Goal: Task Accomplishment & Management: Manage account settings

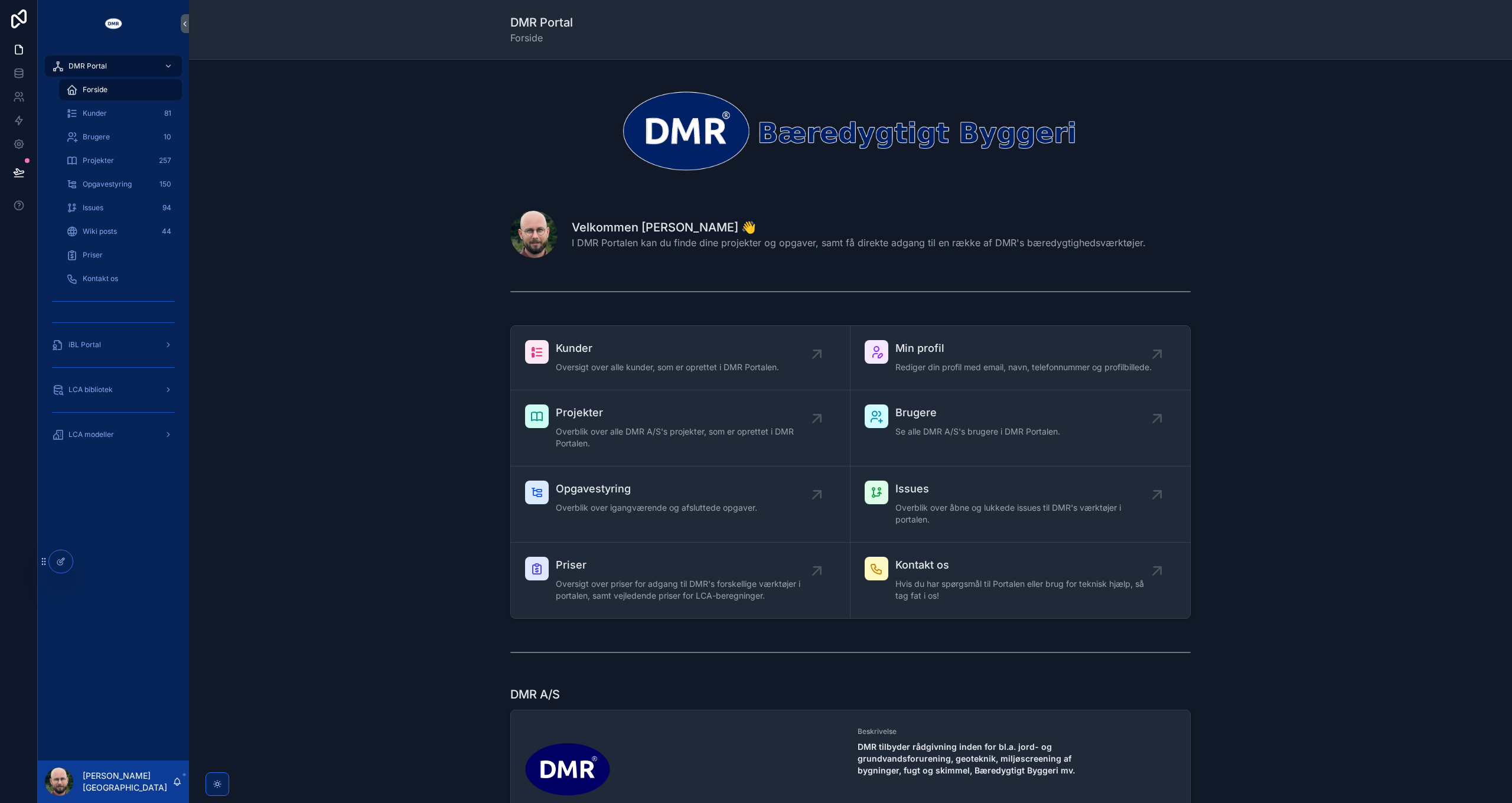
click at [362, 411] on div "Kunder Oversigt over alle kunder, som er oprettet i DMR Portalen. Min profil Re…" at bounding box center [850, 472] width 1305 height 303
click at [150, 394] on div "LCA bibliotek" at bounding box center [113, 389] width 123 height 19
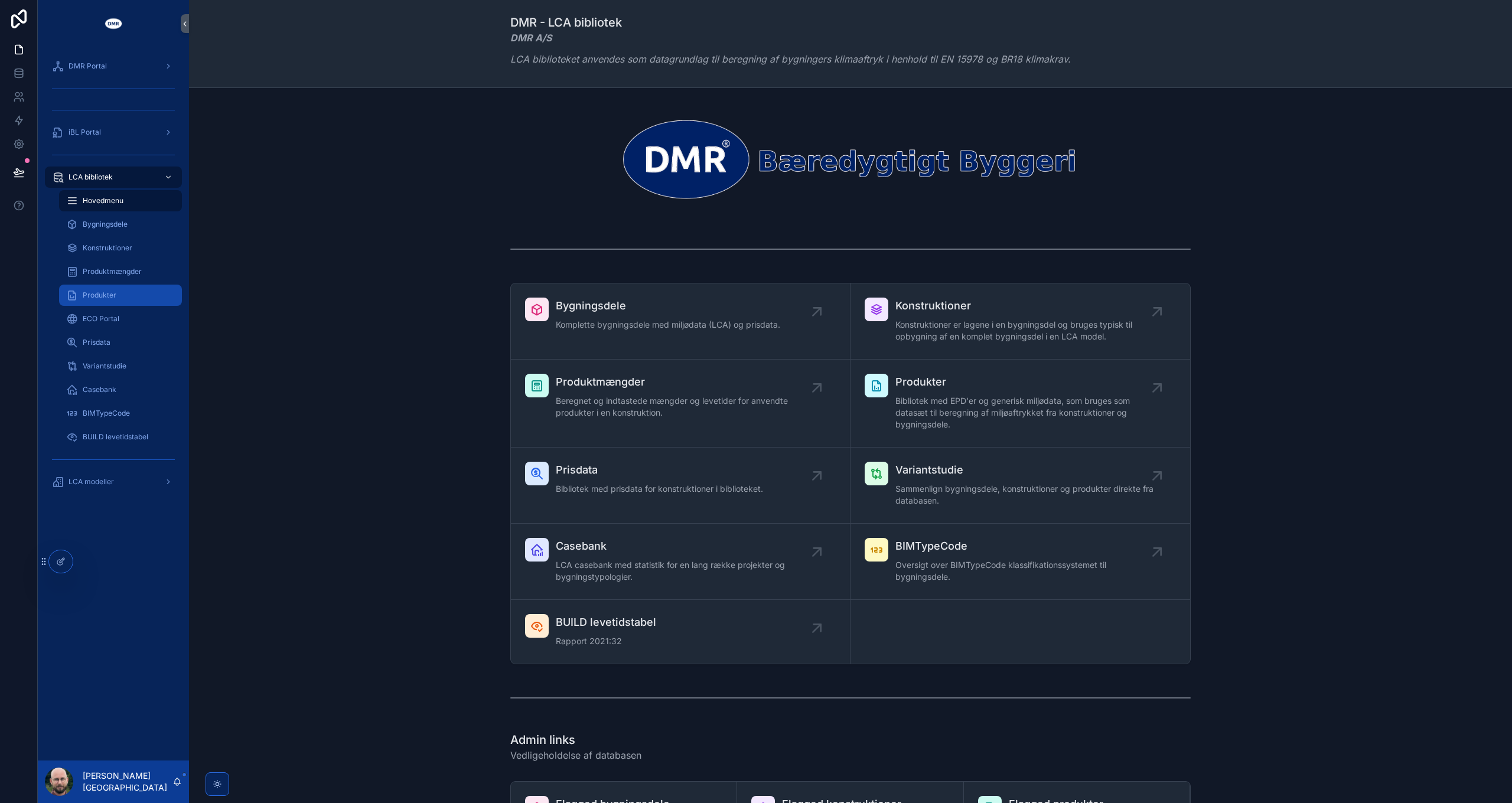
click at [118, 286] on div "Produkter" at bounding box center [120, 295] width 109 height 19
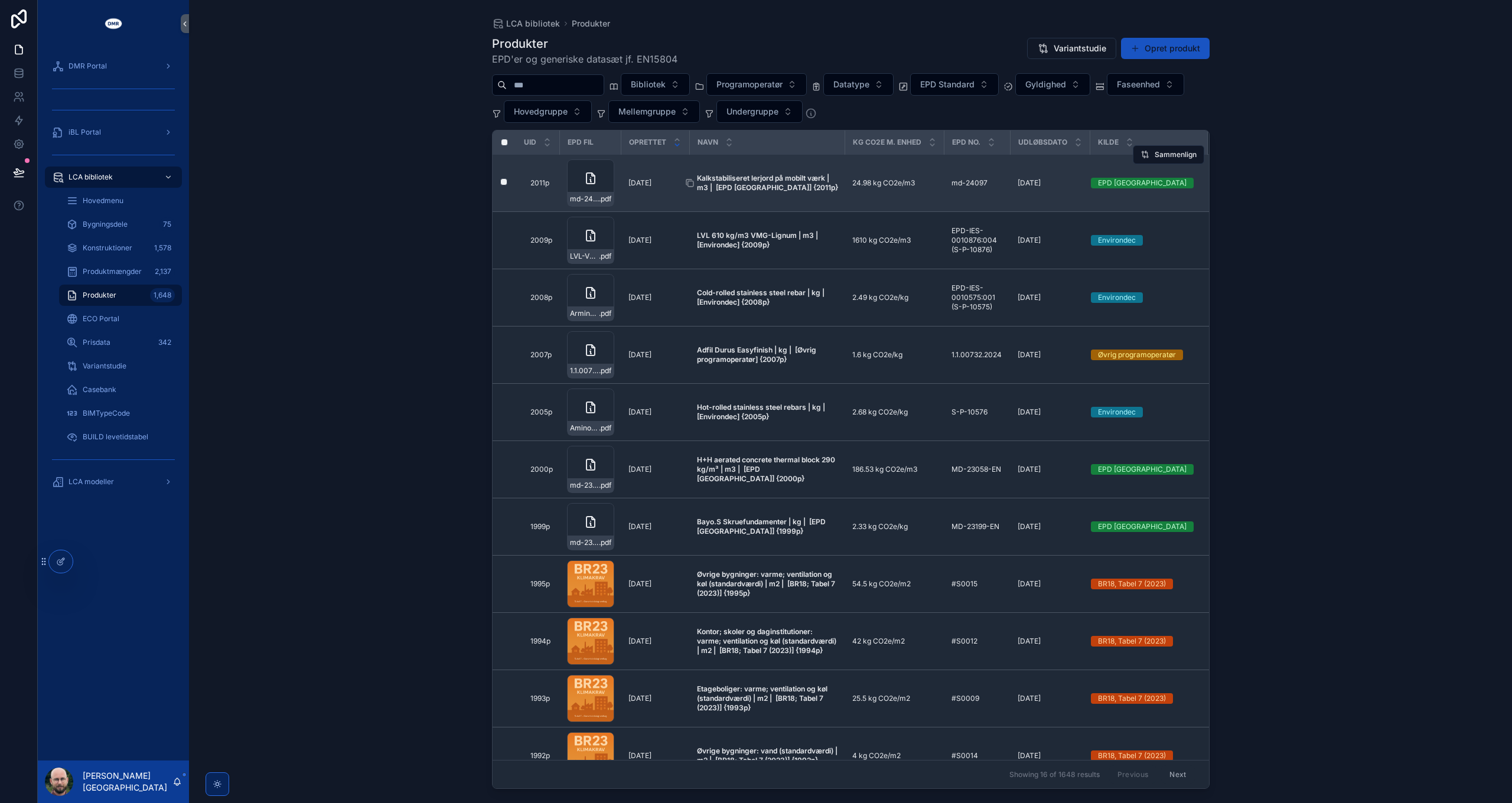
click at [779, 180] on span "Kalkstabiliseret lerjord på mobilt værk | m3 | [EPD [GEOGRAPHIC_DATA]] {2011p}" at bounding box center [767, 183] width 141 height 19
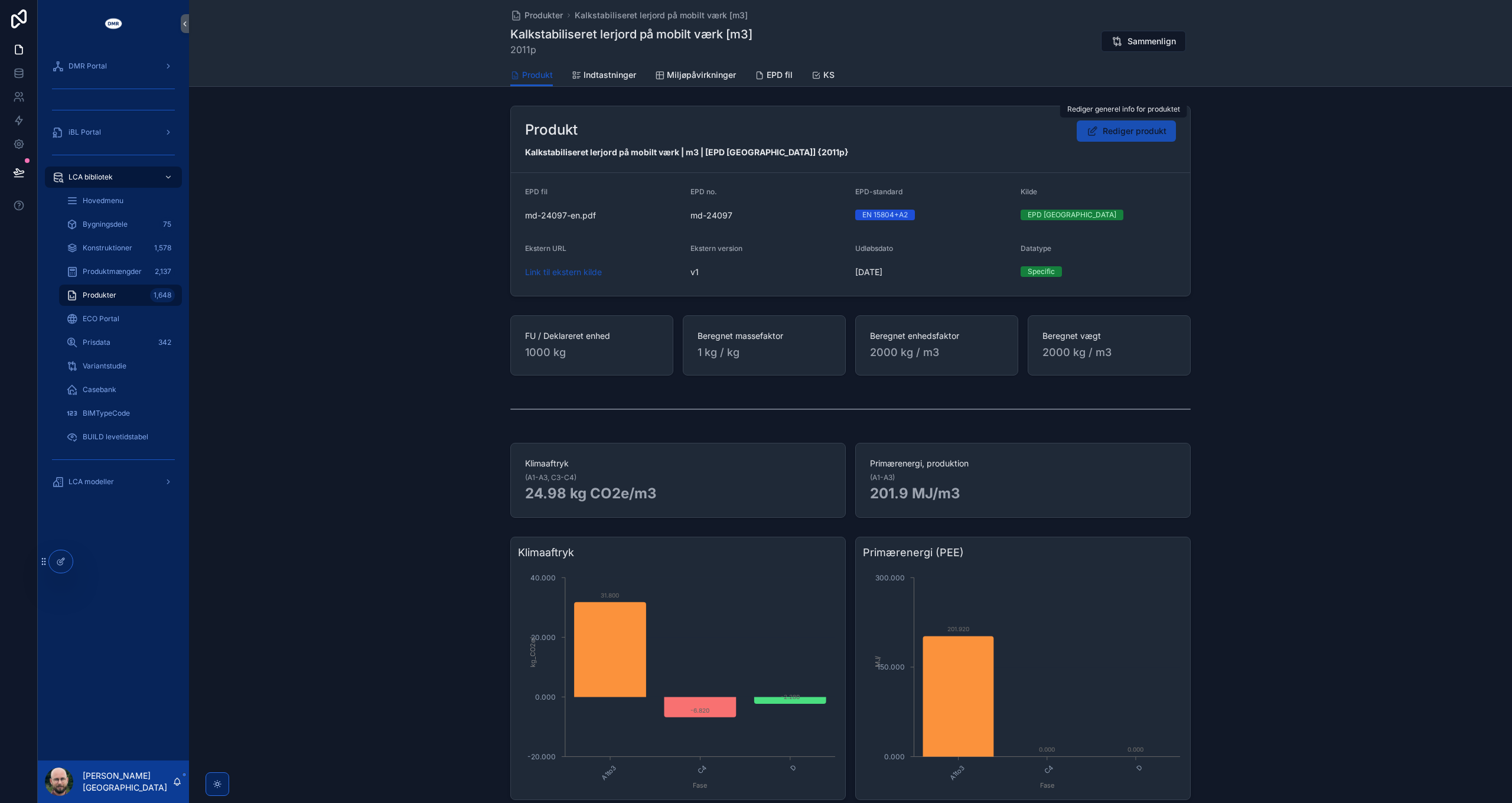
click at [1138, 134] on span "Rediger produkt" at bounding box center [1135, 131] width 64 height 12
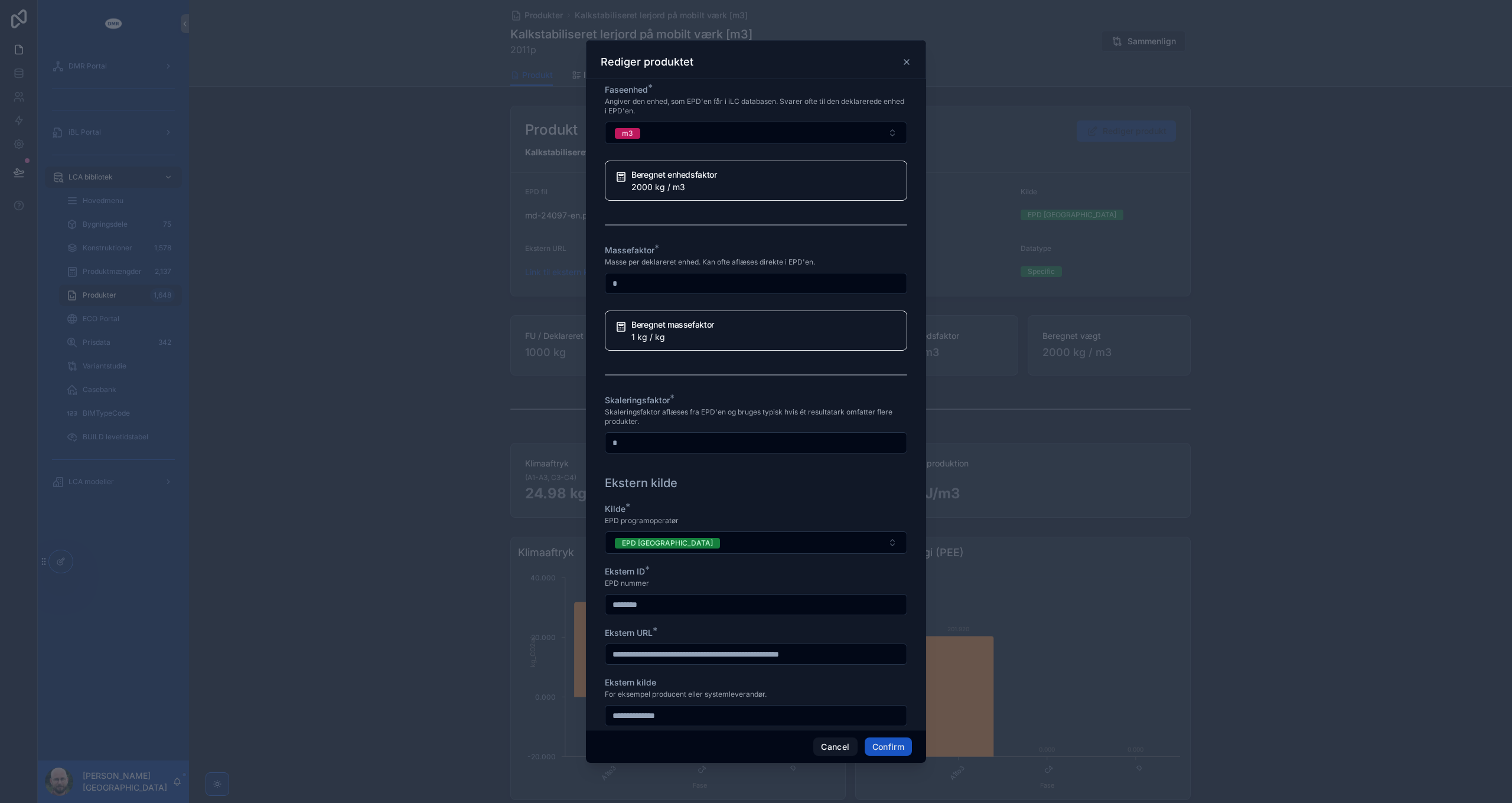
scroll to position [826, 0]
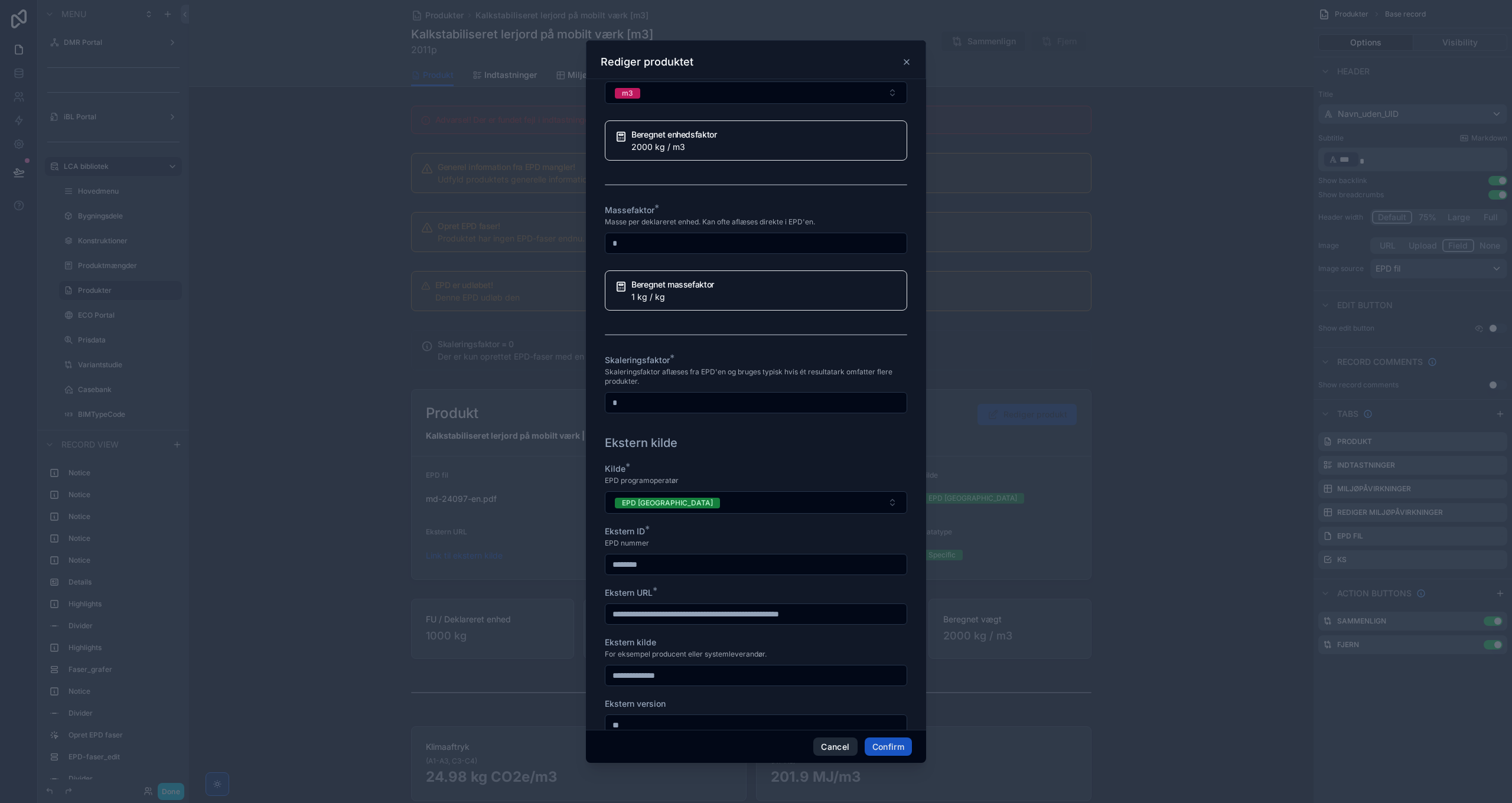
click at [841, 751] on button "Cancel" at bounding box center [835, 747] width 43 height 19
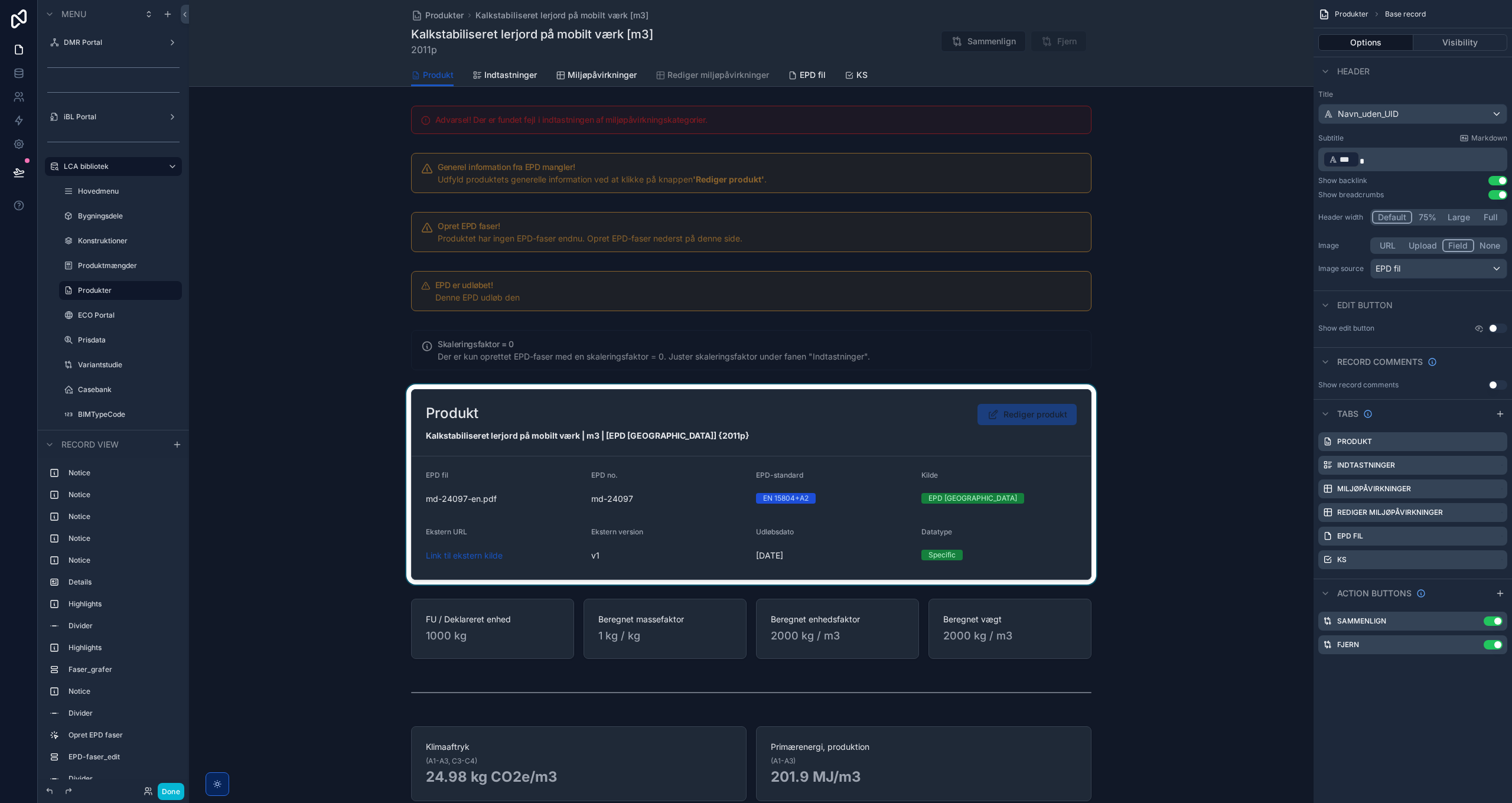
click at [903, 404] on div "scrollable content" at bounding box center [751, 485] width 1125 height 201
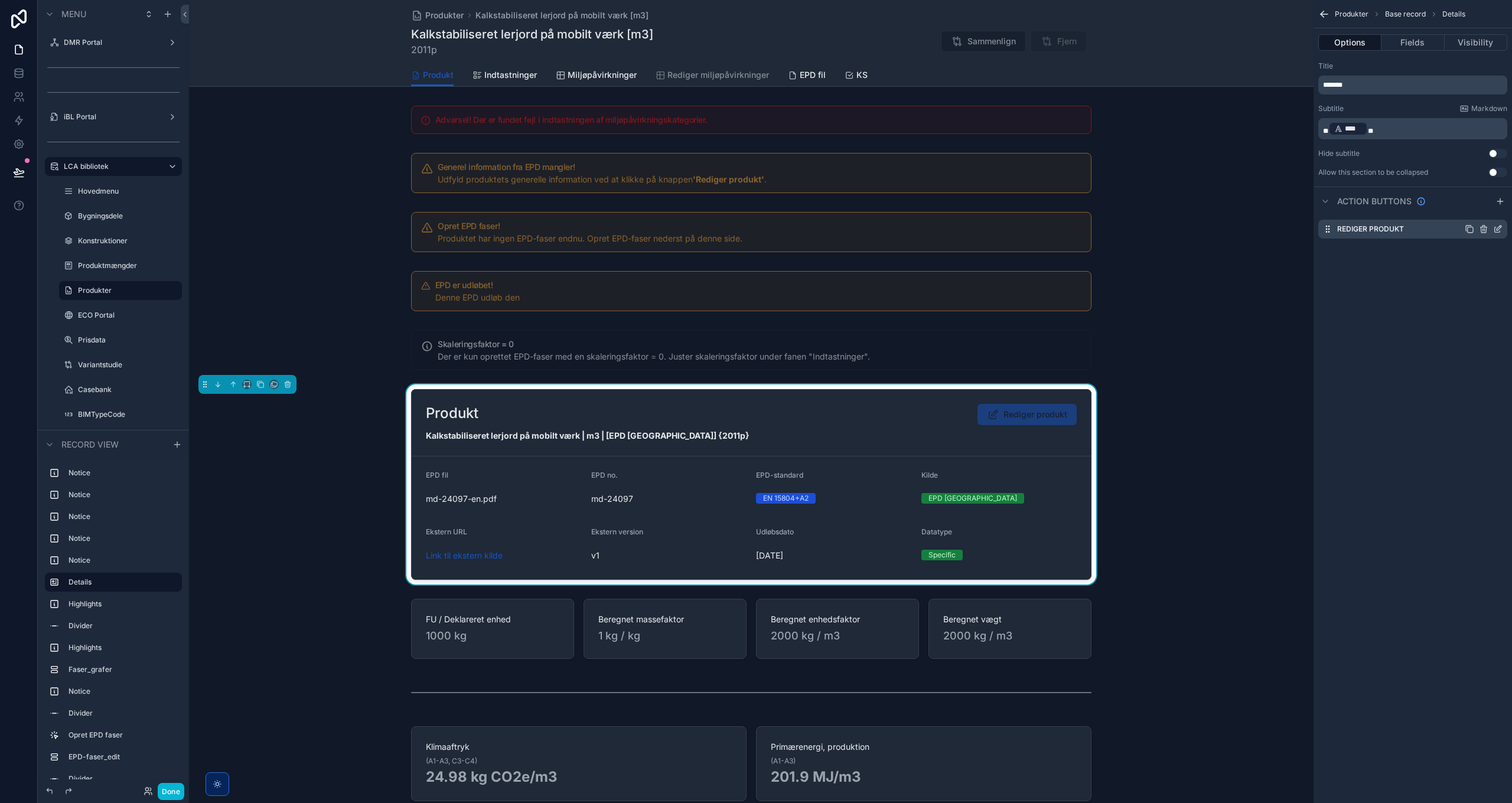
click at [1496, 231] on icon "scrollable content" at bounding box center [1498, 229] width 9 height 9
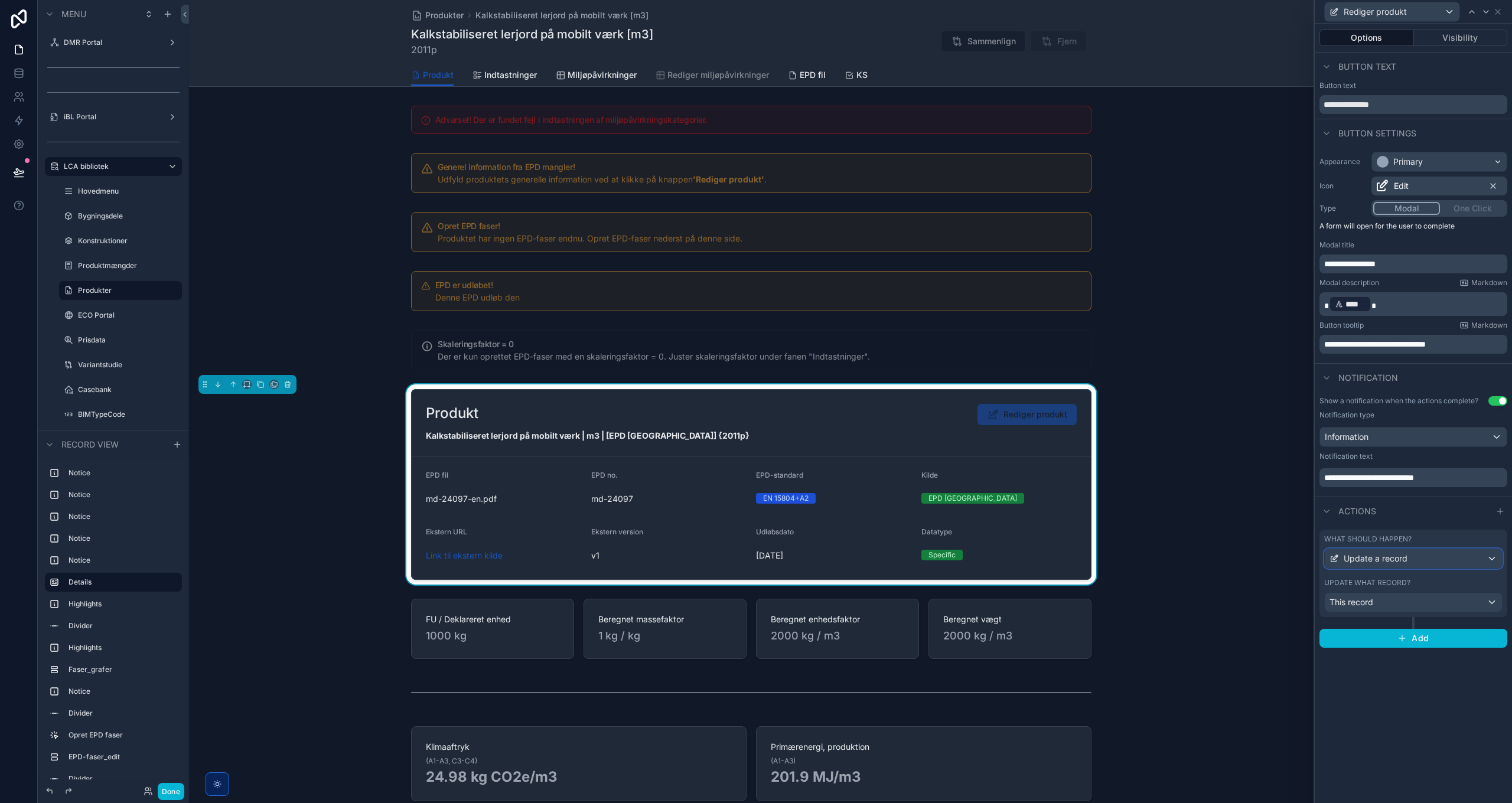
click at [1405, 551] on div "Update a record" at bounding box center [1413, 558] width 177 height 19
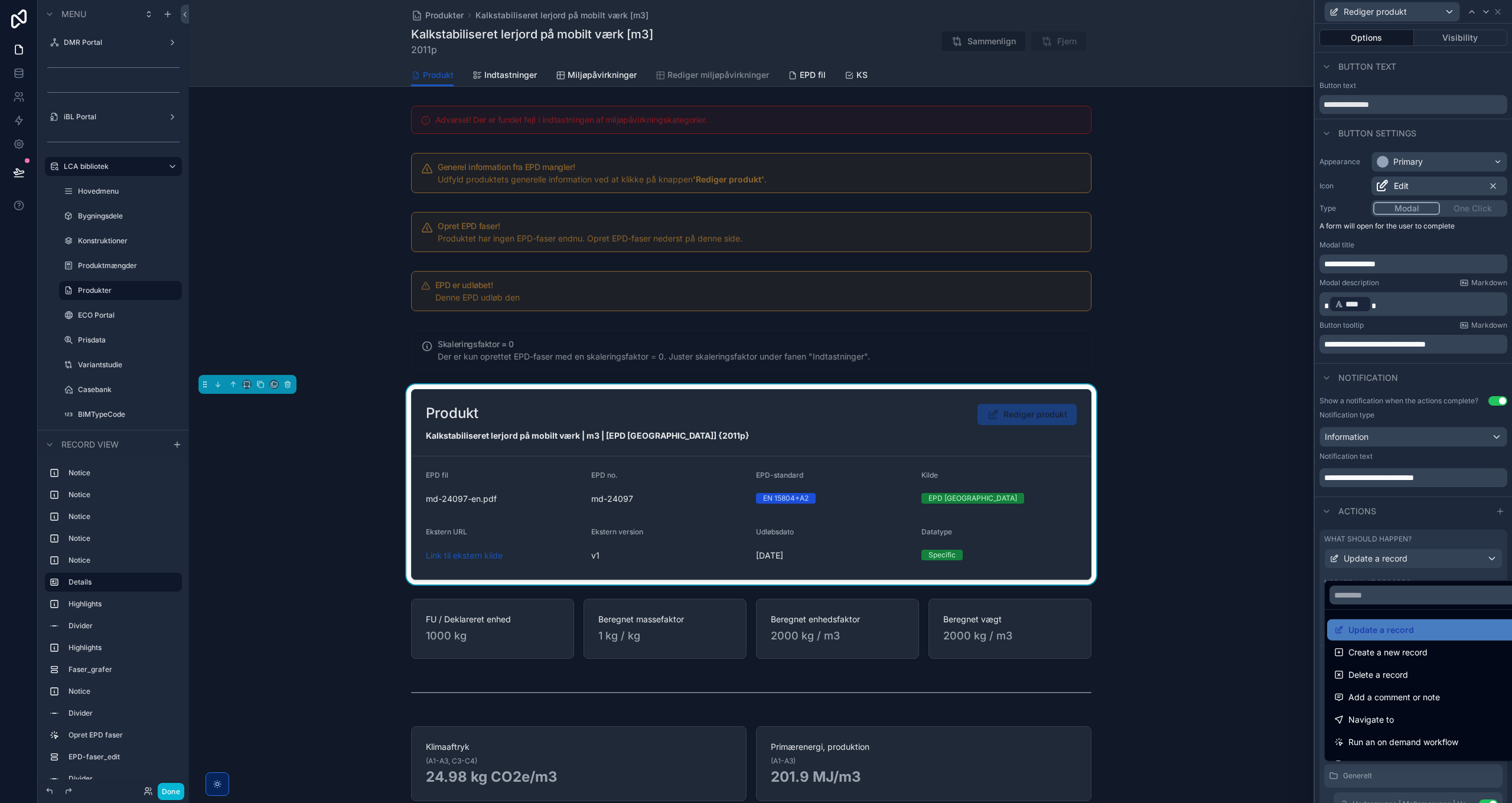
click at [1408, 559] on div at bounding box center [1413, 401] width 197 height 803
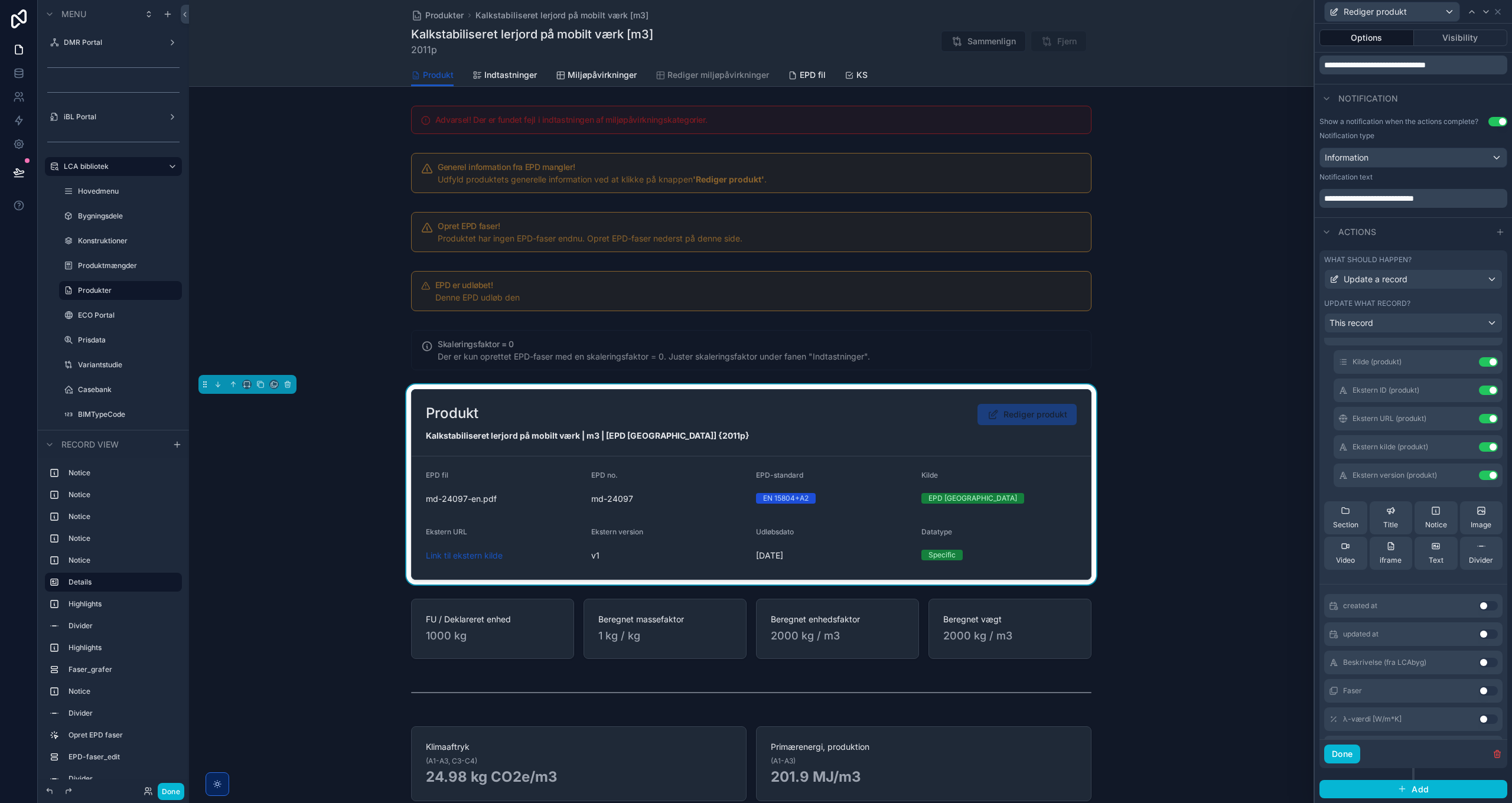
scroll to position [649, 0]
click at [1425, 540] on div "Notice" at bounding box center [1436, 541] width 22 height 23
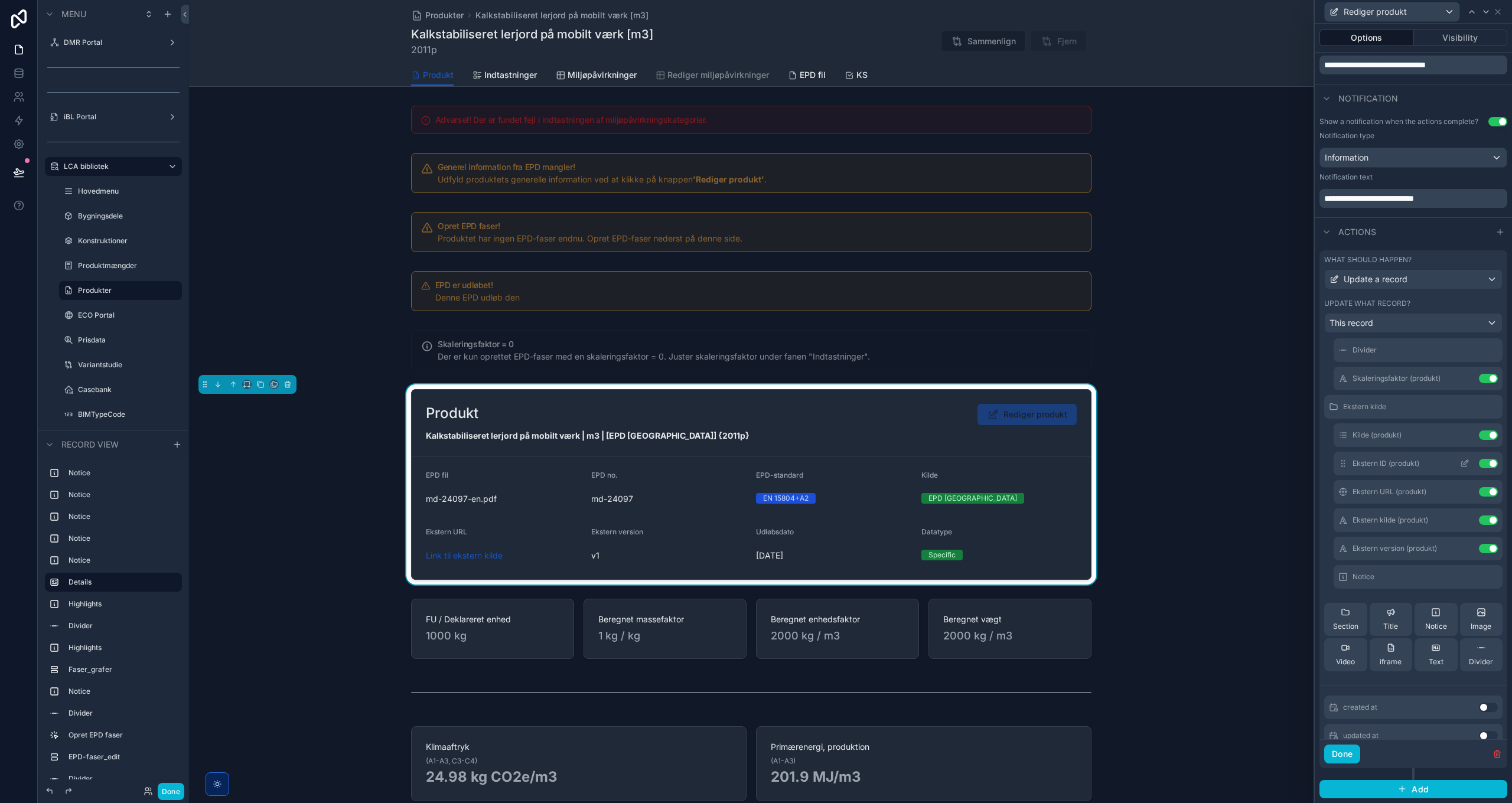
scroll to position [531, 0]
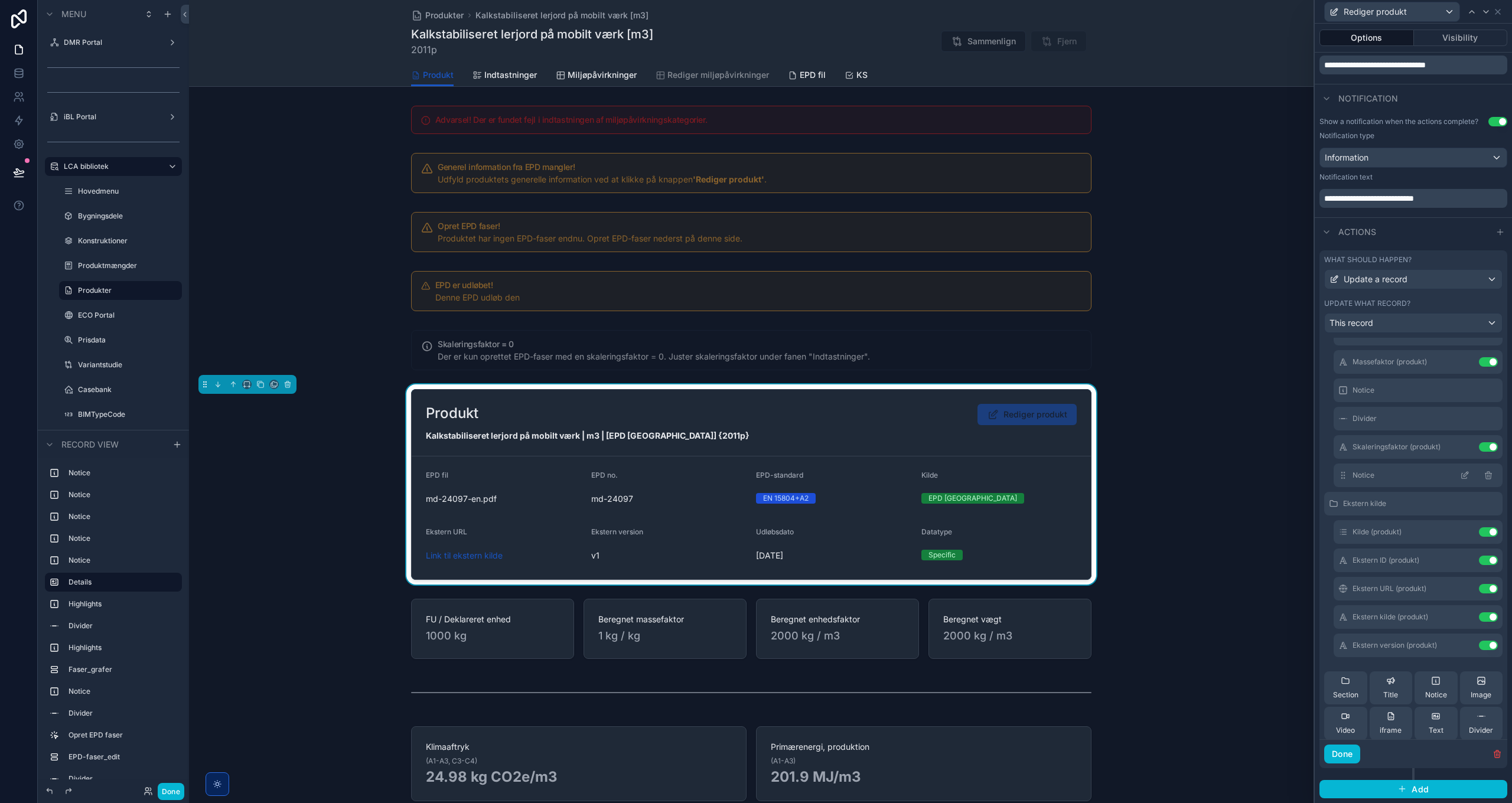
click at [1460, 475] on icon at bounding box center [1464, 475] width 9 height 9
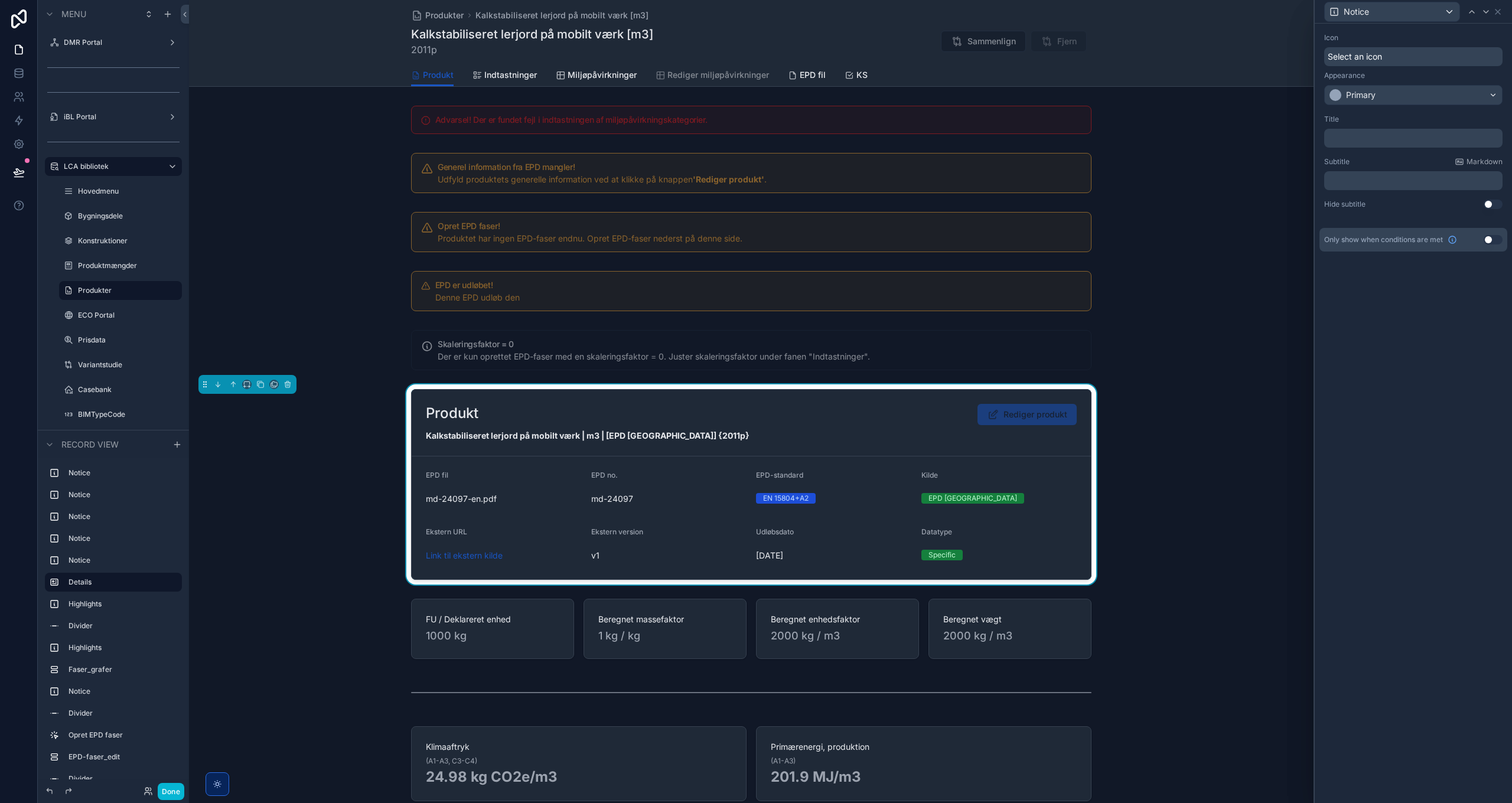
click at [1372, 55] on span "Select an icon" at bounding box center [1355, 57] width 54 height 12
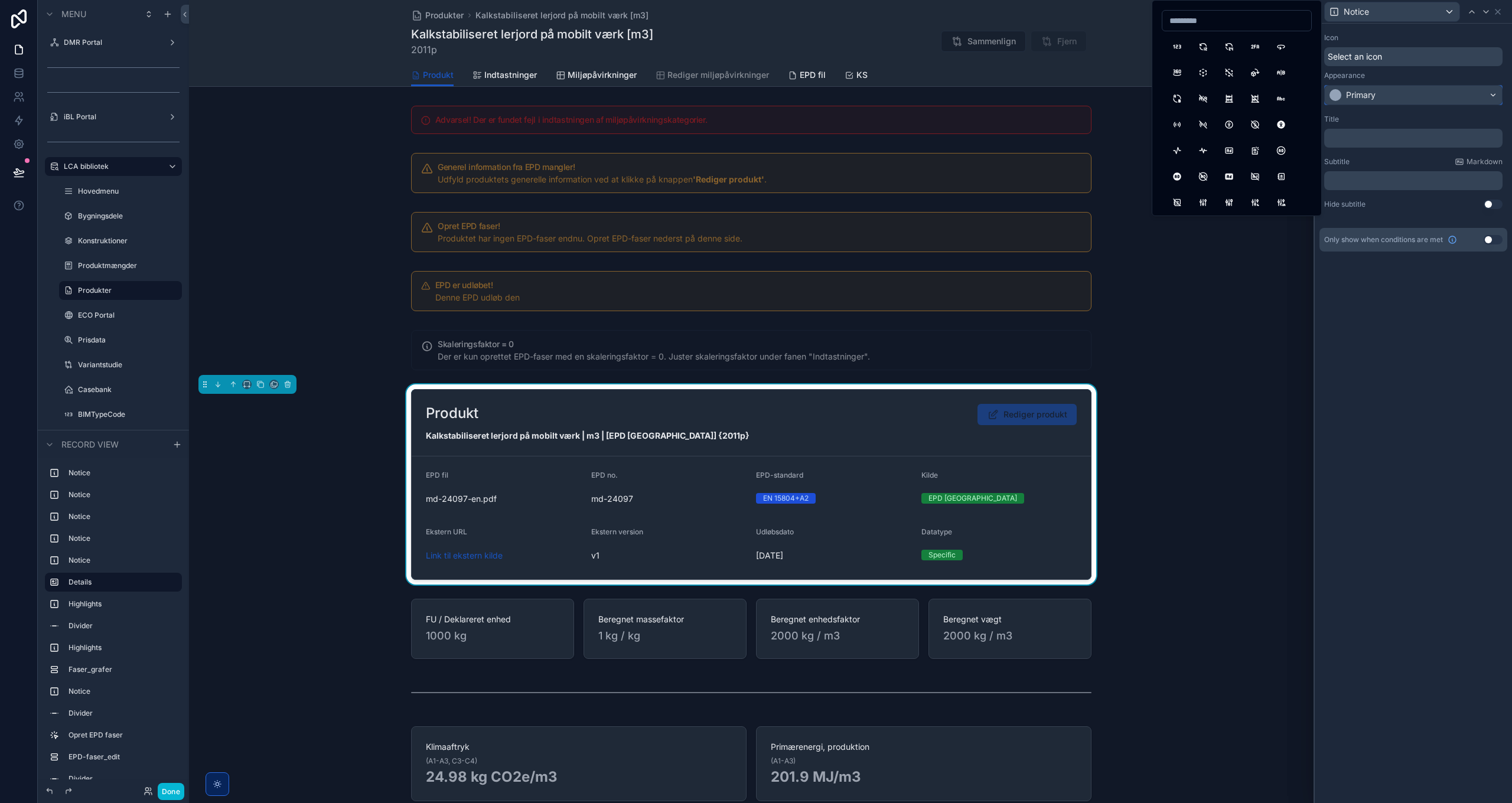
click at [1379, 104] on div "Primary" at bounding box center [1413, 94] width 177 height 19
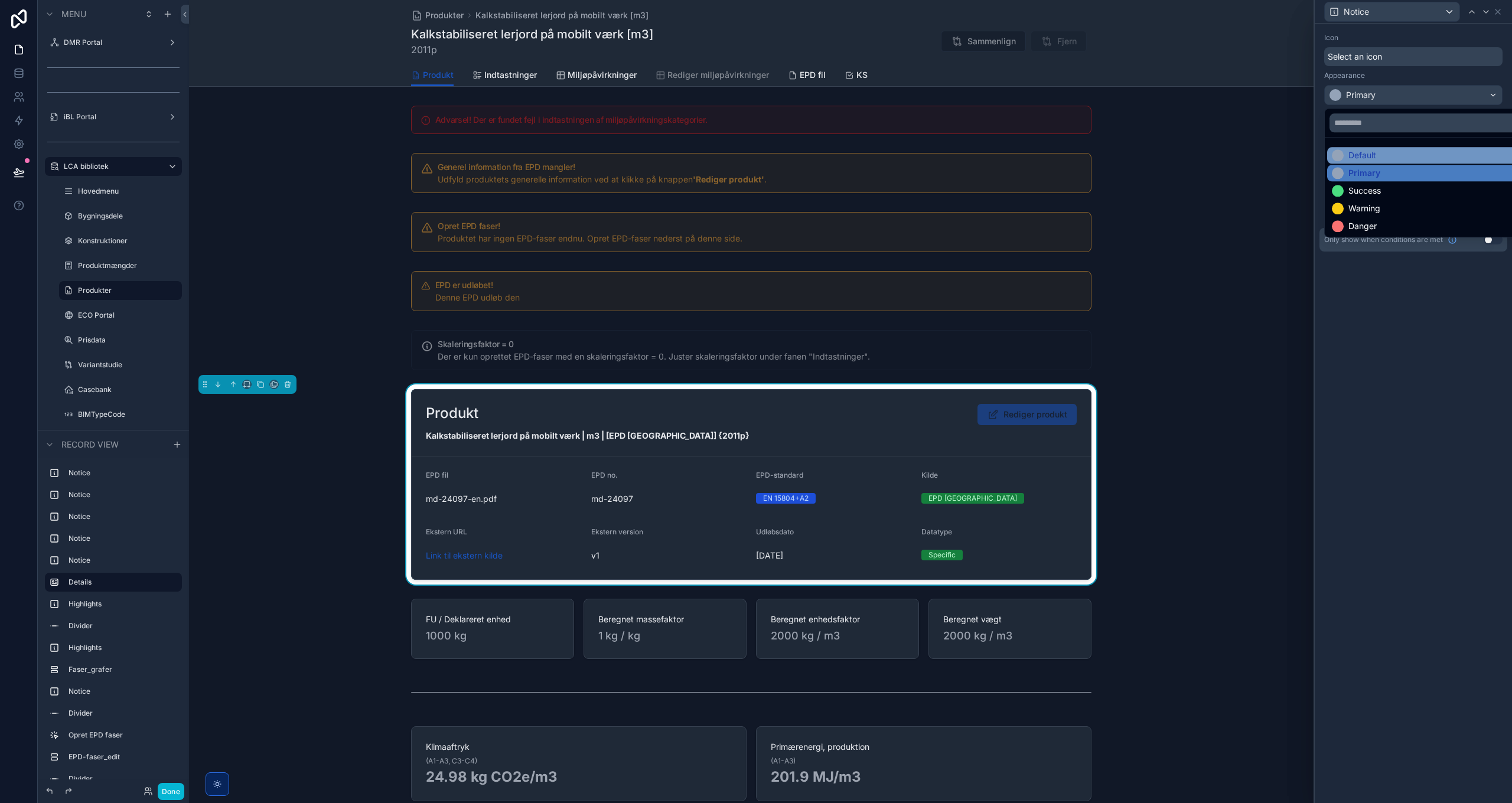
click at [1369, 152] on div "Default" at bounding box center [1362, 155] width 28 height 12
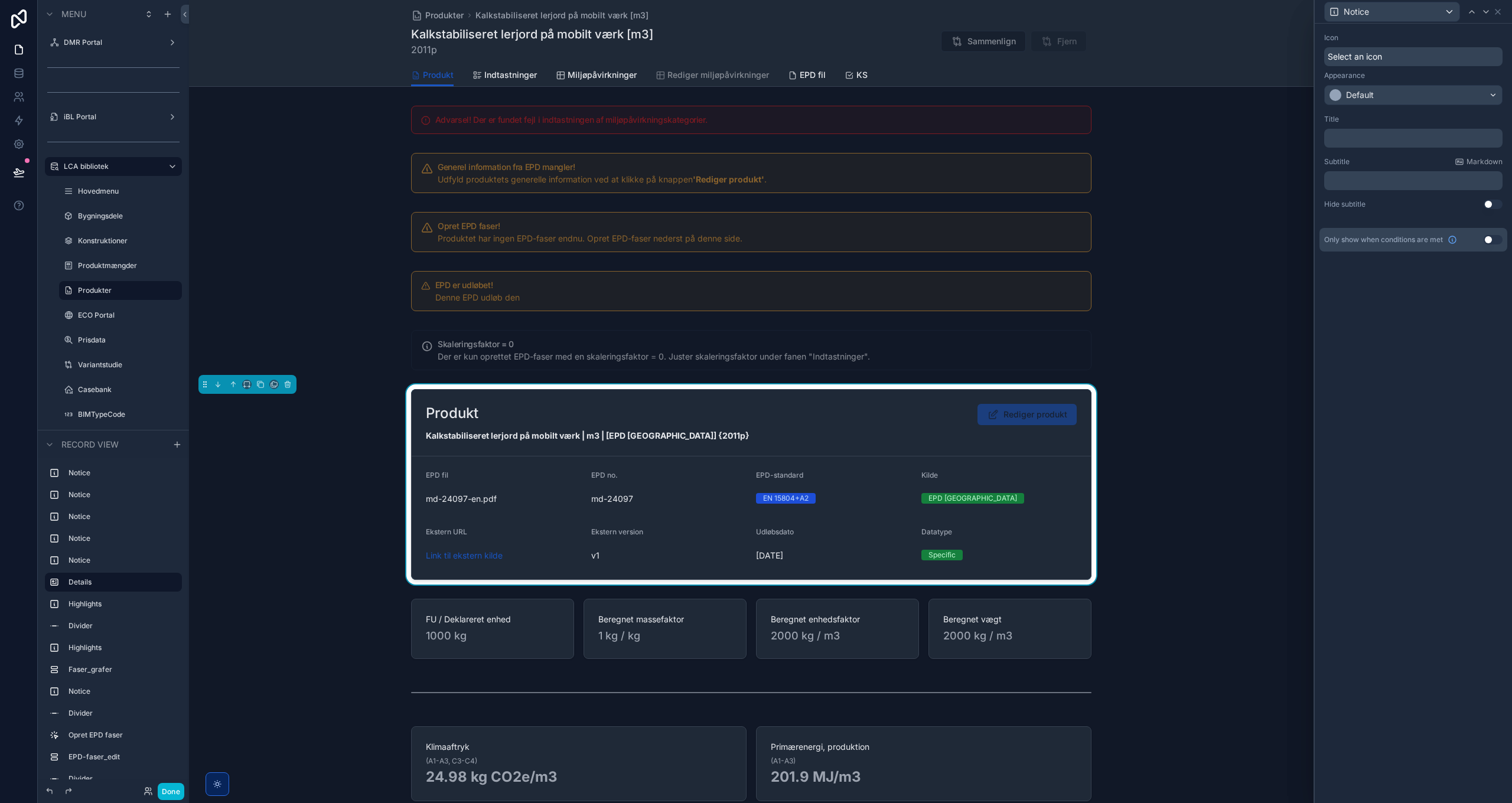
click at [1361, 142] on p "﻿" at bounding box center [1414, 138] width 171 height 12
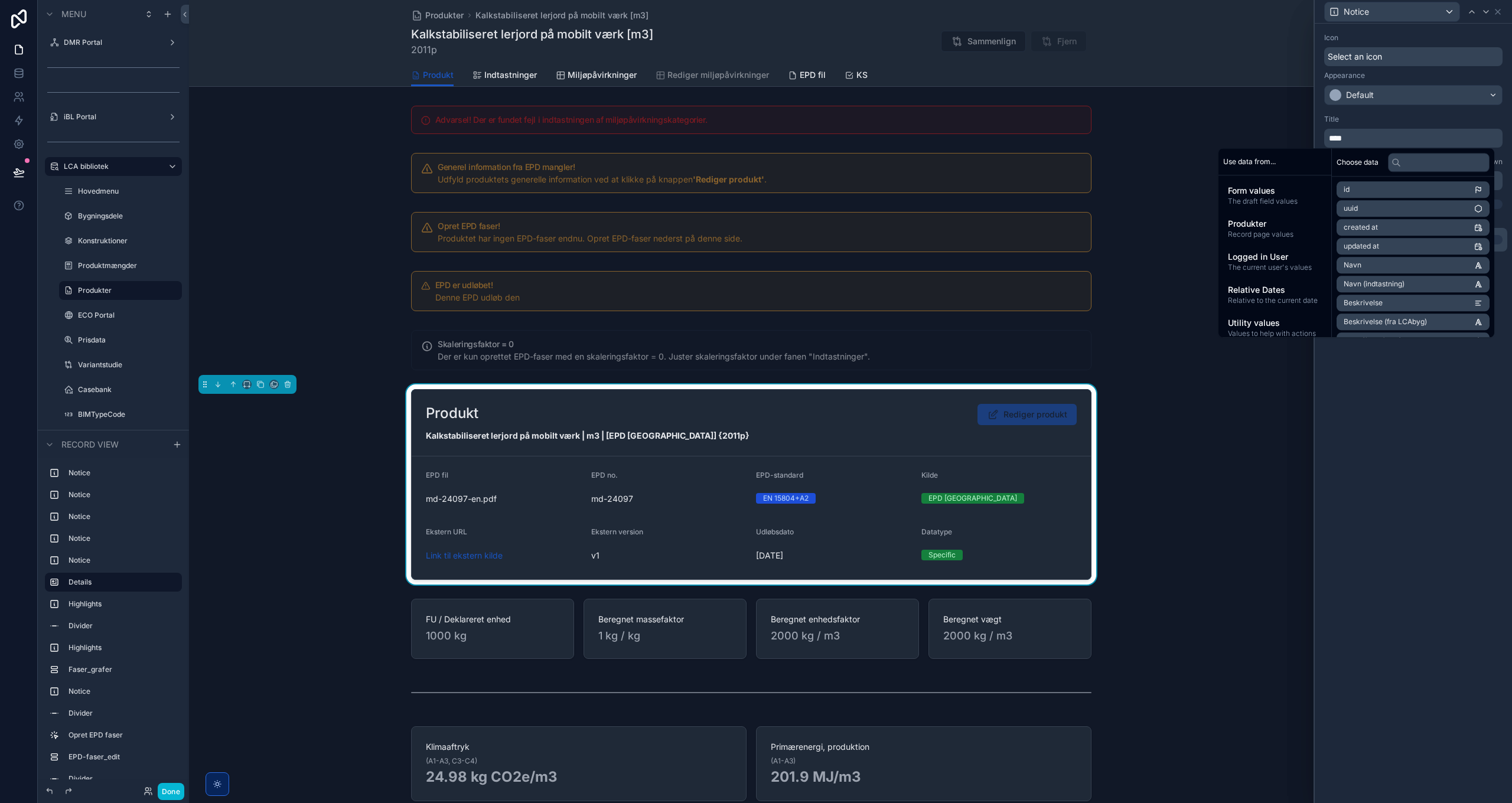
click at [1408, 456] on div "Icon Select an icon Appearance Default Title **** Subtitle Markdown ﻿ Hide subt…" at bounding box center [1413, 413] width 197 height 780
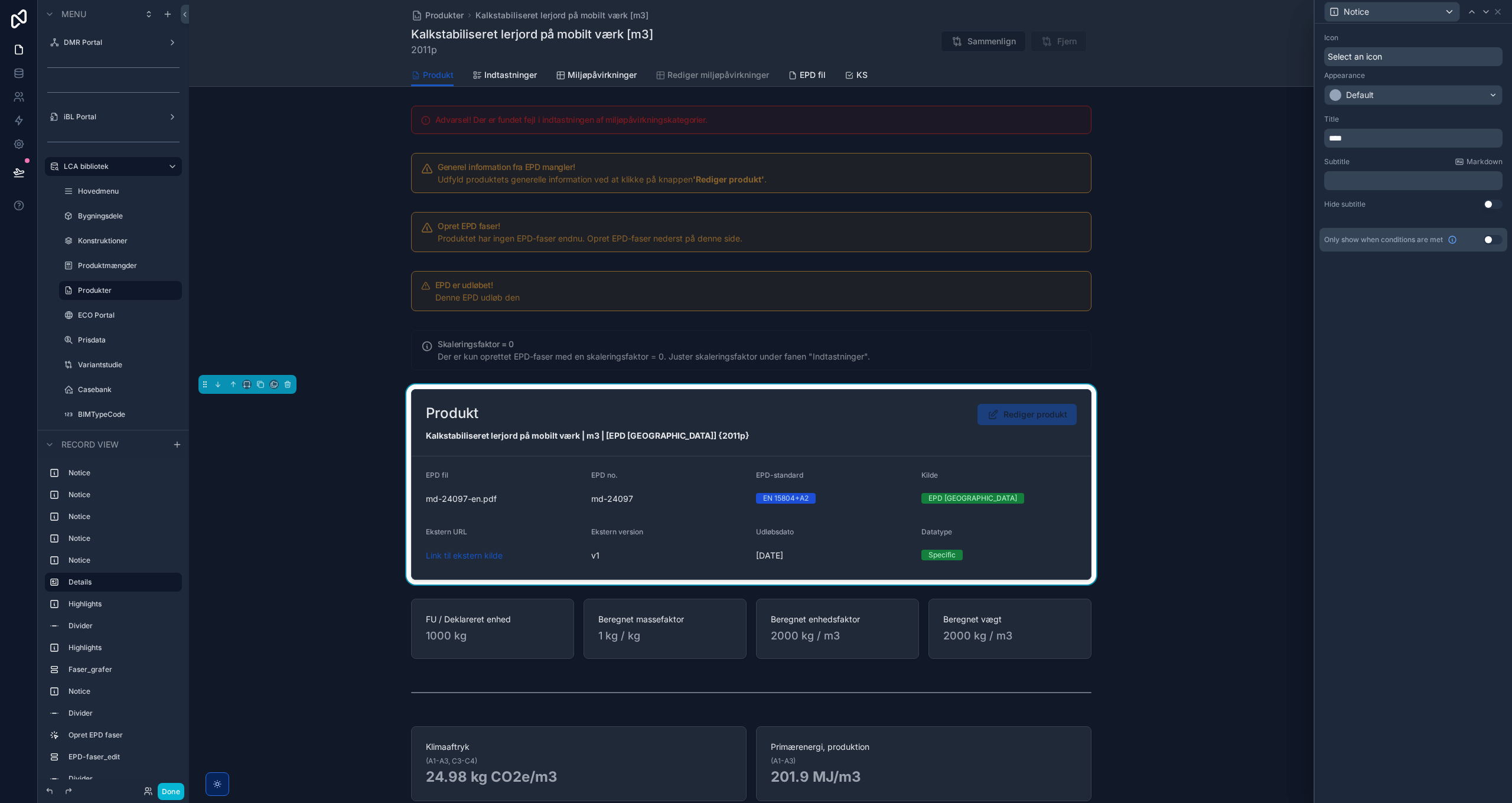
click at [1382, 135] on p "****" at bounding box center [1414, 138] width 171 height 12
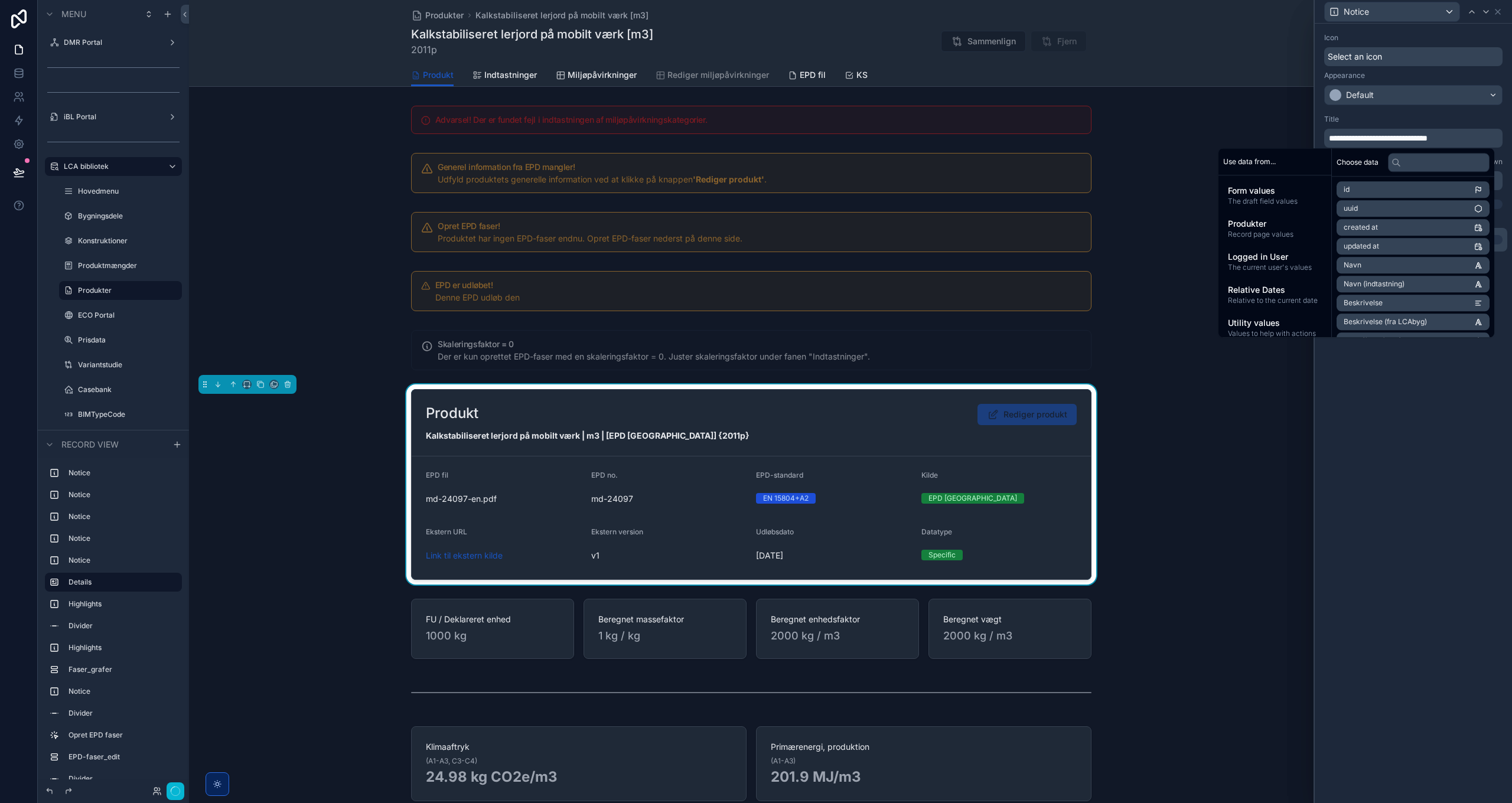
click at [1392, 429] on div "**********" at bounding box center [1413, 413] width 197 height 780
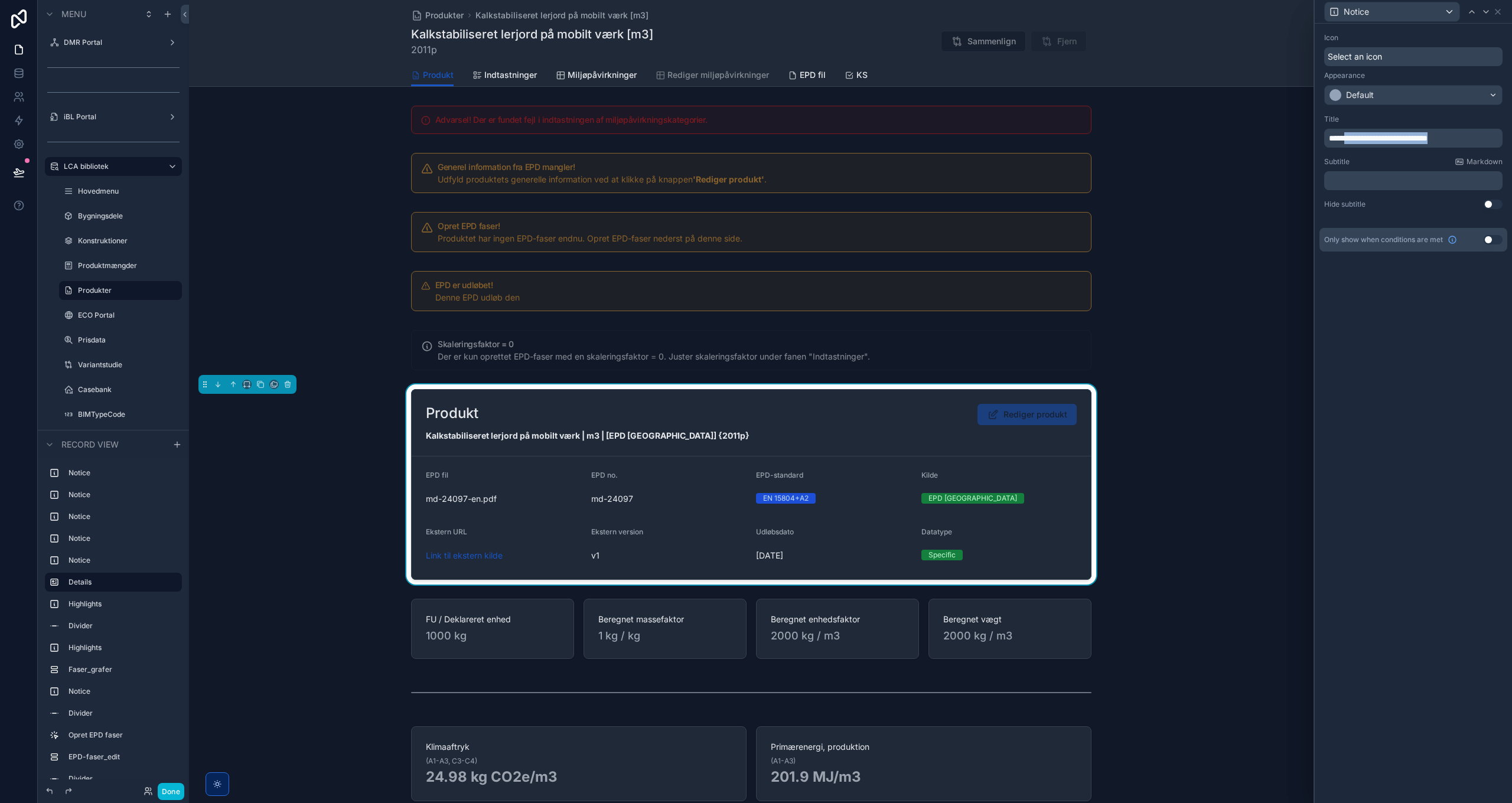
drag, startPoint x: 1349, startPoint y: 132, endPoint x: 1470, endPoint y: 134, distance: 121.0
click at [1390, 142] on p "****" at bounding box center [1414, 138] width 171 height 12
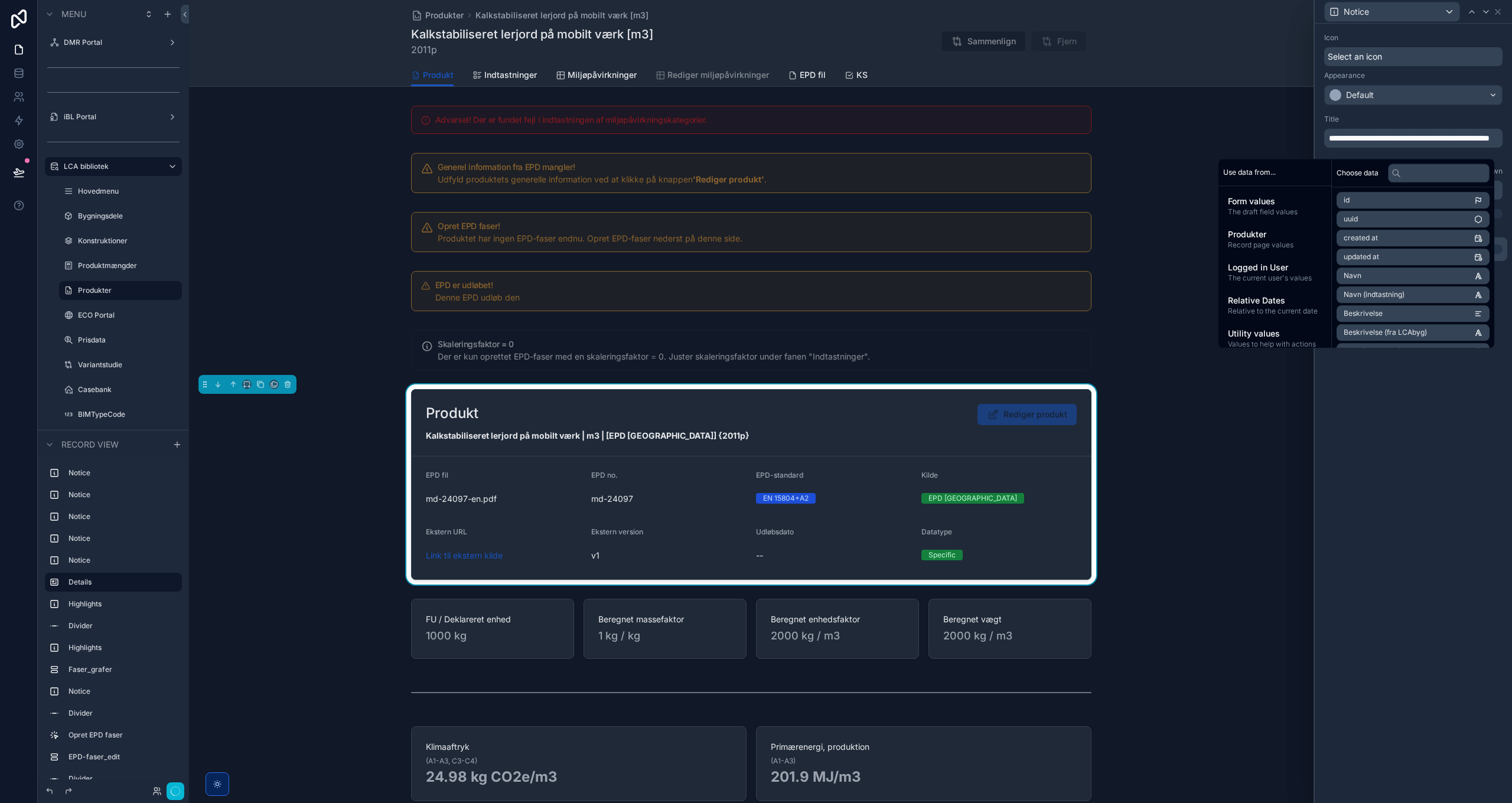
scroll to position [0, 0]
click at [1421, 466] on div "**********" at bounding box center [1413, 413] width 197 height 780
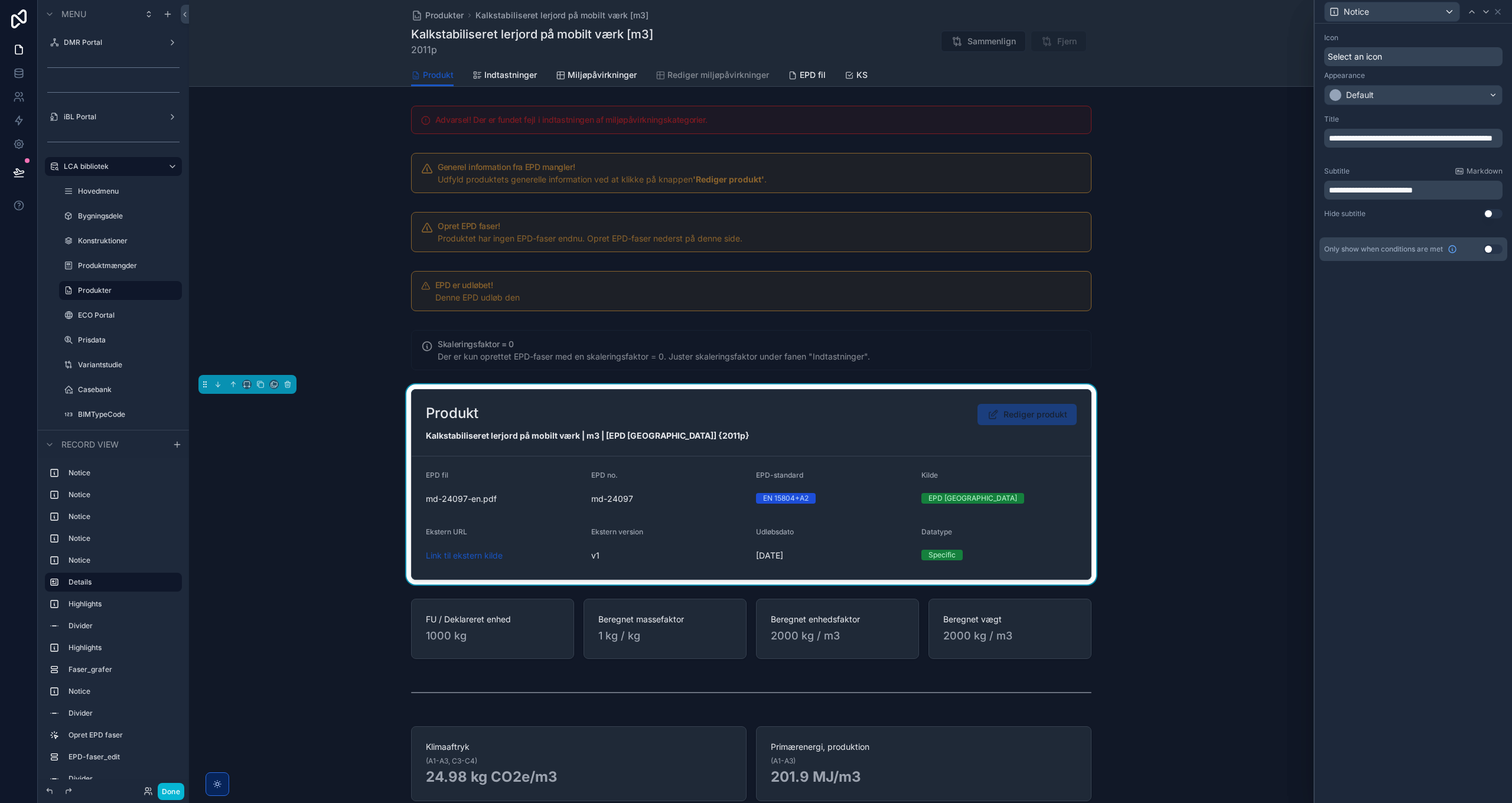
click at [1347, 186] on span "**********" at bounding box center [1371, 191] width 84 height 8
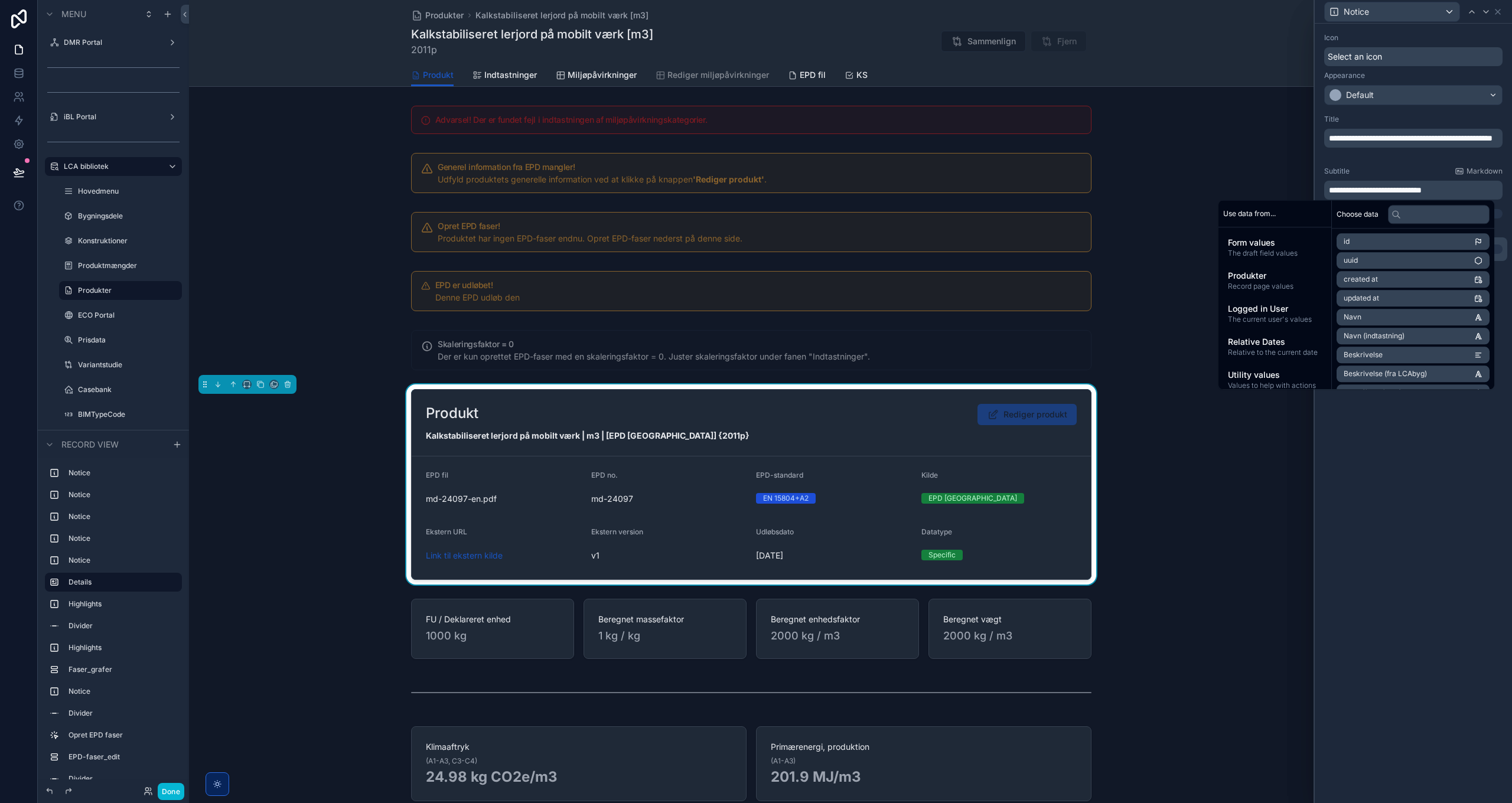
click at [1472, 189] on p "**********" at bounding box center [1414, 191] width 171 height 12
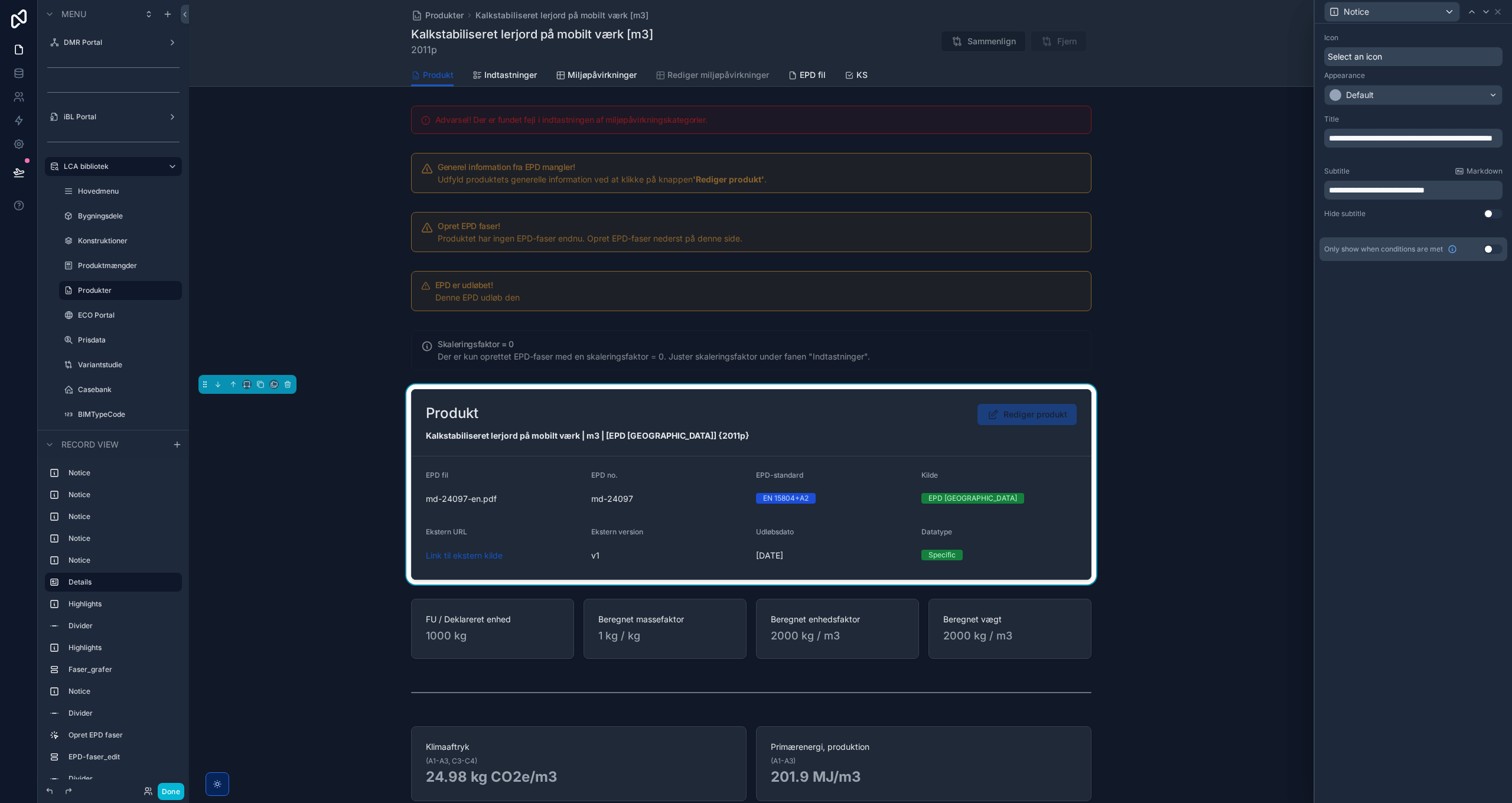
click at [1452, 495] on div "**********" at bounding box center [1413, 413] width 197 height 780
click at [1494, 248] on button "Use setting" at bounding box center [1493, 249] width 19 height 9
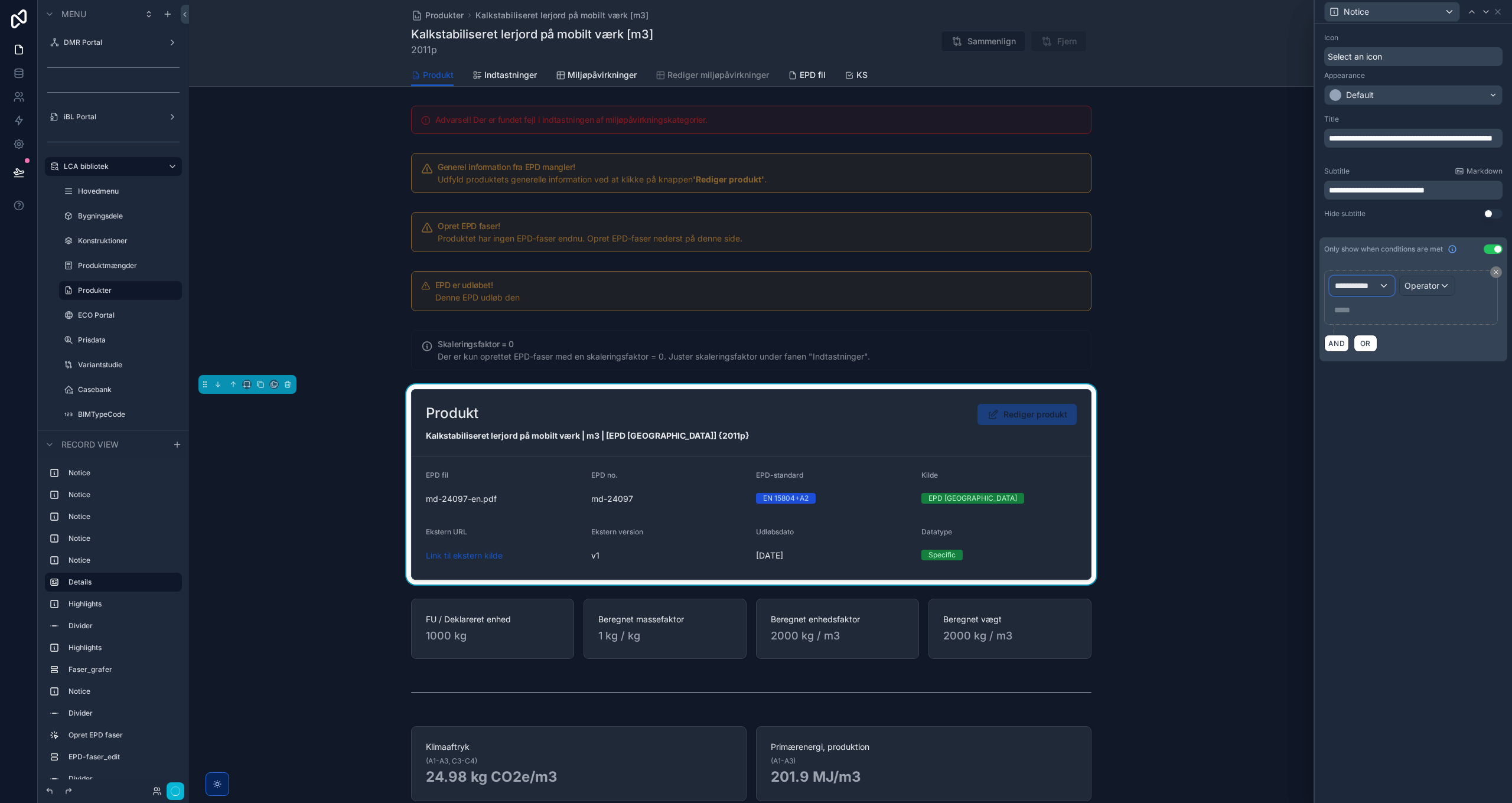
click at [1367, 292] on div "**********" at bounding box center [1362, 286] width 64 height 19
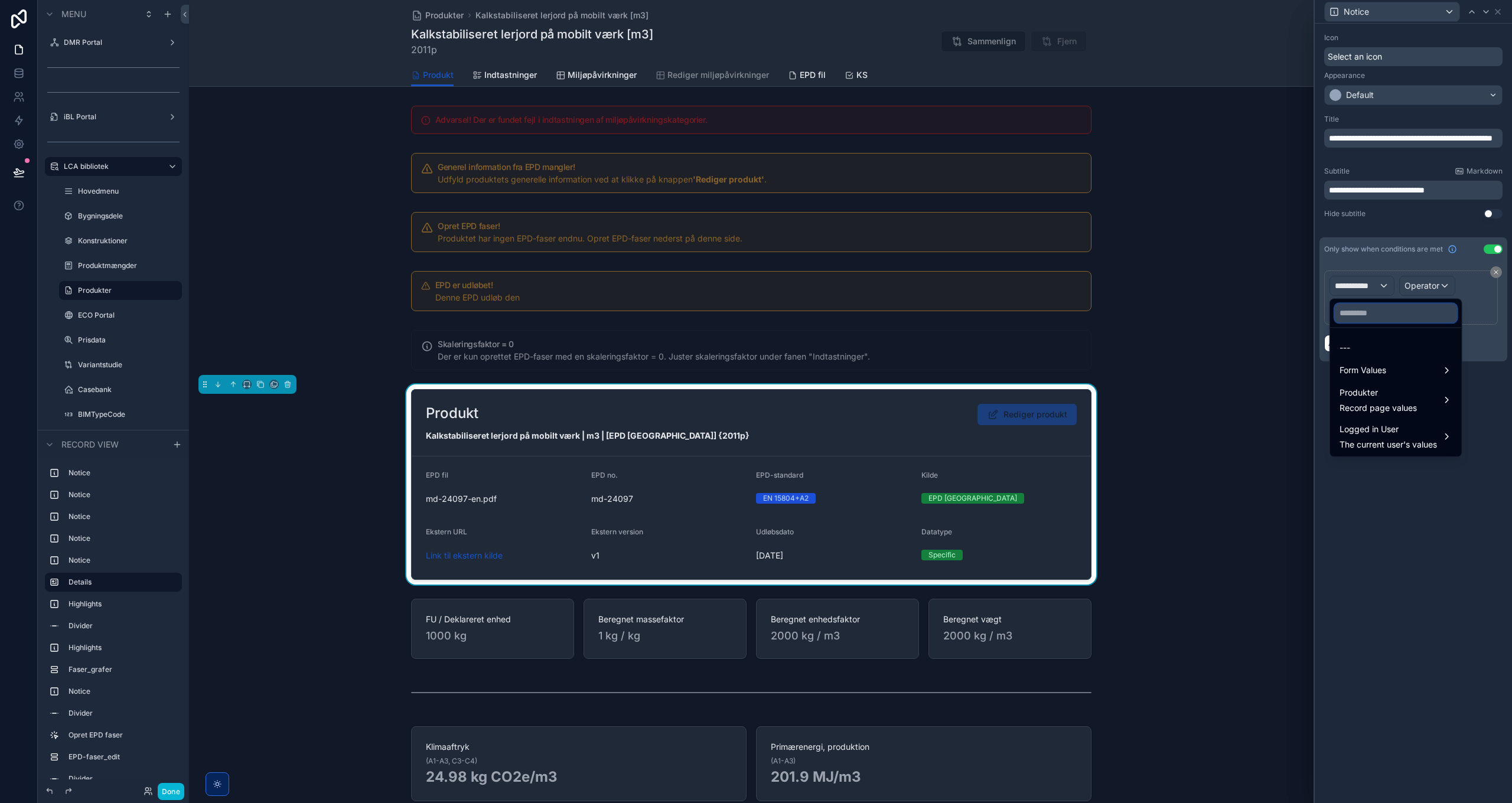
click at [1363, 314] on input "text" at bounding box center [1396, 313] width 122 height 19
type input "**********"
click at [1367, 347] on span "Form Values" at bounding box center [1363, 348] width 47 height 14
click at [1261, 368] on span "Skaleringsfaktor" at bounding box center [1241, 371] width 64 height 14
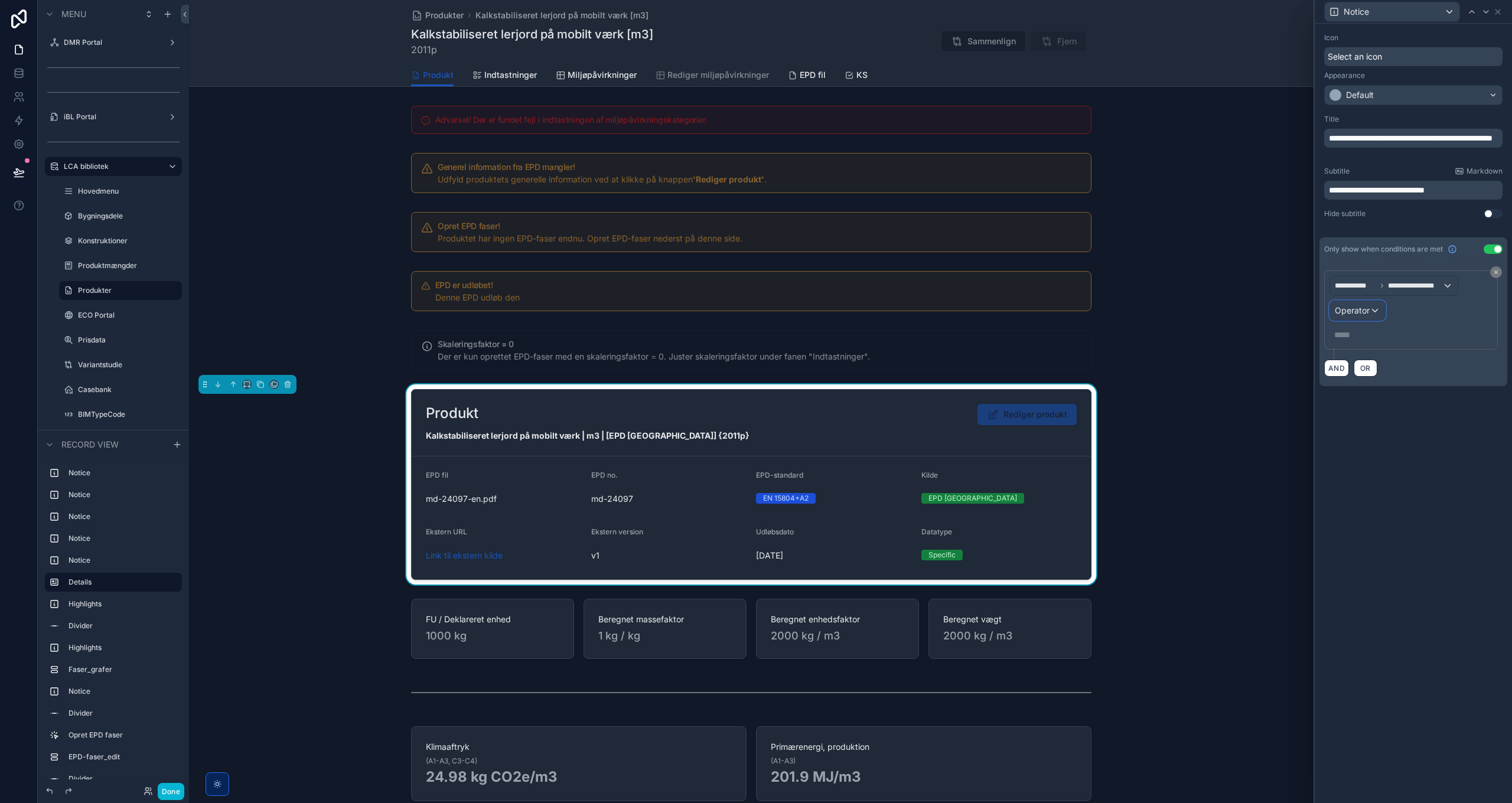
click at [1372, 310] on div "Operator" at bounding box center [1358, 310] width 55 height 19
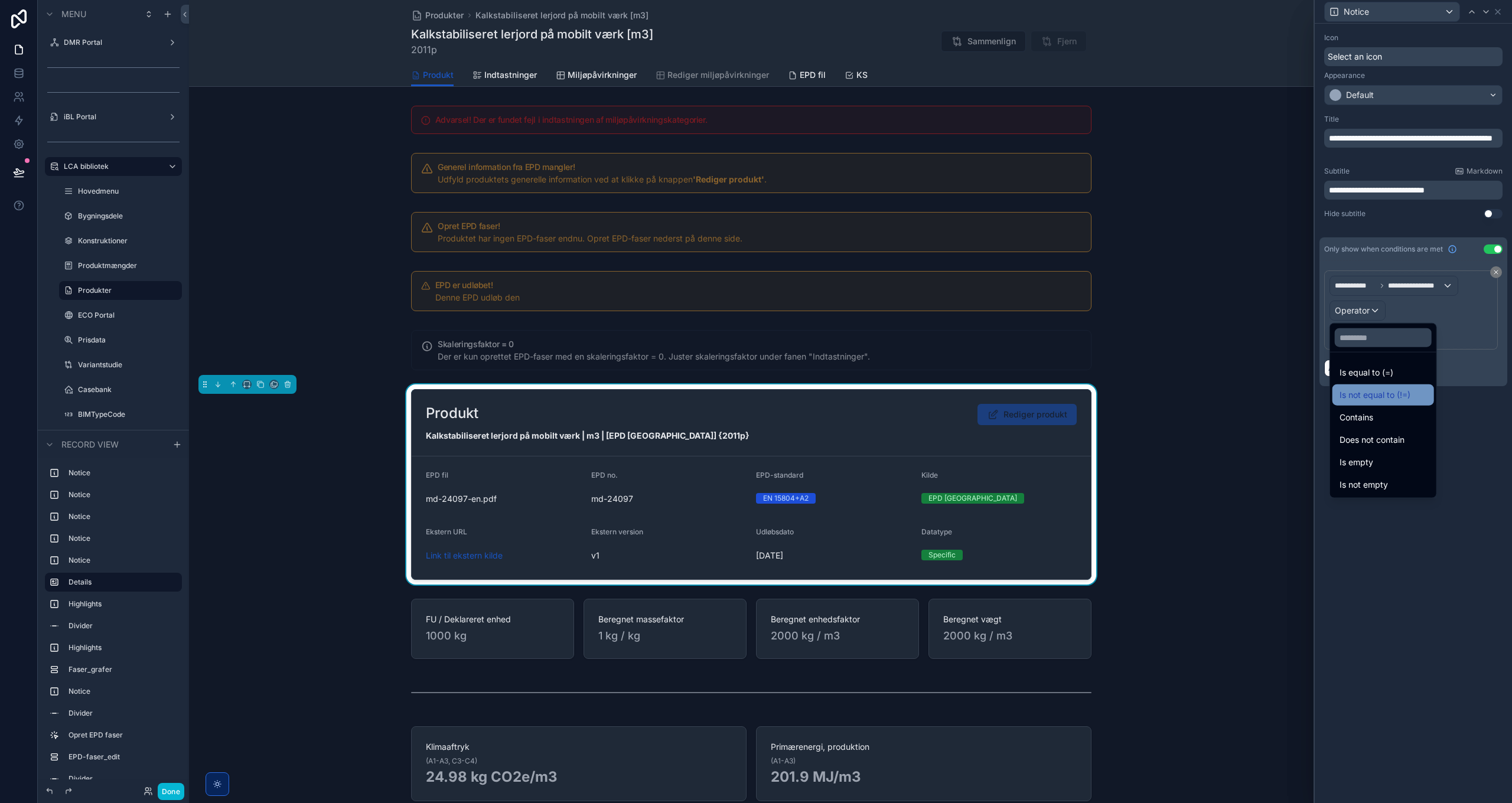
click at [1398, 395] on span "Is not equal to (!=)" at bounding box center [1375, 394] width 71 height 14
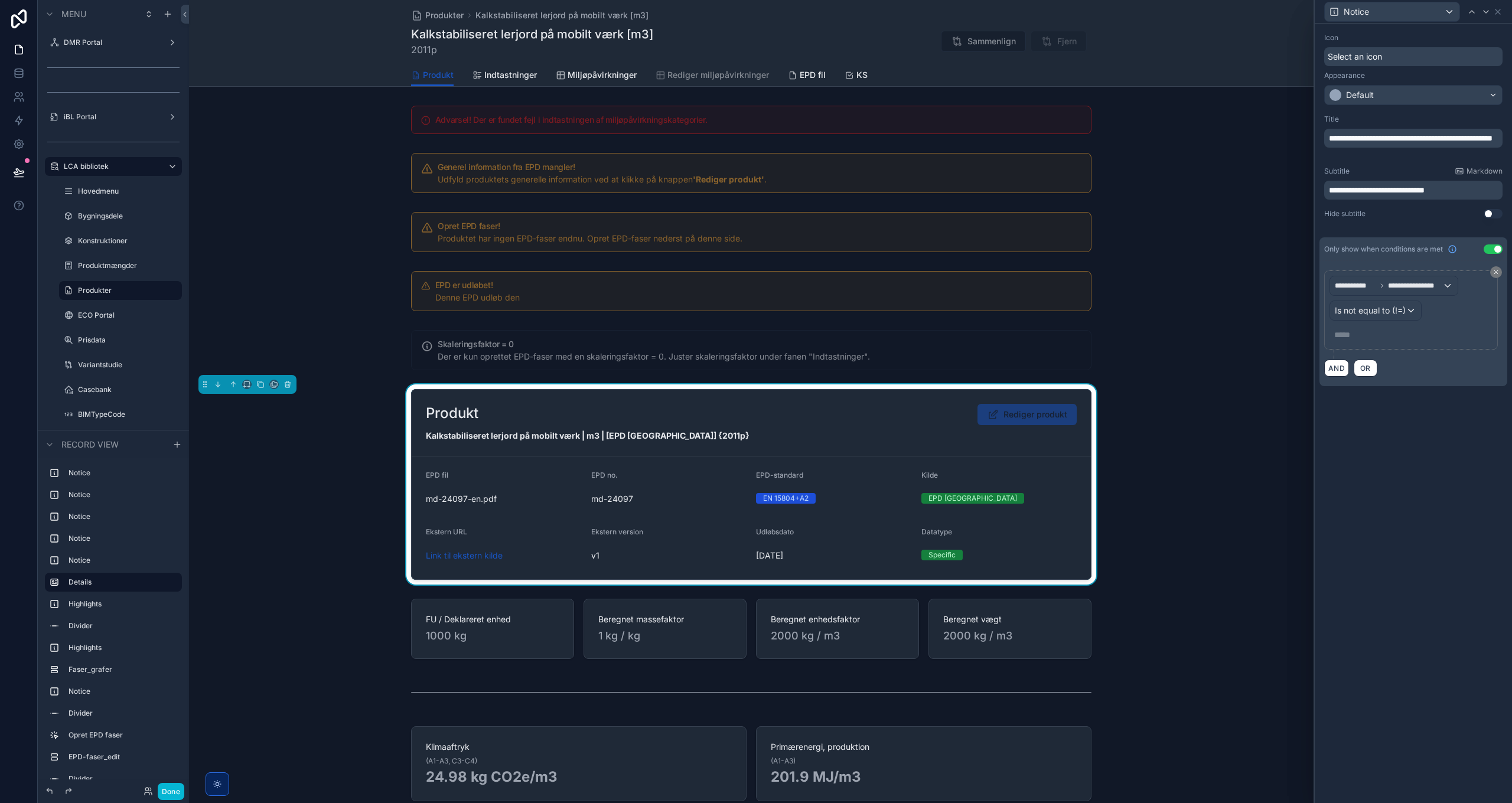
click at [1363, 338] on p "***** ﻿" at bounding box center [1413, 335] width 156 height 12
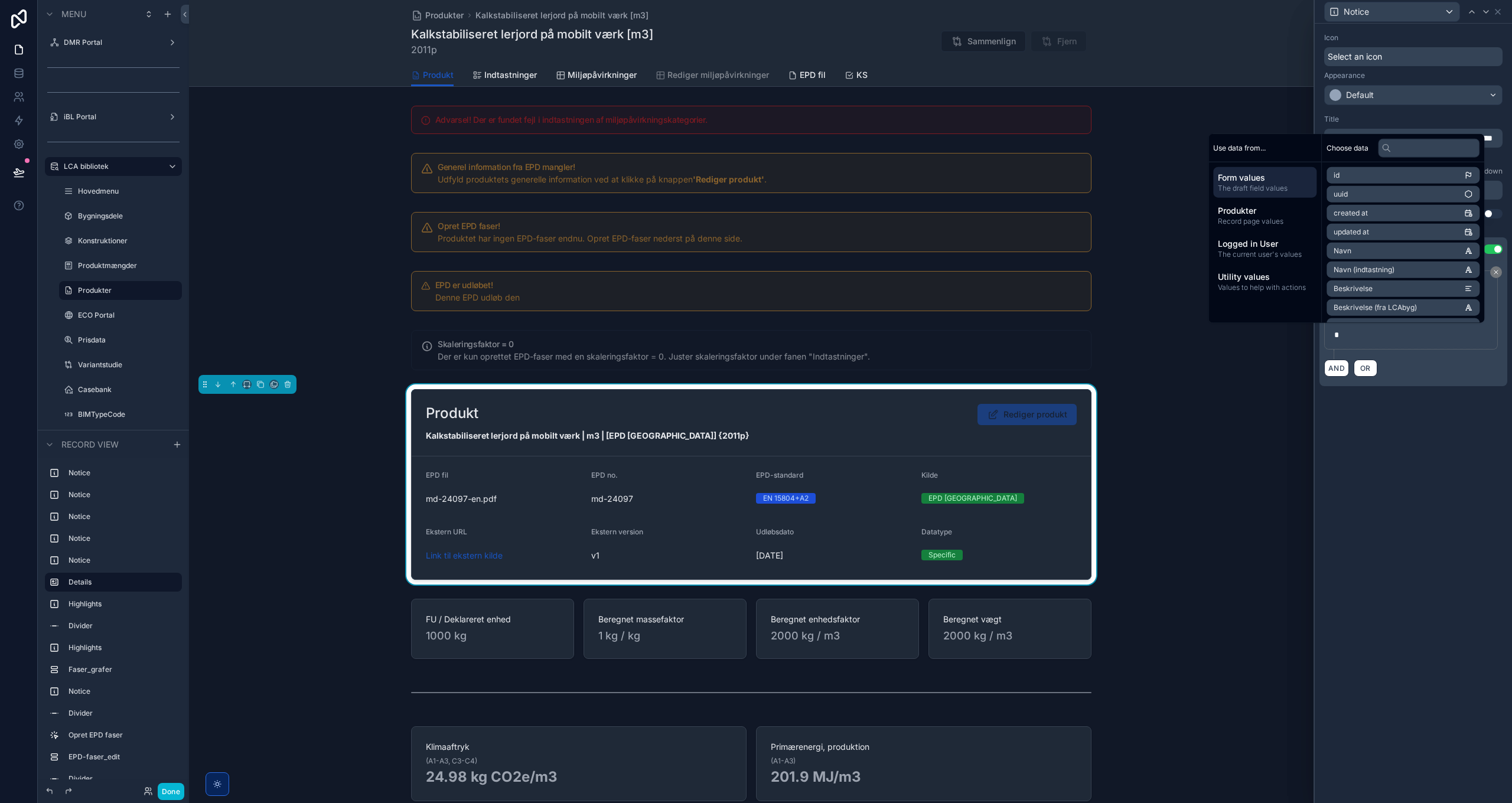
click at [1411, 501] on div "**********" at bounding box center [1413, 413] width 197 height 780
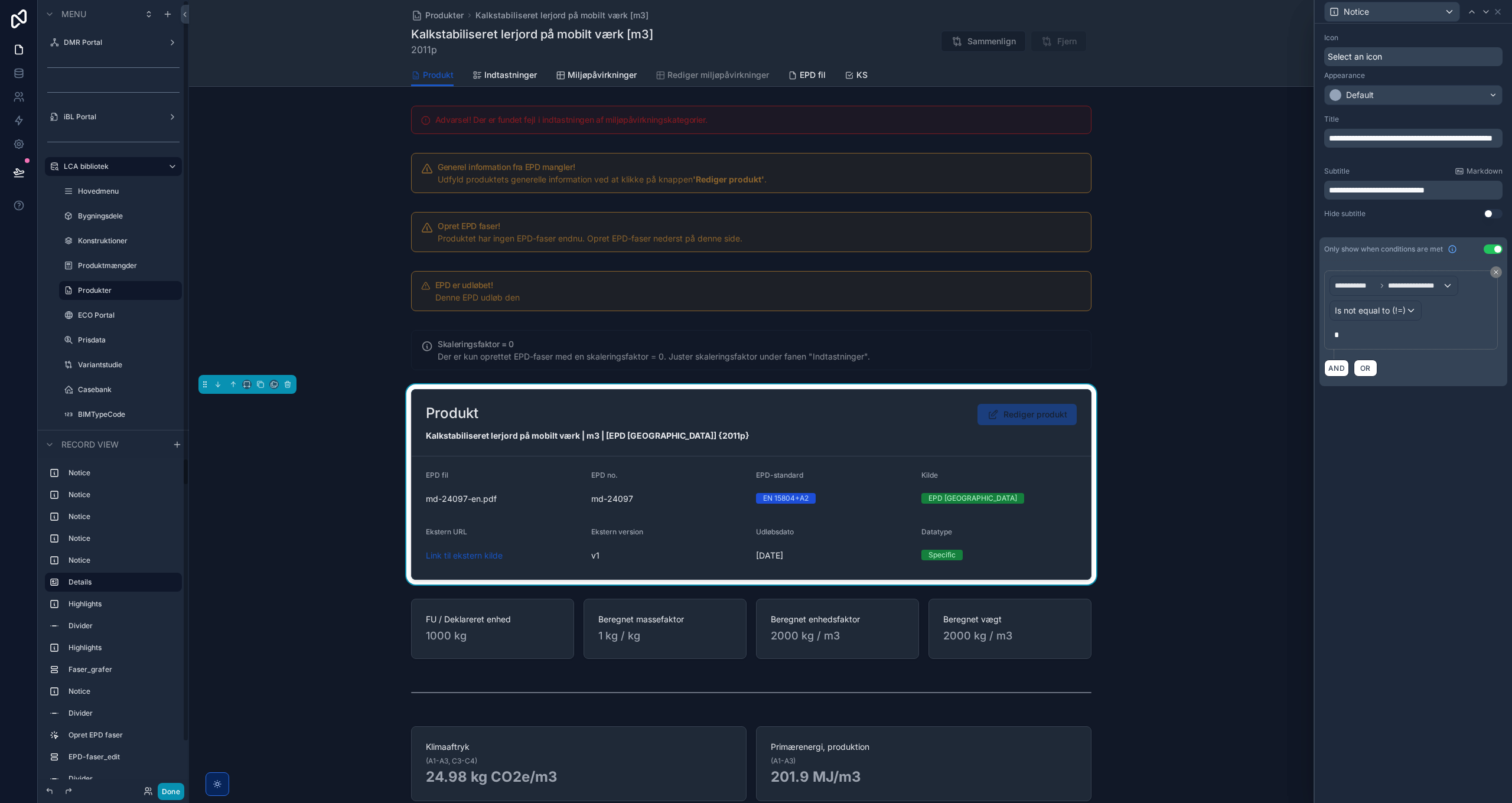
click at [171, 788] on button "Done" at bounding box center [171, 791] width 27 height 17
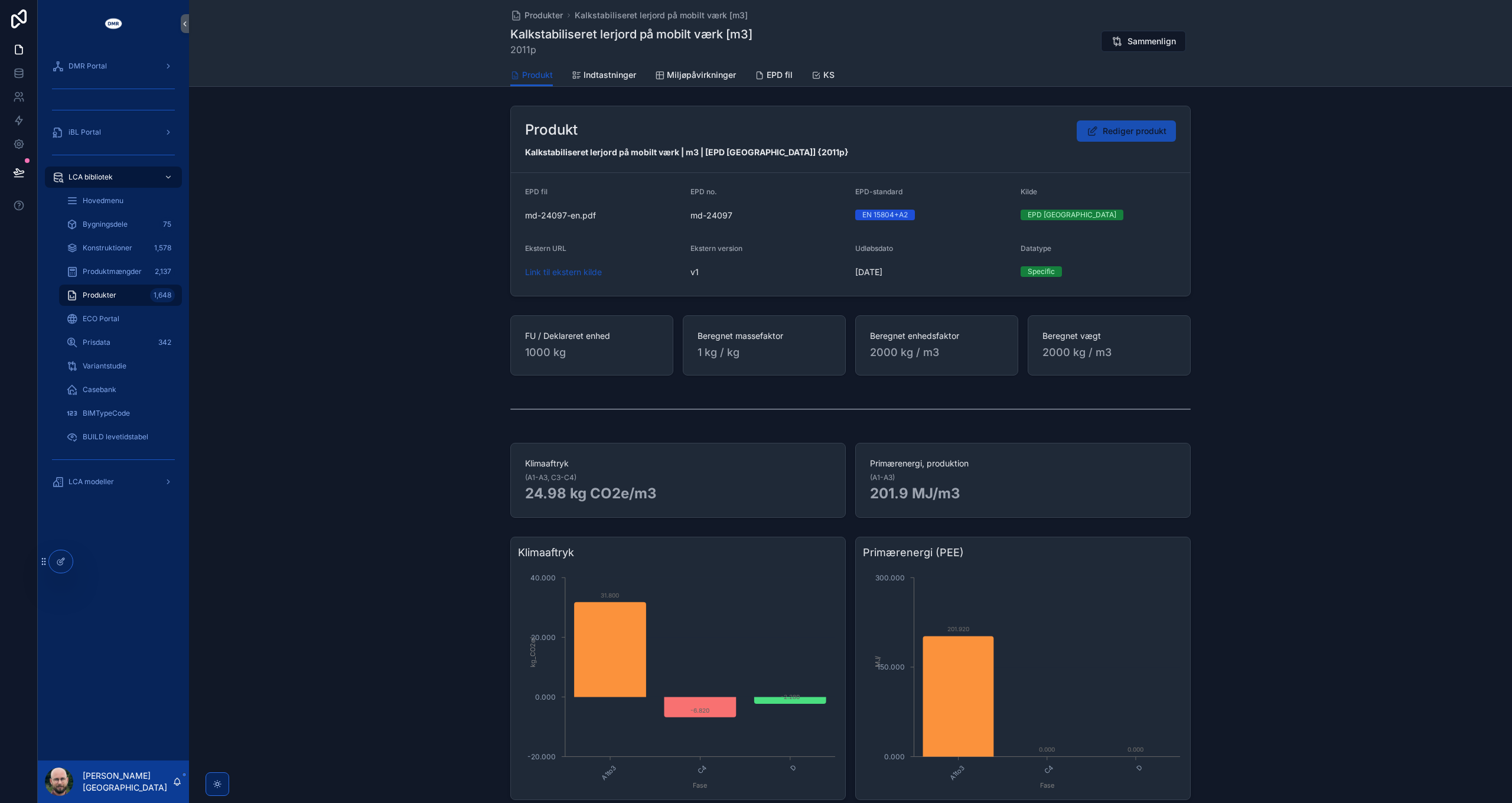
click at [1131, 134] on span "Rediger produkt" at bounding box center [1135, 131] width 64 height 12
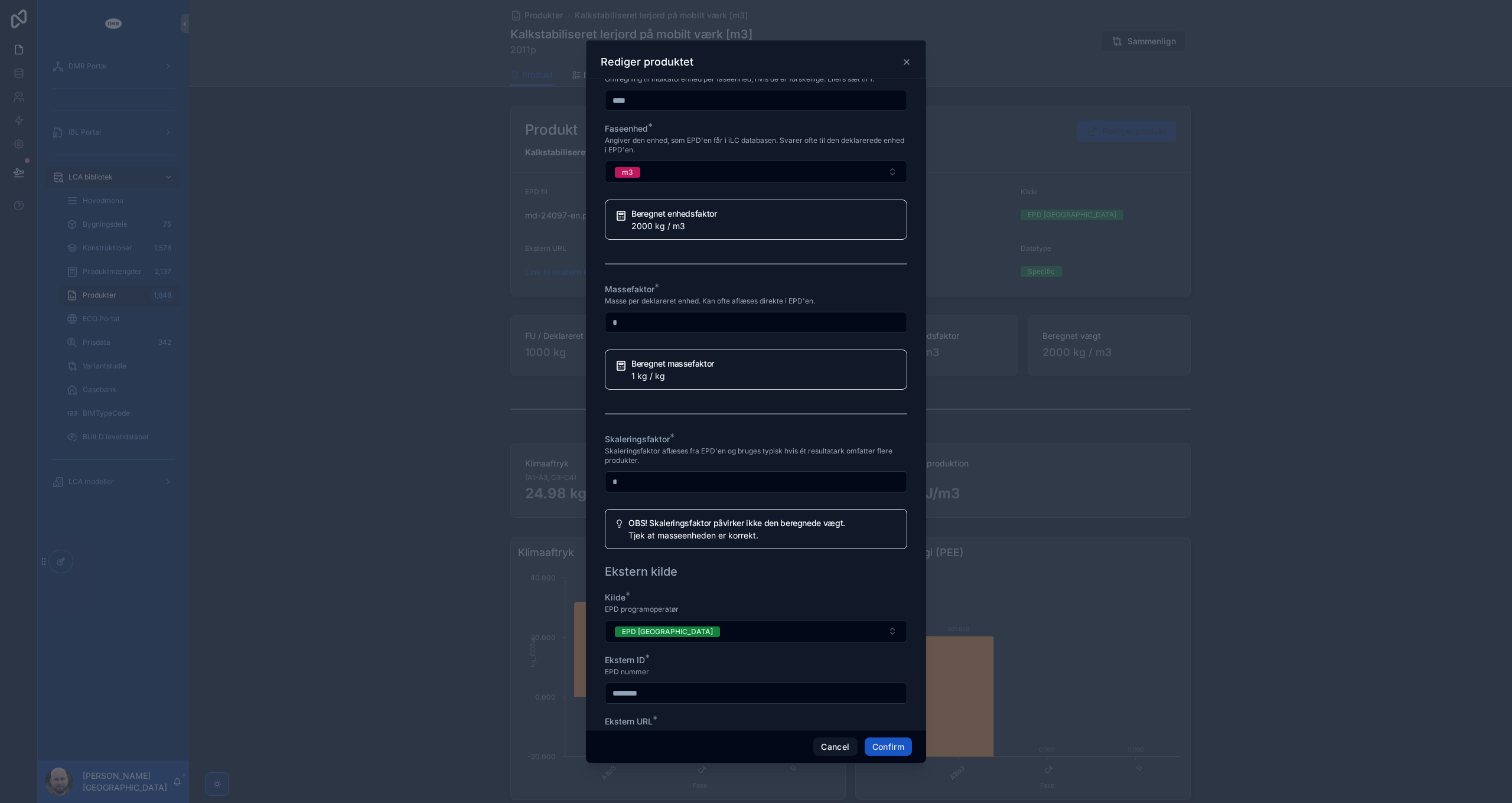
scroll to position [886, 0]
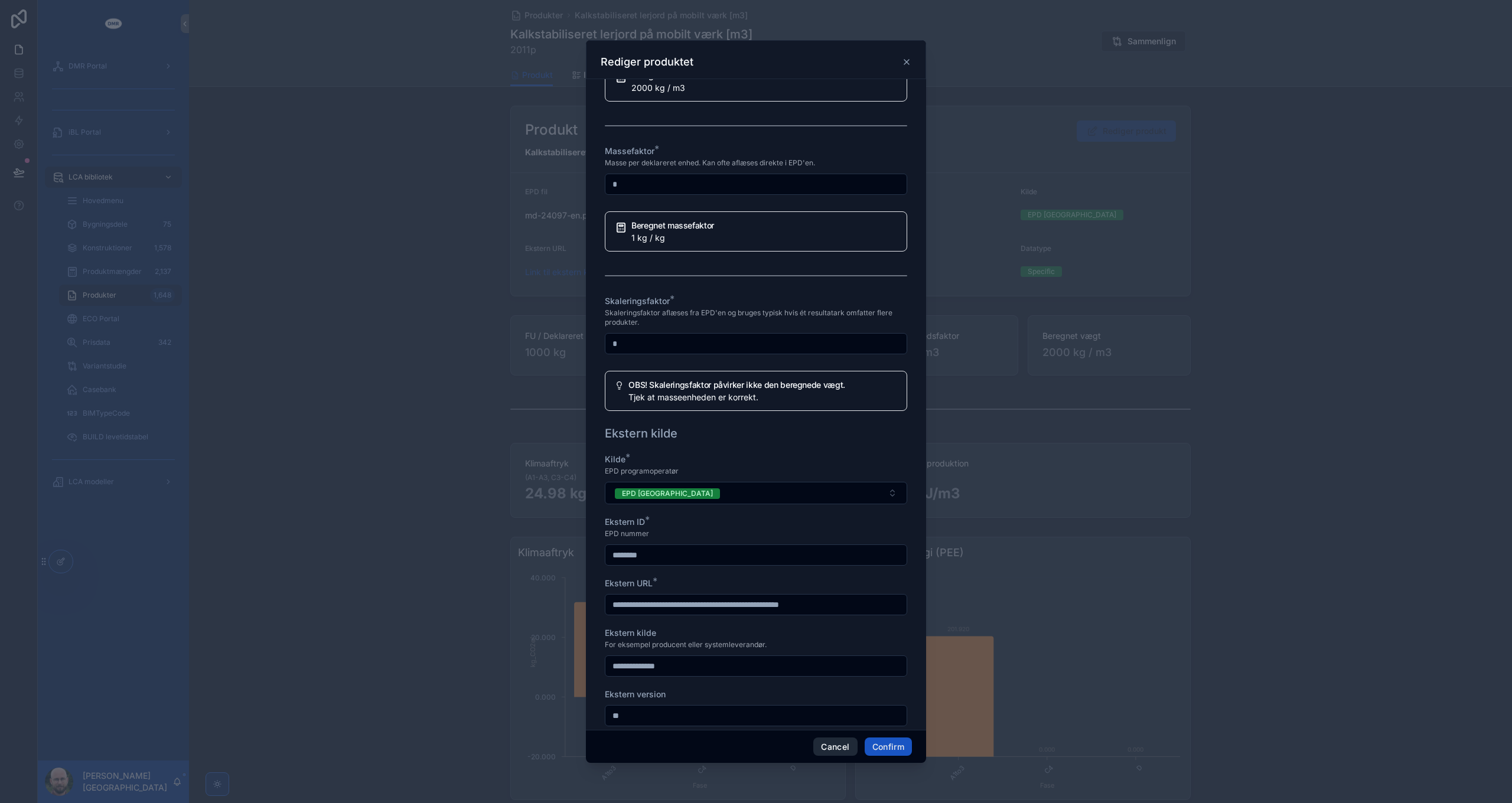
click at [827, 746] on button "Cancel" at bounding box center [835, 747] width 43 height 19
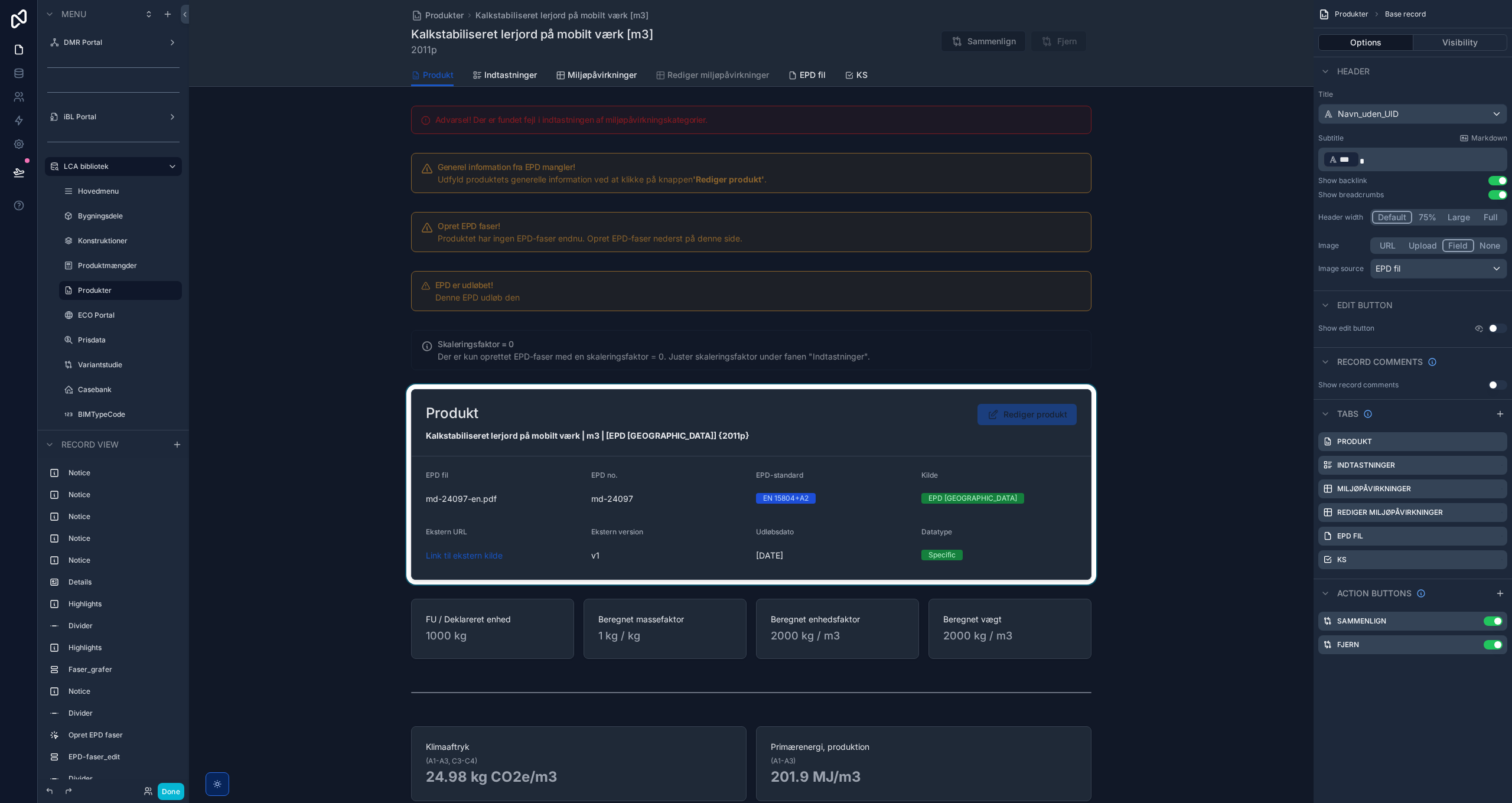
click at [922, 406] on div "scrollable content" at bounding box center [751, 485] width 1125 height 201
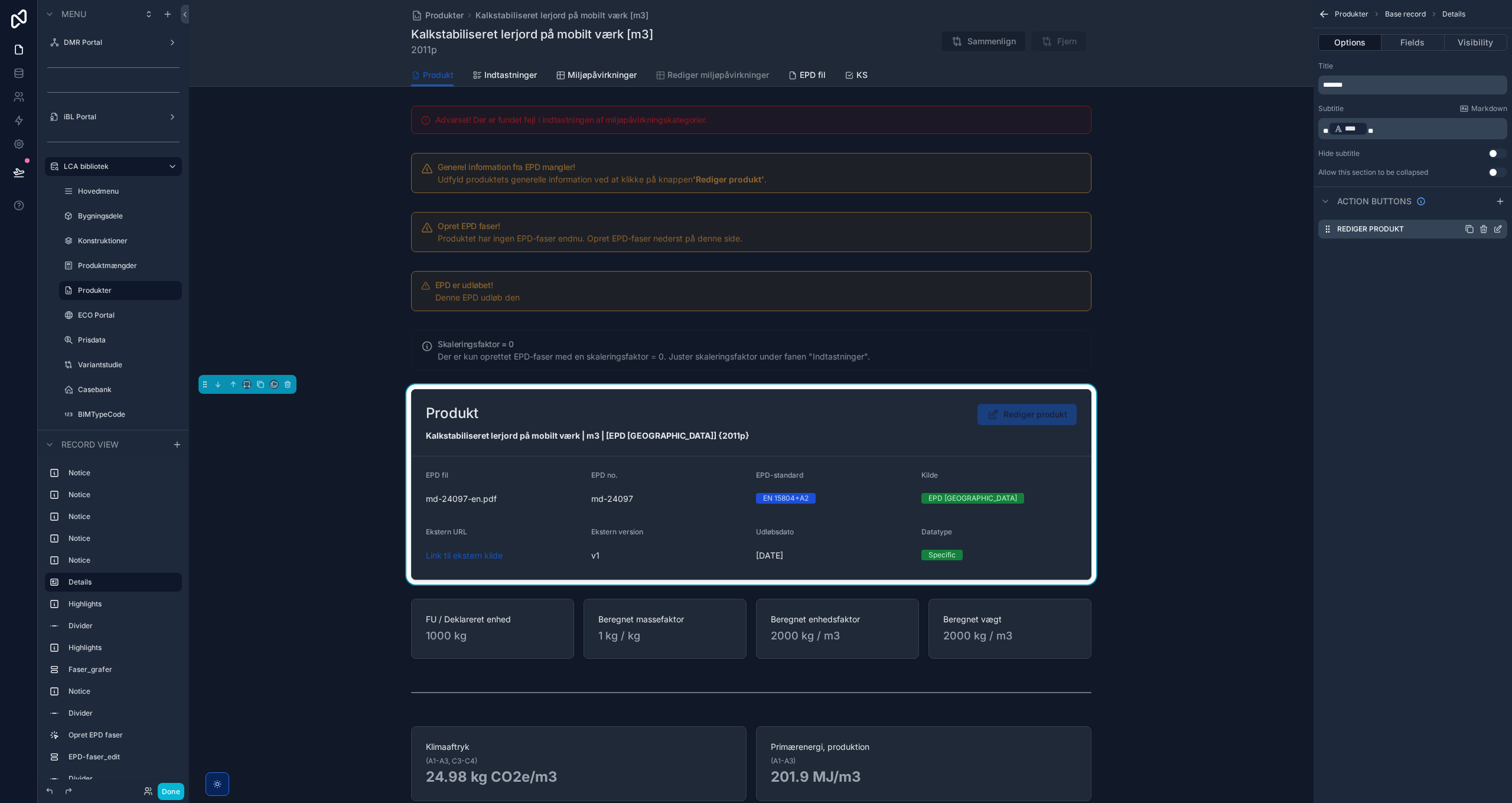
click at [1498, 229] on icon "scrollable content" at bounding box center [1498, 229] width 9 height 9
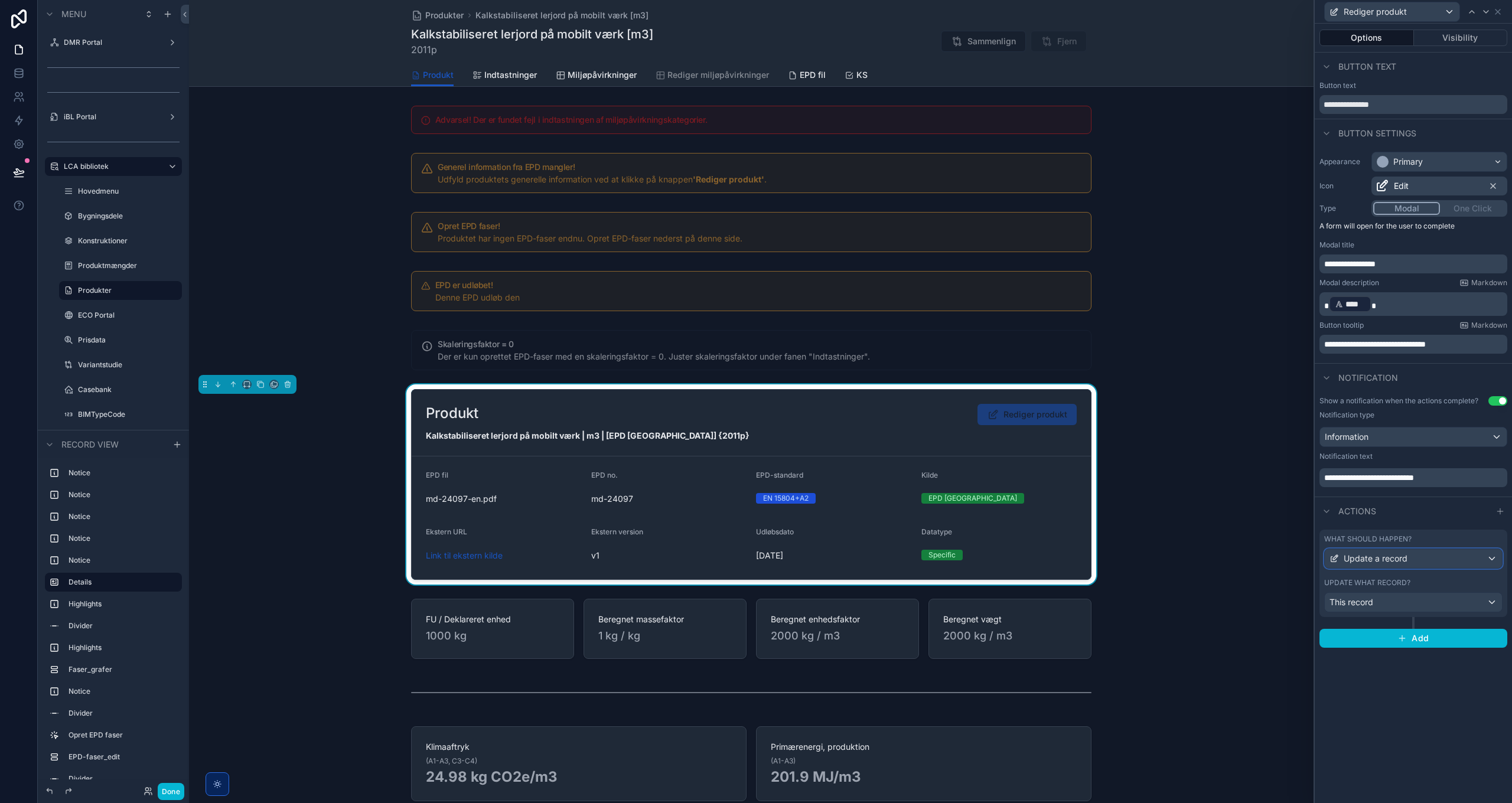
click at [1418, 560] on div "Update a record" at bounding box center [1413, 558] width 177 height 19
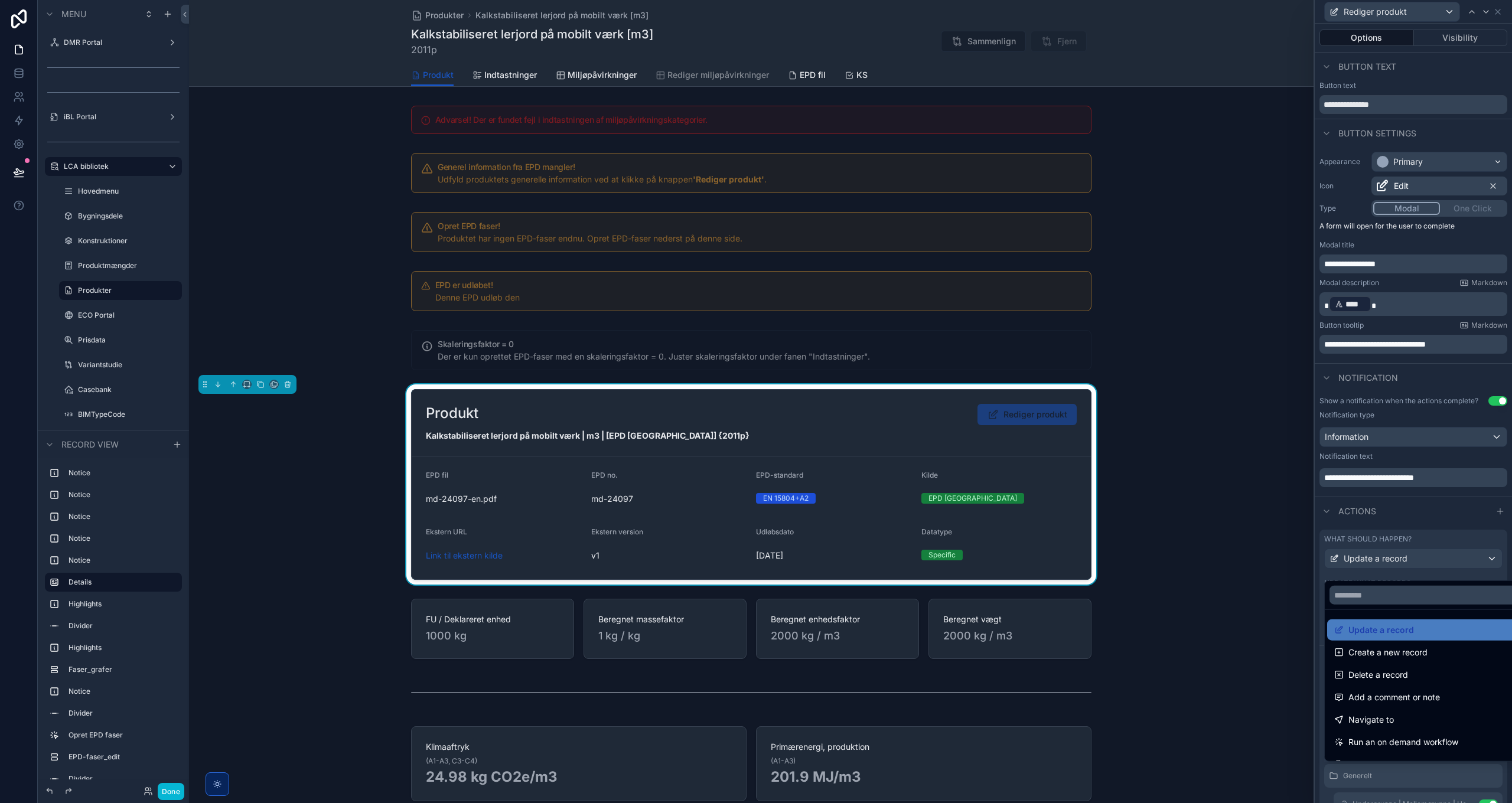
click at [1418, 560] on div at bounding box center [1413, 401] width 197 height 803
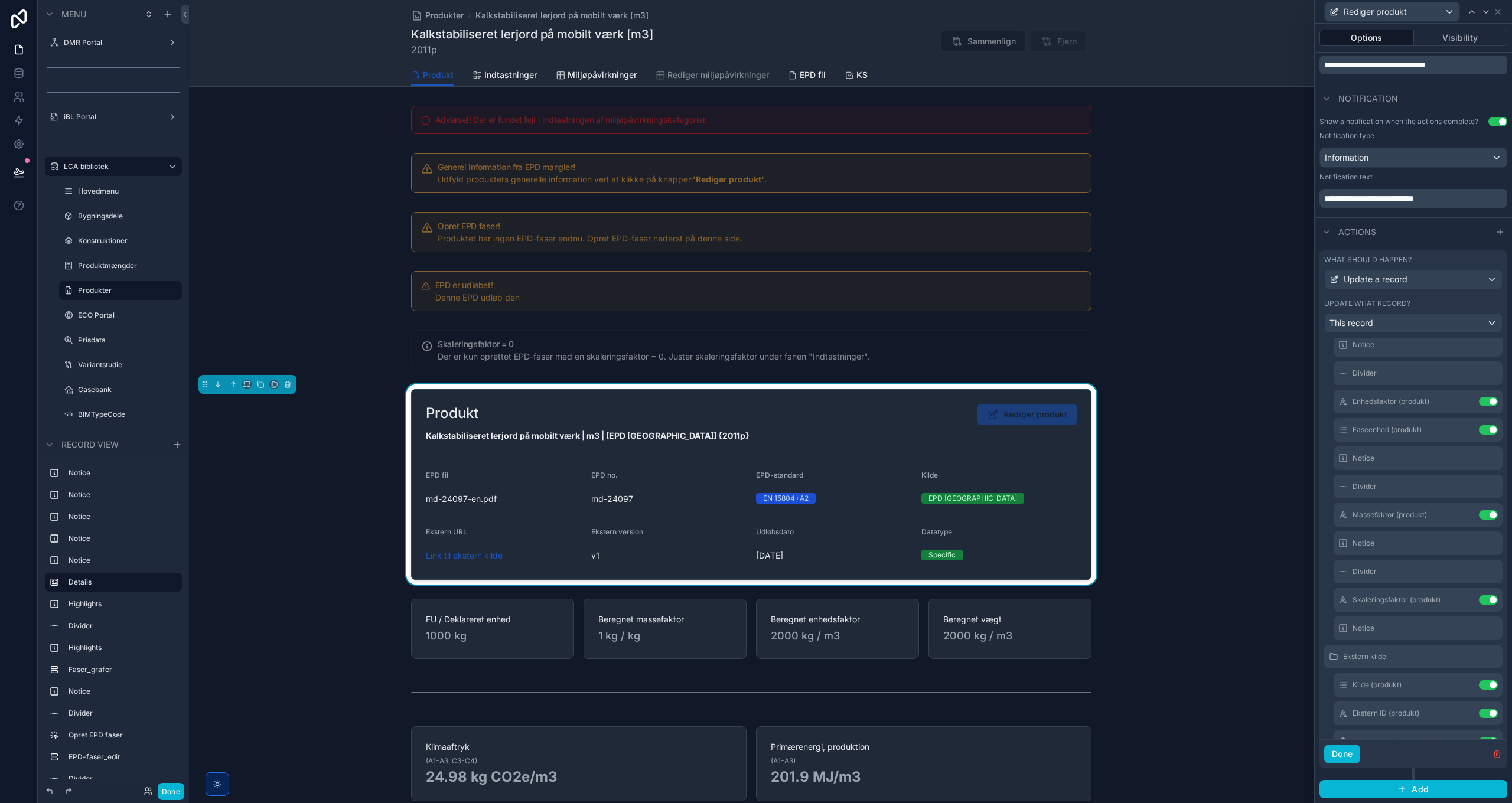
scroll to position [414, 0]
click at [1460, 596] on icon at bounding box center [1464, 593] width 9 height 9
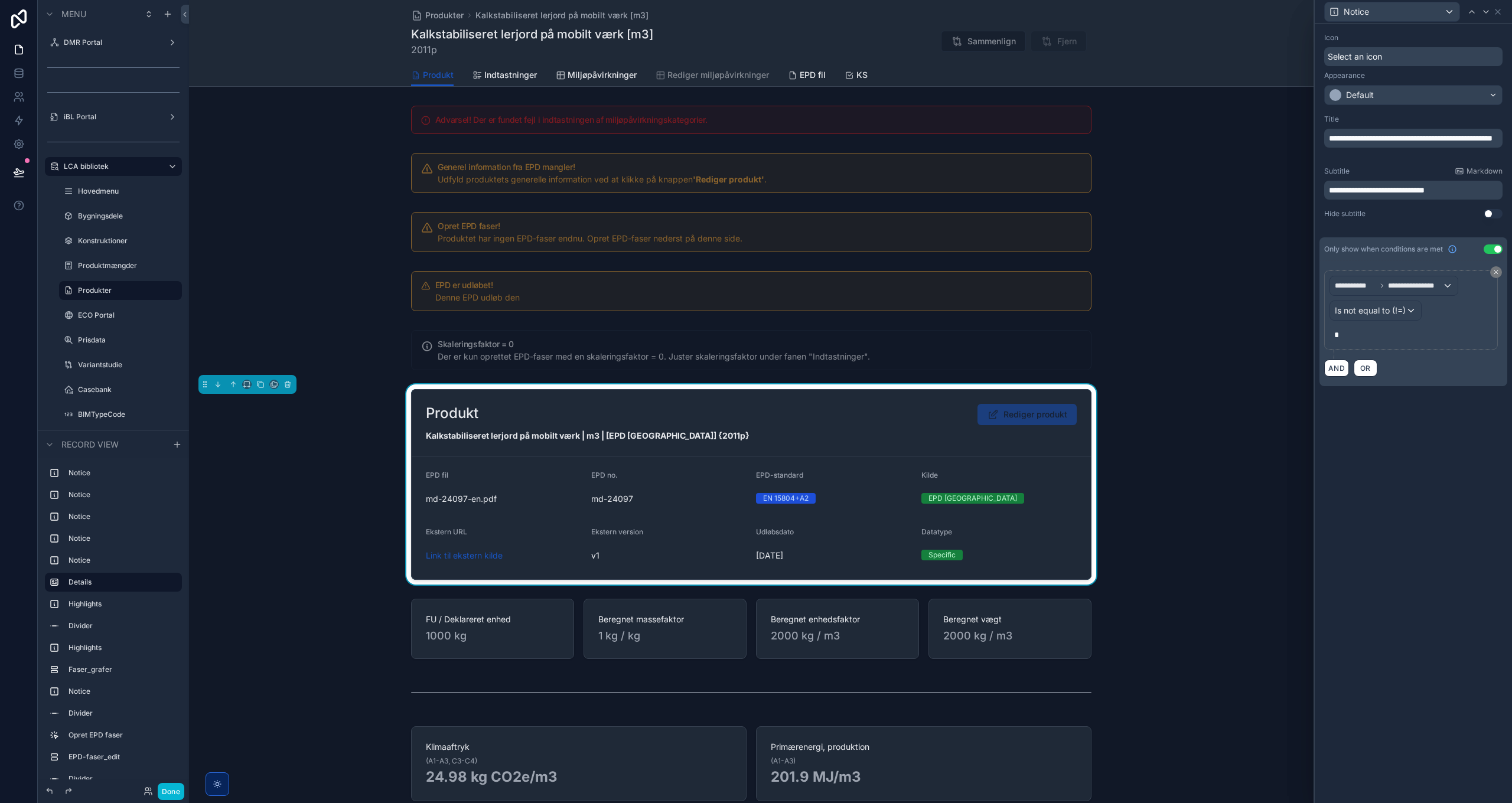
click at [1415, 192] on span "**********" at bounding box center [1377, 191] width 95 height 8
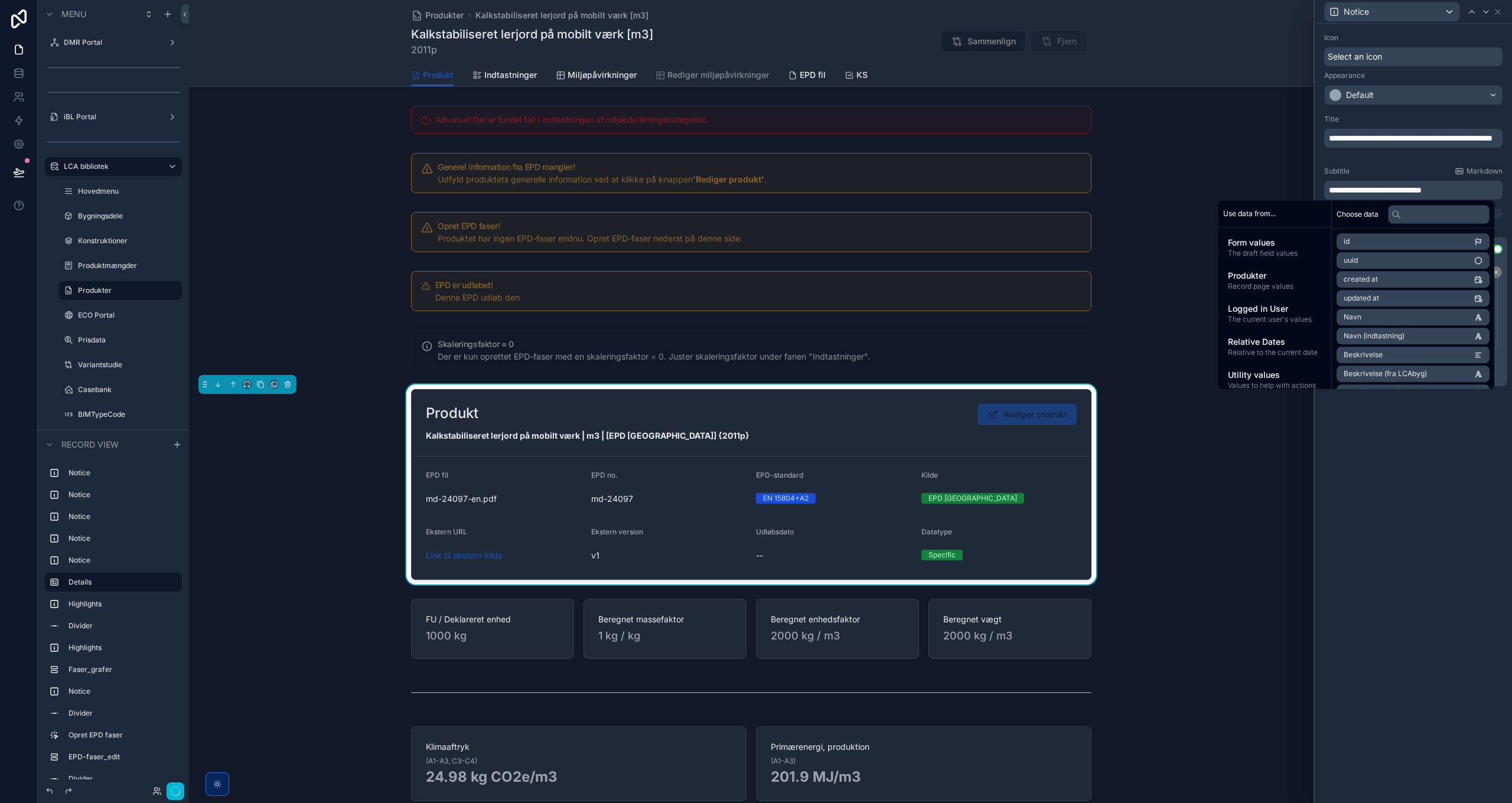
click at [1427, 492] on div "**********" at bounding box center [1413, 413] width 197 height 780
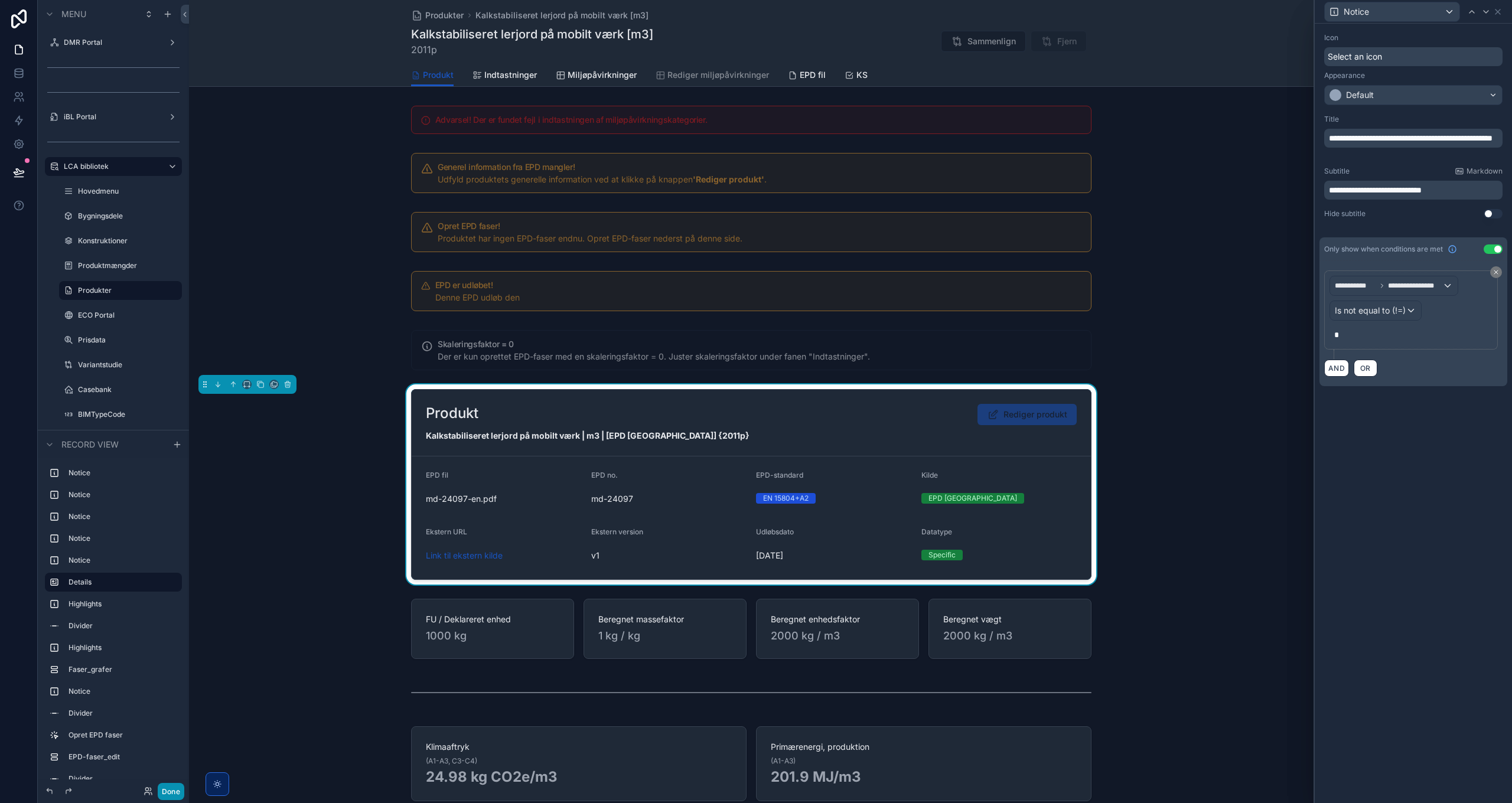
click at [171, 790] on button "Done" at bounding box center [171, 791] width 27 height 17
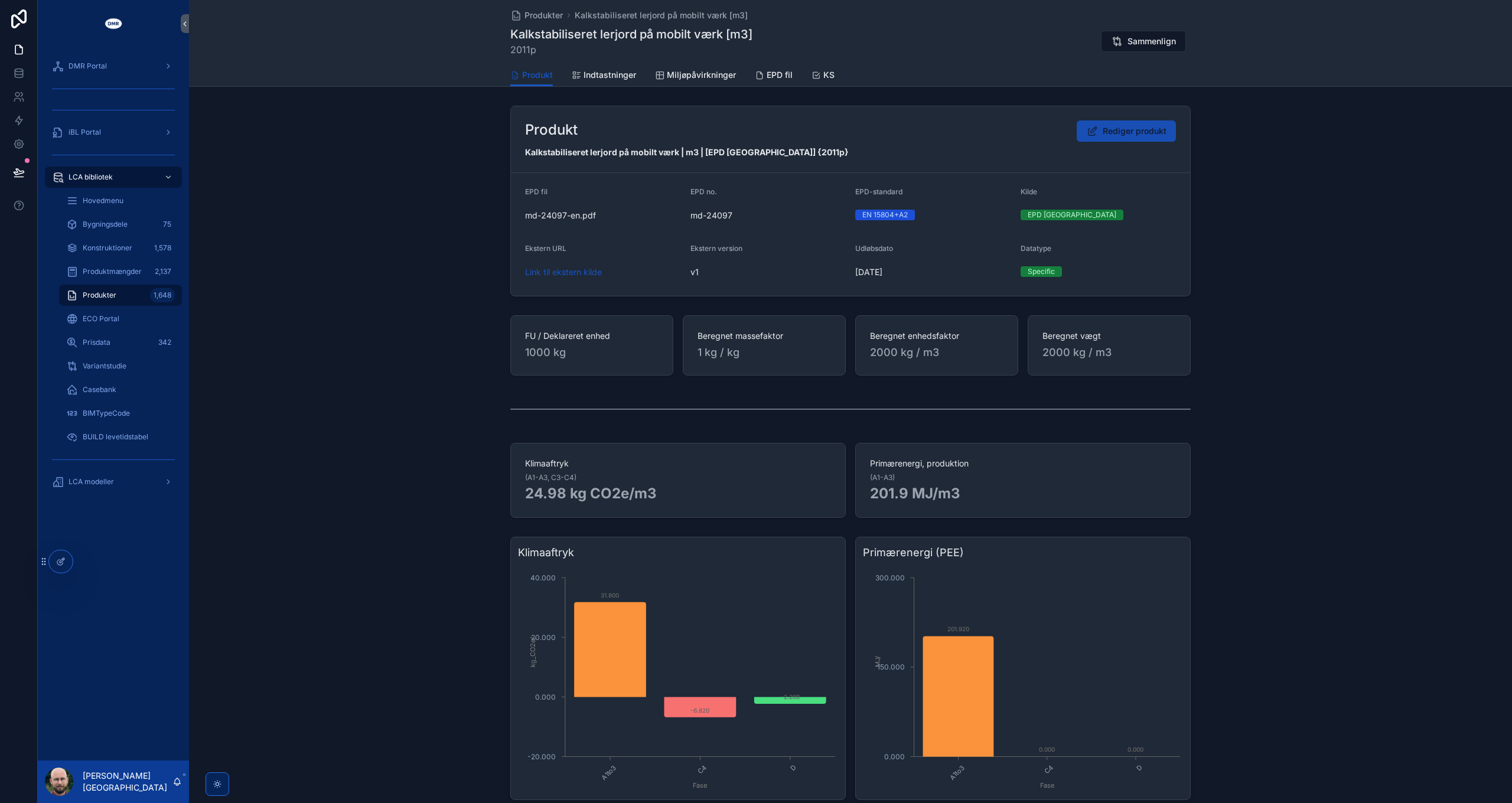
click at [1128, 132] on span "Rediger produkt" at bounding box center [1135, 131] width 64 height 12
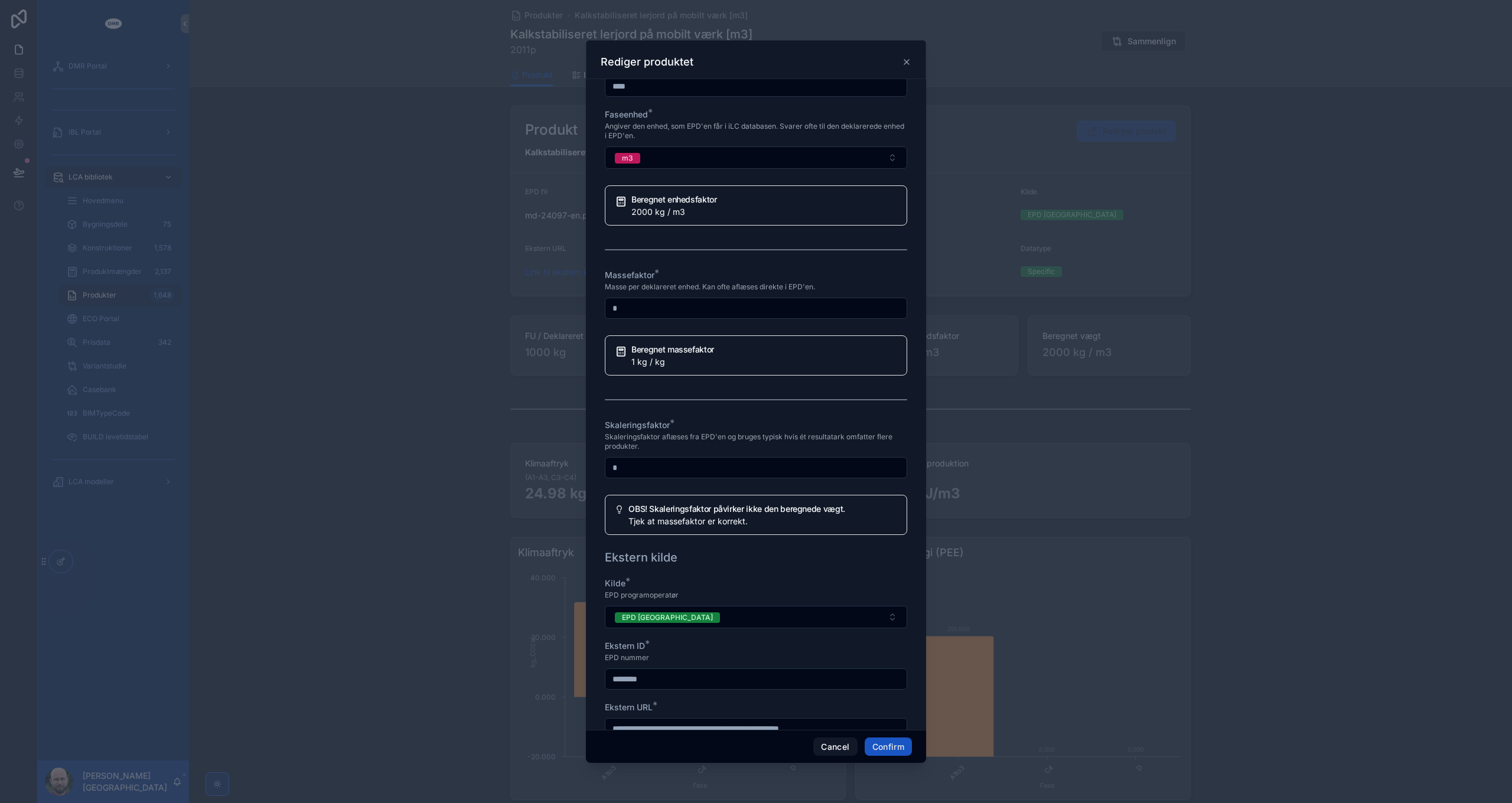
scroll to position [768, 0]
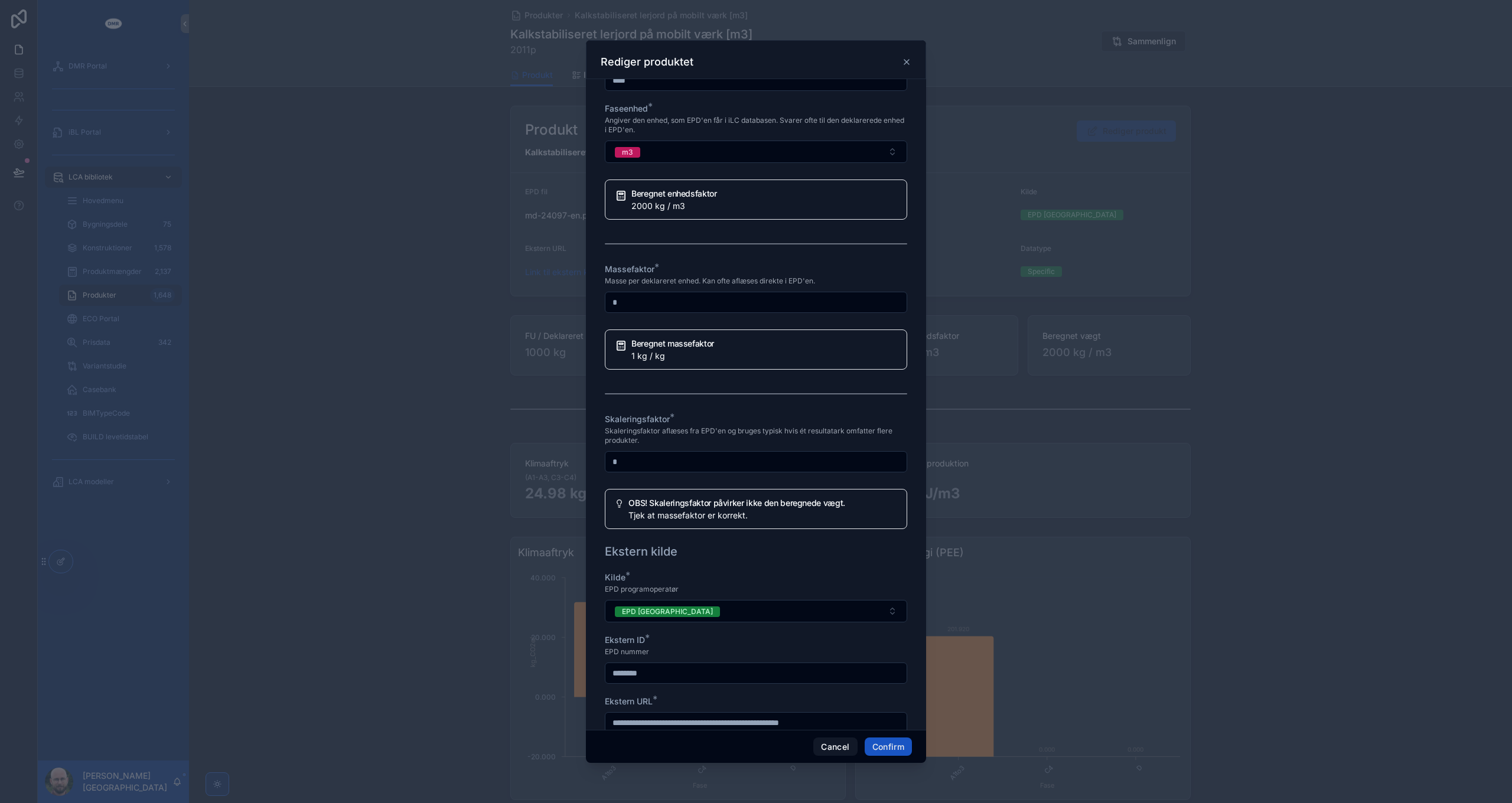
click at [731, 454] on input "*" at bounding box center [756, 462] width 301 height 17
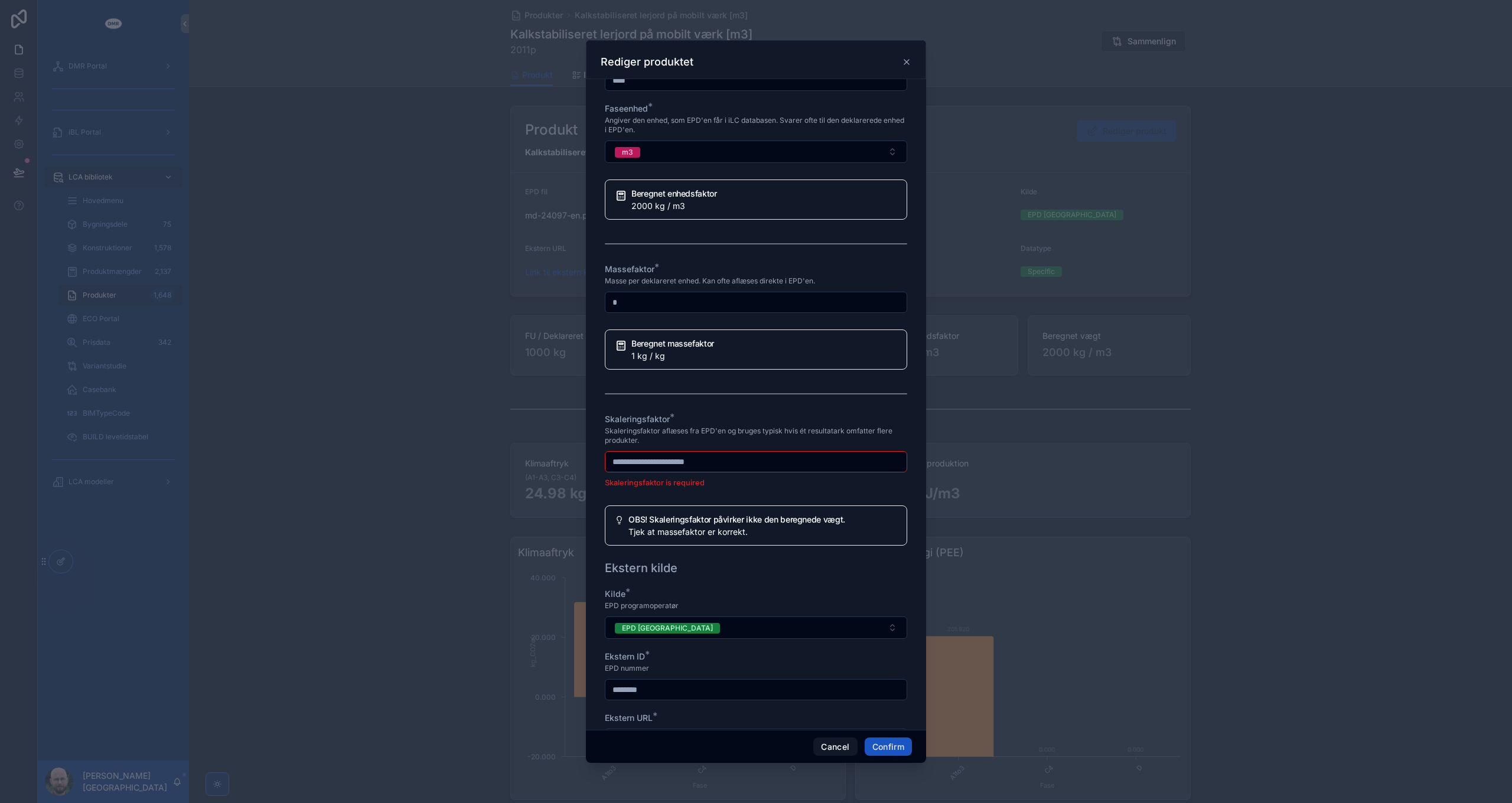
type input "*"
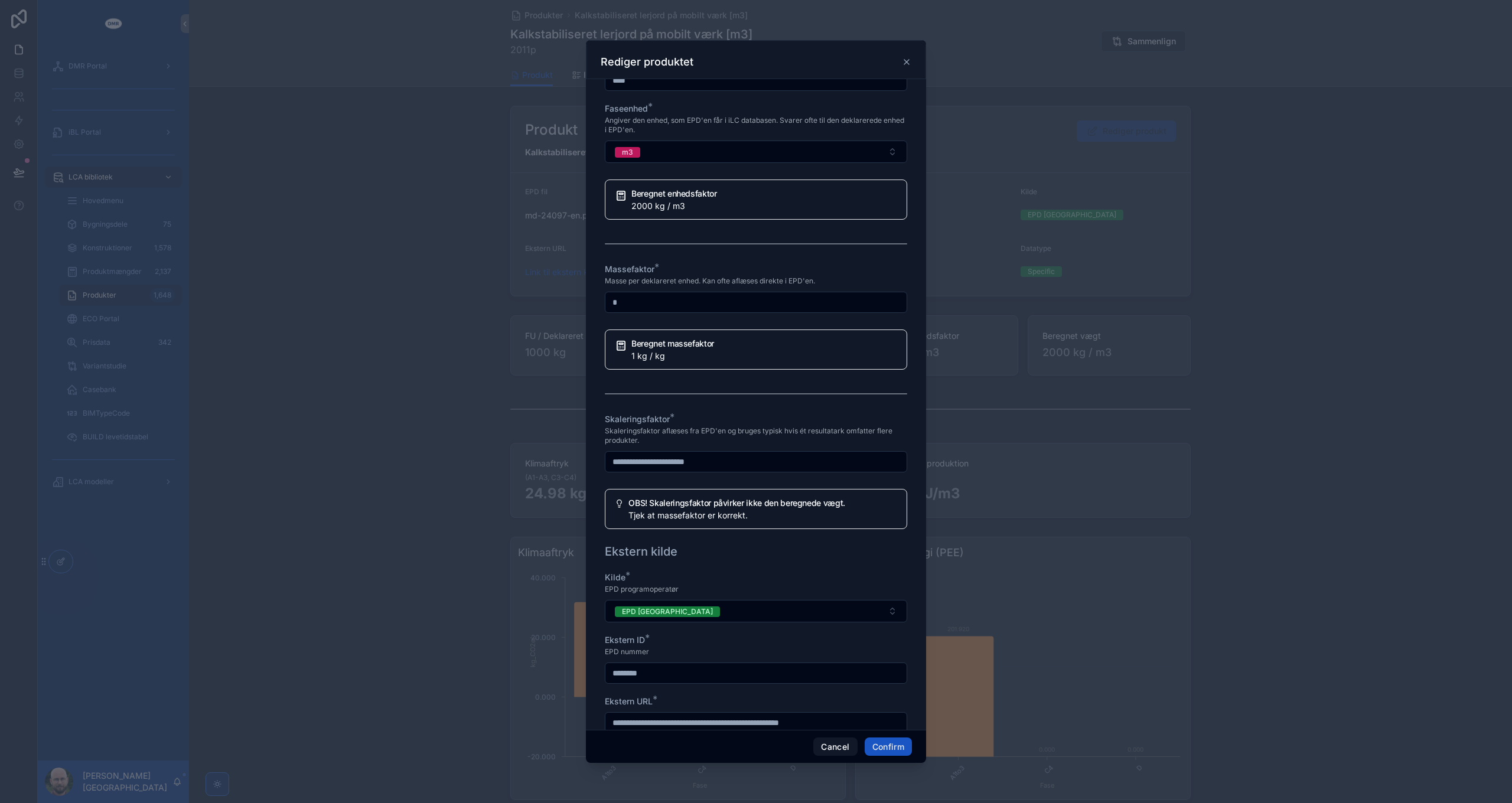
type input "*"
click at [732, 431] on span "Skaleringsfaktor aflæses fra EPD'en og bruges typisk hvis ét resultatark omfatt…" at bounding box center [756, 435] width 303 height 19
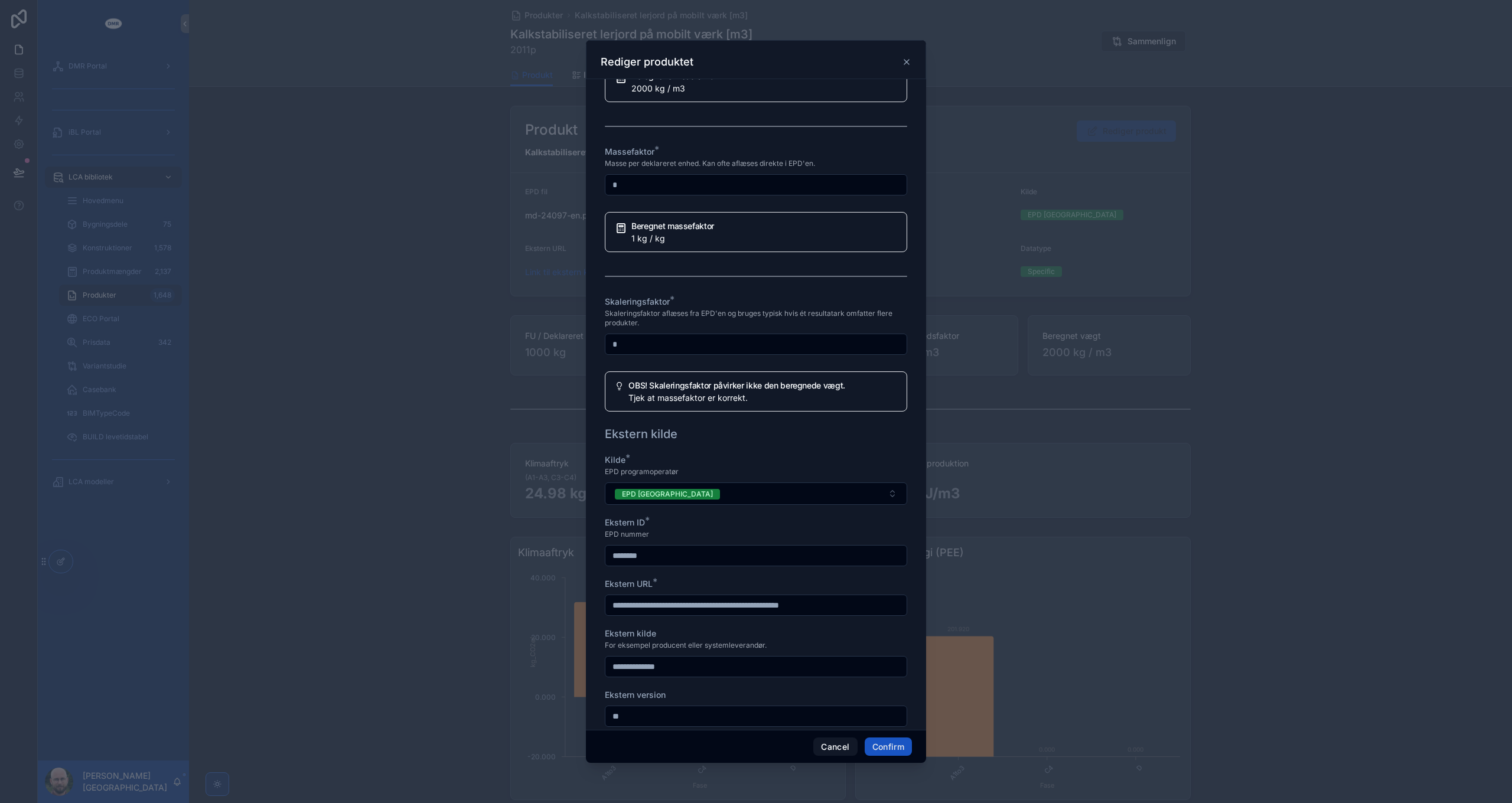
scroll to position [886, 0]
click at [839, 750] on button "Cancel" at bounding box center [835, 747] width 43 height 19
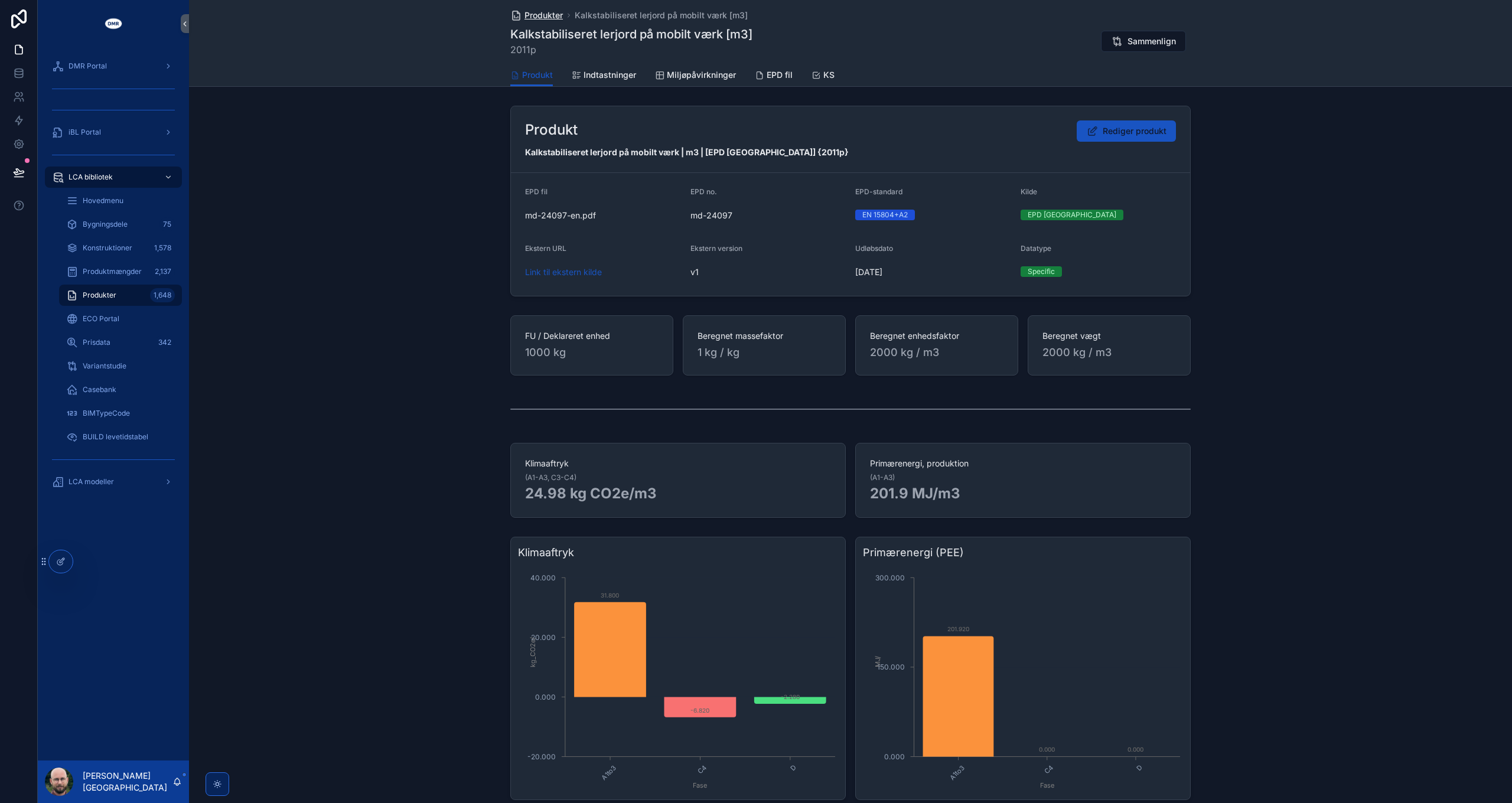
click at [537, 16] on span "Produkter" at bounding box center [544, 15] width 38 height 12
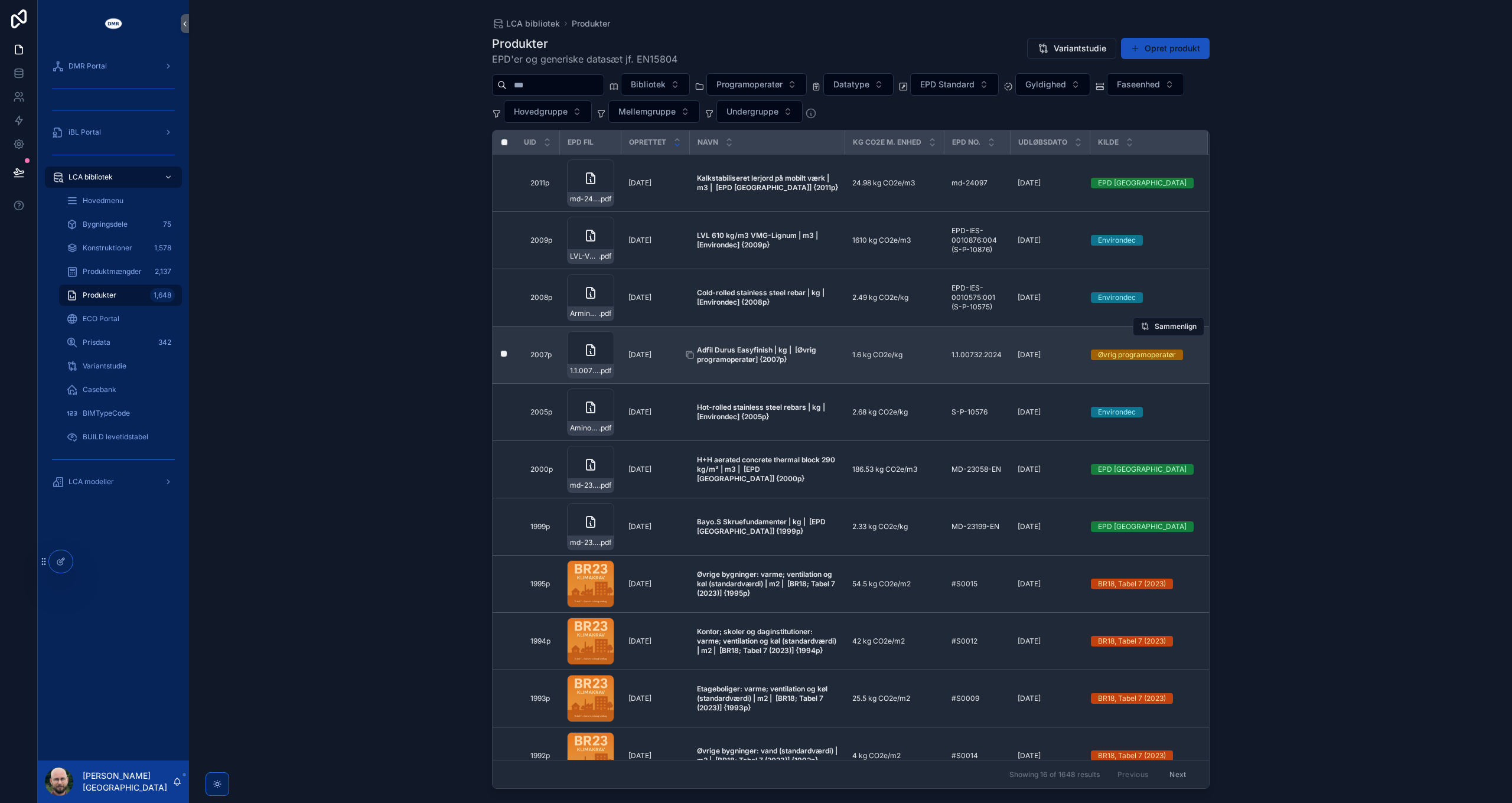
click at [740, 353] on strong "Adfil Durus Easyfinish | kg | [Øvrig programoperatør] {2007p}" at bounding box center [757, 354] width 121 height 18
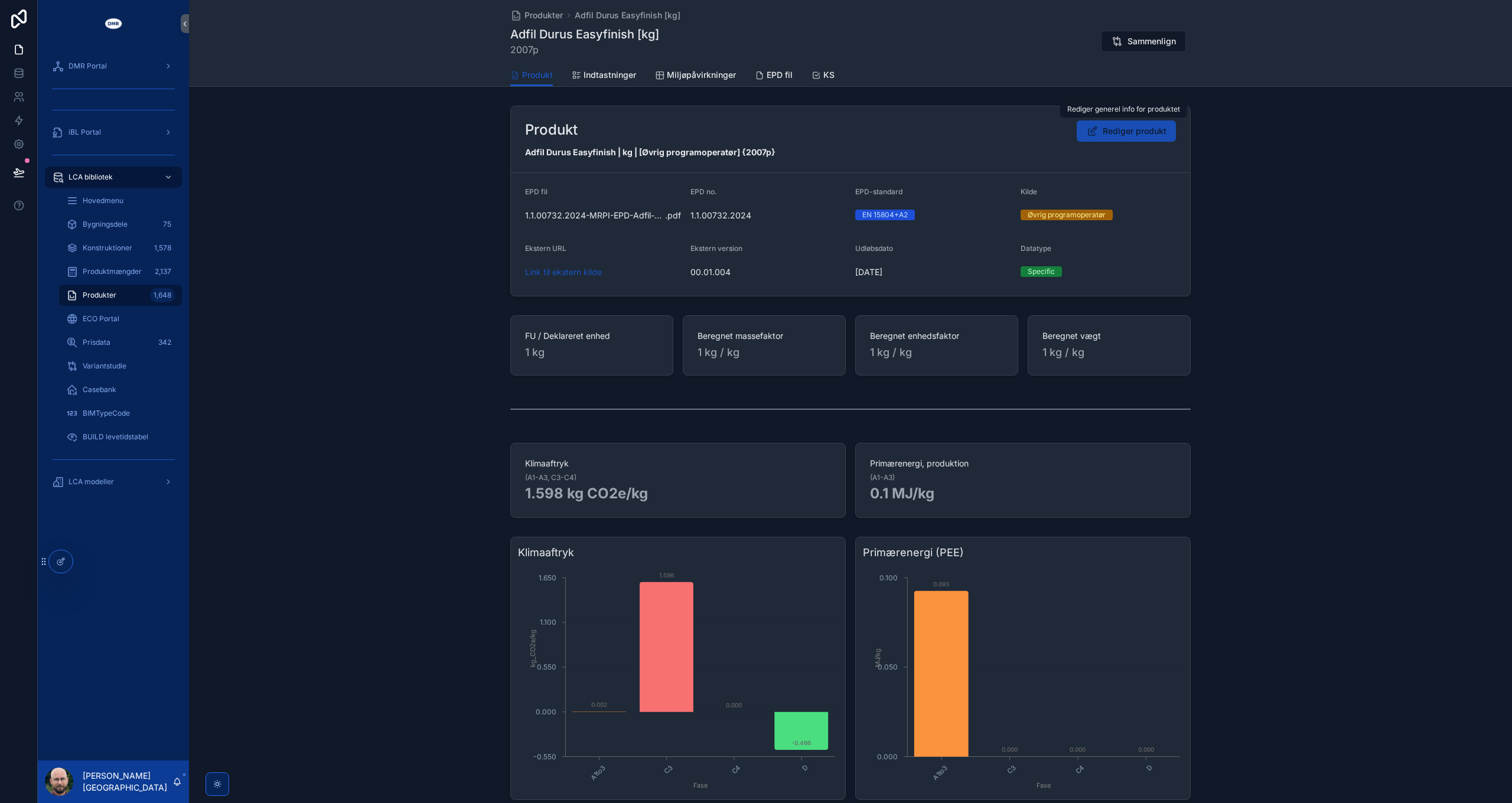
click at [1123, 131] on span "Rediger produkt" at bounding box center [1135, 131] width 64 height 12
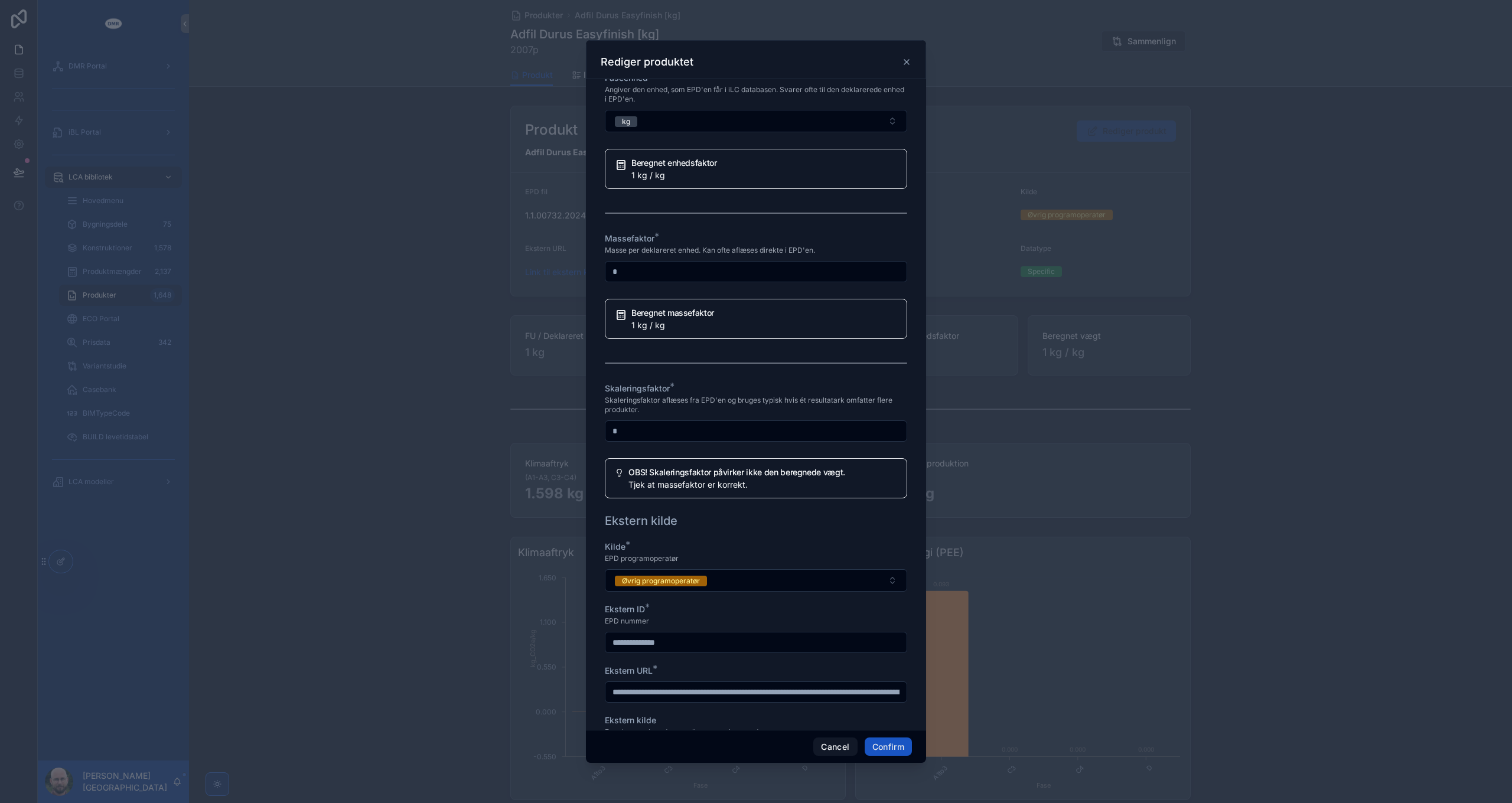
scroll to position [886, 0]
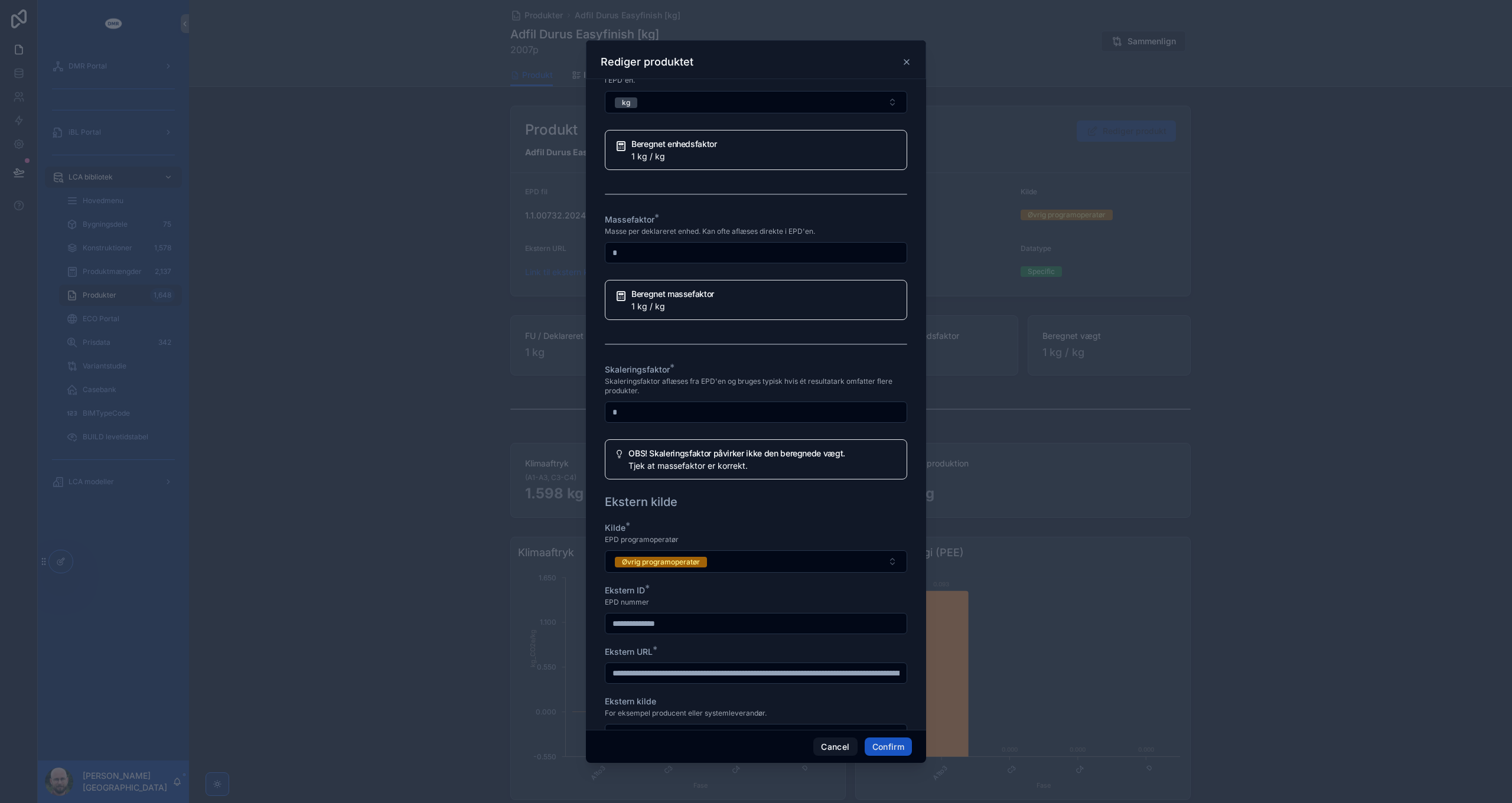
click at [698, 420] on input "*" at bounding box center [756, 412] width 301 height 17
click at [724, 396] on span "Skaleringsfaktor aflæses fra EPD'en og bruges typisk hvis ét resultatark omfatt…" at bounding box center [756, 386] width 303 height 19
click at [712, 420] on input "**" at bounding box center [756, 412] width 301 height 17
type input "*"
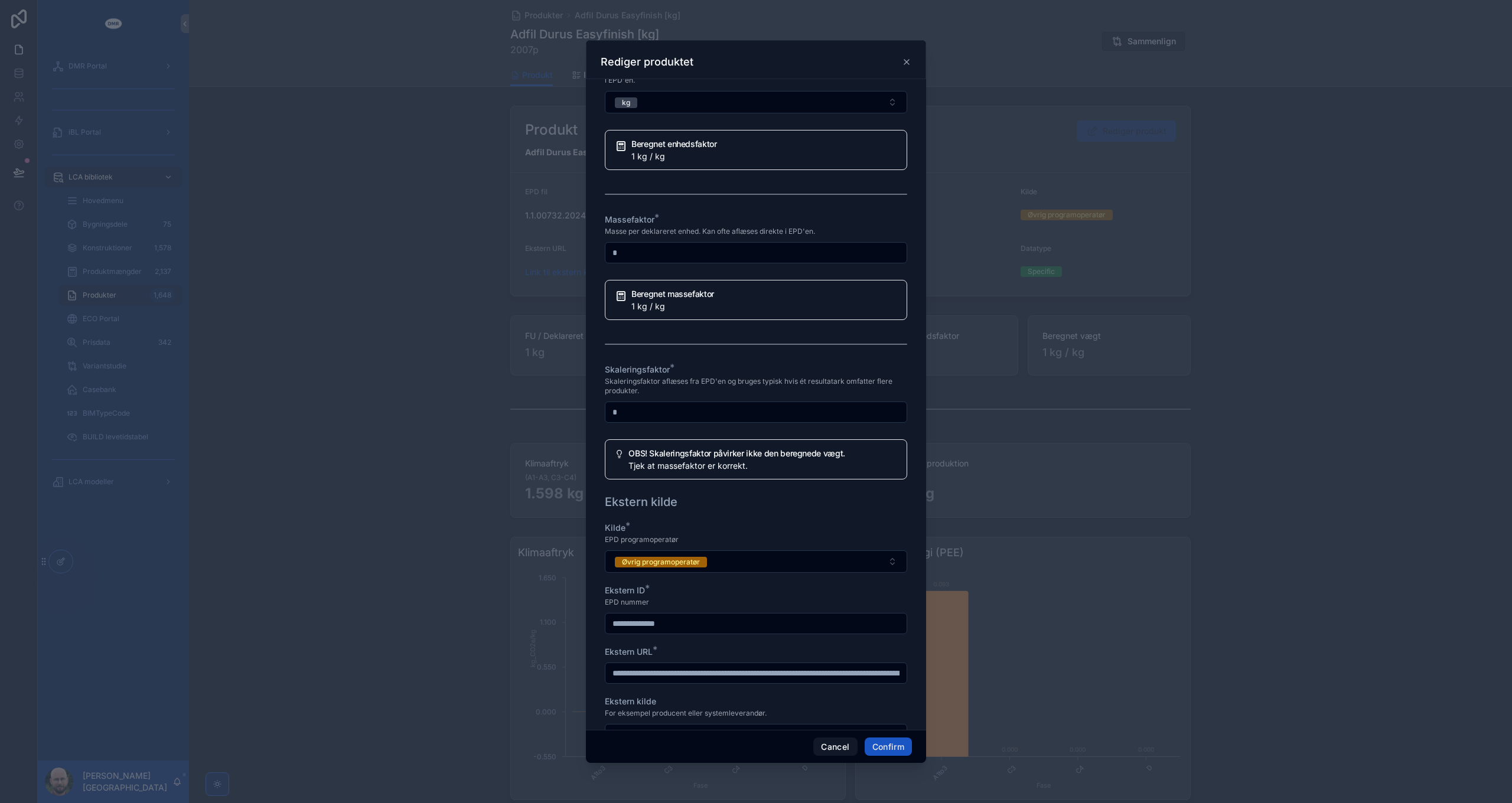
click at [741, 397] on div "Skaleringsfaktor aflæses fra EPD'en og bruges typisk hvis ét resultatark omfatt…" at bounding box center [756, 386] width 303 height 21
click at [841, 748] on button "Cancel" at bounding box center [835, 747] width 43 height 19
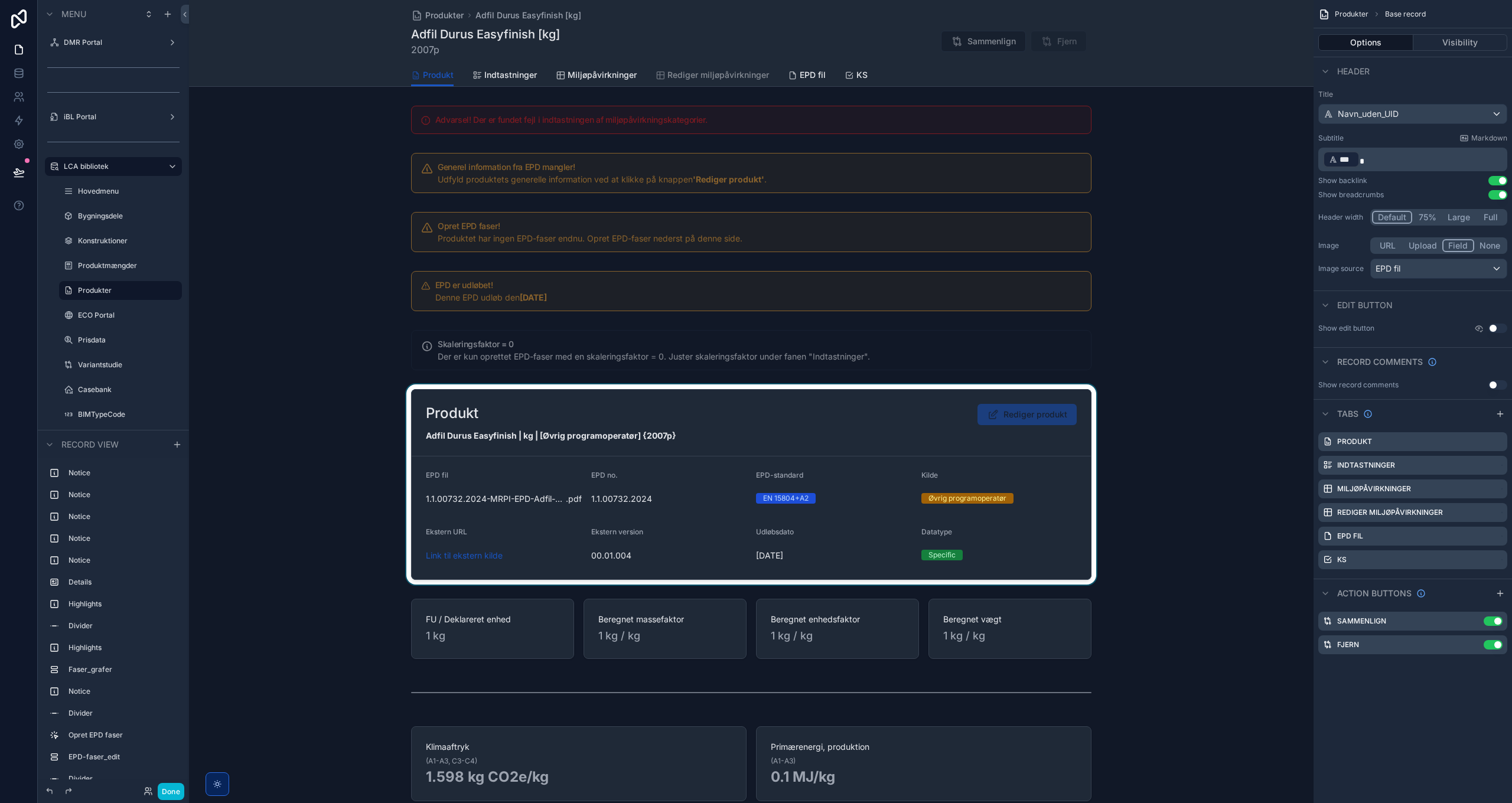
click at [940, 447] on div "scrollable content" at bounding box center [751, 485] width 1125 height 201
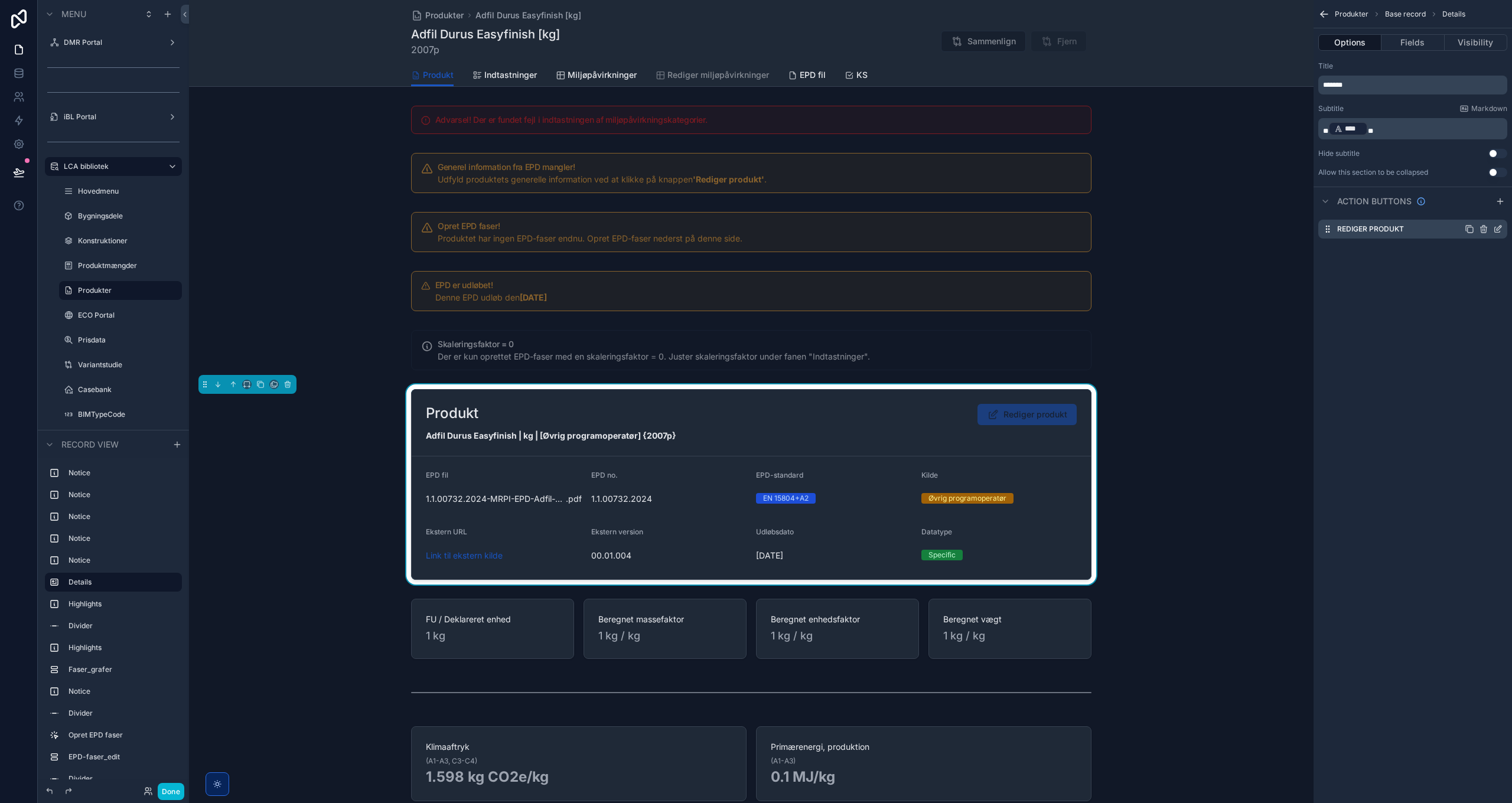
click at [1495, 229] on icon "scrollable content" at bounding box center [1498, 230] width 5 height 5
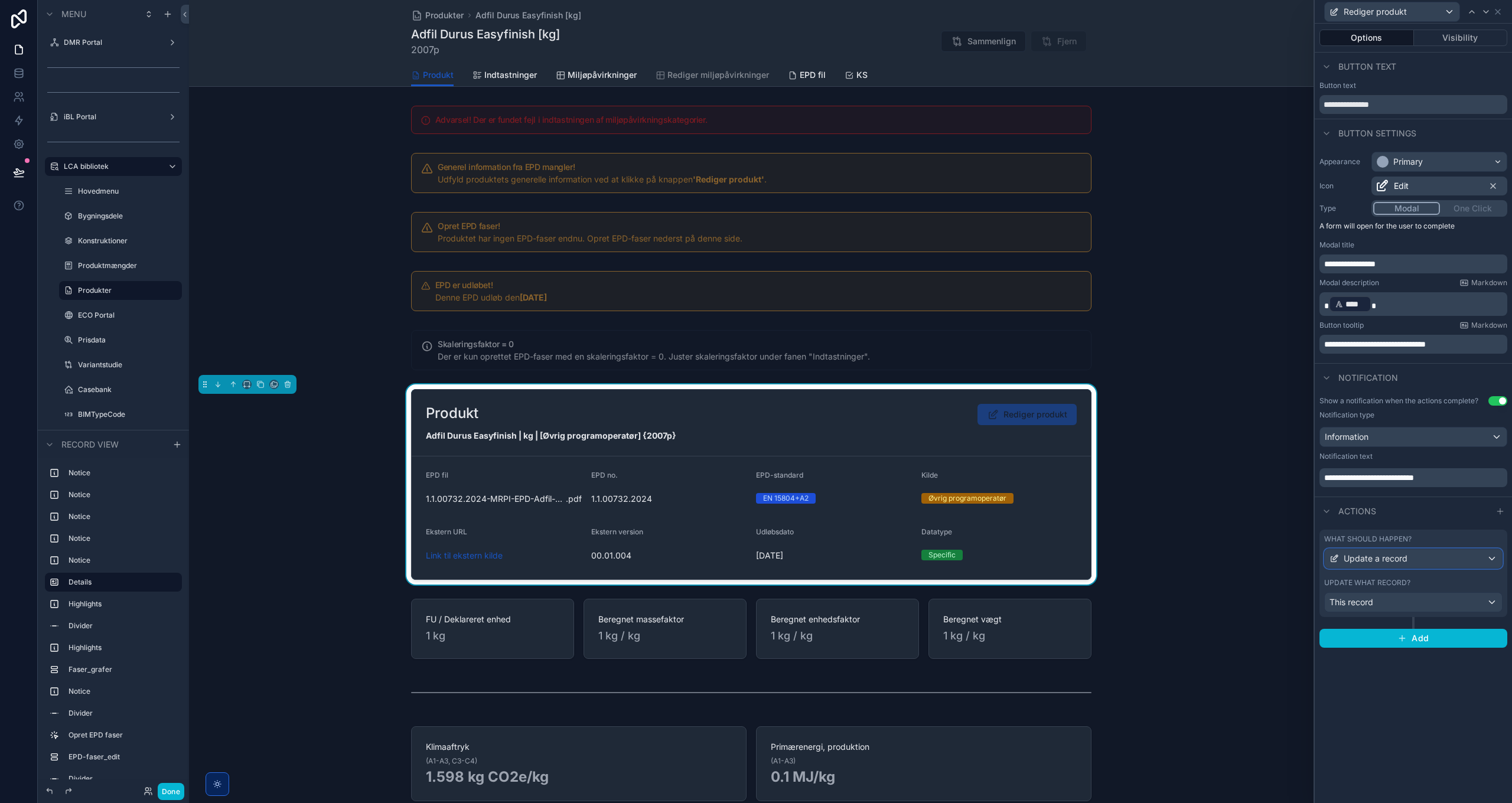
click at [1423, 557] on div "Update a record" at bounding box center [1413, 558] width 177 height 19
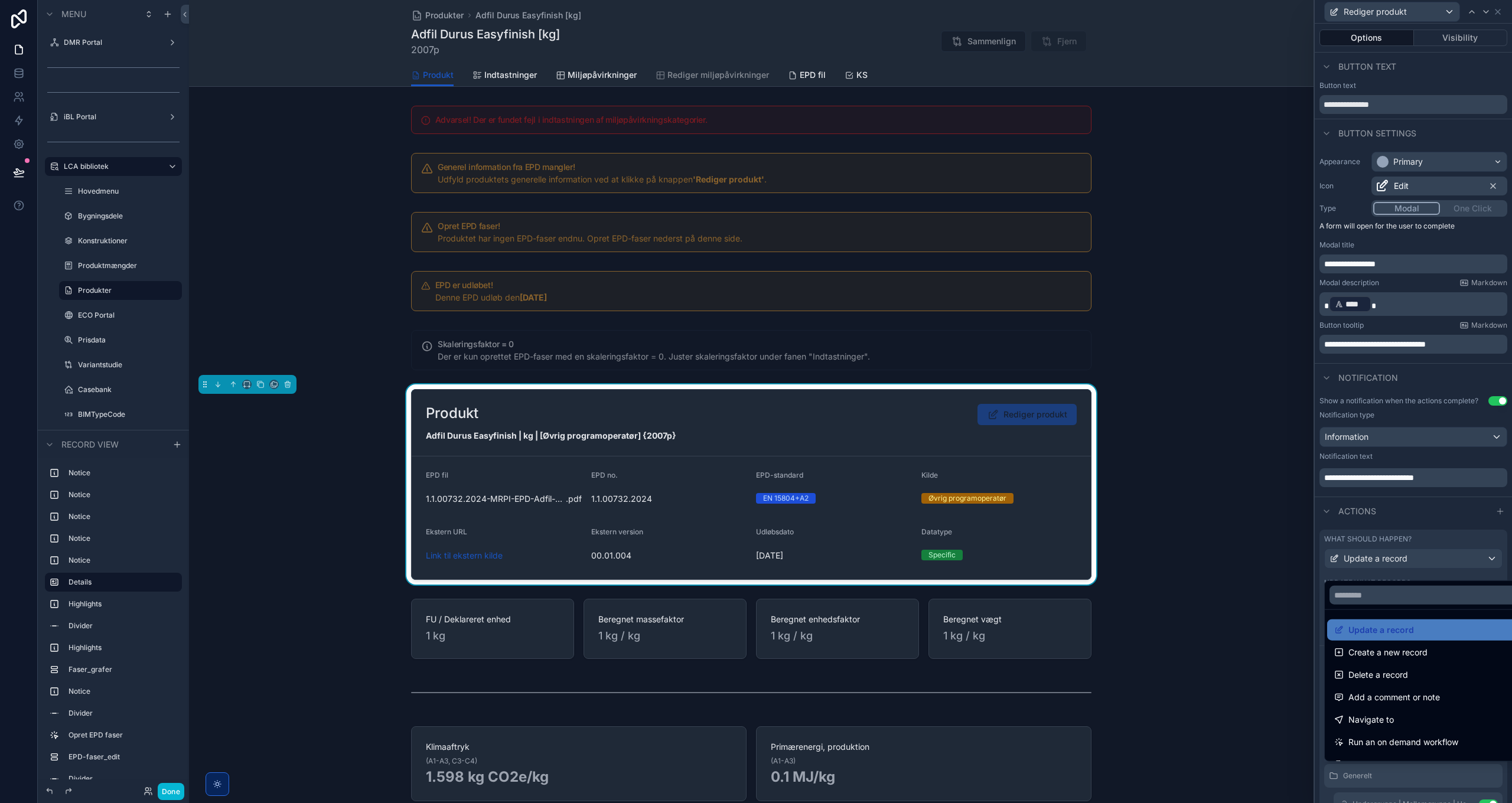
click at [1423, 557] on div at bounding box center [1413, 401] width 197 height 803
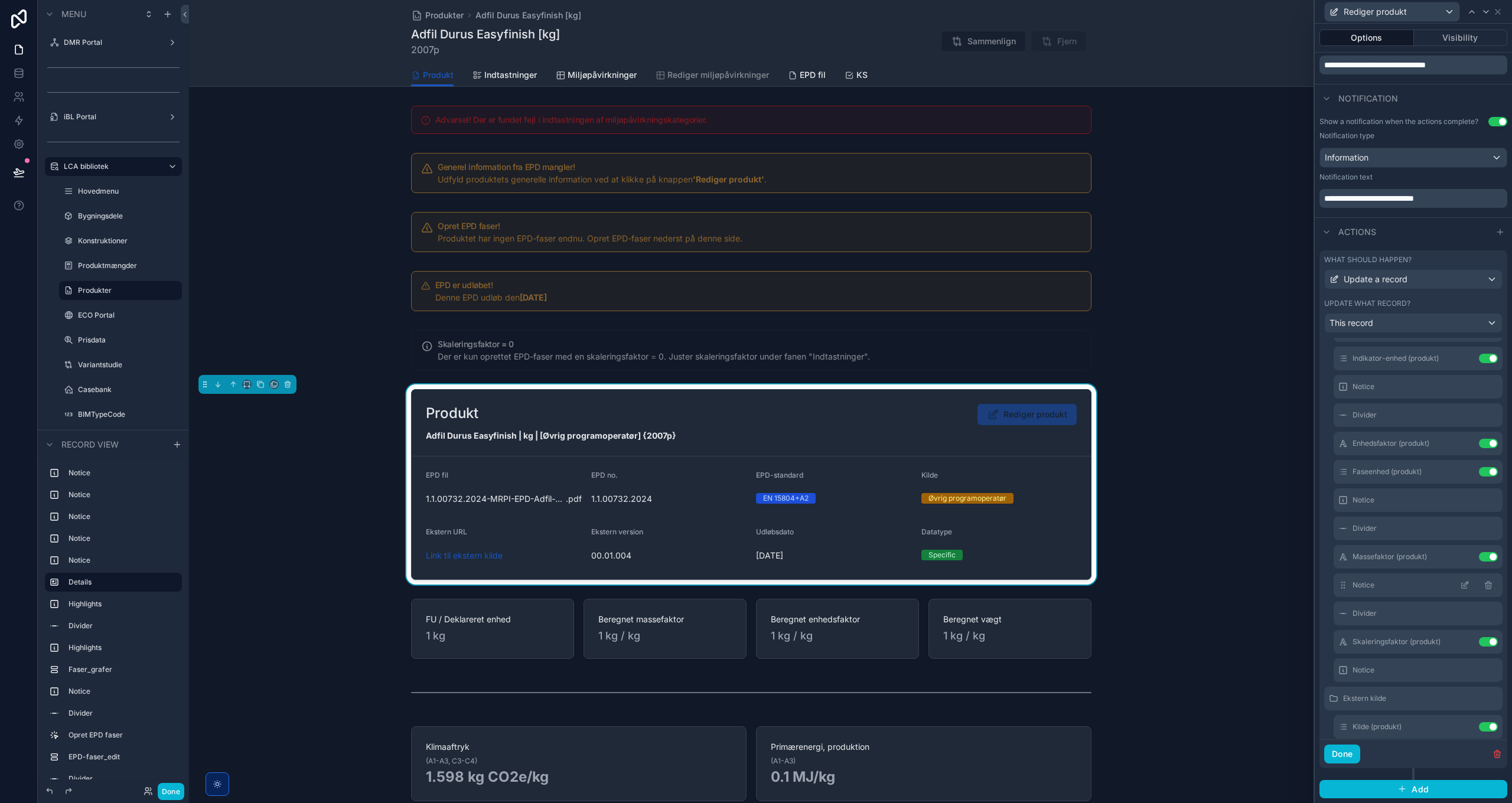
scroll to position [354, 0]
click at [1460, 653] on icon at bounding box center [1464, 652] width 9 height 9
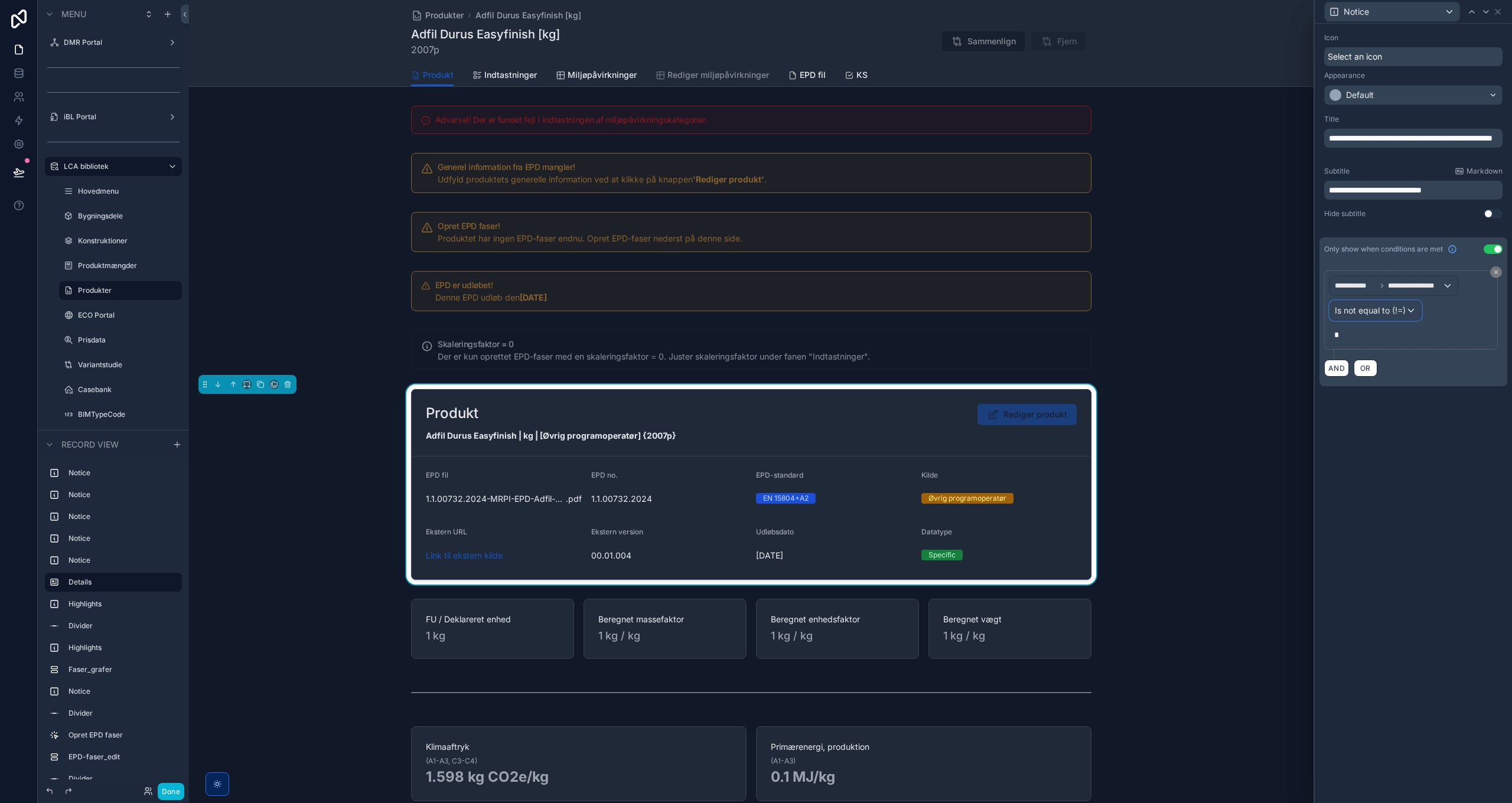
click at [1386, 311] on span "Is not equal to (!=)" at bounding box center [1370, 311] width 71 height 12
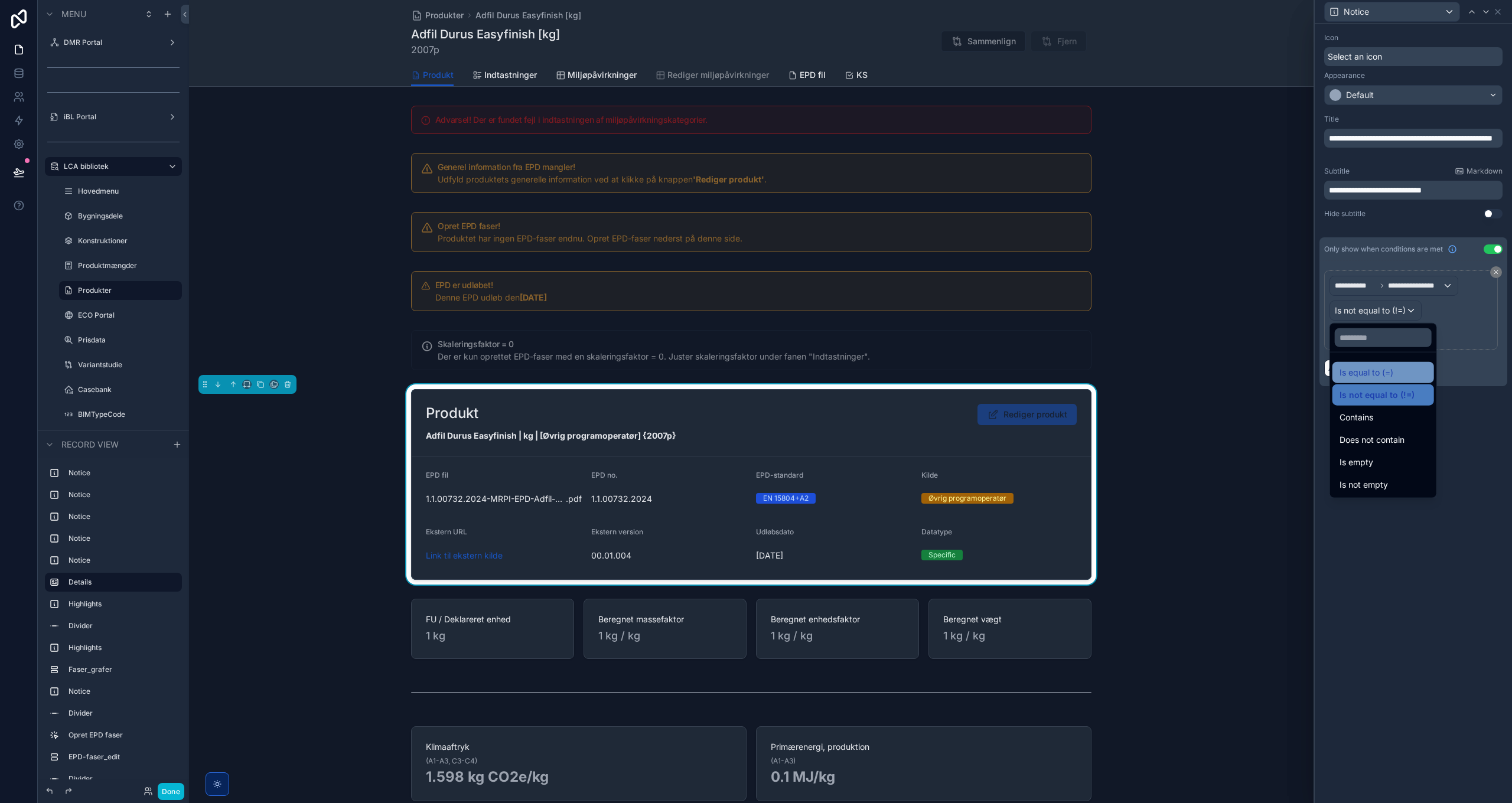
click at [1383, 373] on span "Is equal to (=)" at bounding box center [1367, 372] width 53 height 14
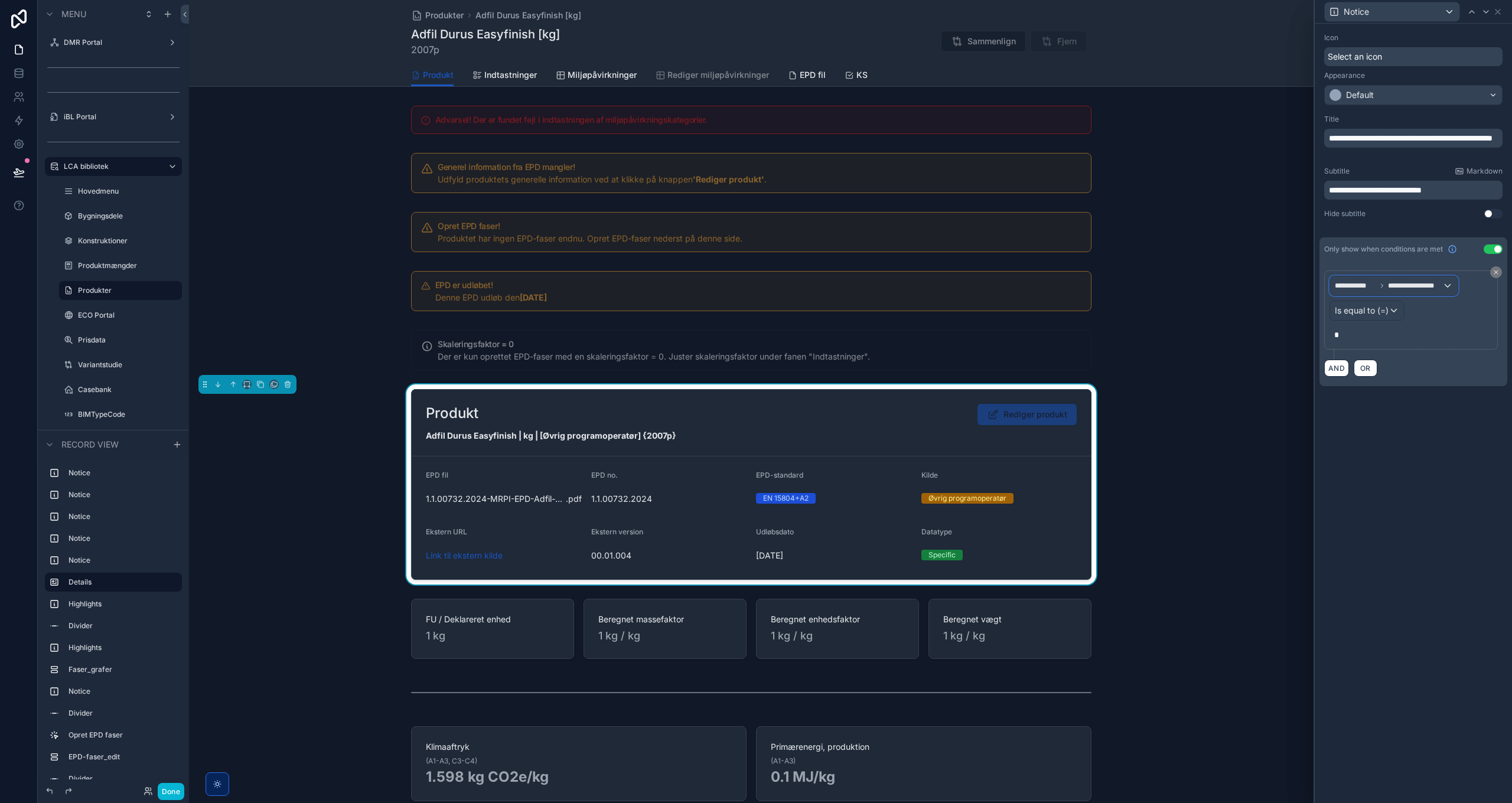
click at [1408, 277] on div "**********" at bounding box center [1394, 286] width 128 height 19
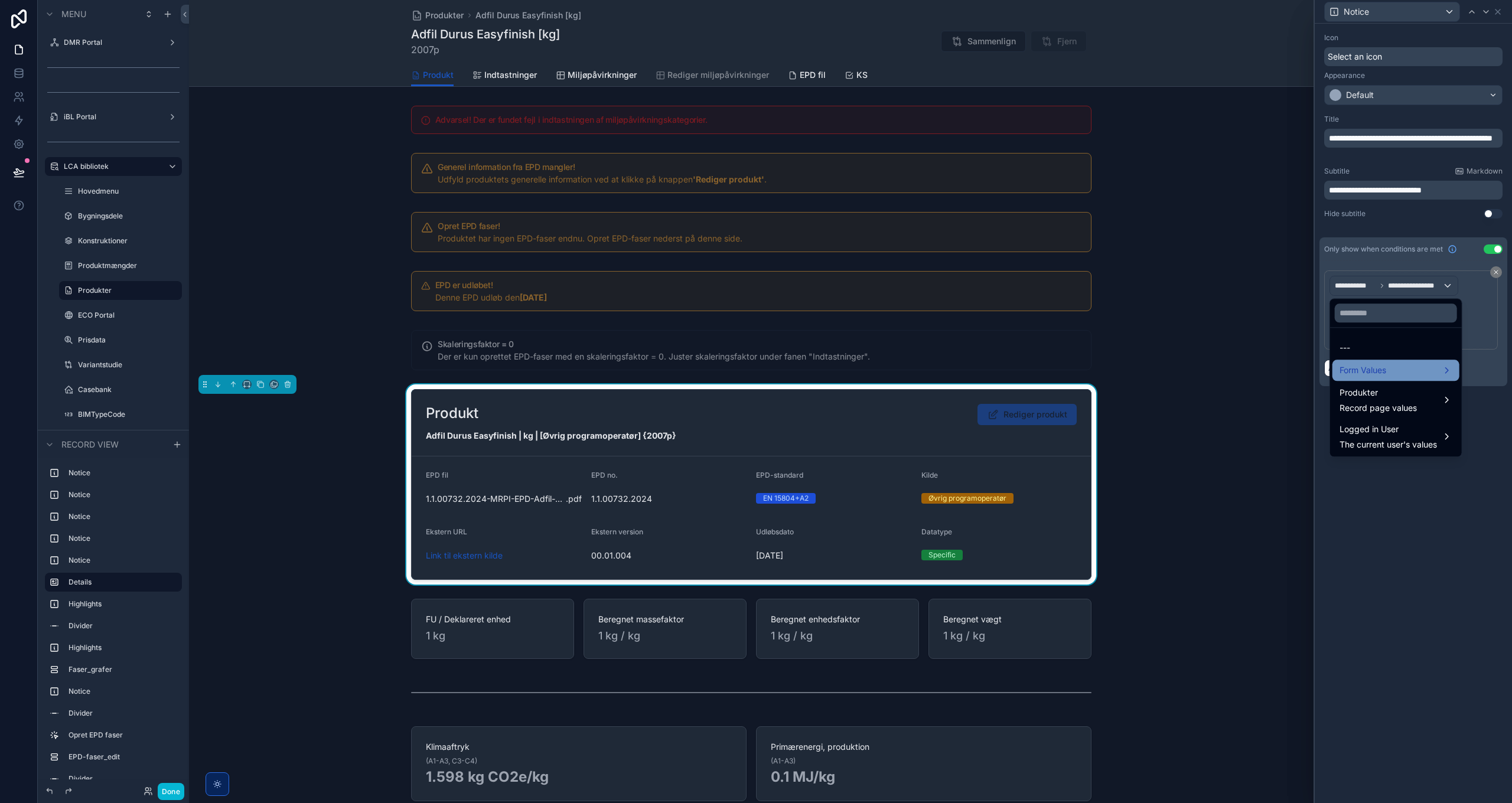
click at [1382, 372] on span "Form Values" at bounding box center [1363, 370] width 47 height 14
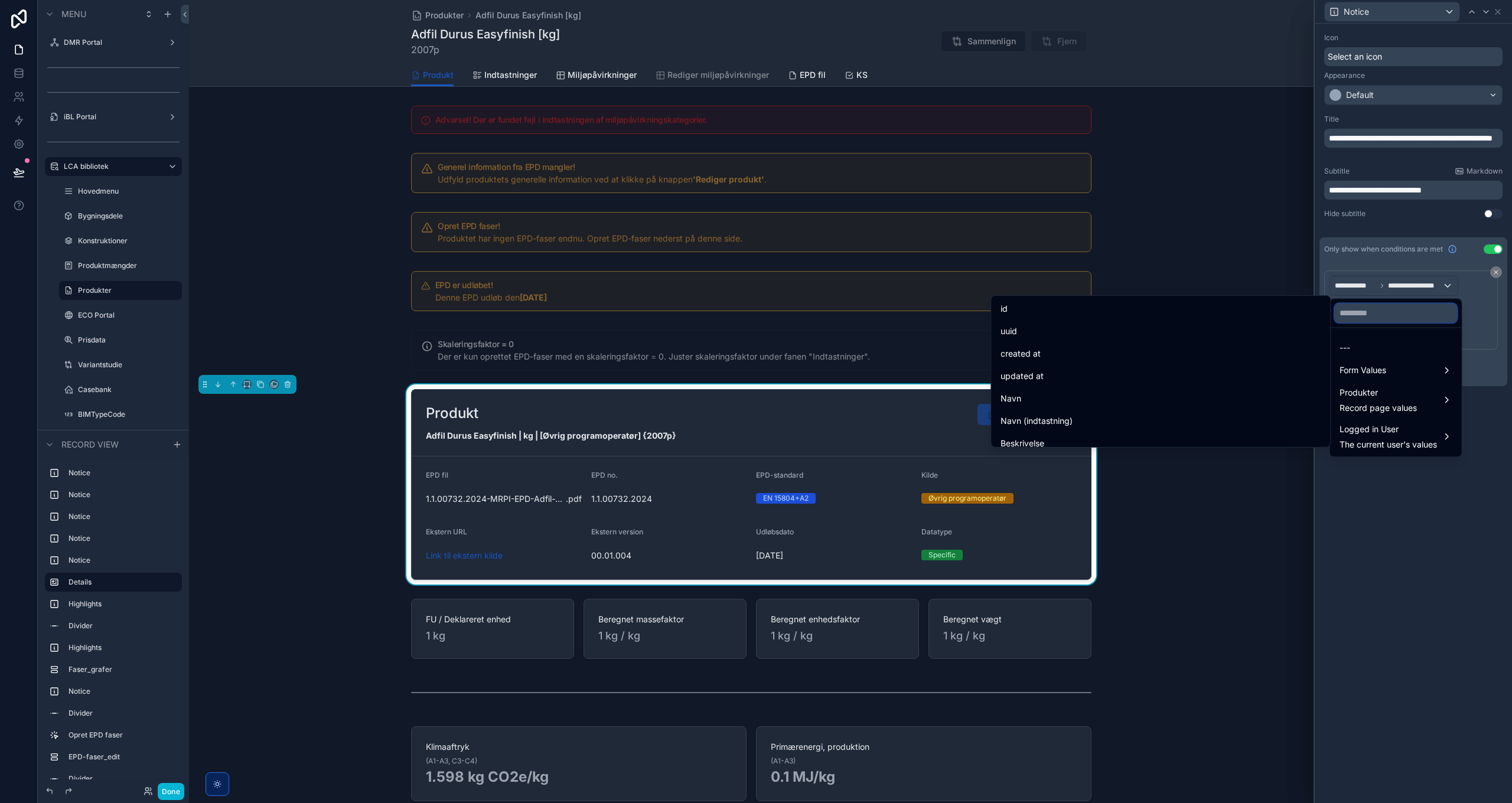
click at [1380, 313] on input "text" at bounding box center [1396, 313] width 122 height 19
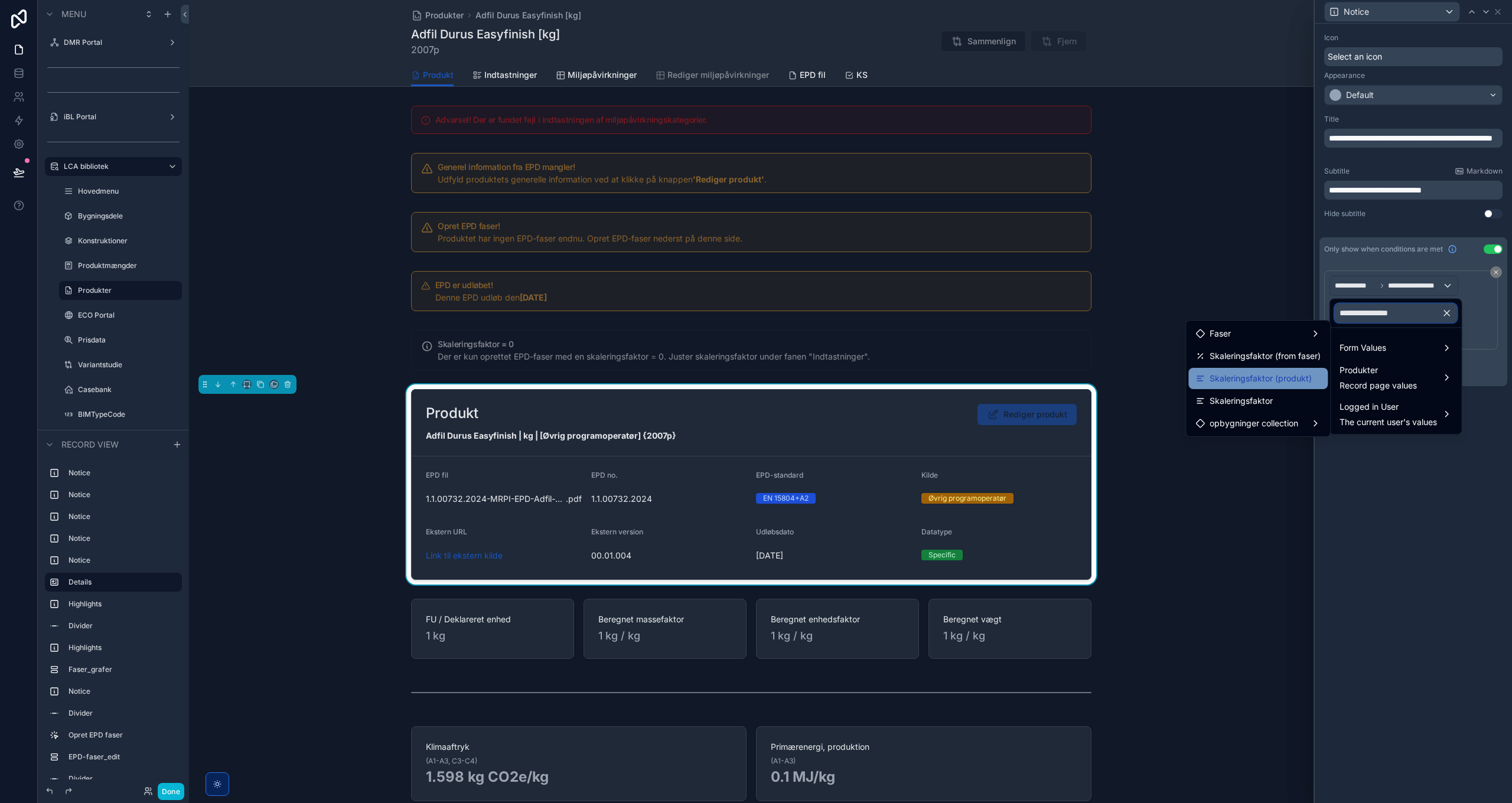
type input "**********"
click at [1242, 376] on span "Skaleringsfaktor (produkt)" at bounding box center [1260, 379] width 102 height 14
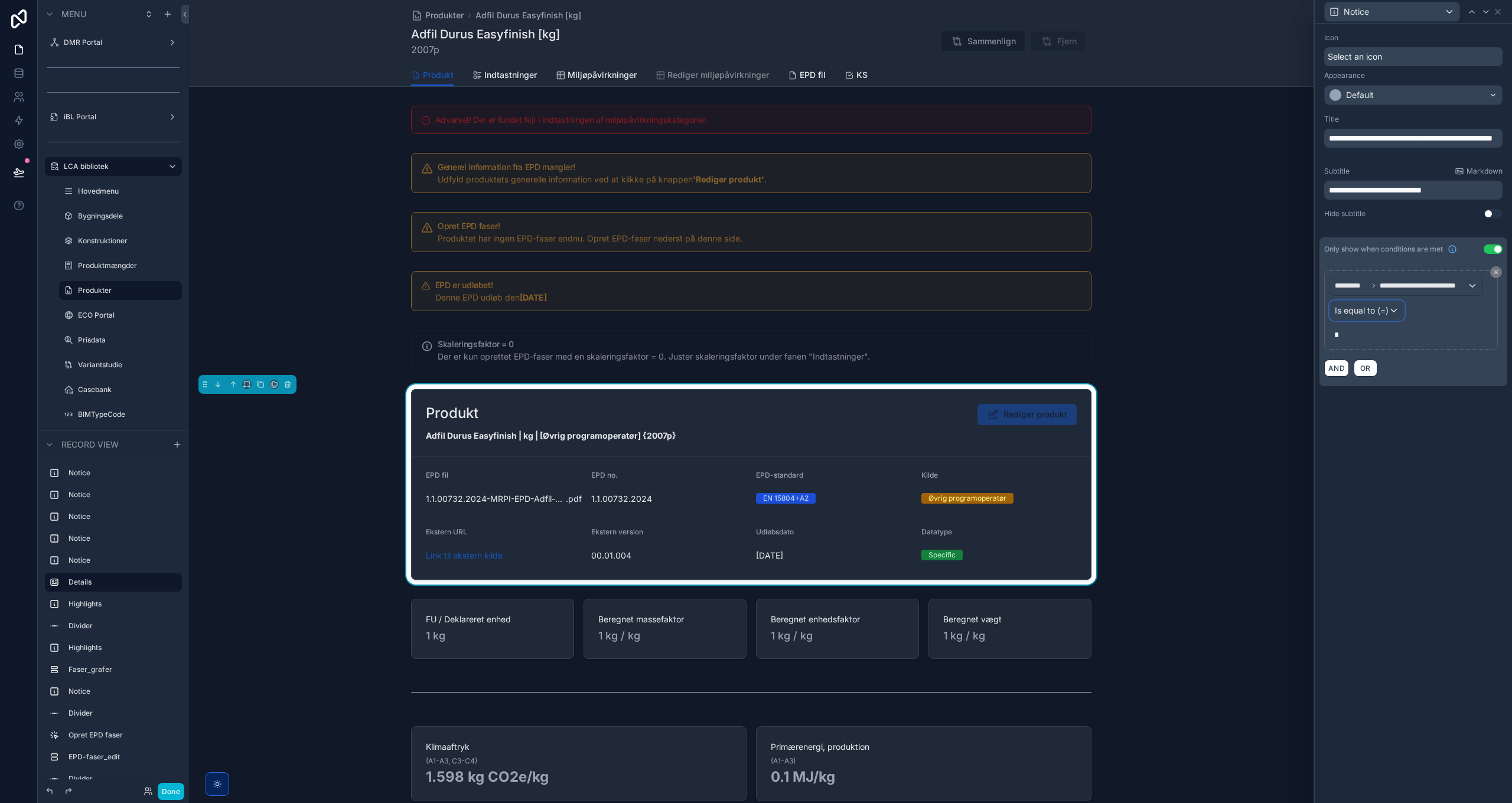
click at [1367, 313] on span "Is equal to (=)" at bounding box center [1362, 311] width 53 height 12
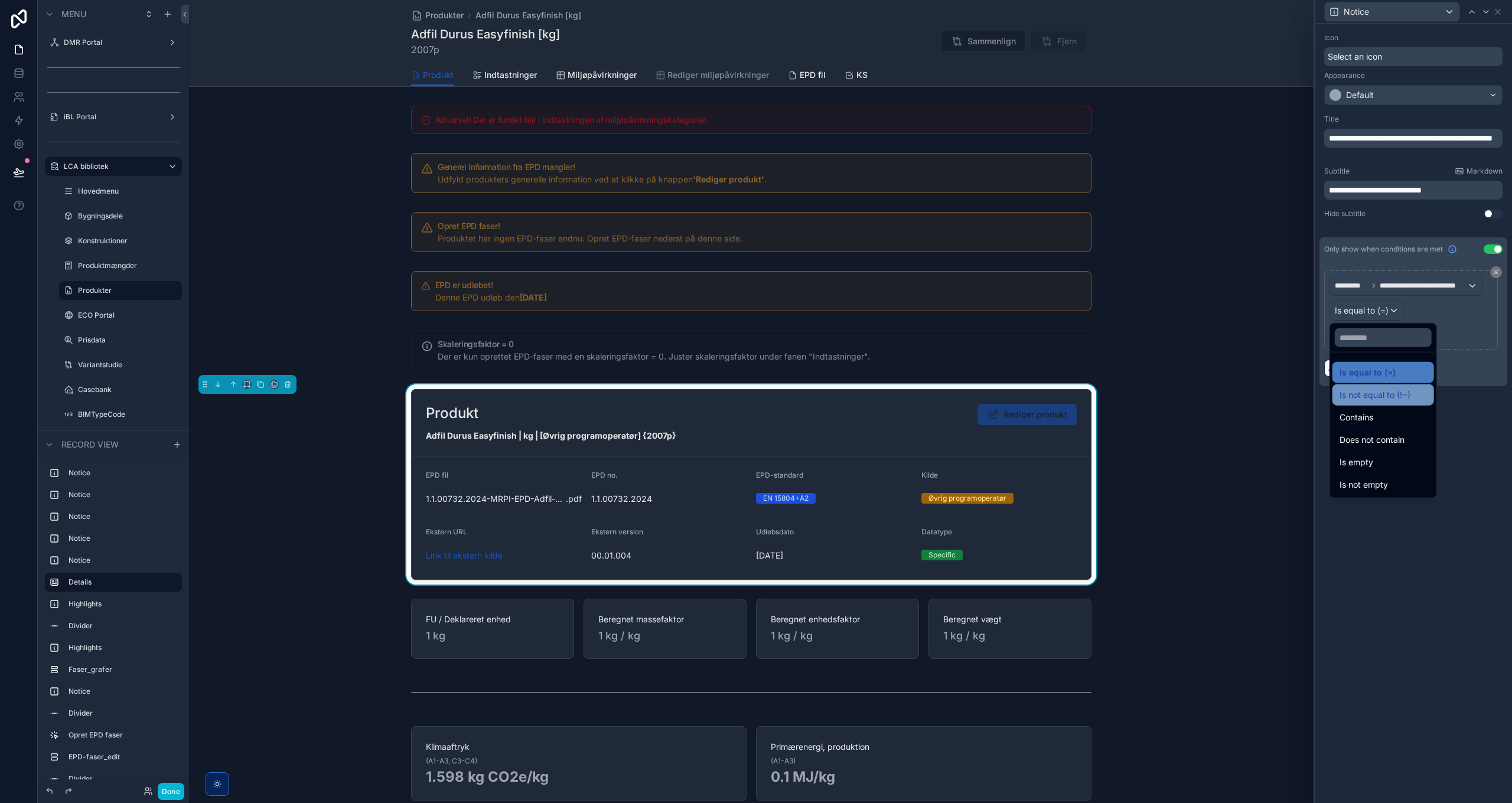
click at [1387, 394] on span "Is not equal to (!=)" at bounding box center [1375, 394] width 71 height 14
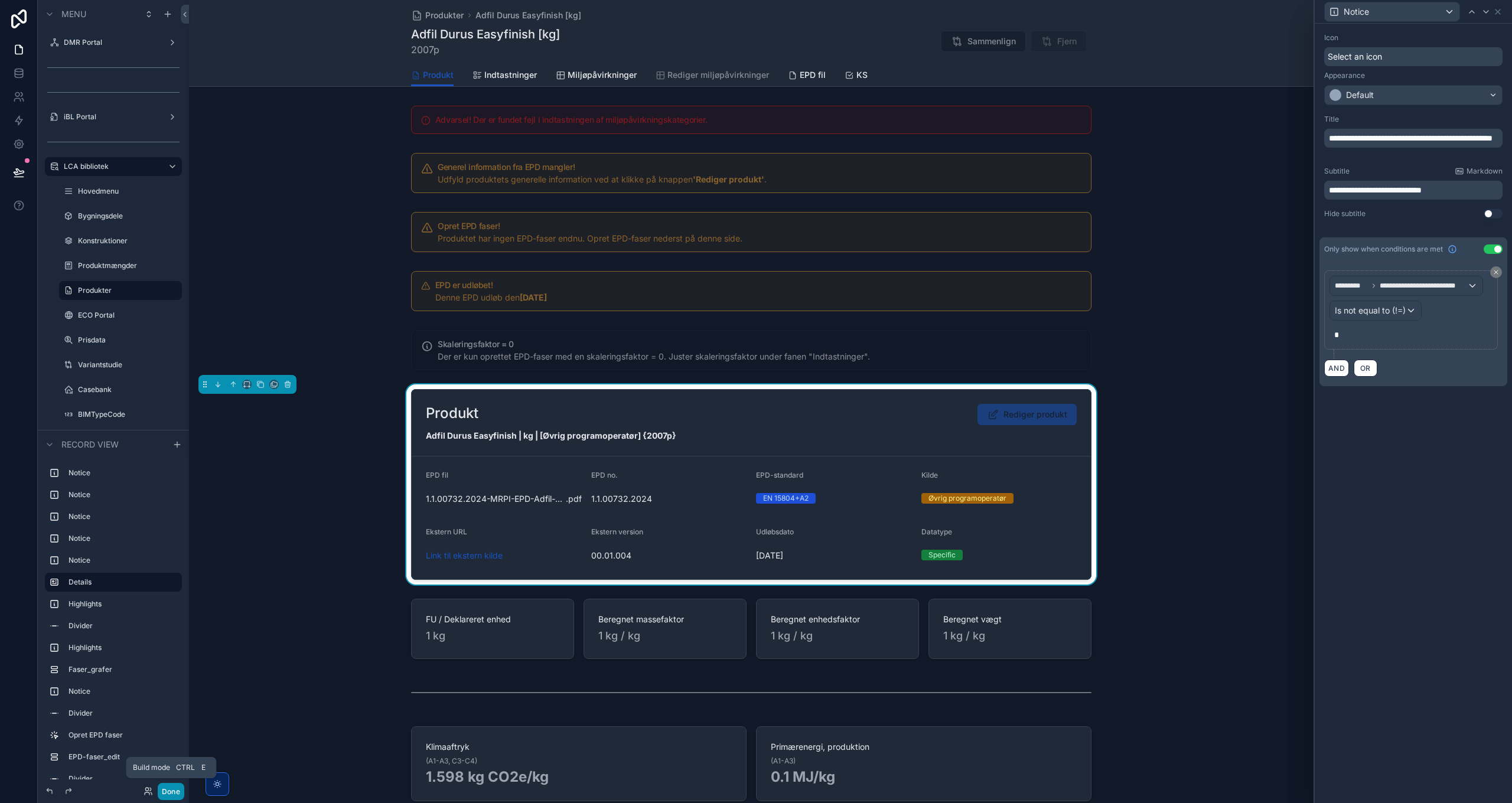
click at [176, 794] on button "Done" at bounding box center [171, 791] width 27 height 17
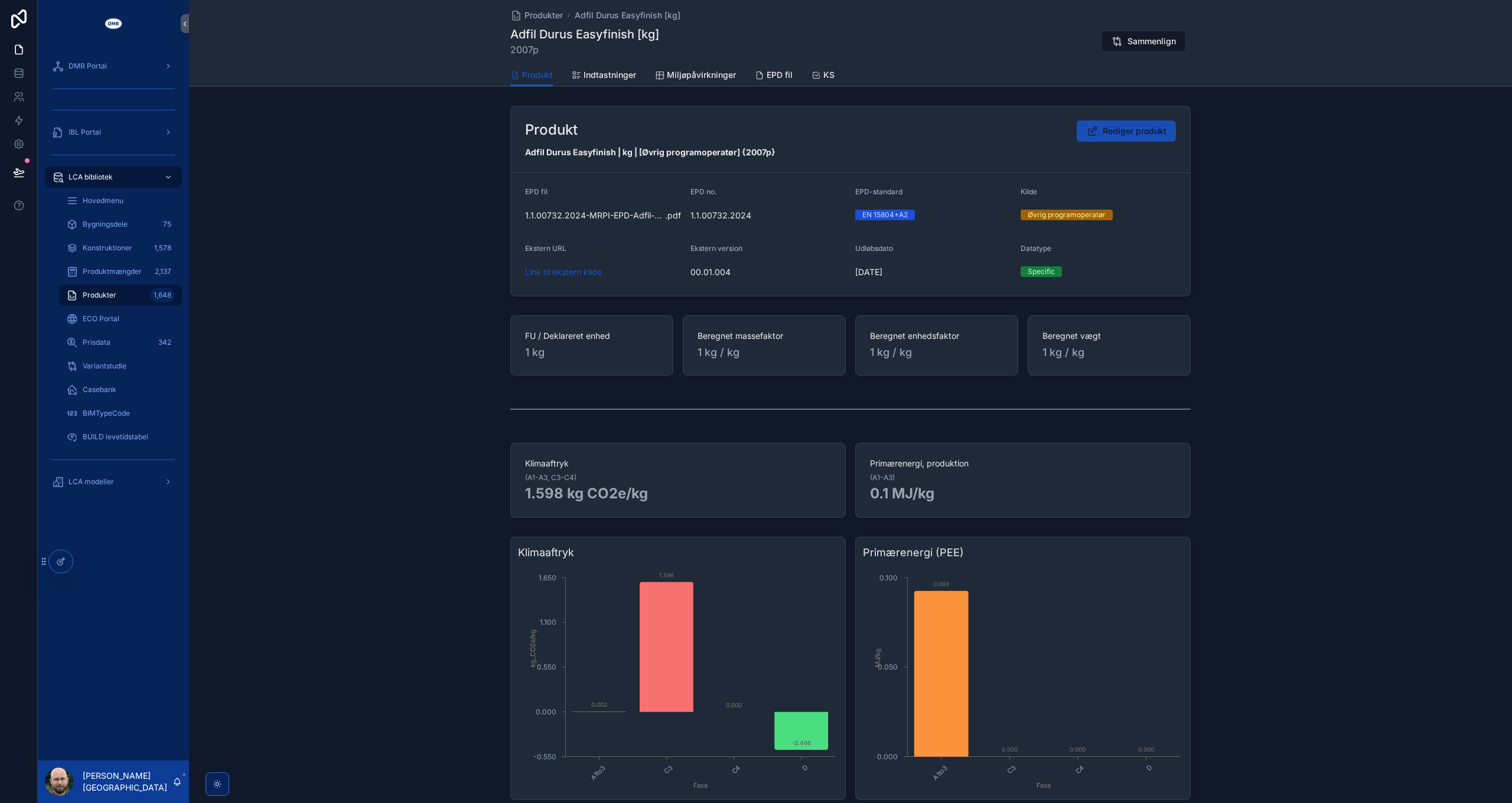
click at [1115, 135] on span "Rediger produkt" at bounding box center [1135, 131] width 64 height 12
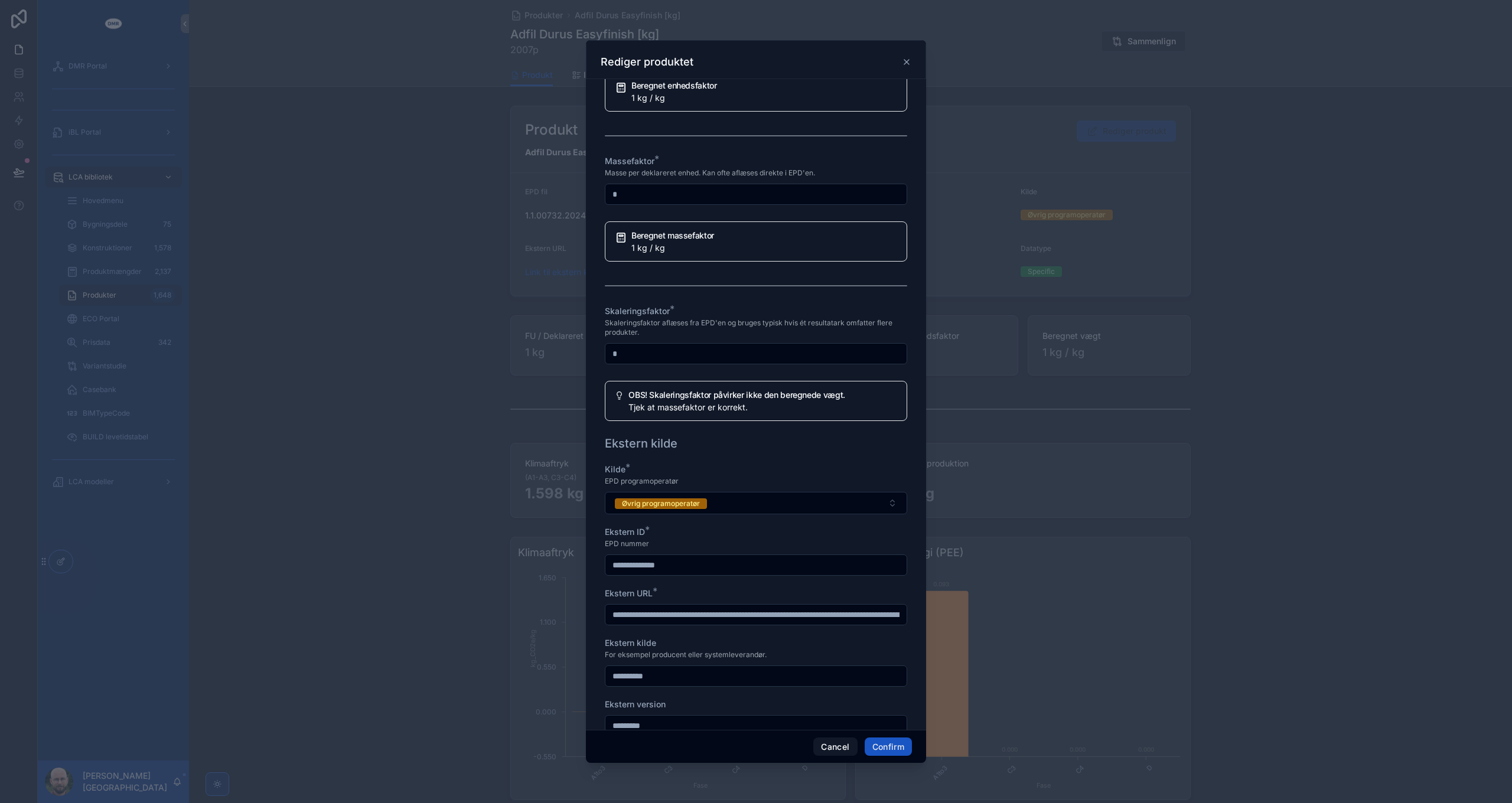
scroll to position [945, 0]
click at [736, 362] on input "*" at bounding box center [756, 353] width 301 height 17
click at [740, 362] on input "*" at bounding box center [756, 353] width 301 height 17
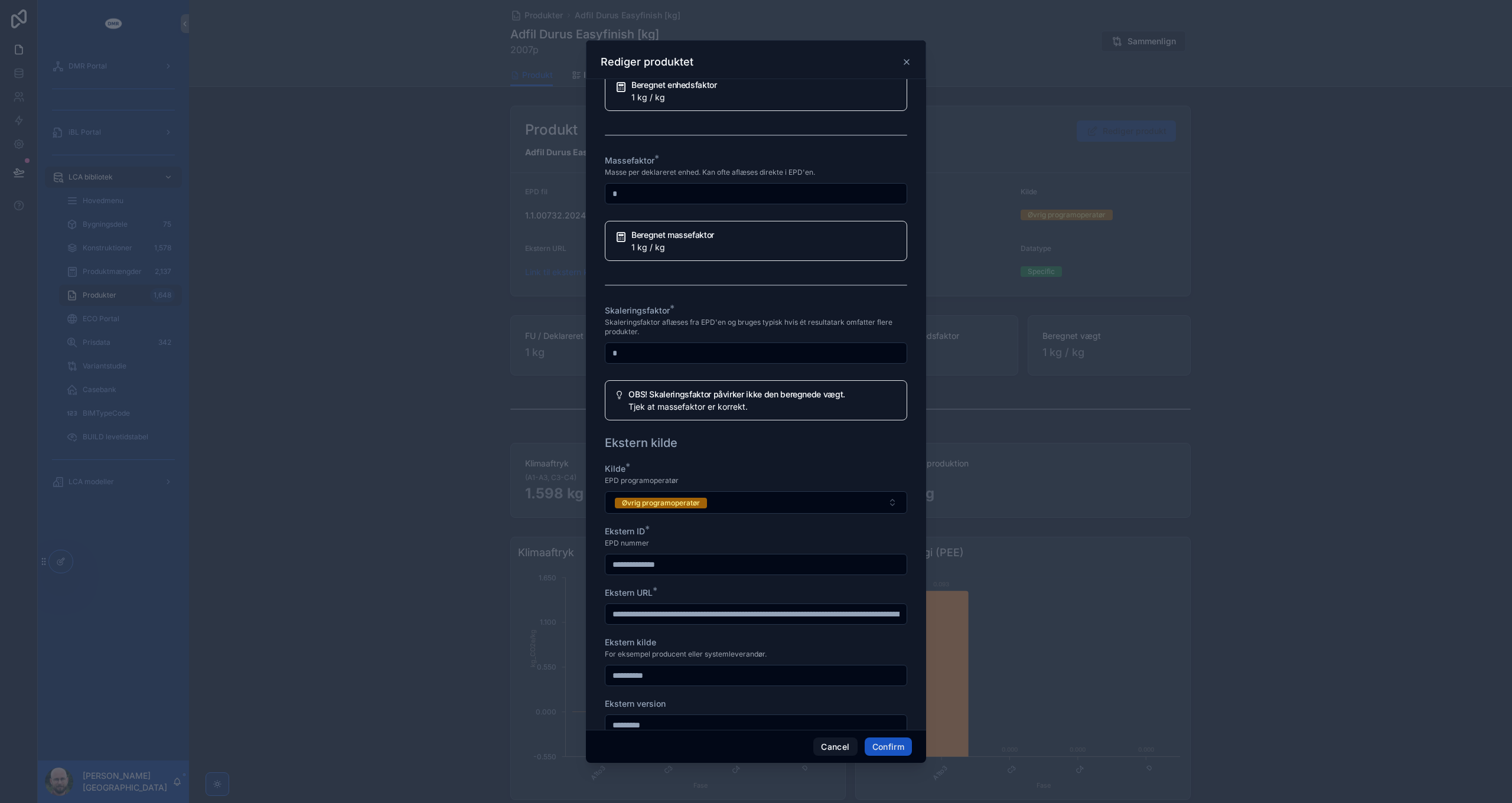
click at [750, 337] on span "Skaleringsfaktor aflæses fra EPD'en og bruges typisk hvis ét resultatark omfatt…" at bounding box center [756, 327] width 303 height 19
drag, startPoint x: 740, startPoint y: 389, endPoint x: 563, endPoint y: 388, distance: 177.0
click at [563, 388] on div "**********" at bounding box center [756, 401] width 1512 height 803
click at [746, 337] on span "Skaleringsfaktor aflæses fra EPD'en og bruges typisk hvis ét resultatark omfatt…" at bounding box center [756, 327] width 303 height 19
click at [741, 362] on input "**" at bounding box center [756, 353] width 301 height 17
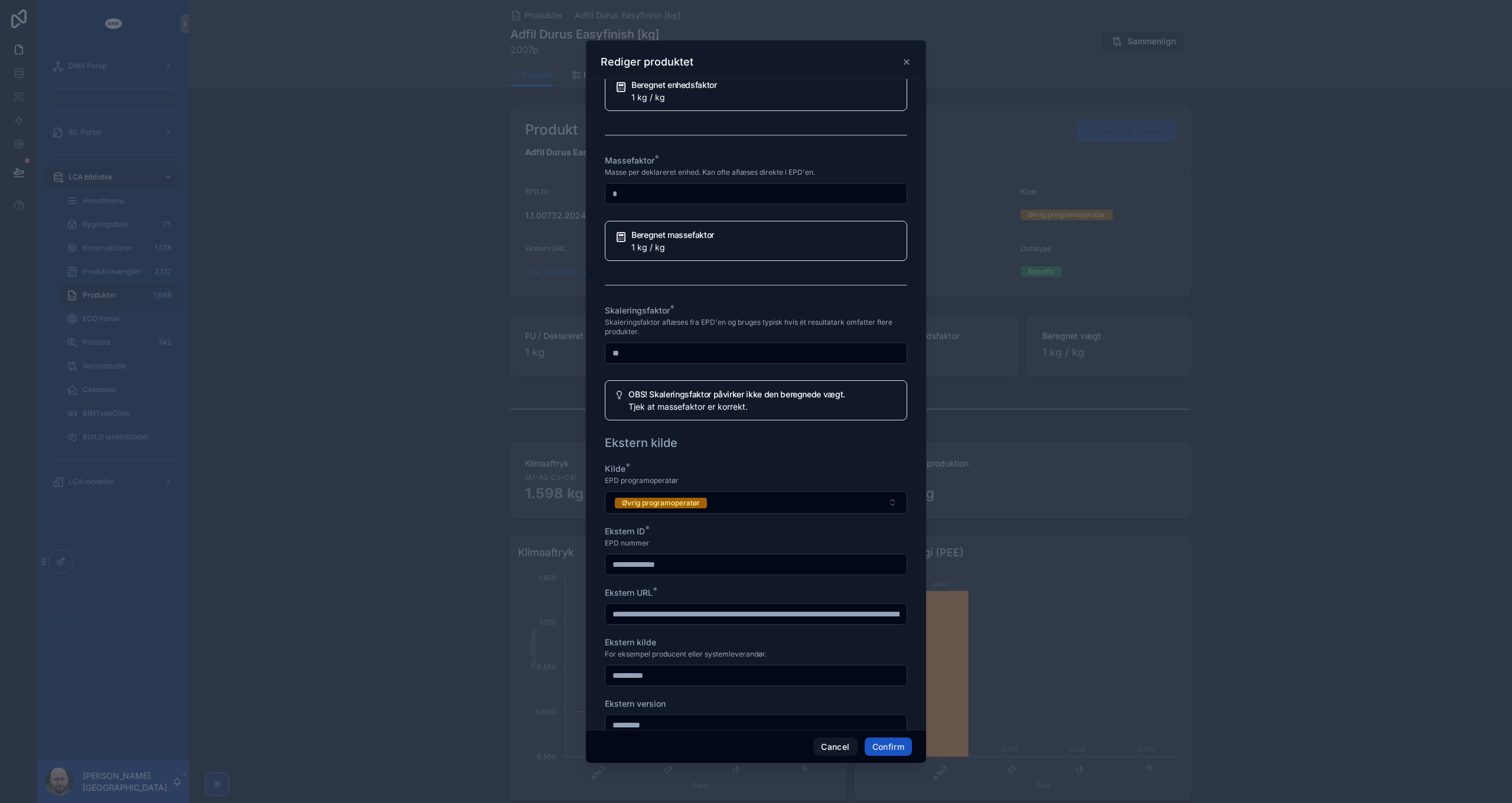
click at [741, 362] on input "**" at bounding box center [756, 353] width 301 height 17
type input "*"
click at [829, 744] on button "Cancel" at bounding box center [835, 747] width 43 height 19
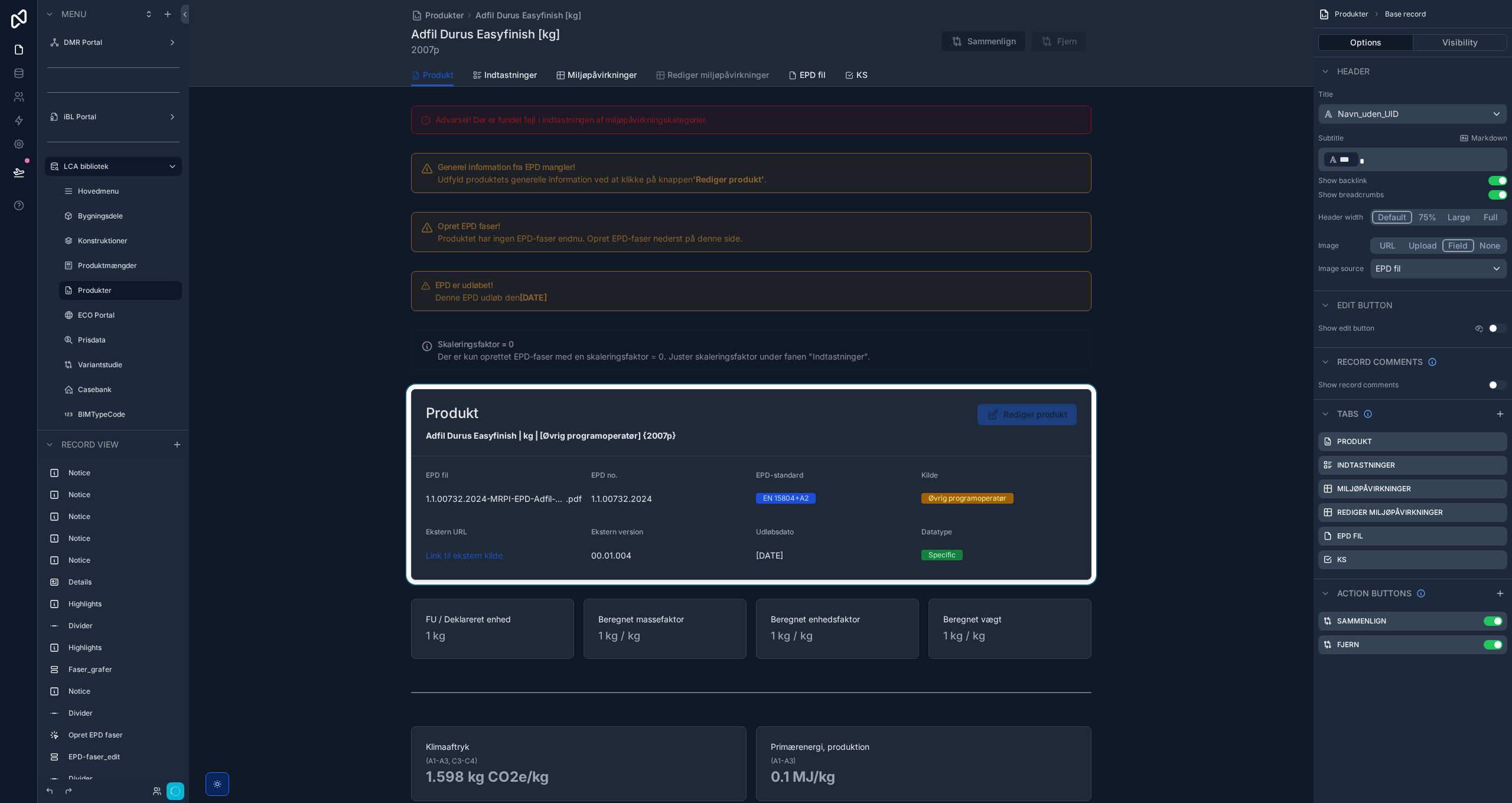
click at [888, 450] on div "scrollable content" at bounding box center [751, 485] width 1125 height 201
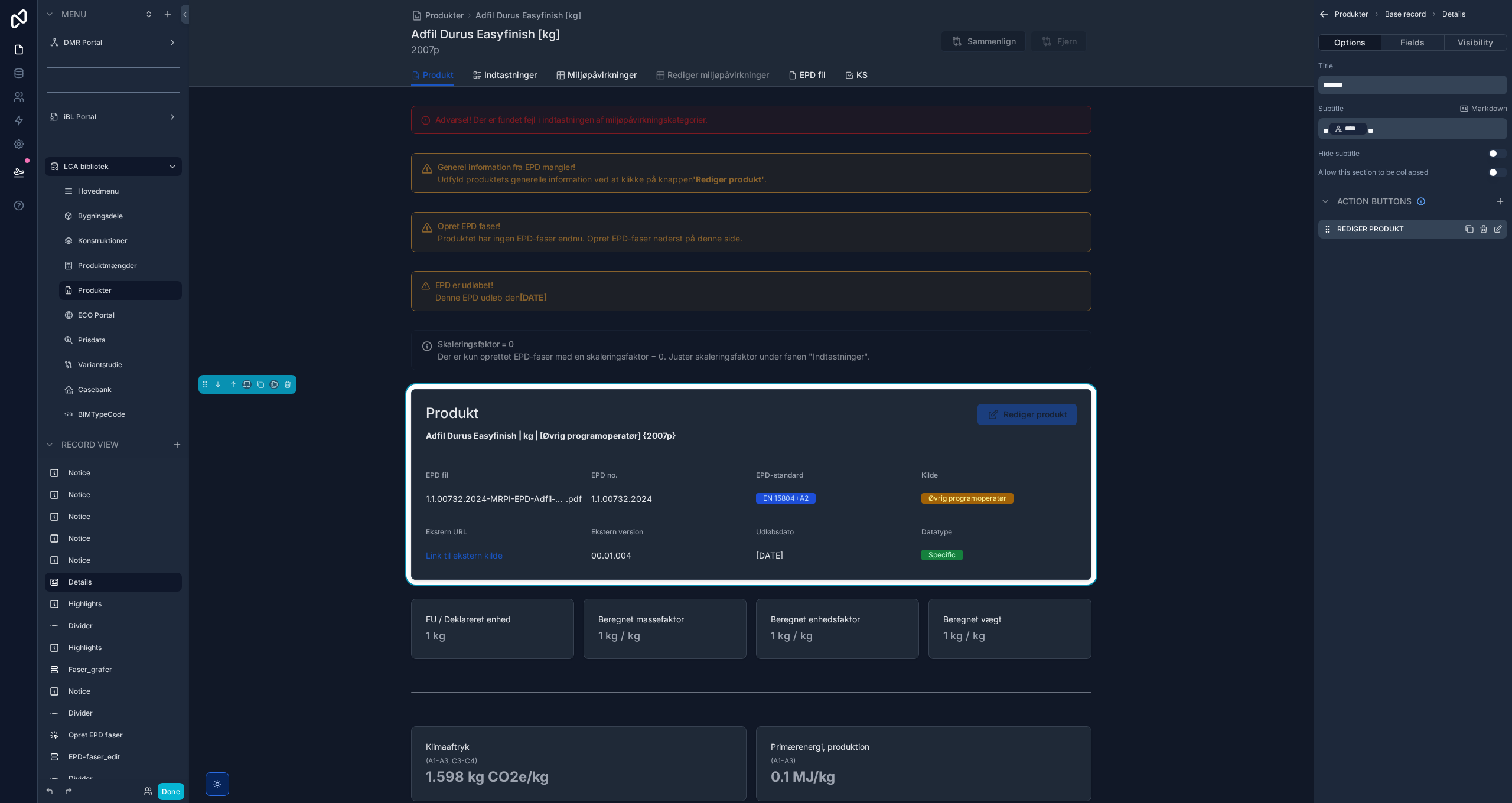
click at [1499, 228] on icon "scrollable content" at bounding box center [1498, 229] width 9 height 9
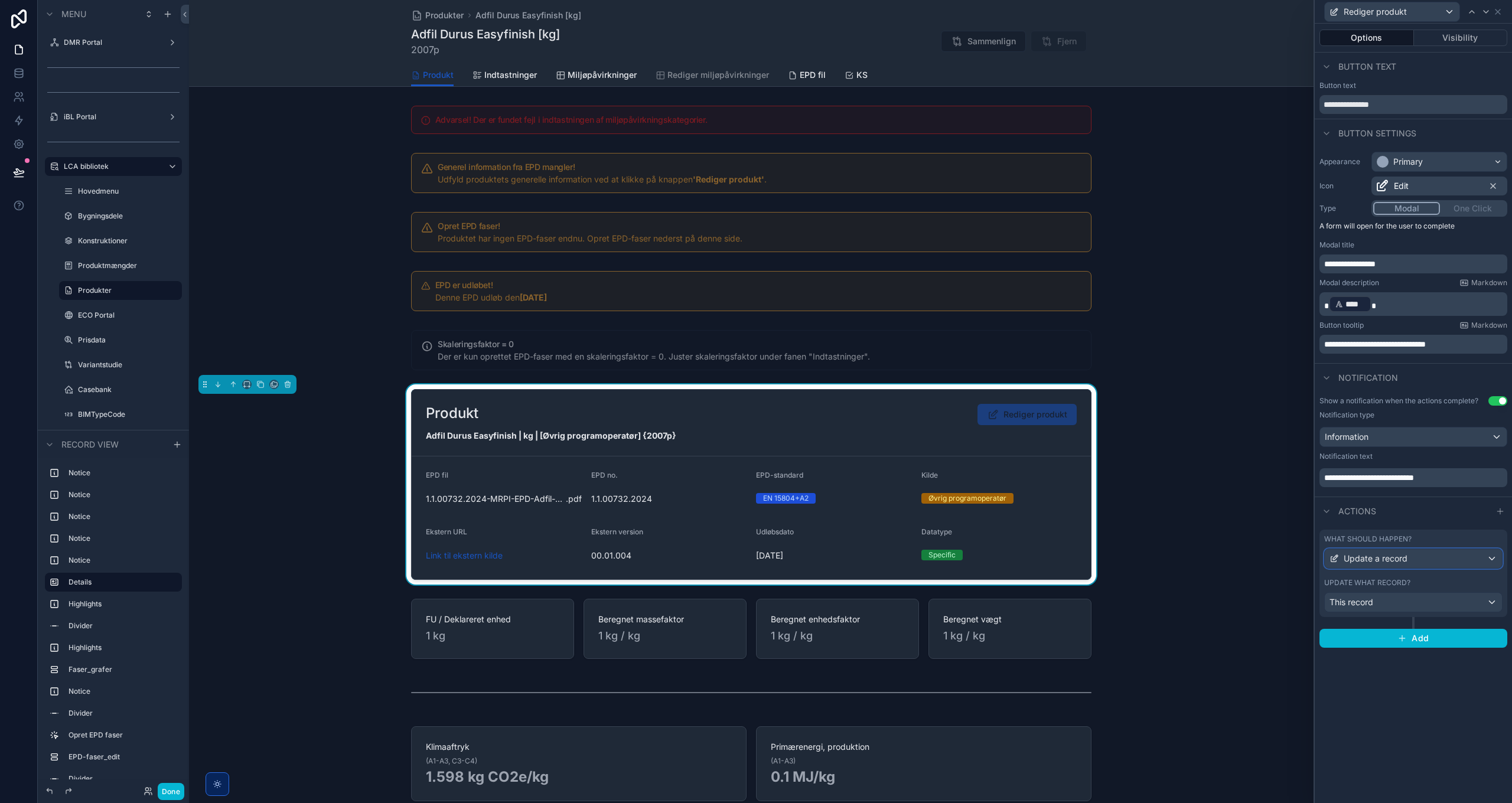
click at [1421, 554] on div "Update a record" at bounding box center [1413, 558] width 177 height 19
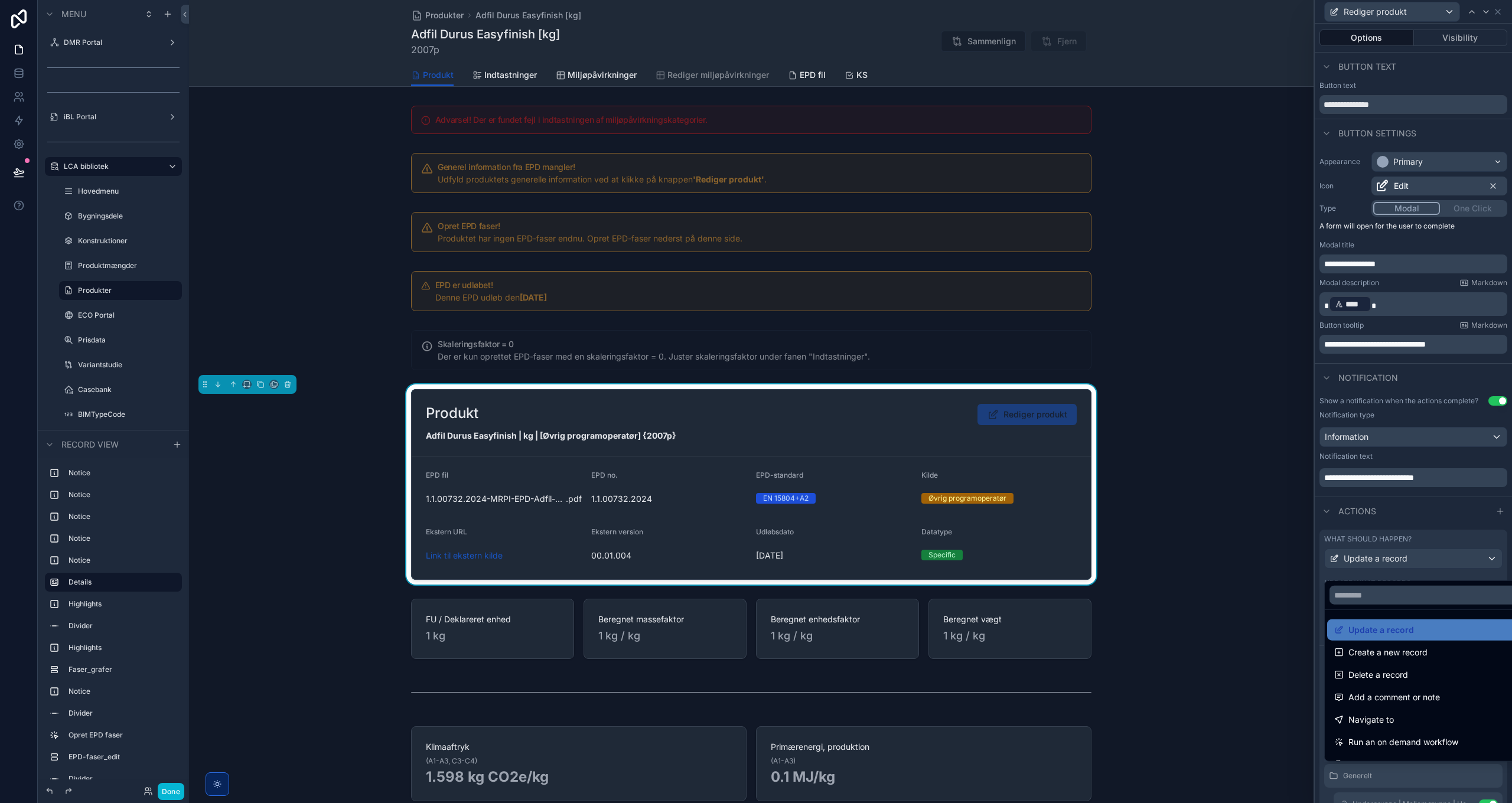
click at [1423, 559] on div at bounding box center [1413, 401] width 197 height 803
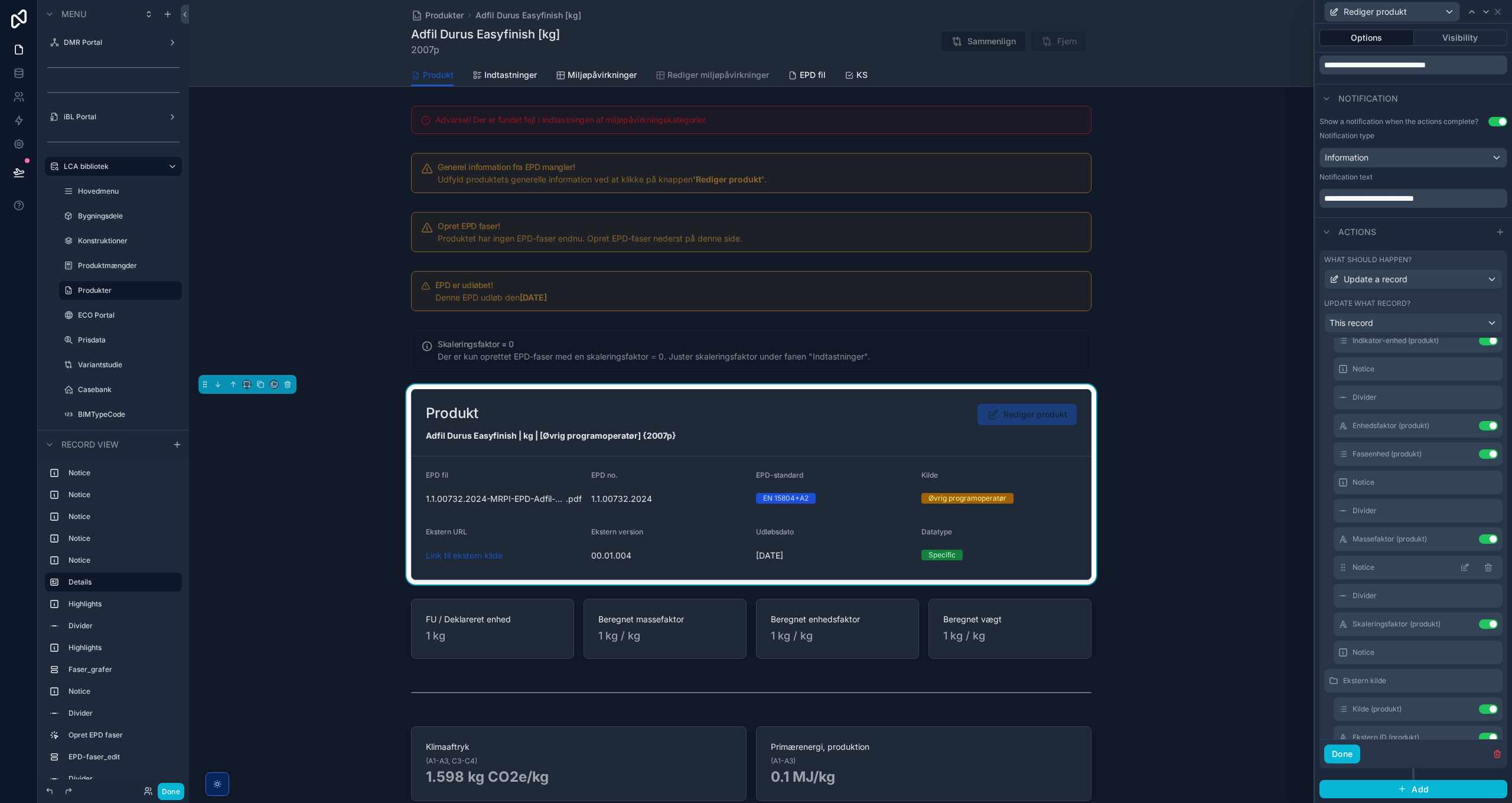
scroll to position [414, 0]
click at [1460, 593] on icon at bounding box center [1464, 593] width 9 height 9
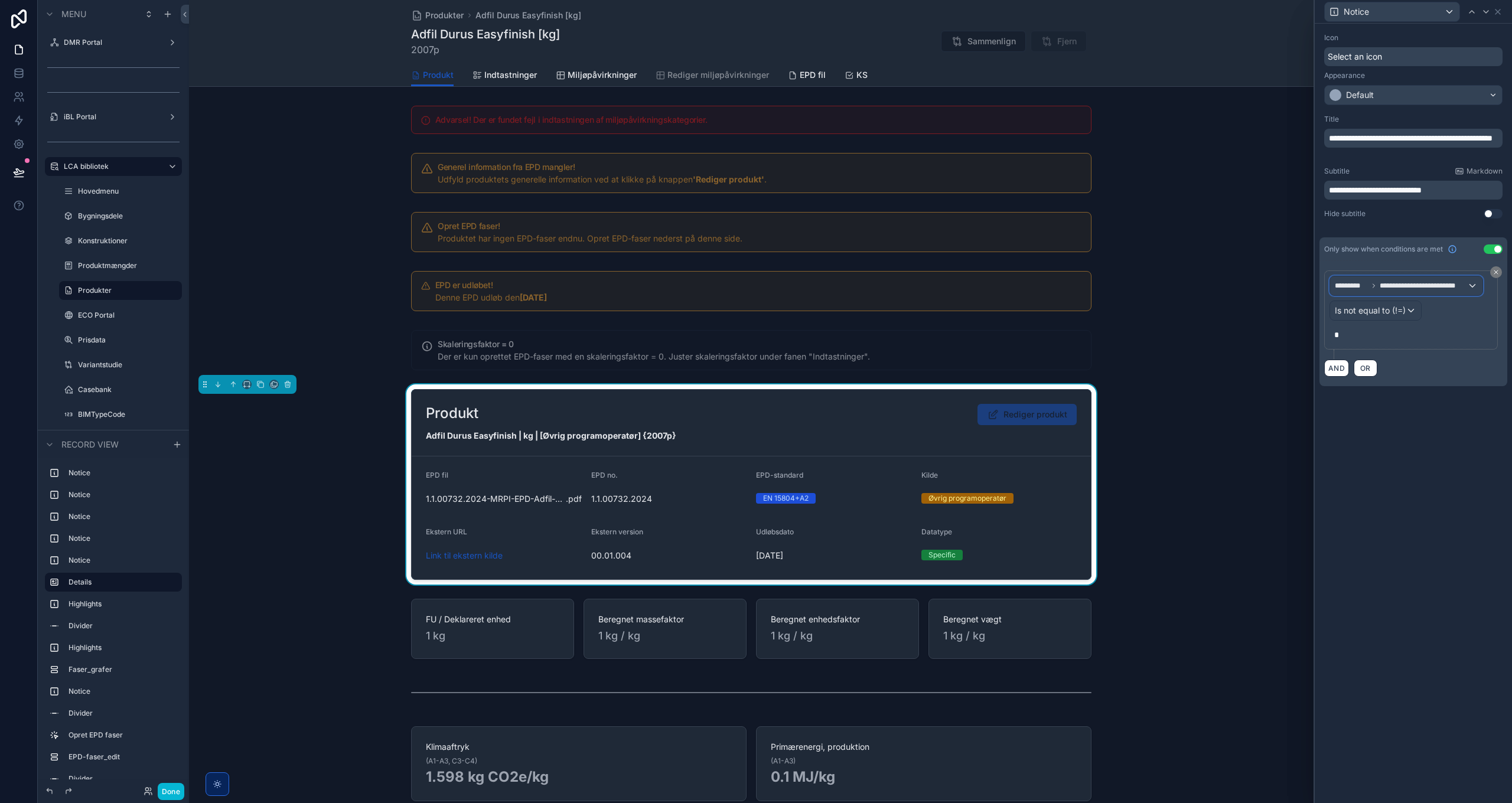
click at [1392, 287] on span "**********" at bounding box center [1423, 285] width 88 height 9
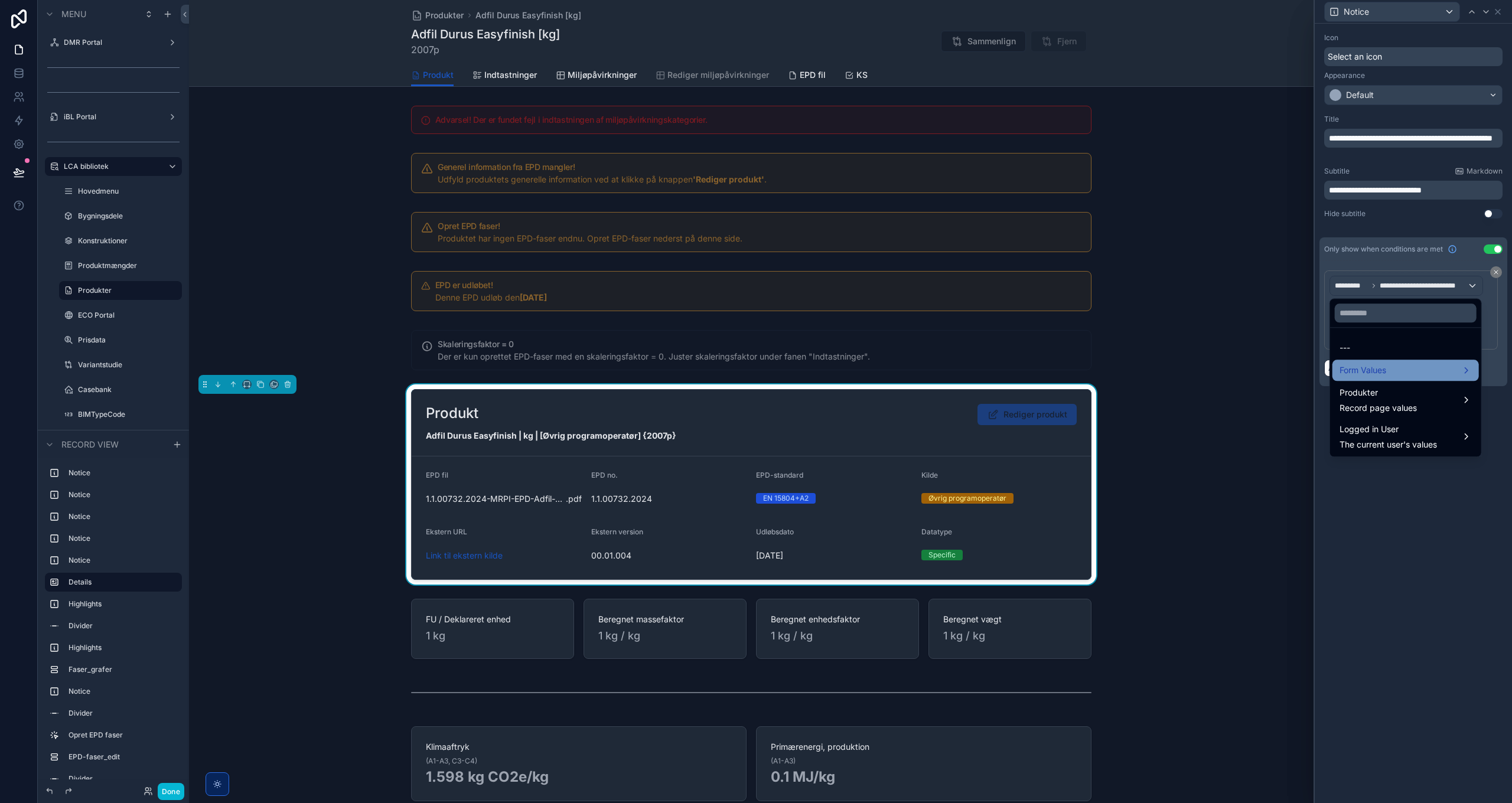
click at [1387, 374] on div "Form Values" at bounding box center [1406, 370] width 132 height 14
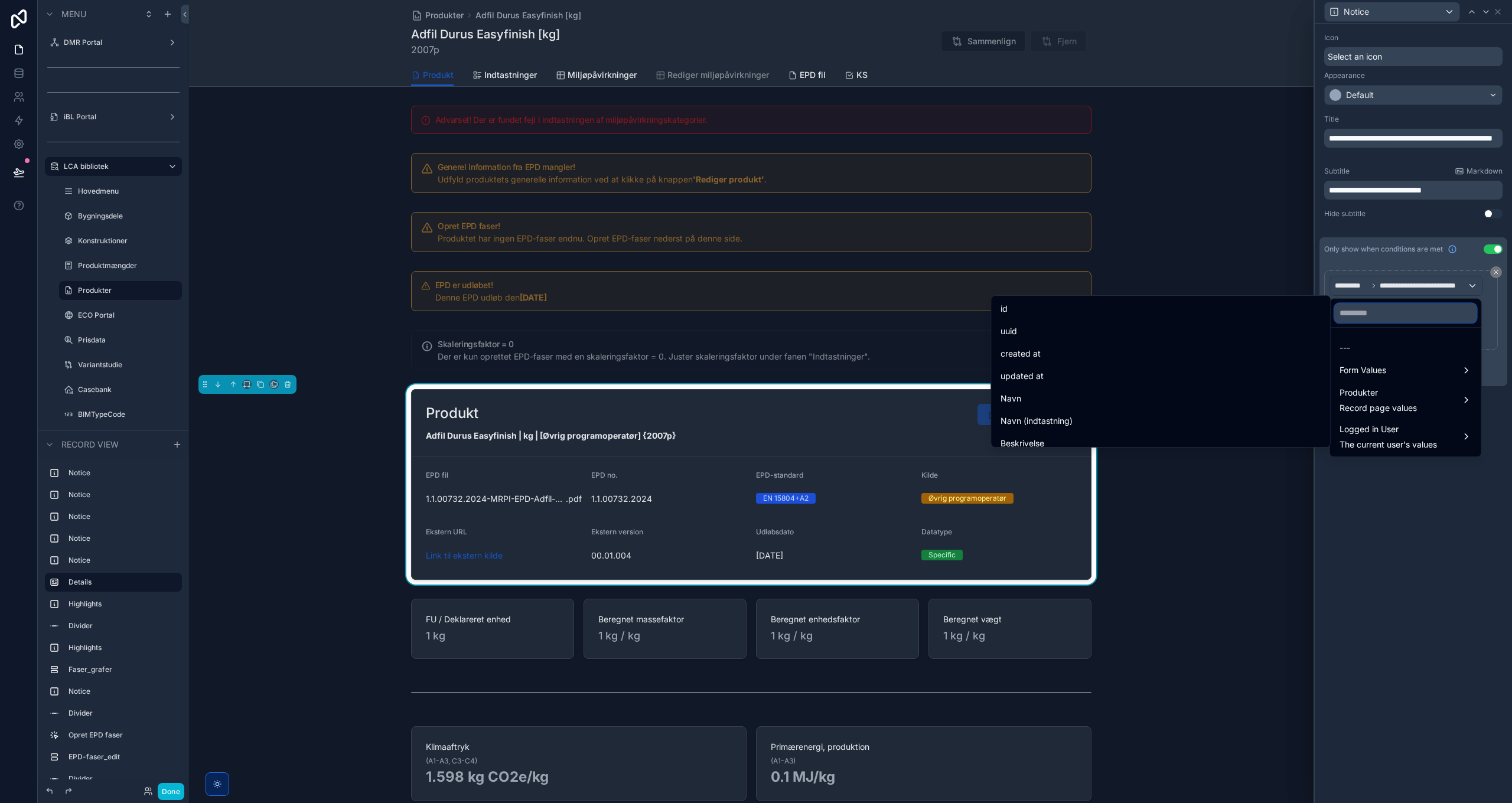
click at [1377, 318] on input "text" at bounding box center [1406, 313] width 142 height 19
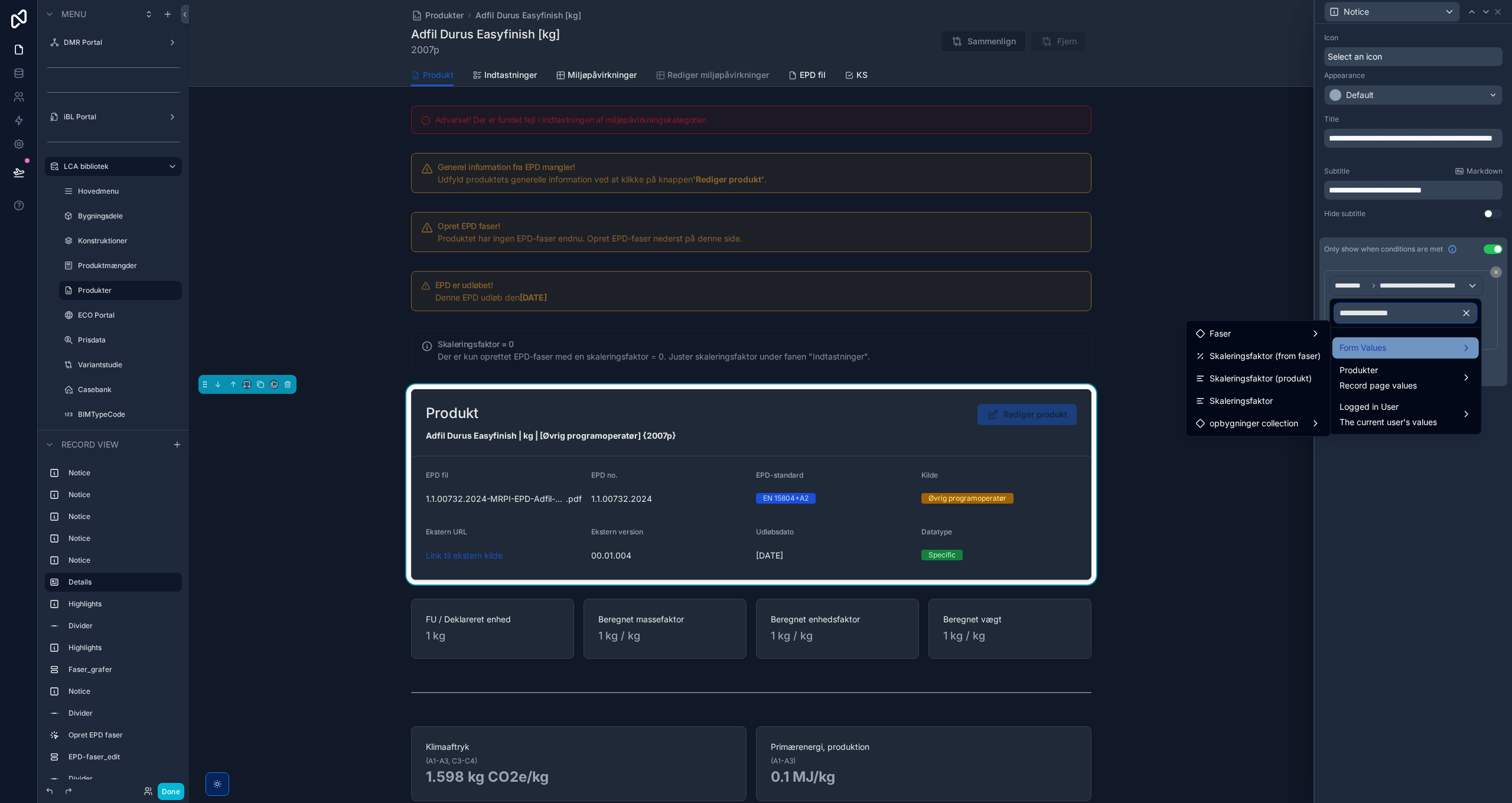
type input "**********"
click at [1379, 347] on span "Form Values" at bounding box center [1363, 348] width 47 height 14
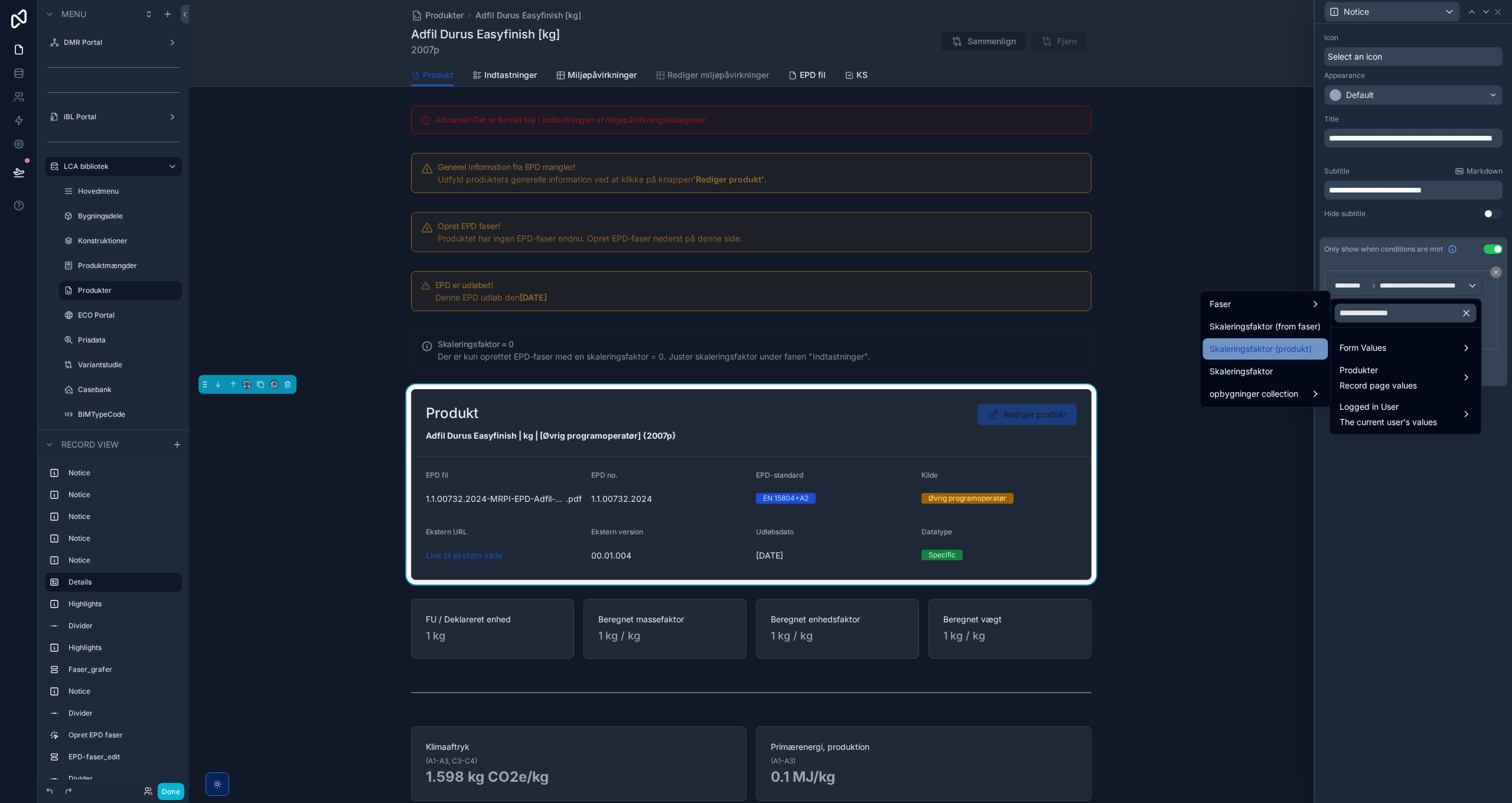
click at [1280, 349] on span "Skaleringsfaktor (produkt)" at bounding box center [1260, 348] width 102 height 14
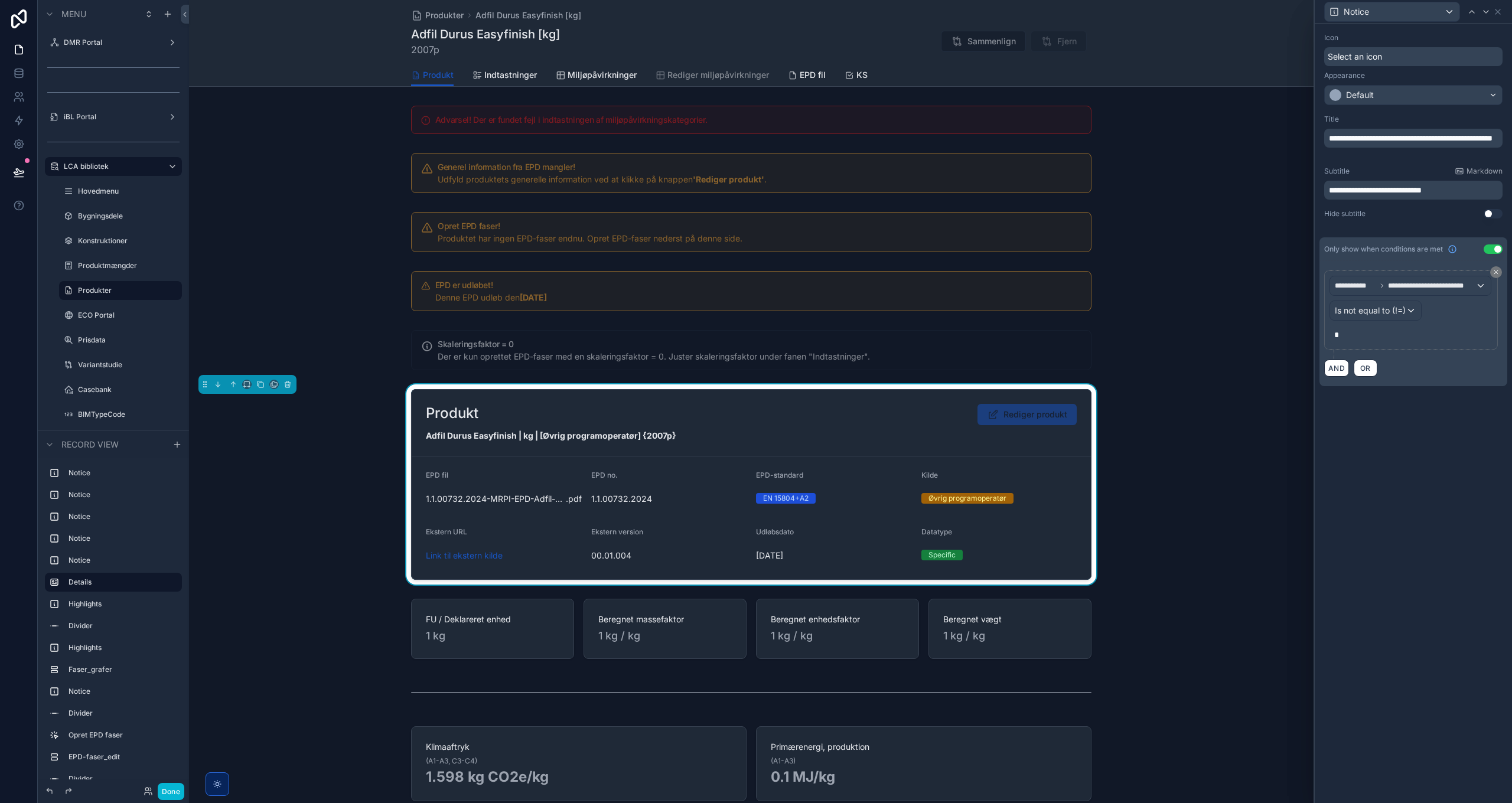
click at [1408, 447] on div "**********" at bounding box center [1413, 413] width 197 height 780
click at [1499, 13] on icon at bounding box center [1498, 11] width 9 height 9
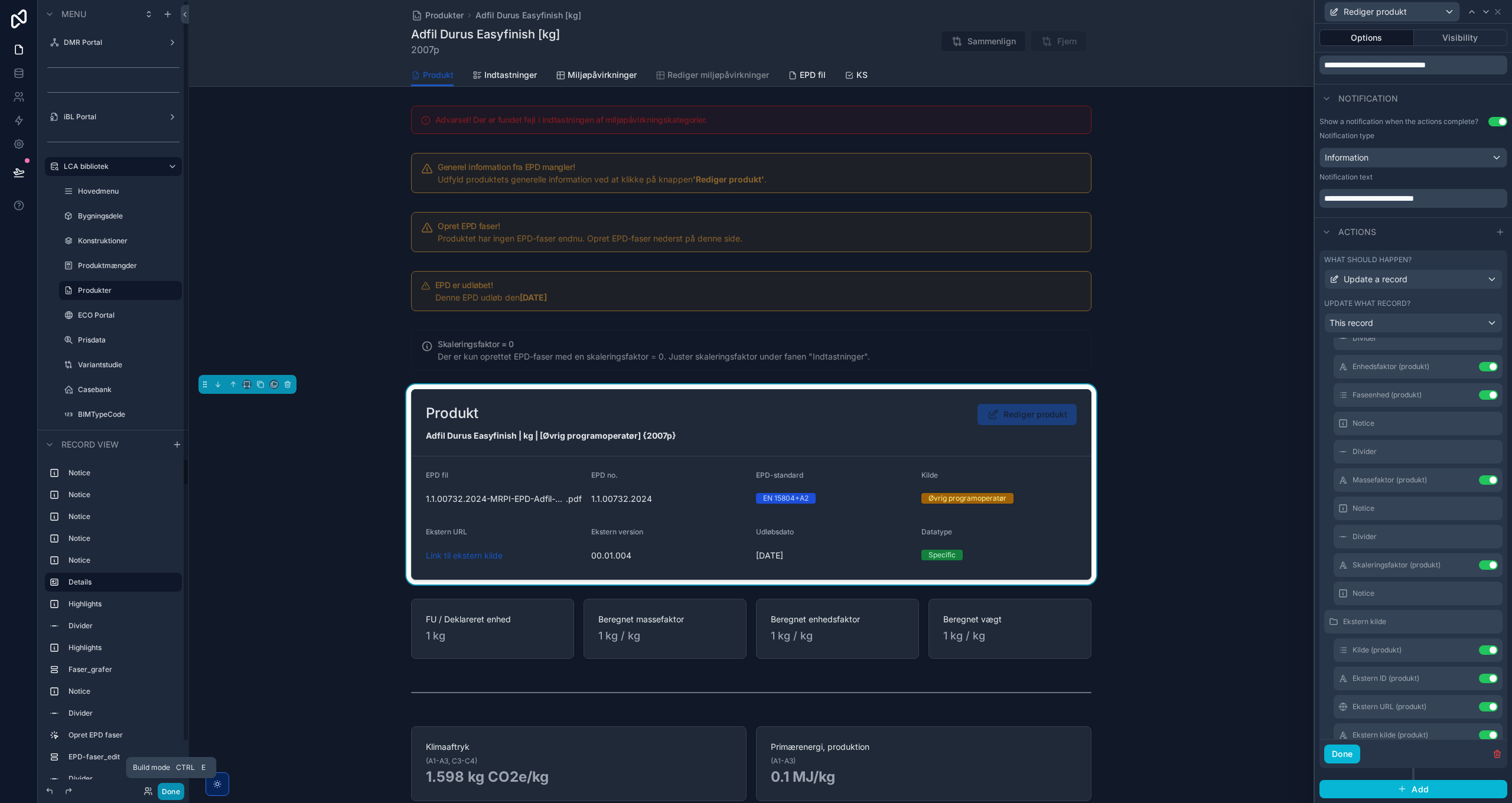
click at [177, 791] on button "Done" at bounding box center [171, 791] width 27 height 17
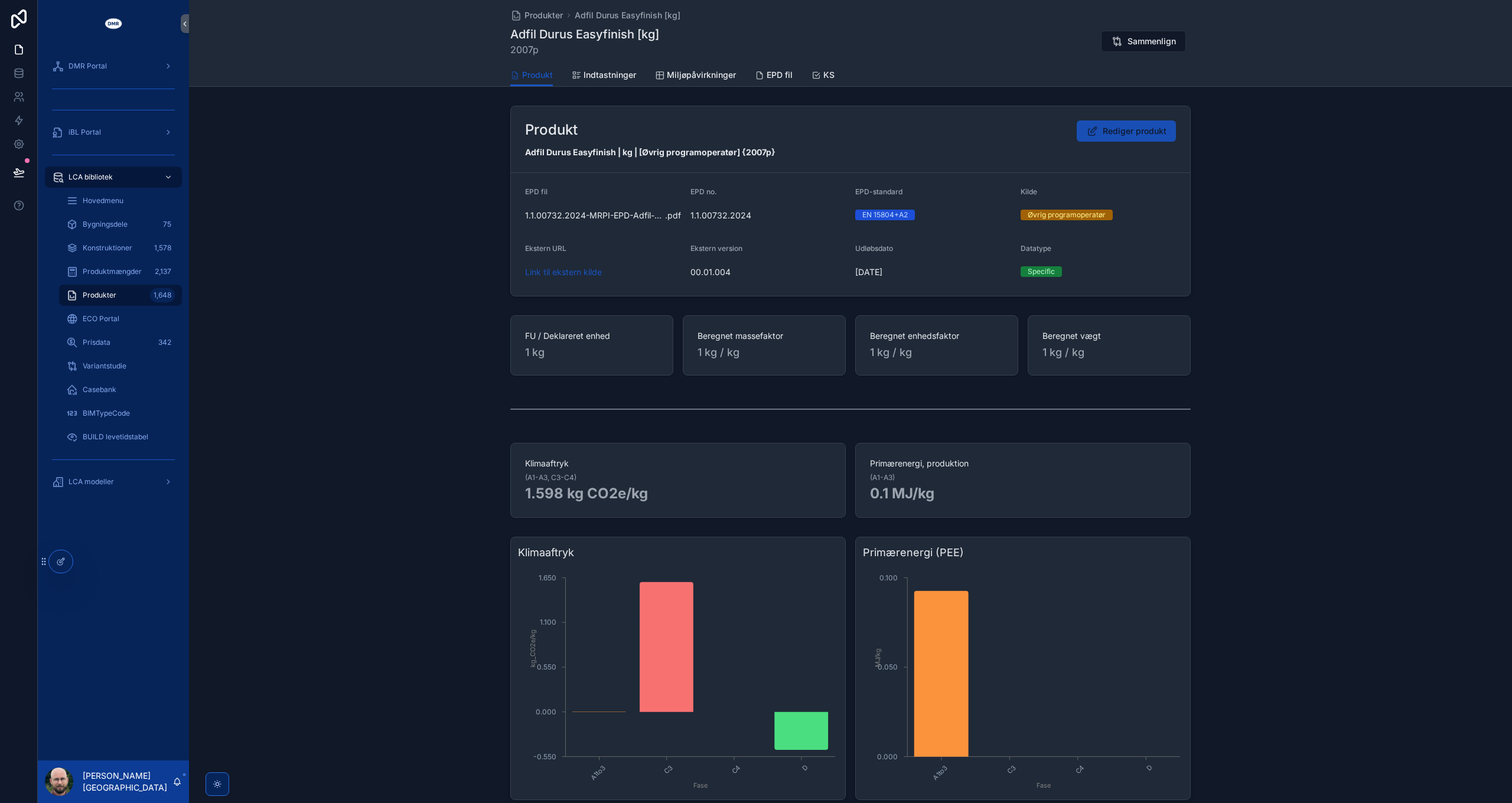
click at [1141, 124] on button "Rediger produkt" at bounding box center [1126, 130] width 99 height 21
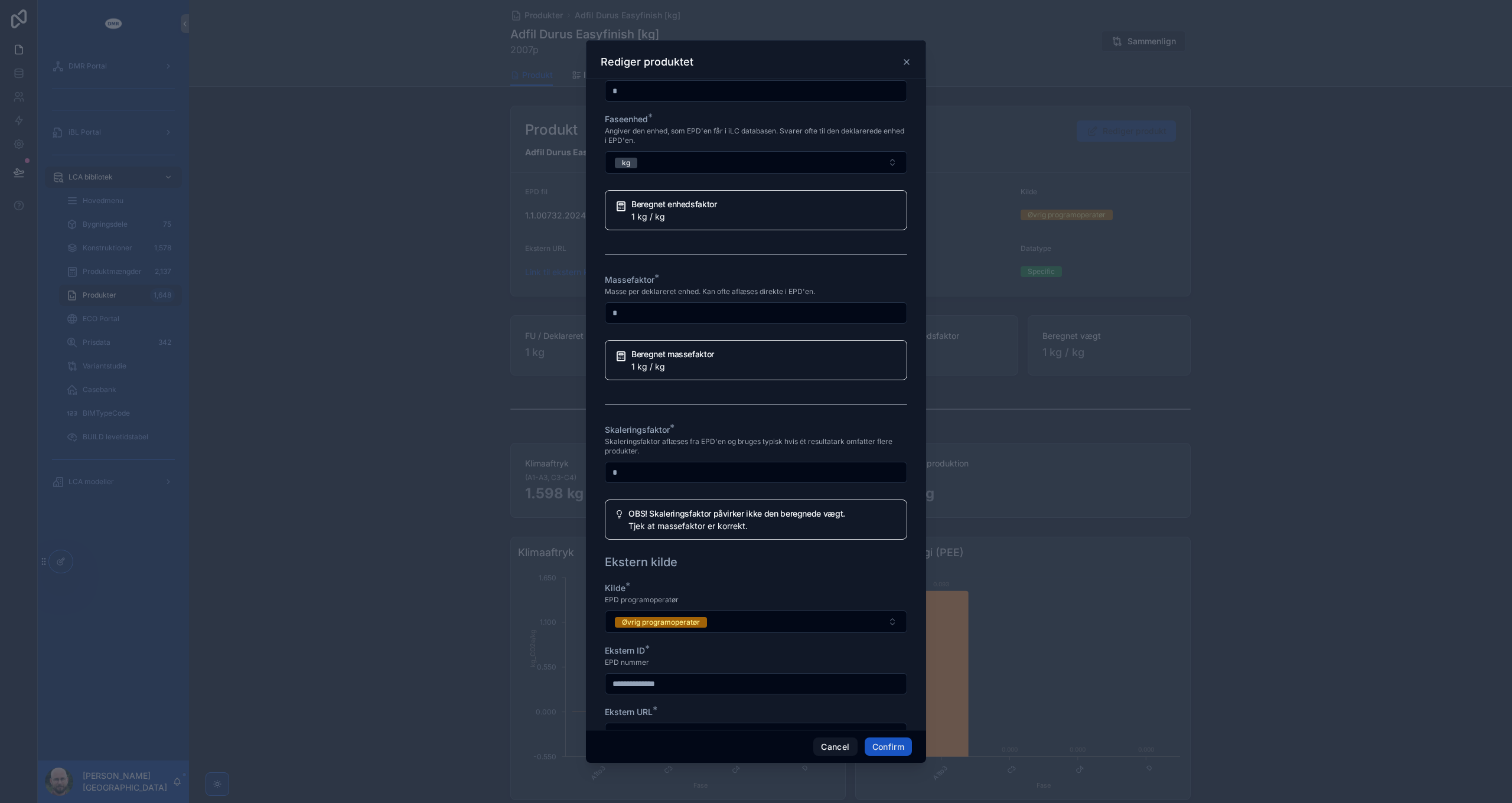
scroll to position [826, 0]
drag, startPoint x: 799, startPoint y: 502, endPoint x: 618, endPoint y: 491, distance: 181.3
click at [581, 499] on div "**********" at bounding box center [756, 401] width 1512 height 803
click at [720, 455] on span "Skaleringsfaktor aflæses fra EPD'en og bruges typisk hvis ét resultatark omfatt…" at bounding box center [756, 445] width 303 height 19
click at [666, 480] on input "**" at bounding box center [756, 471] width 301 height 17
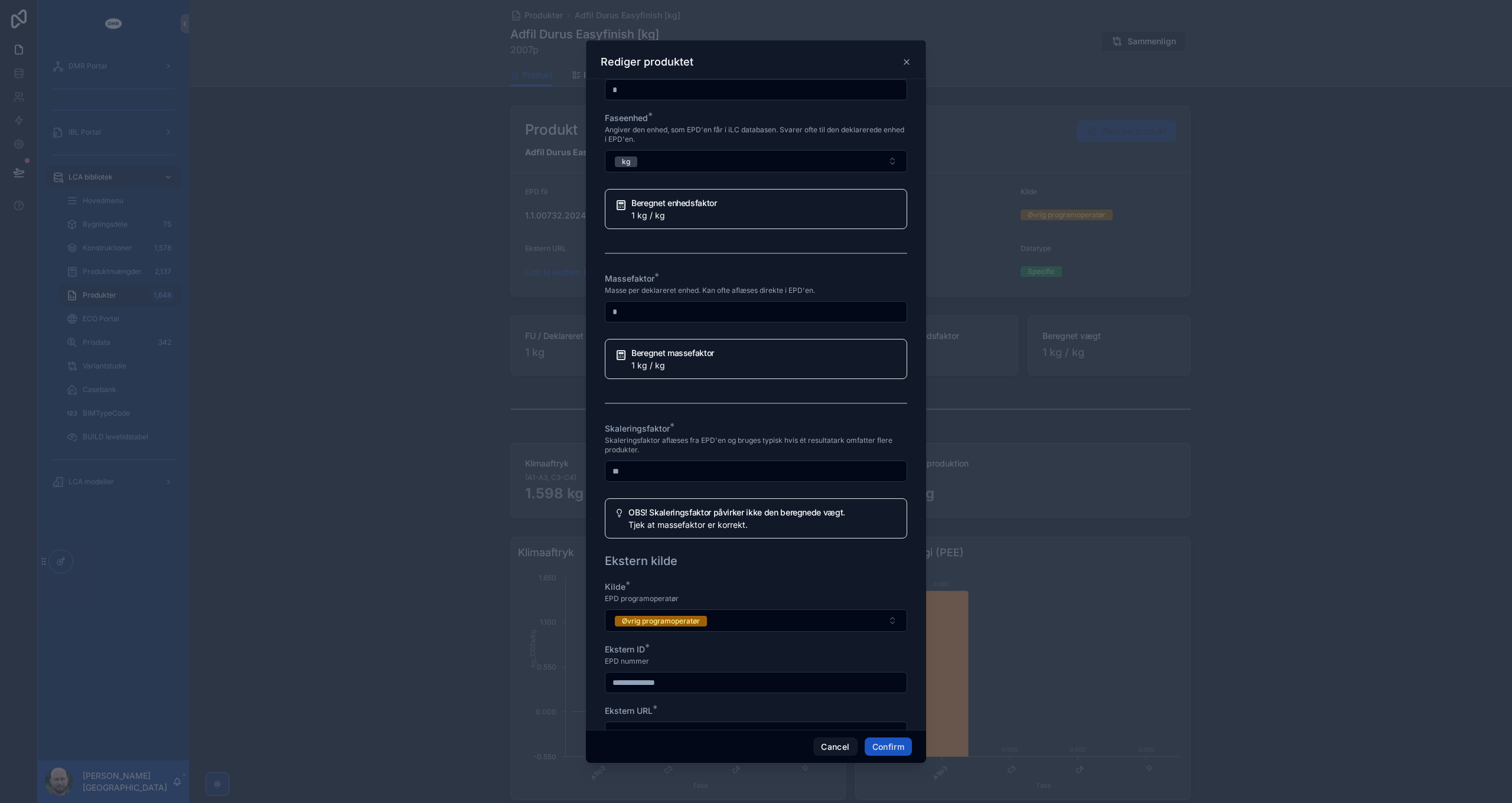
click at [666, 480] on input "**" at bounding box center [756, 471] width 301 height 17
click at [741, 455] on span "Skaleringsfaktor aflæses fra EPD'en og bruges typisk hvis ét resultatark omfatt…" at bounding box center [756, 445] width 303 height 19
click at [691, 480] on input "*" at bounding box center [756, 471] width 301 height 17
click at [748, 456] on div "Skaleringsfaktor aflæses fra EPD'en og bruges typisk hvis ét resultatark omfatt…" at bounding box center [756, 445] width 303 height 21
click at [728, 480] on input "**" at bounding box center [756, 471] width 301 height 17
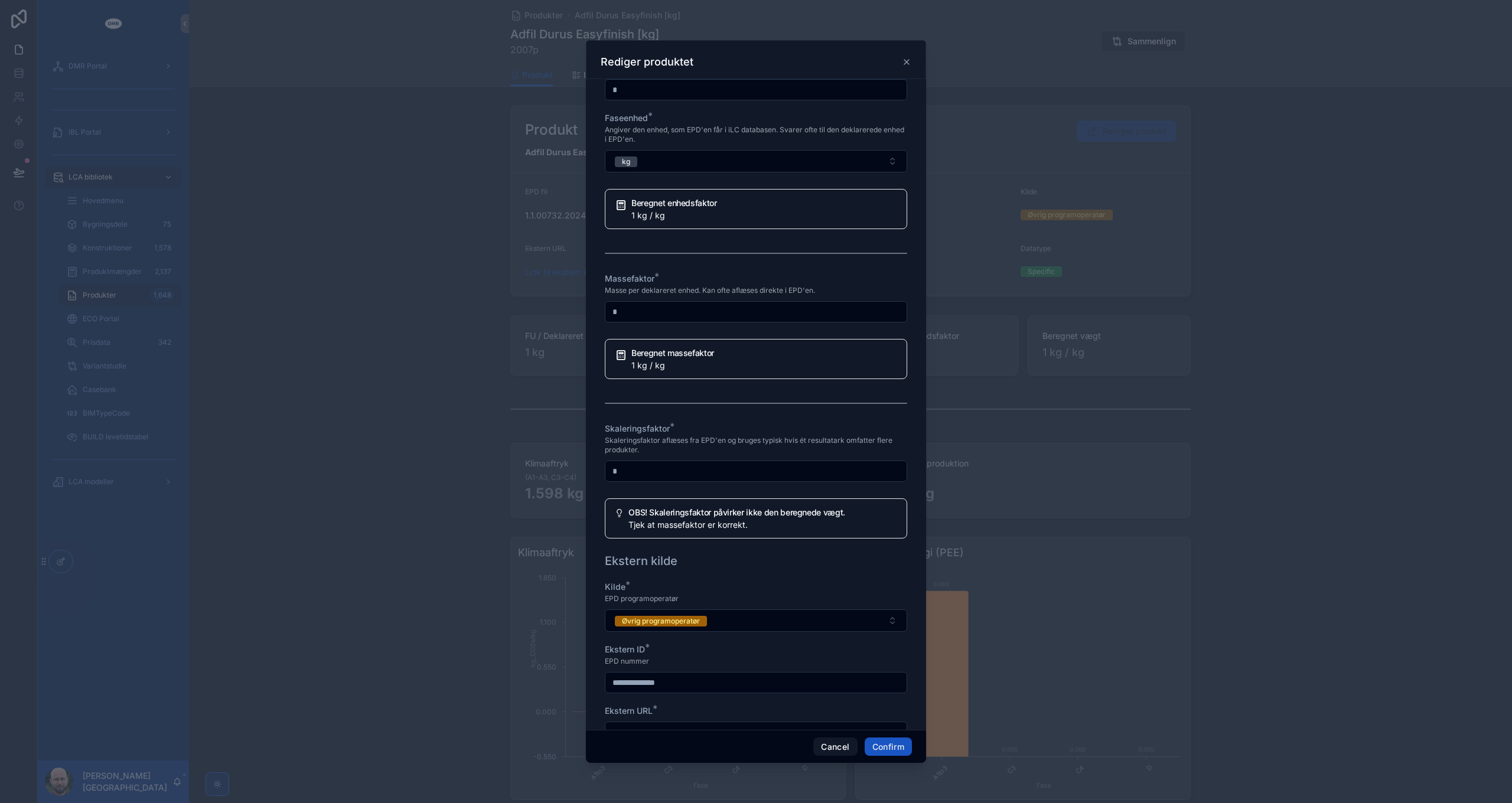
type input "*"
click at [754, 456] on div "Skaleringsfaktor aflæses fra EPD'en og bruges typisk hvis ét resultatark omfatt…" at bounding box center [756, 445] width 303 height 21
click at [838, 746] on button "Cancel" at bounding box center [835, 747] width 43 height 19
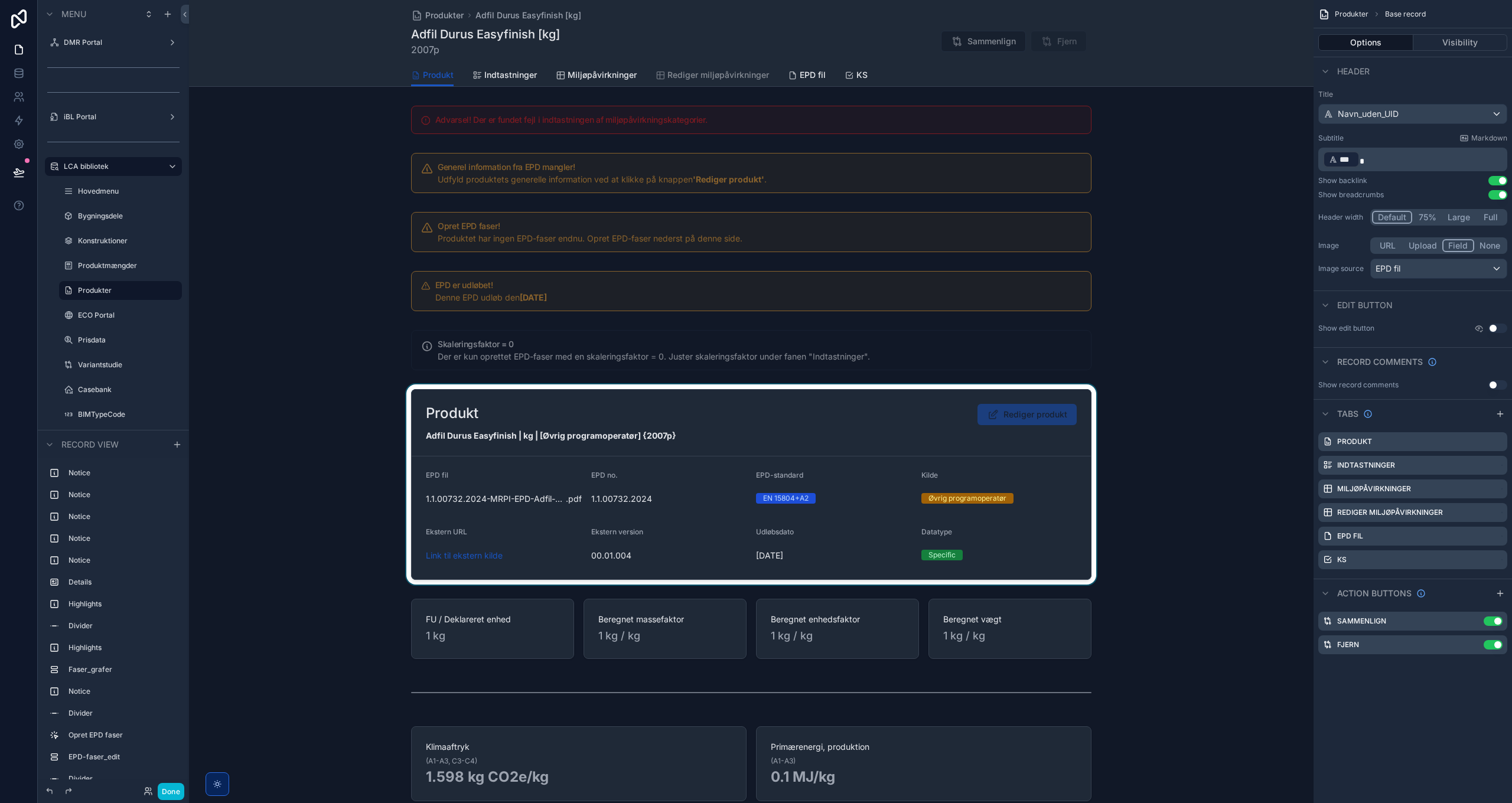
click at [949, 436] on div "scrollable content" at bounding box center [751, 485] width 1125 height 201
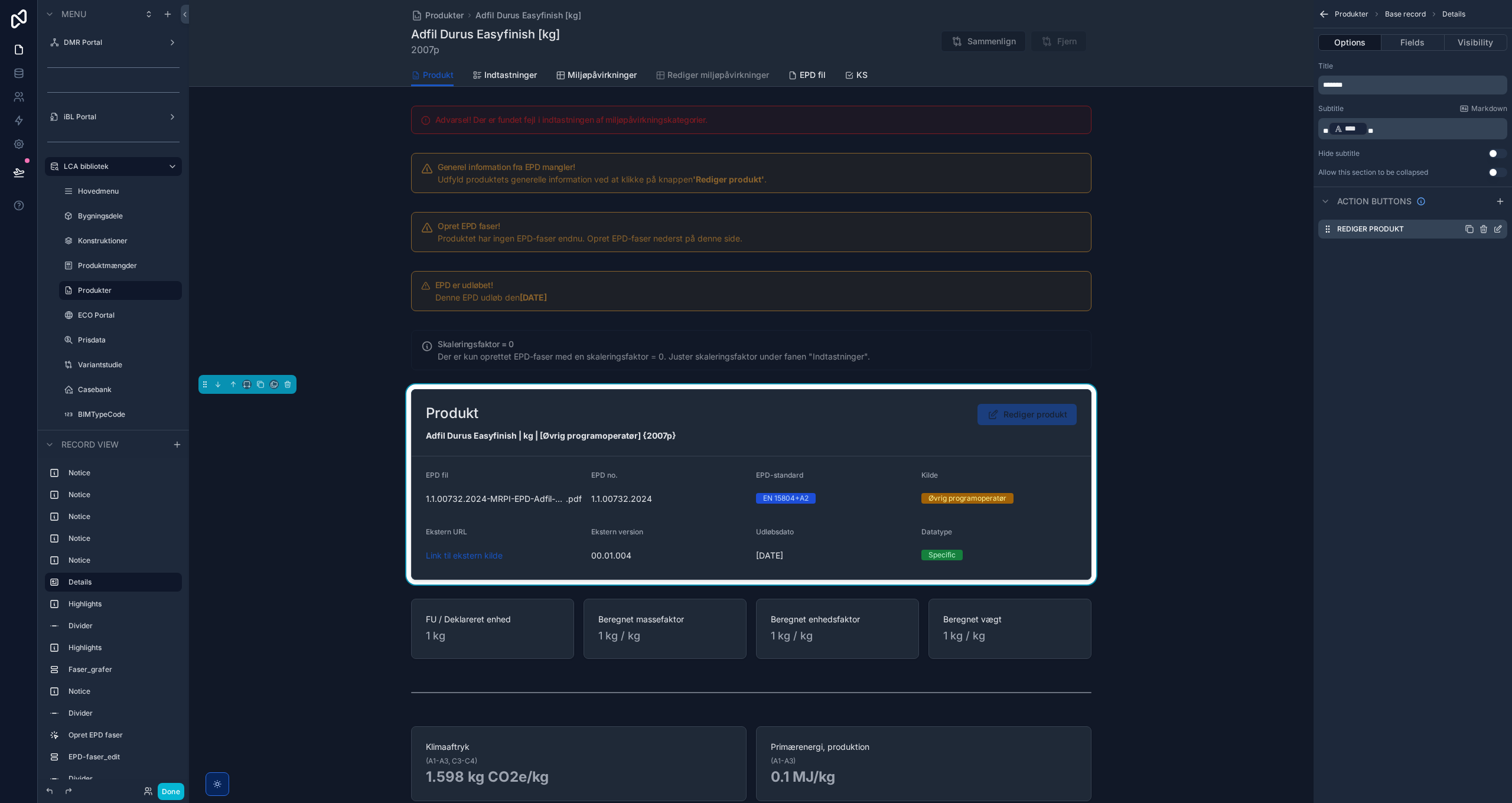
click at [1495, 229] on icon "scrollable content" at bounding box center [1498, 230] width 5 height 5
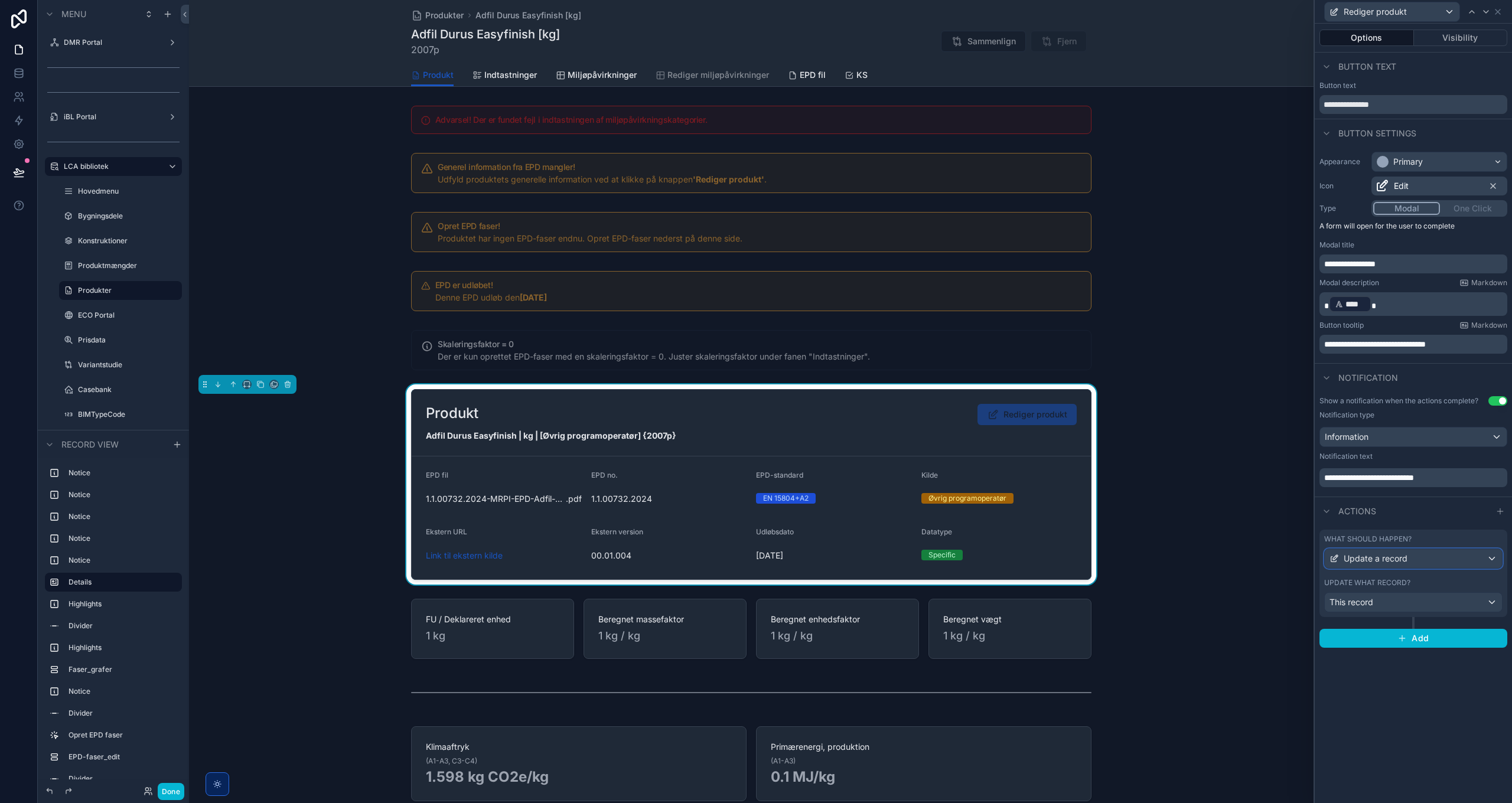
click at [1403, 559] on span "Update a record" at bounding box center [1376, 559] width 64 height 12
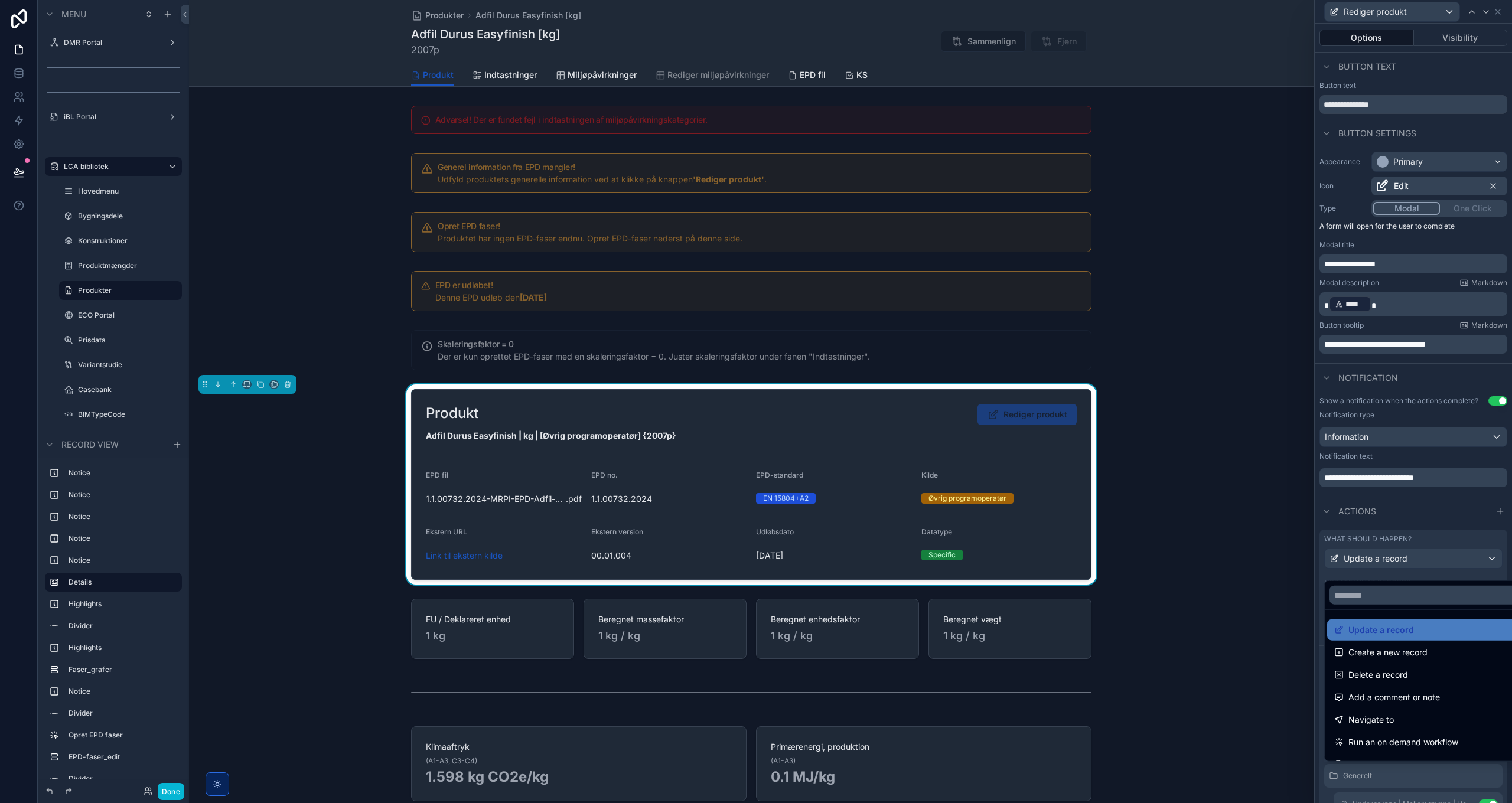
click at [1403, 566] on div at bounding box center [1413, 401] width 197 height 803
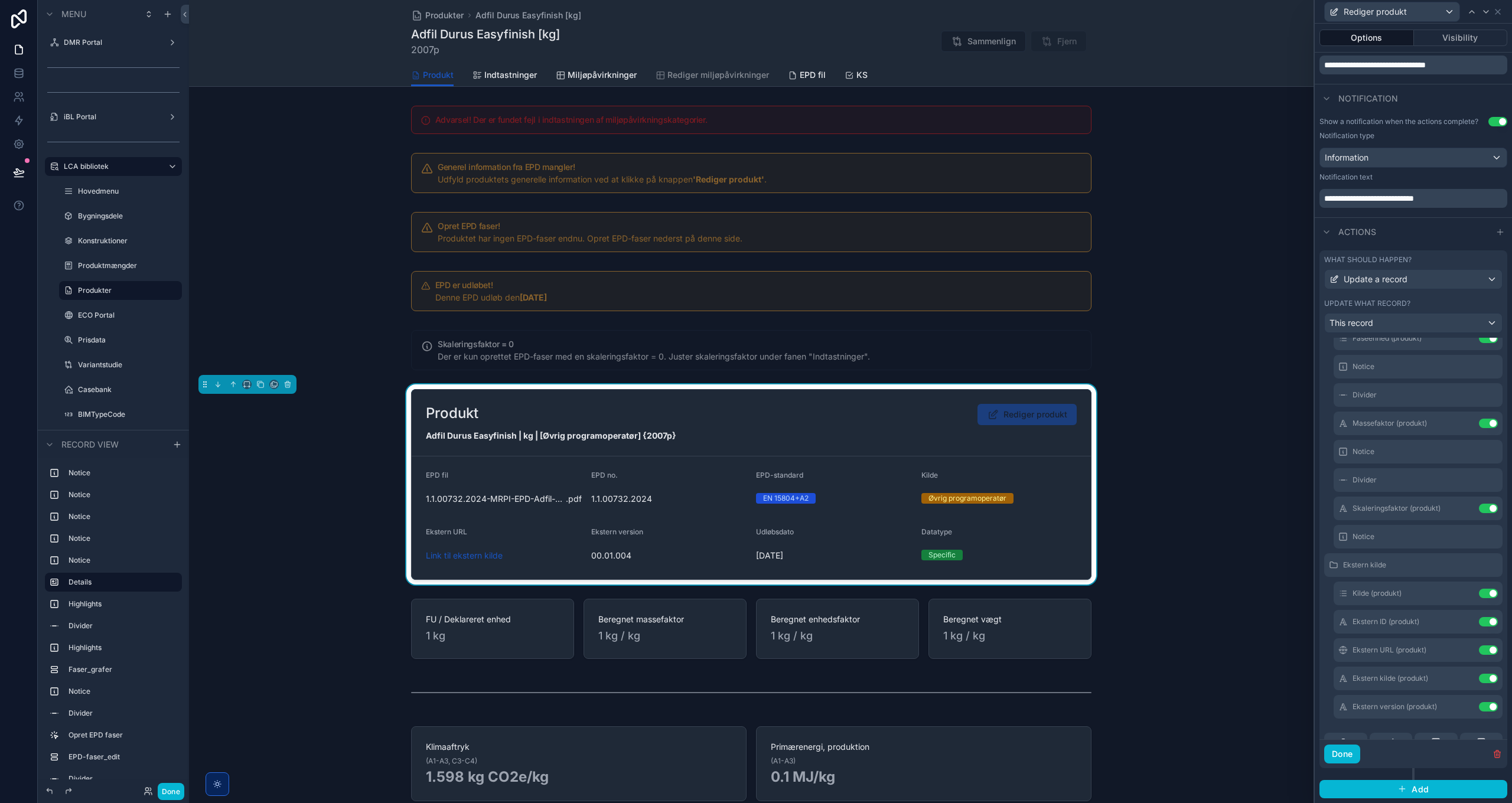
scroll to position [472, 0]
click at [1464, 534] on icon at bounding box center [1466, 533] width 5 height 5
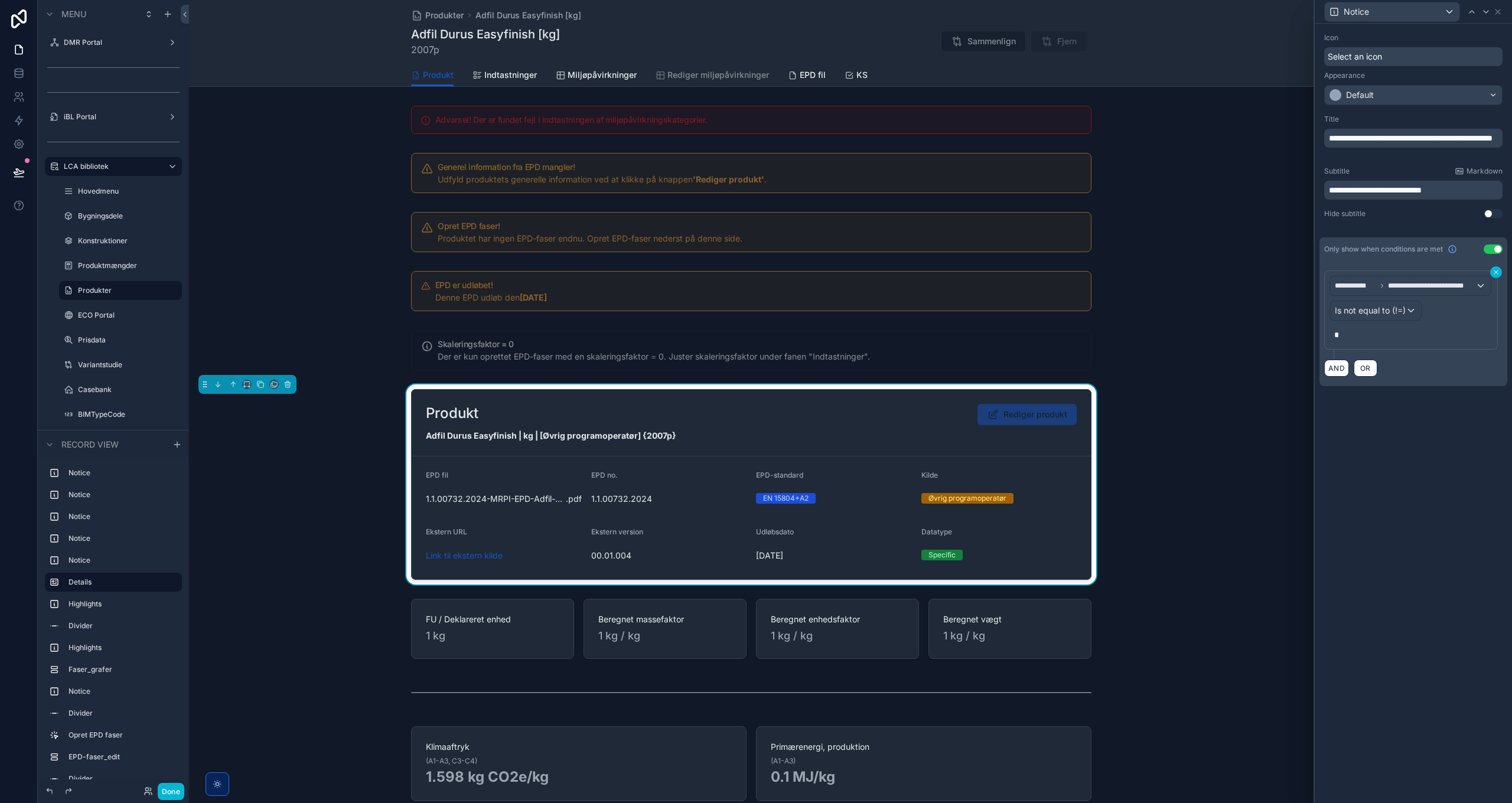
click at [1494, 273] on icon at bounding box center [1496, 272] width 3 height 3
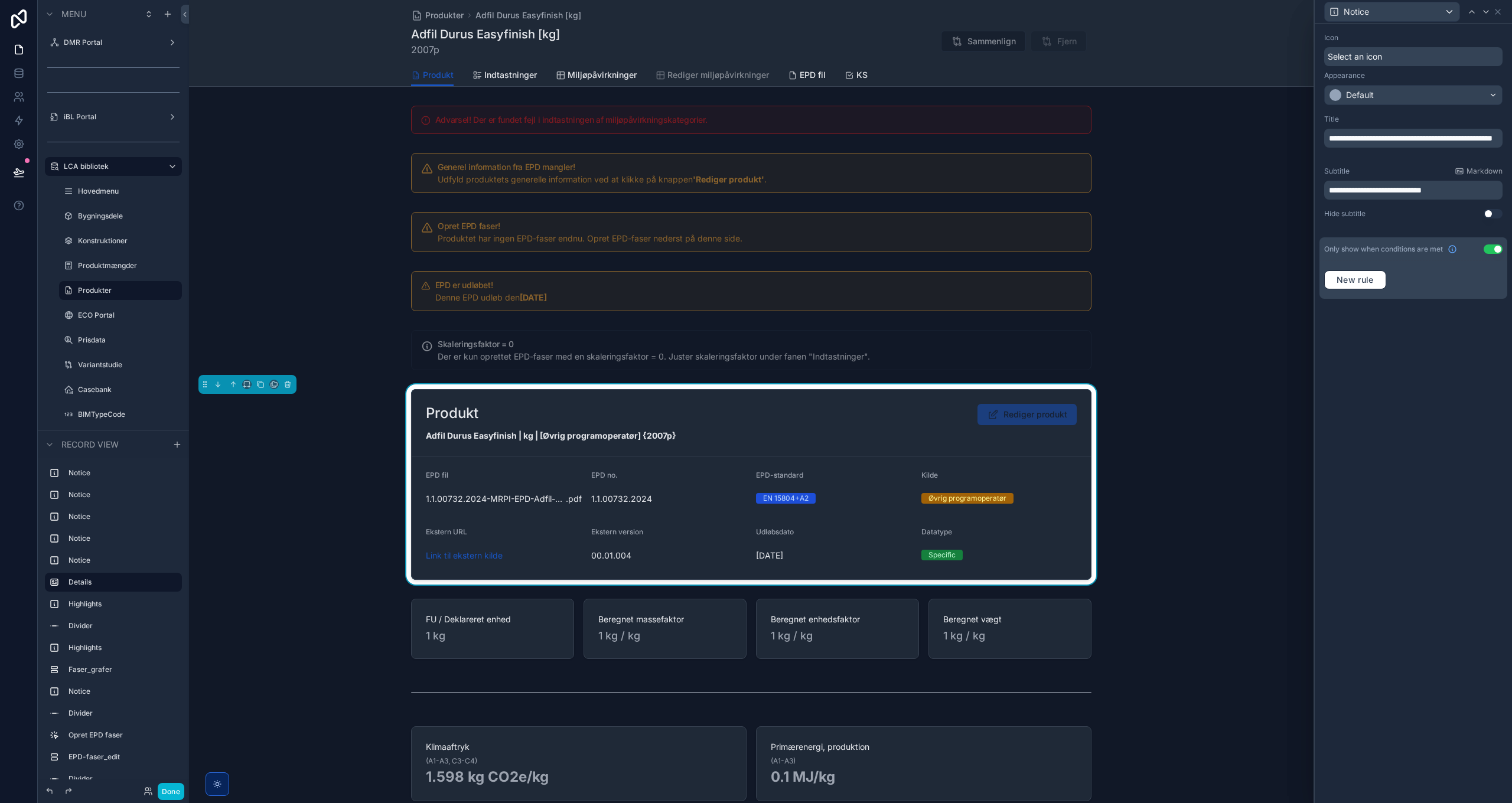
click at [1494, 251] on button "Use setting" at bounding box center [1493, 249] width 19 height 9
click at [1494, 248] on button "Use setting" at bounding box center [1493, 249] width 19 height 9
click at [1362, 283] on span "**********" at bounding box center [1357, 286] width 43 height 12
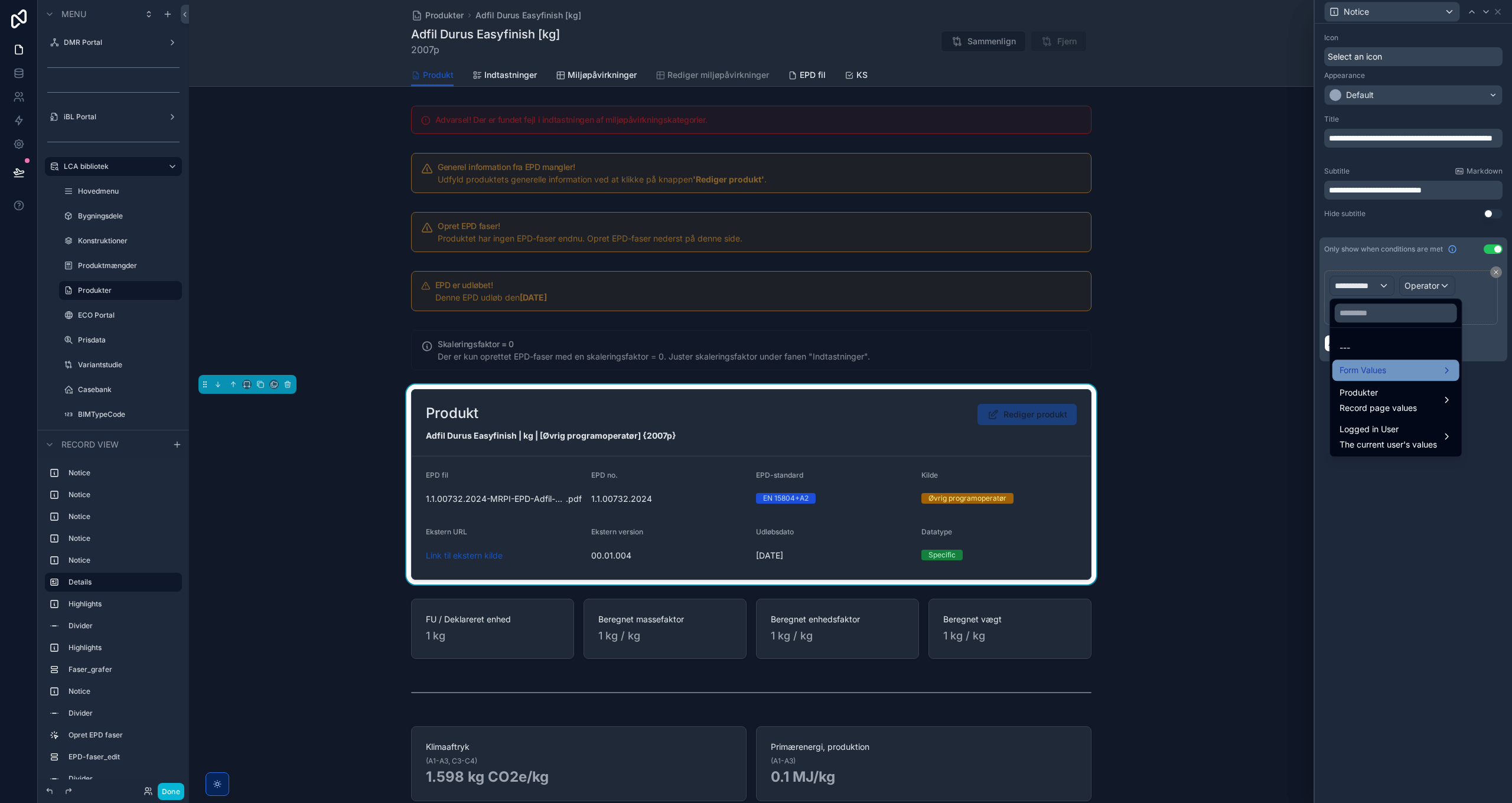
click at [1381, 372] on span "Form Values" at bounding box center [1363, 370] width 47 height 14
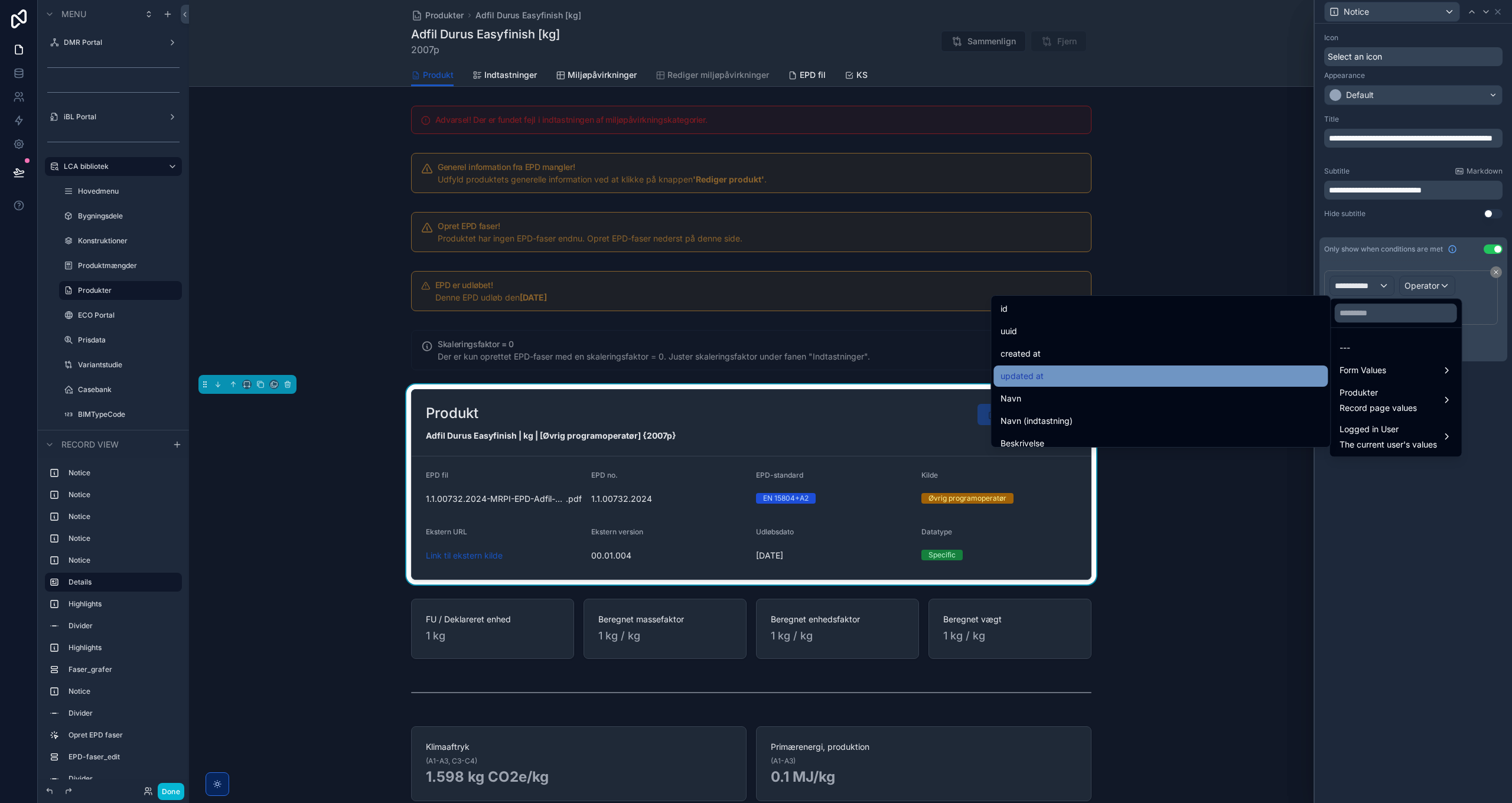
scroll to position [3371, 0]
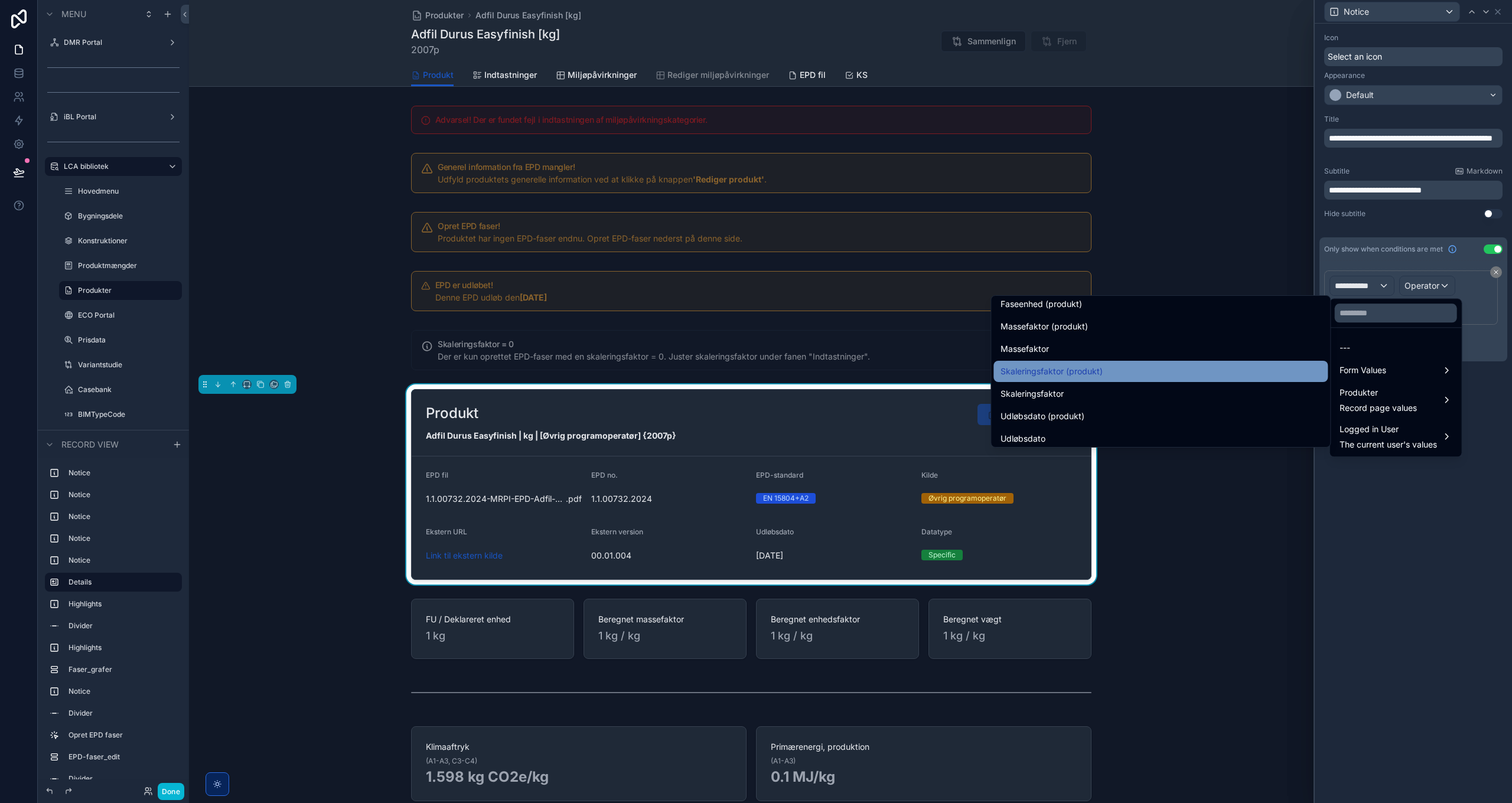
click at [1036, 371] on span "Skaleringsfaktor (produkt)" at bounding box center [1051, 371] width 102 height 14
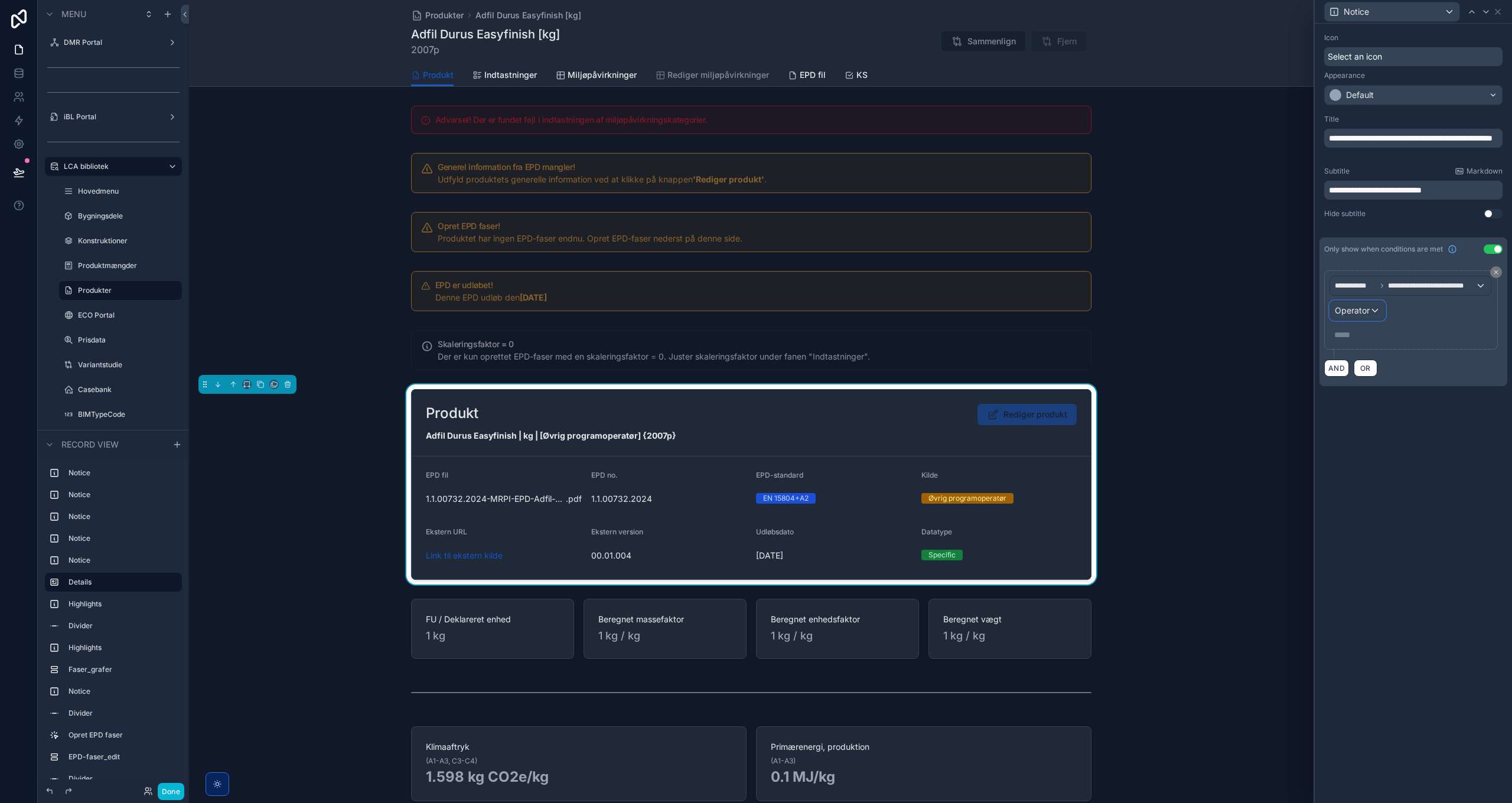
click at [1361, 305] on span "Operator" at bounding box center [1352, 310] width 35 height 10
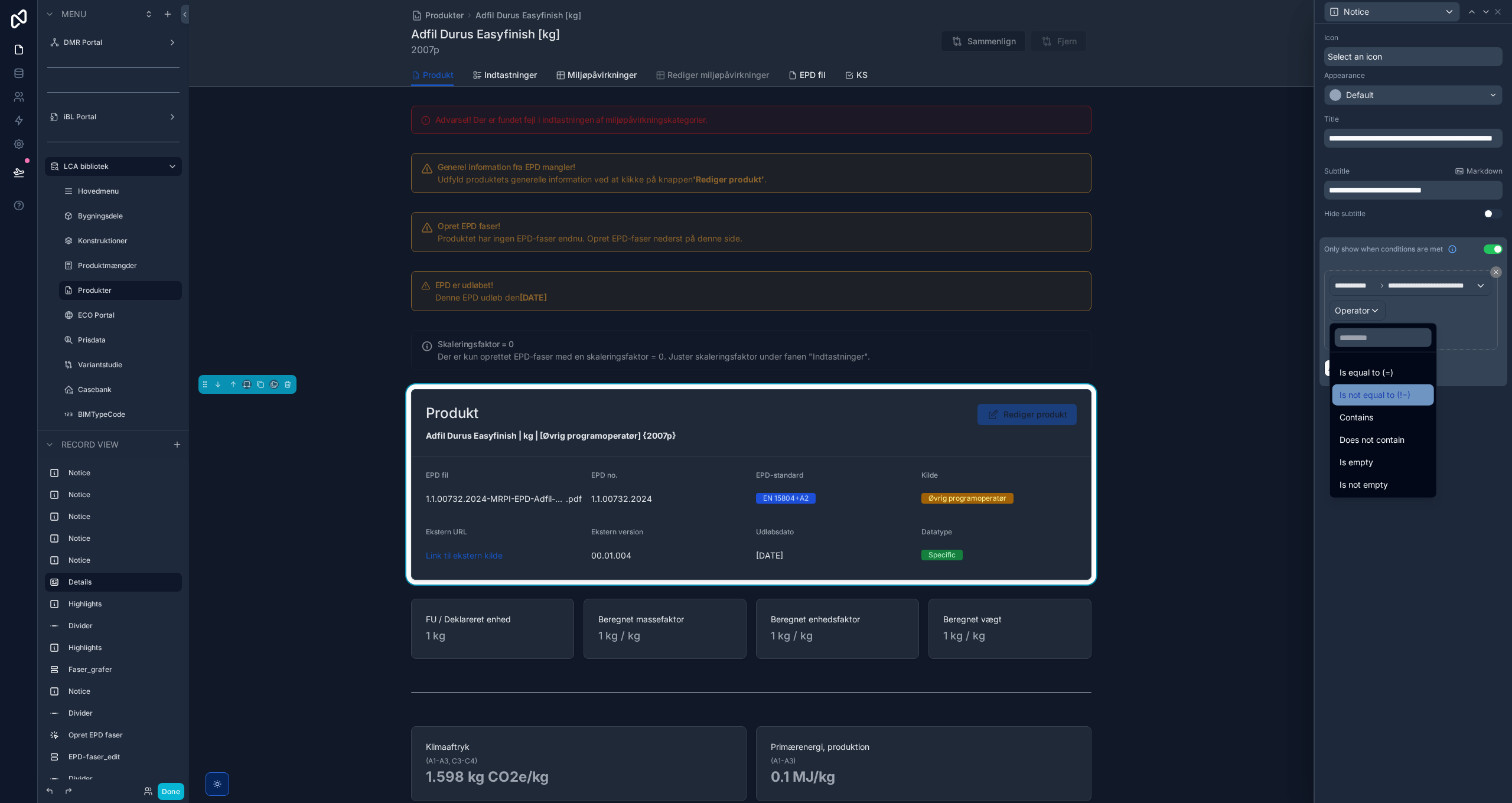
click at [1380, 397] on span "Is not equal to (!=)" at bounding box center [1375, 394] width 71 height 14
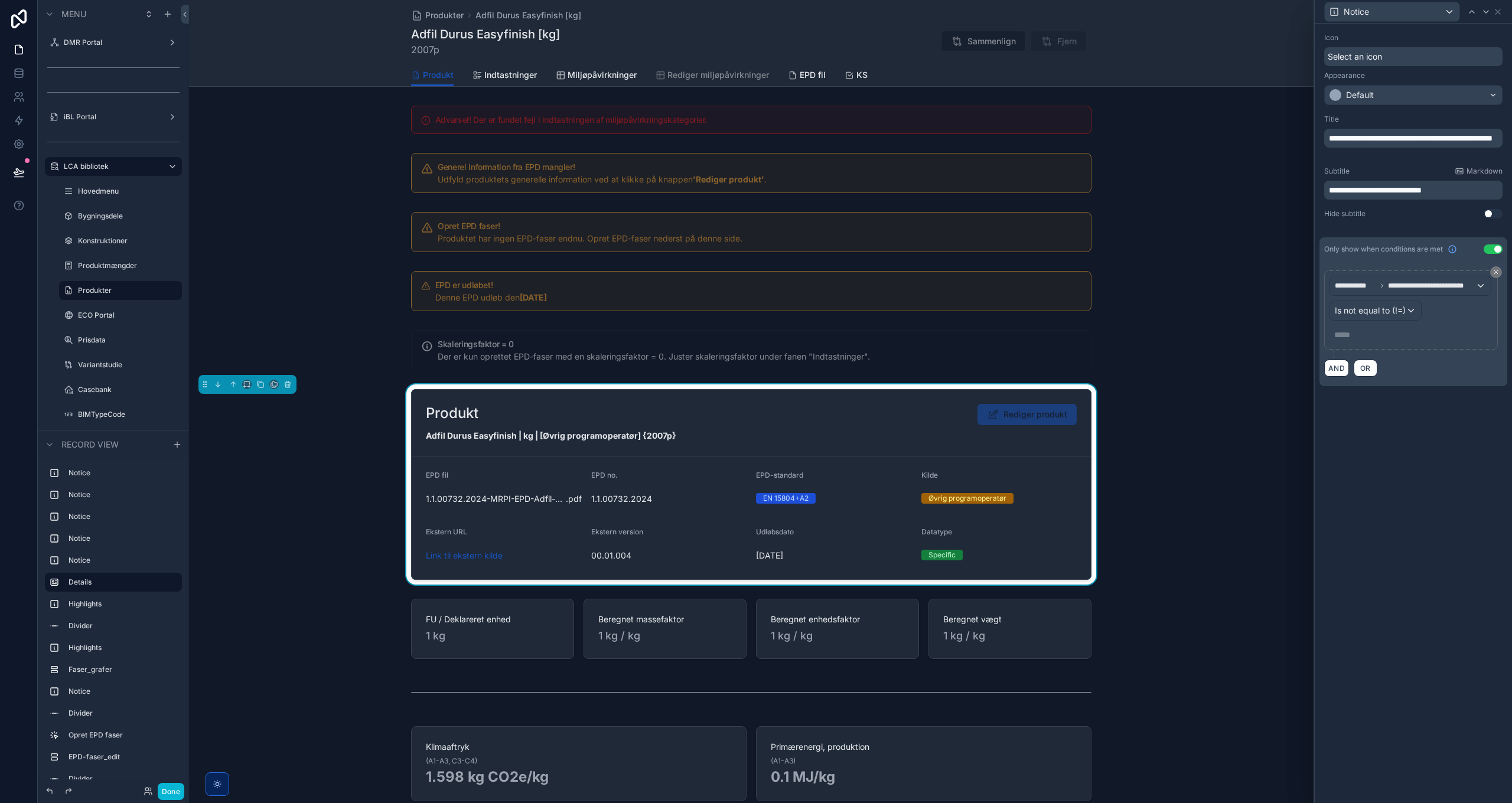
click at [1364, 335] on p "***** ﻿" at bounding box center [1413, 335] width 156 height 12
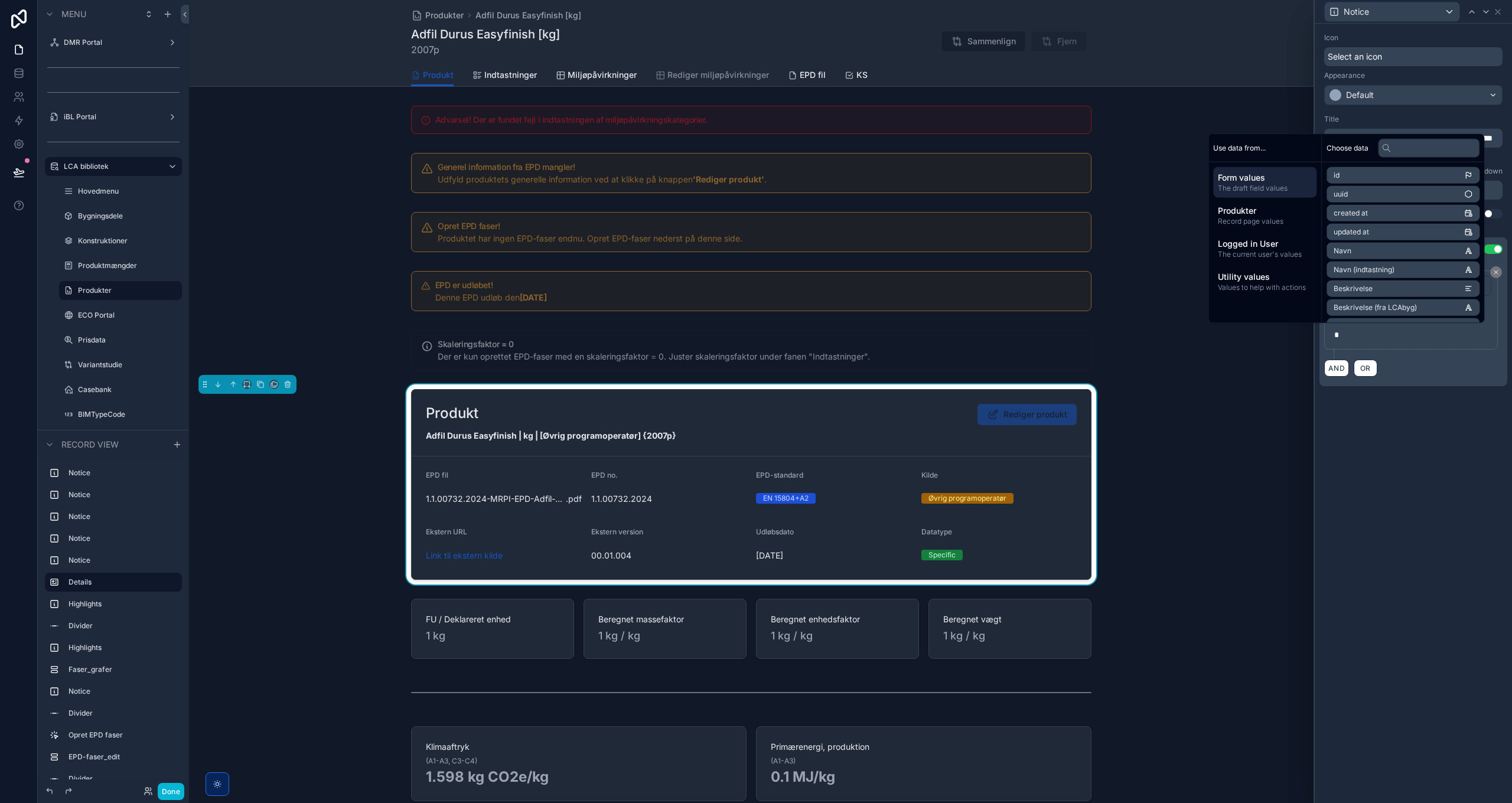
click at [1382, 445] on div "**********" at bounding box center [1413, 413] width 197 height 780
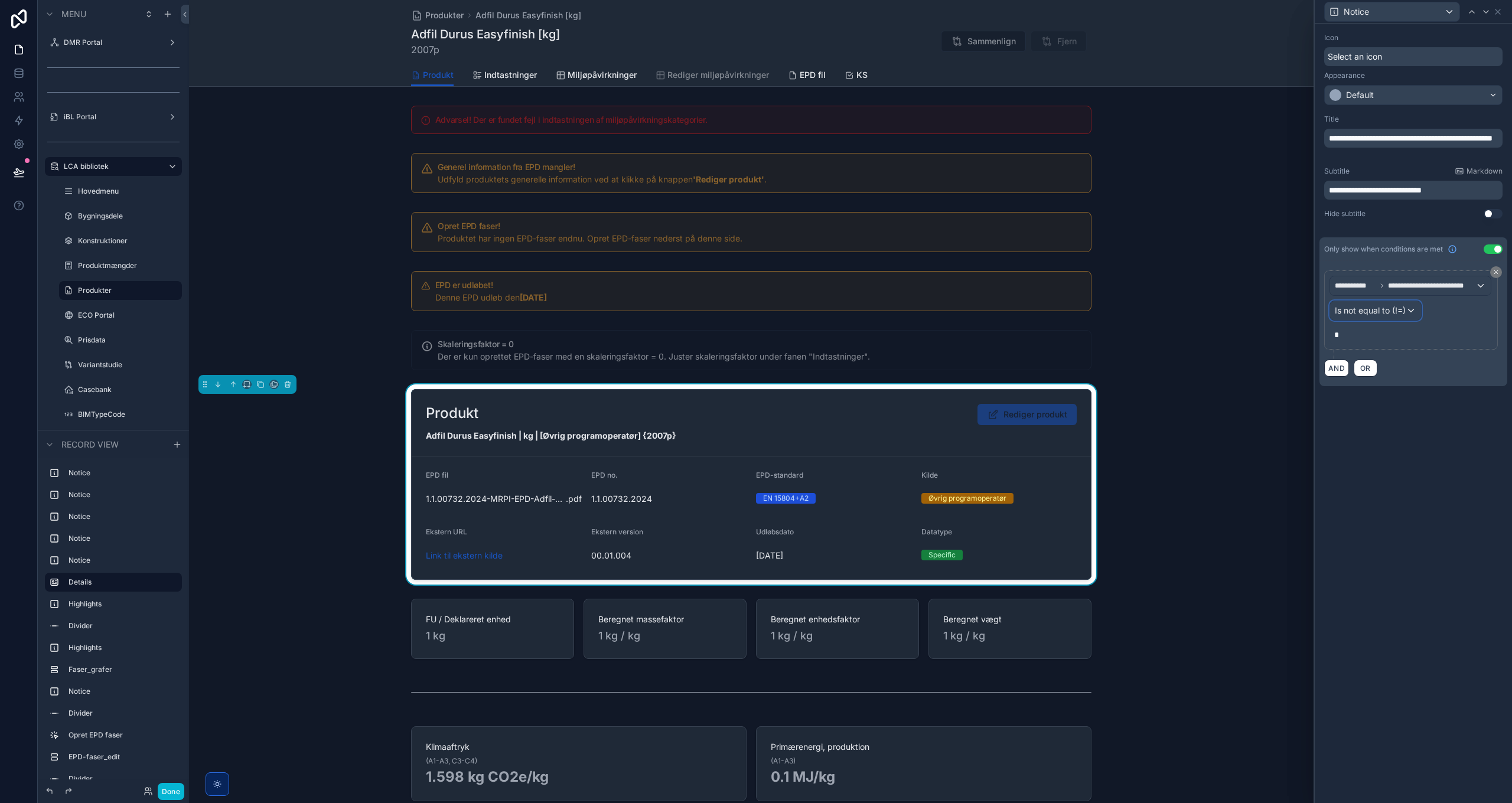
click at [1393, 313] on span "Is not equal to (!=)" at bounding box center [1370, 311] width 71 height 12
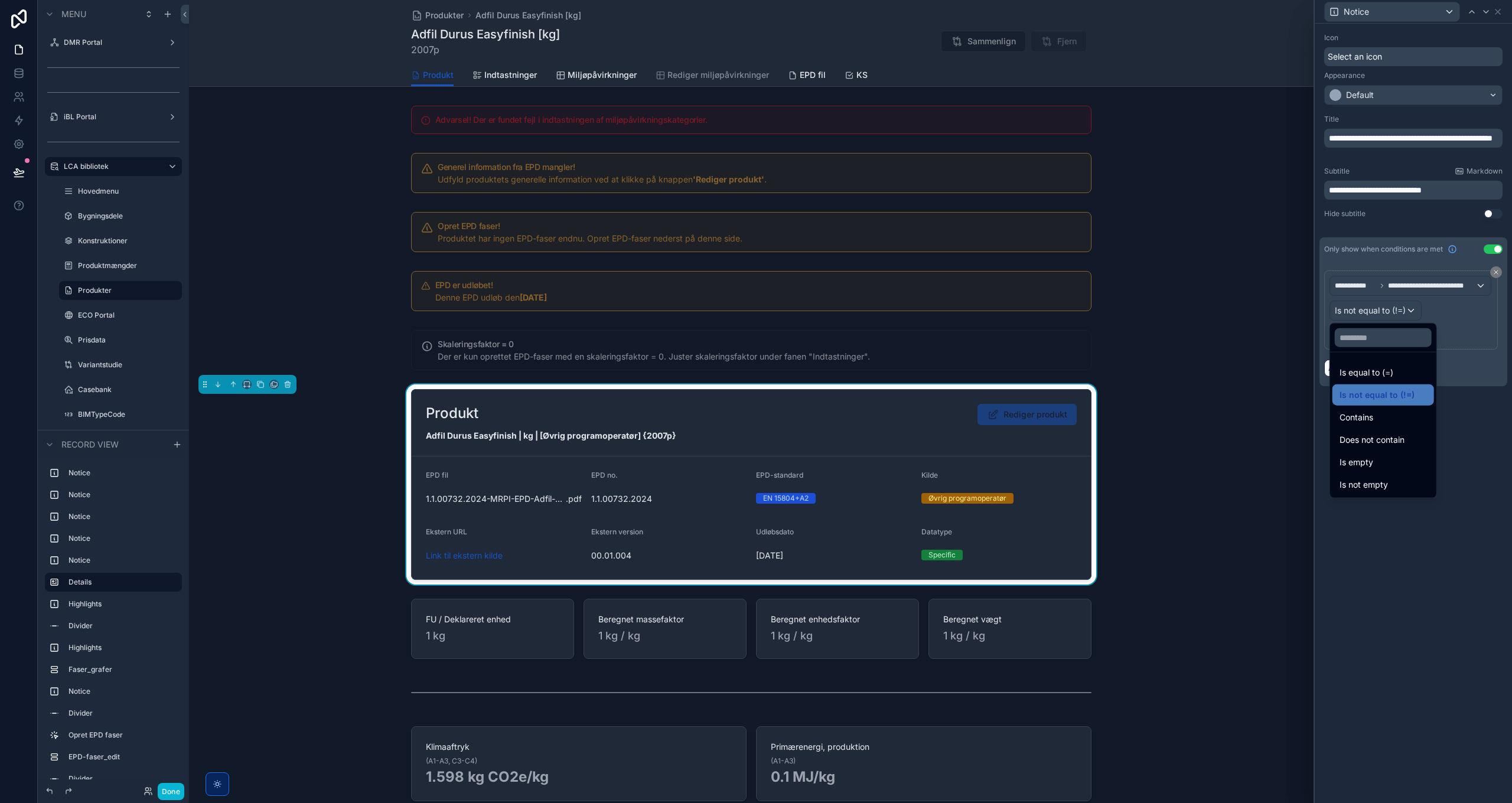
click at [1393, 312] on div at bounding box center [1413, 401] width 197 height 803
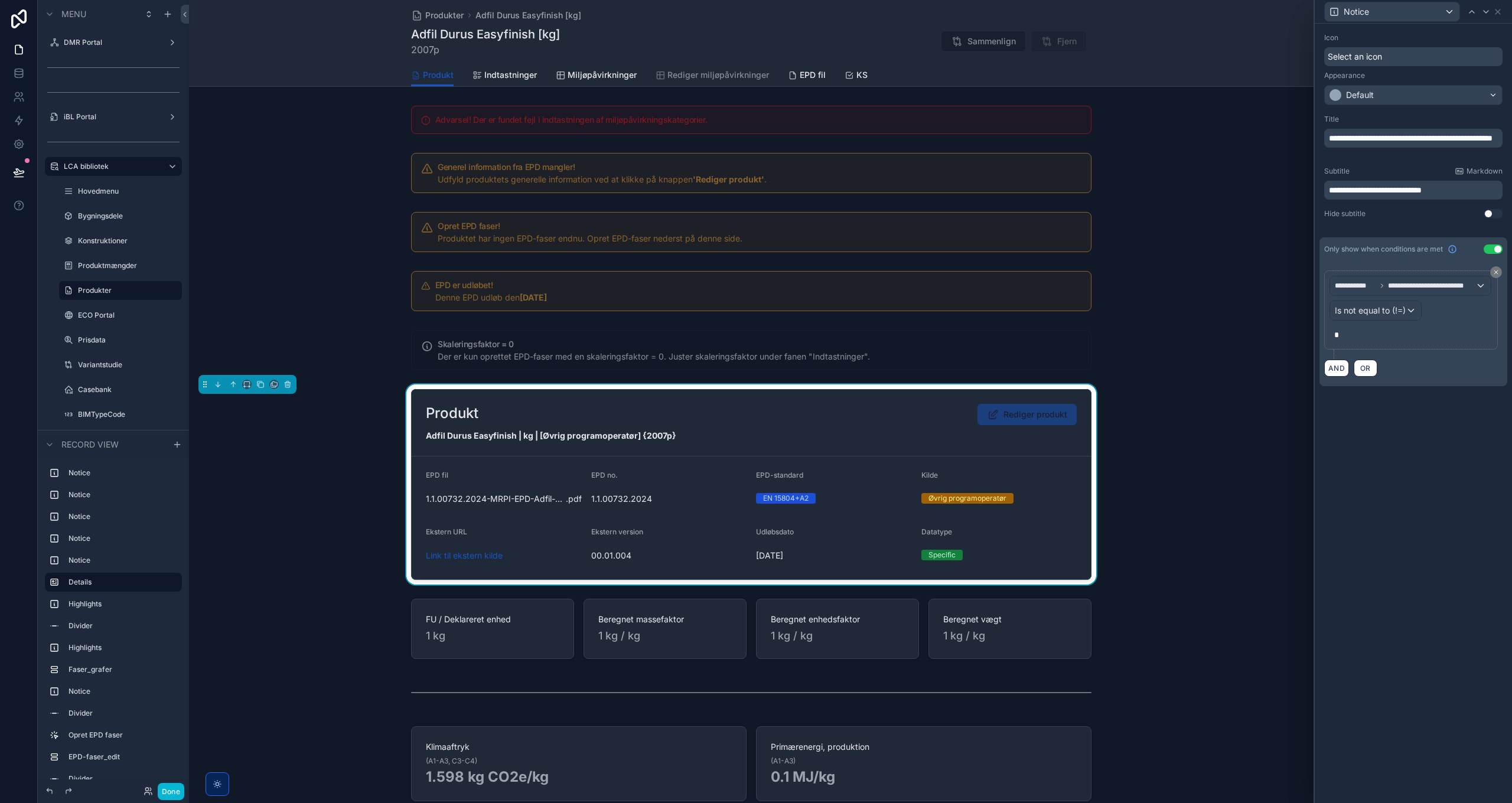
click at [1434, 490] on div "**********" at bounding box center [1413, 413] width 197 height 780
click at [1498, 13] on icon at bounding box center [1498, 11] width 9 height 9
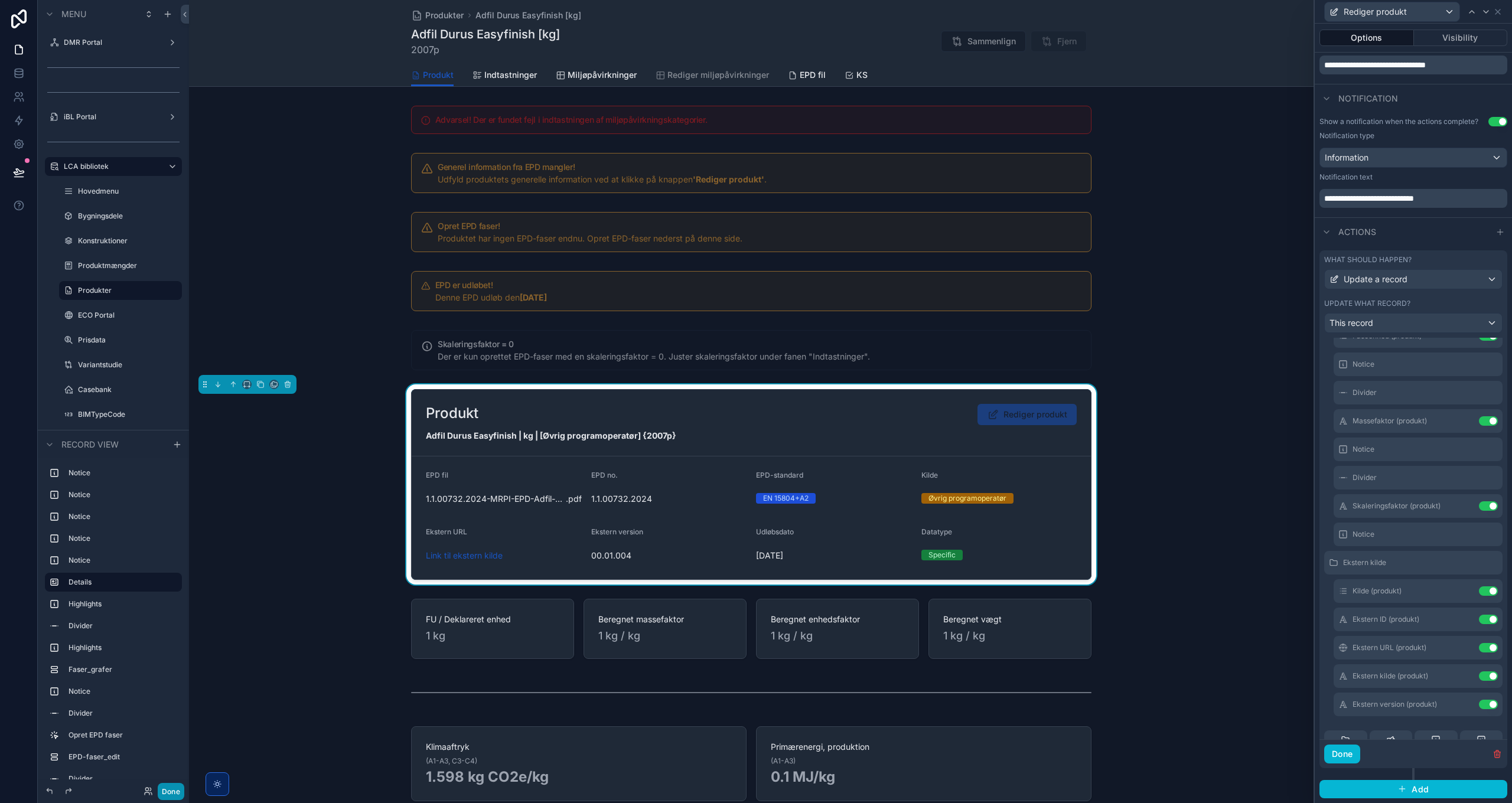
click at [168, 792] on button "Done" at bounding box center [171, 791] width 27 height 17
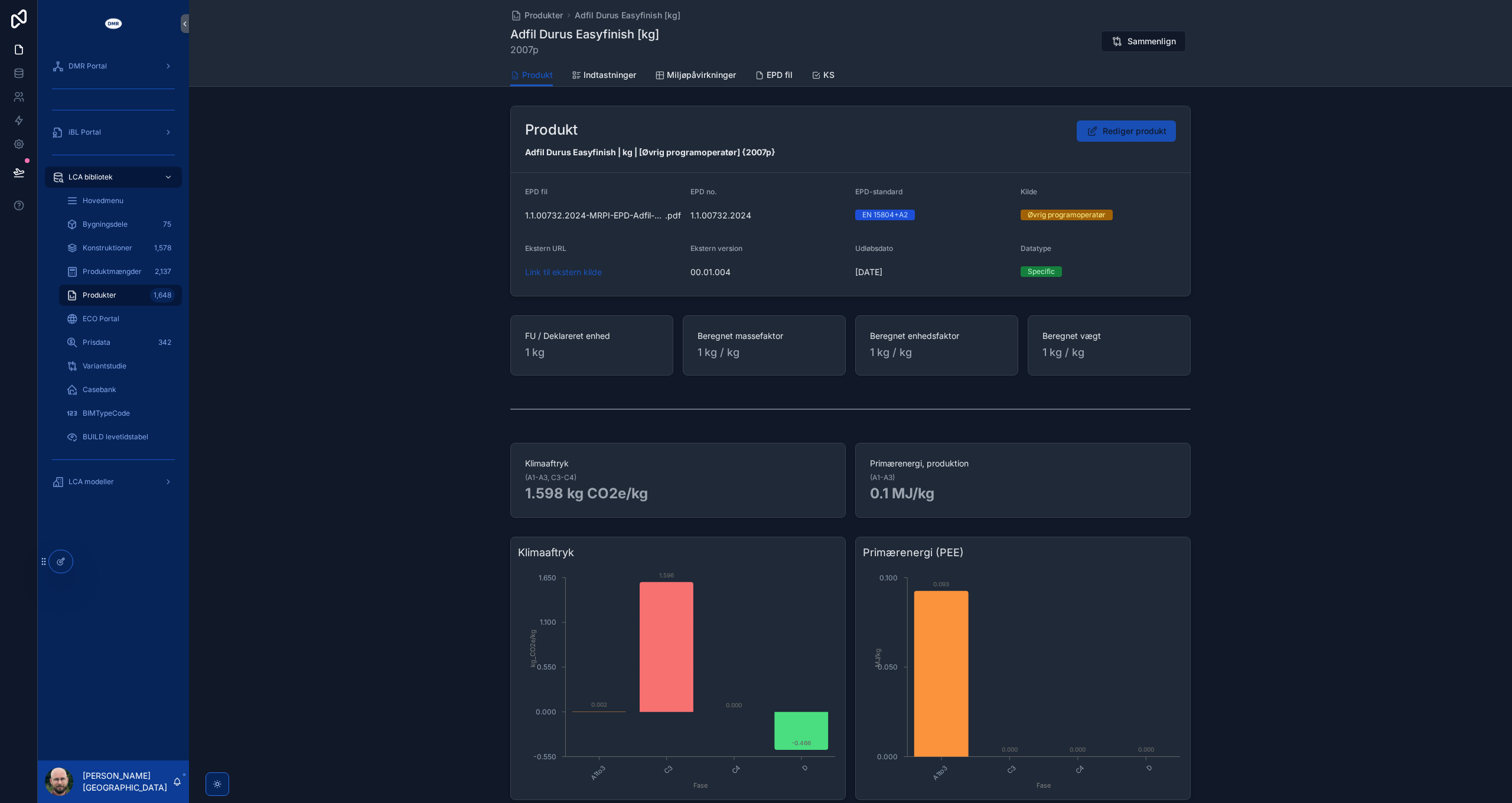
click at [1115, 135] on span "Rediger produkt" at bounding box center [1135, 131] width 64 height 12
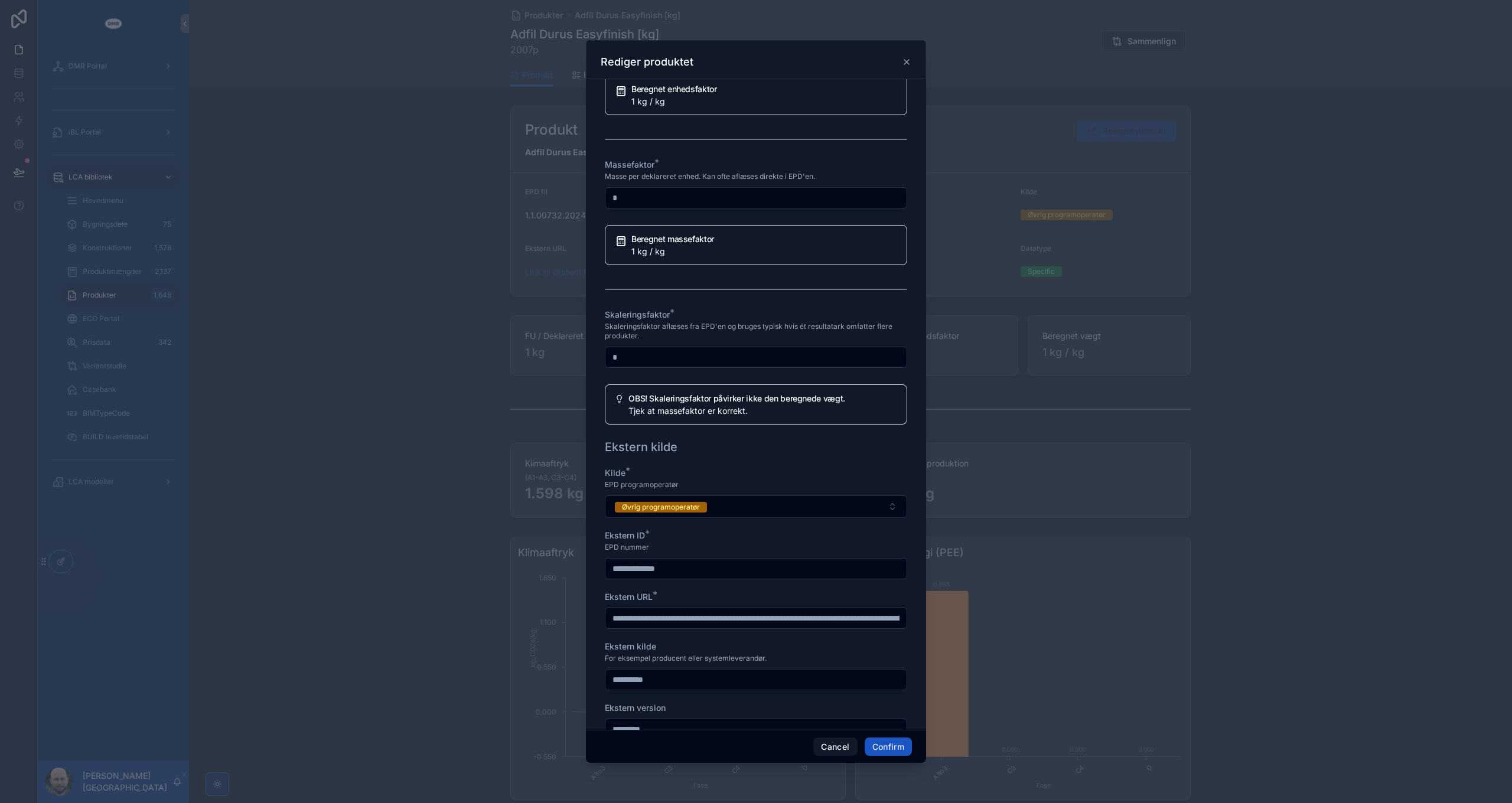
scroll to position [945, 0]
click at [657, 362] on input "*" at bounding box center [756, 353] width 301 height 17
click at [742, 337] on span "Skaleringsfaktor aflæses fra EPD'en og bruges typisk hvis ét resultatark omfatt…" at bounding box center [756, 327] width 303 height 19
drag, startPoint x: 685, startPoint y: 380, endPoint x: 544, endPoint y: 382, distance: 141.0
click at [544, 383] on div "**********" at bounding box center [756, 401] width 1512 height 803
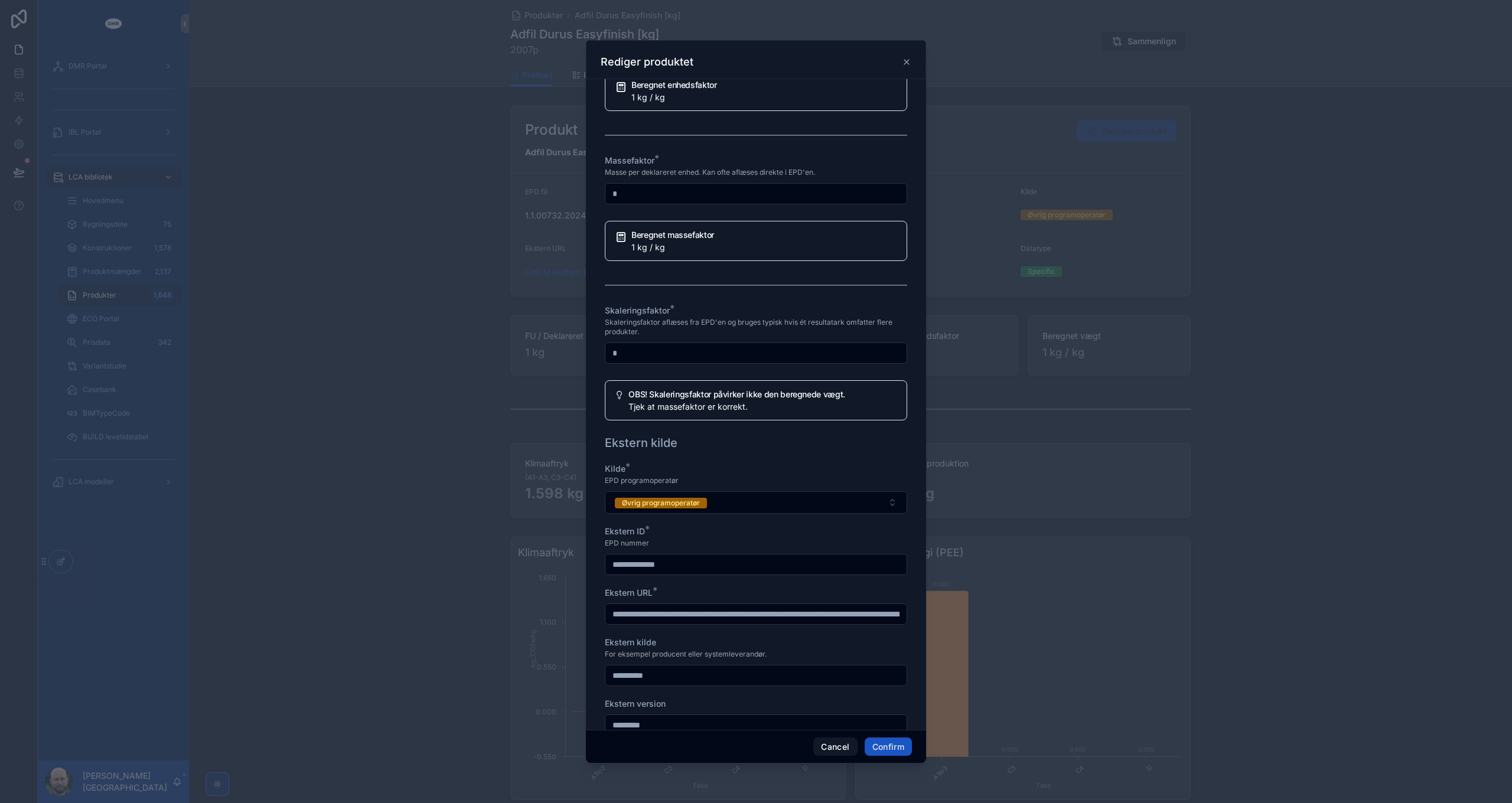
click at [791, 337] on span "Skaleringsfaktor aflæses fra EPD'en og bruges typisk hvis ét resultatark omfatt…" at bounding box center [756, 327] width 303 height 19
click at [779, 362] on input "*" at bounding box center [756, 353] width 301 height 17
click at [775, 337] on span "Skaleringsfaktor aflæses fra EPD'en og bruges typisk hvis ét resultatark omfatt…" at bounding box center [756, 327] width 303 height 19
drag, startPoint x: 680, startPoint y: 382, endPoint x: 582, endPoint y: 373, distance: 98.4
click at [582, 373] on div "**********" at bounding box center [756, 401] width 1512 height 803
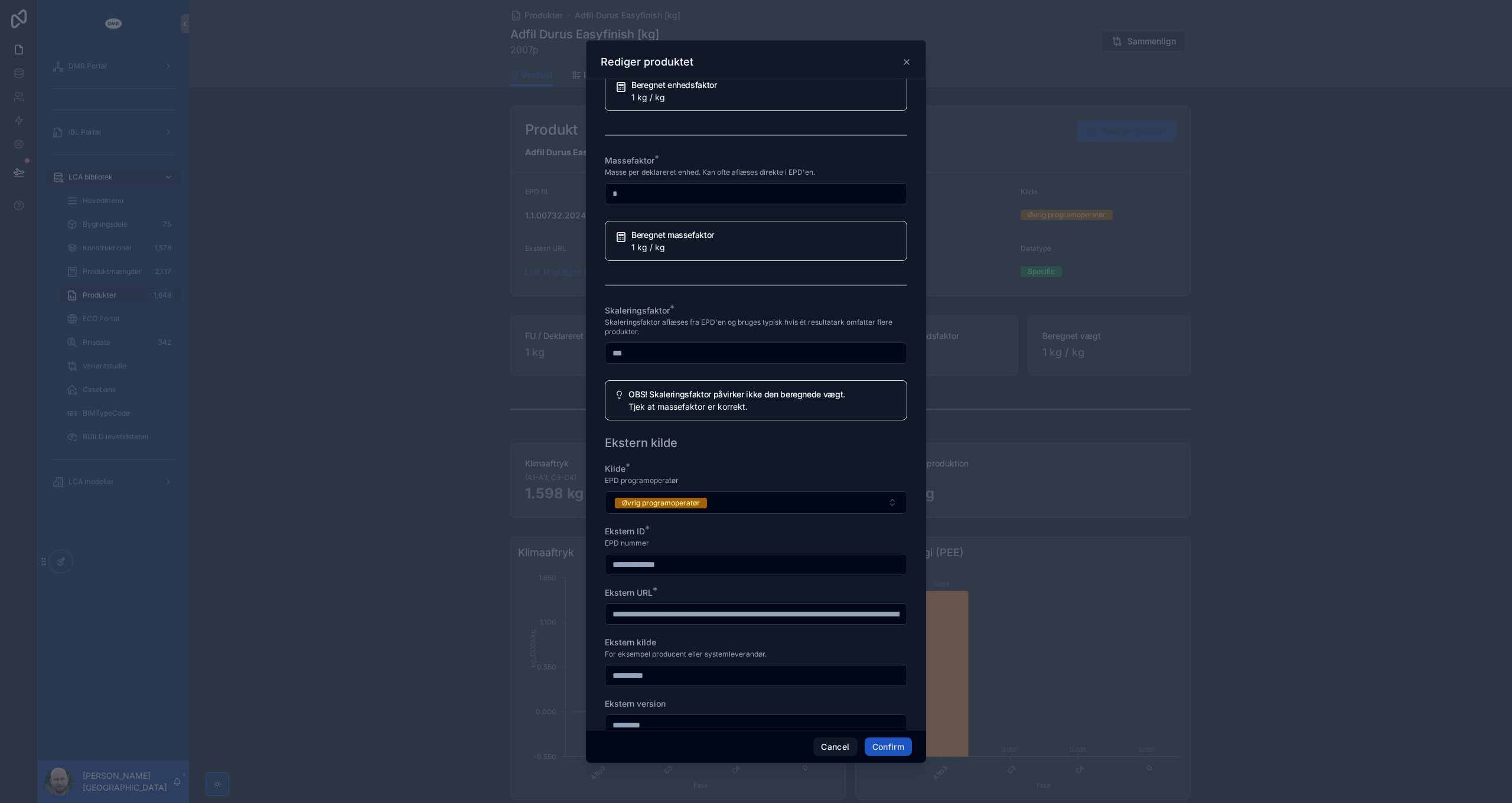
type input "*"
click at [724, 337] on span "Skaleringsfaktor aflæses fra EPD'en og bruges typisk hvis ét resultatark omfatt…" at bounding box center [756, 327] width 303 height 19
click at [695, 362] on input "*" at bounding box center [756, 353] width 301 height 17
type input "*"
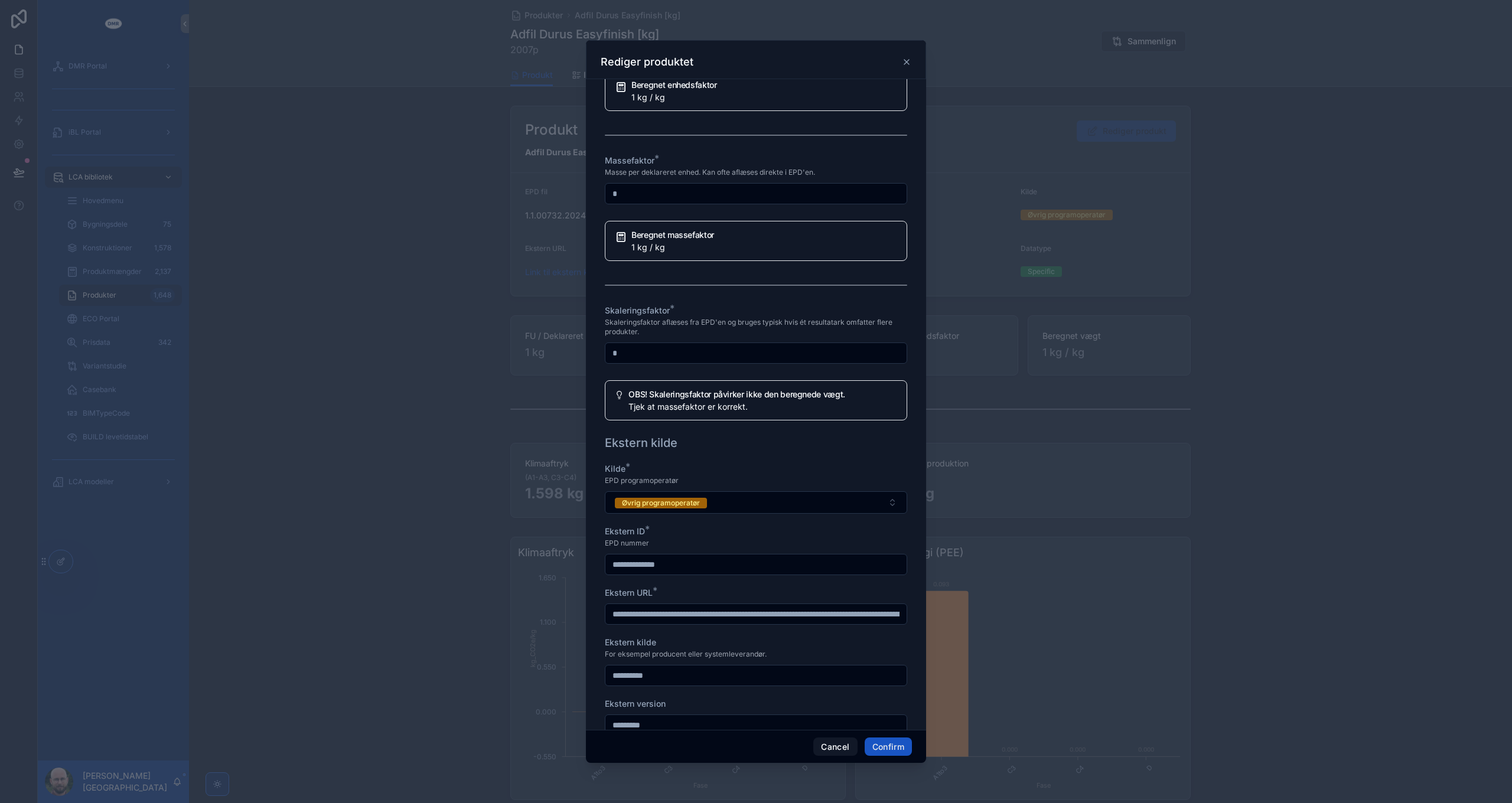
click at [720, 337] on span "Skaleringsfaktor aflæses fra EPD'en og bruges typisk hvis ét resultatark omfatt…" at bounding box center [756, 327] width 303 height 19
click at [842, 748] on button "Cancel" at bounding box center [835, 747] width 43 height 19
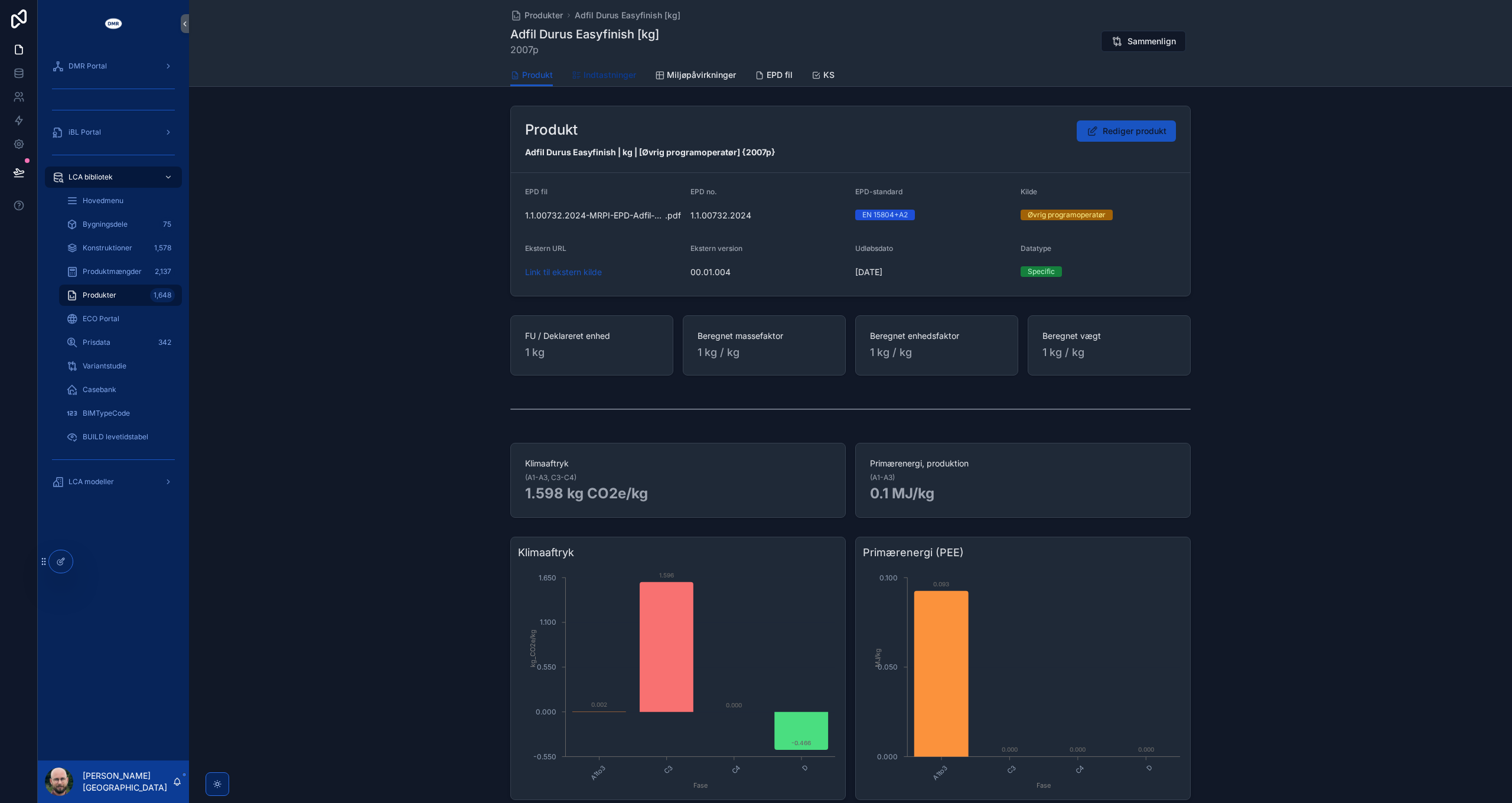
click at [608, 75] on span "Indtastninger" at bounding box center [609, 75] width 53 height 12
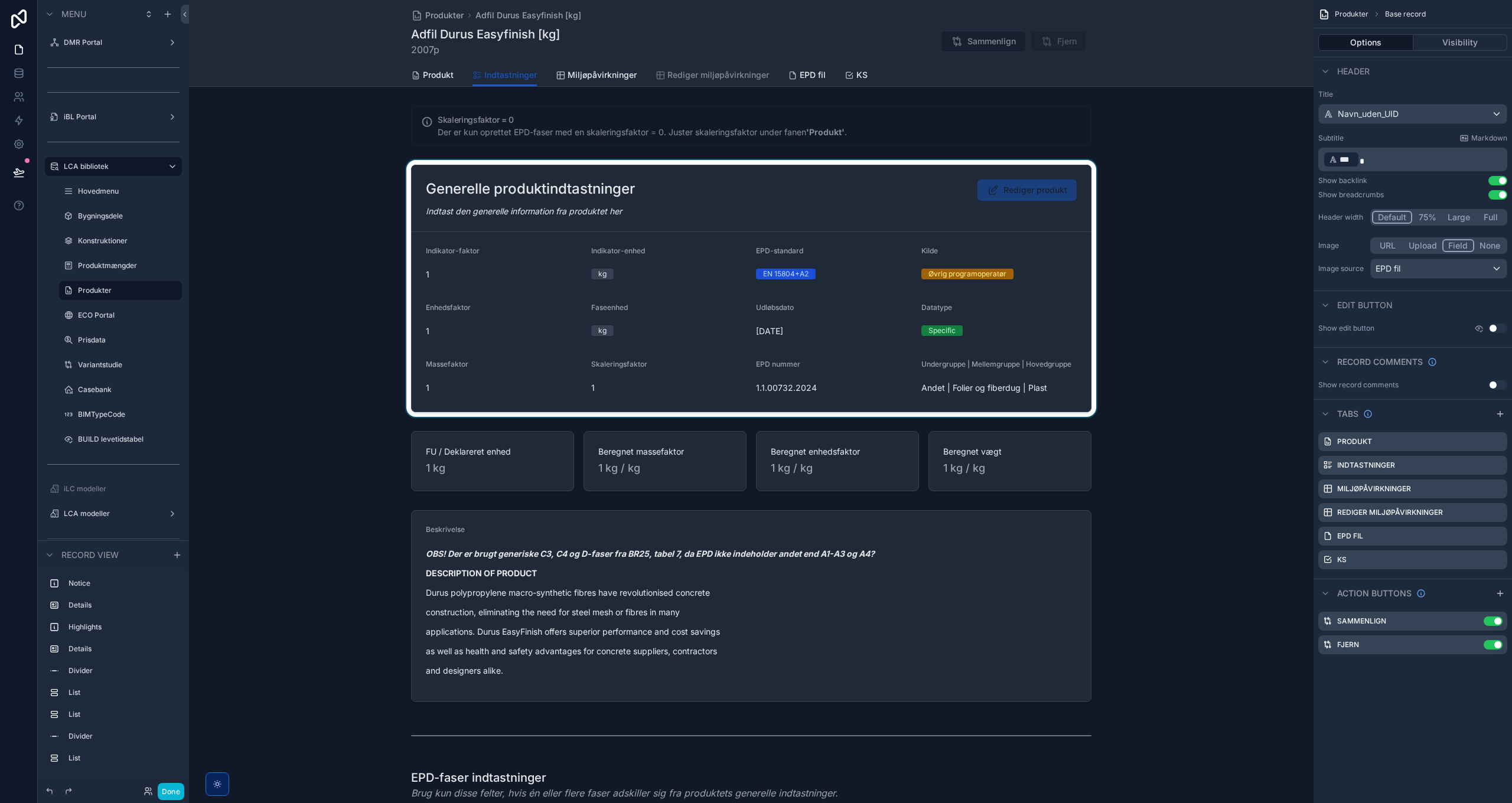
click at [906, 219] on div "scrollable content" at bounding box center [751, 288] width 1125 height 257
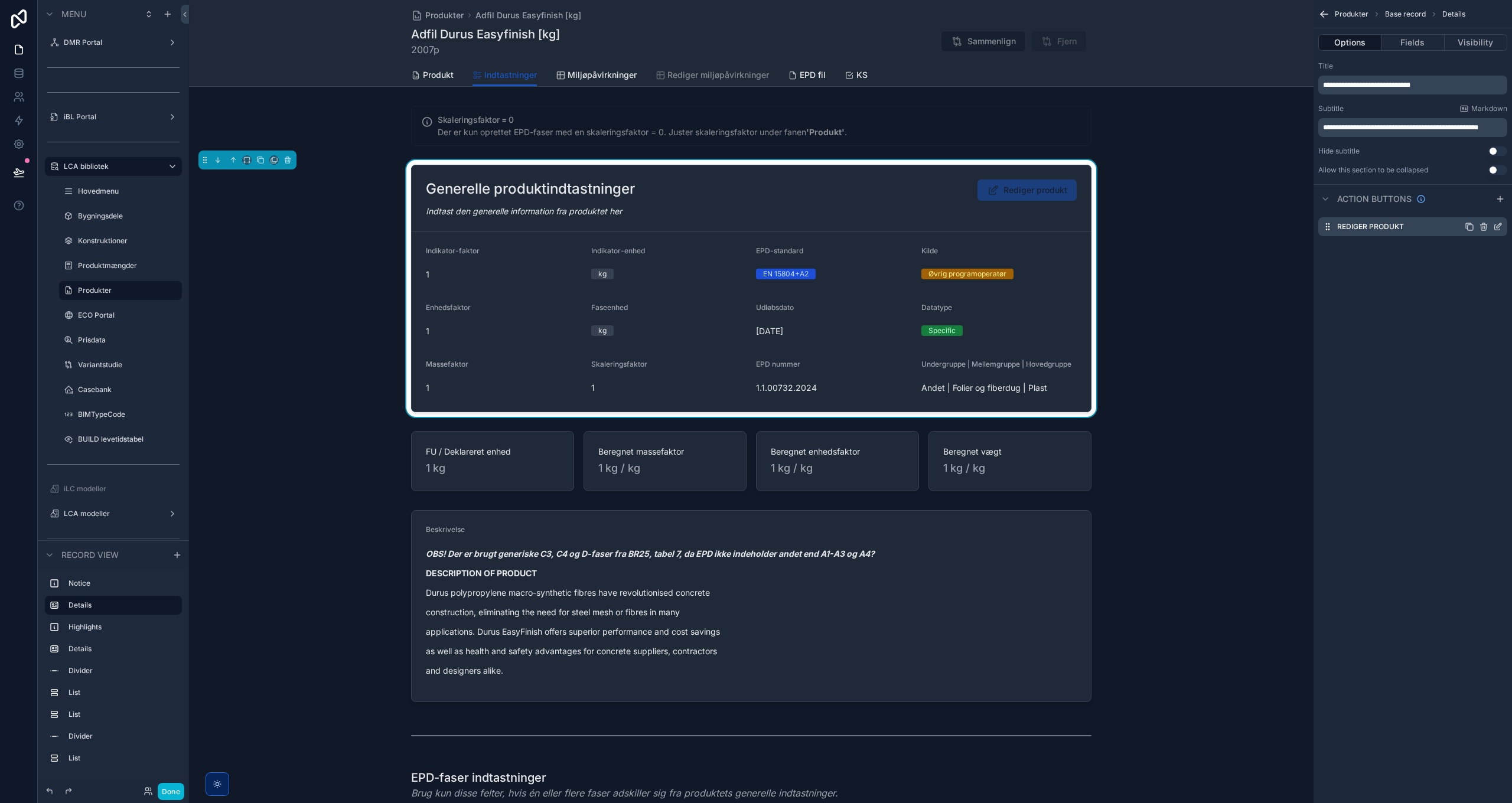
click at [1497, 228] on icon "scrollable content" at bounding box center [1499, 226] width 5 height 5
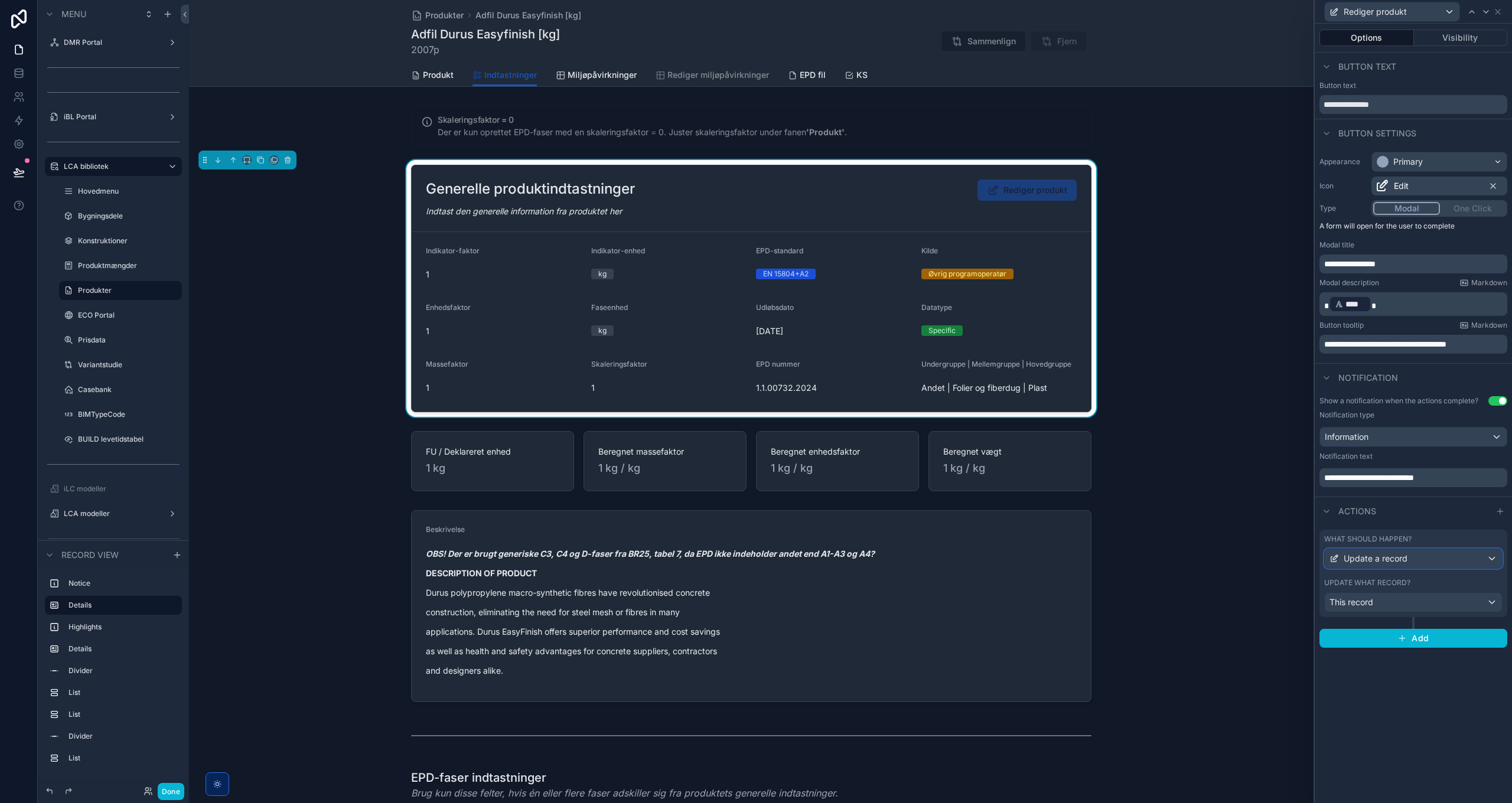
click at [1428, 553] on div "Update a record" at bounding box center [1413, 558] width 177 height 19
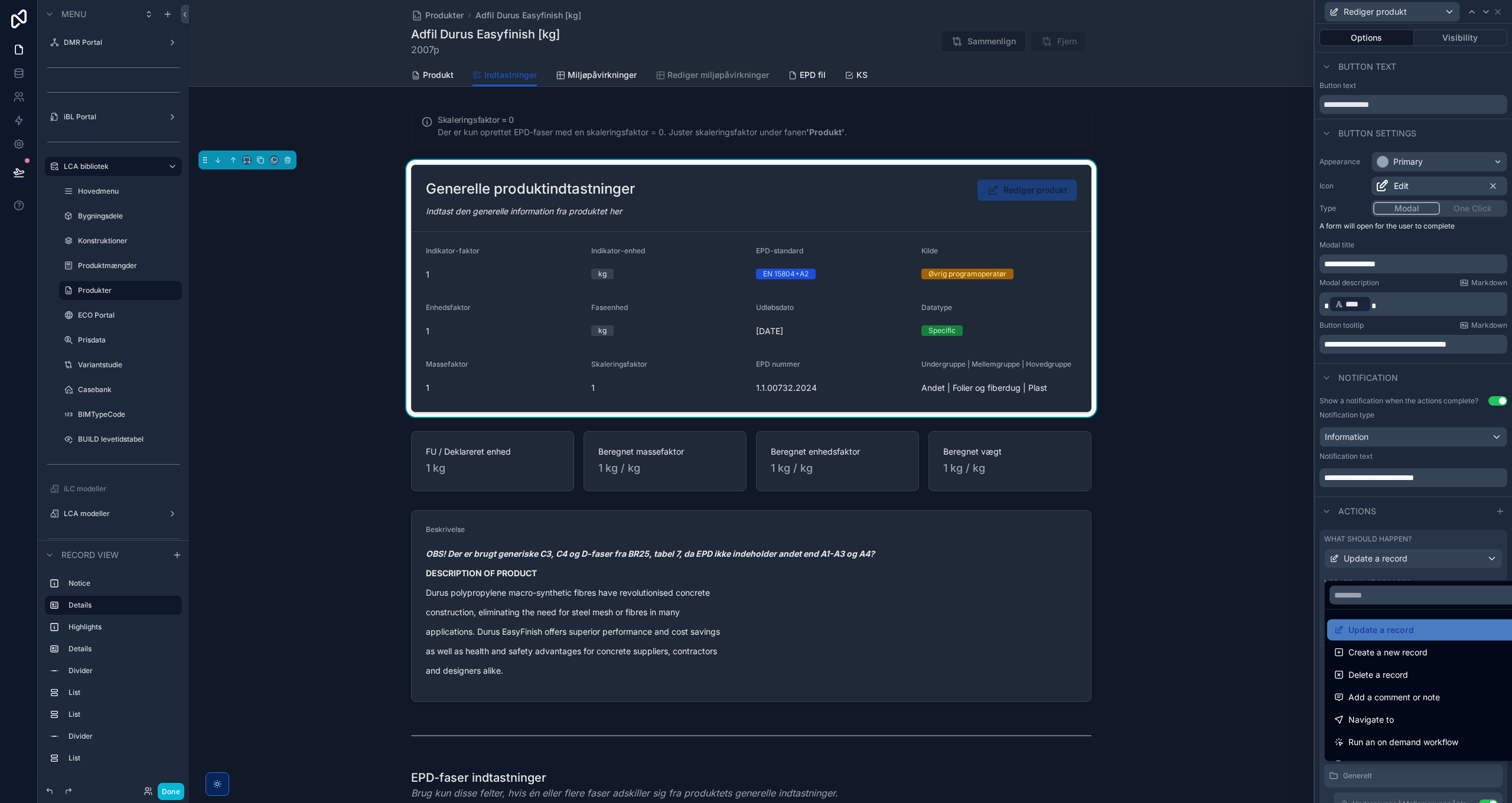
click at [1431, 558] on div at bounding box center [1413, 401] width 197 height 803
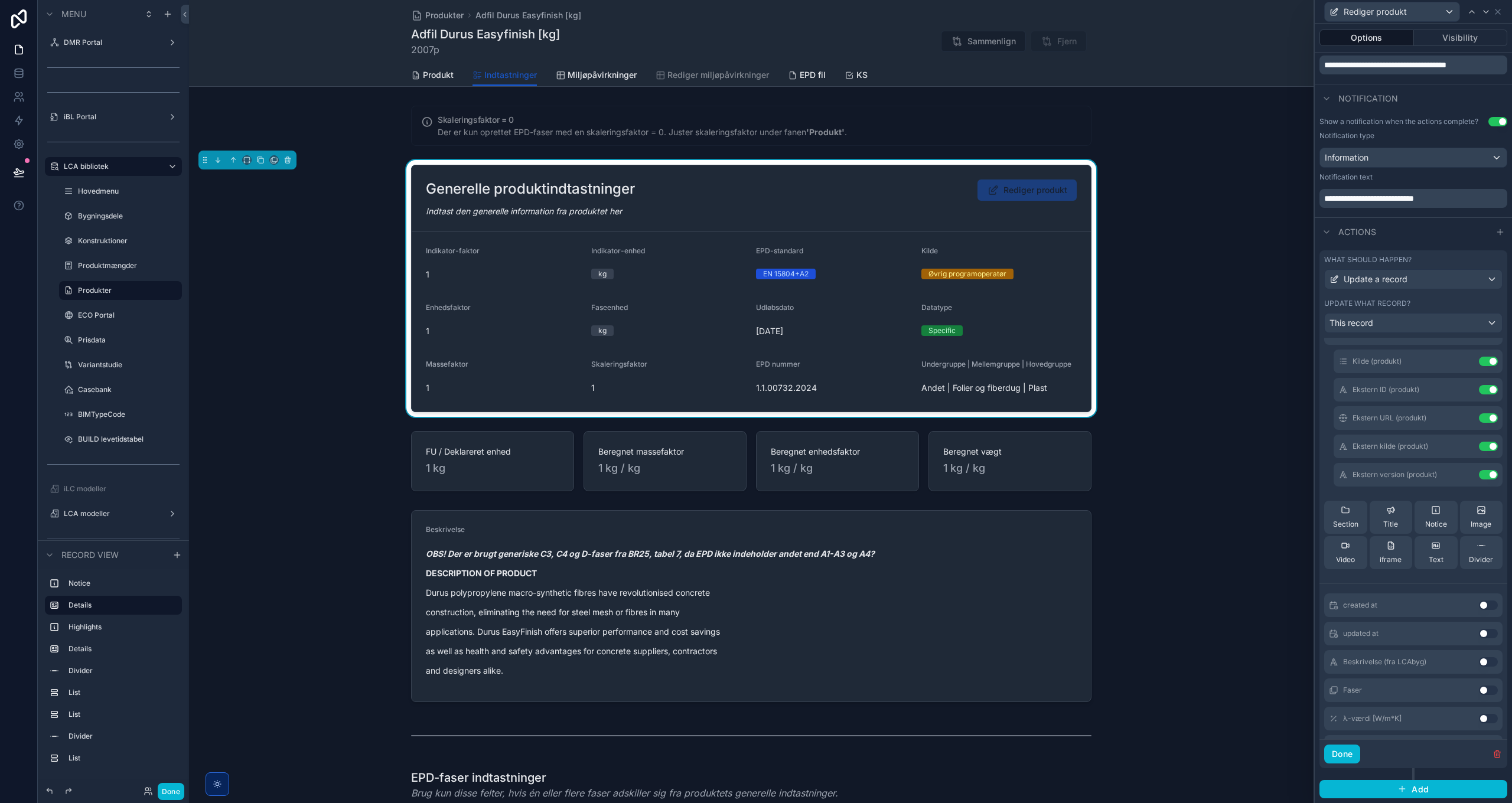
scroll to position [709, 0]
click at [1425, 485] on div "Notice" at bounding box center [1436, 482] width 22 height 23
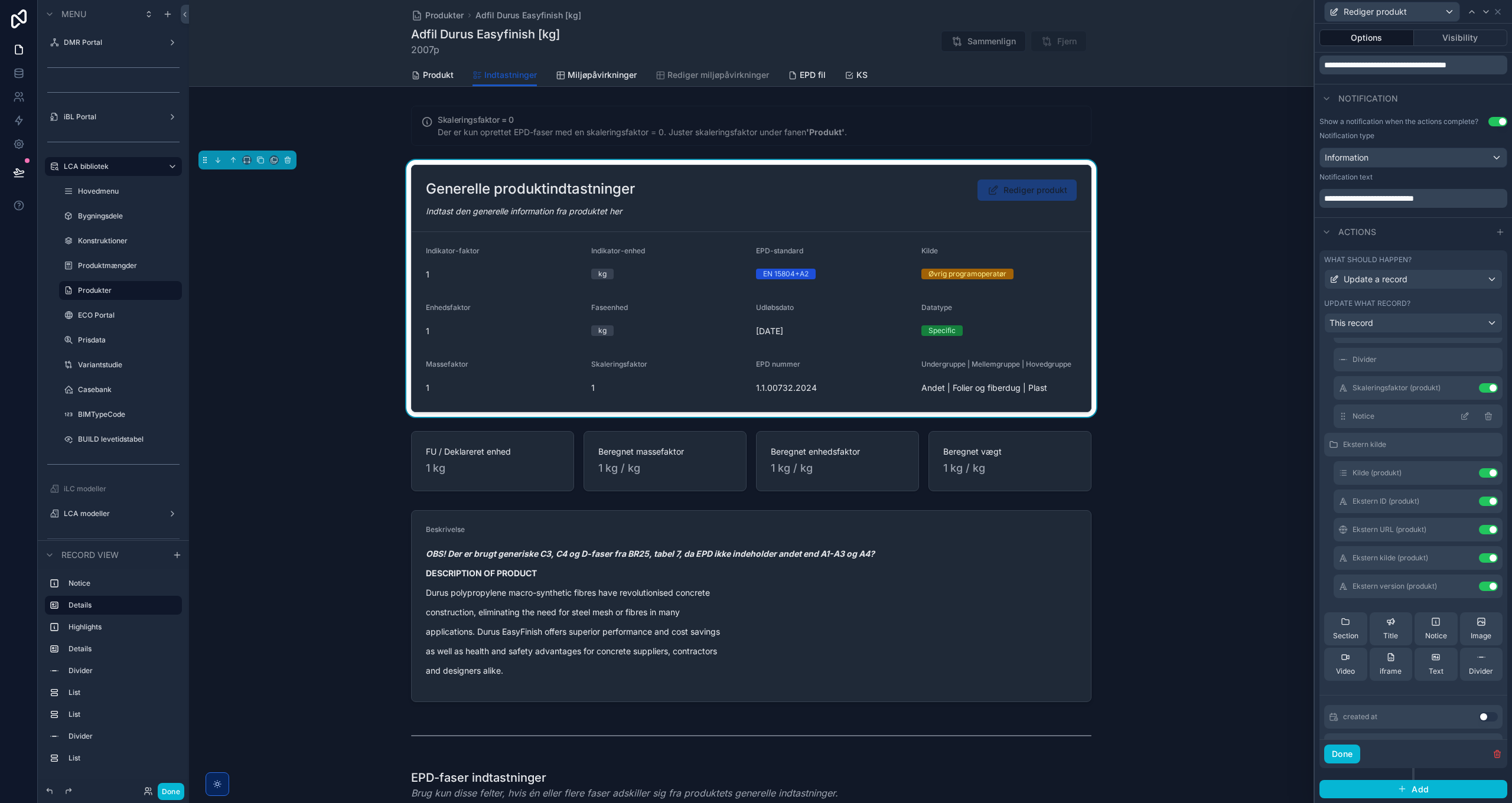
click at [1464, 417] on icon at bounding box center [1466, 415] width 5 height 5
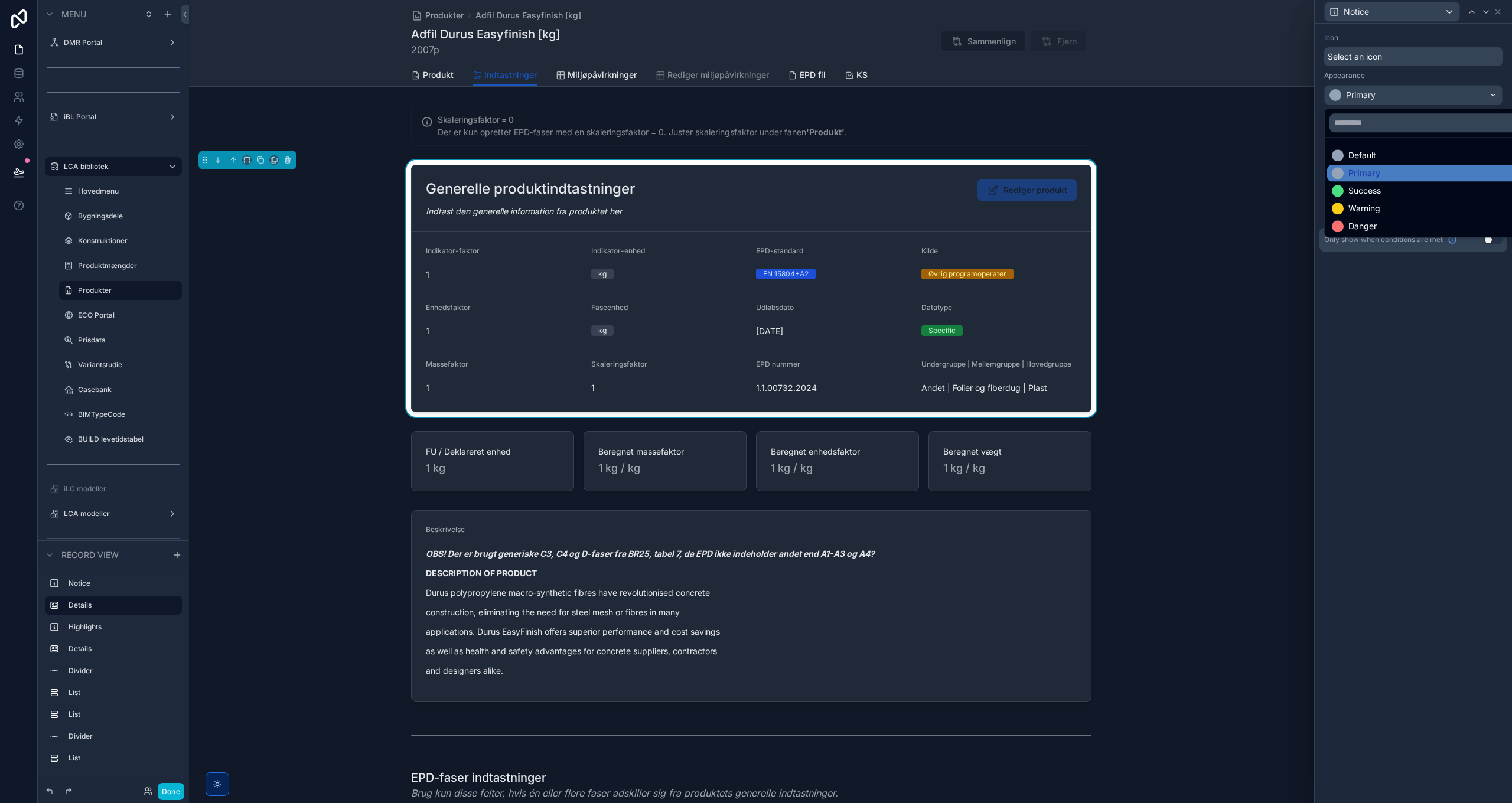
scroll to position [591, 0]
click at [1365, 158] on div "Default" at bounding box center [1362, 155] width 28 height 12
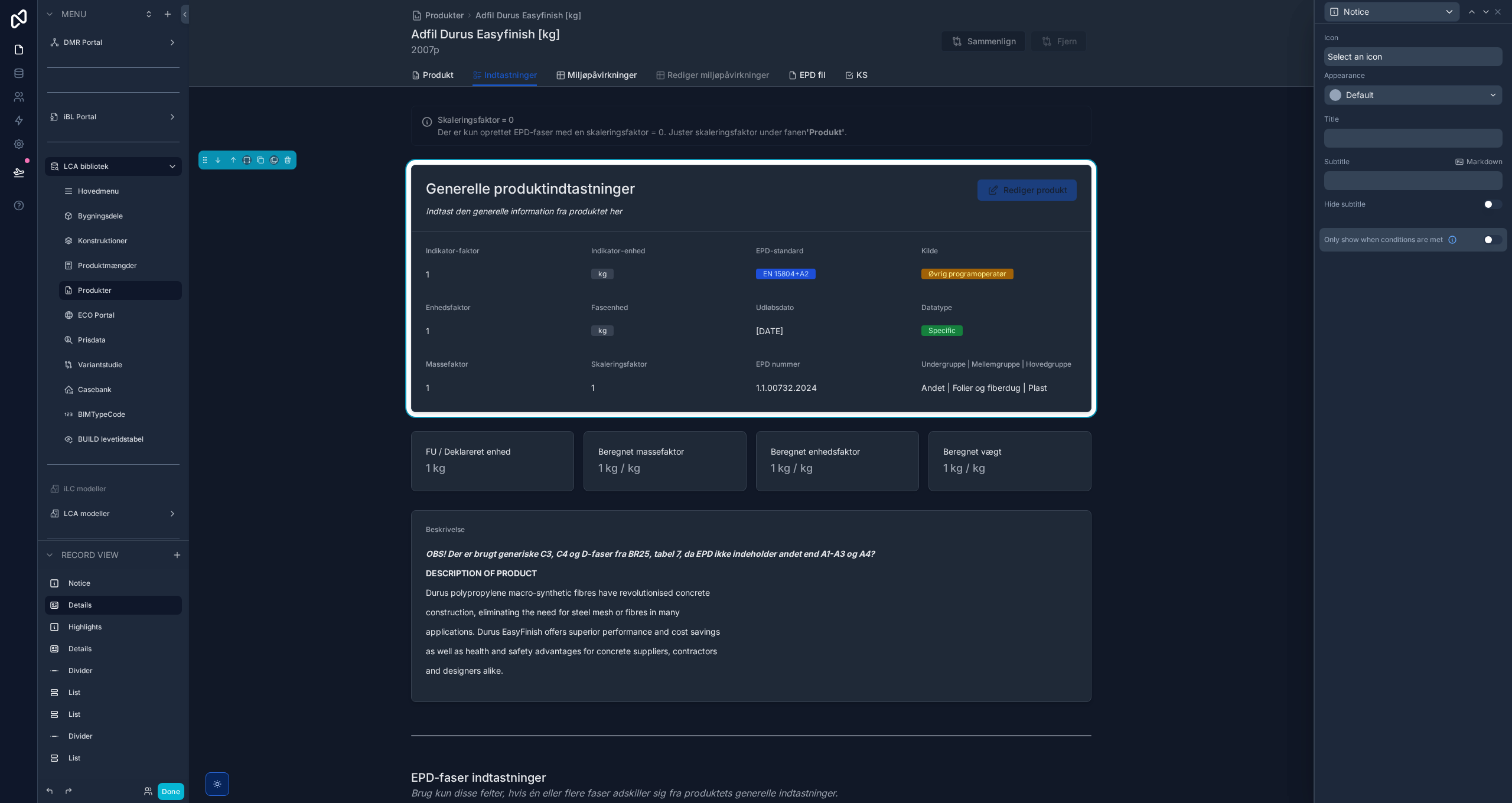
click at [1362, 138] on p "﻿" at bounding box center [1414, 138] width 171 height 12
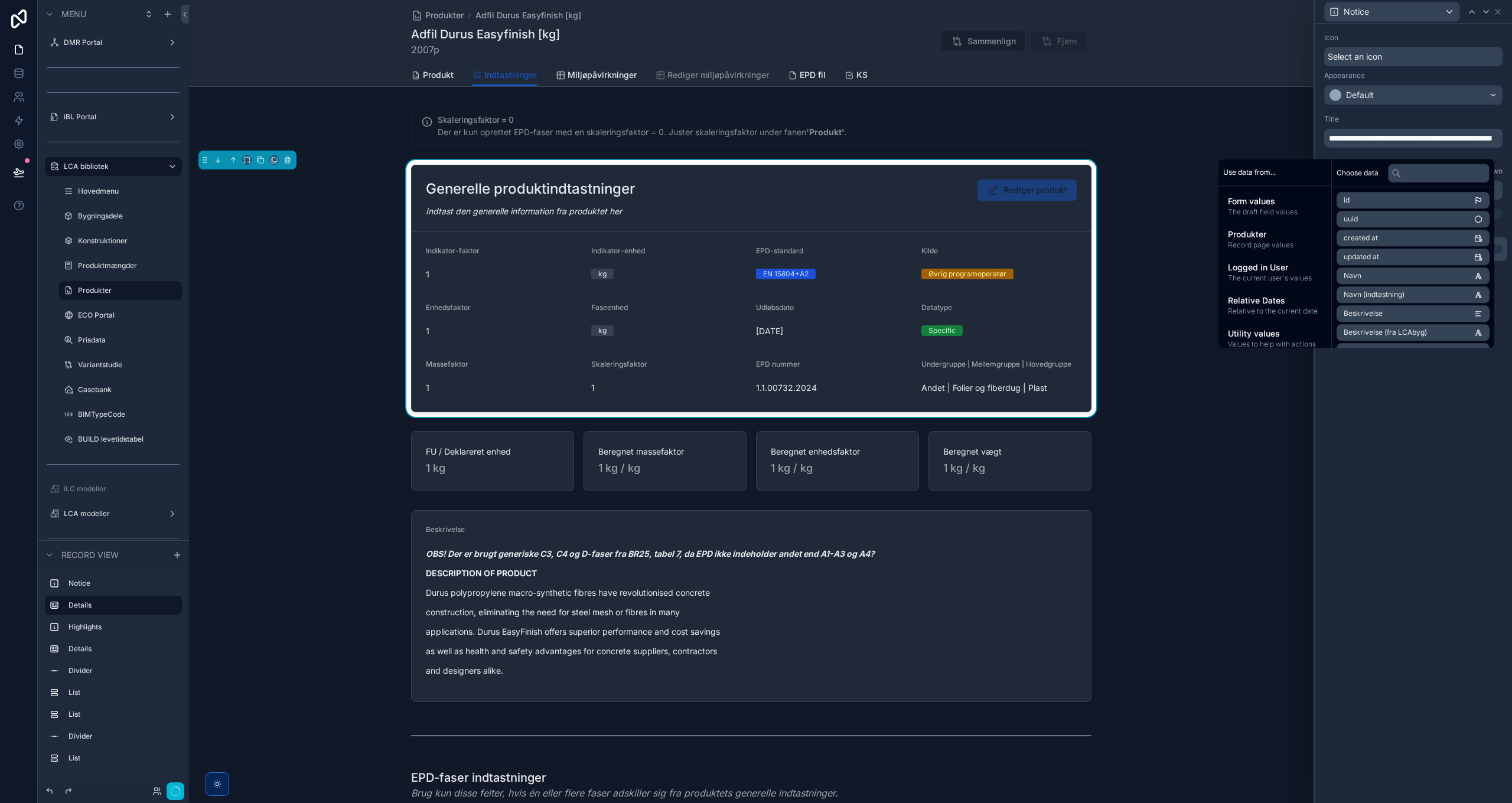
click at [1392, 446] on div "**********" at bounding box center [1413, 413] width 197 height 780
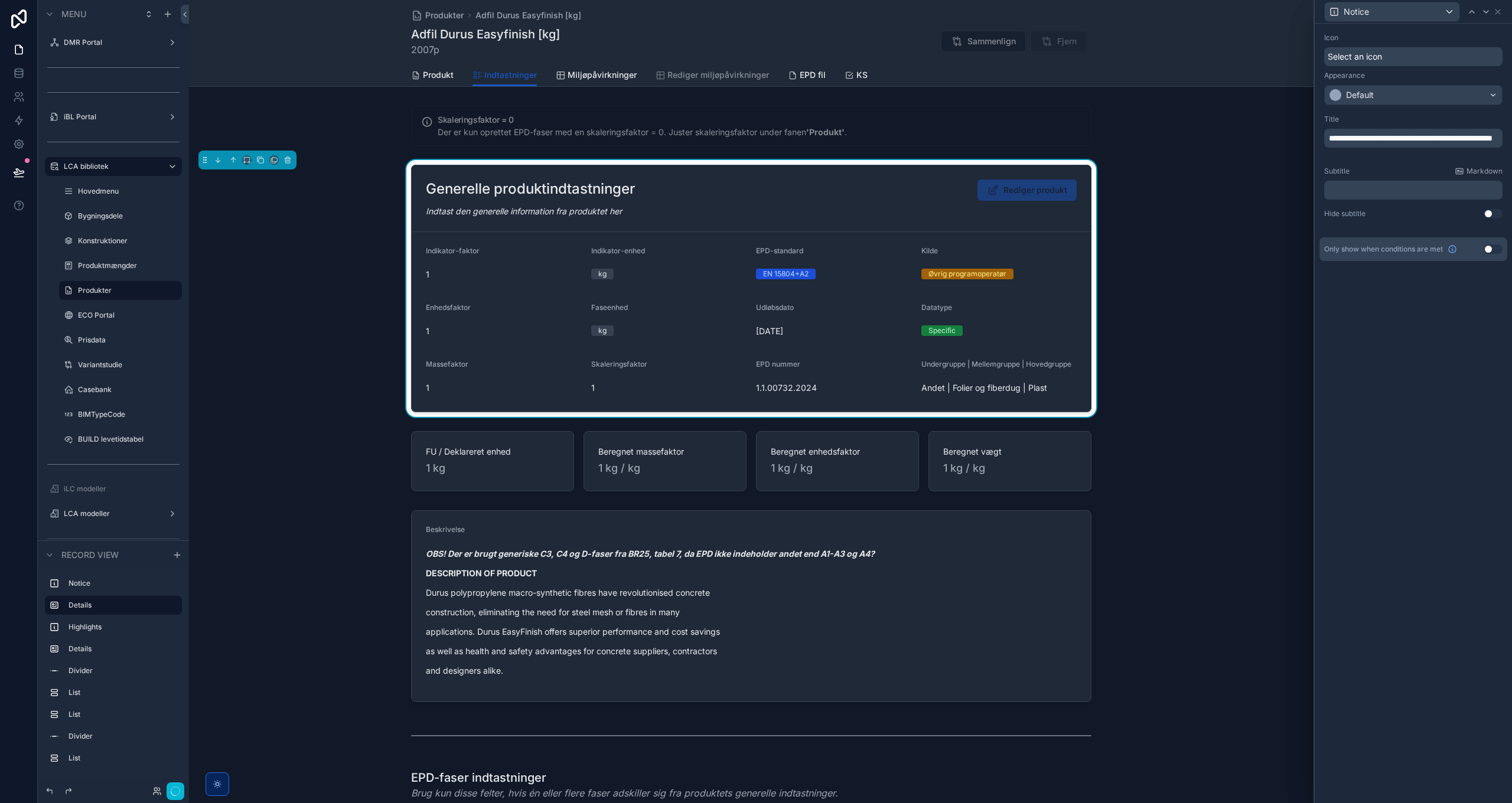
scroll to position [0, 0]
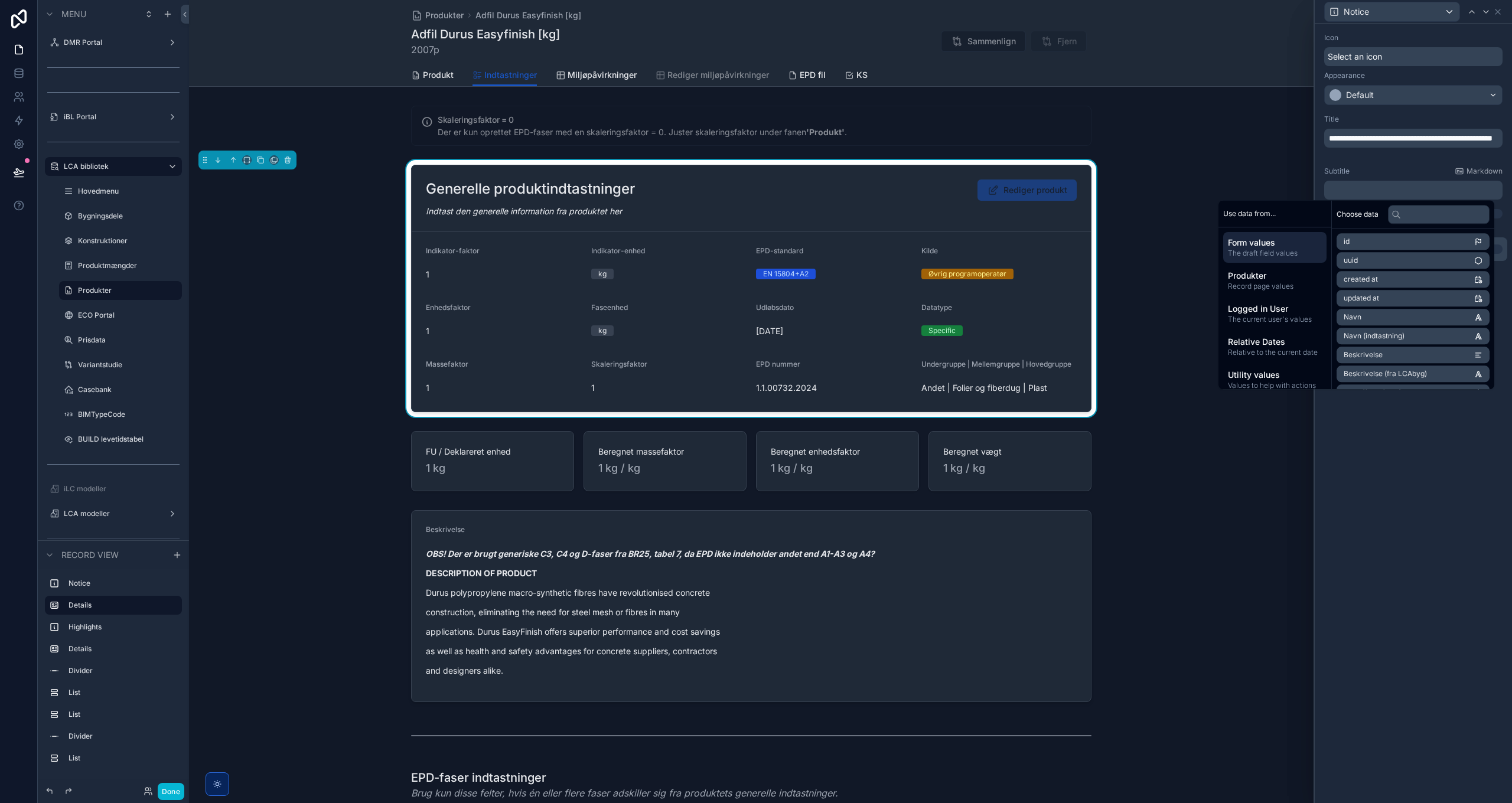
click at [1387, 187] on p "﻿" at bounding box center [1414, 191] width 171 height 12
click at [1429, 495] on div "**********" at bounding box center [1413, 413] width 197 height 780
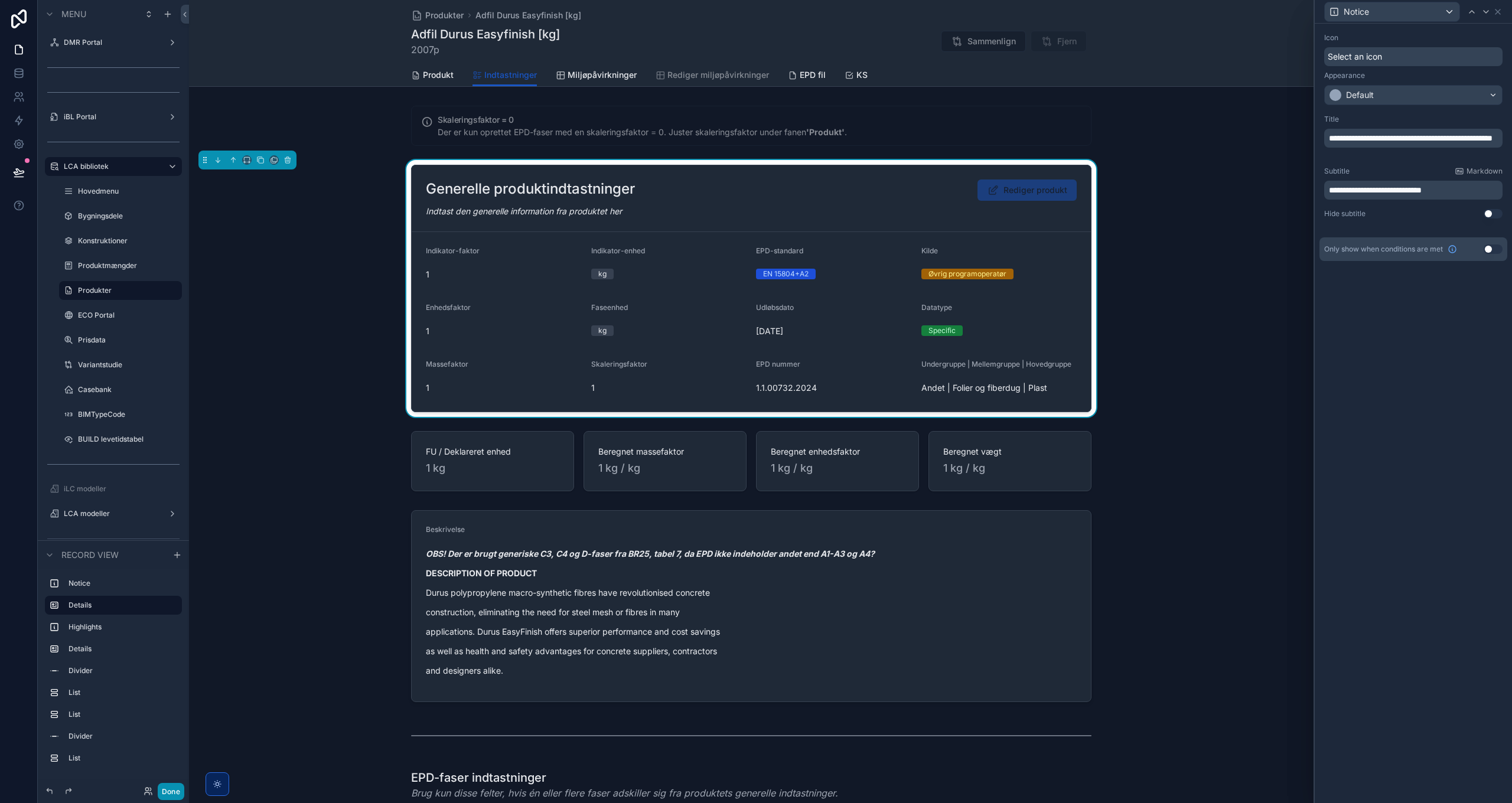
click at [168, 791] on button "Done" at bounding box center [171, 791] width 27 height 17
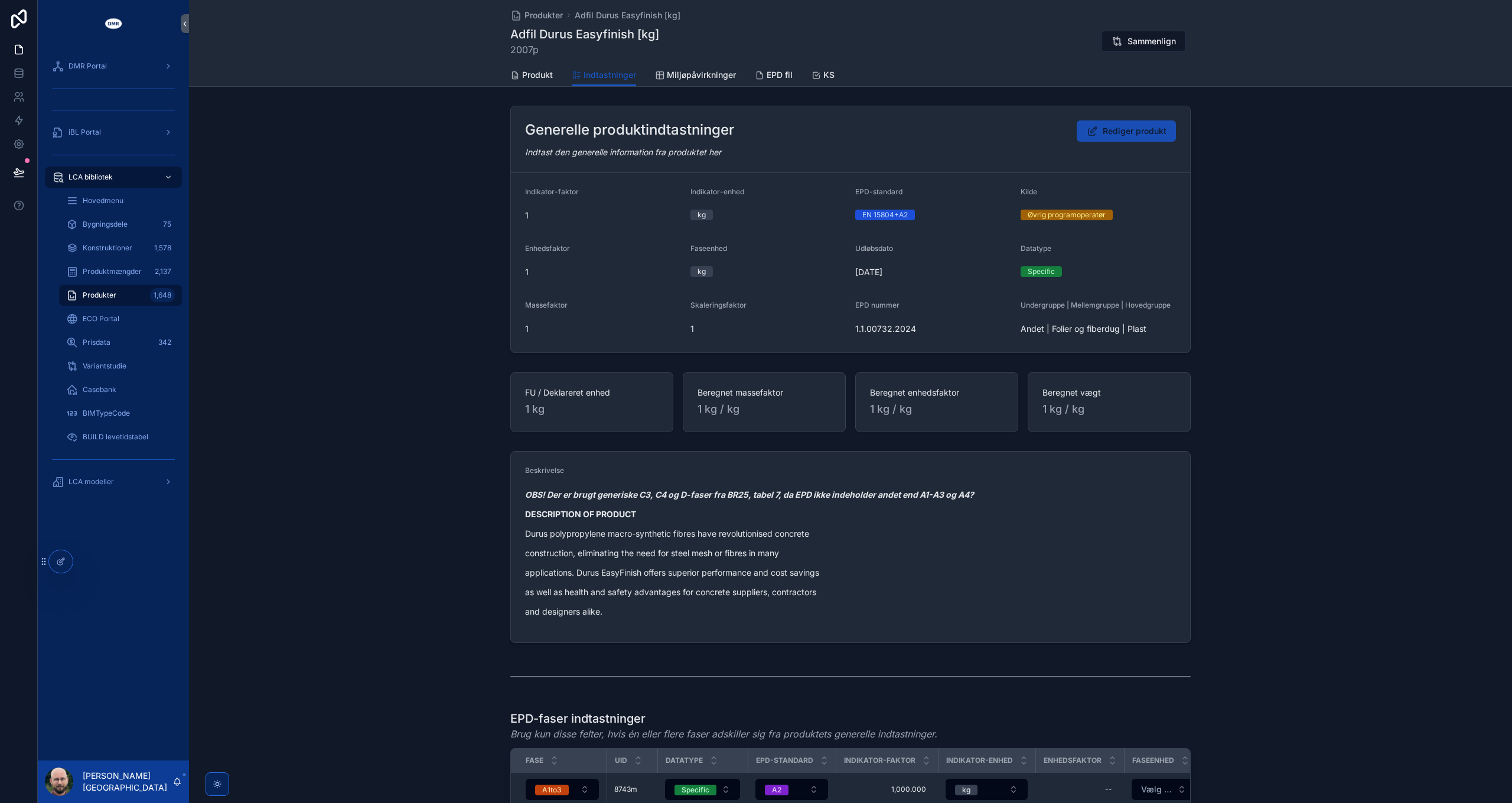
click at [1121, 132] on span "Rediger produkt" at bounding box center [1135, 131] width 64 height 12
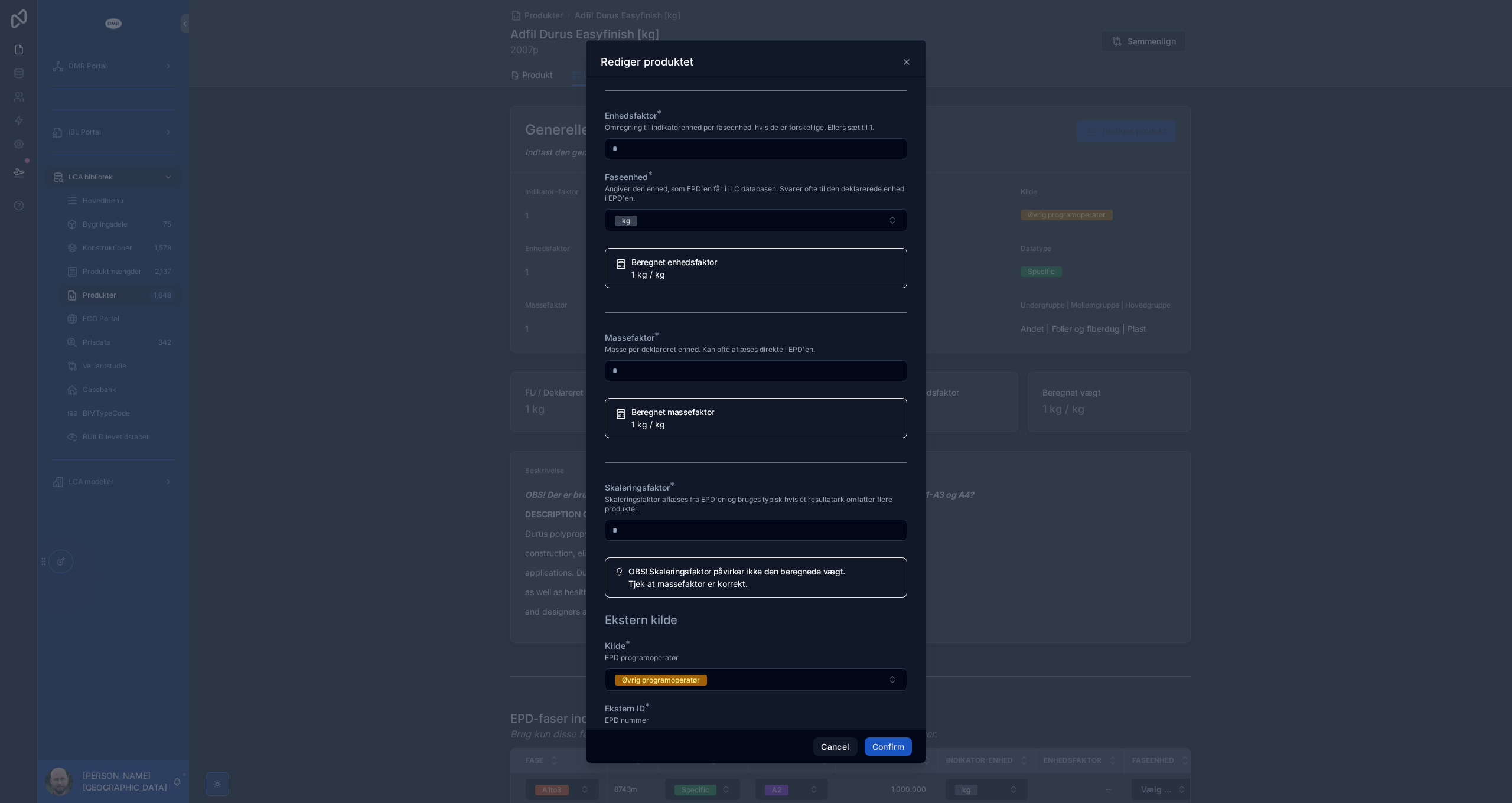
scroll to position [886, 0]
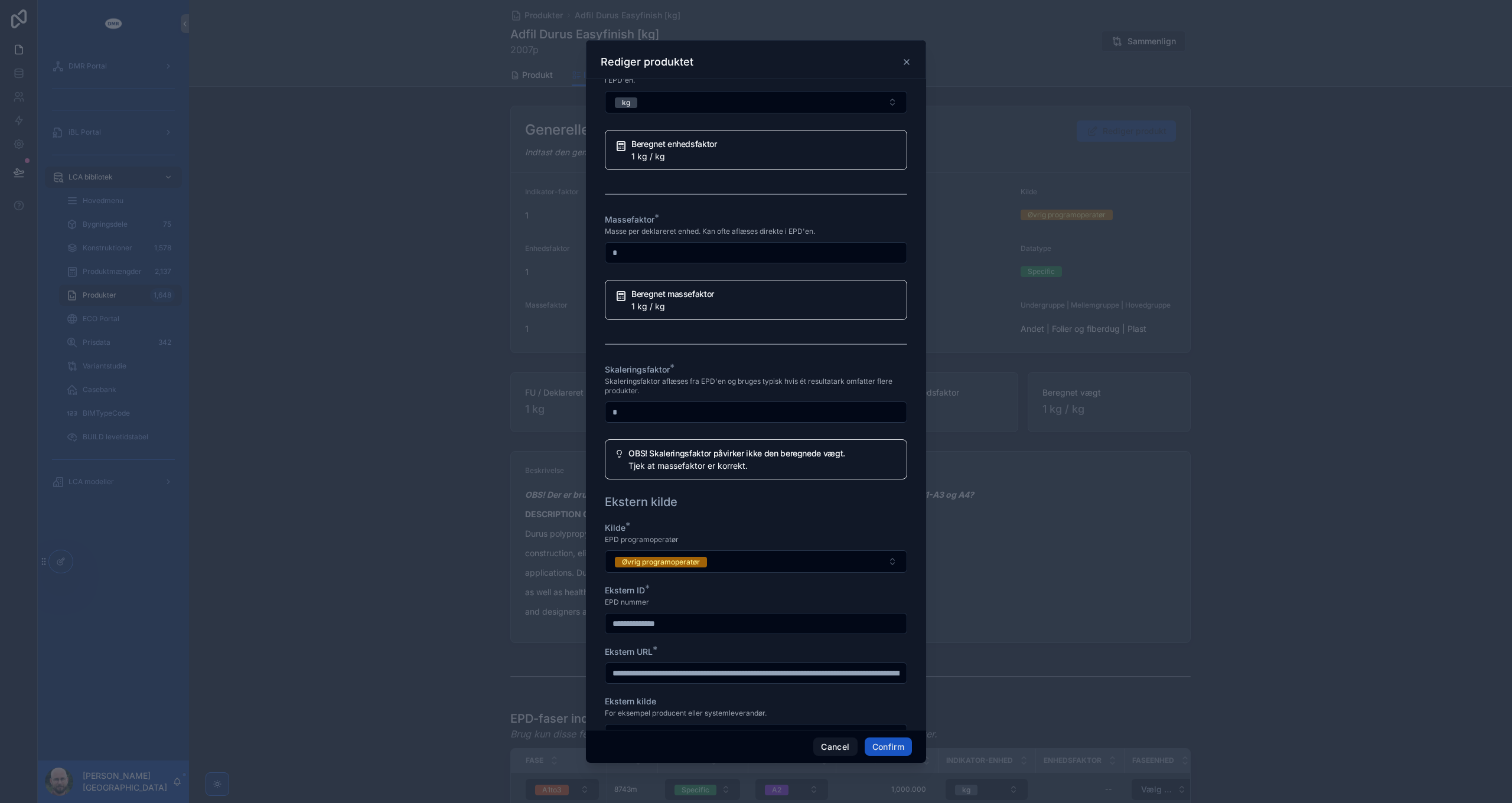
click at [687, 420] on input "*" at bounding box center [756, 412] width 301 height 17
type input "**"
click at [835, 746] on button "Cancel" at bounding box center [835, 747] width 43 height 19
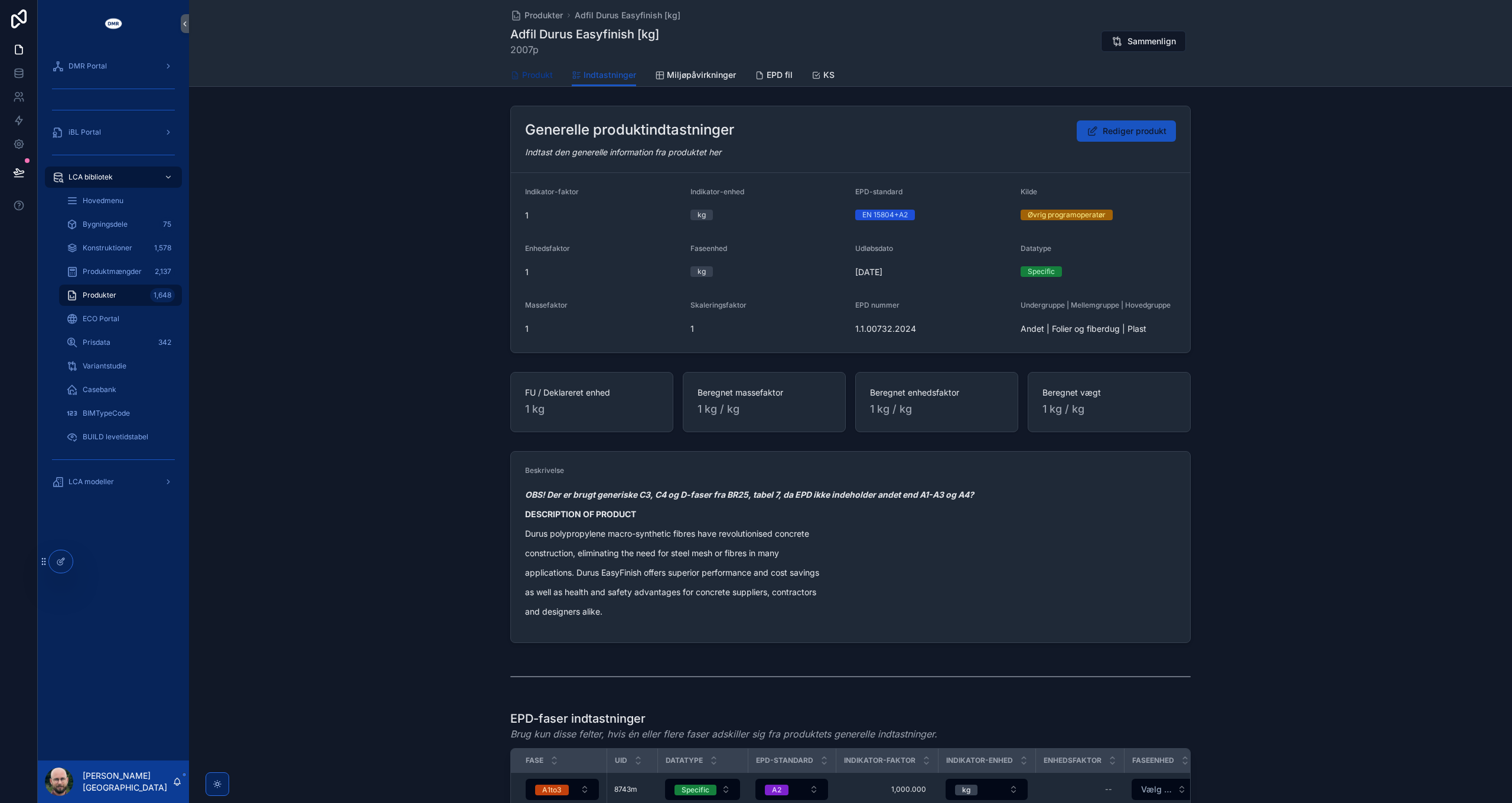
click at [529, 74] on span "Produkt" at bounding box center [537, 75] width 31 height 12
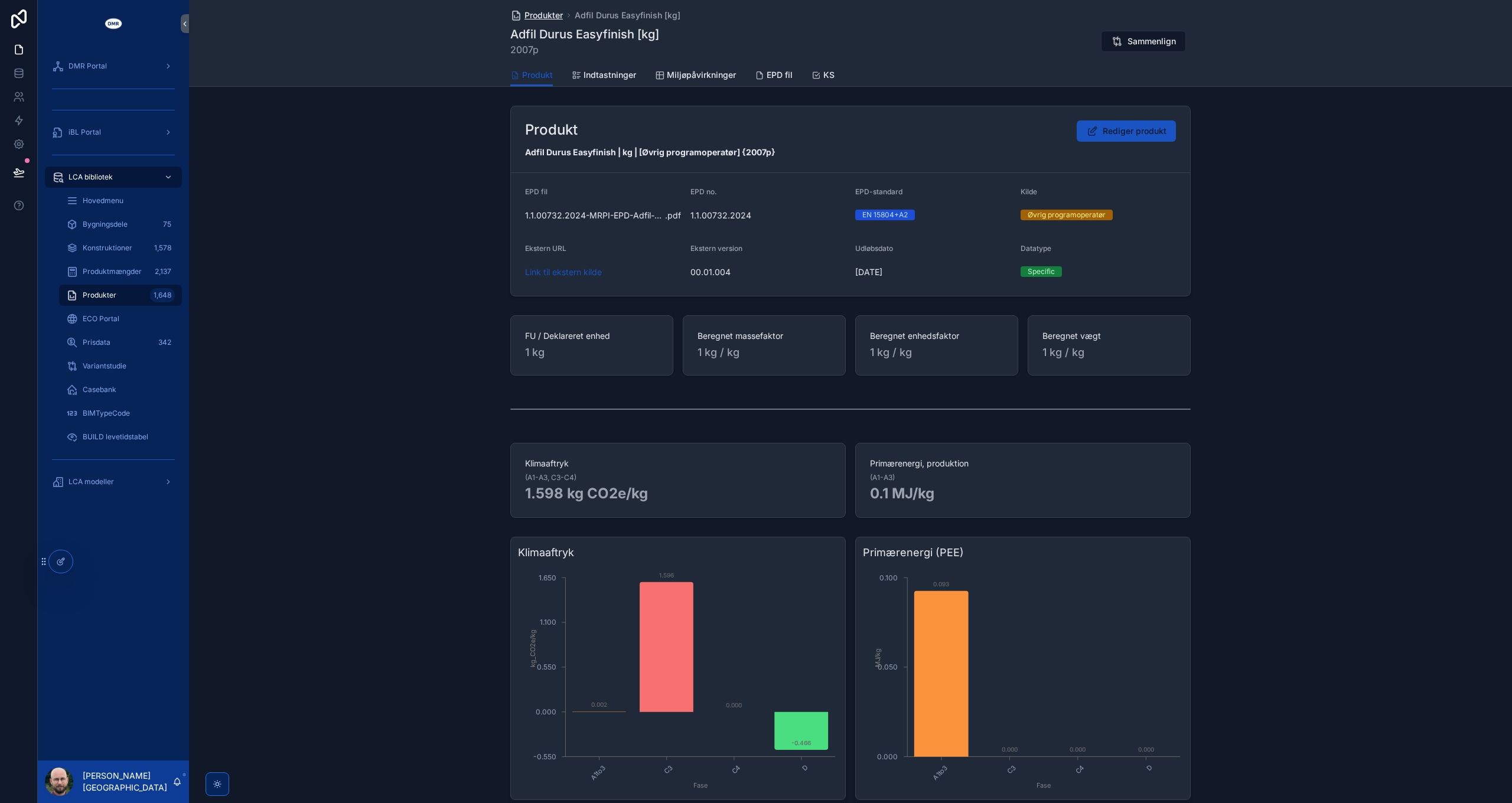
click at [546, 11] on span "Produkter" at bounding box center [544, 15] width 38 height 12
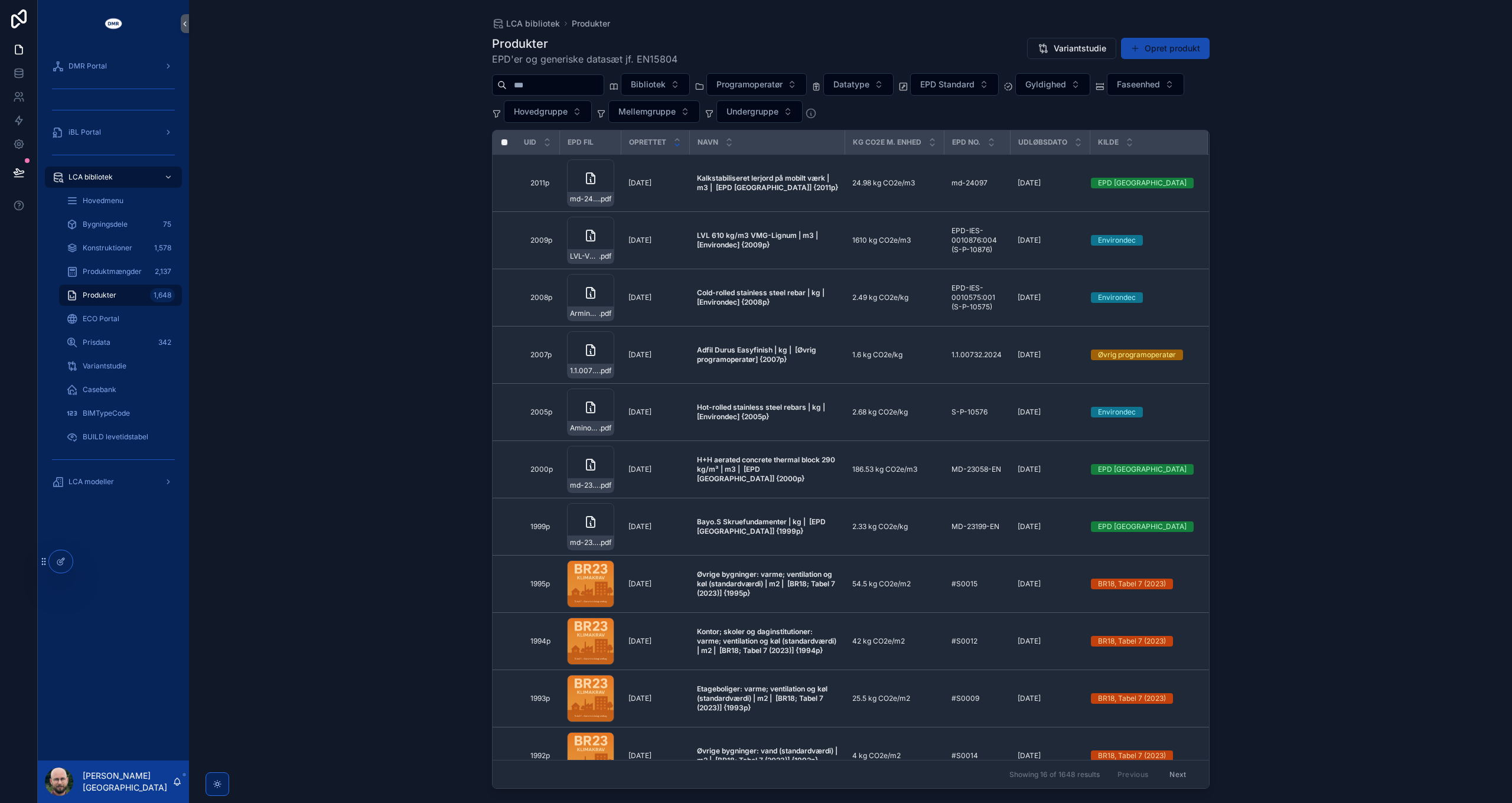
click at [1184, 52] on button "Opret produkt" at bounding box center [1165, 48] width 89 height 21
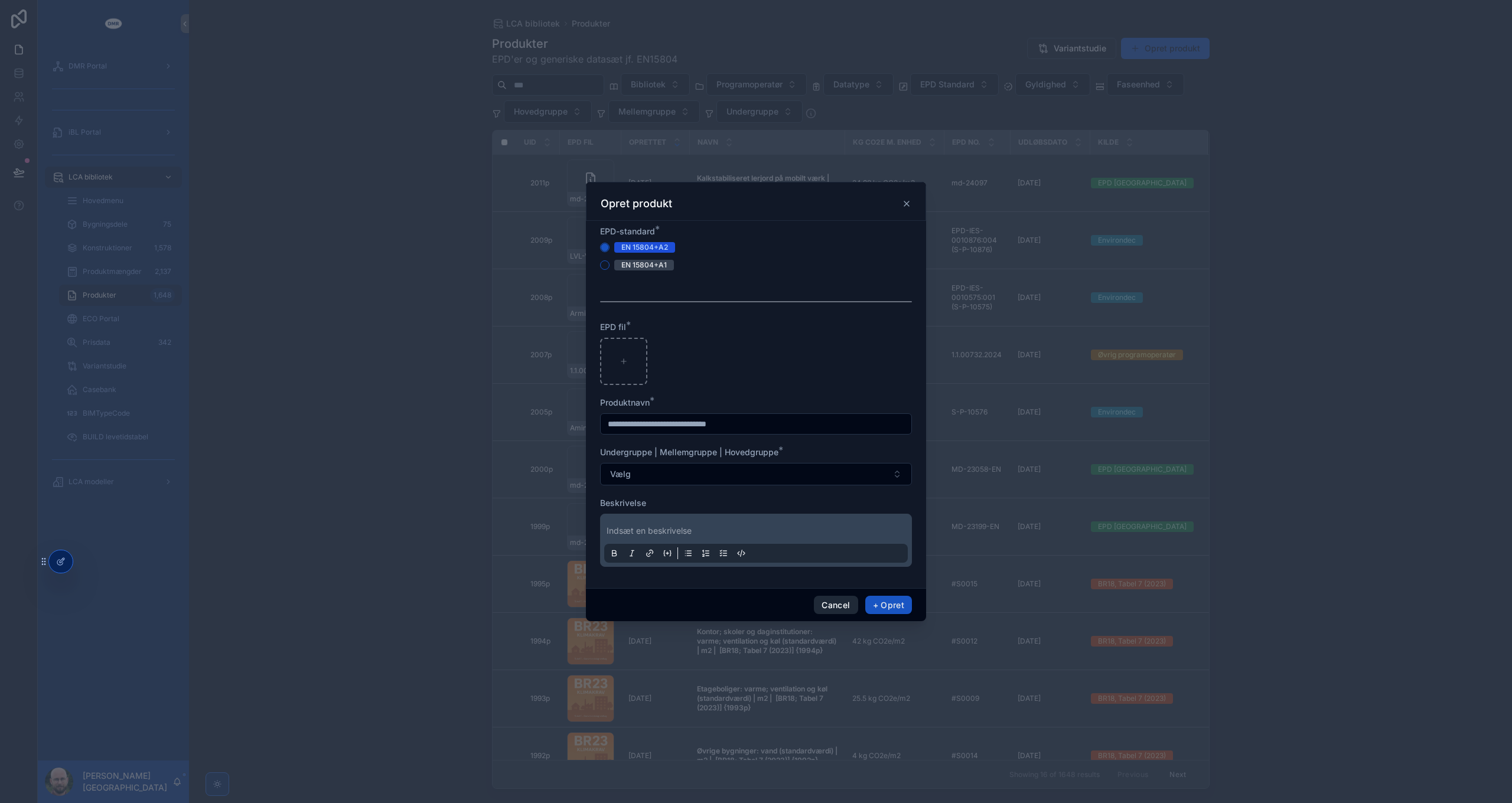
click at [834, 603] on button "Cancel" at bounding box center [836, 605] width 43 height 19
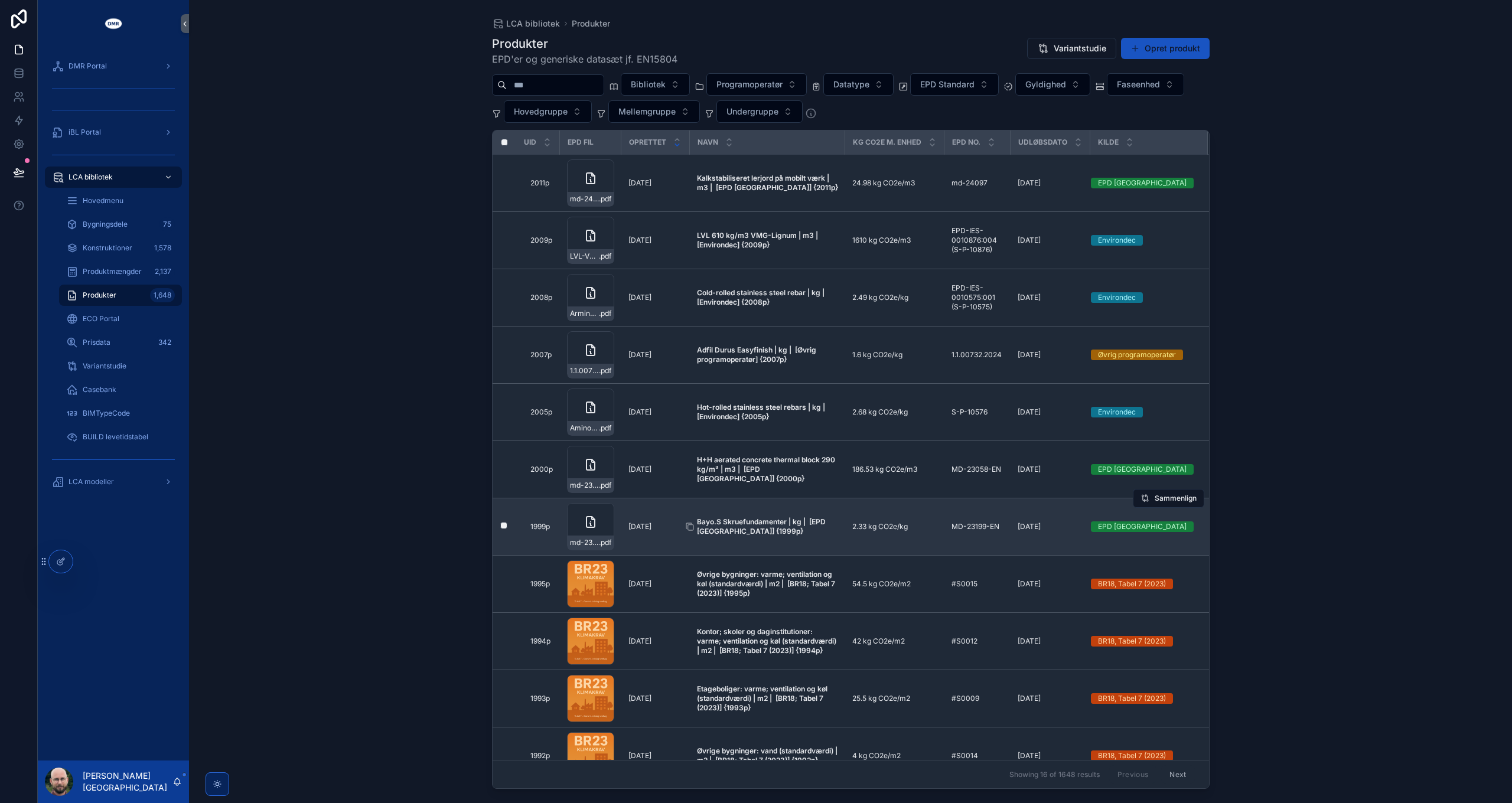
click at [746, 525] on strong "Bayo.S Skruefundamenter | kg | [EPD [GEOGRAPHIC_DATA]] {1999p}" at bounding box center [762, 526] width 130 height 18
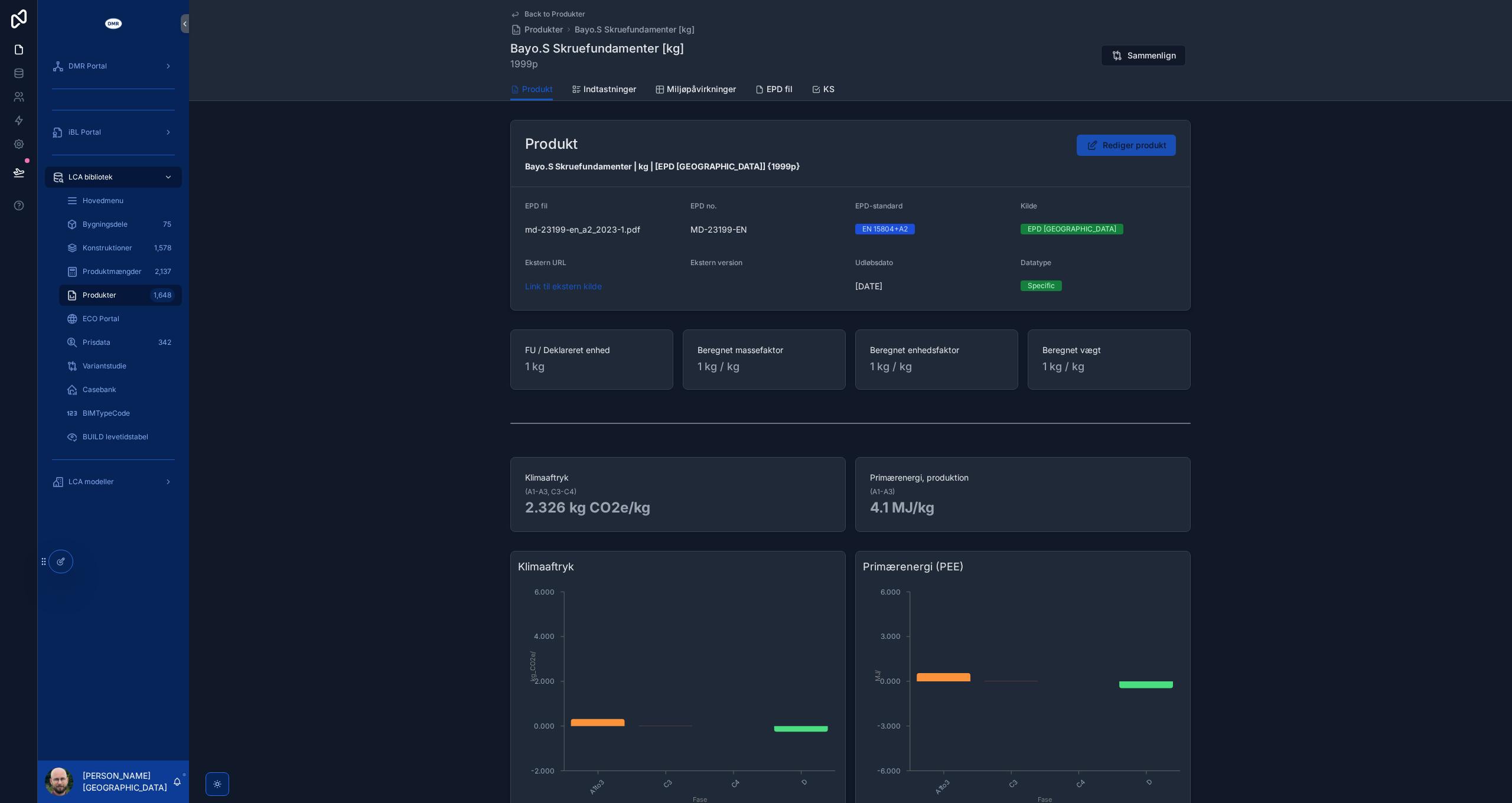
click at [1134, 143] on span "Rediger produkt" at bounding box center [1135, 145] width 64 height 12
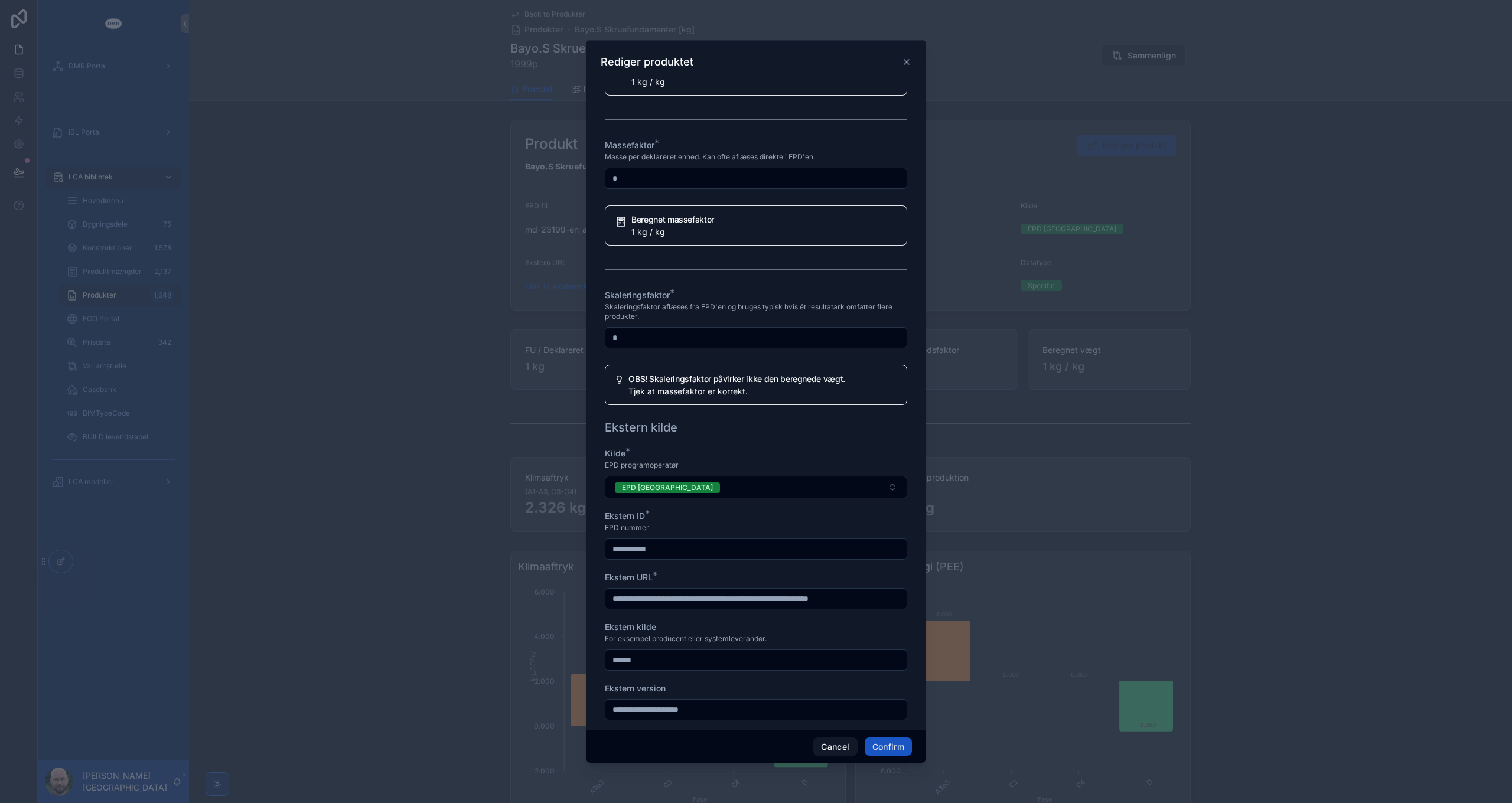
scroll to position [889, 0]
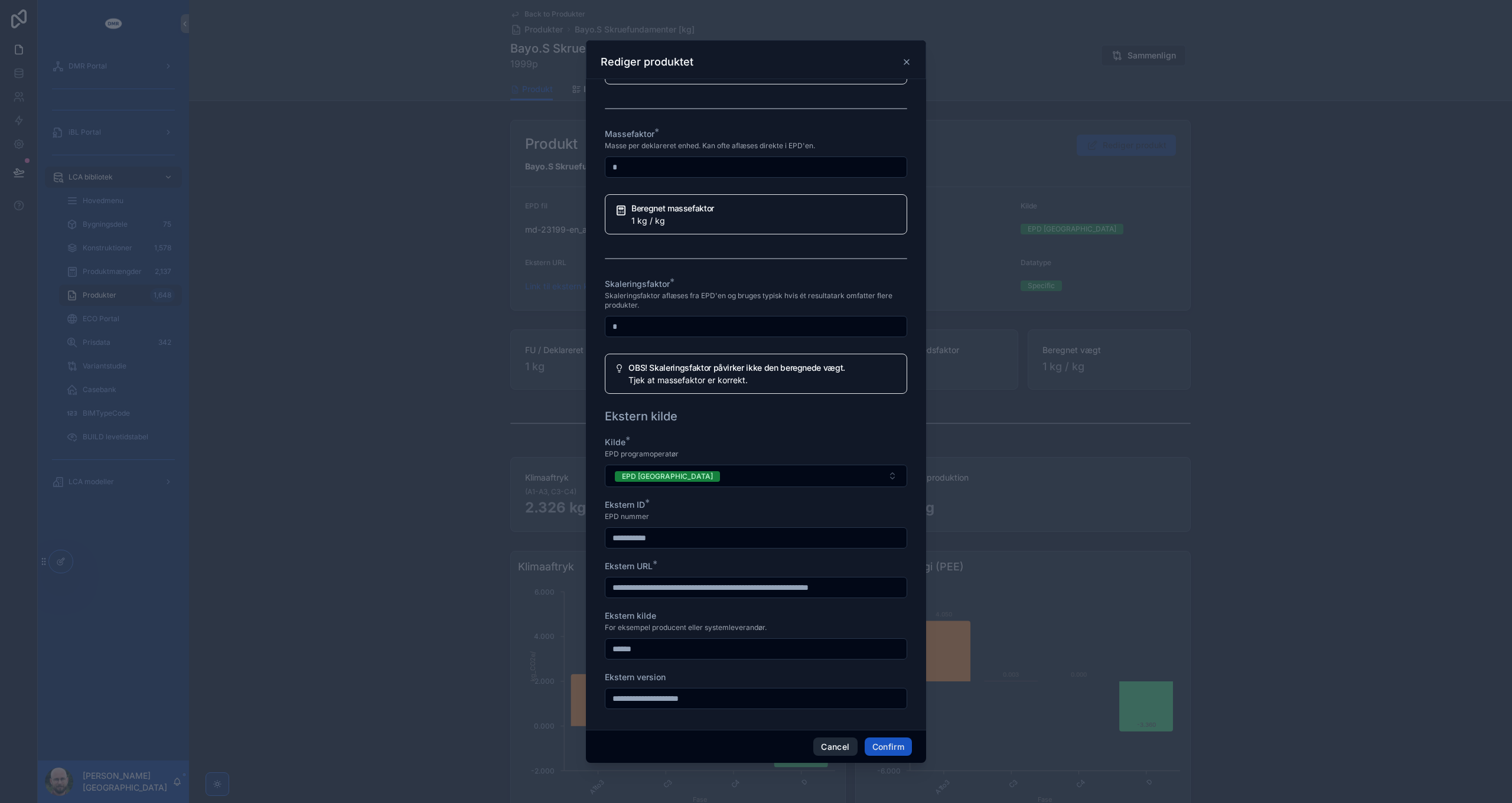
click at [841, 746] on button "Cancel" at bounding box center [835, 747] width 43 height 19
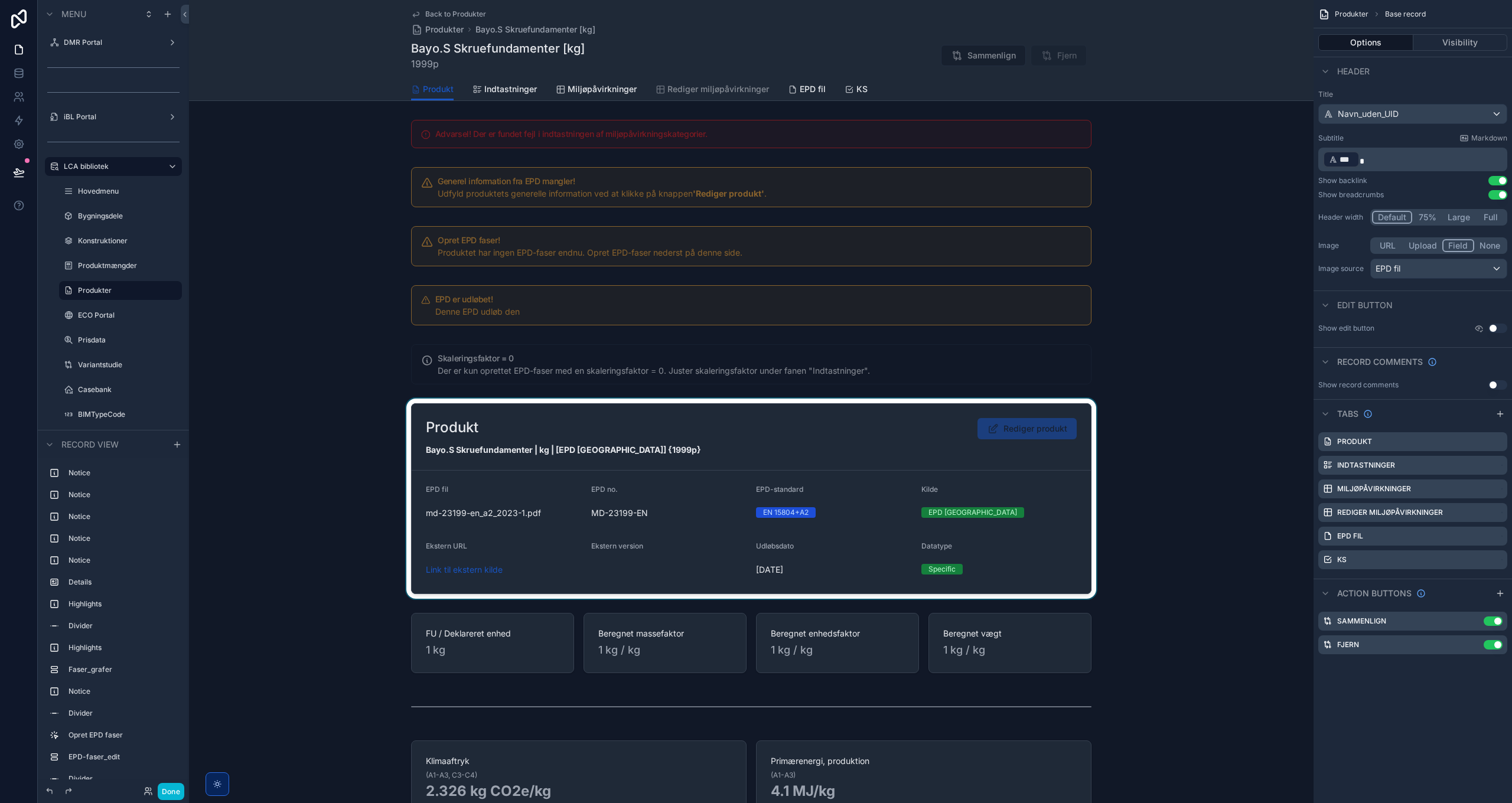
click at [919, 448] on div "scrollable content" at bounding box center [751, 499] width 1125 height 201
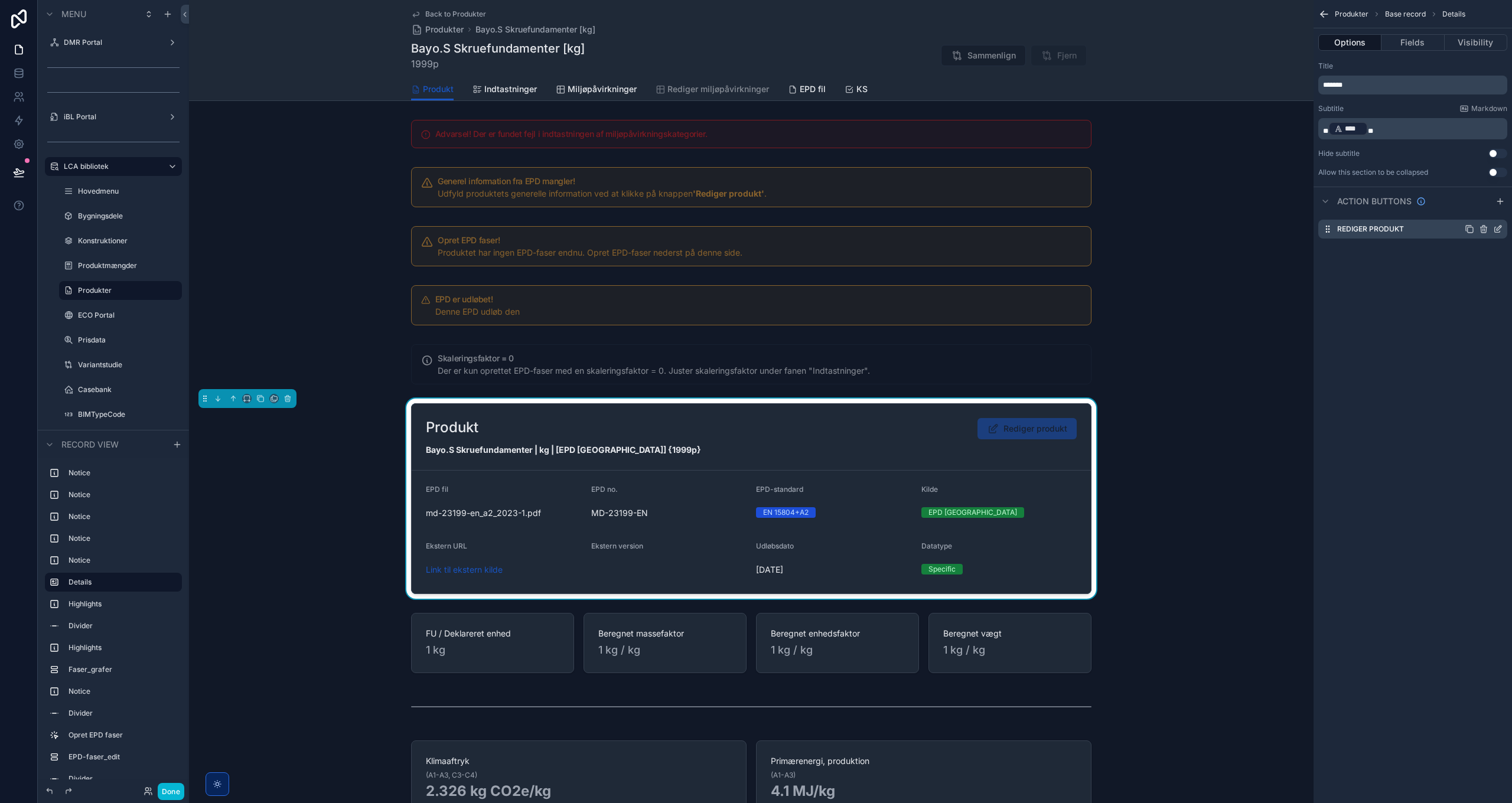
click at [1498, 230] on icon "scrollable content" at bounding box center [1499, 228] width 5 height 5
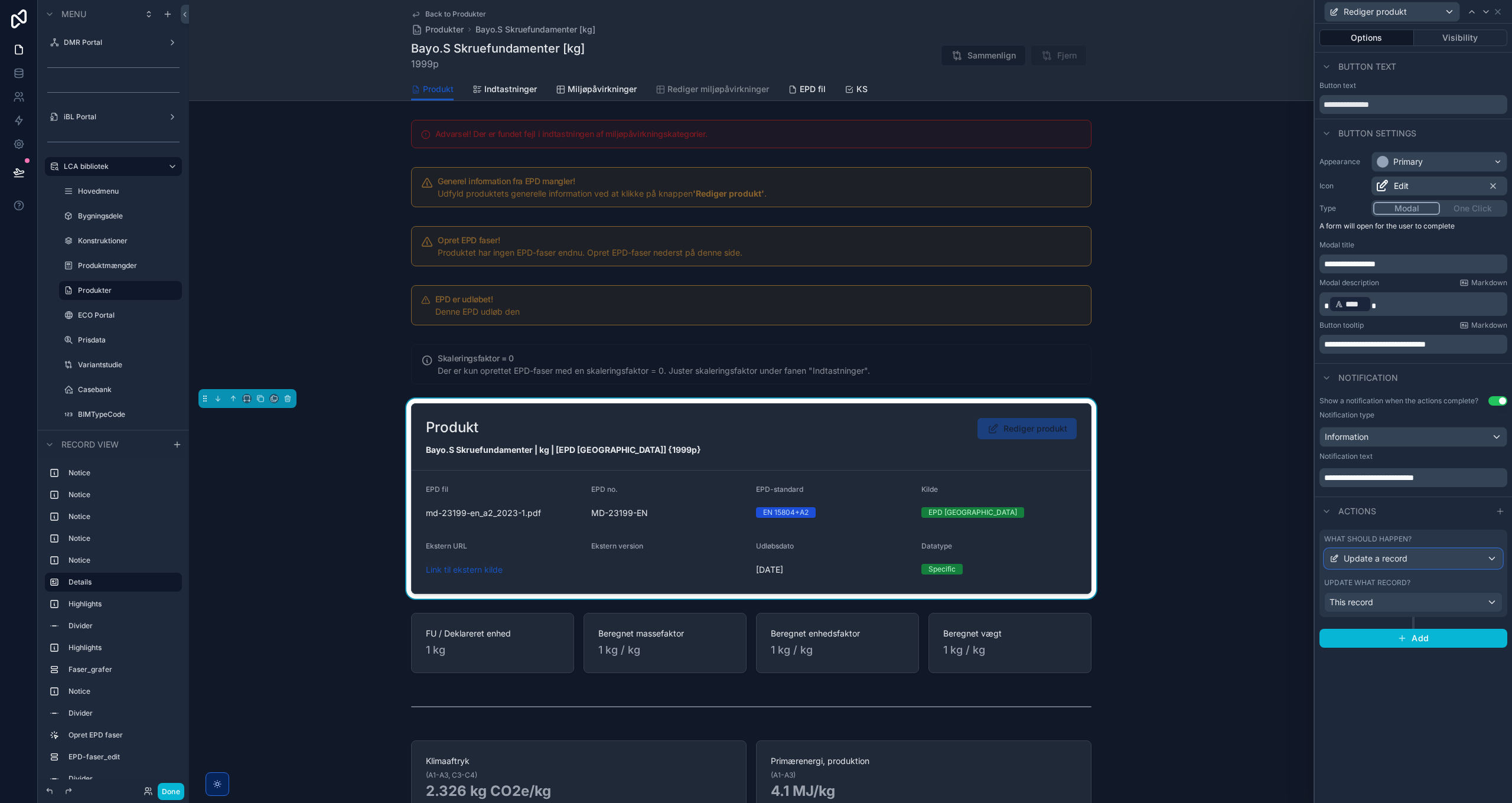
click at [1391, 557] on span "Update a record" at bounding box center [1376, 559] width 64 height 12
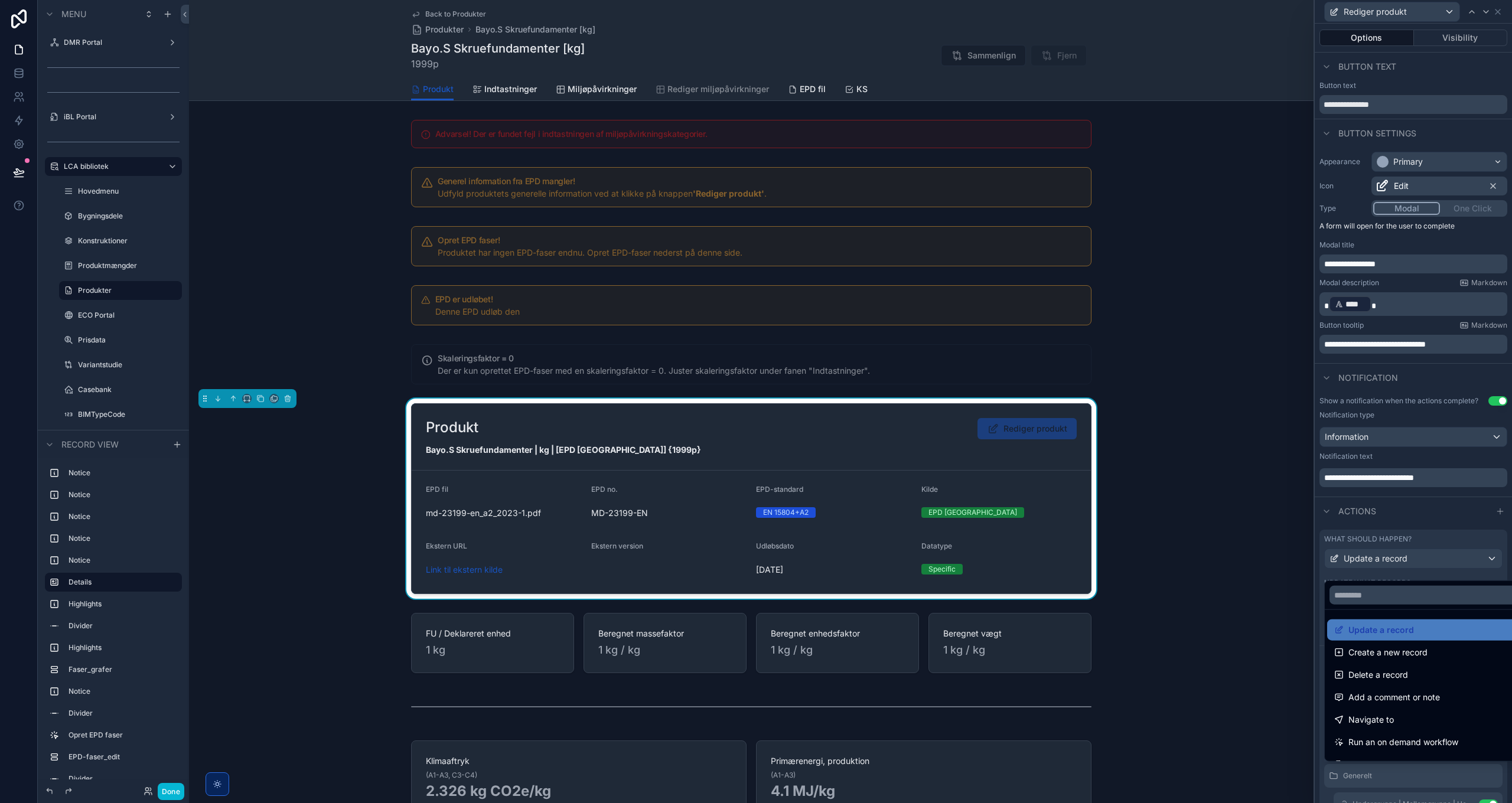
click at [1392, 567] on div at bounding box center [1413, 401] width 197 height 803
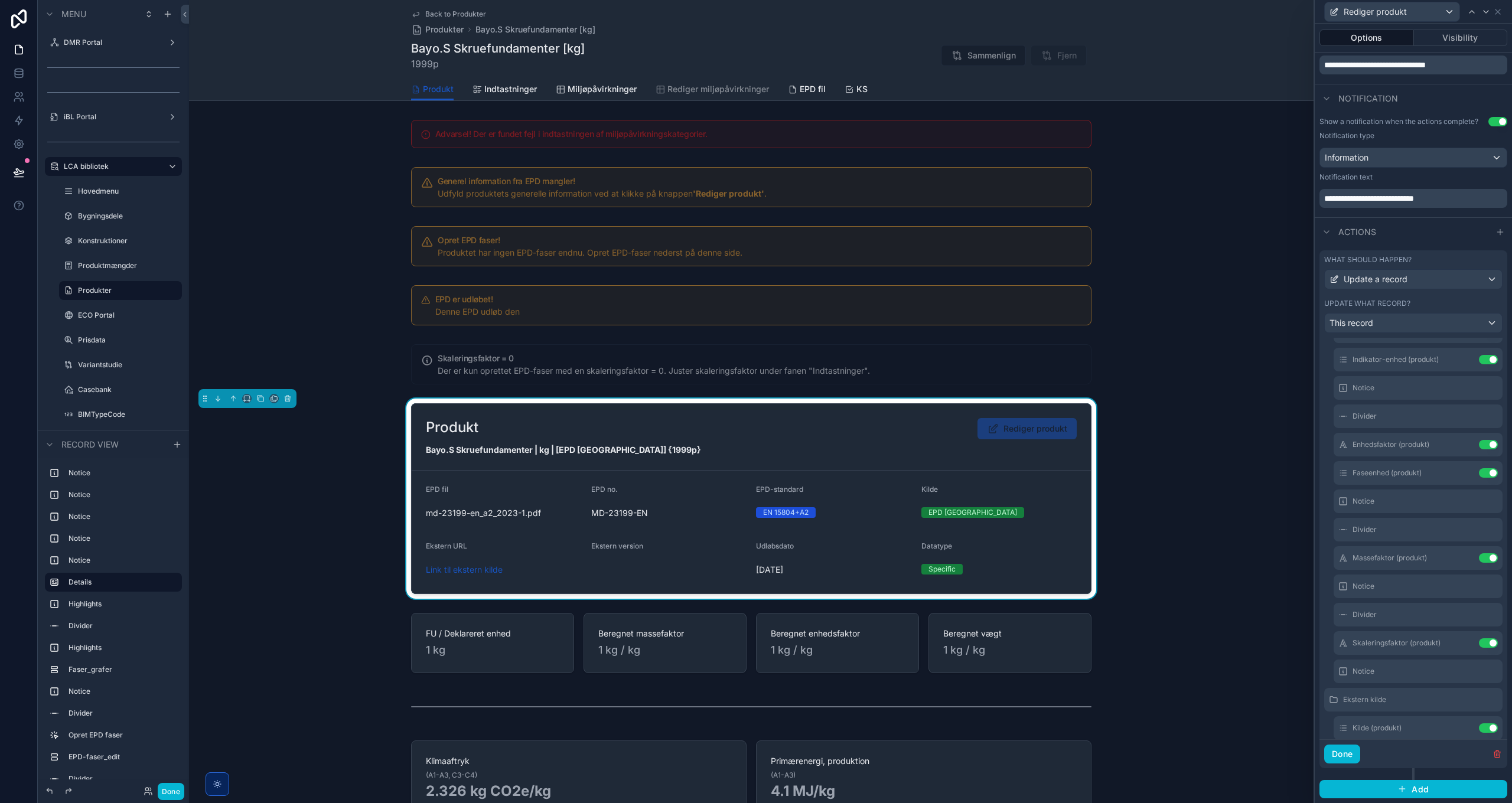
scroll to position [354, 0]
click at [1460, 623] on icon at bounding box center [1464, 623] width 9 height 9
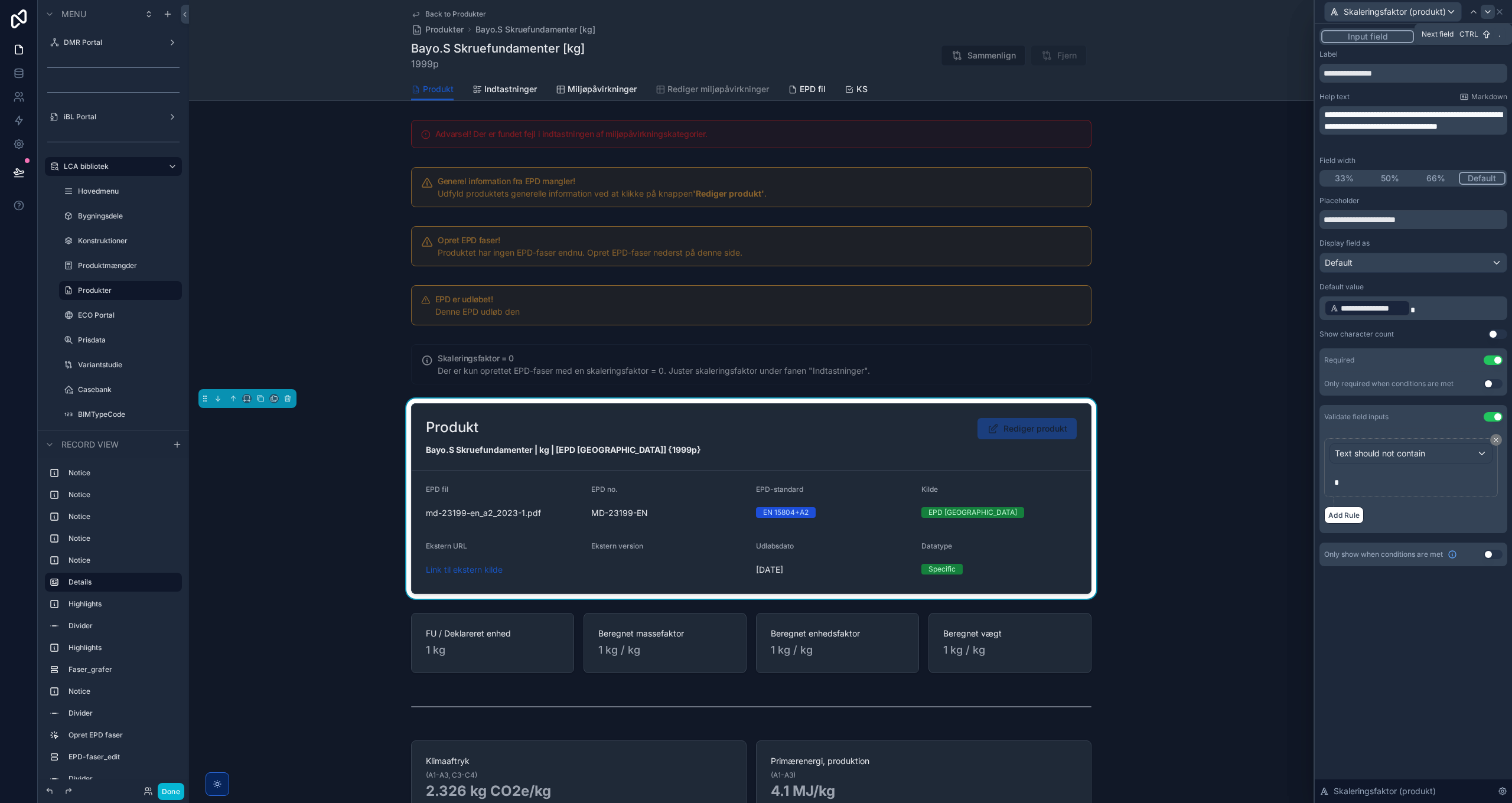
click at [1486, 13] on icon at bounding box center [1488, 11] width 9 height 9
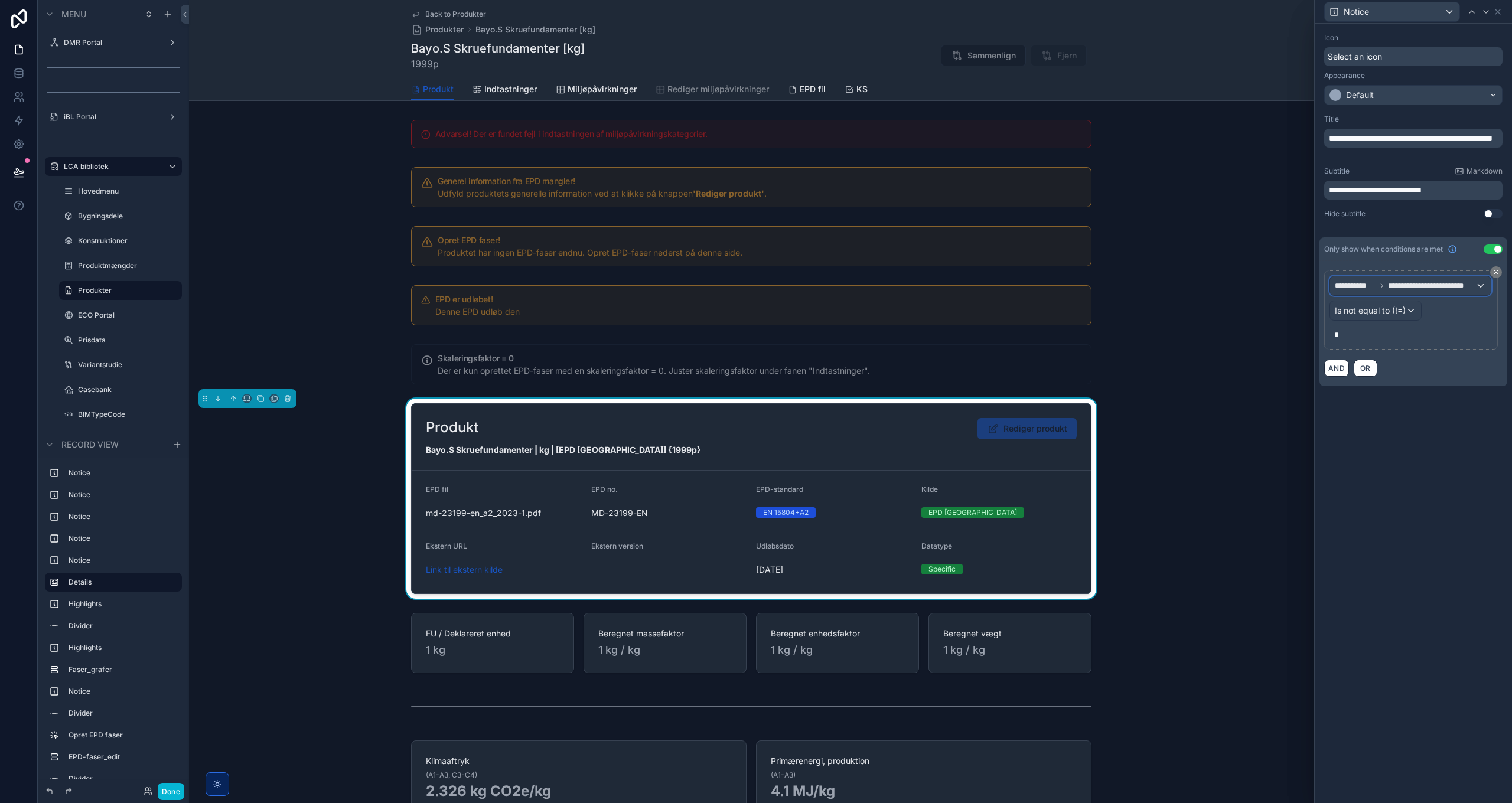
click at [1393, 282] on span "**********" at bounding box center [1432, 285] width 88 height 9
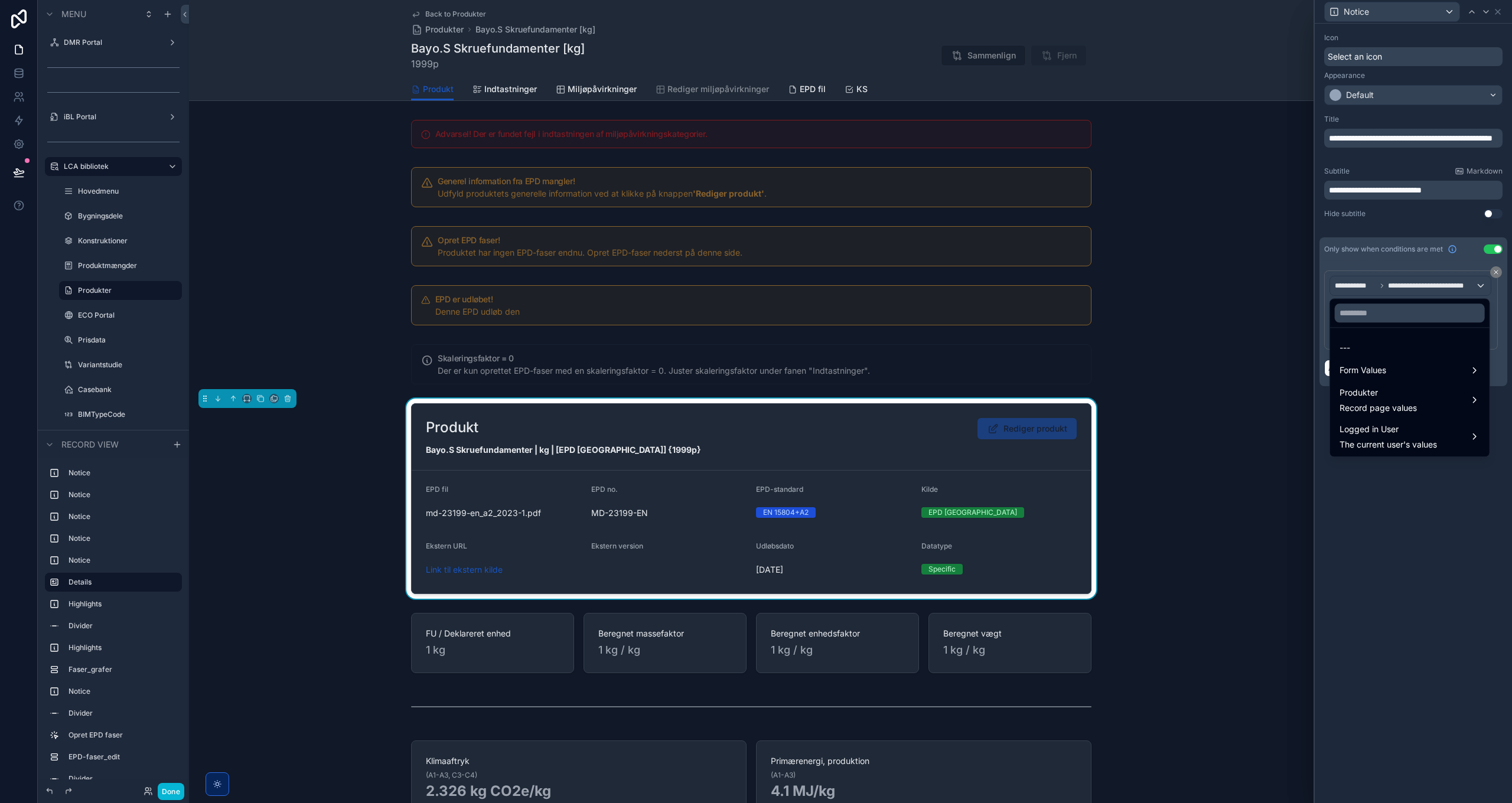
click at [1393, 282] on div at bounding box center [1413, 401] width 197 height 803
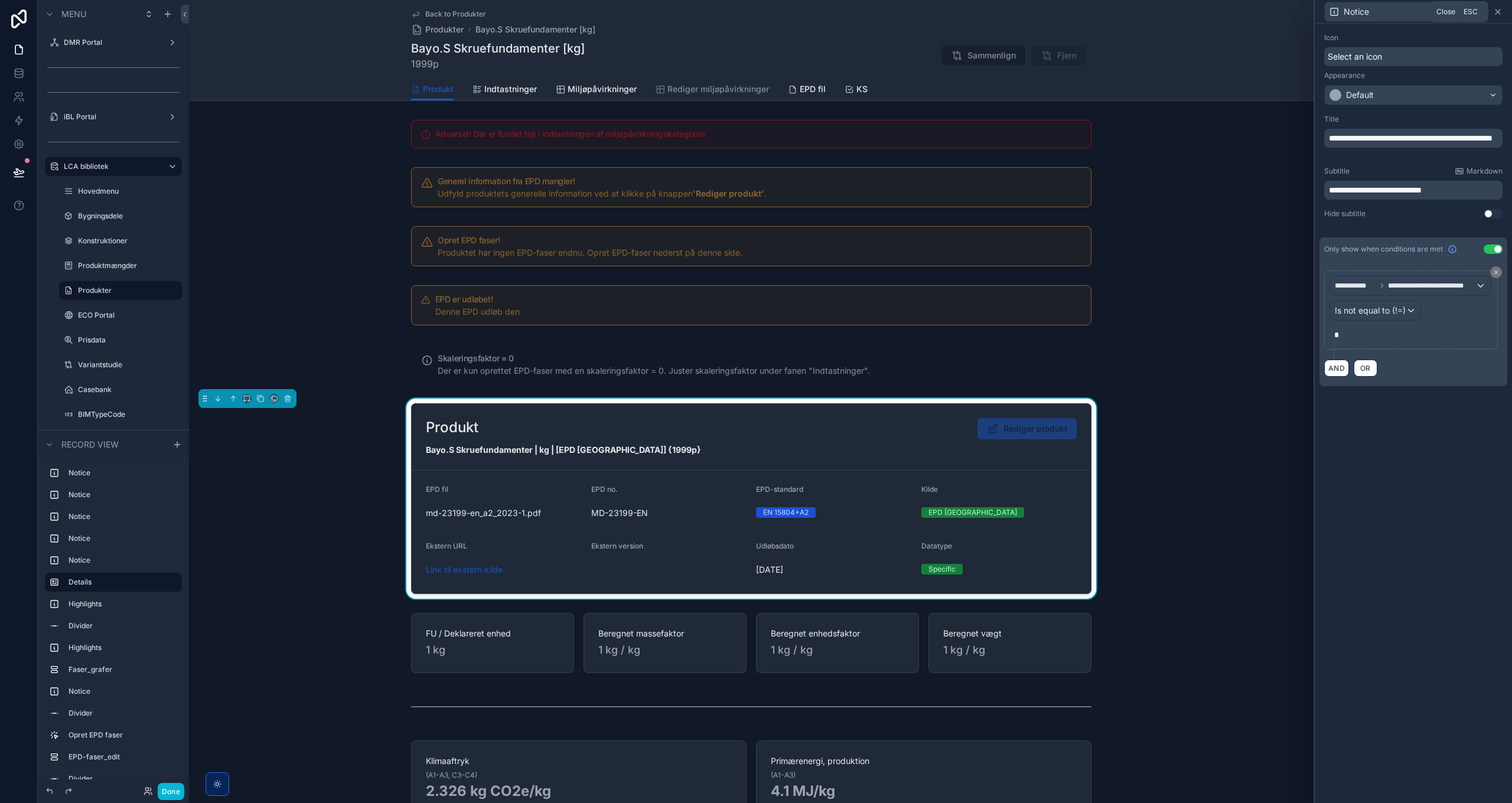
click at [1497, 13] on icon at bounding box center [1499, 12] width 5 height 5
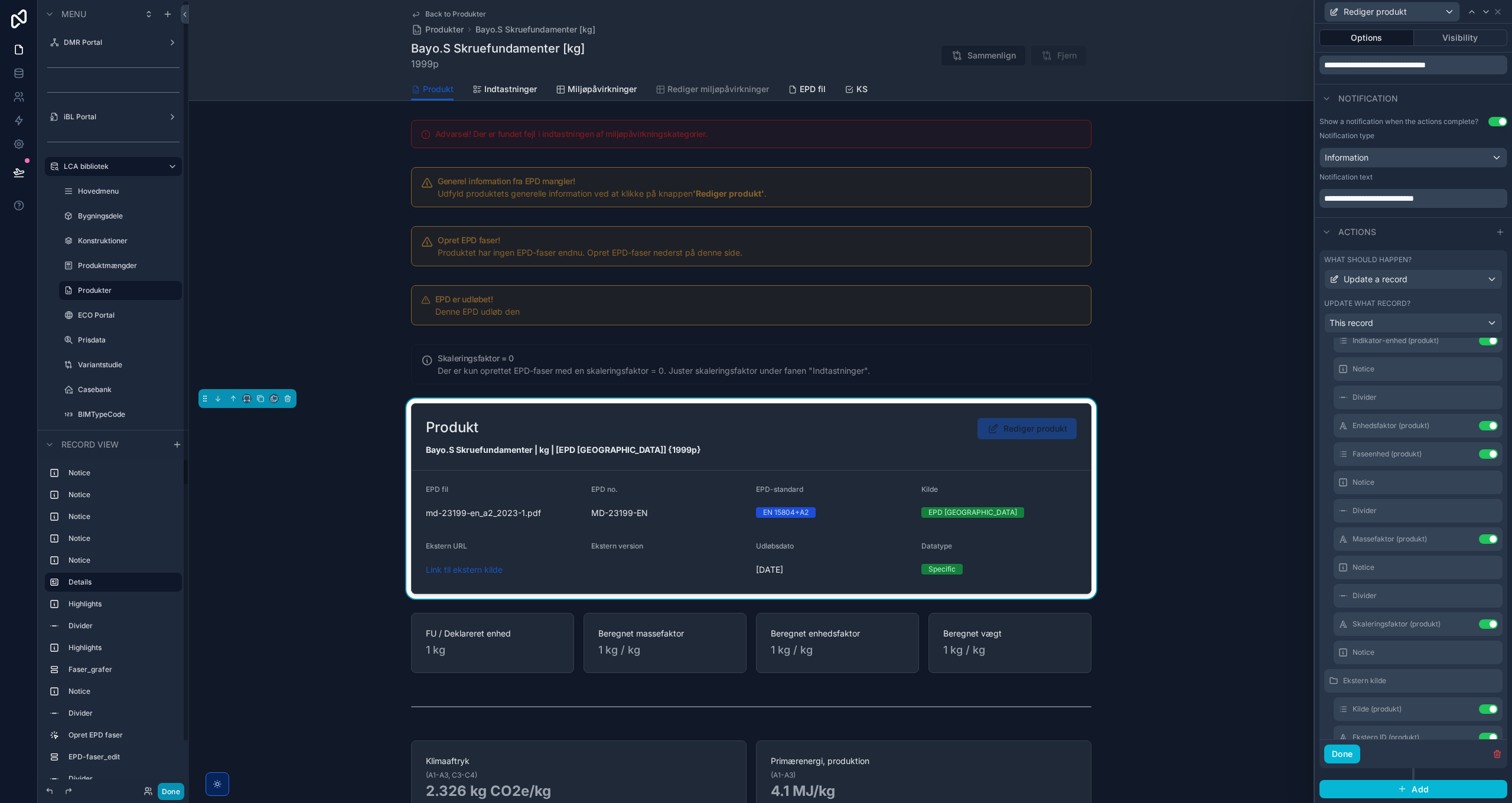
click at [171, 792] on button "Done" at bounding box center [171, 791] width 27 height 17
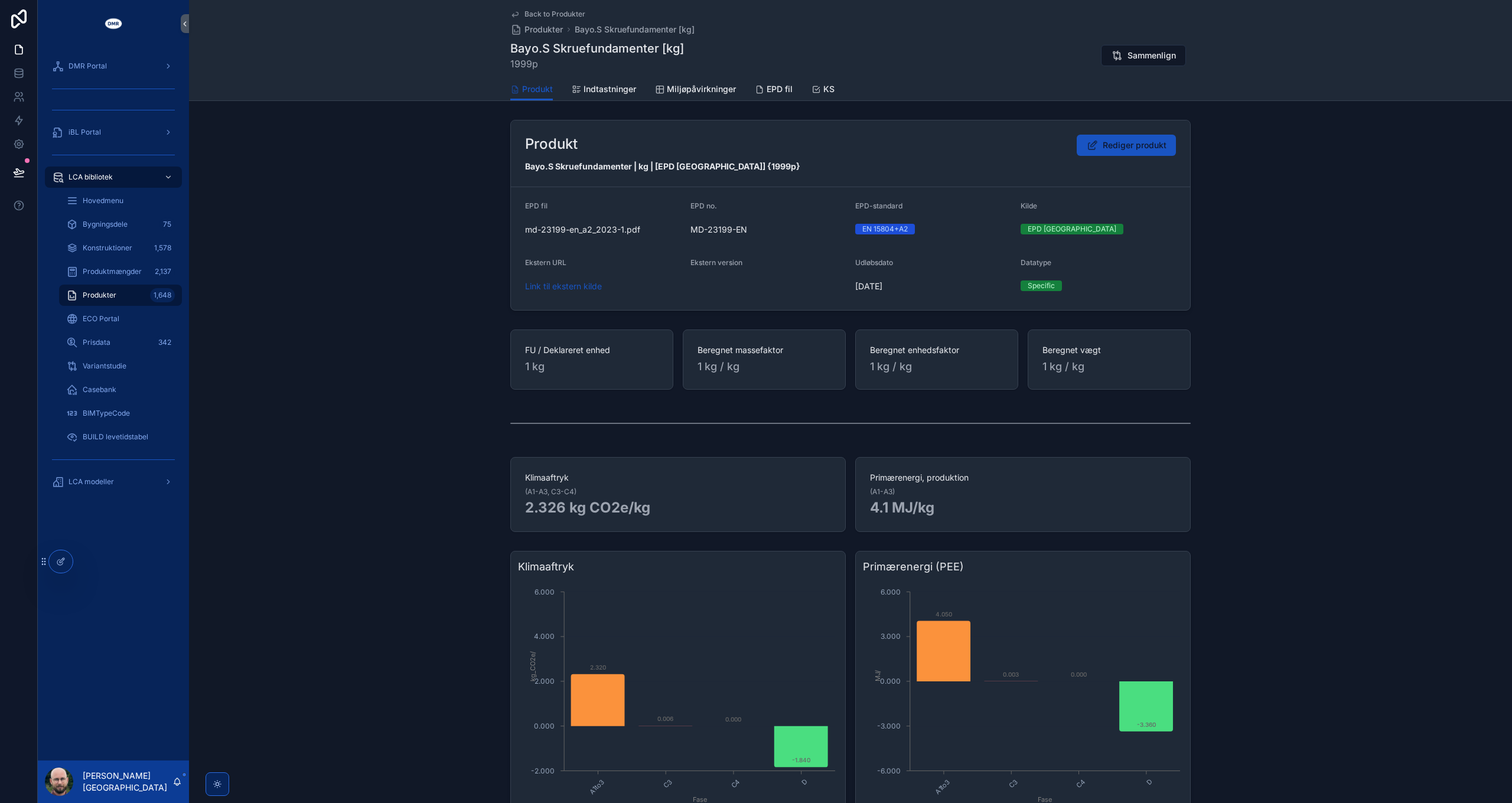
click at [97, 295] on span "Produkter" at bounding box center [99, 295] width 33 height 9
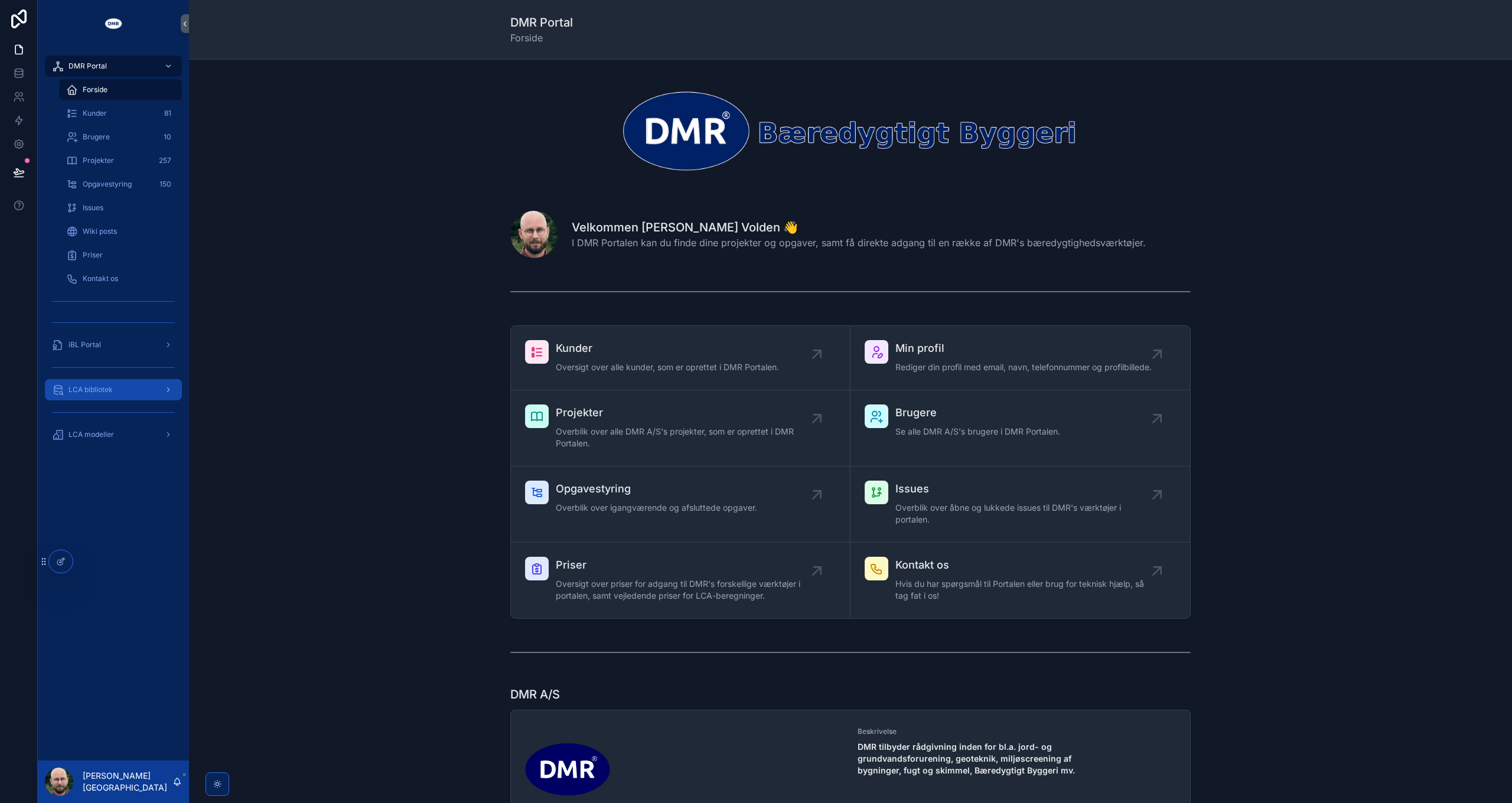
click at [122, 396] on div "LCA bibliotek" at bounding box center [113, 389] width 123 height 19
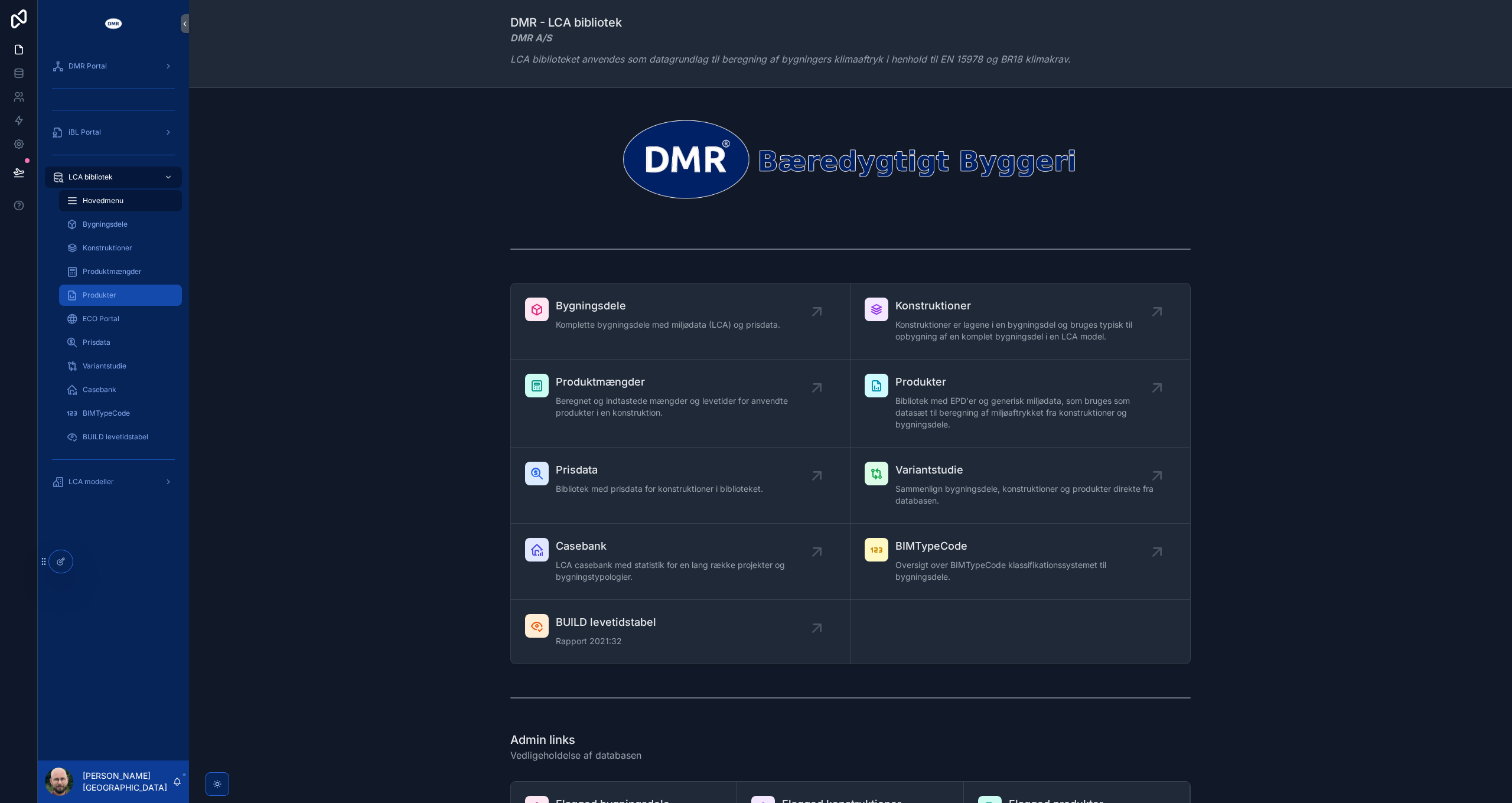
click at [120, 292] on div "Produkter" at bounding box center [120, 295] width 109 height 19
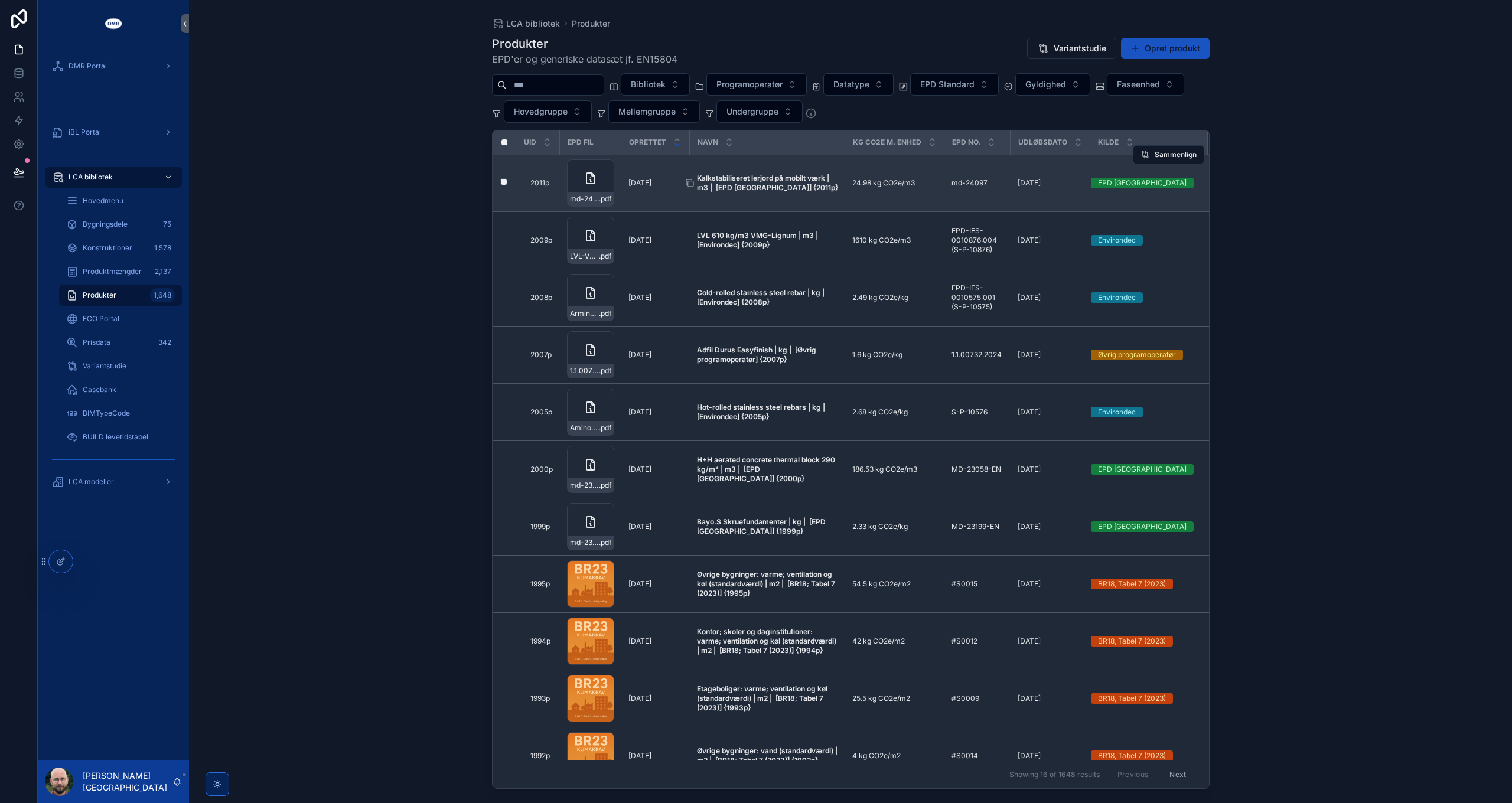
click at [745, 183] on strong "Kalkstabiliseret lerjord på mobilt værk | m3 | [EPD [GEOGRAPHIC_DATA]] {2011p}" at bounding box center [767, 183] width 141 height 18
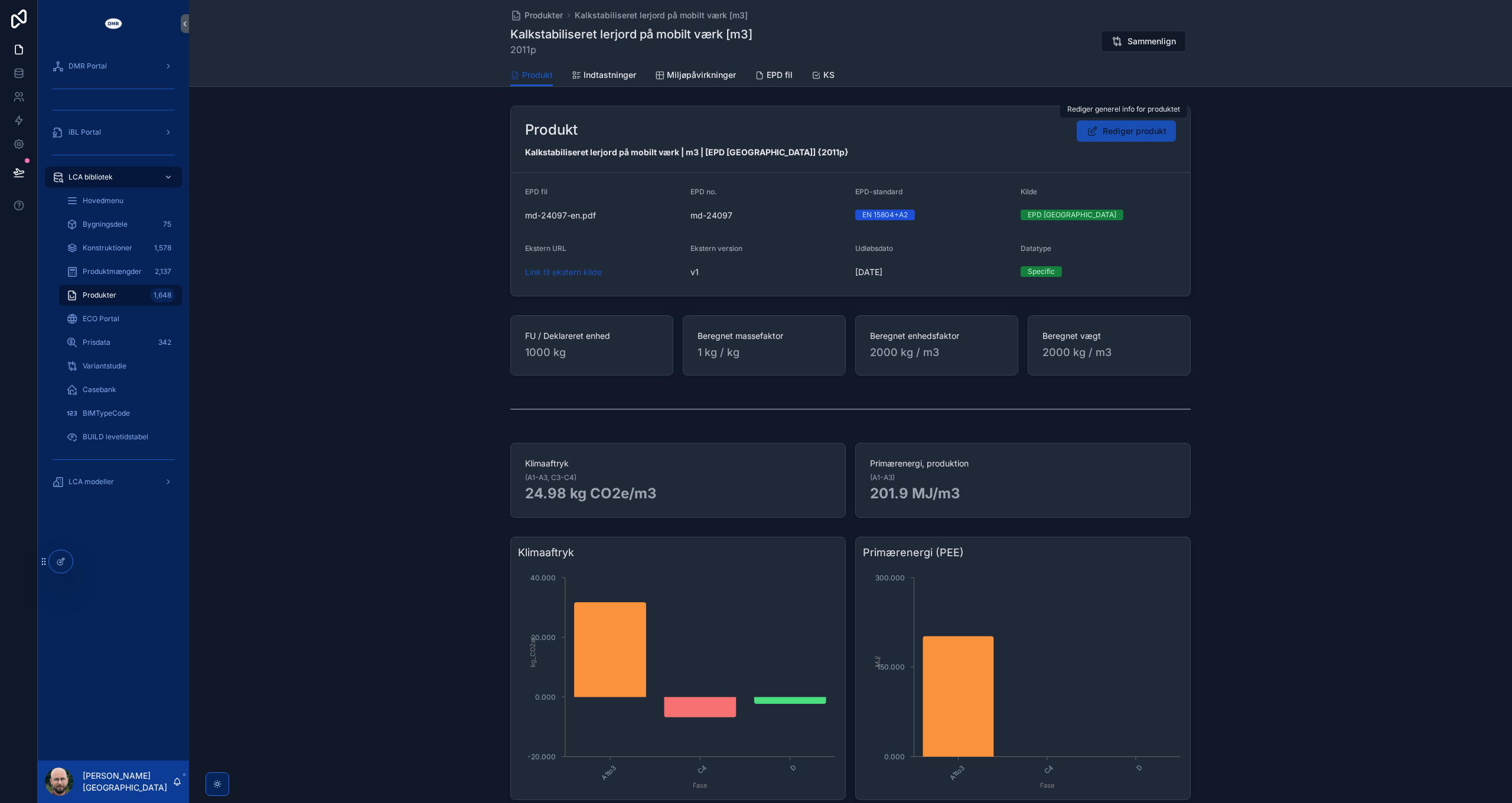
click at [1117, 130] on span "Rediger produkt" at bounding box center [1135, 131] width 64 height 12
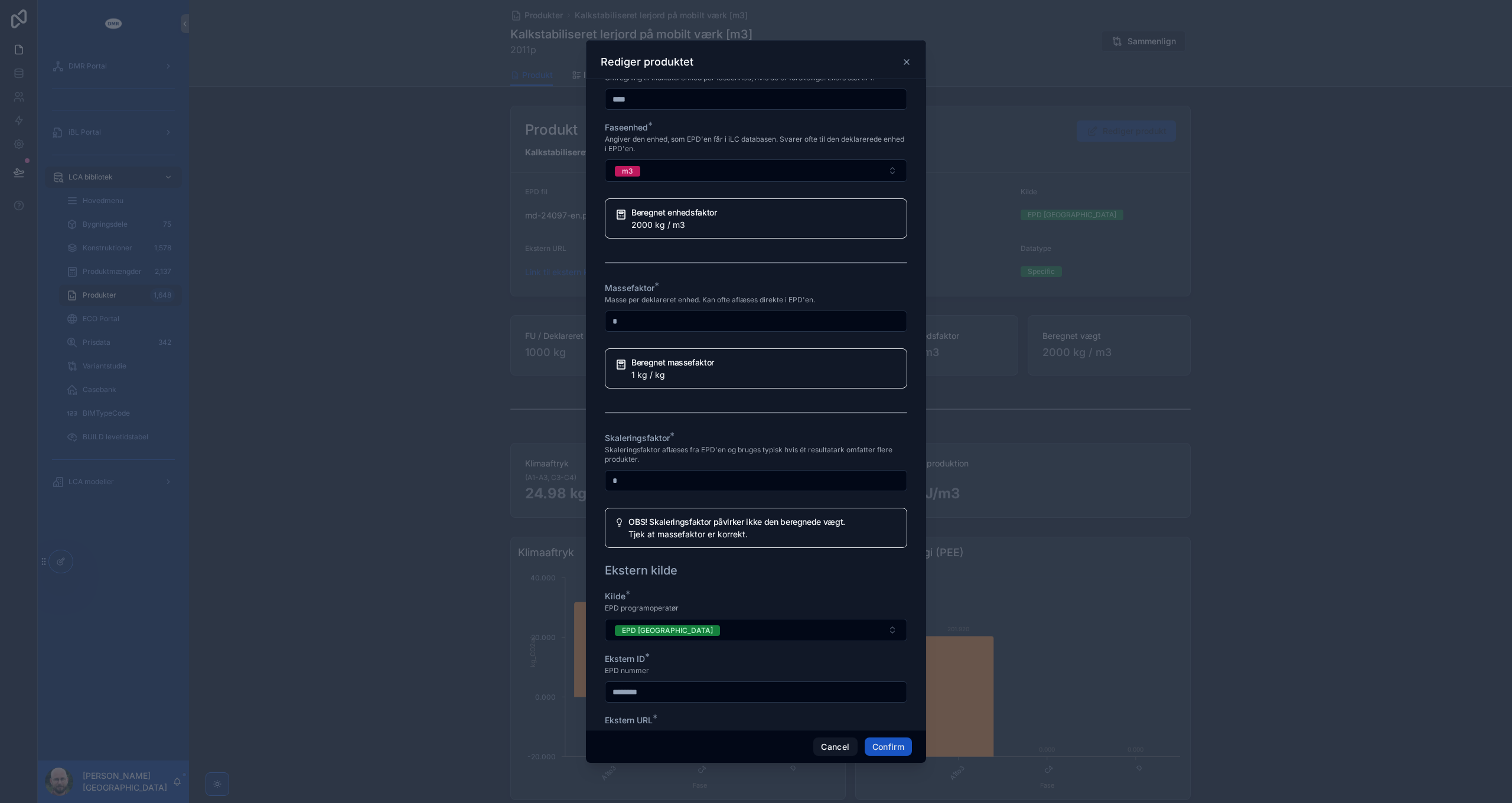
scroll to position [768, 0]
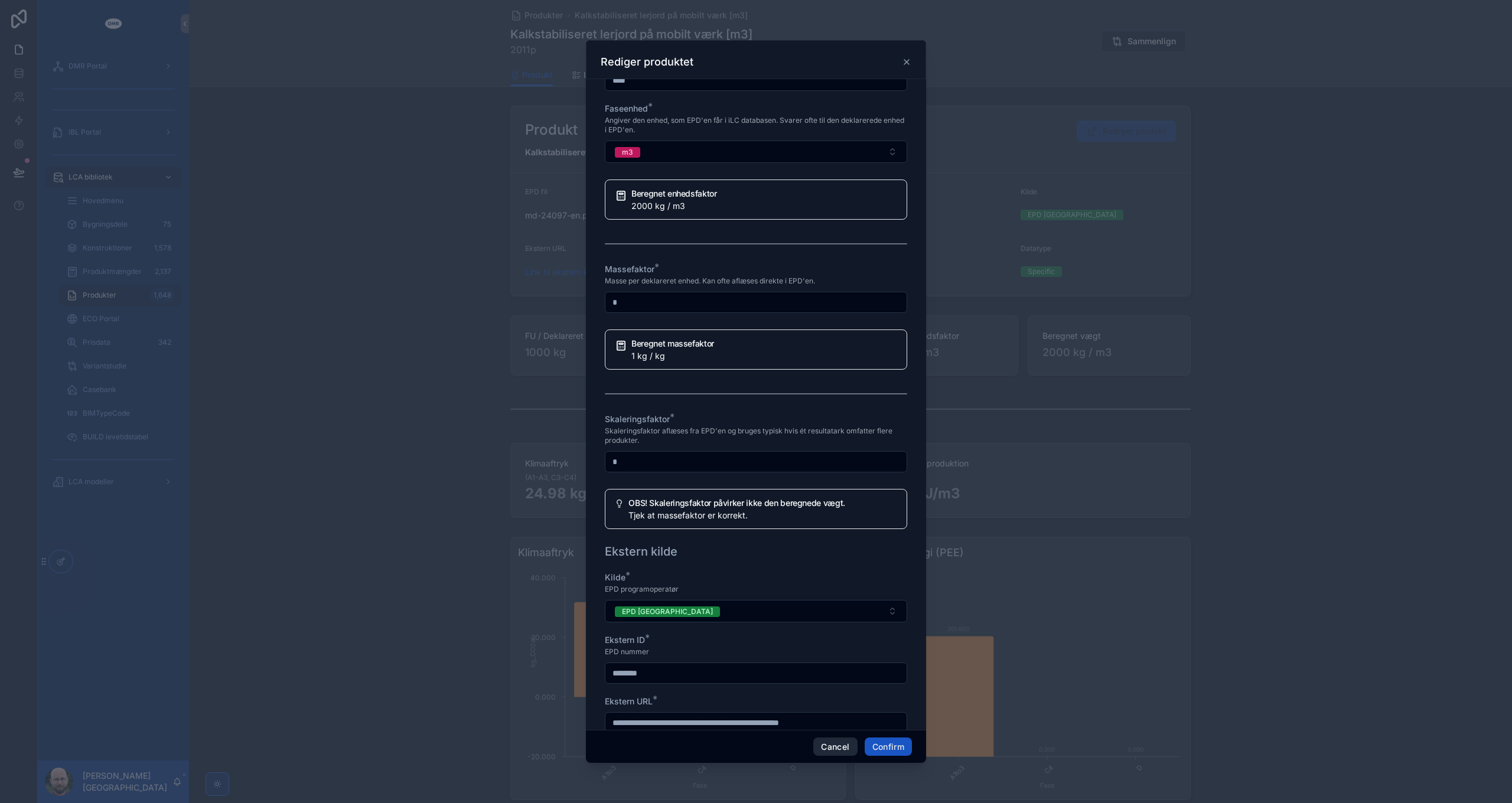
click at [837, 750] on button "Cancel" at bounding box center [835, 747] width 43 height 19
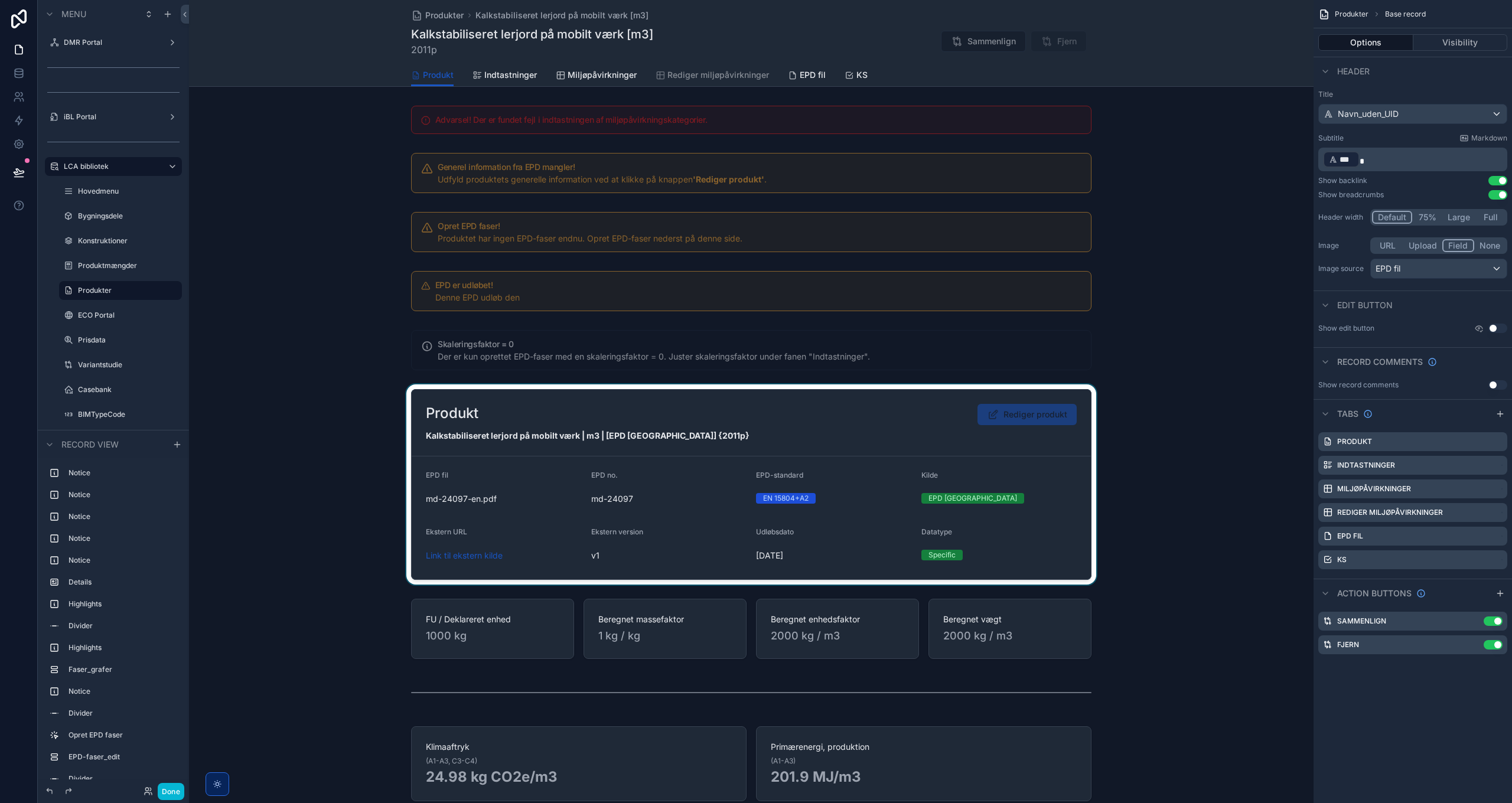
click at [939, 416] on div "scrollable content" at bounding box center [751, 485] width 1125 height 201
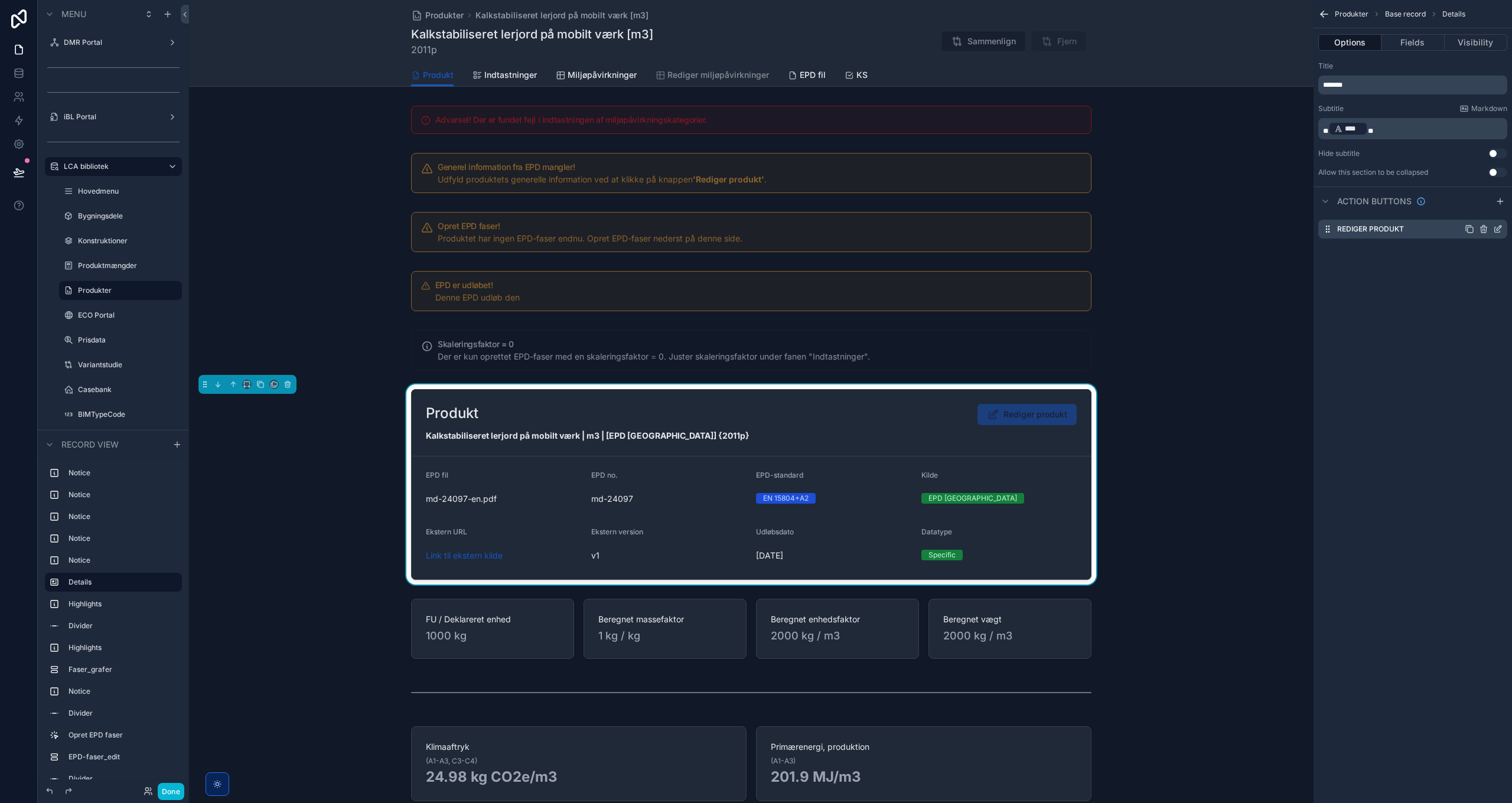
click at [1498, 229] on icon "scrollable content" at bounding box center [1498, 229] width 9 height 9
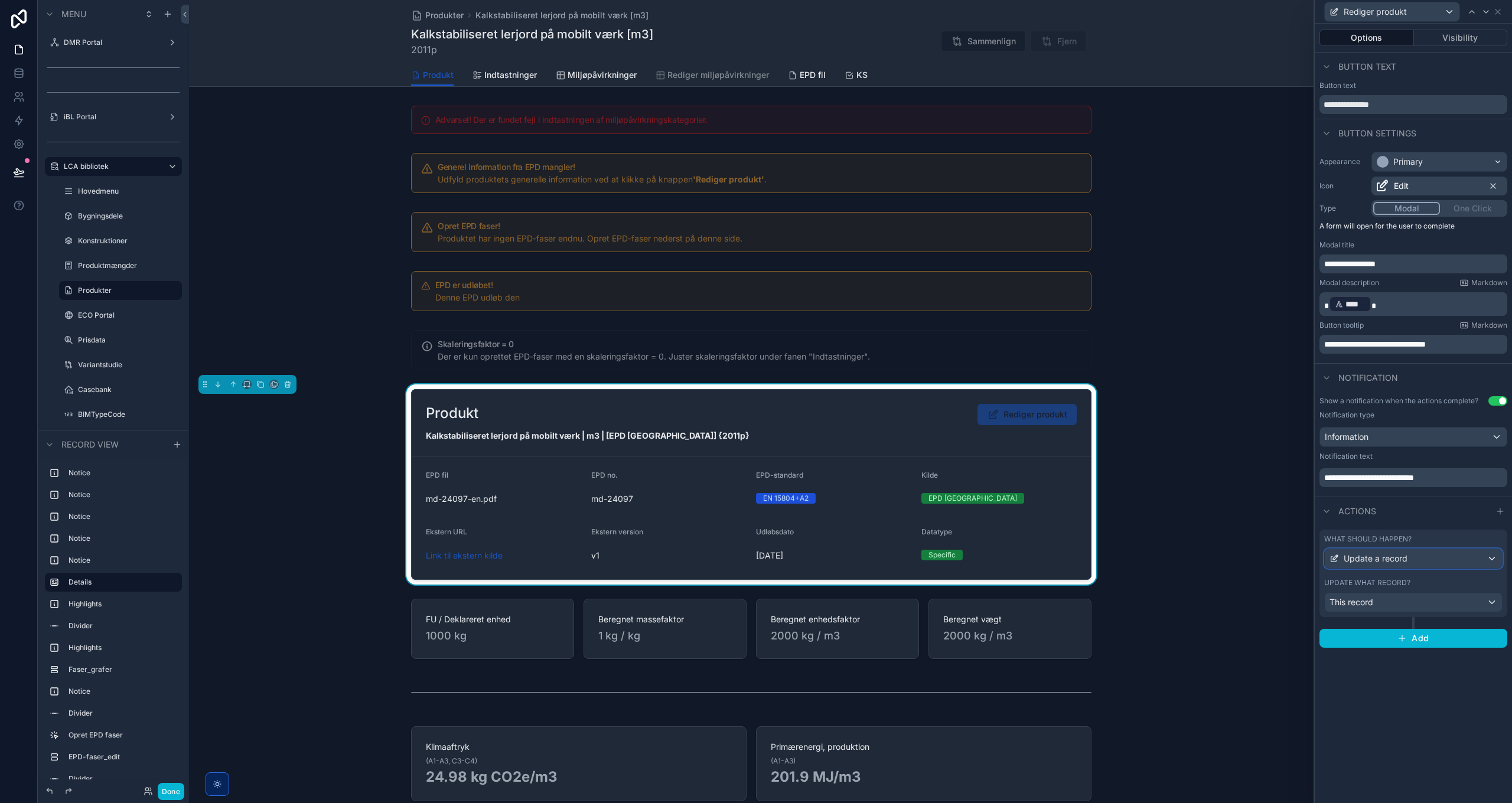
click at [1393, 553] on span "Update a record" at bounding box center [1376, 559] width 64 height 12
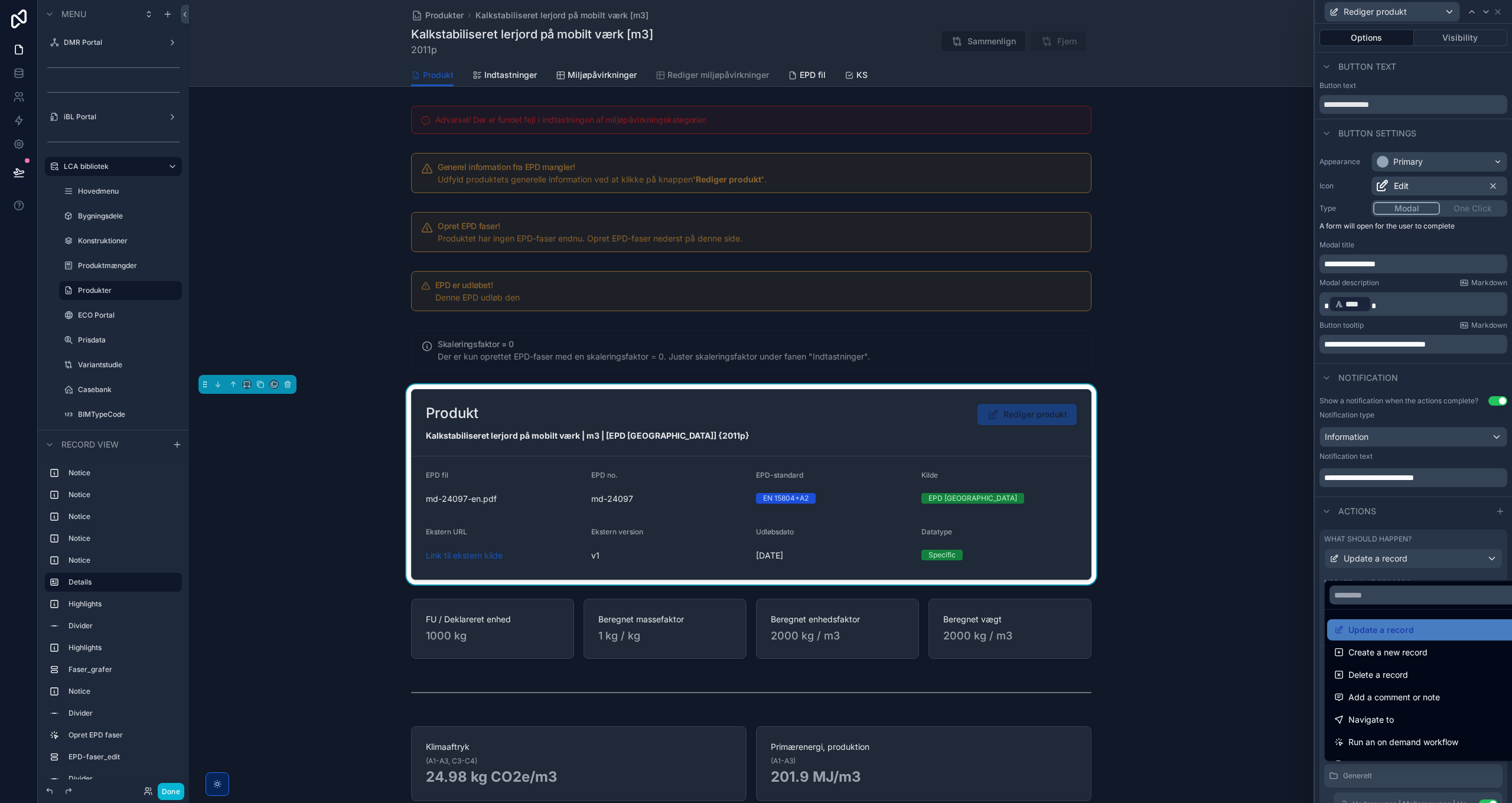
click at [1390, 563] on div at bounding box center [1413, 401] width 197 height 803
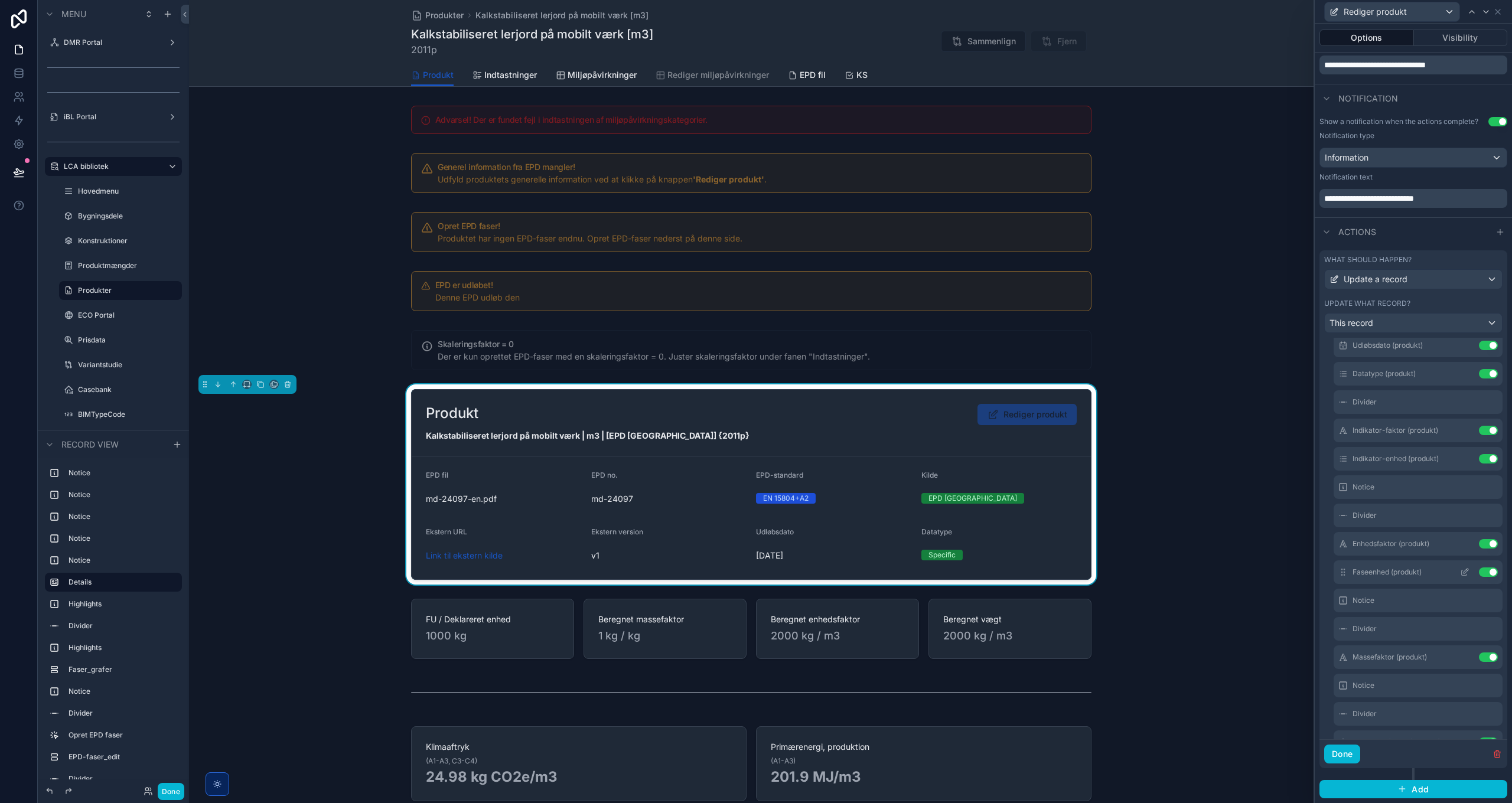
scroll to position [354, 0]
click at [1462, 656] on icon at bounding box center [1464, 653] width 5 height 5
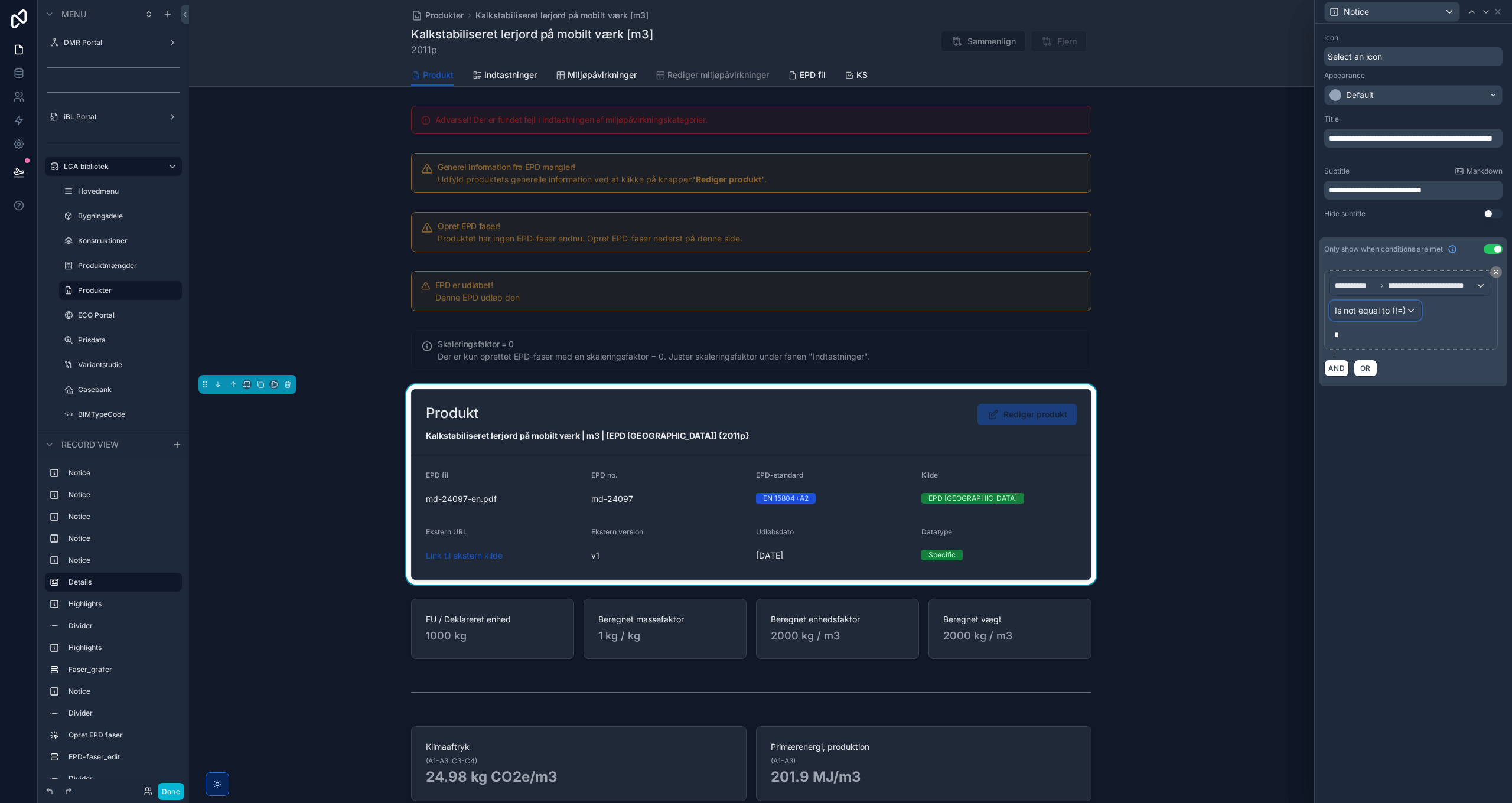
click at [1393, 309] on span "Is not equal to (!=)" at bounding box center [1370, 311] width 71 height 12
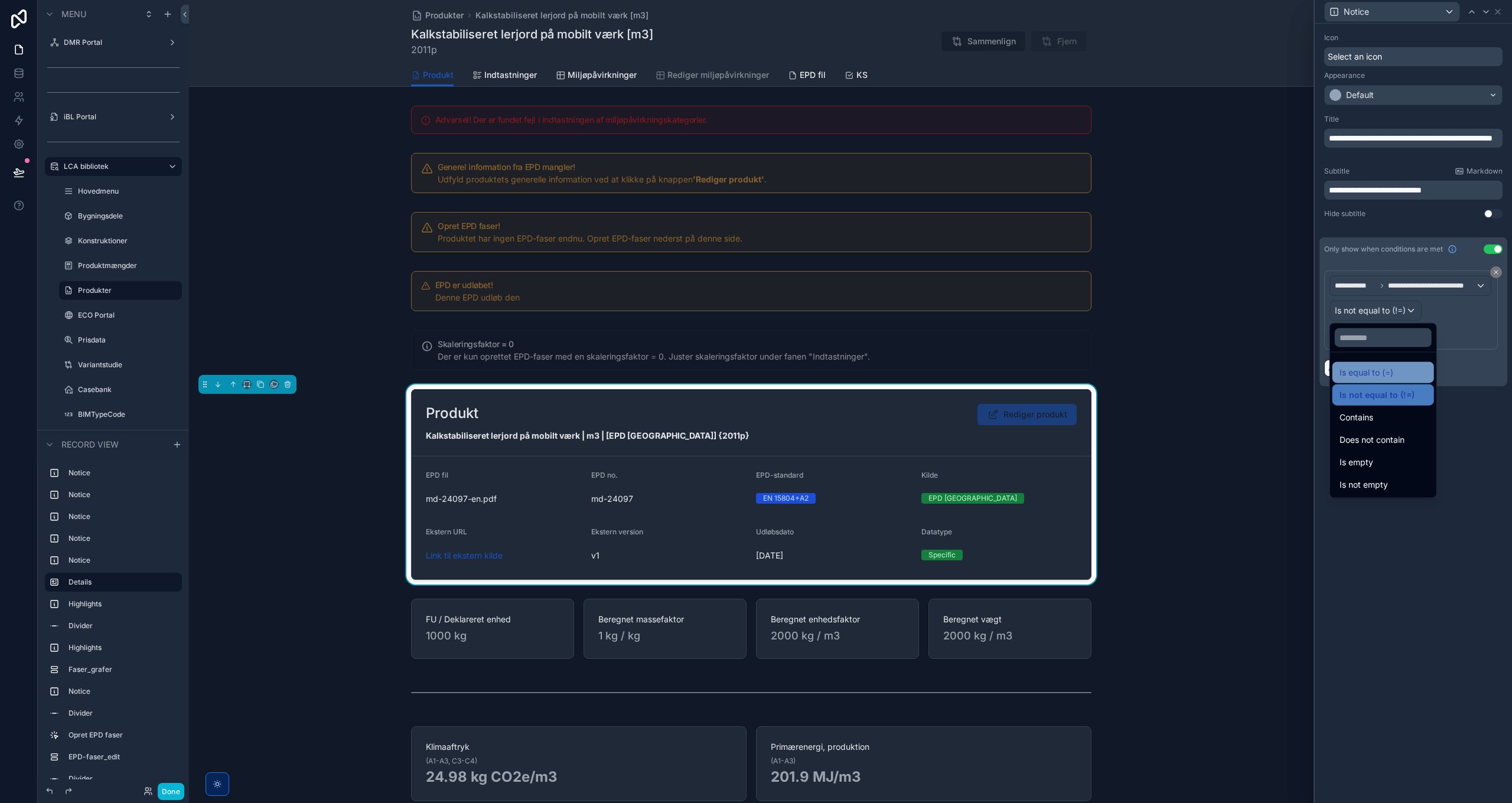
click at [1378, 373] on span "Is equal to (=)" at bounding box center [1367, 372] width 53 height 14
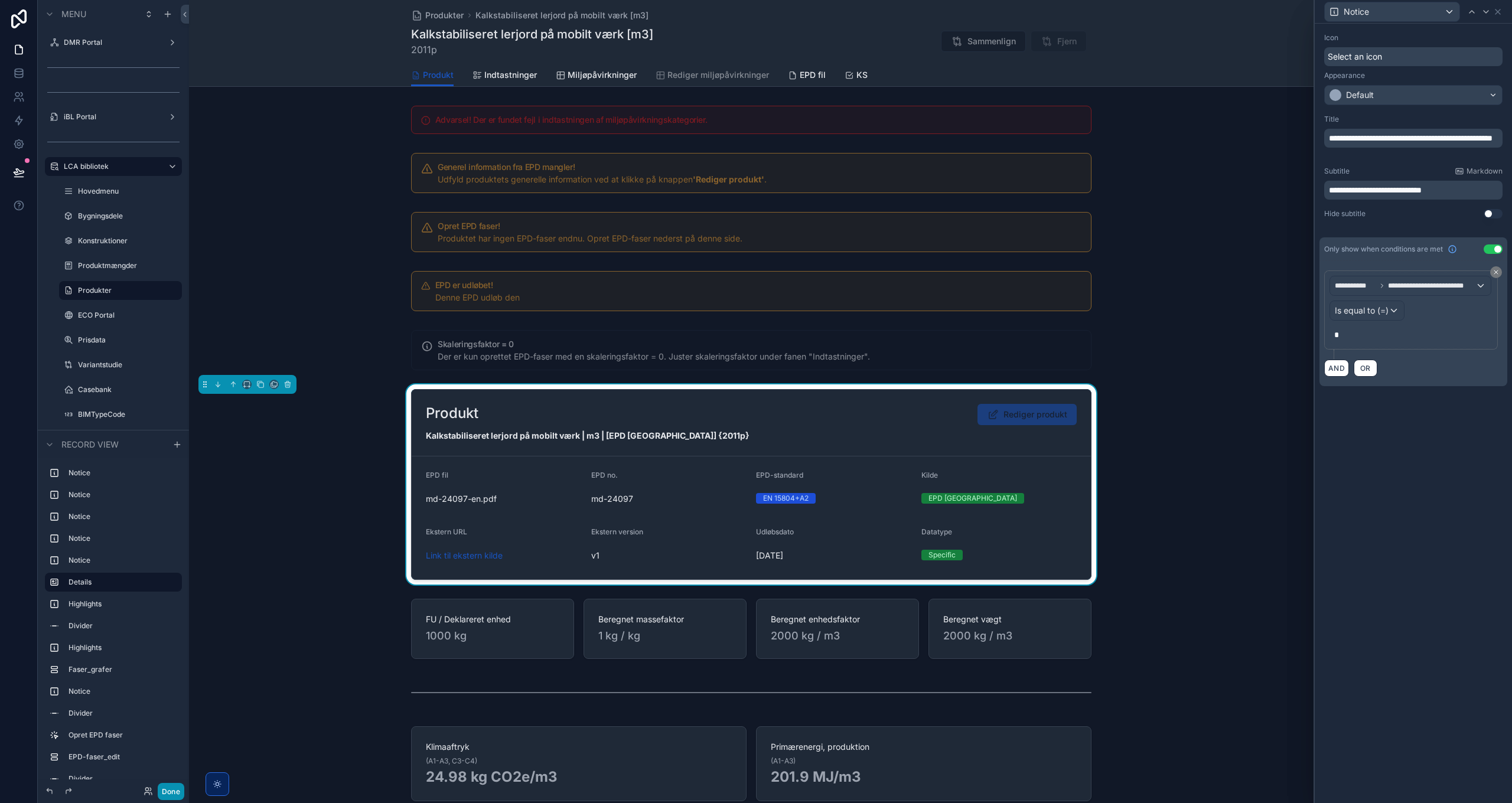
click at [172, 790] on button "Done" at bounding box center [171, 791] width 27 height 17
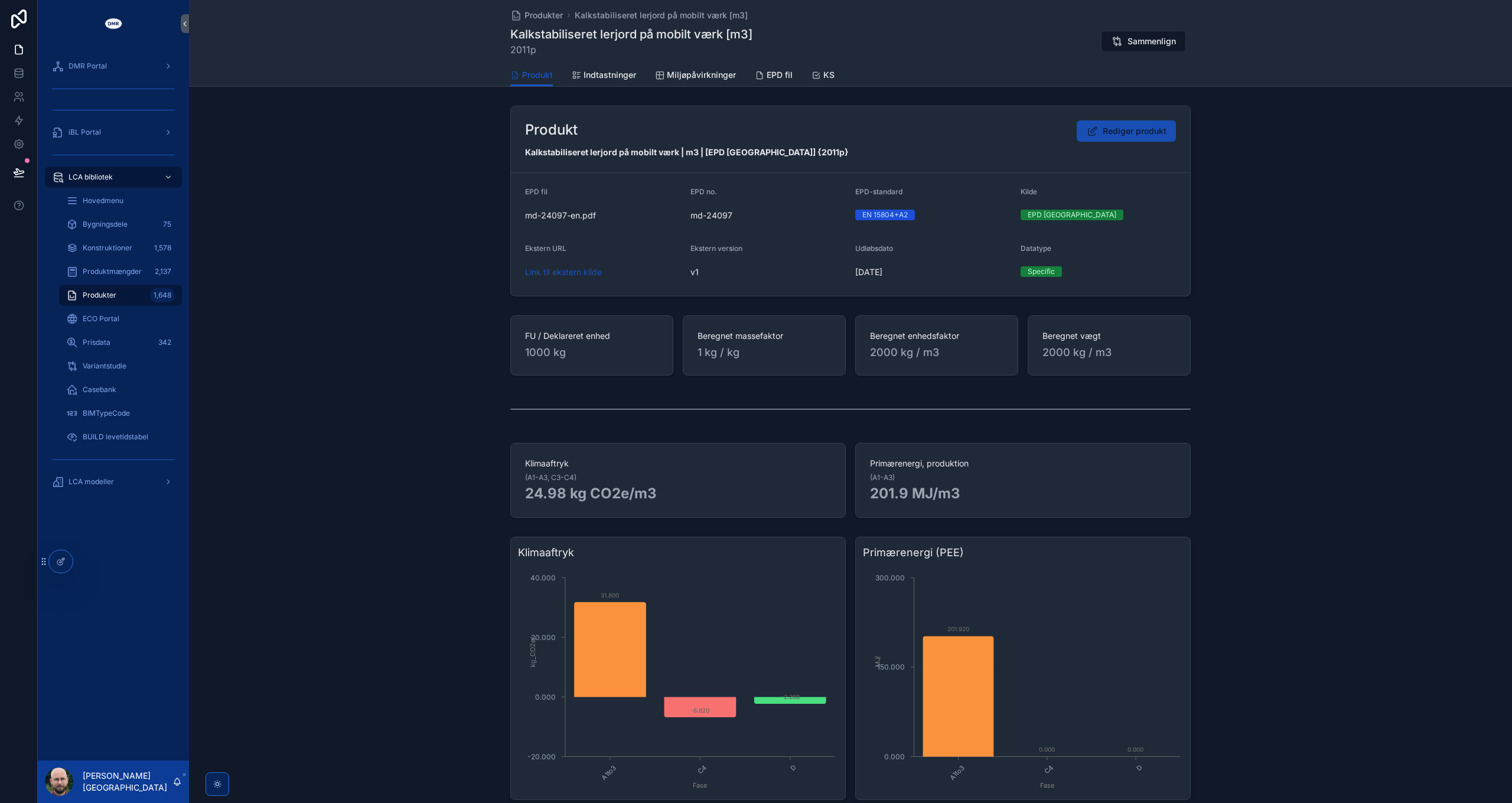
click at [1131, 128] on span "Rediger produkt" at bounding box center [1135, 131] width 64 height 12
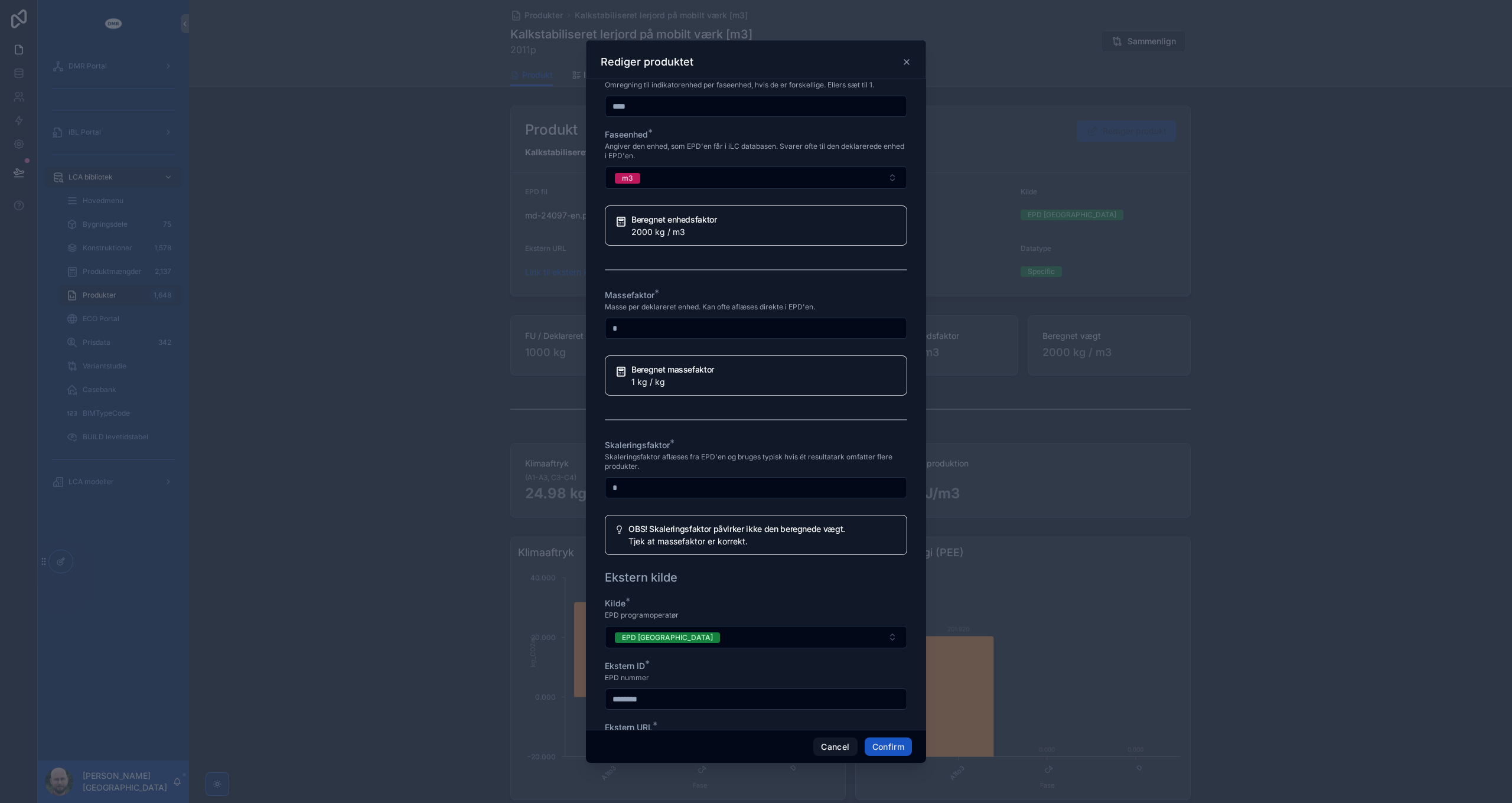
scroll to position [768, 0]
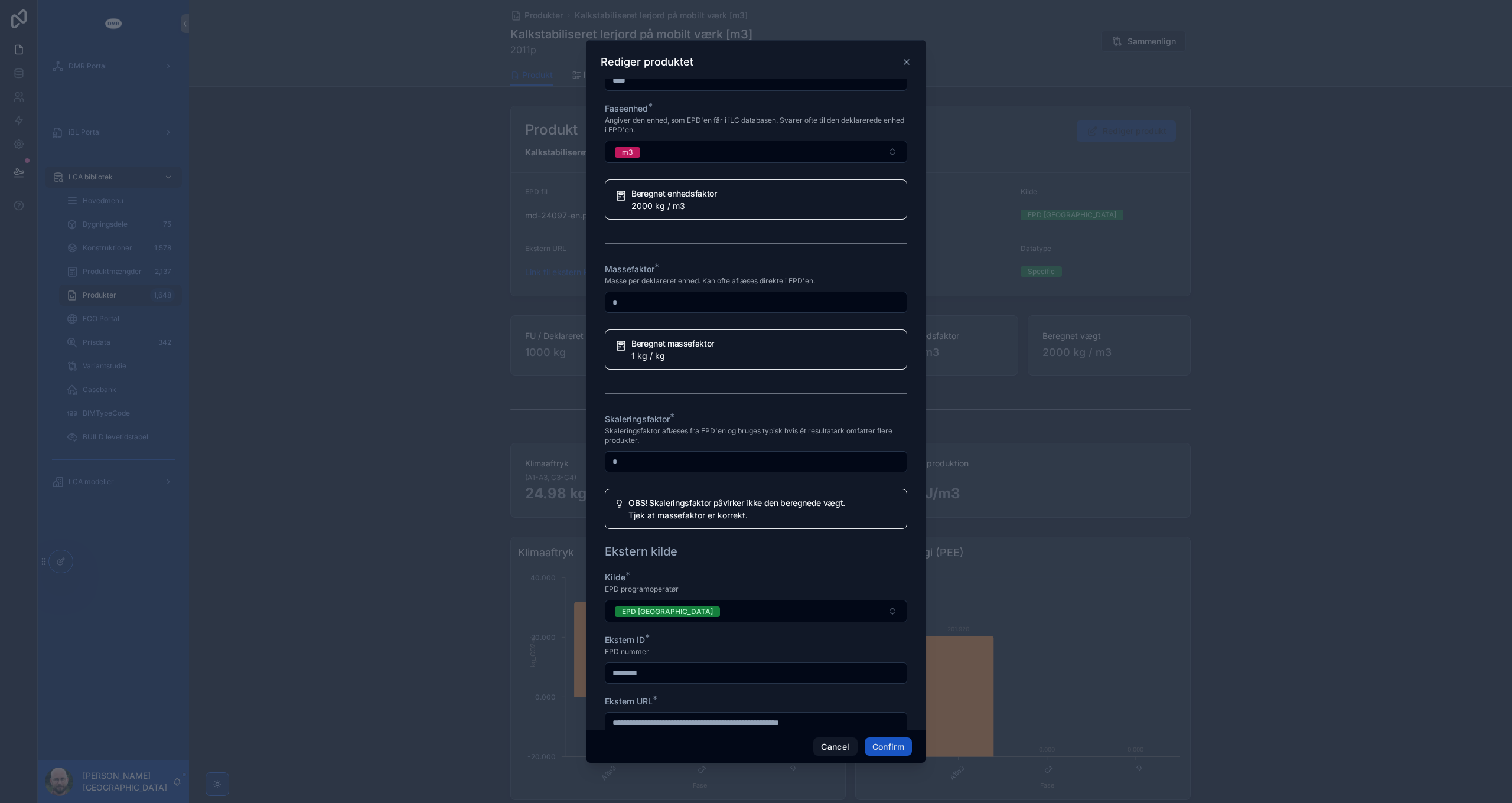
click at [746, 458] on input "*" at bounding box center [756, 462] width 301 height 17
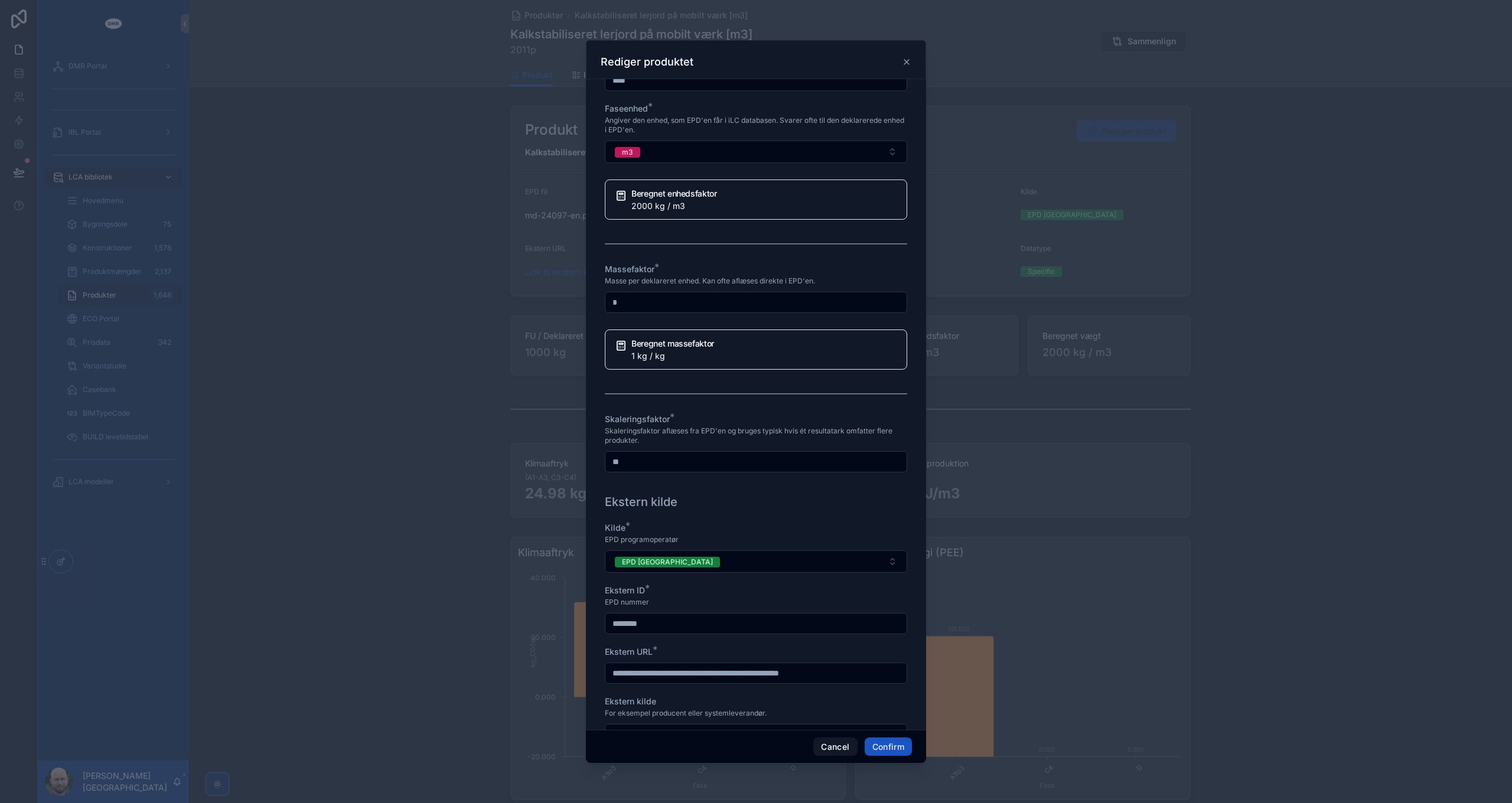
click at [758, 414] on div "Skaleringsfaktor *" at bounding box center [756, 419] width 303 height 12
click at [708, 462] on input "**" at bounding box center [756, 462] width 301 height 17
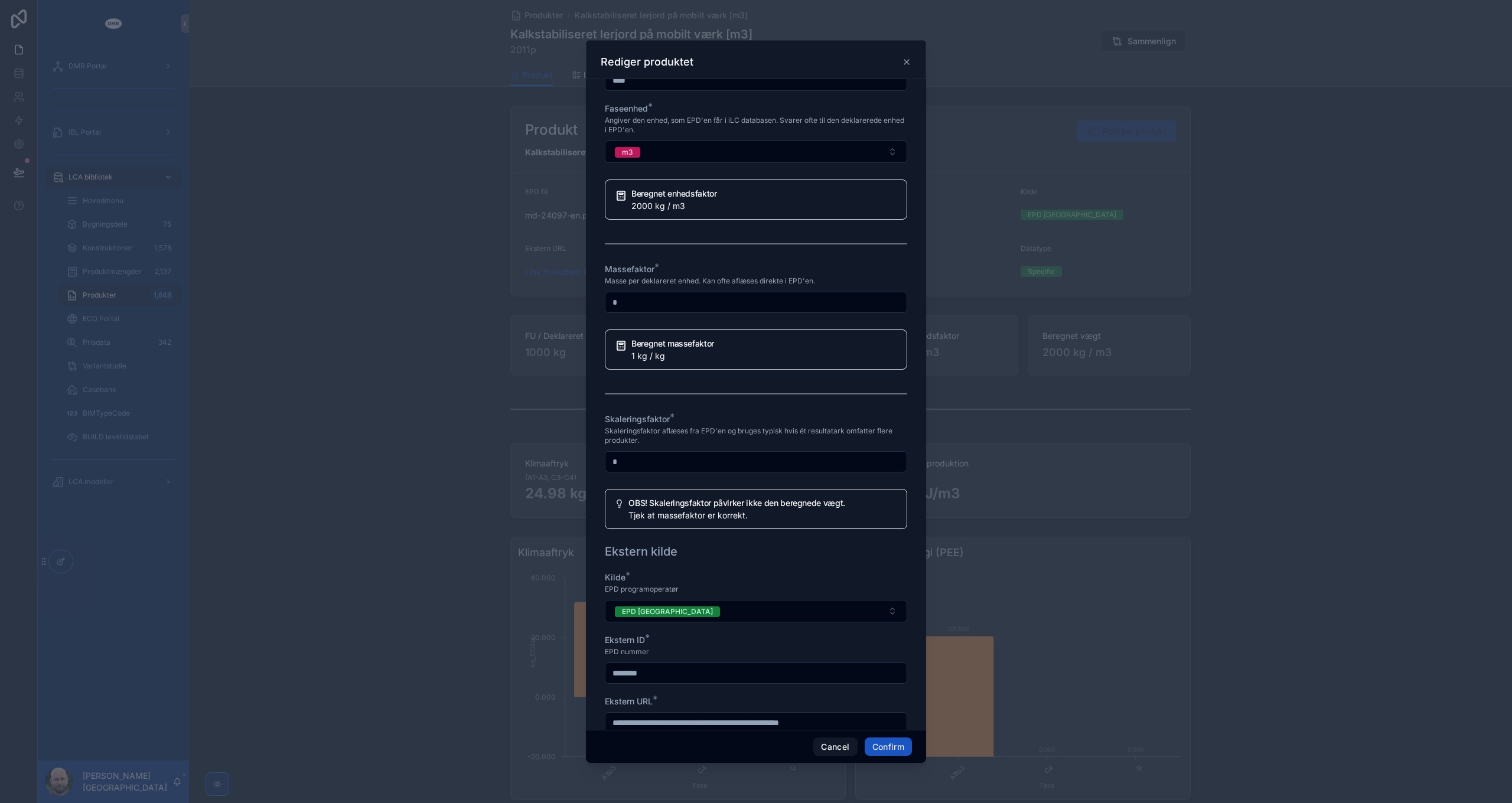
type input "*"
click at [737, 420] on div "Skaleringsfaktor *" at bounding box center [756, 419] width 303 height 12
click at [831, 746] on button "Cancel" at bounding box center [835, 747] width 43 height 19
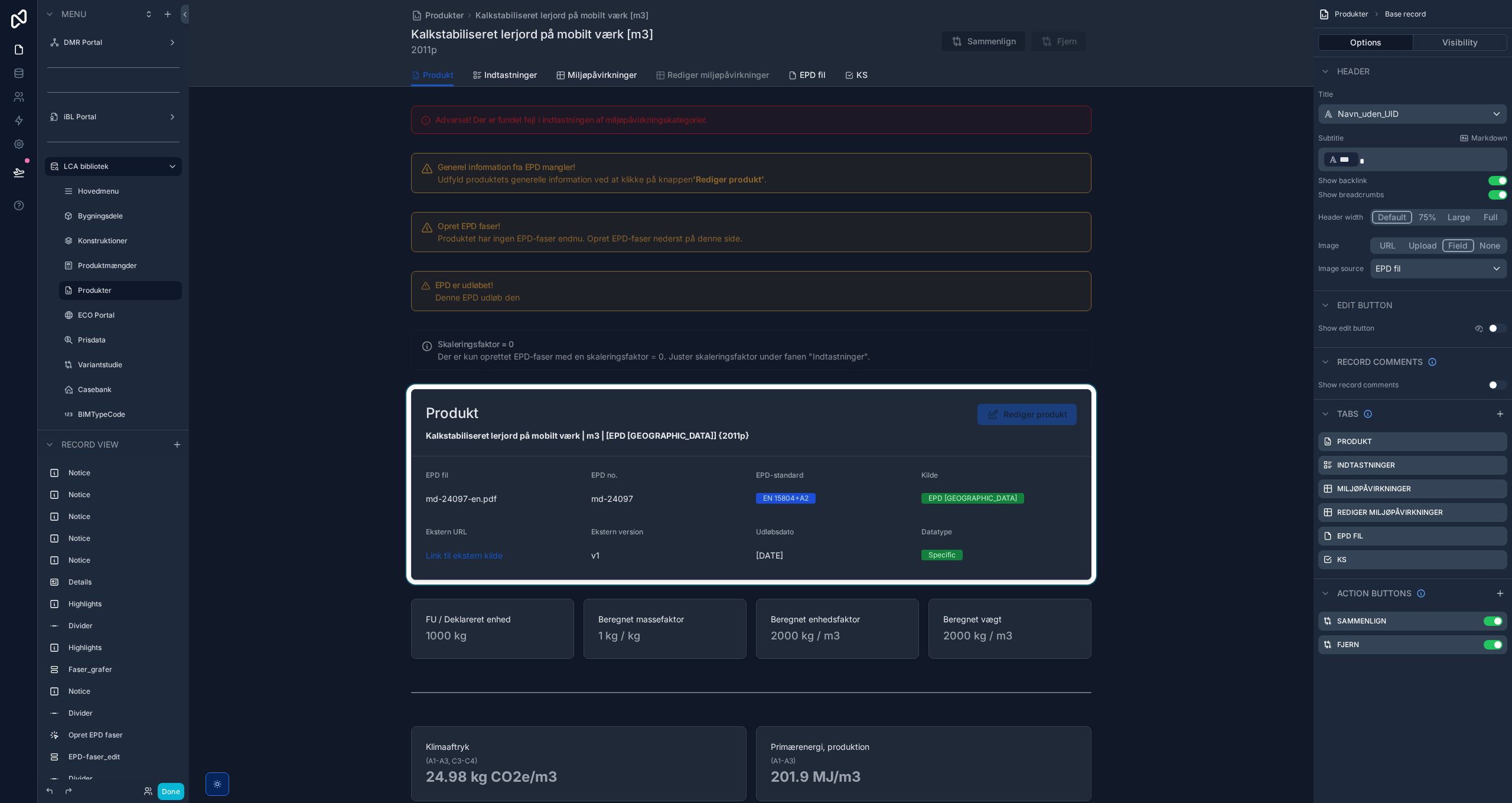
click at [940, 413] on div "scrollable content" at bounding box center [751, 485] width 1125 height 201
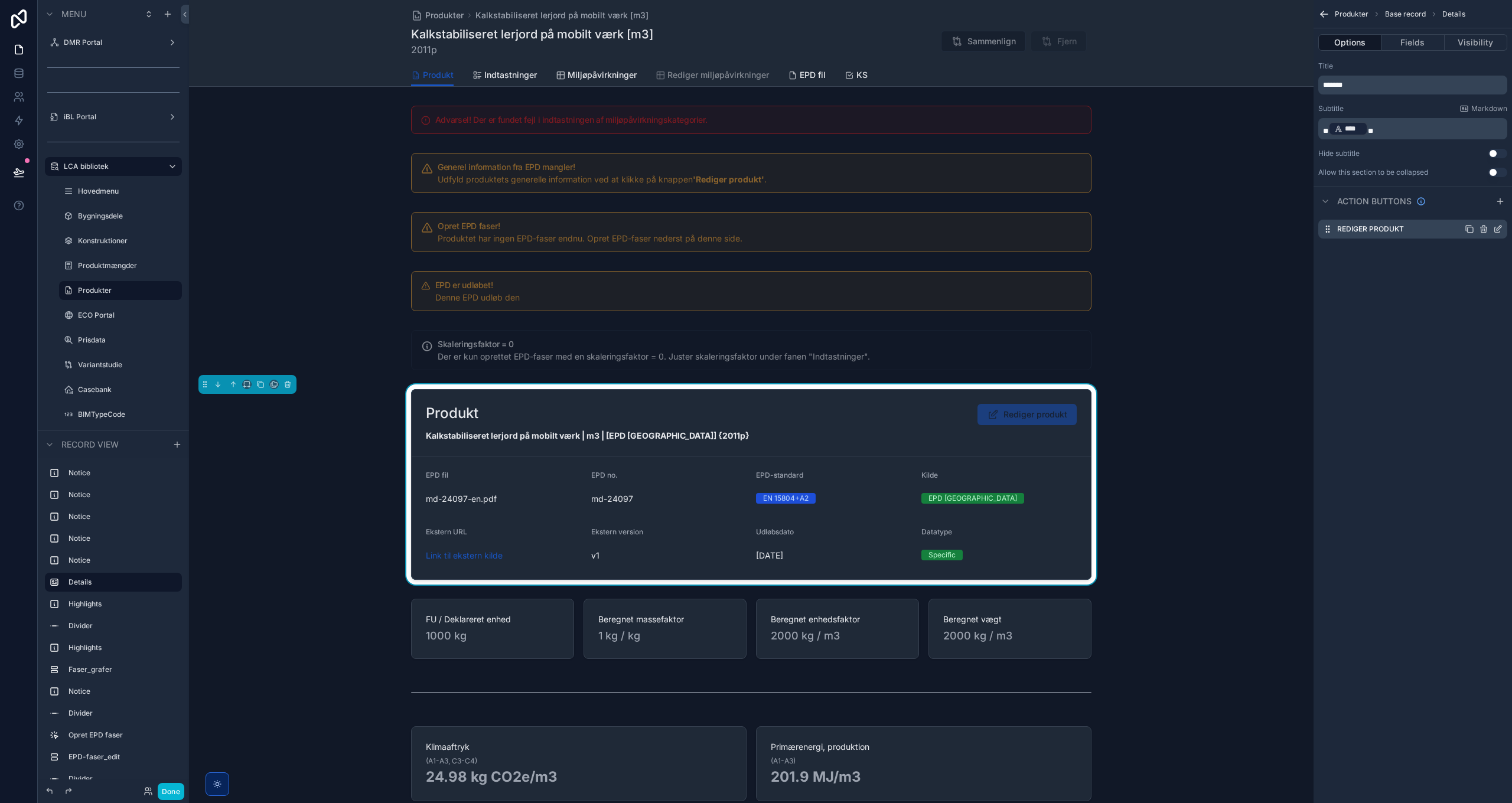
click at [1498, 228] on icon "scrollable content" at bounding box center [1499, 228] width 5 height 5
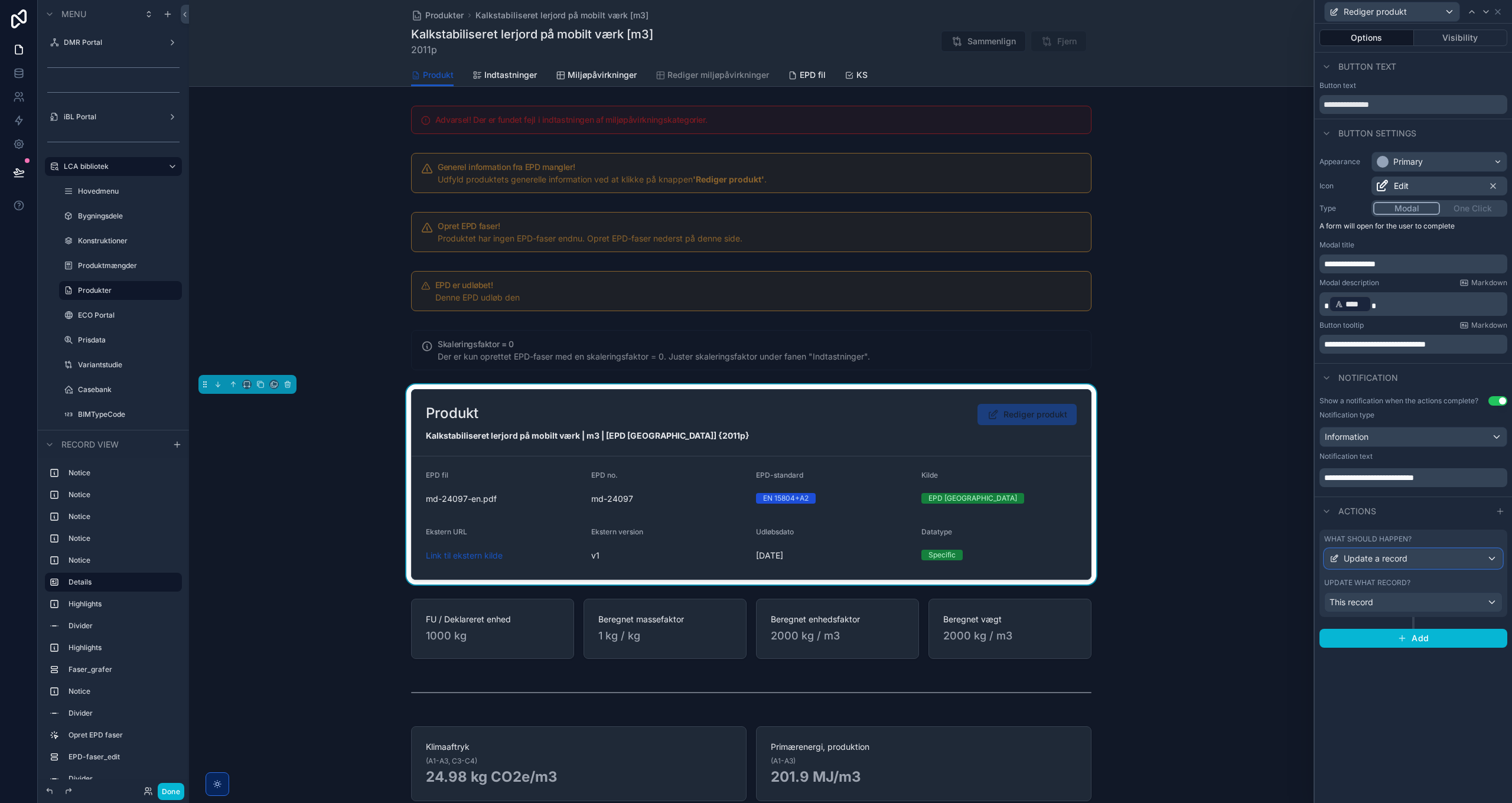
click at [1389, 559] on span "Update a record" at bounding box center [1376, 559] width 64 height 12
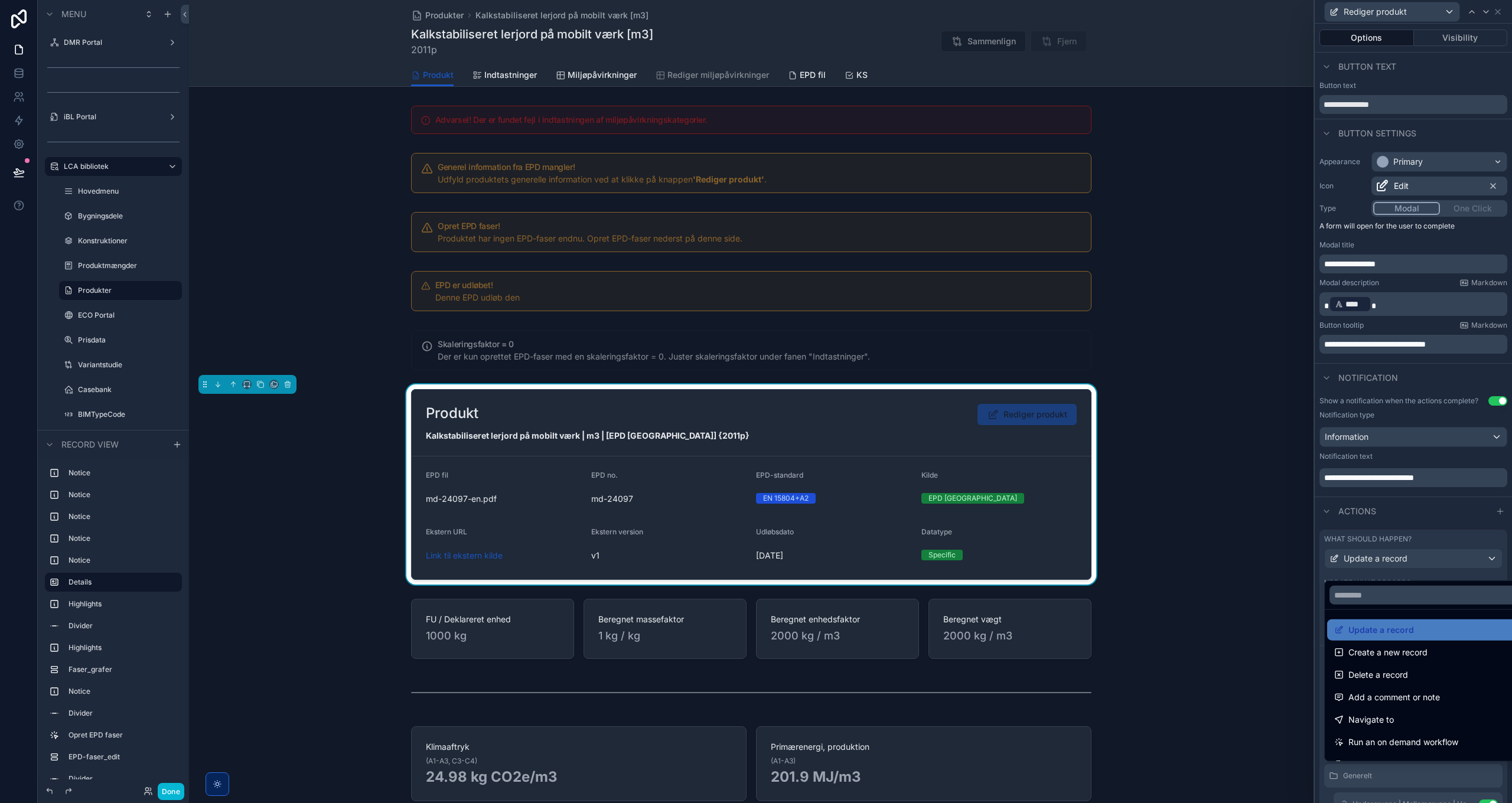
click at [1392, 570] on div at bounding box center [1413, 401] width 197 height 803
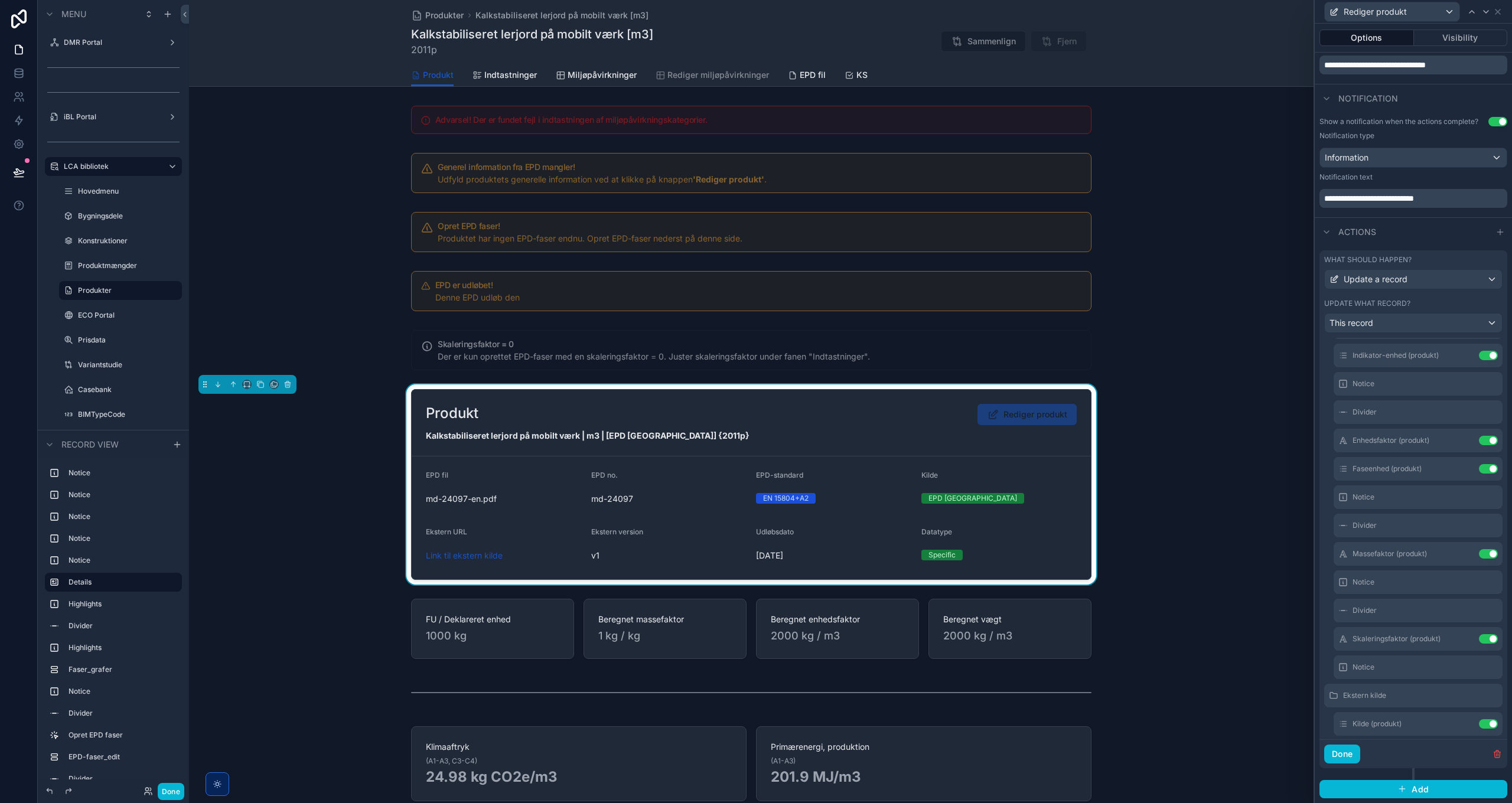
scroll to position [414, 0]
click at [1460, 595] on icon at bounding box center [1464, 593] width 9 height 9
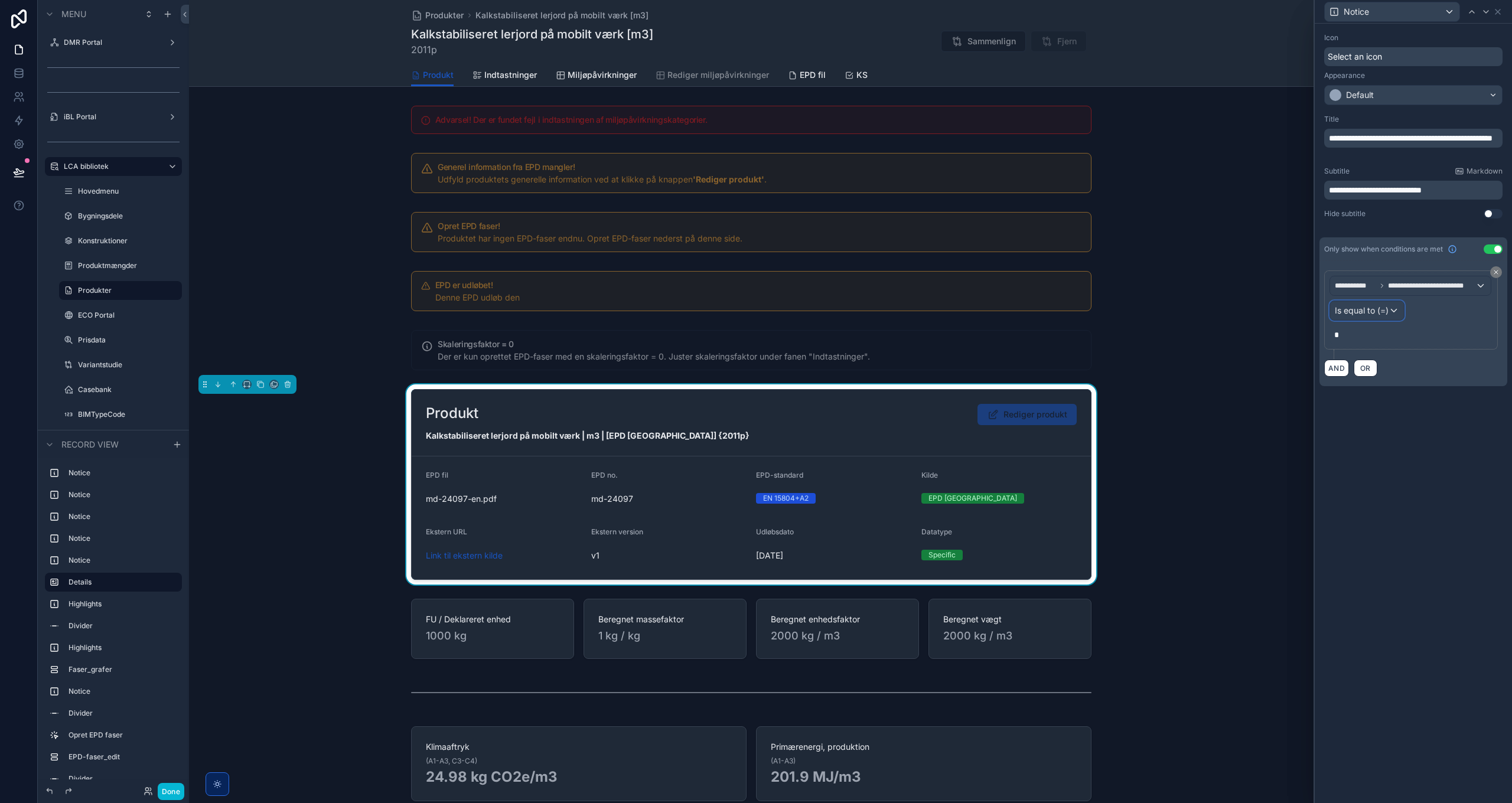
click at [1373, 309] on span "Is equal to (=)" at bounding box center [1362, 311] width 53 height 12
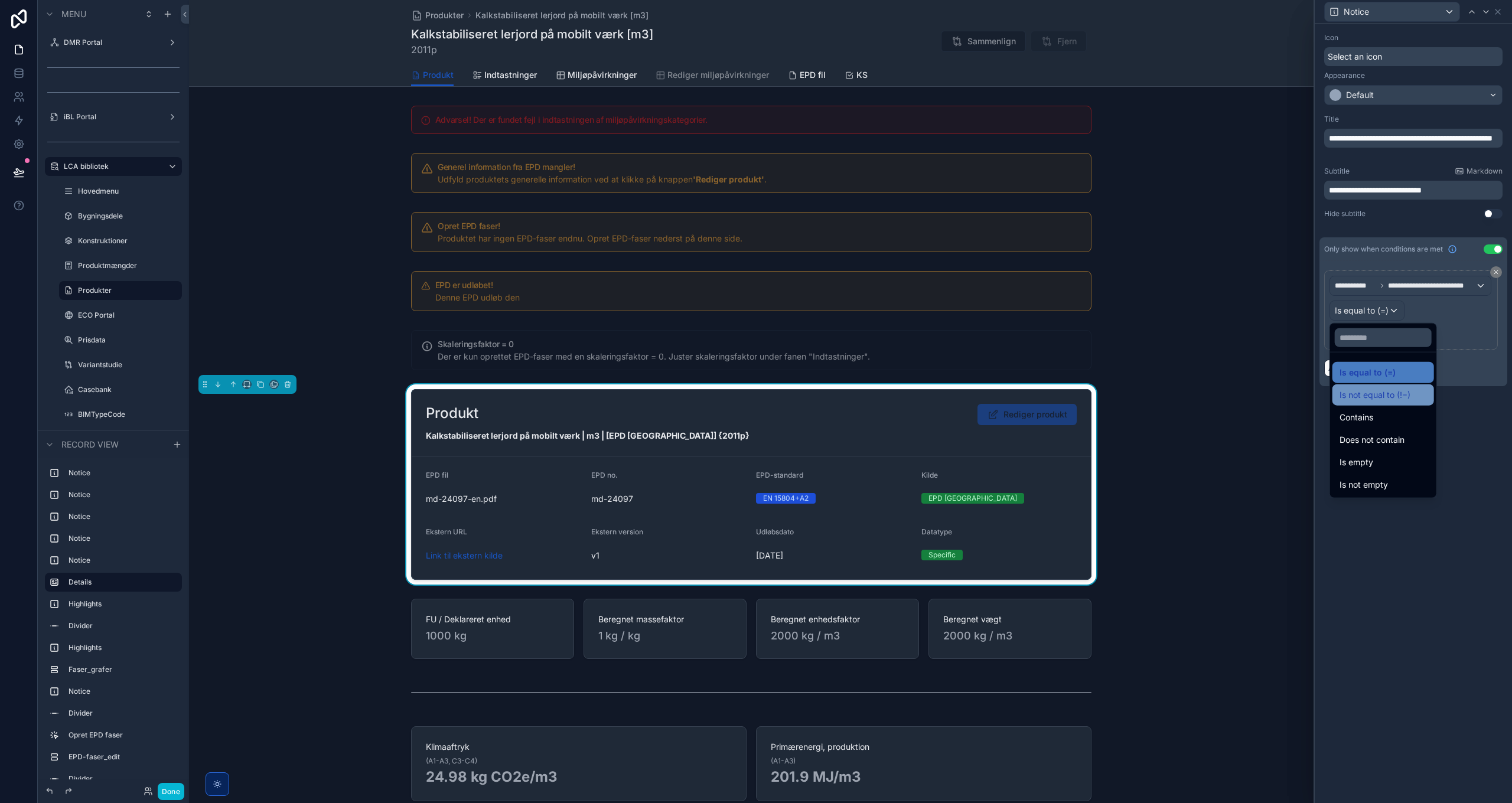
click at [1374, 398] on span "Is not equal to (!=)" at bounding box center [1375, 394] width 71 height 14
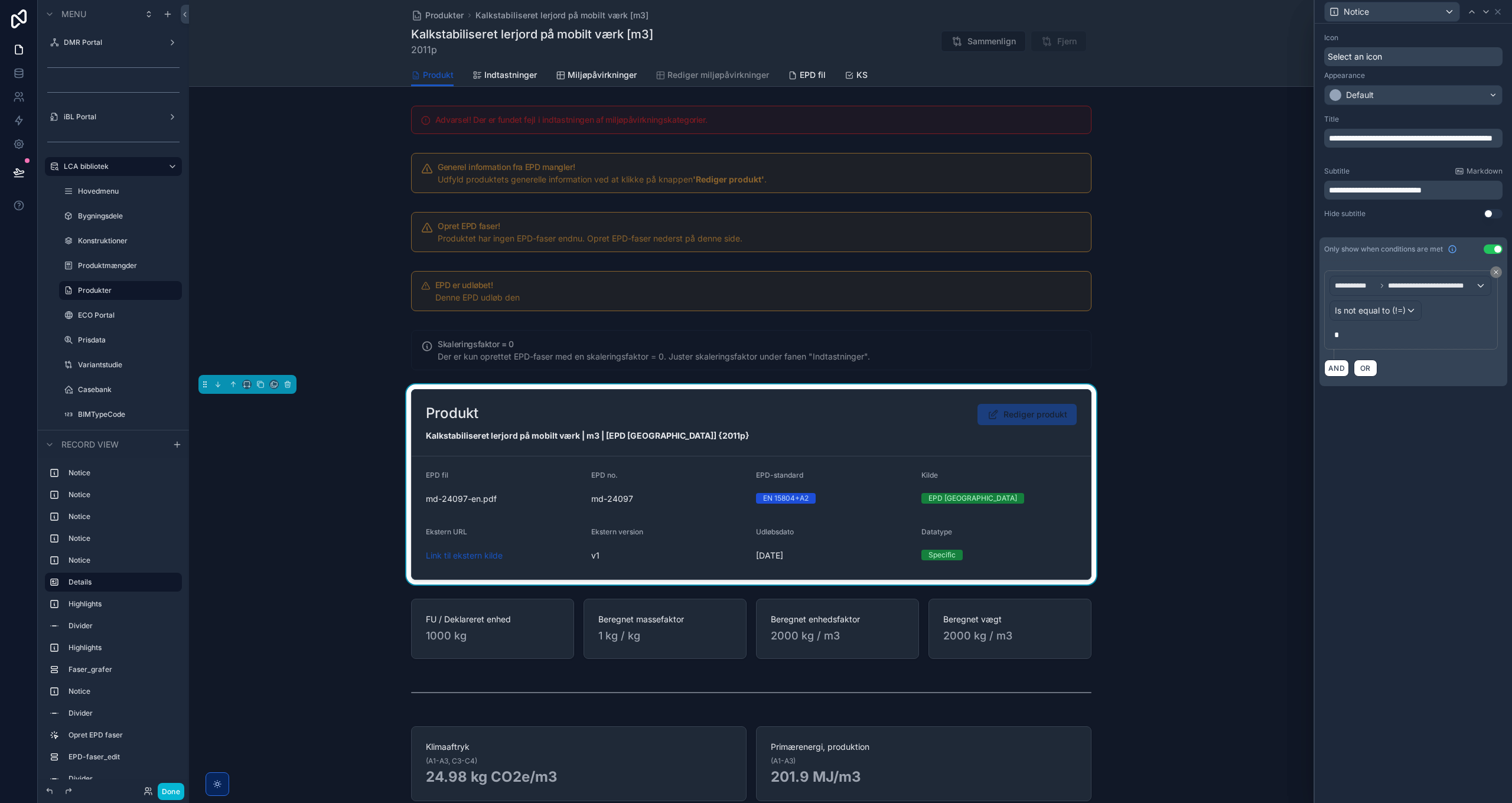
click at [1381, 474] on div "**********" at bounding box center [1413, 413] width 197 height 780
click at [1497, 13] on icon at bounding box center [1499, 12] width 5 height 5
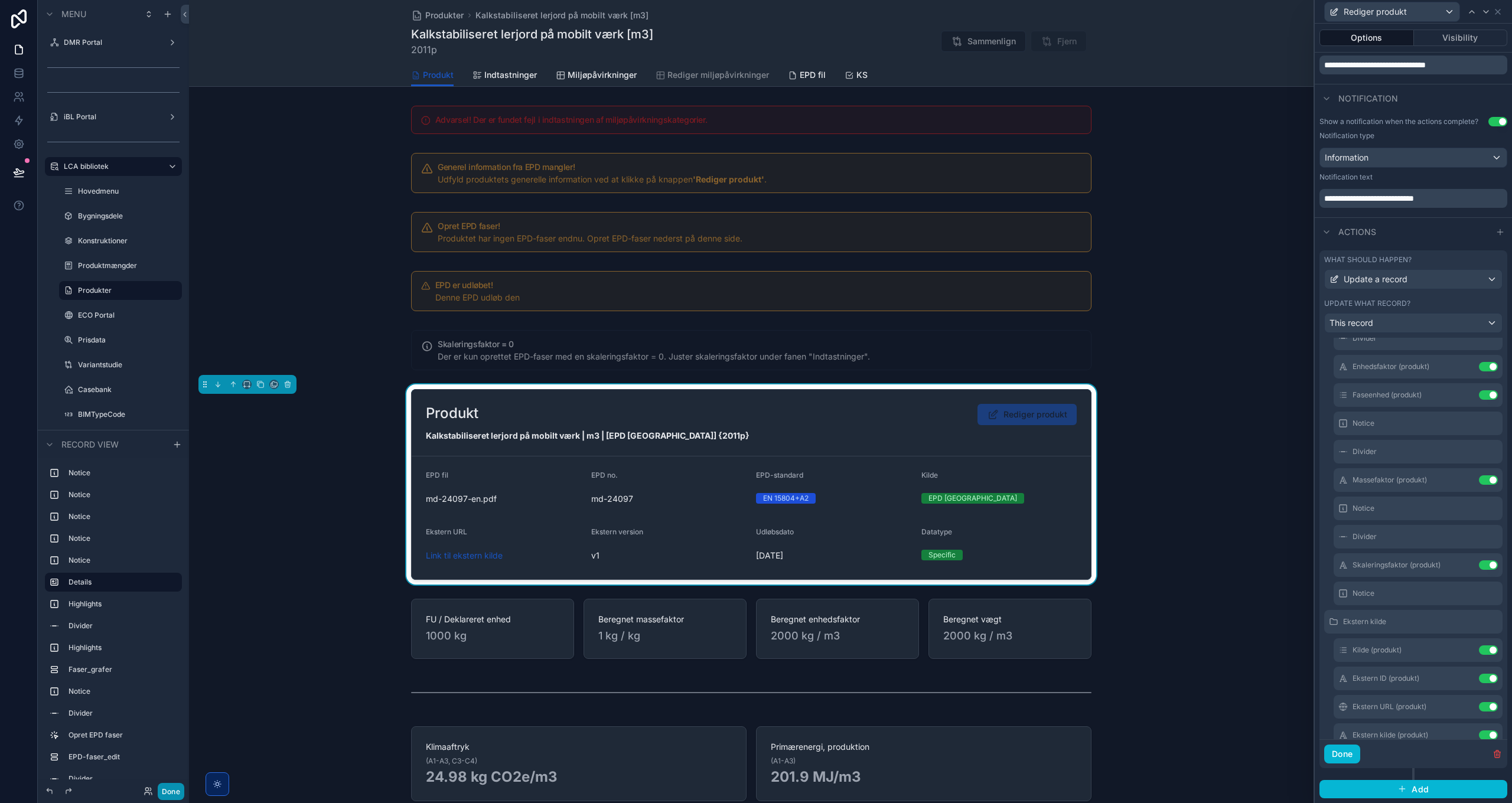
click at [175, 794] on button "Done" at bounding box center [171, 791] width 27 height 17
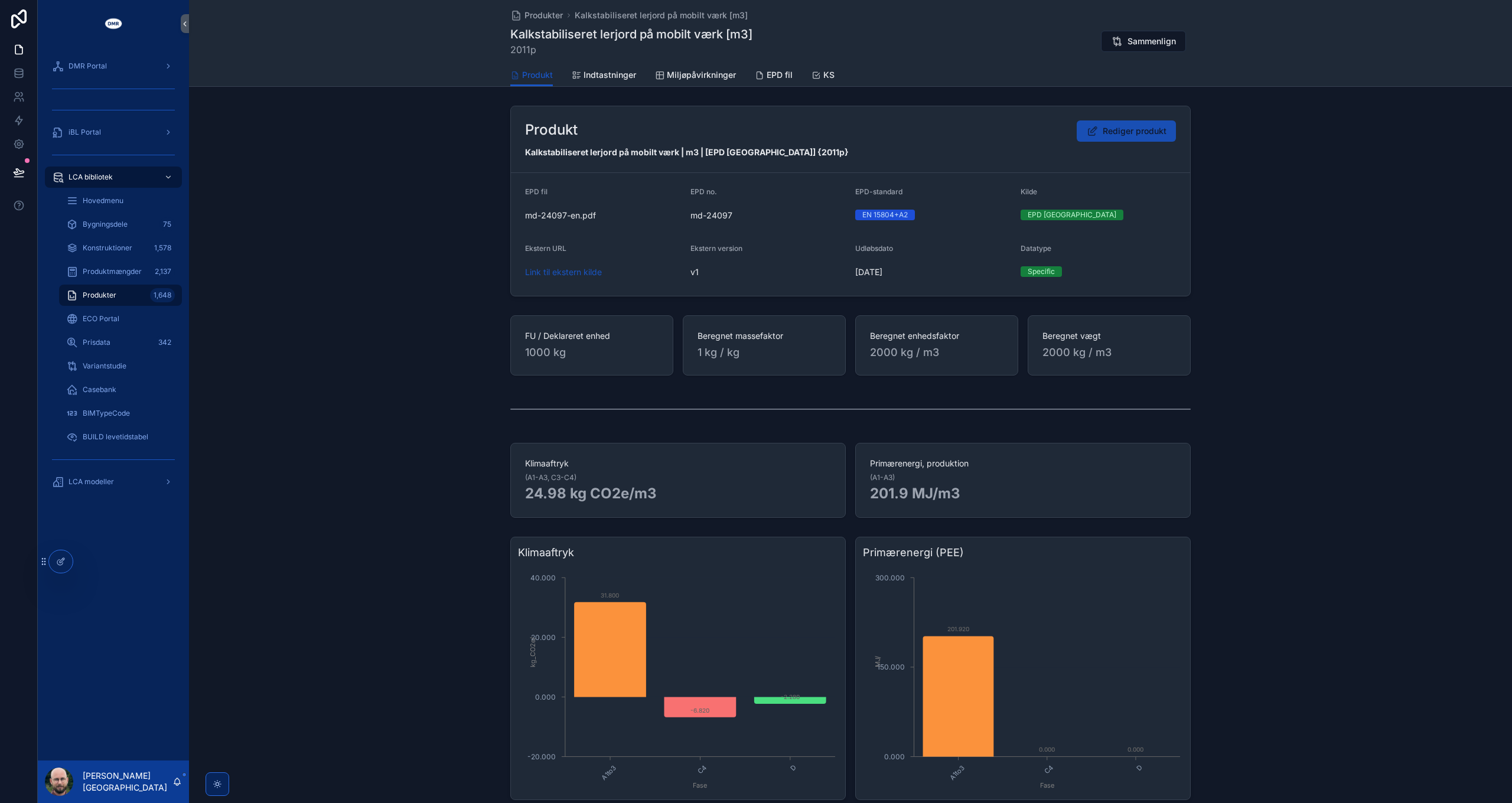
click at [1135, 130] on span "Rediger produkt" at bounding box center [1135, 131] width 64 height 12
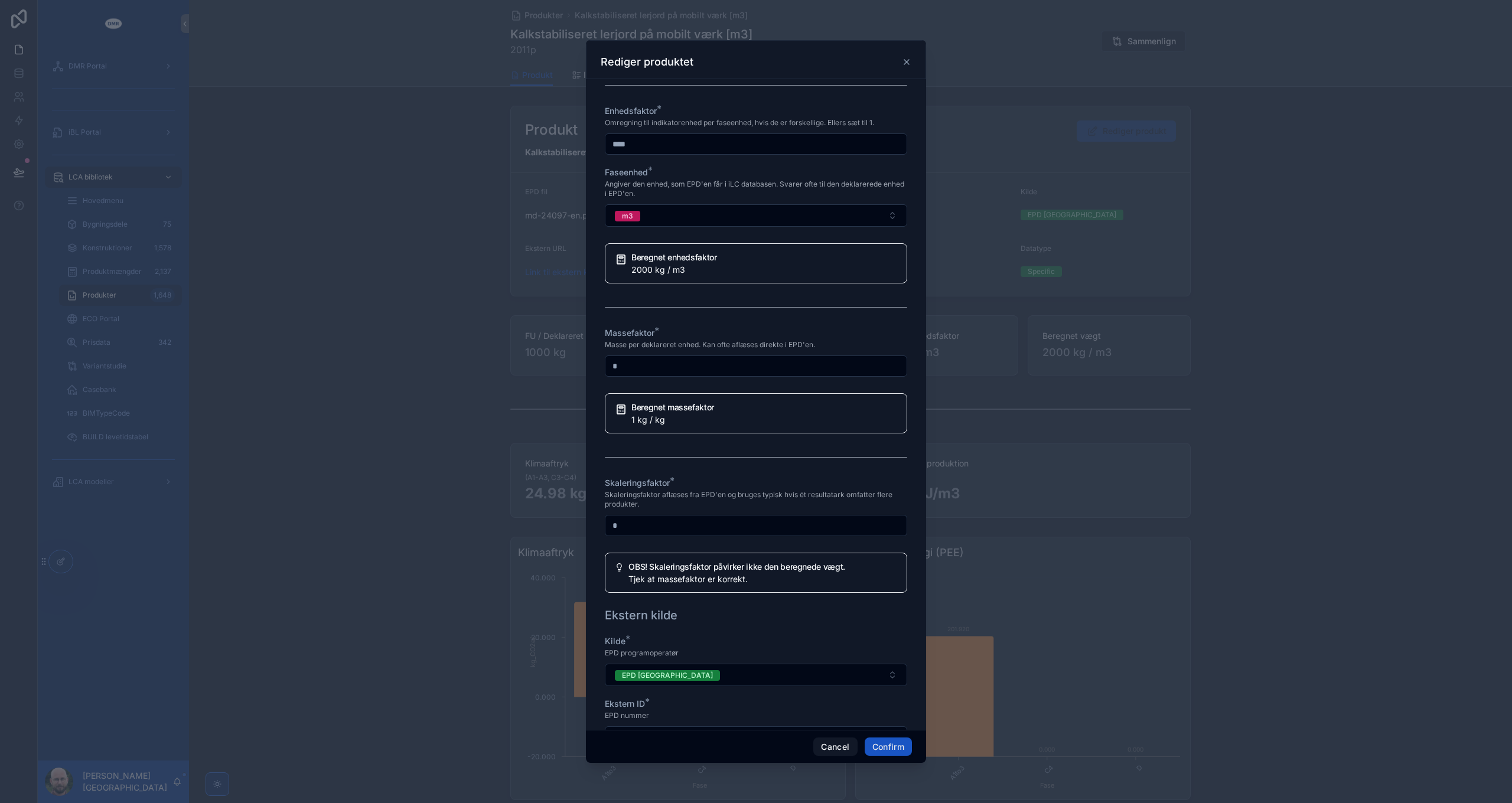
scroll to position [709, 0]
click at [711, 516] on input "*" at bounding box center [756, 521] width 301 height 17
click at [725, 491] on span "Skaleringsfaktor aflæses fra EPD'en og bruges typisk hvis ét resultatark omfatt…" at bounding box center [756, 495] width 303 height 19
click at [704, 519] on input "**" at bounding box center [756, 521] width 301 height 17
type input "*"
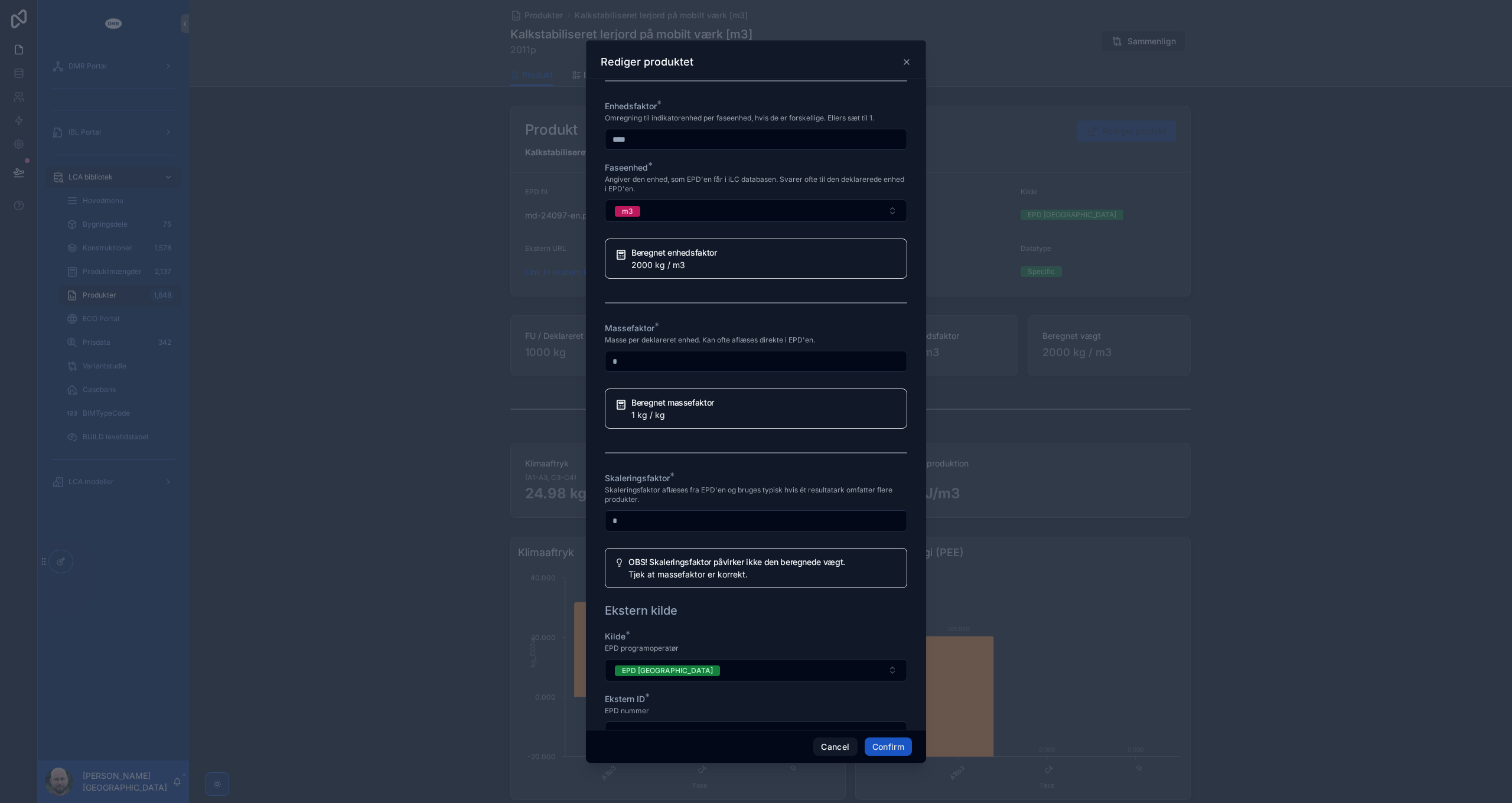
click at [760, 478] on div "Skaleringsfaktor *" at bounding box center [756, 478] width 303 height 12
drag, startPoint x: 731, startPoint y: 521, endPoint x: 506, endPoint y: 515, distance: 225.1
click at [506, 515] on div "**********" at bounding box center [756, 401] width 1512 height 803
click at [677, 472] on div "Skaleringsfaktor *" at bounding box center [756, 478] width 303 height 12
click at [834, 745] on button "Cancel" at bounding box center [835, 747] width 43 height 19
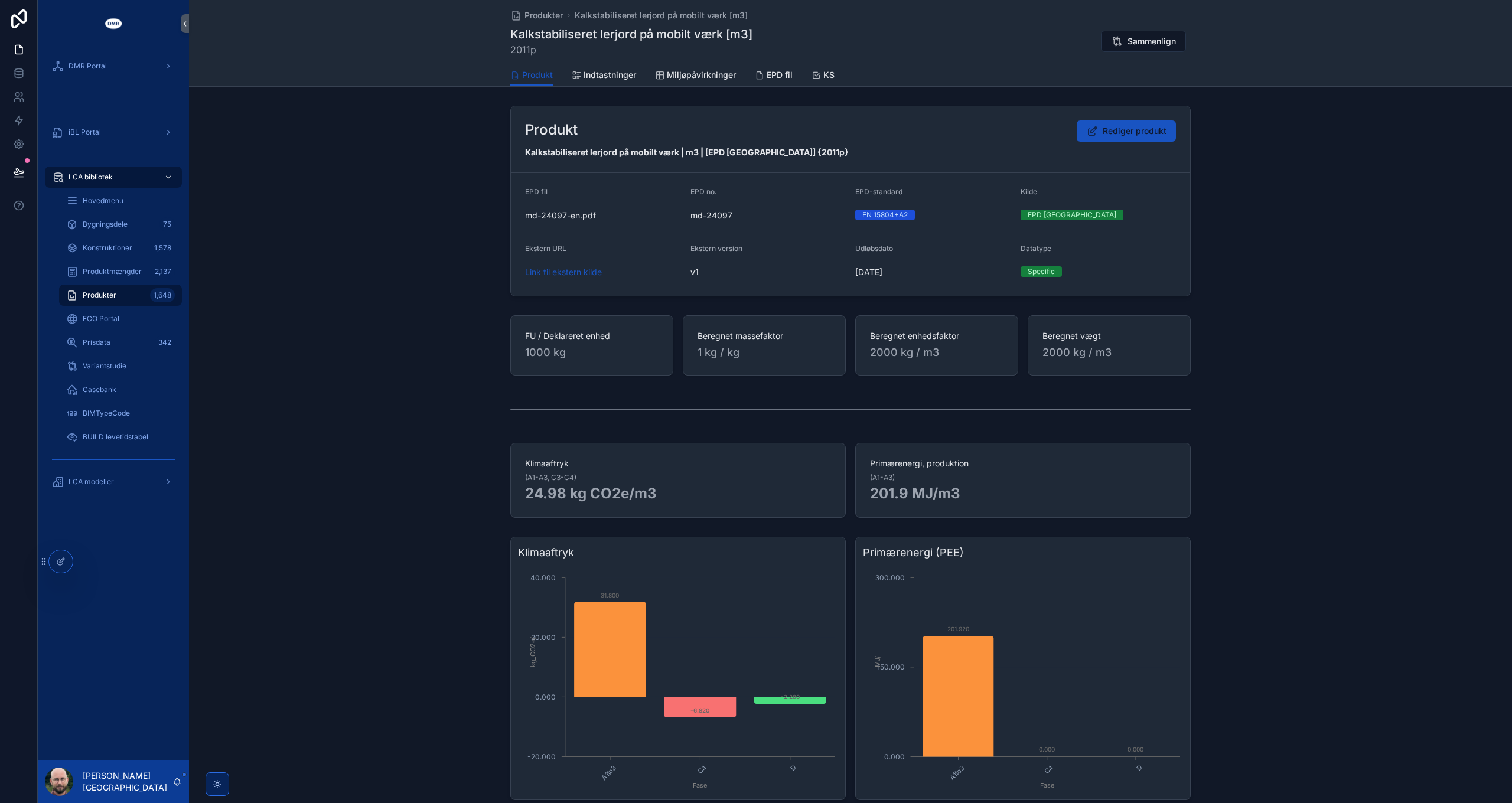
click at [519, 54] on span "2011p" at bounding box center [632, 49] width 242 height 14
copy span "2011p"
click at [545, 15] on span "Produkter" at bounding box center [544, 15] width 38 height 12
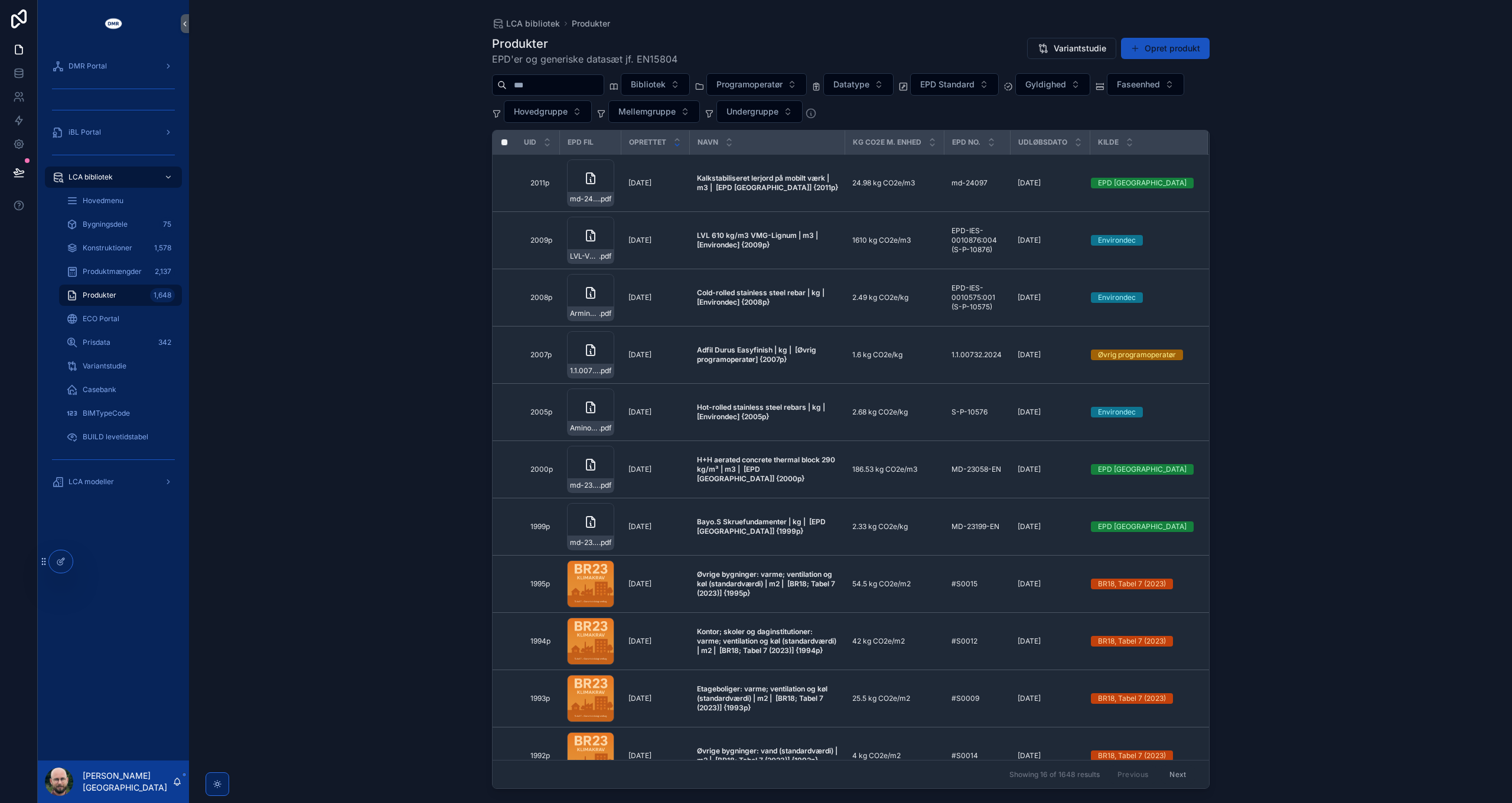
click at [567, 88] on input "scrollable content" at bounding box center [555, 85] width 97 height 17
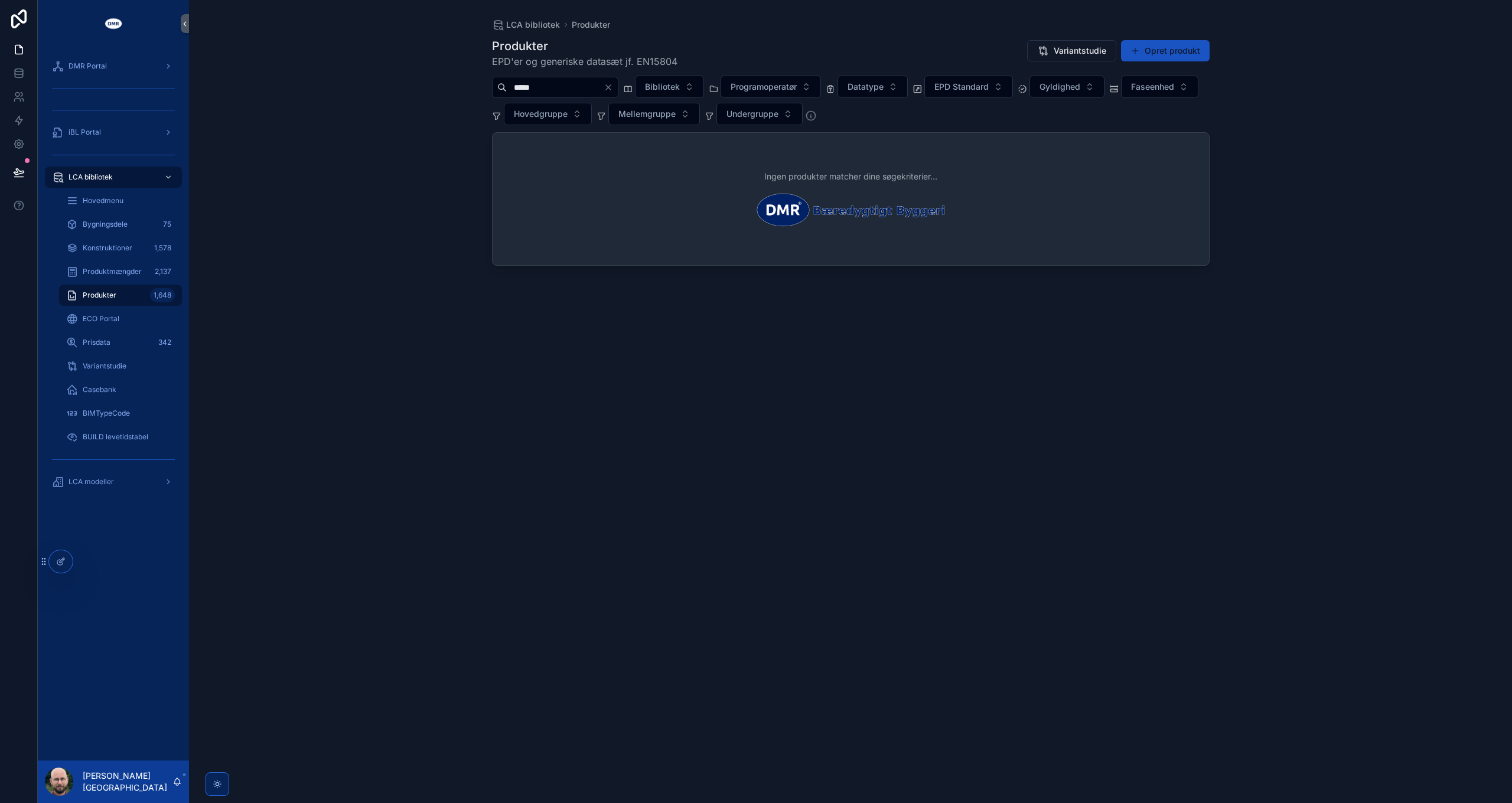
click at [328, 263] on div "LCA bibliotek Produkter Produkter EPD'er og generiske datasæt jf. EN15804 Varia…" at bounding box center [850, 401] width 1323 height 803
click at [553, 89] on input "*****" at bounding box center [555, 88] width 97 height 17
type input "****"
click at [438, 132] on div "LCA bibliotek Produkter Produkter EPD'er og generiske datasæt jf. EN15804 Varia…" at bounding box center [850, 401] width 1323 height 803
click at [1177, 51] on button "Opret produkt" at bounding box center [1165, 50] width 89 height 21
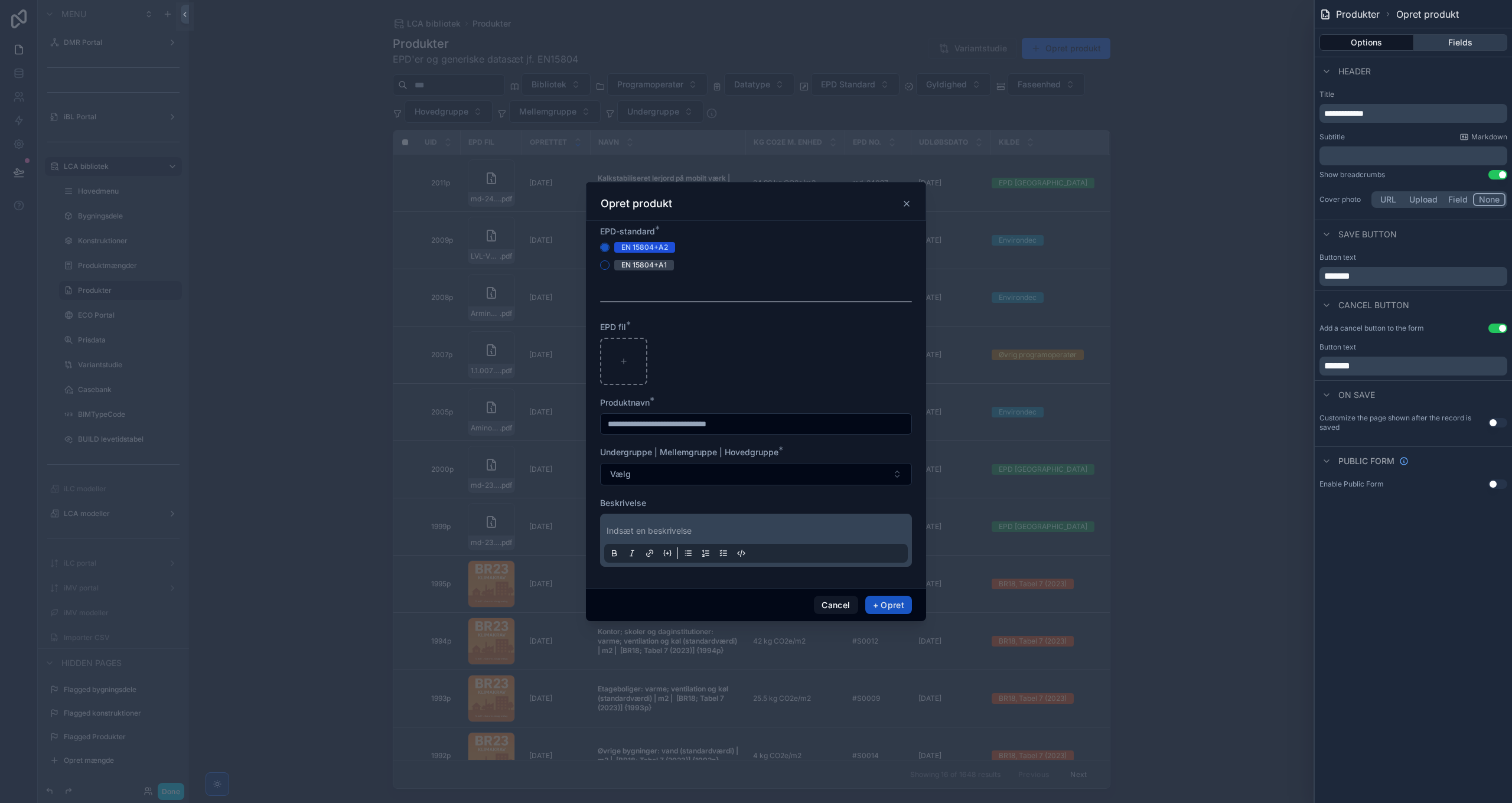
click at [1462, 41] on button "Fields" at bounding box center [1461, 43] width 94 height 17
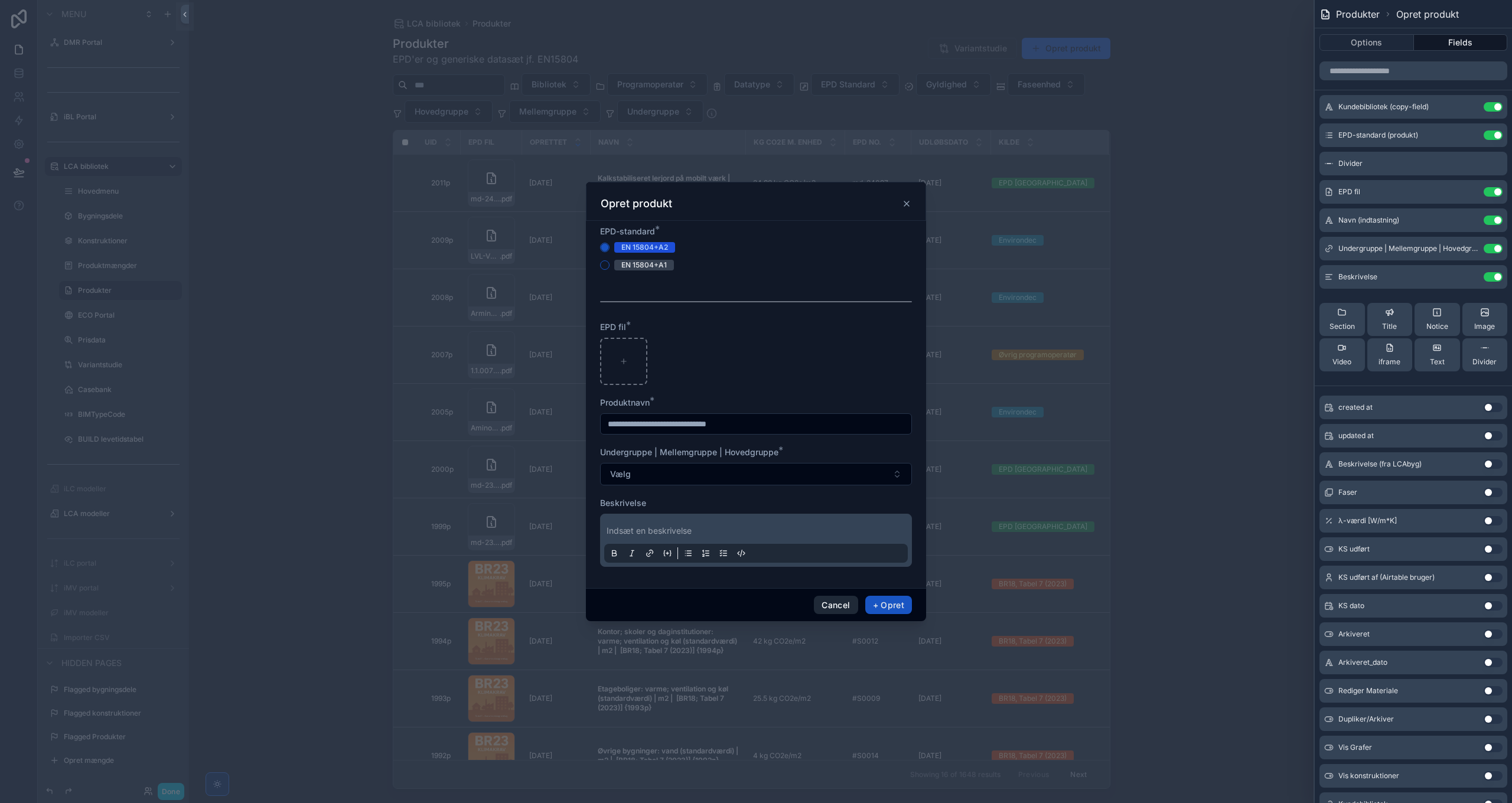
click at [840, 609] on button "Cancel" at bounding box center [836, 605] width 43 height 19
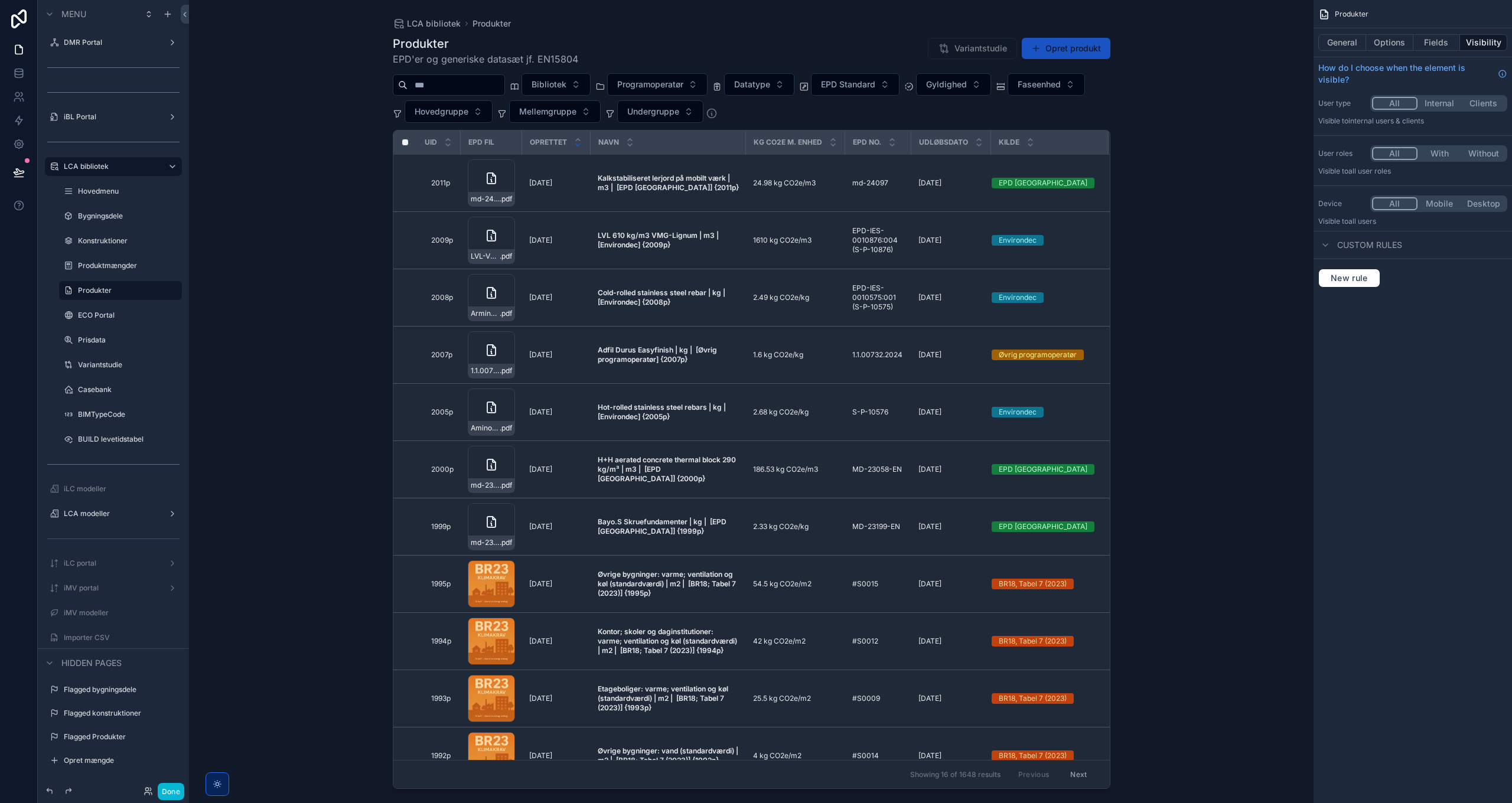
click at [657, 236] on div "scrollable content" at bounding box center [751, 394] width 756 height 789
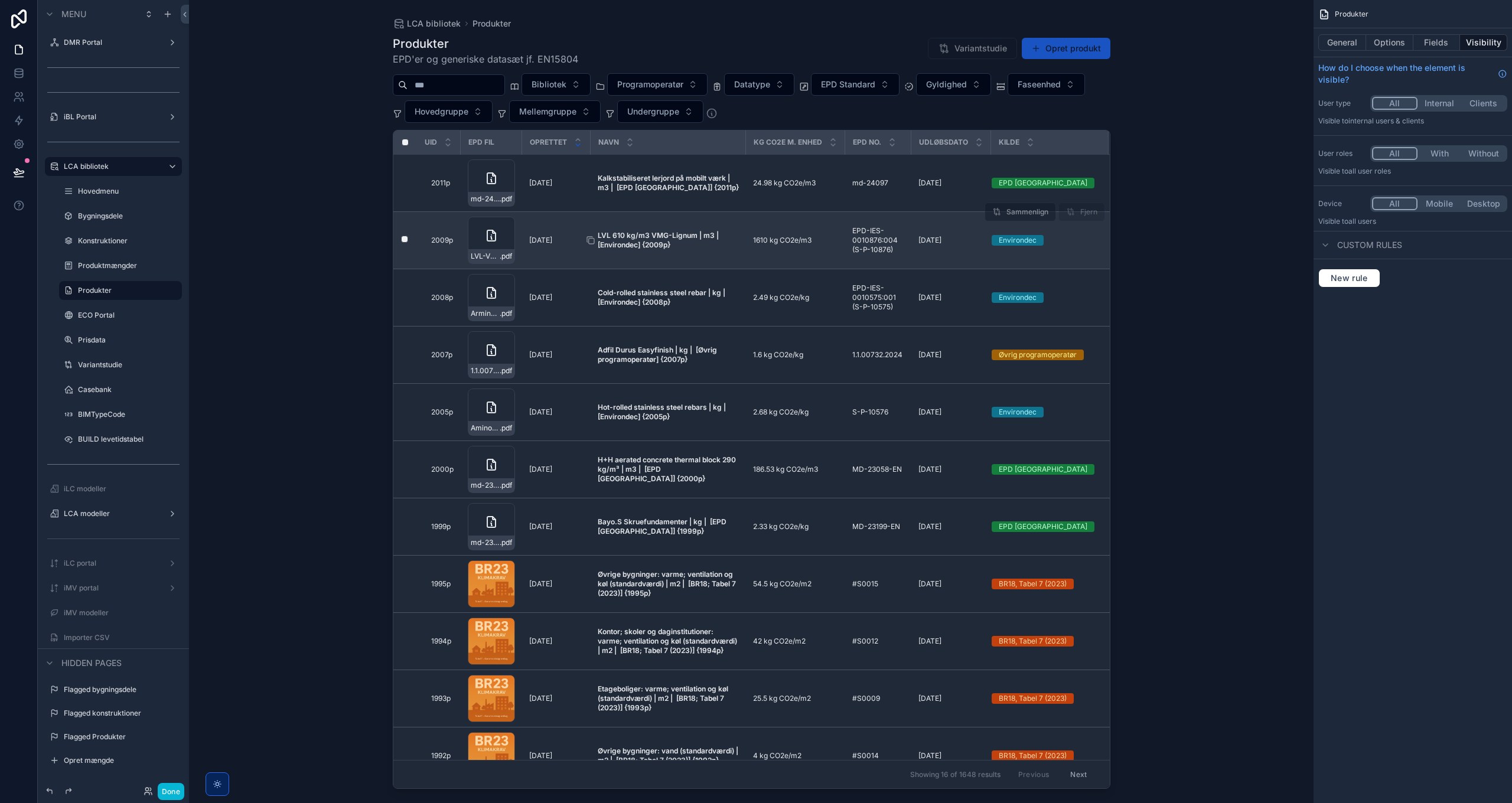
click at [660, 237] on strong "LVL 610 kg/m3 VMG-Lignum | m3 | [Environdec] {2009p}" at bounding box center [659, 240] width 125 height 18
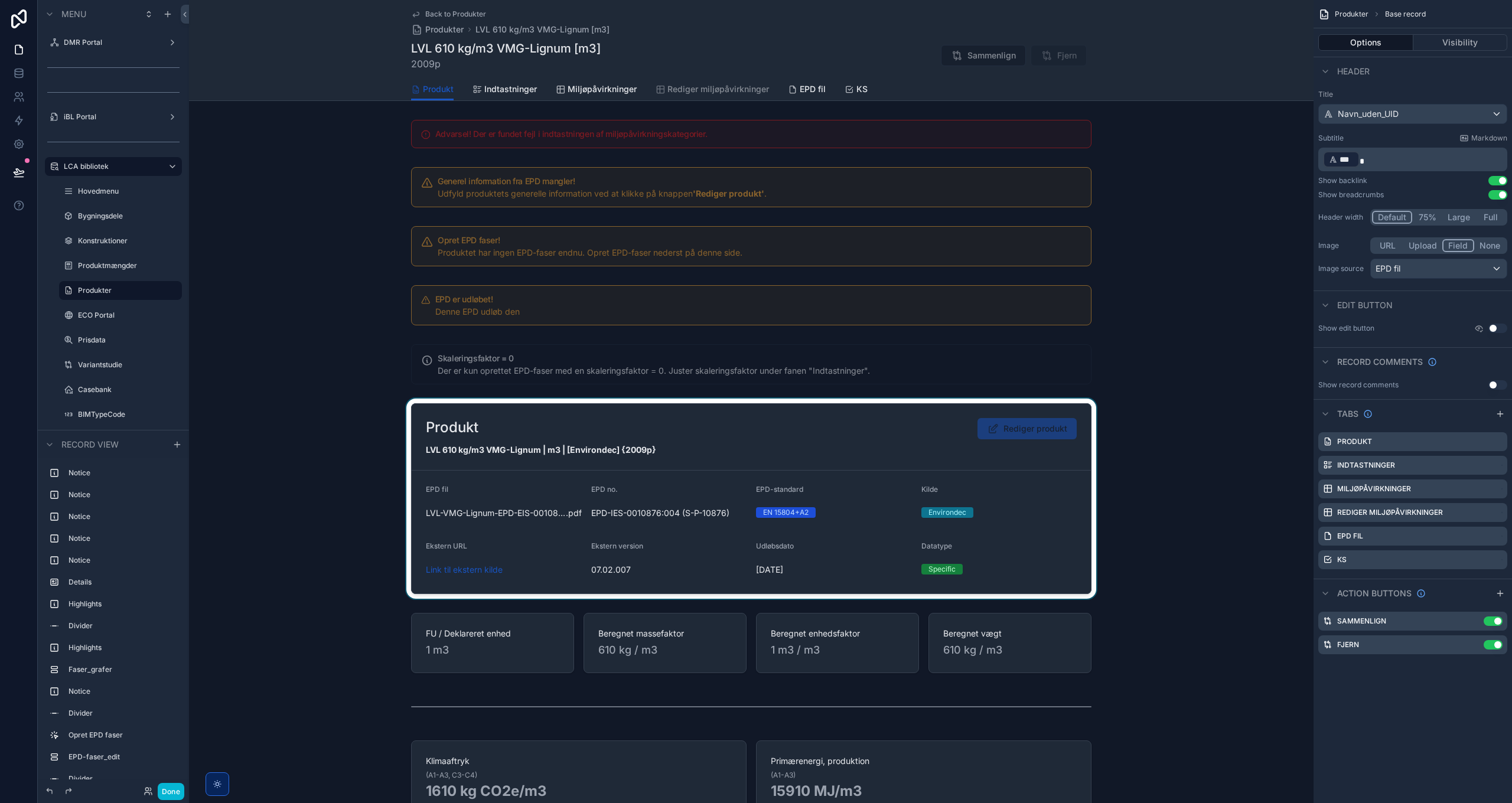
scroll to position [354, 0]
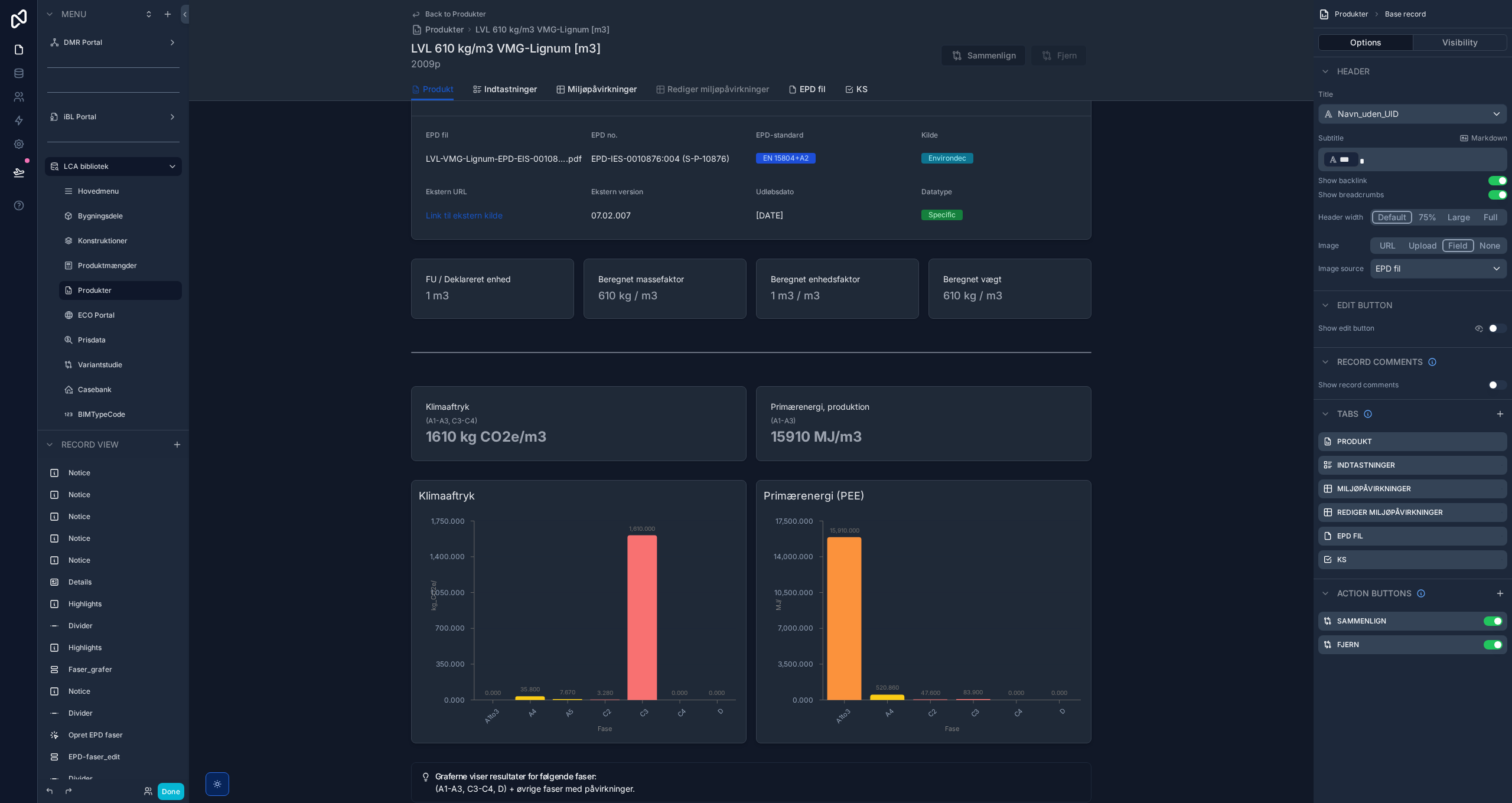
drag, startPoint x: 1264, startPoint y: 216, endPoint x: 1089, endPoint y: 216, distance: 175.0
click at [1264, 216] on div "scrollable content" at bounding box center [751, 145] width 1125 height 201
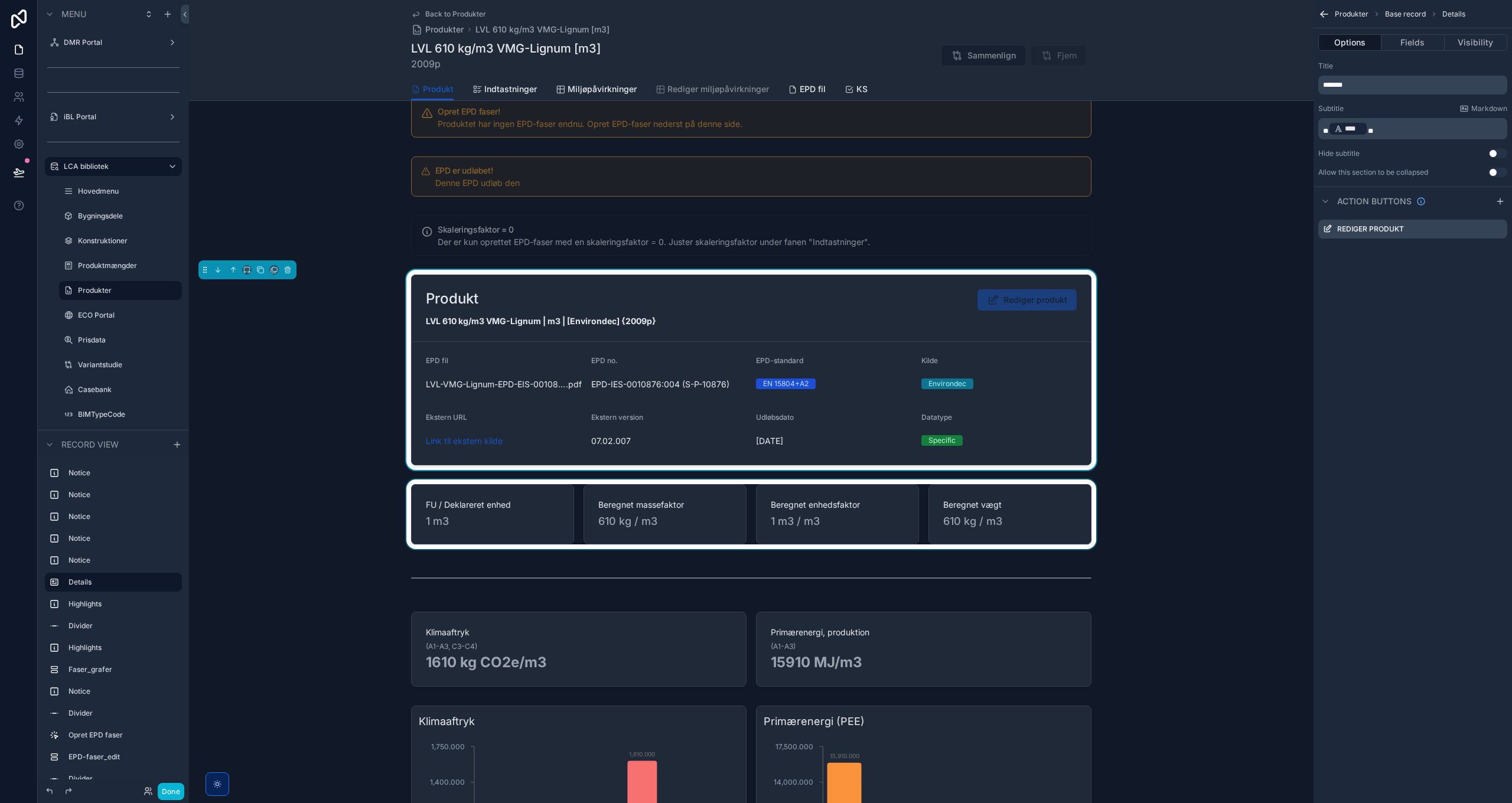
scroll to position [0, 0]
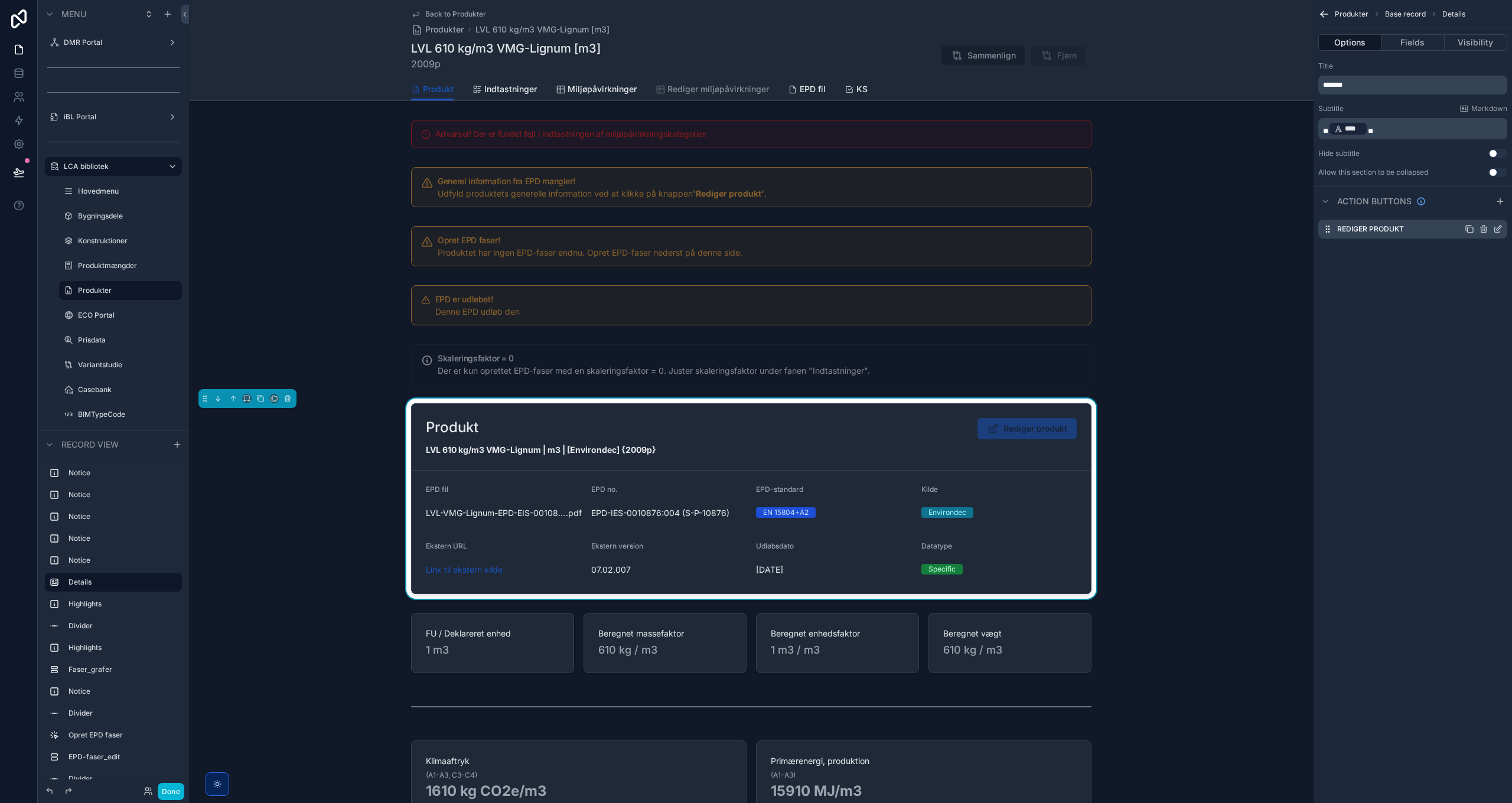
click at [1498, 229] on icon "scrollable content" at bounding box center [1498, 229] width 9 height 9
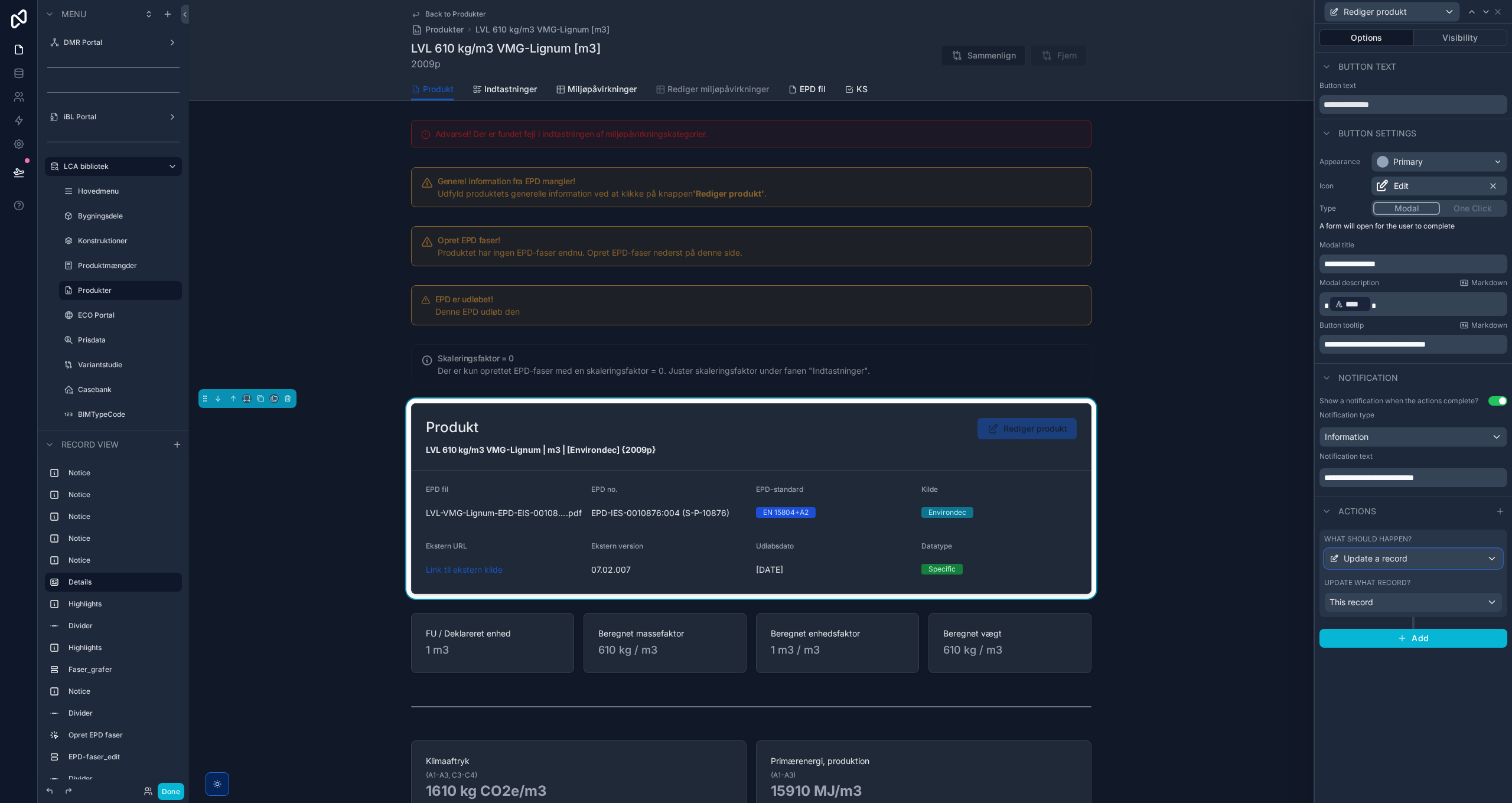
click at [1425, 558] on div "Update a record" at bounding box center [1413, 558] width 177 height 19
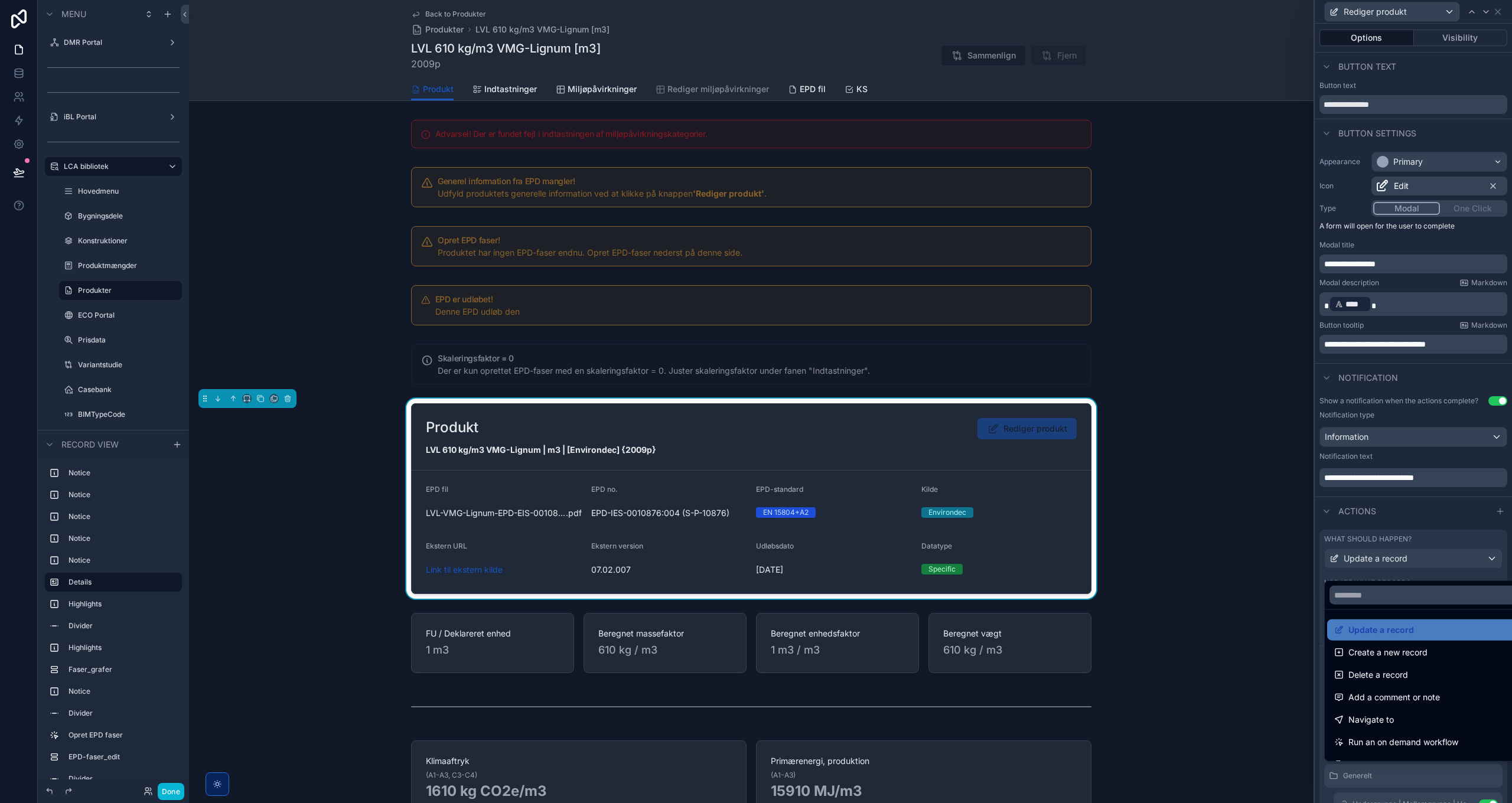
click at [1425, 563] on div at bounding box center [1413, 401] width 197 height 803
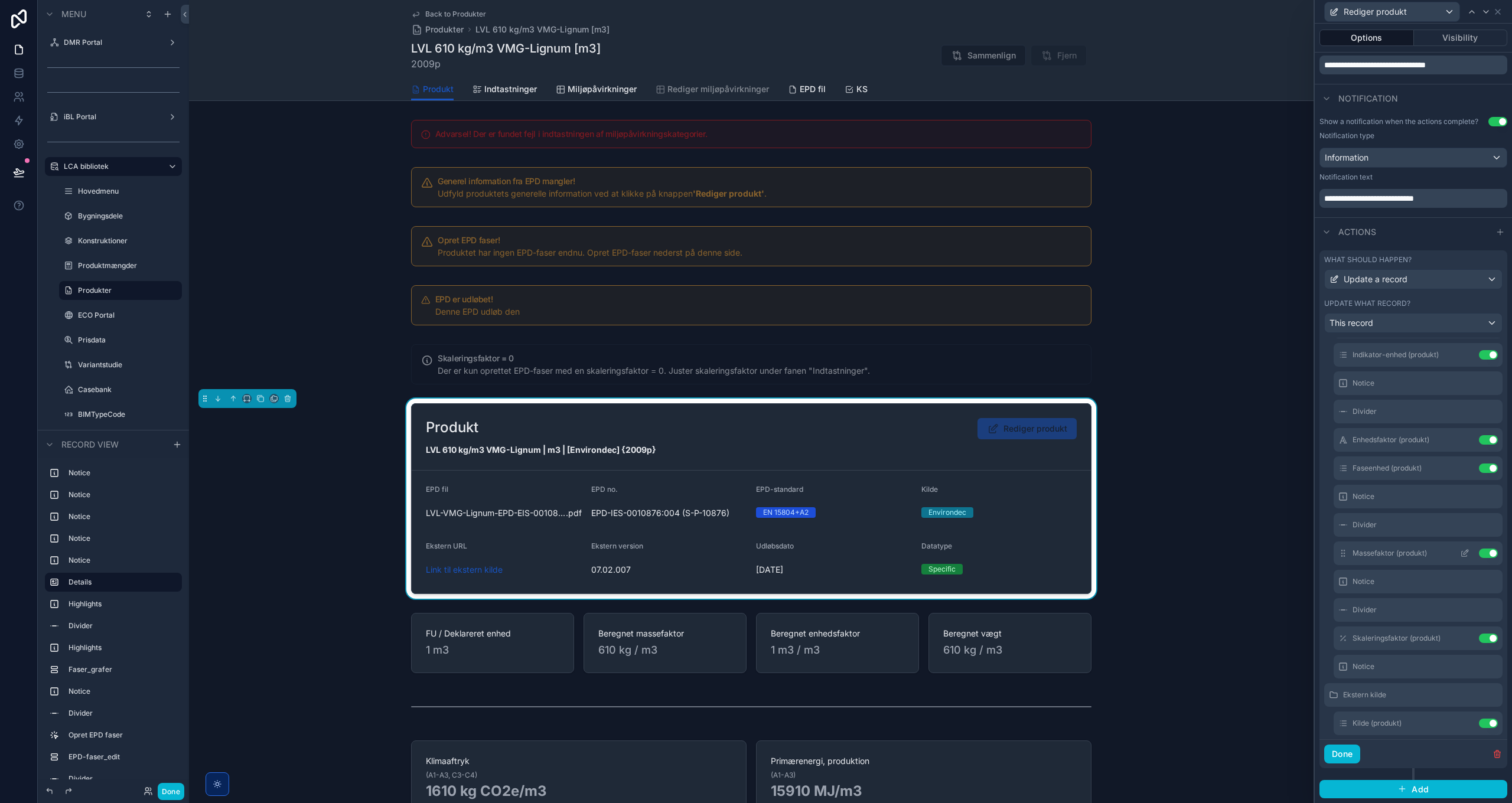
scroll to position [414, 0]
click at [1464, 565] on icon at bounding box center [1466, 564] width 5 height 5
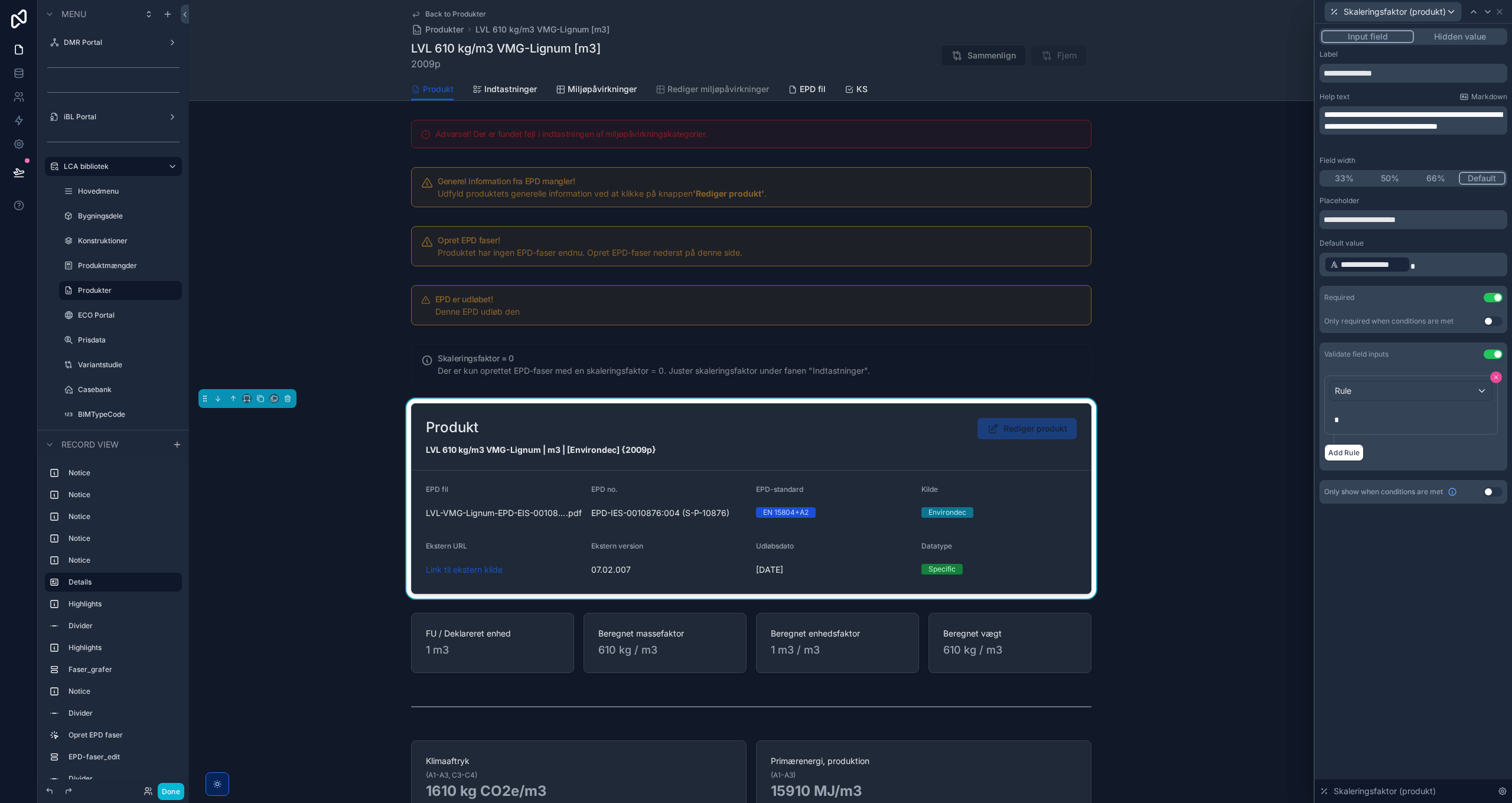
click at [1497, 378] on icon at bounding box center [1496, 378] width 3 height 3
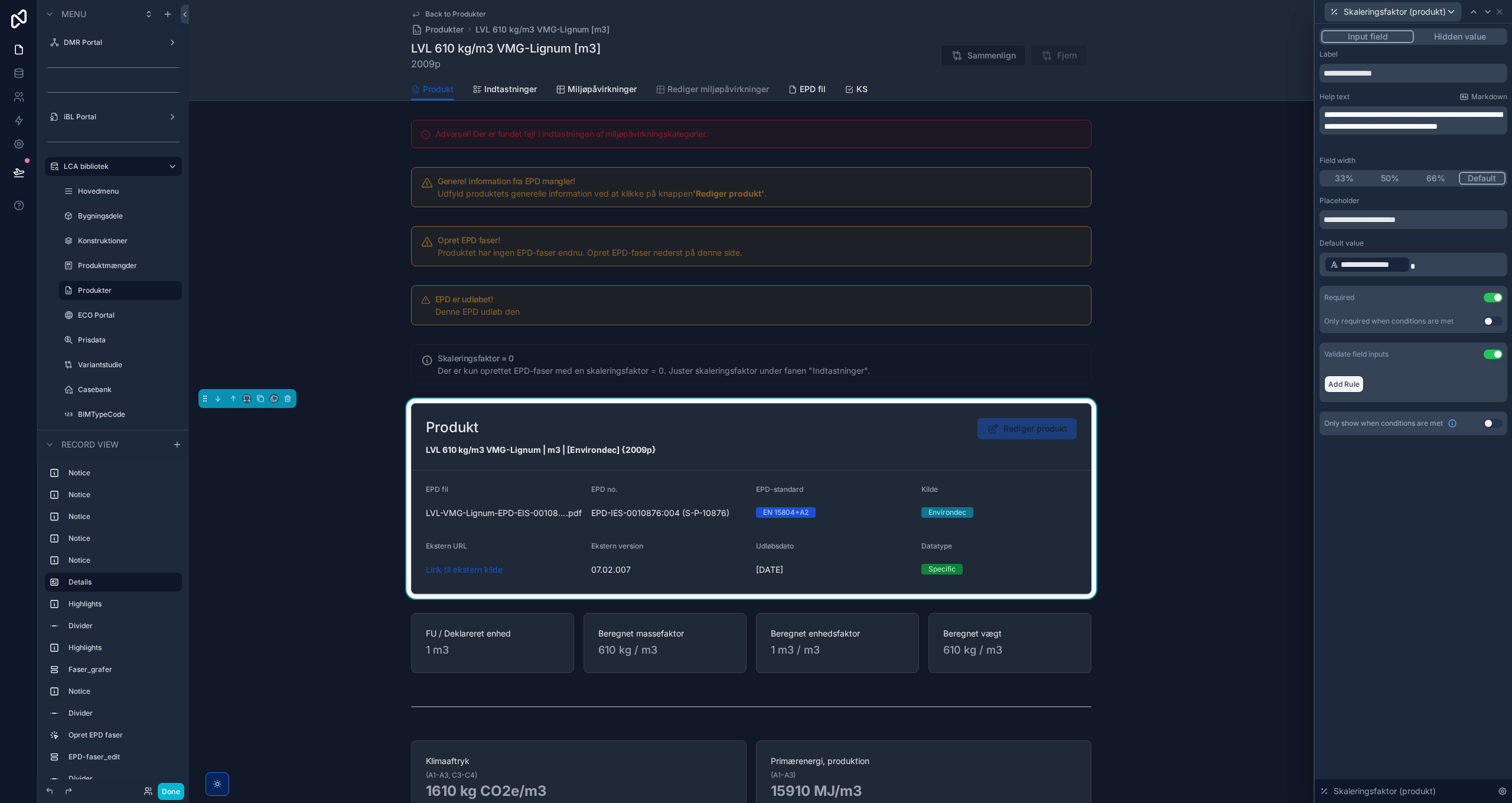
click at [1355, 384] on button "Add Rule" at bounding box center [1344, 384] width 39 height 17
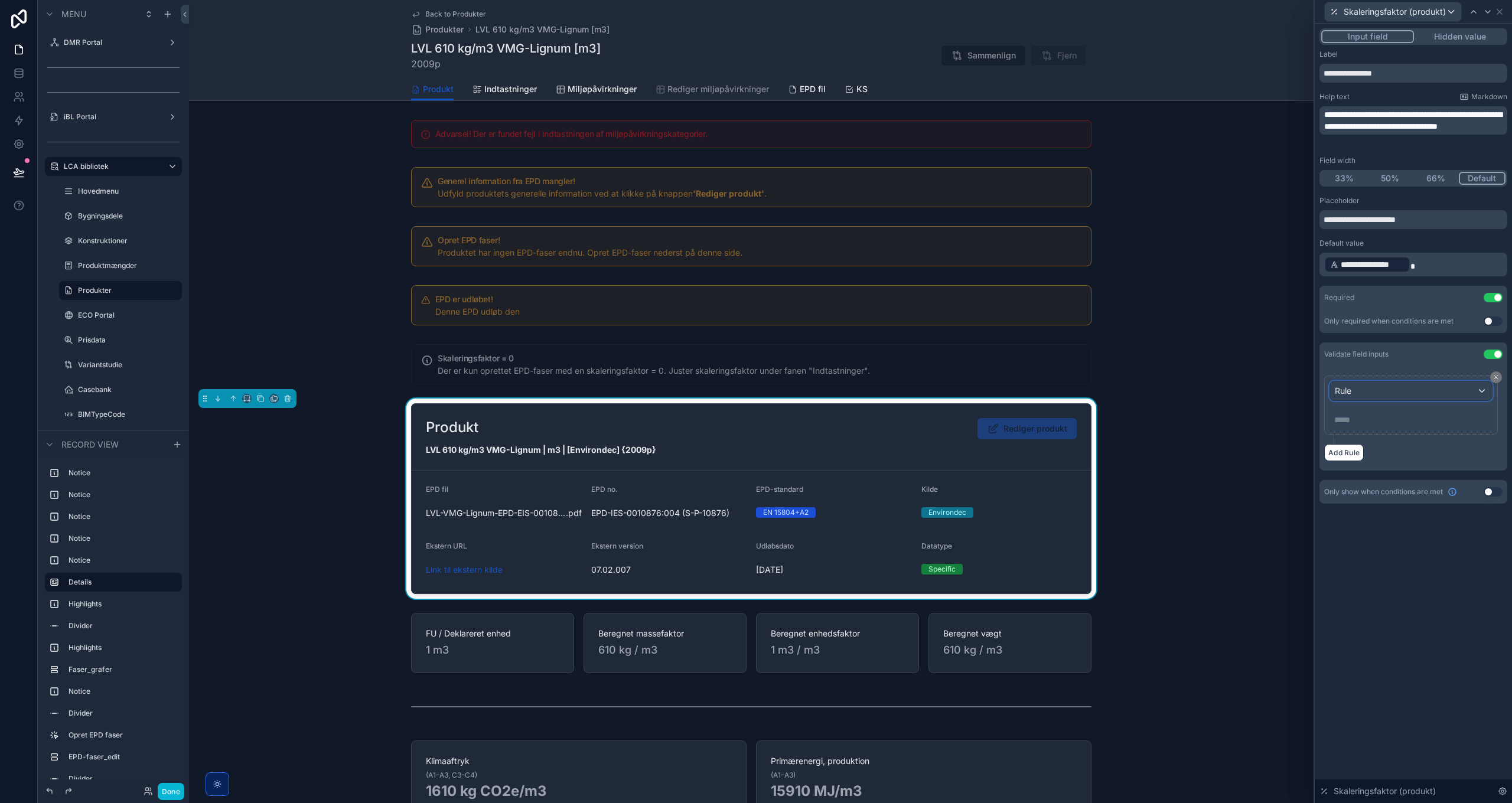
click at [1374, 394] on div "Rule" at bounding box center [1412, 391] width 162 height 19
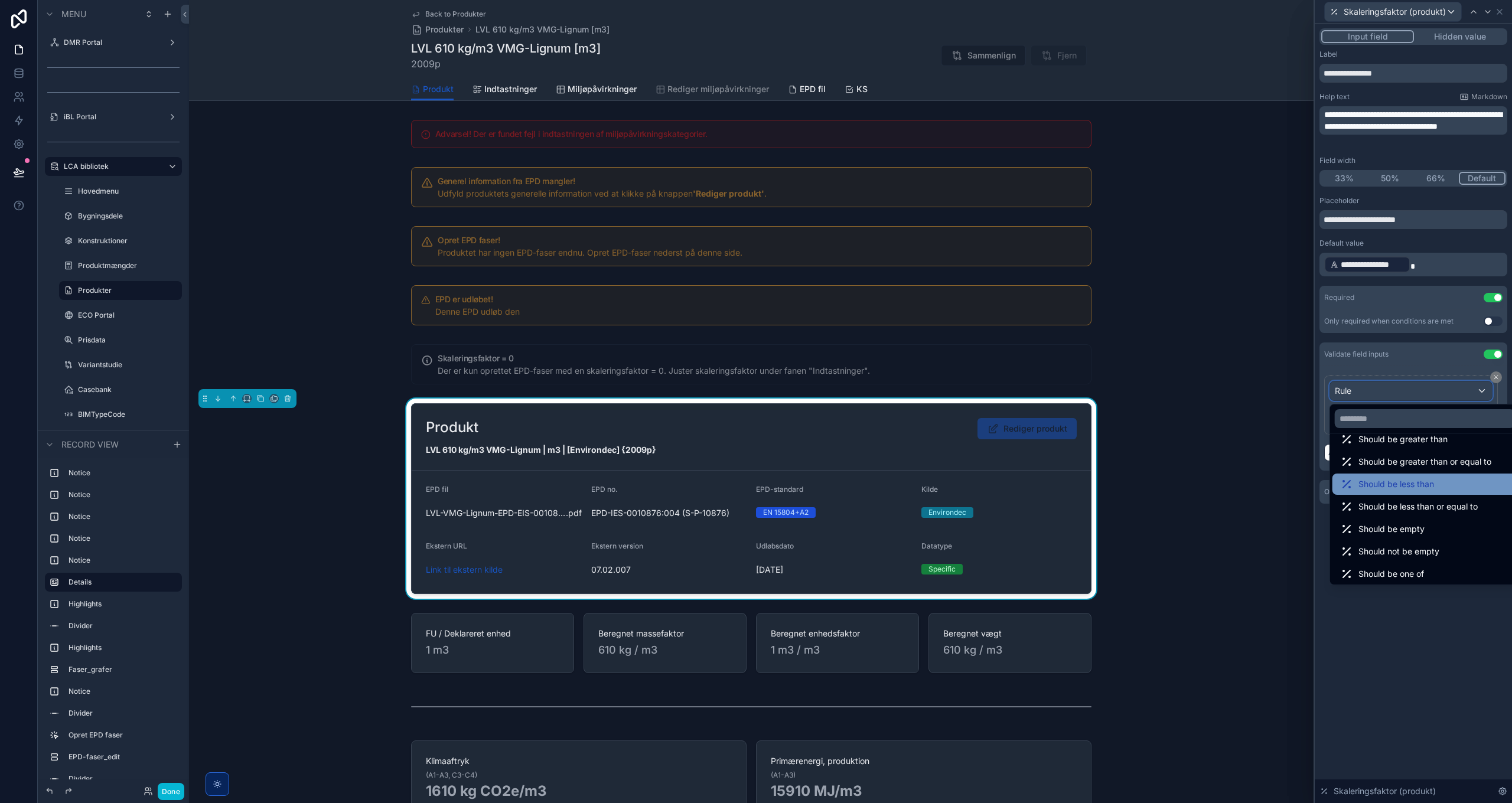
scroll to position [84, 0]
click at [1464, 643] on div at bounding box center [1413, 401] width 197 height 803
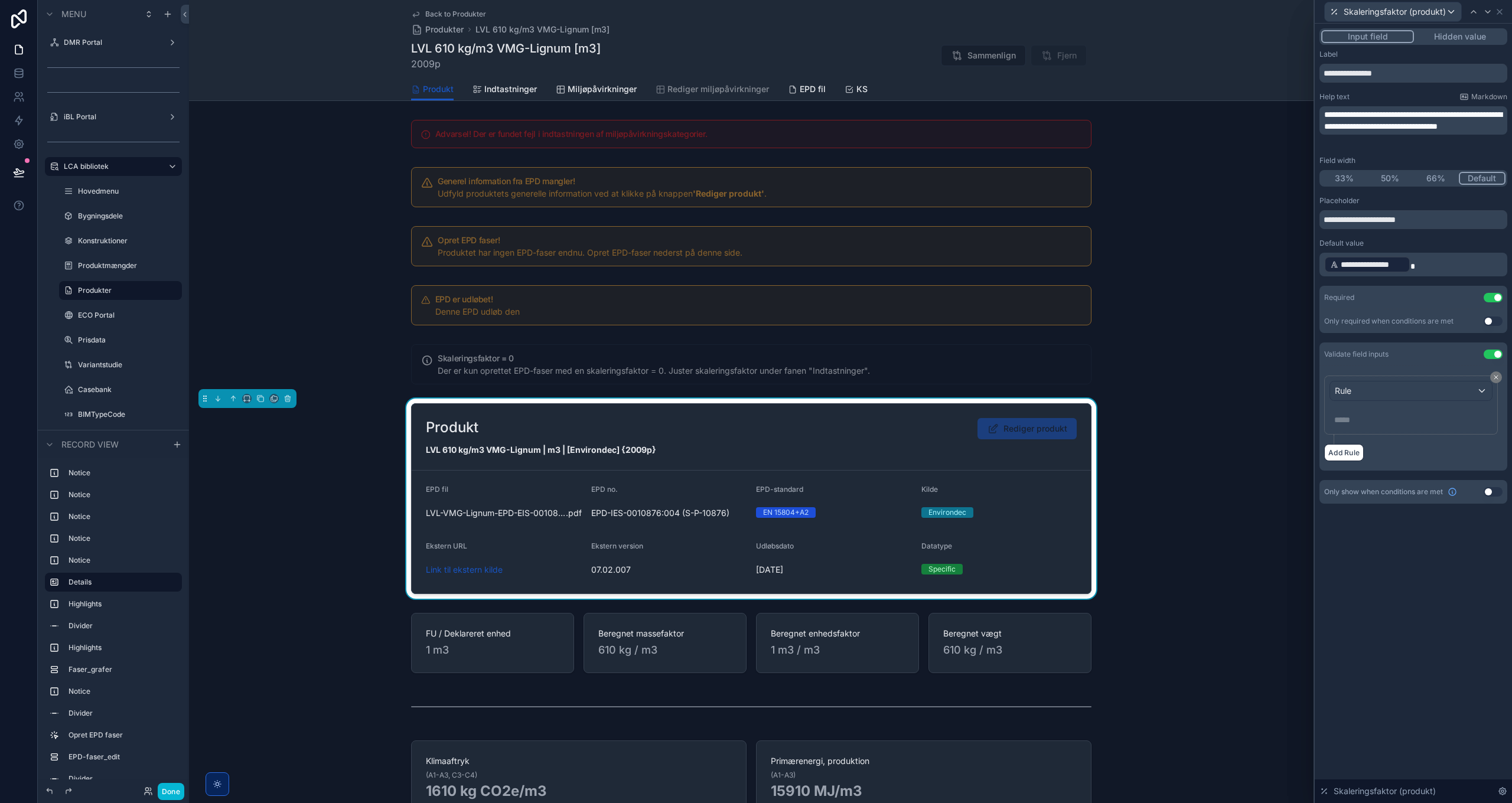
click at [1496, 355] on button "Use setting" at bounding box center [1493, 353] width 19 height 9
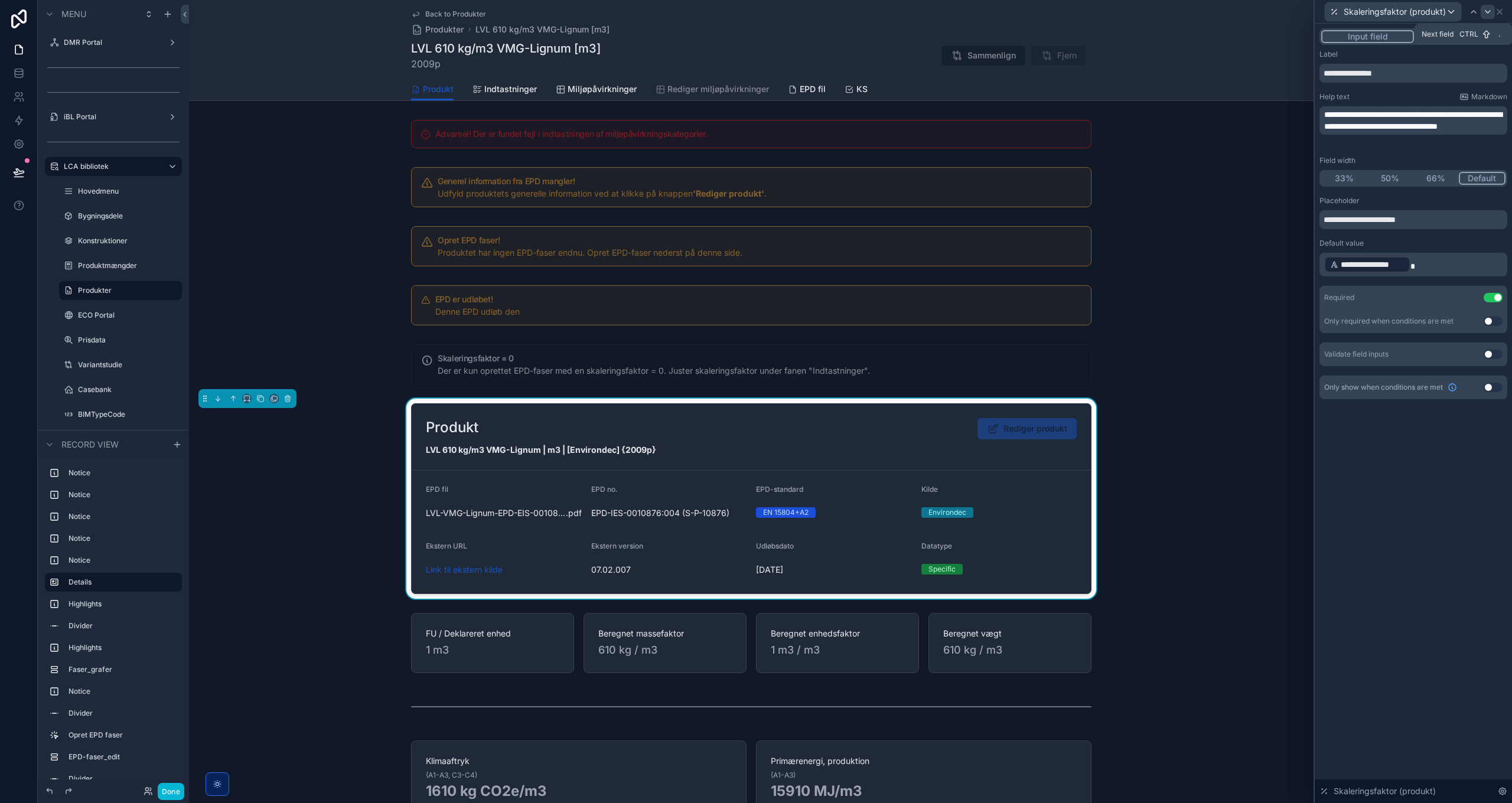
click at [1489, 9] on icon at bounding box center [1488, 11] width 9 height 9
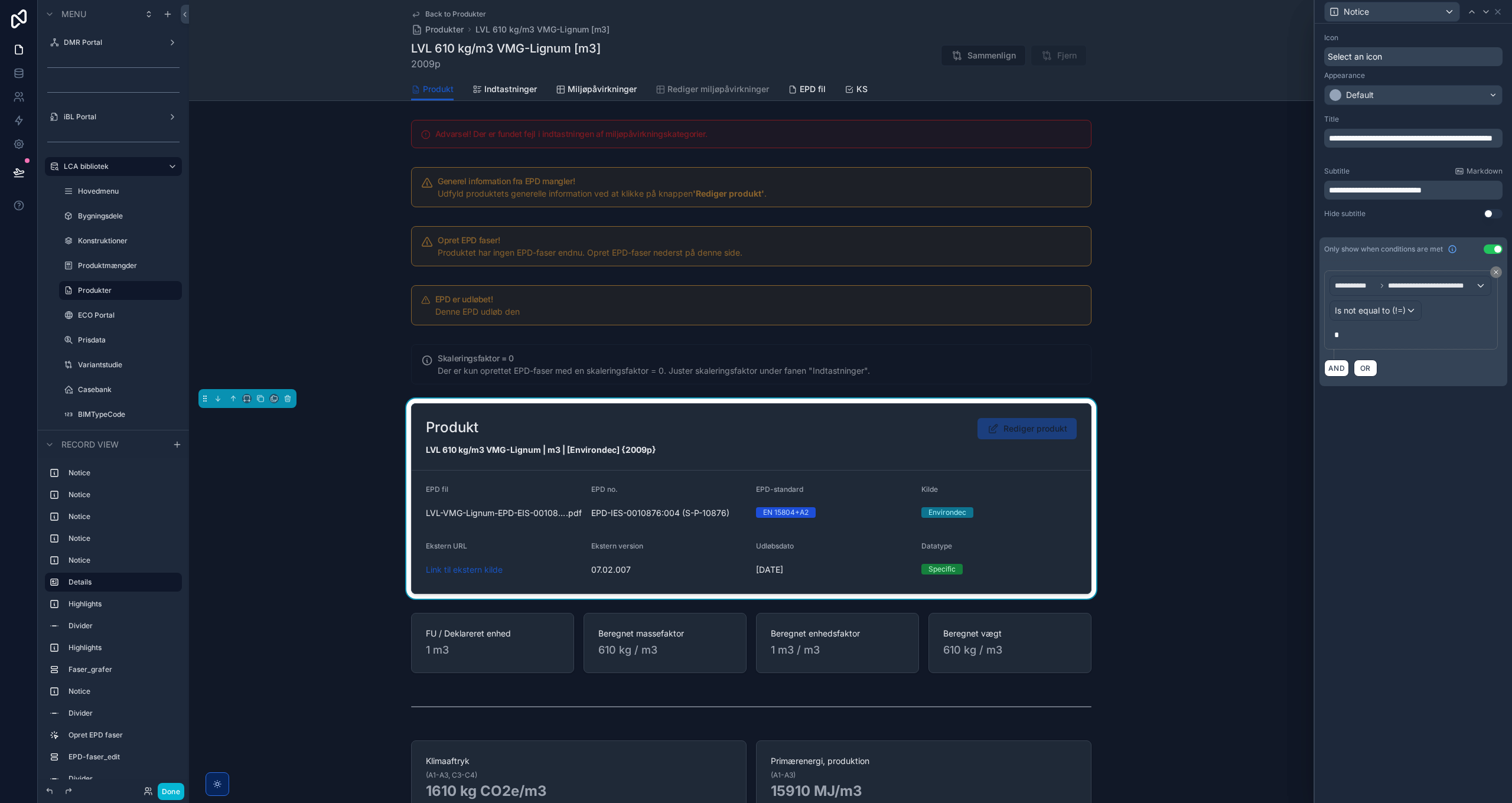
click at [1357, 335] on p "*" at bounding box center [1413, 335] width 156 height 12
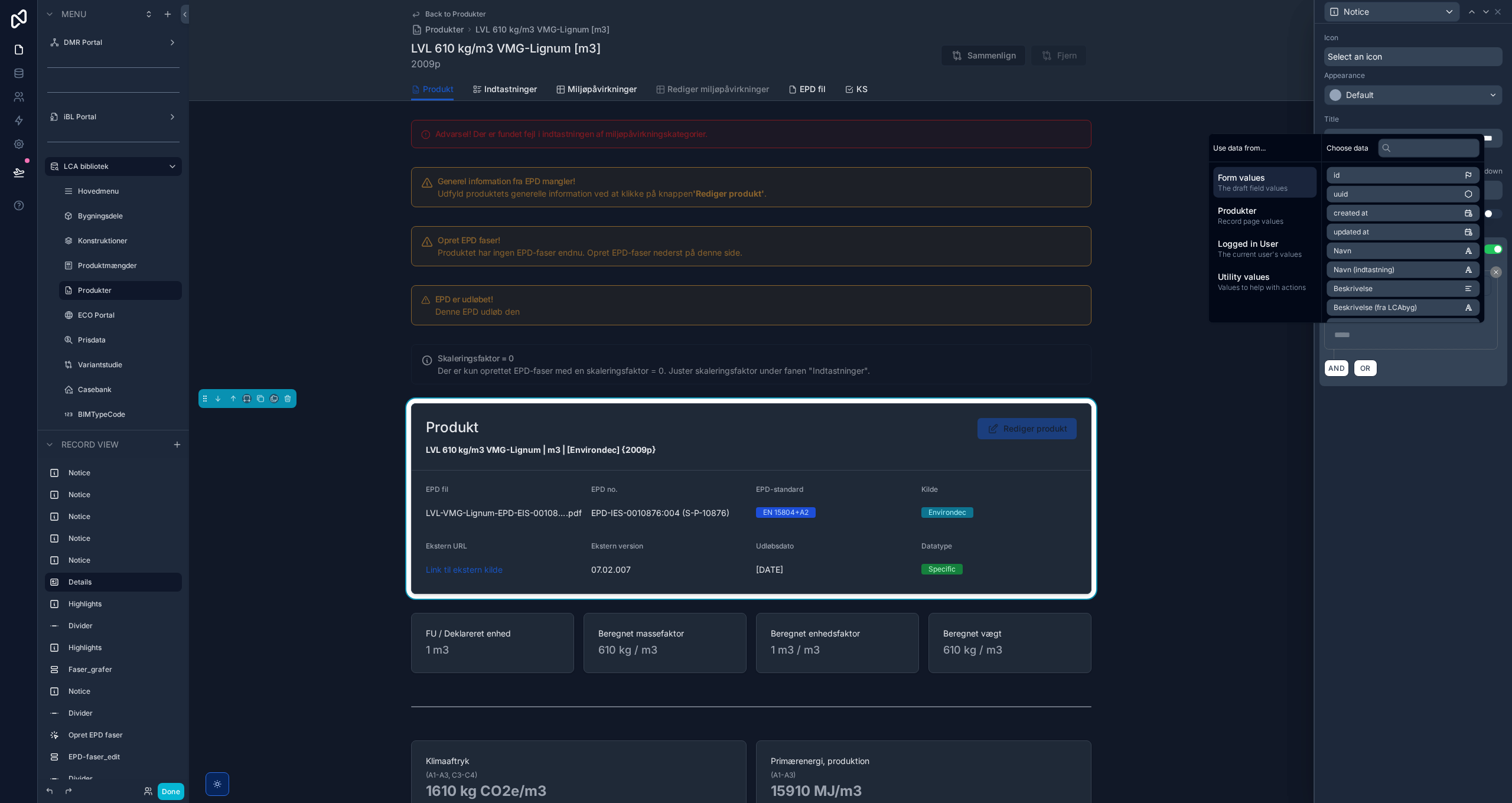
click at [1397, 446] on div "**********" at bounding box center [1413, 413] width 197 height 780
click at [1383, 451] on div "**********" at bounding box center [1413, 413] width 197 height 780
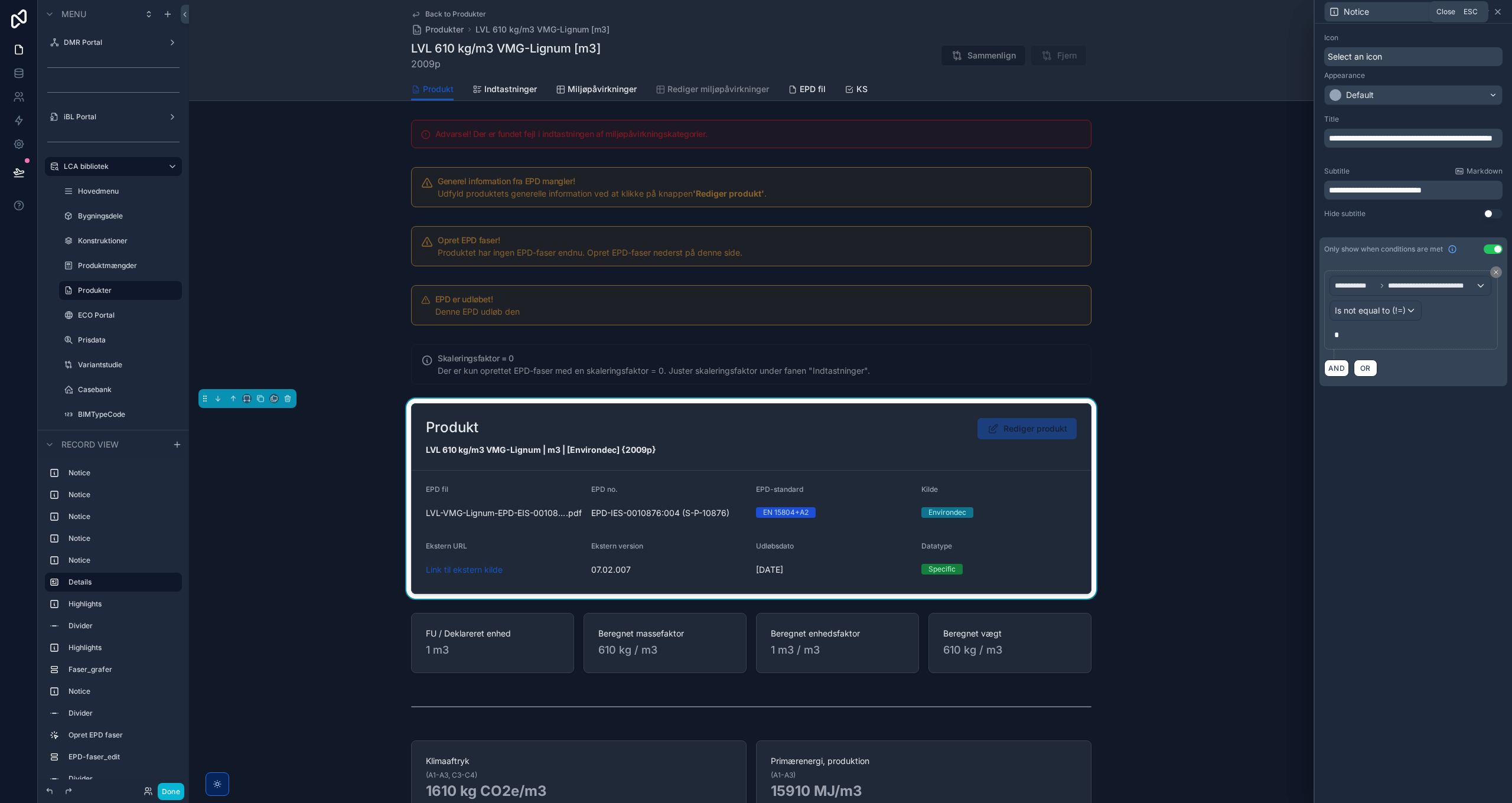
click at [1499, 13] on icon at bounding box center [1499, 12] width 5 height 5
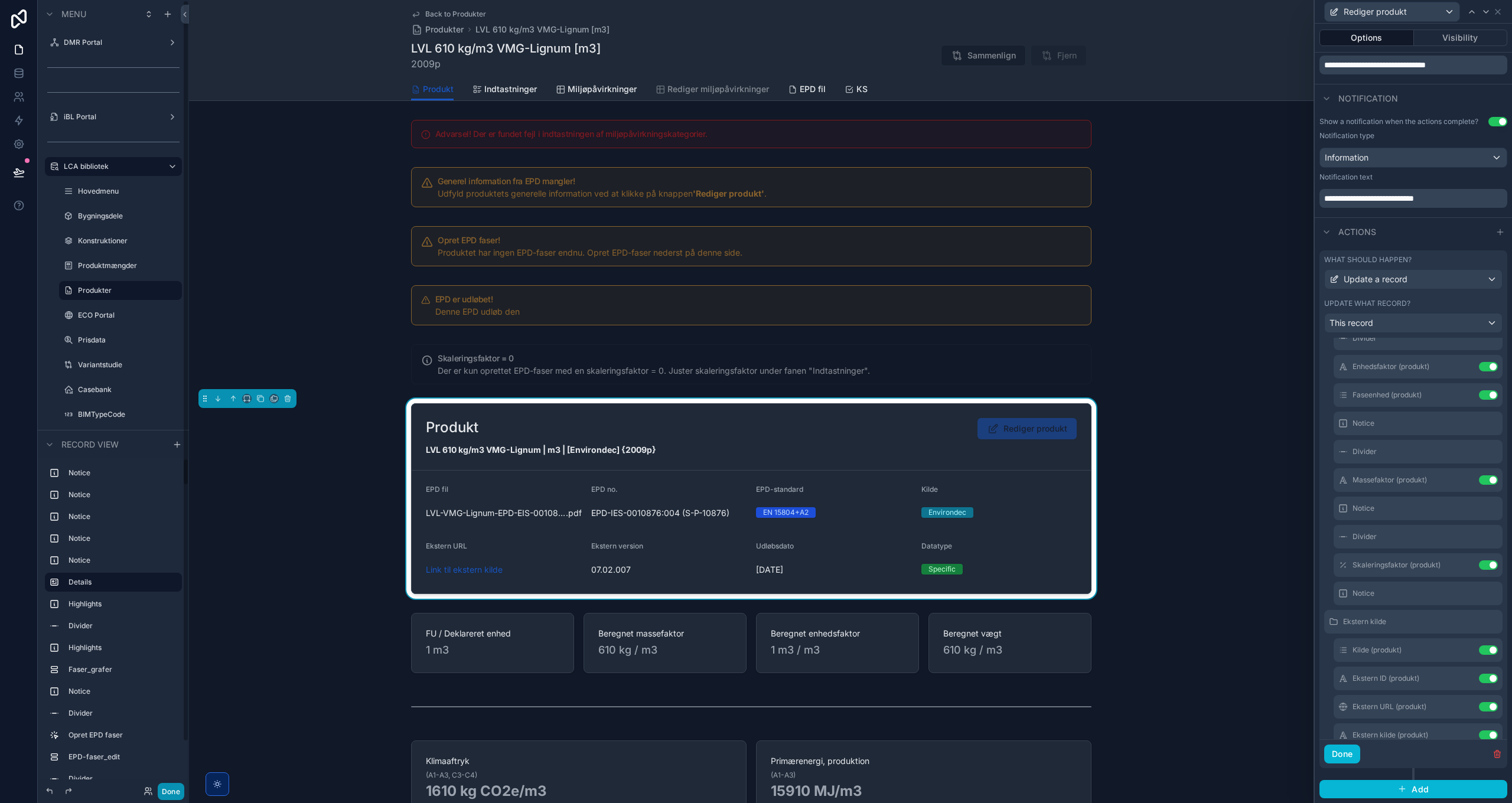
click at [175, 790] on button "Done" at bounding box center [171, 791] width 27 height 17
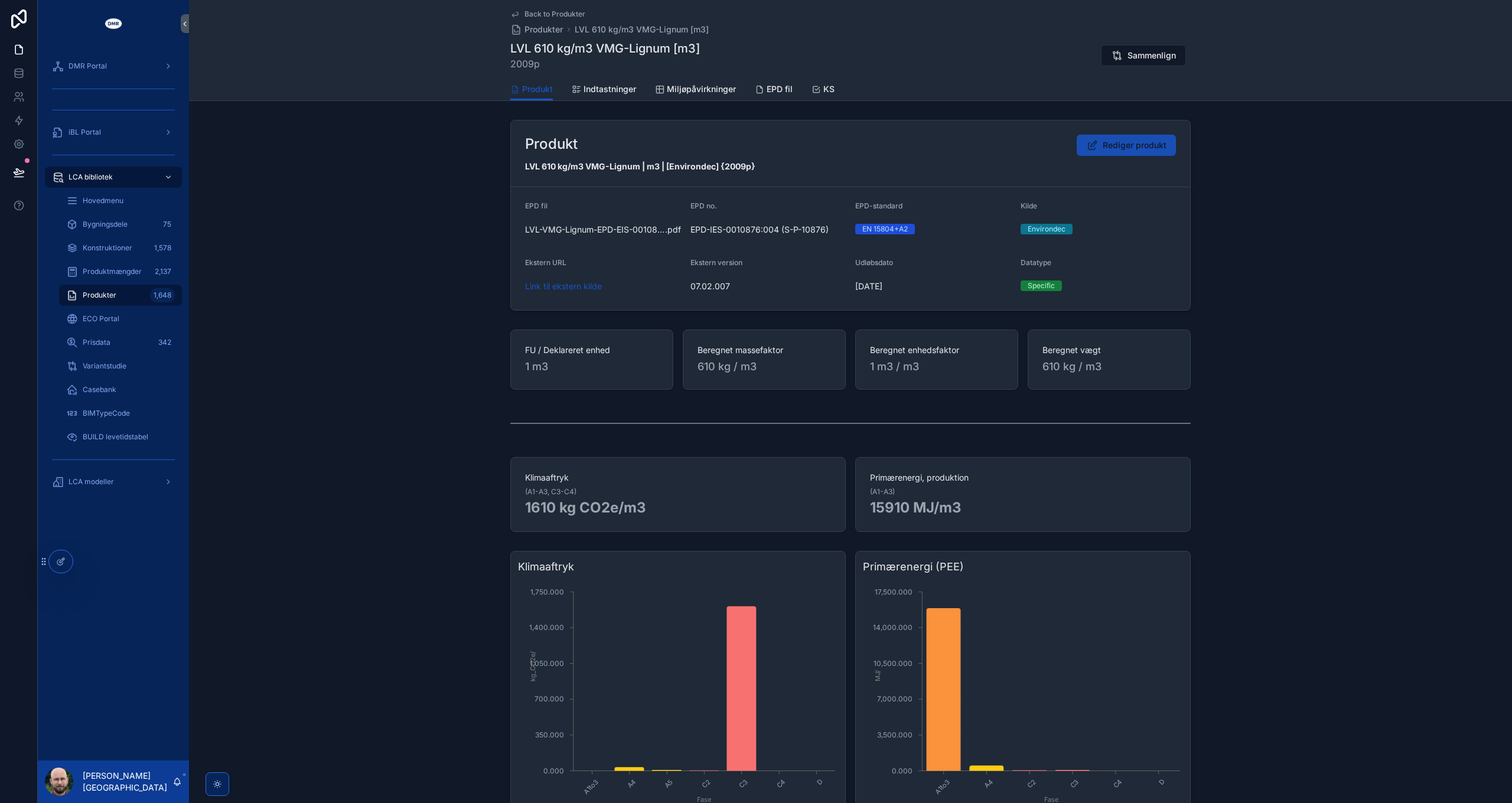
click at [1110, 149] on span "Rediger produkt" at bounding box center [1135, 145] width 64 height 12
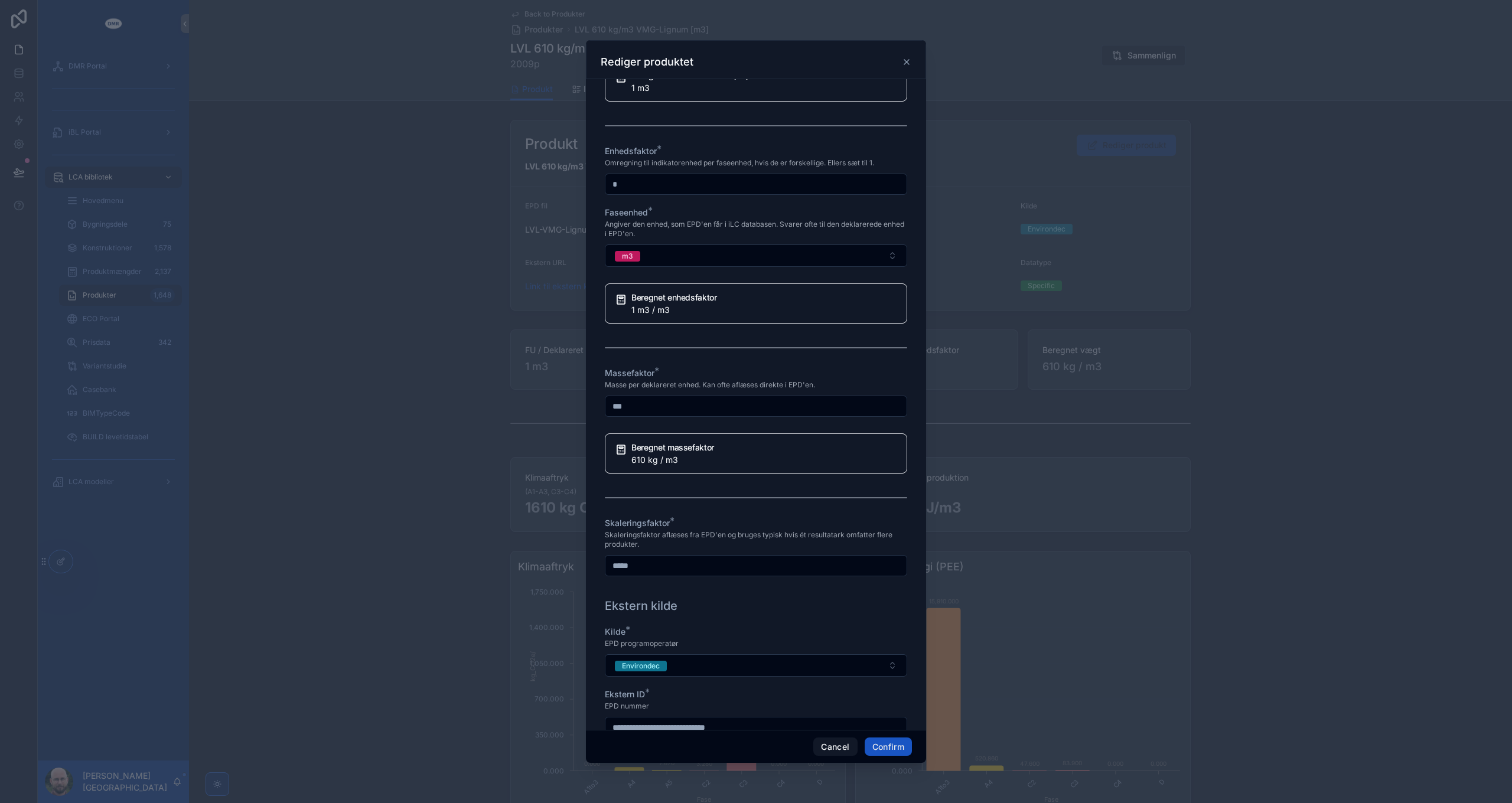
scroll to position [840, 0]
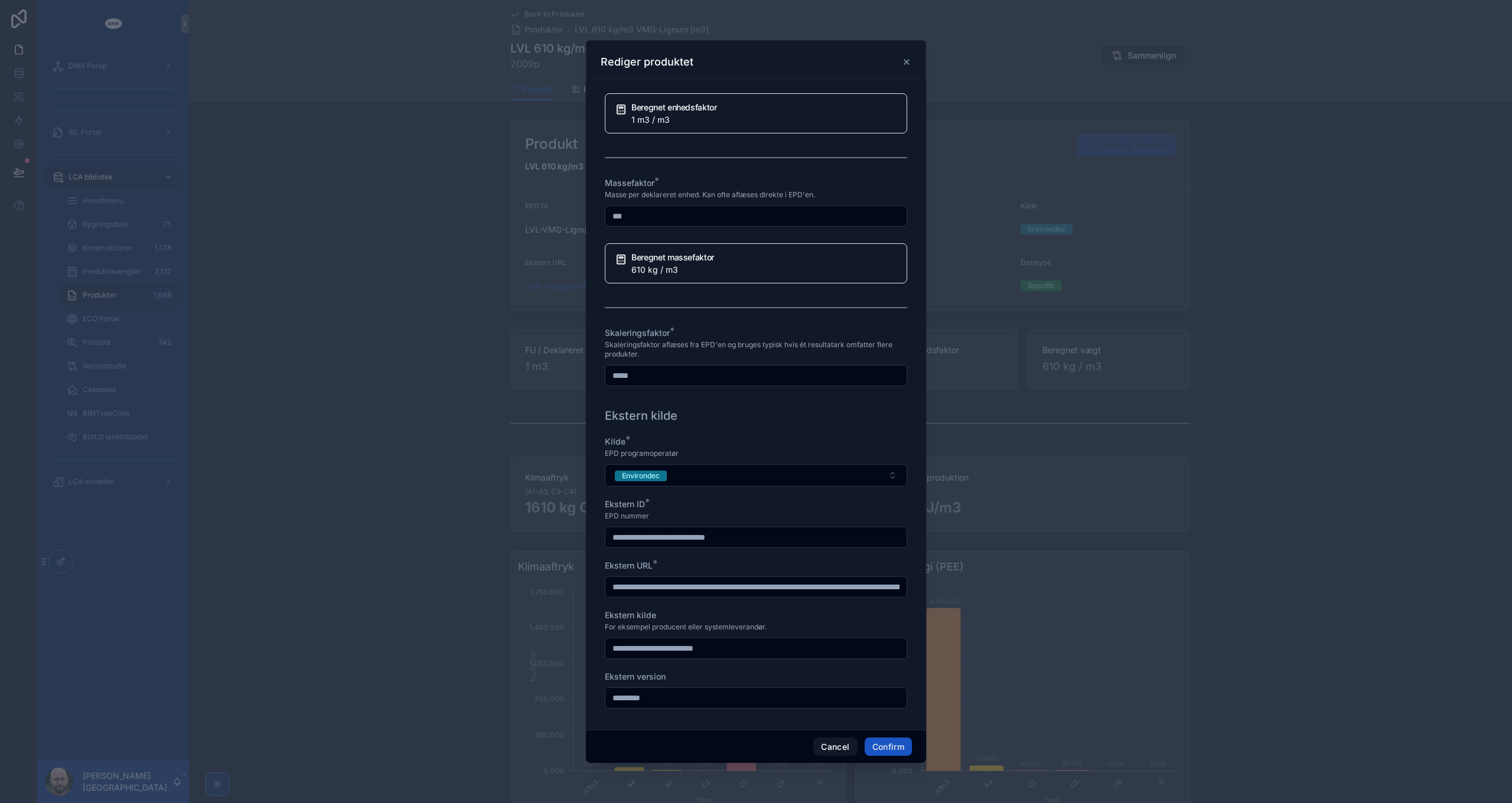
click at [766, 371] on input "*****" at bounding box center [756, 376] width 301 height 17
drag, startPoint x: 766, startPoint y: 371, endPoint x: 624, endPoint y: 360, distance: 142.4
click at [580, 368] on div "**********" at bounding box center [756, 401] width 1512 height 803
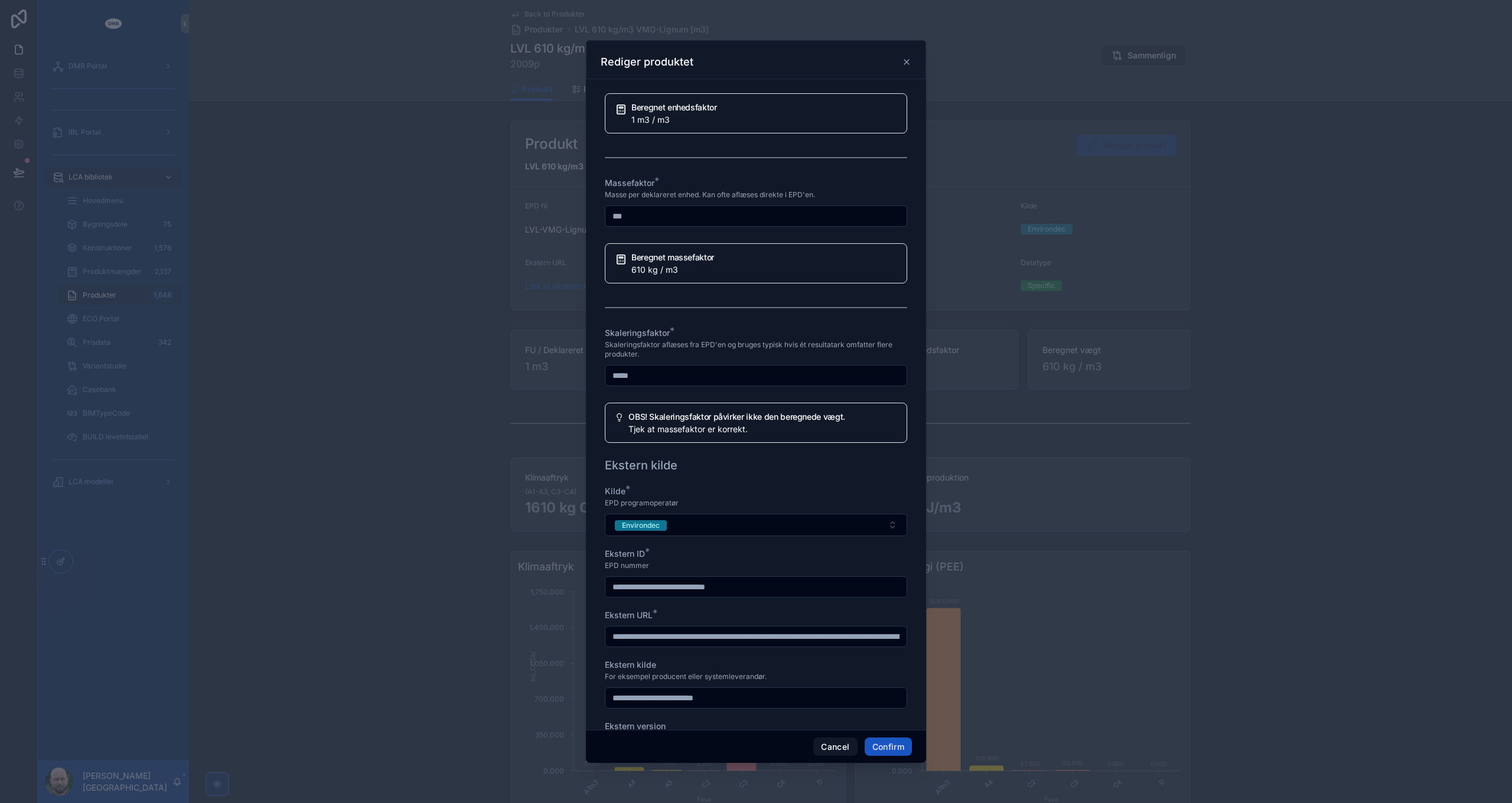
click at [712, 345] on span "Skaleringsfaktor aflæses fra EPD'en og bruges typisk hvis ét resultatark omfatt…" at bounding box center [756, 349] width 303 height 19
drag, startPoint x: 692, startPoint y: 372, endPoint x: 760, endPoint y: 344, distance: 73.5
click at [555, 368] on div "**********" at bounding box center [756, 401] width 1512 height 803
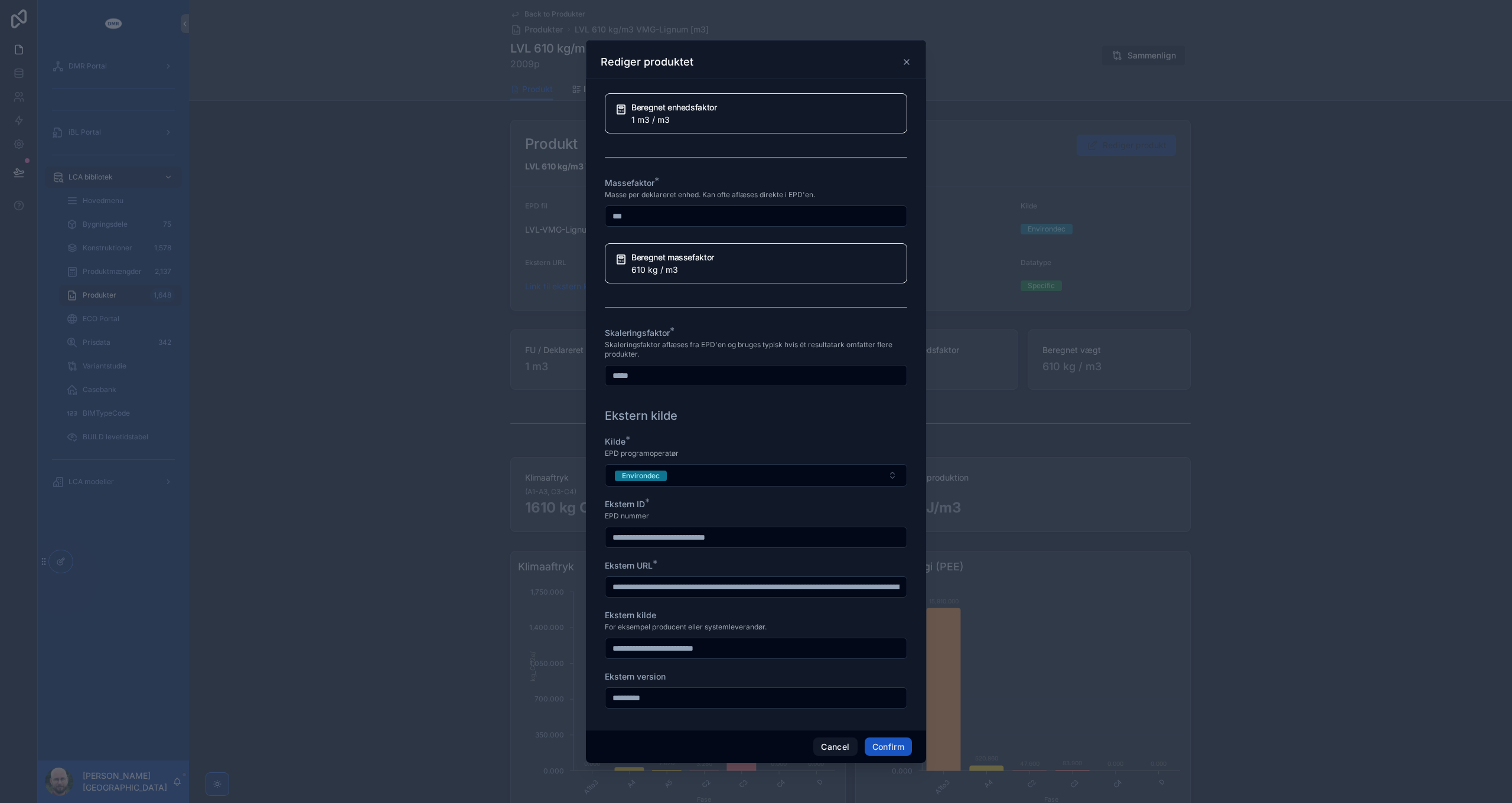
type input "*****"
click at [756, 340] on span "Skaleringsfaktor aflæses fra EPD'en og bruges typisk hvis ét resultatark omfatt…" at bounding box center [756, 349] width 303 height 19
click at [827, 748] on button "Cancel" at bounding box center [835, 747] width 43 height 19
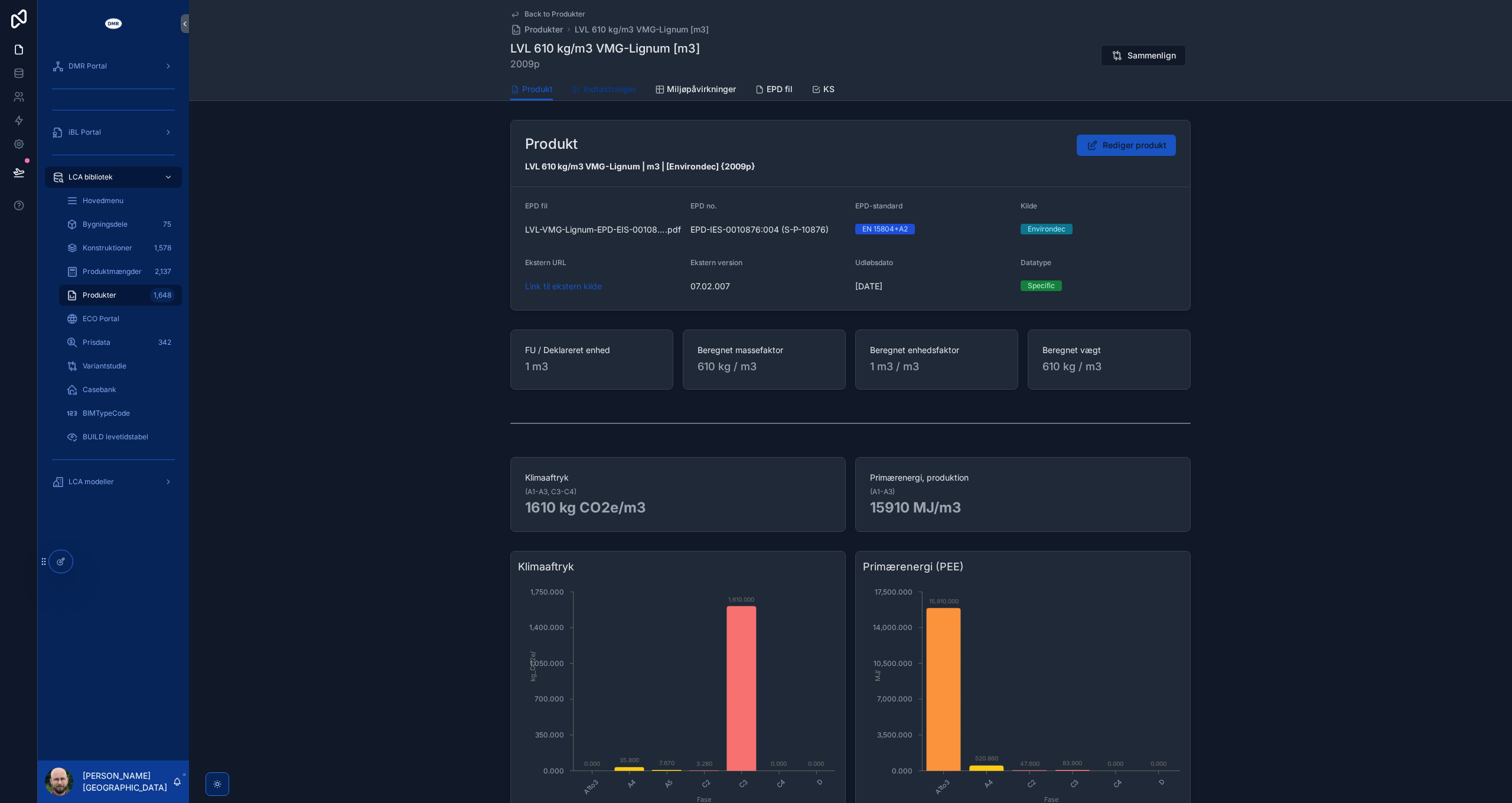
click at [608, 95] on link "Indtastninger" at bounding box center [603, 90] width 64 height 23
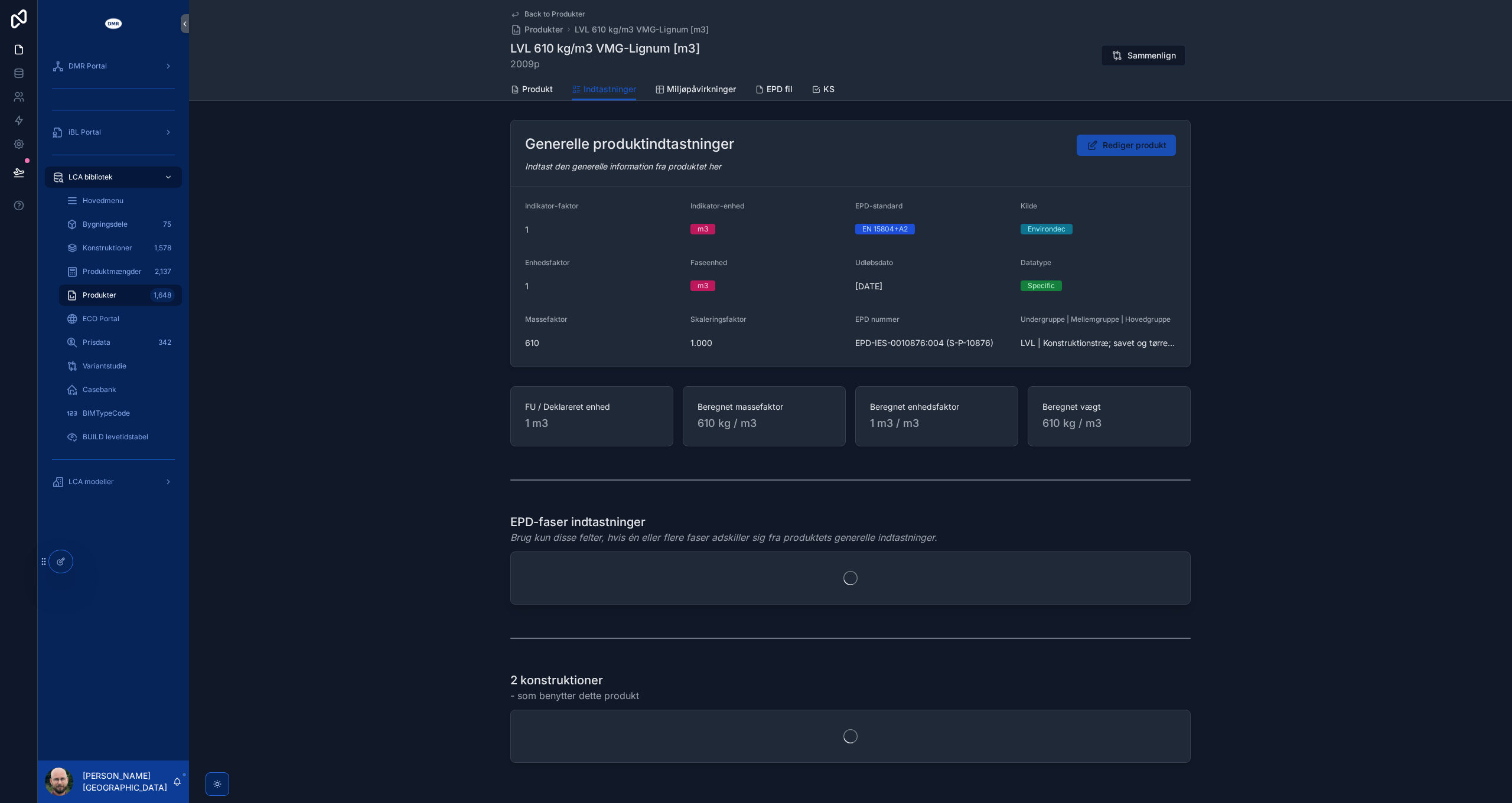
click at [1111, 144] on span "Rediger produkt" at bounding box center [1135, 145] width 64 height 12
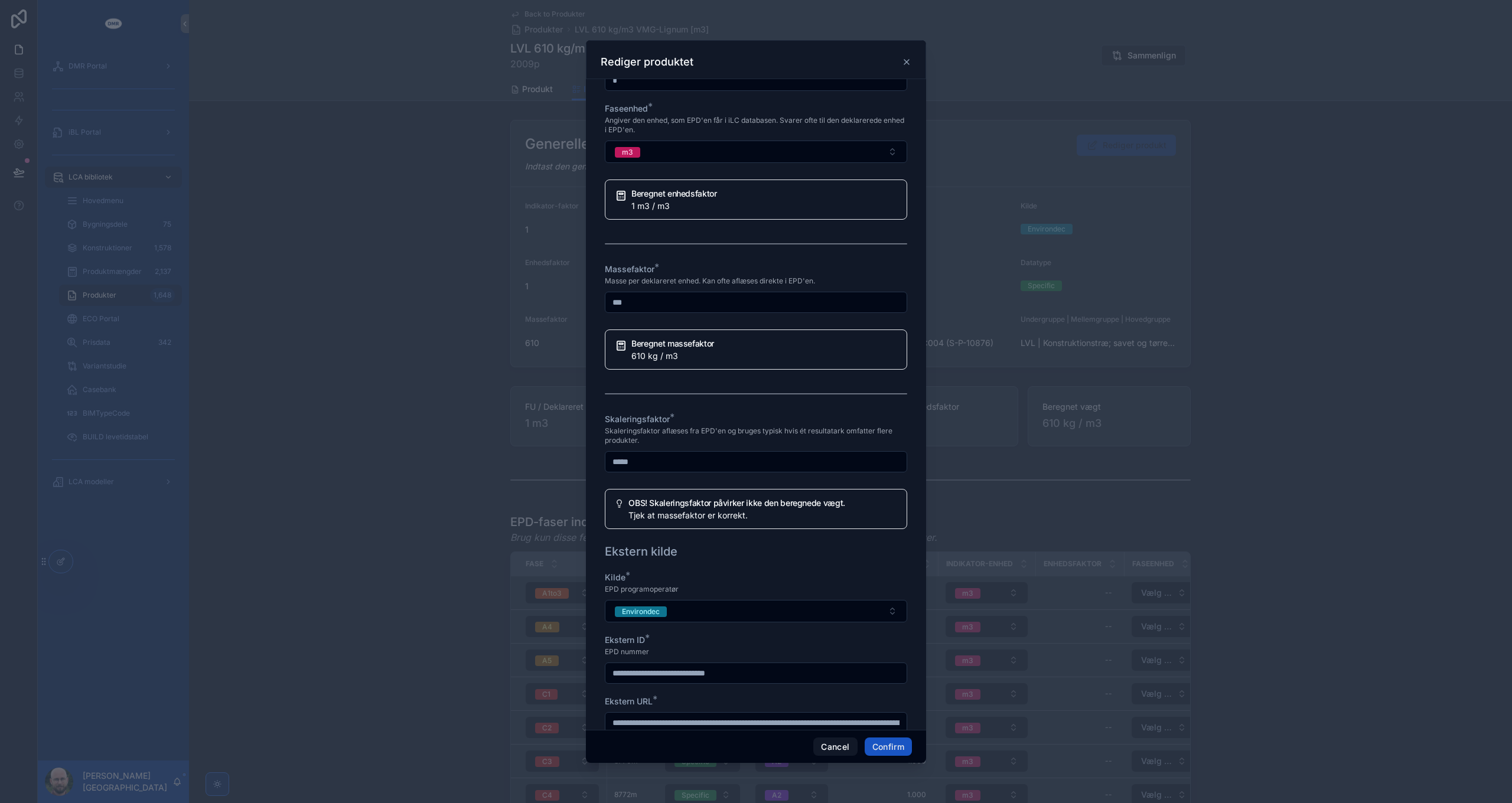
scroll to position [886, 0]
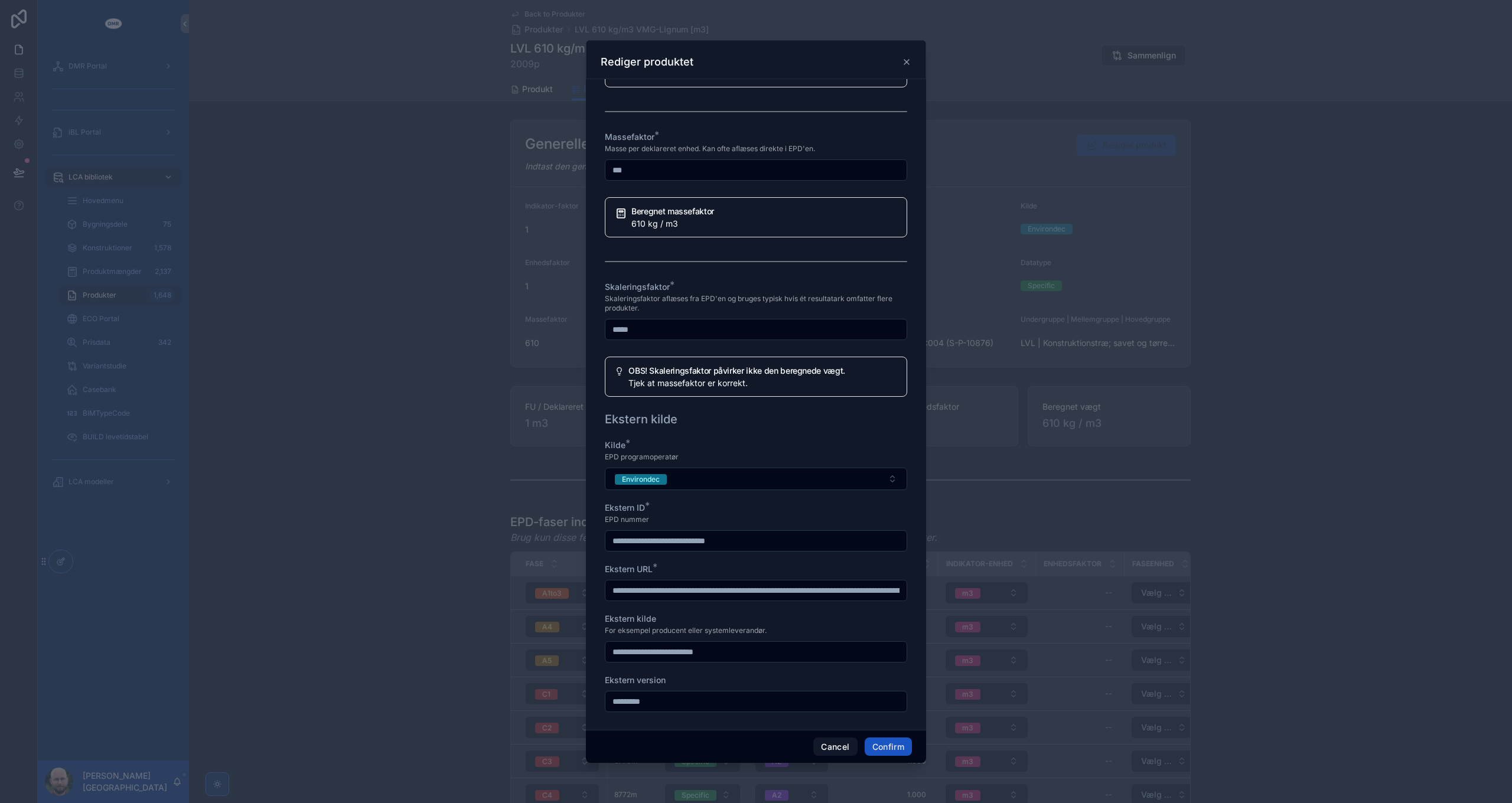
drag, startPoint x: 658, startPoint y: 323, endPoint x: 718, endPoint y: 310, distance: 61.4
click at [542, 318] on div "**********" at bounding box center [756, 401] width 1512 height 803
type input "*****"
click at [721, 297] on span "Skaleringsfaktor aflæses fra EPD'en og bruges typisk hvis ét resultatark omfatt…" at bounding box center [756, 303] width 303 height 19
click at [841, 749] on button "Cancel" at bounding box center [835, 747] width 43 height 19
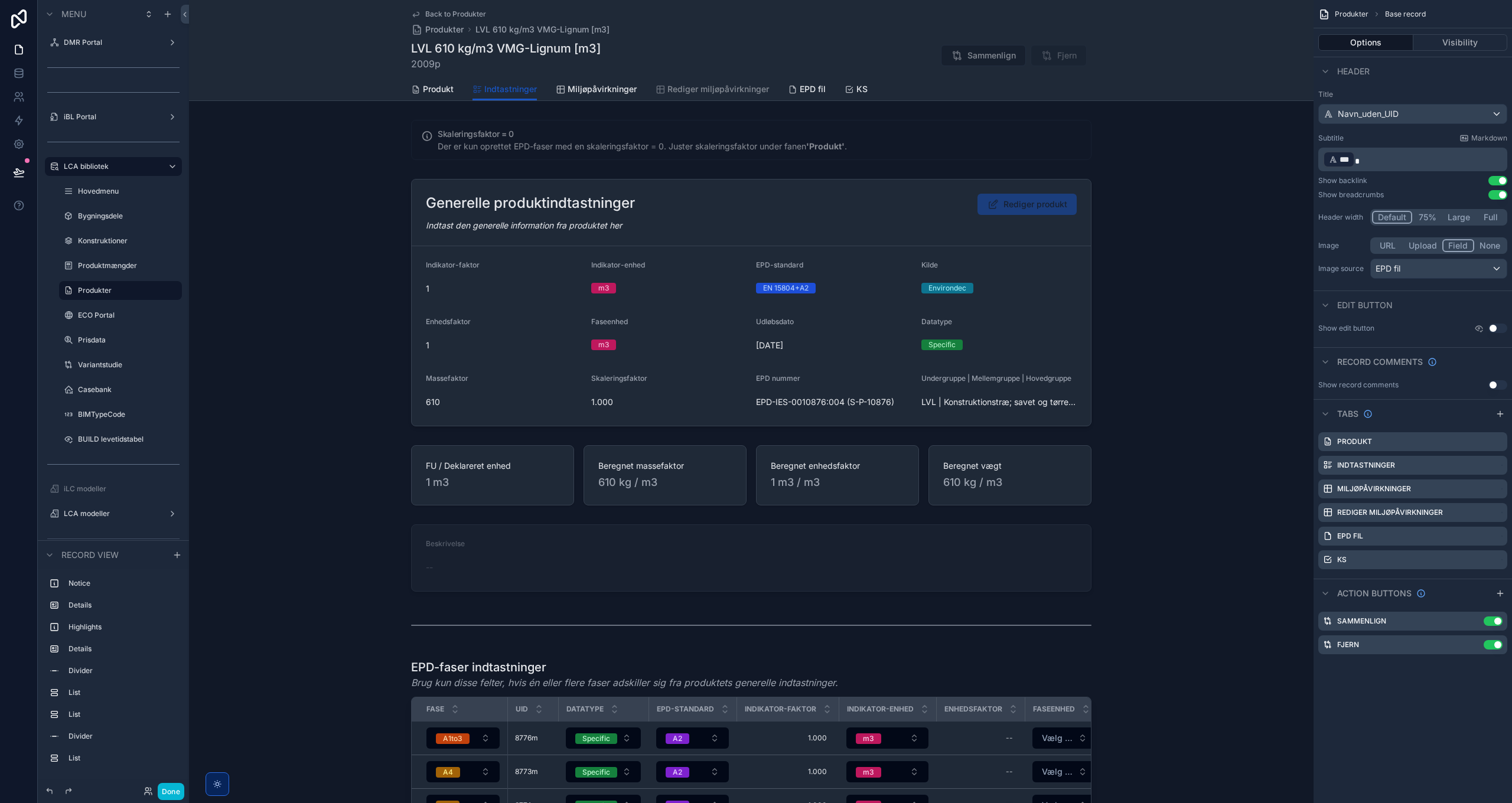
click at [935, 202] on div "scrollable content" at bounding box center [751, 302] width 1125 height 257
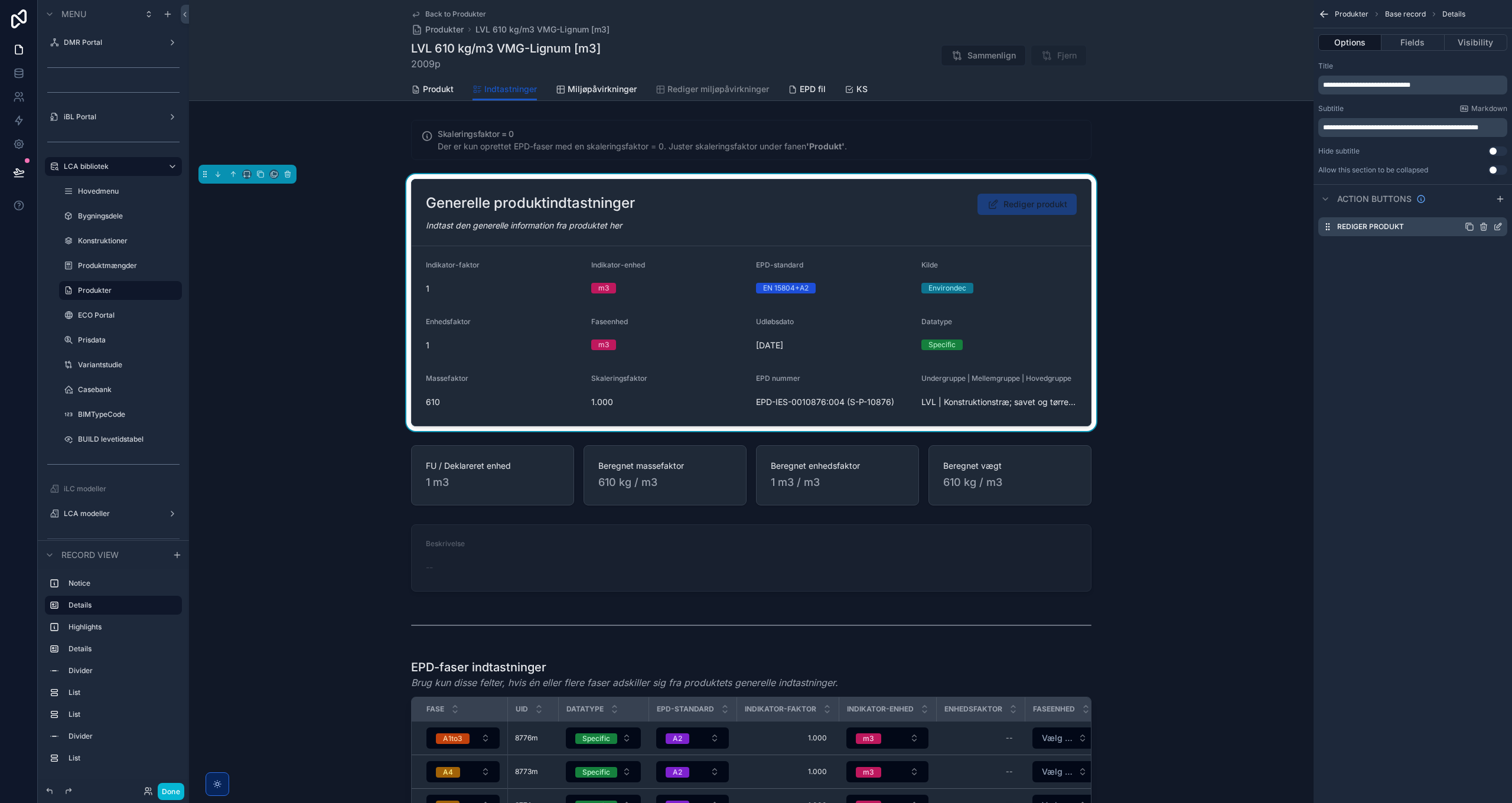
click at [1497, 225] on icon "scrollable content" at bounding box center [1498, 226] width 9 height 9
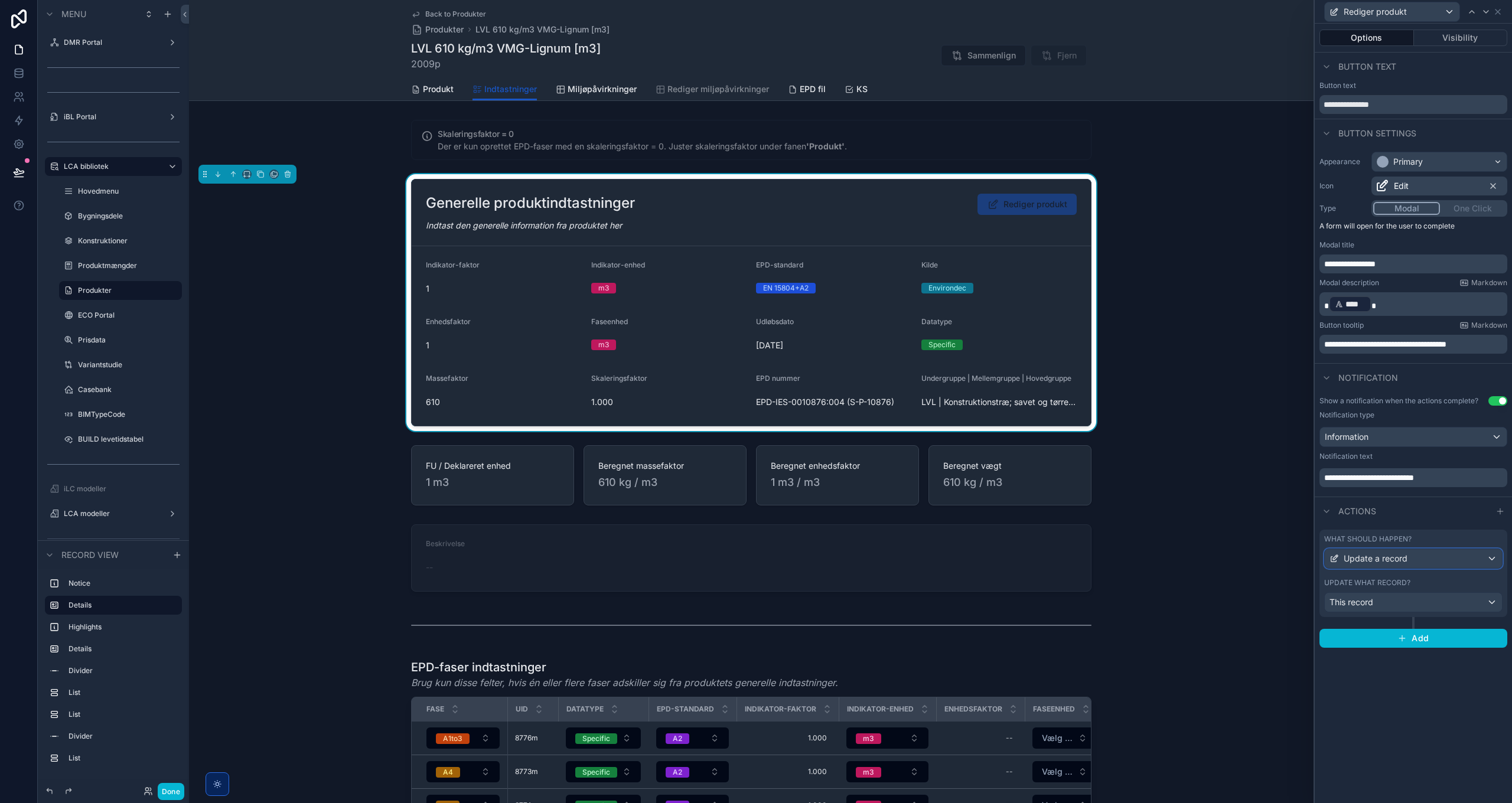
click at [1389, 553] on span "Update a record" at bounding box center [1376, 559] width 64 height 12
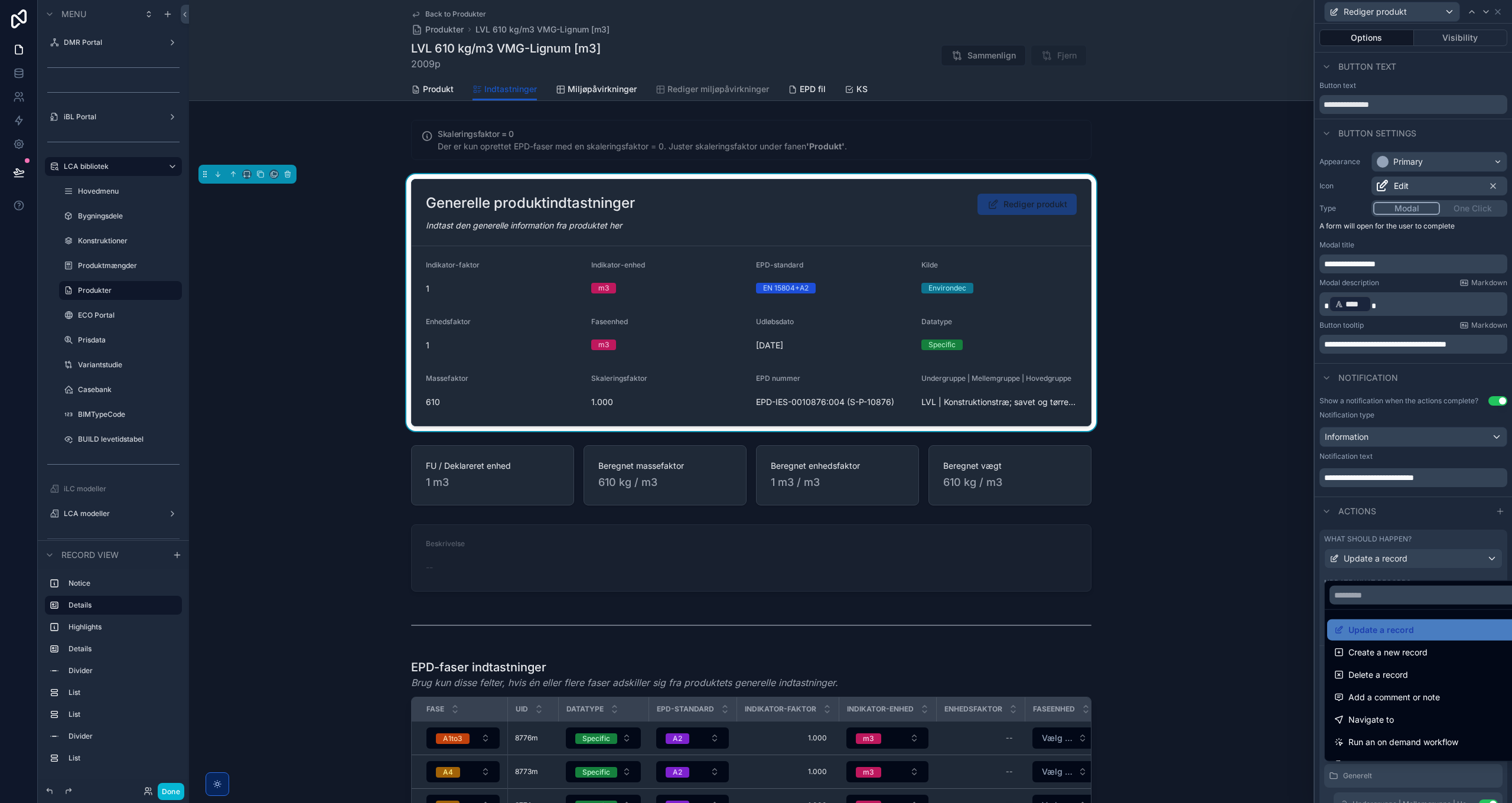
click at [1389, 560] on div at bounding box center [1413, 401] width 197 height 803
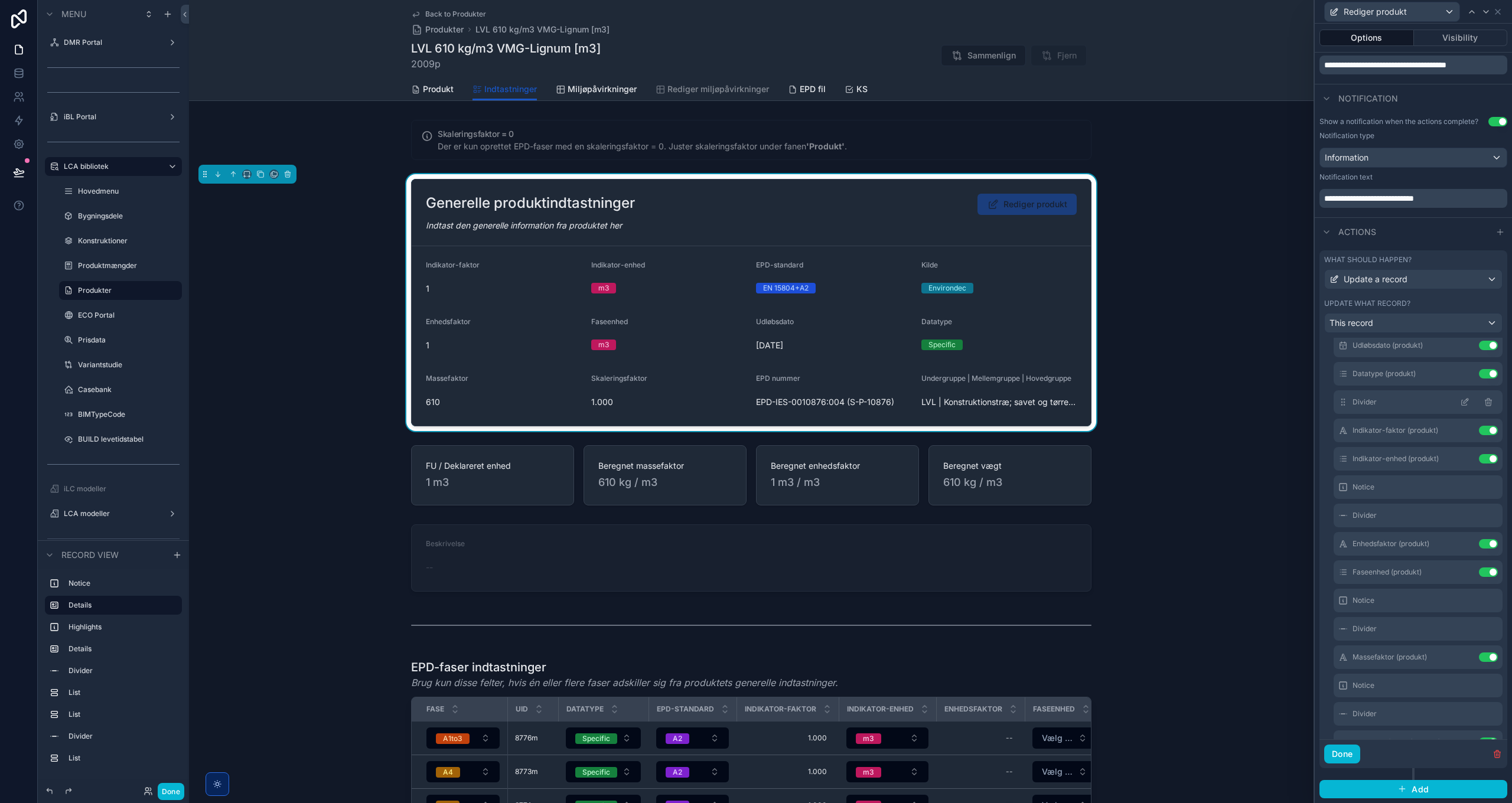
scroll to position [354, 0]
click at [1460, 654] on icon at bounding box center [1464, 652] width 9 height 9
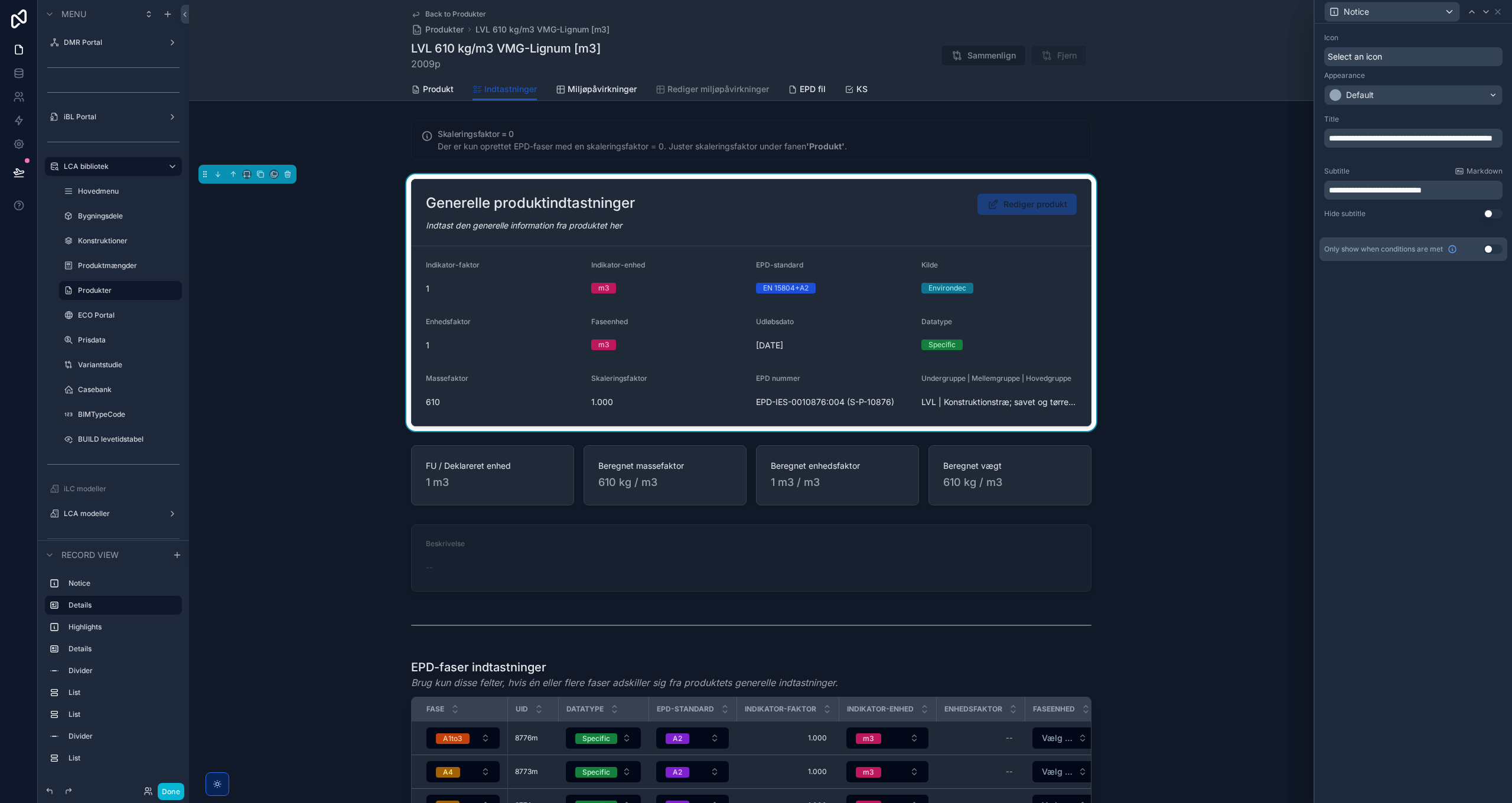
click at [1489, 249] on button "Use setting" at bounding box center [1493, 249] width 19 height 9
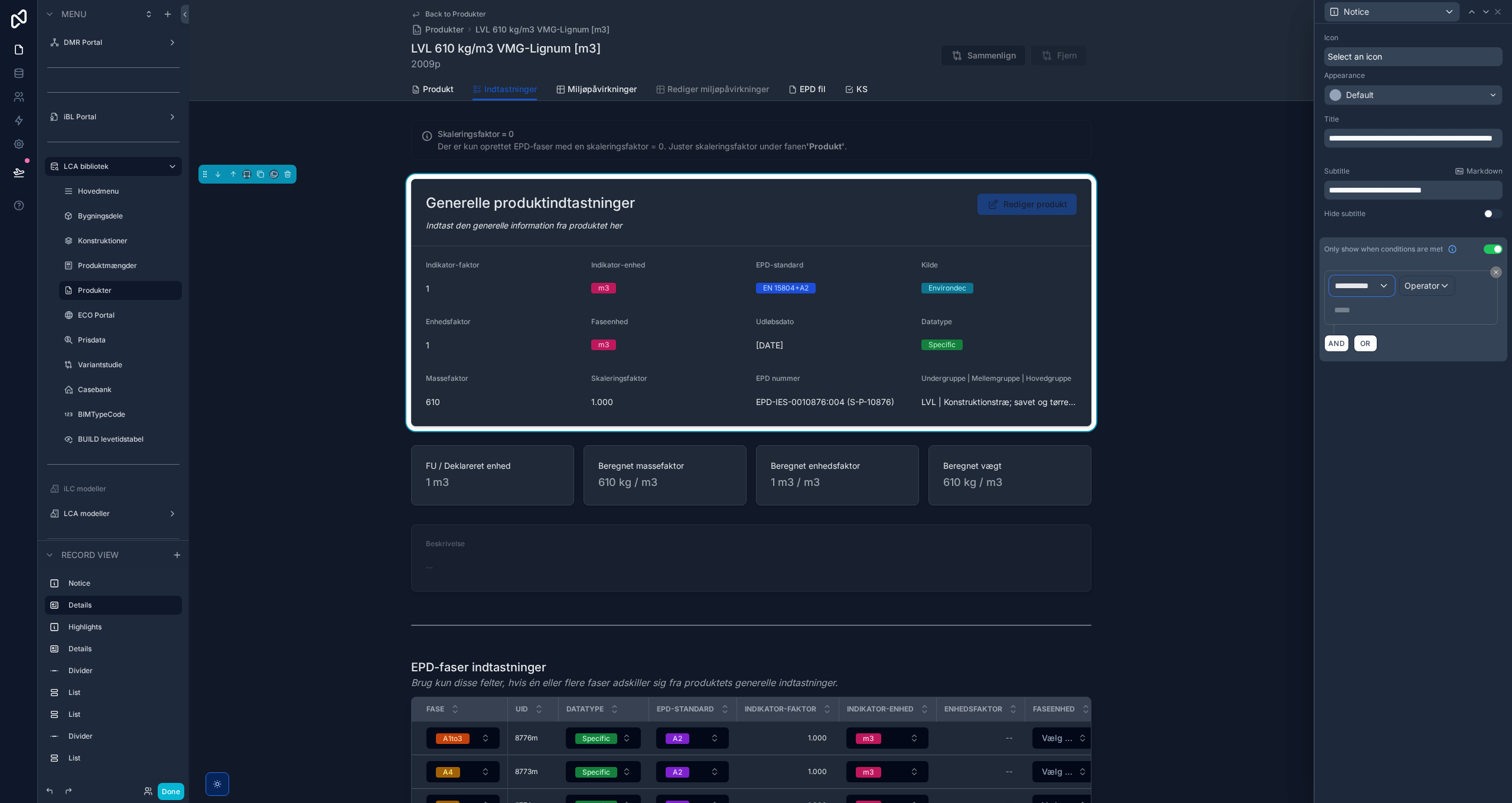
click at [1342, 292] on div "**********" at bounding box center [1362, 286] width 64 height 19
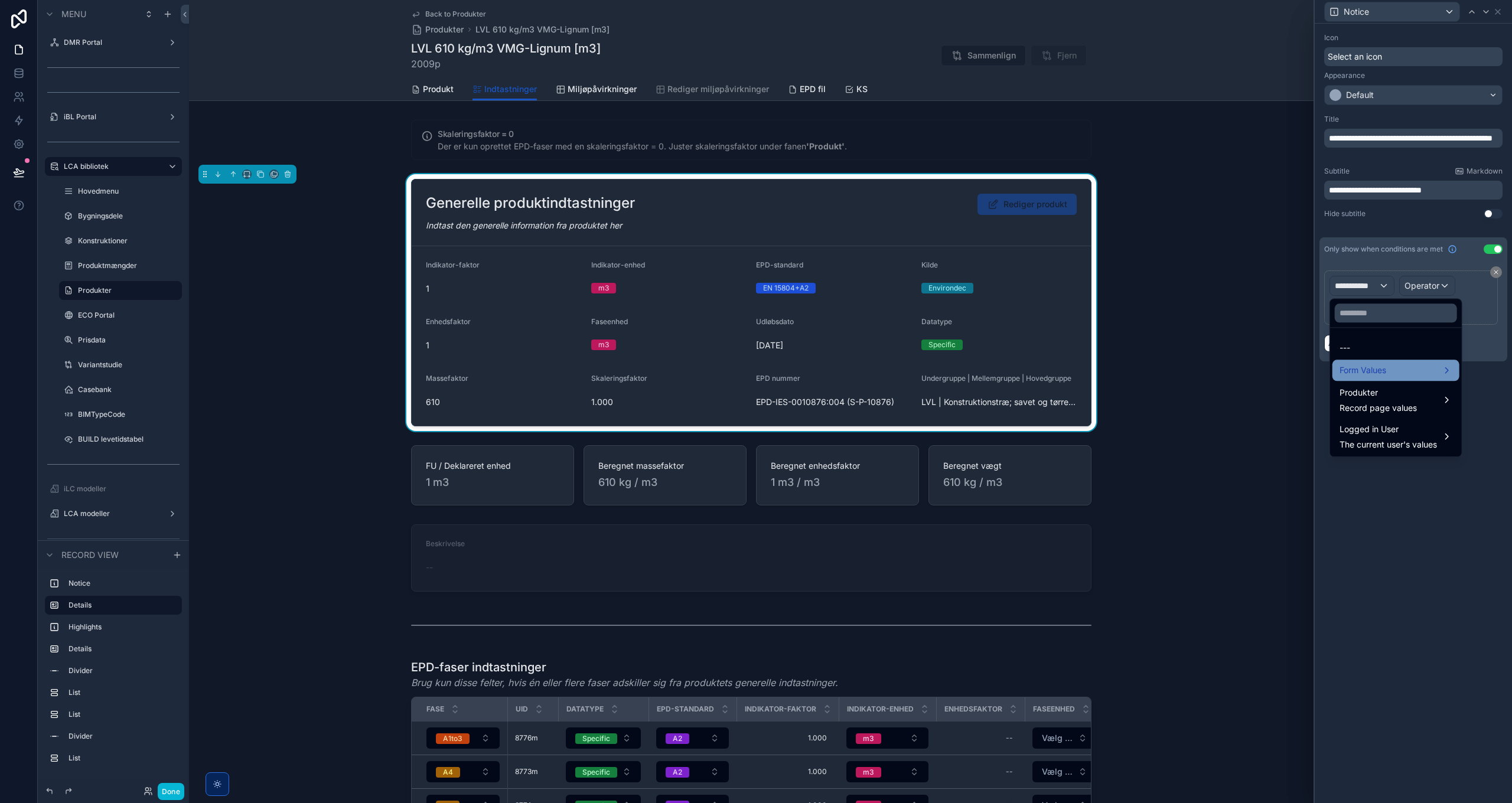
click at [1377, 373] on span "Form Values" at bounding box center [1363, 370] width 47 height 14
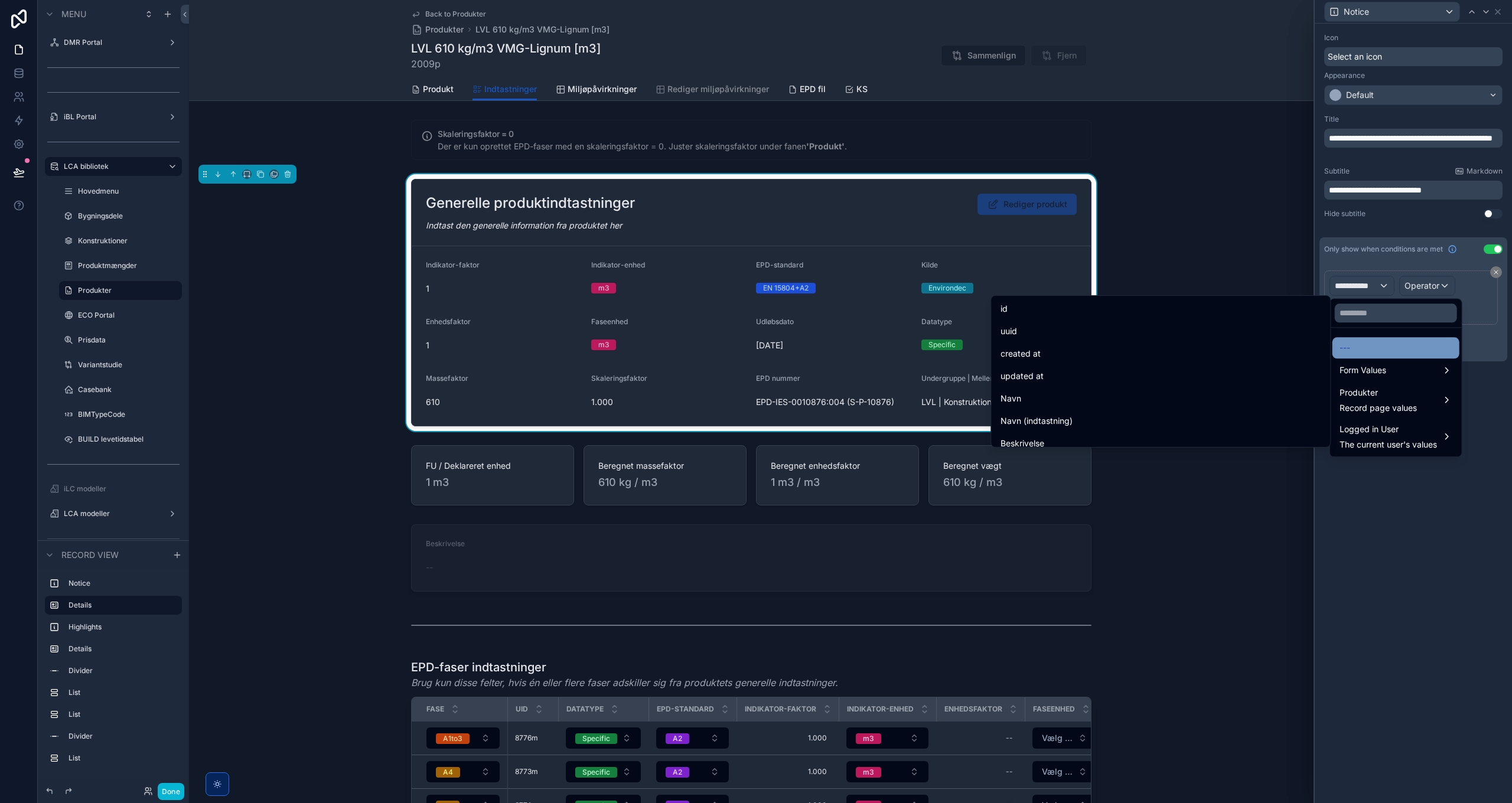
scroll to position [3371, 0]
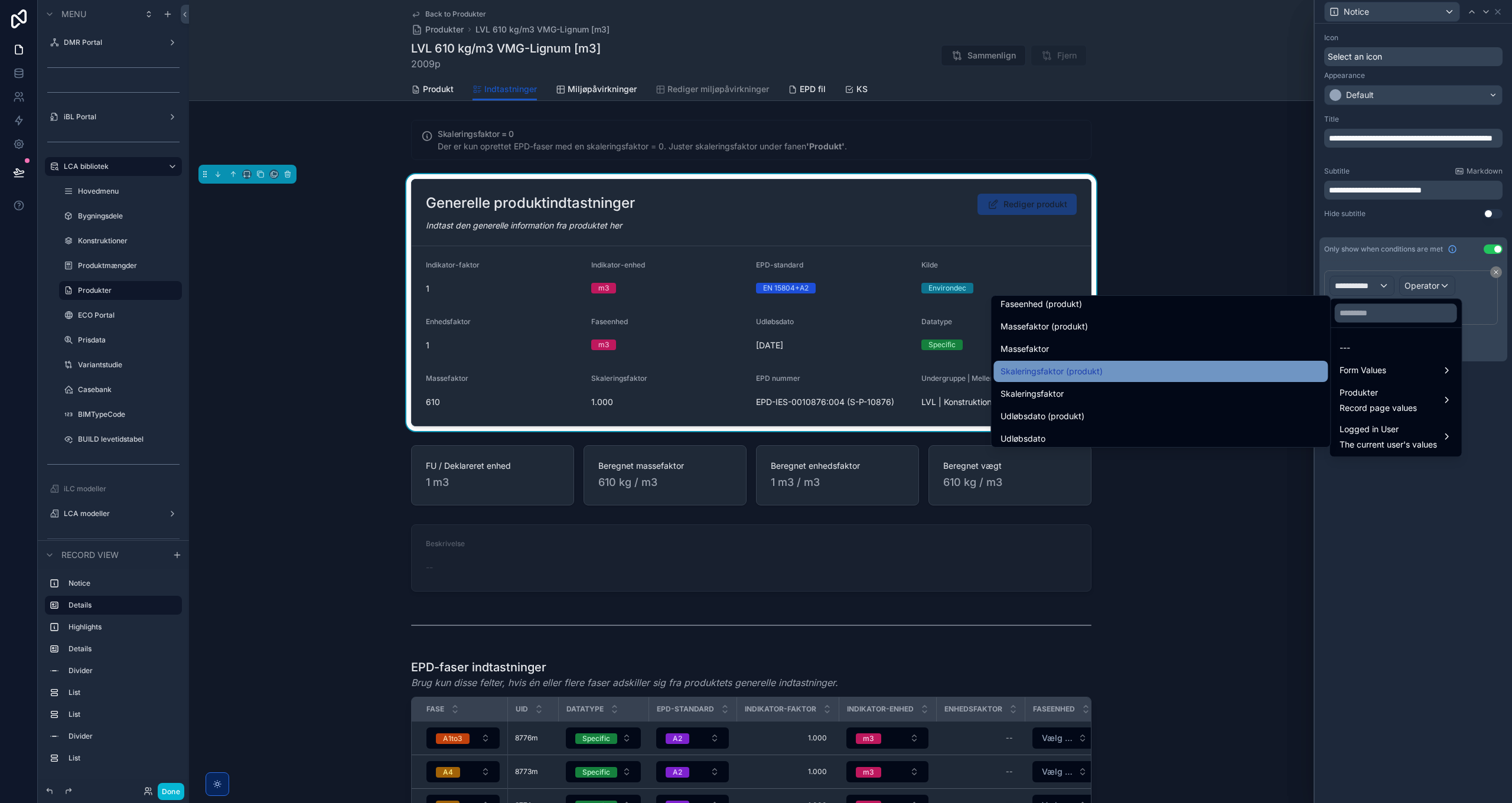
click at [1045, 368] on span "Skaleringsfaktor (produkt)" at bounding box center [1051, 371] width 102 height 14
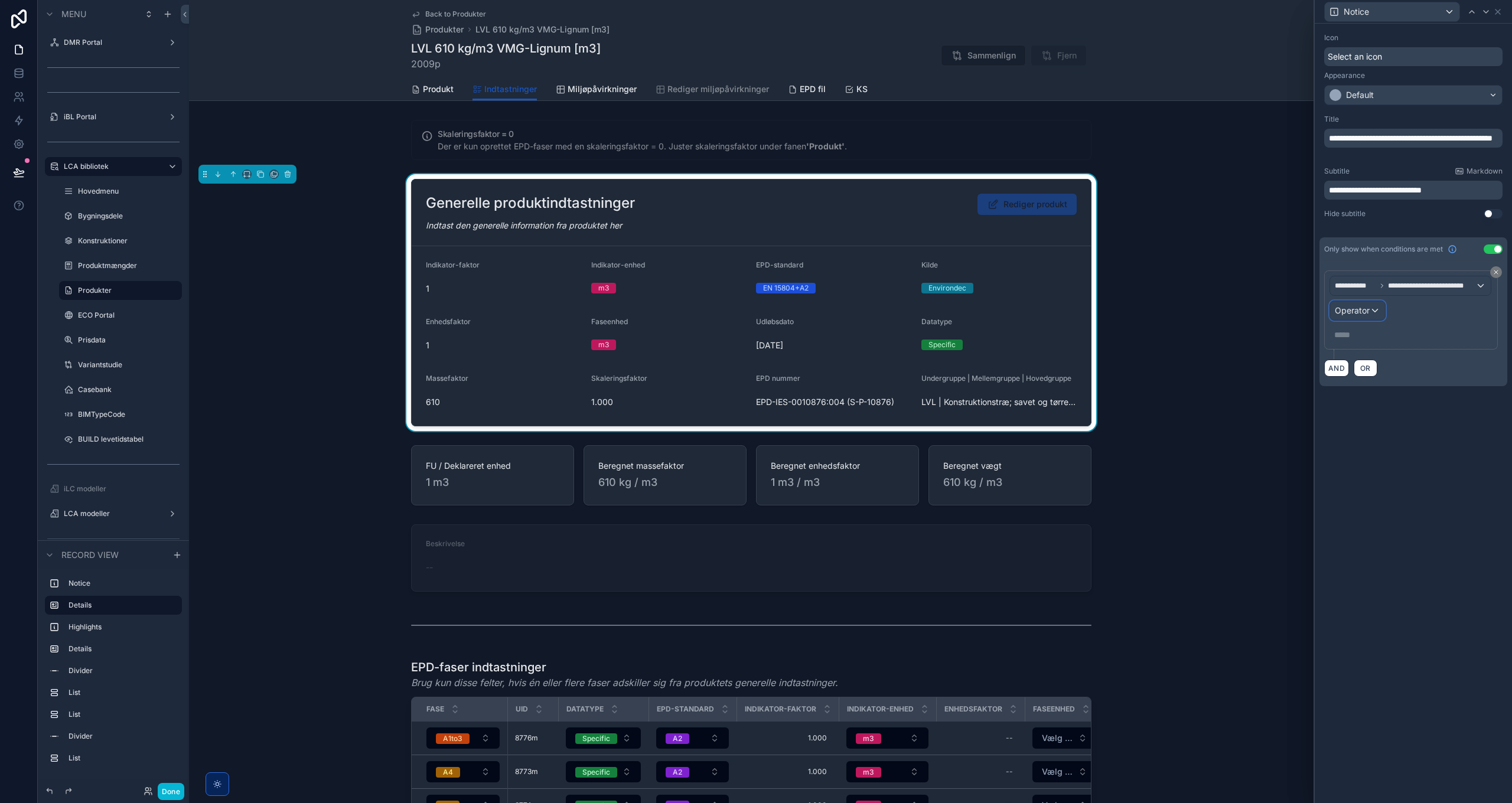
click at [1368, 310] on span "Operator" at bounding box center [1352, 310] width 35 height 10
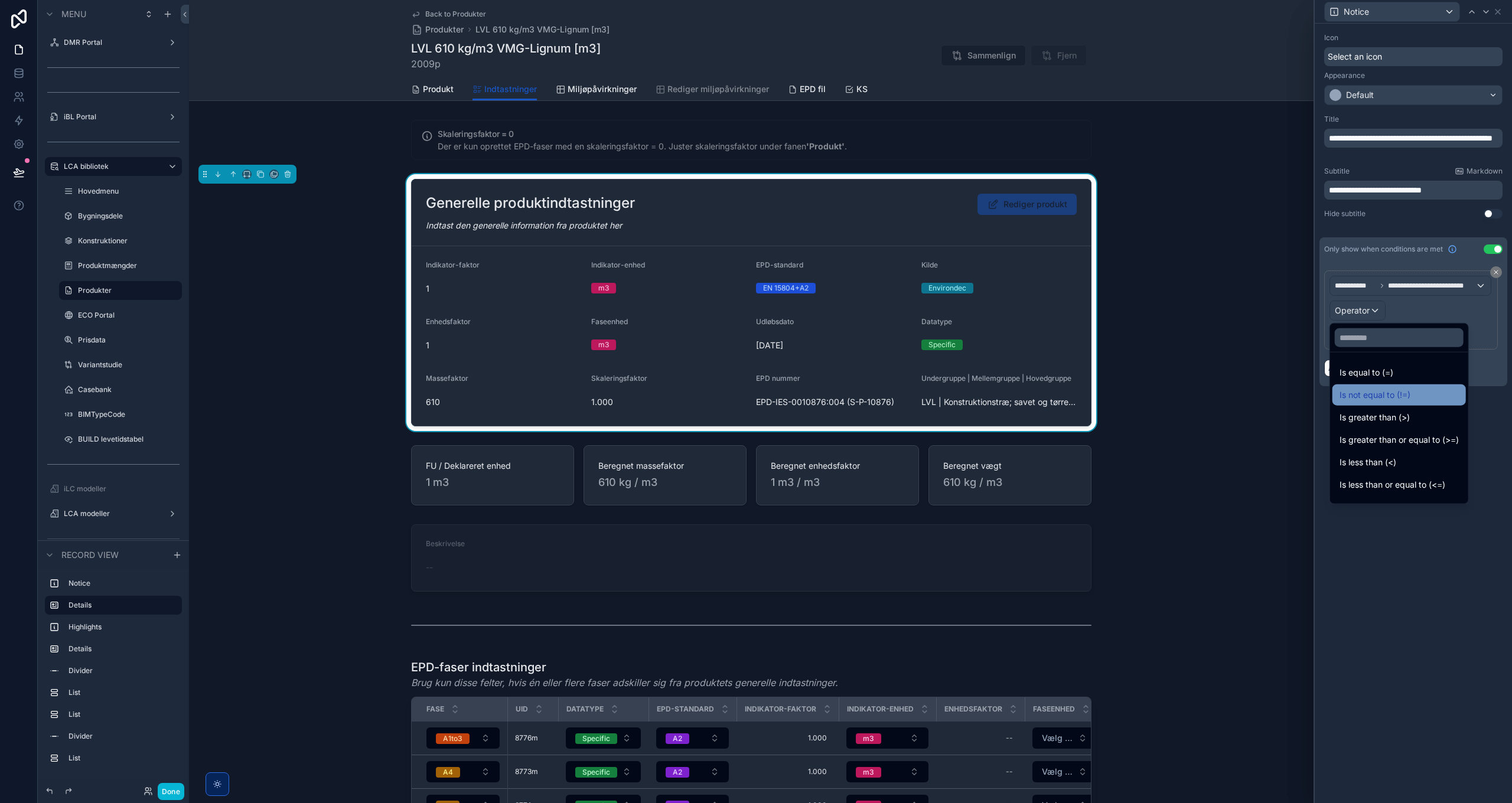
click at [1384, 392] on span "Is not equal to (!=)" at bounding box center [1375, 394] width 71 height 14
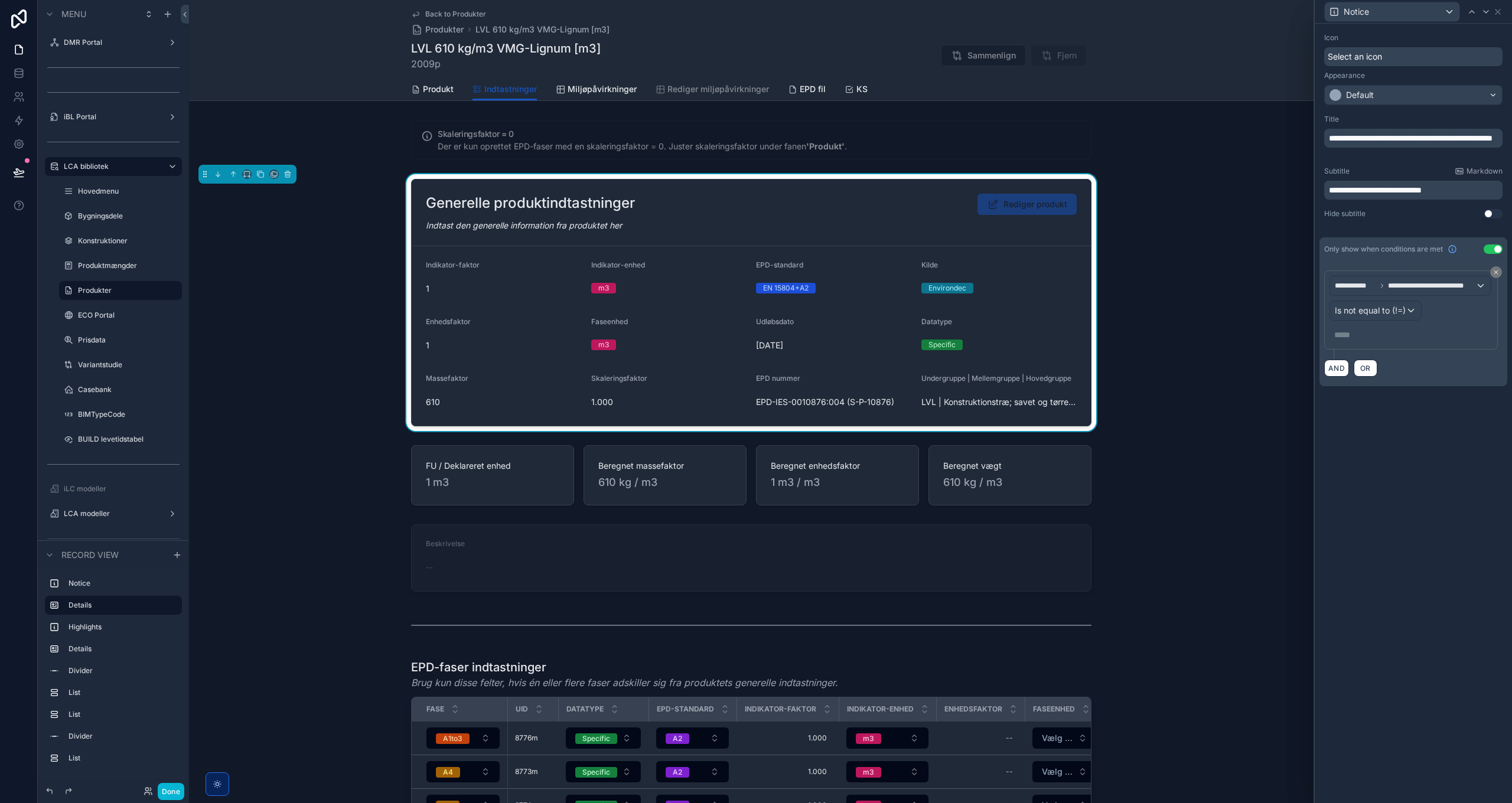
click at [1370, 333] on p "***** ﻿" at bounding box center [1413, 335] width 156 height 12
click at [1394, 482] on div "**********" at bounding box center [1413, 413] width 197 height 780
click at [1366, 332] on p "*" at bounding box center [1413, 335] width 156 height 12
click at [1401, 450] on div "**********" at bounding box center [1413, 413] width 197 height 780
click at [1498, 11] on icon at bounding box center [1499, 12] width 5 height 5
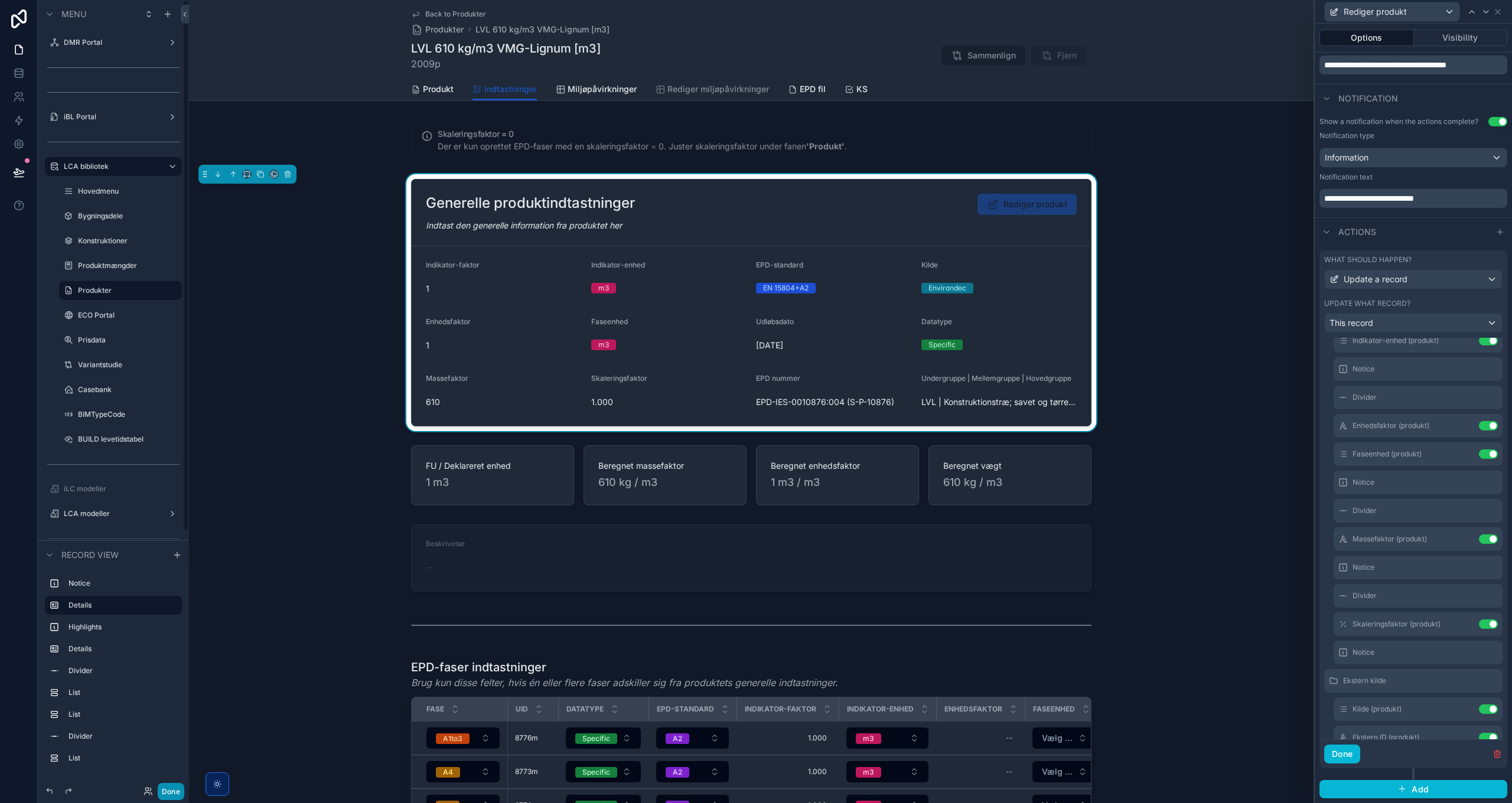
click at [166, 794] on button "Done" at bounding box center [171, 791] width 27 height 17
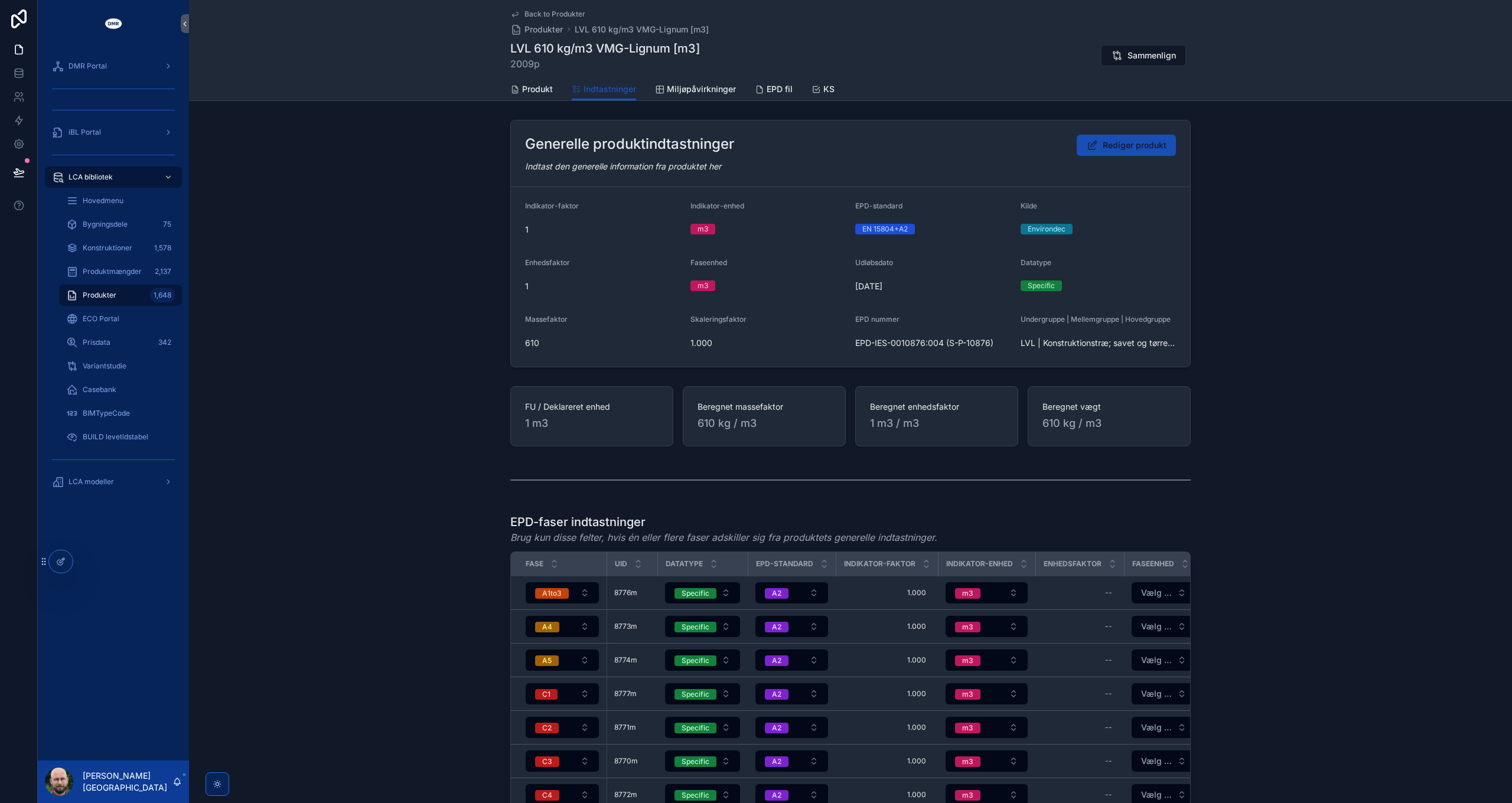
click at [1103, 144] on span "Rediger produkt" at bounding box center [1135, 145] width 64 height 12
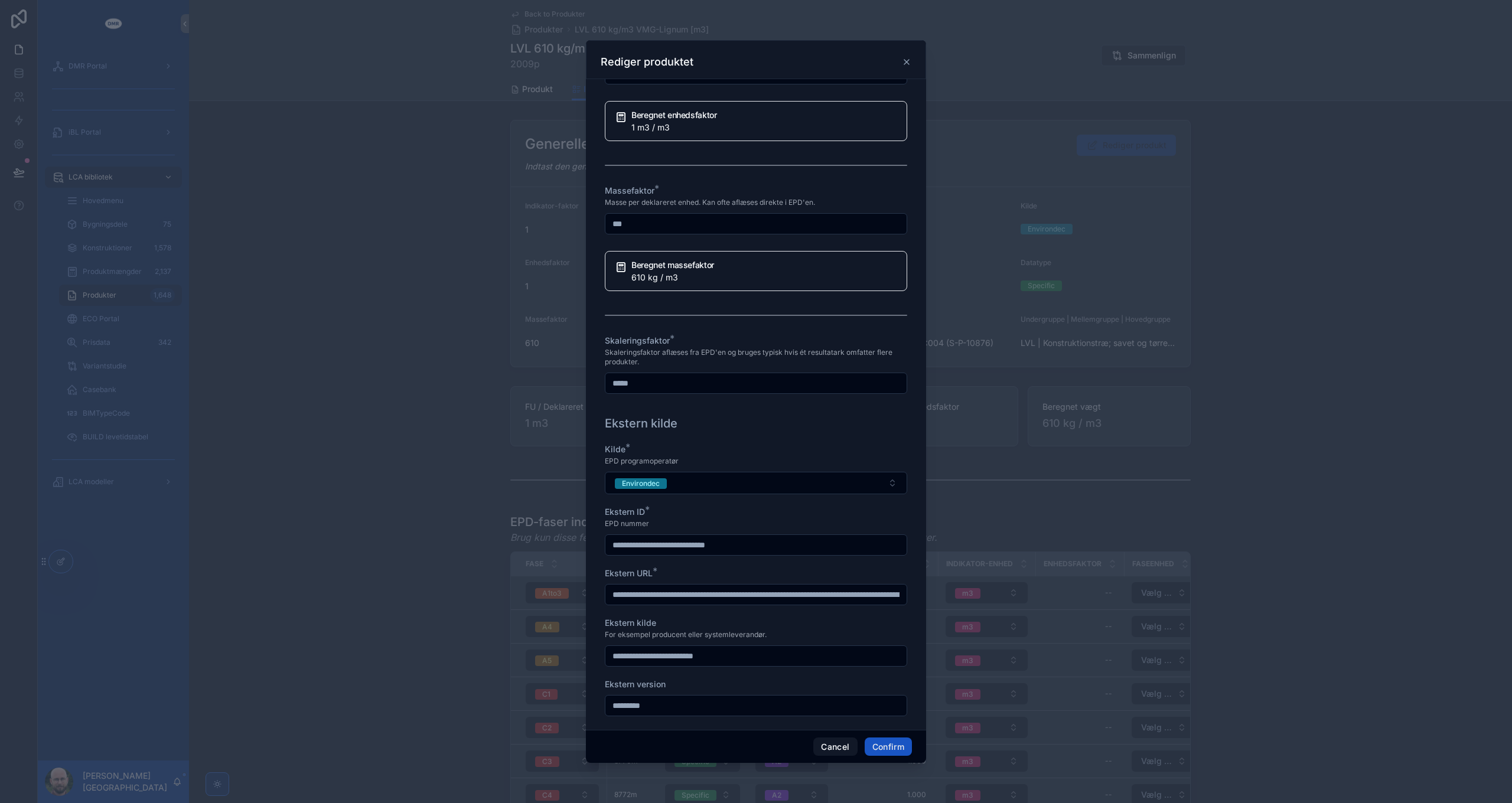
scroll to position [840, 0]
drag, startPoint x: 725, startPoint y: 365, endPoint x: 695, endPoint y: 352, distance: 32.7
click at [549, 363] on div "**********" at bounding box center [756, 401] width 1512 height 803
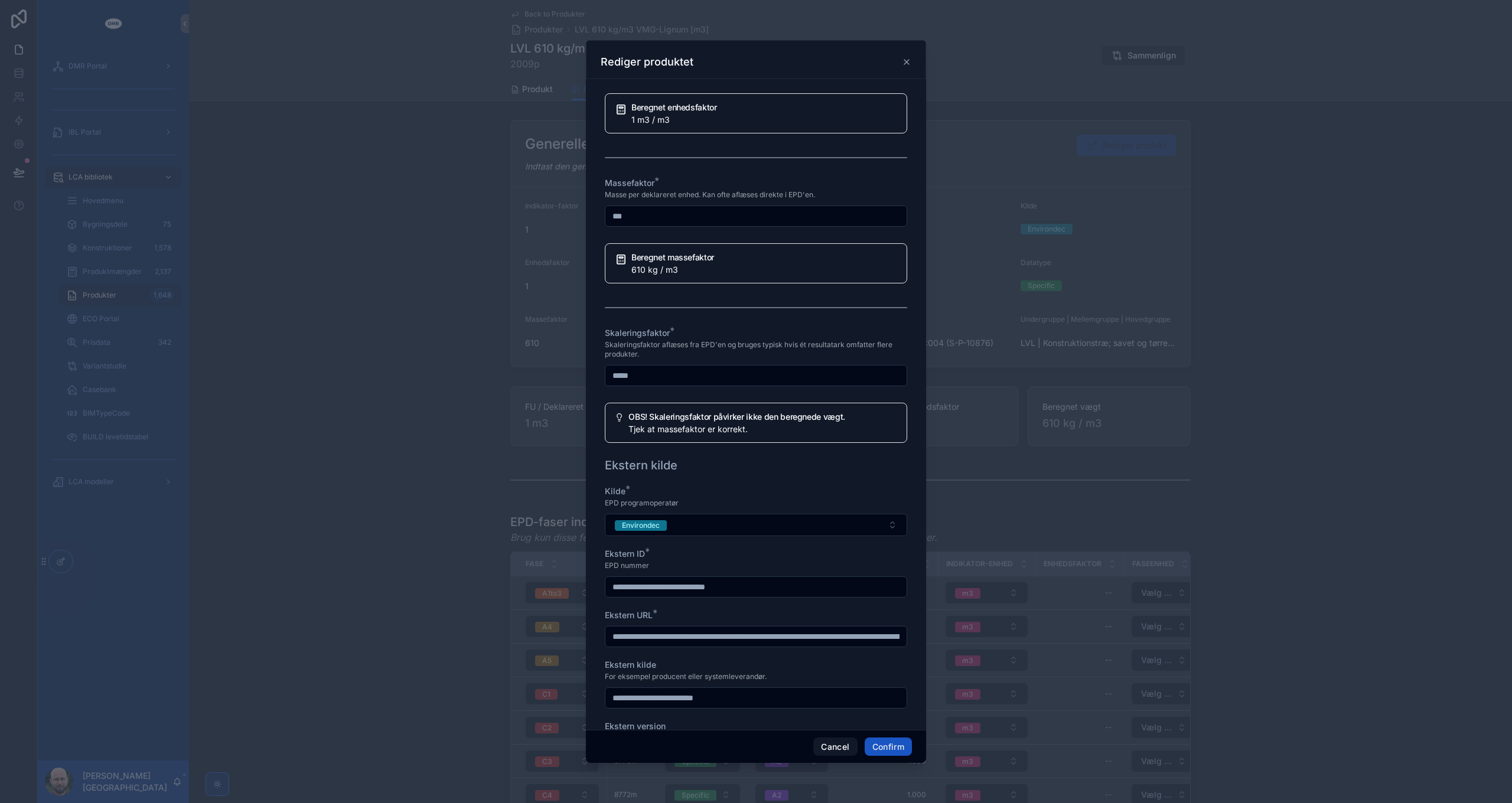
type input "*****"
click at [710, 340] on span "Skaleringsfaktor aflæses fra EPD'en og bruges typisk hvis ét resultatark omfatt…" at bounding box center [756, 349] width 303 height 19
click at [847, 749] on button "Cancel" at bounding box center [835, 747] width 43 height 19
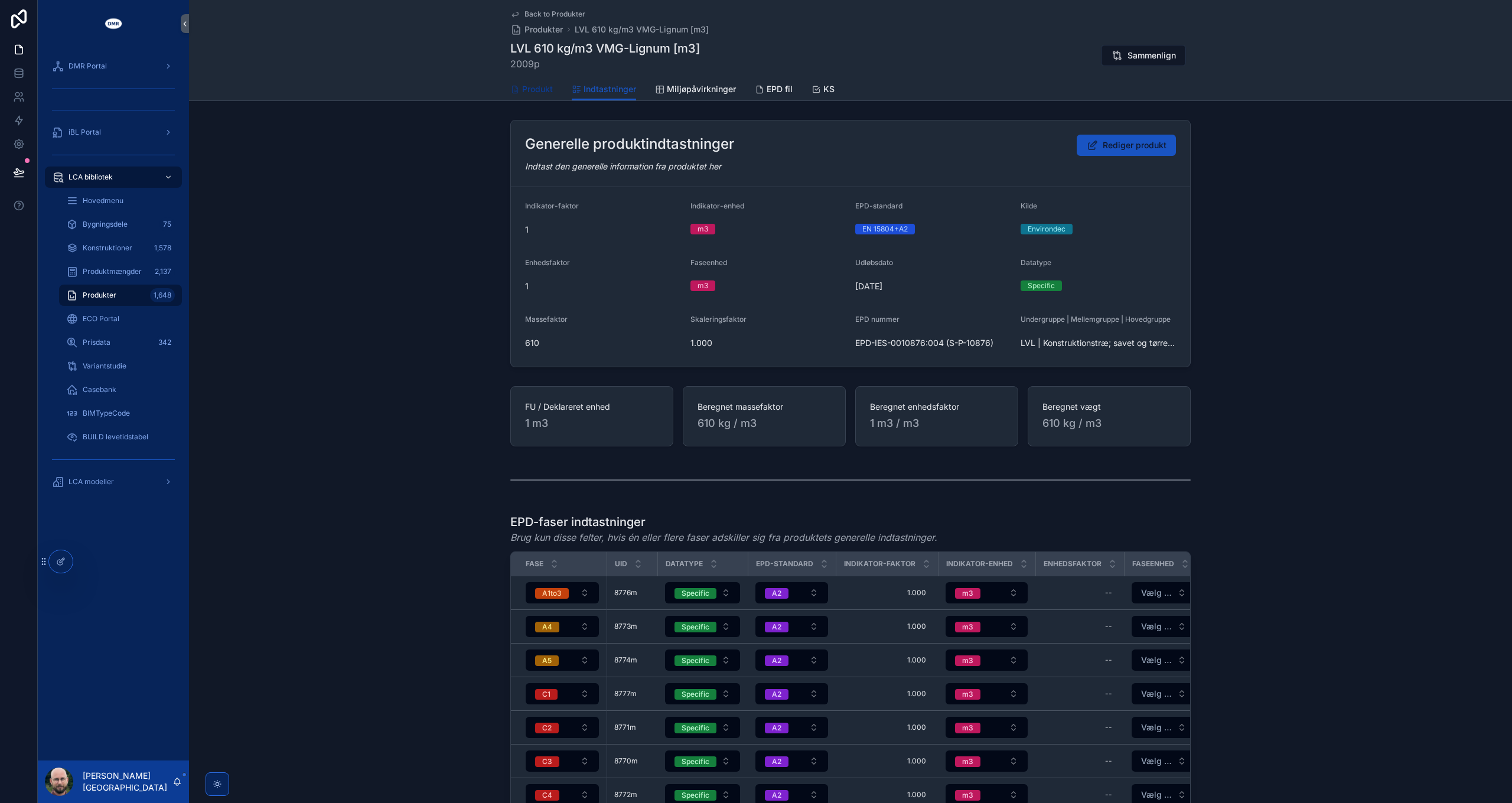
click at [535, 91] on span "Produkt" at bounding box center [537, 89] width 31 height 12
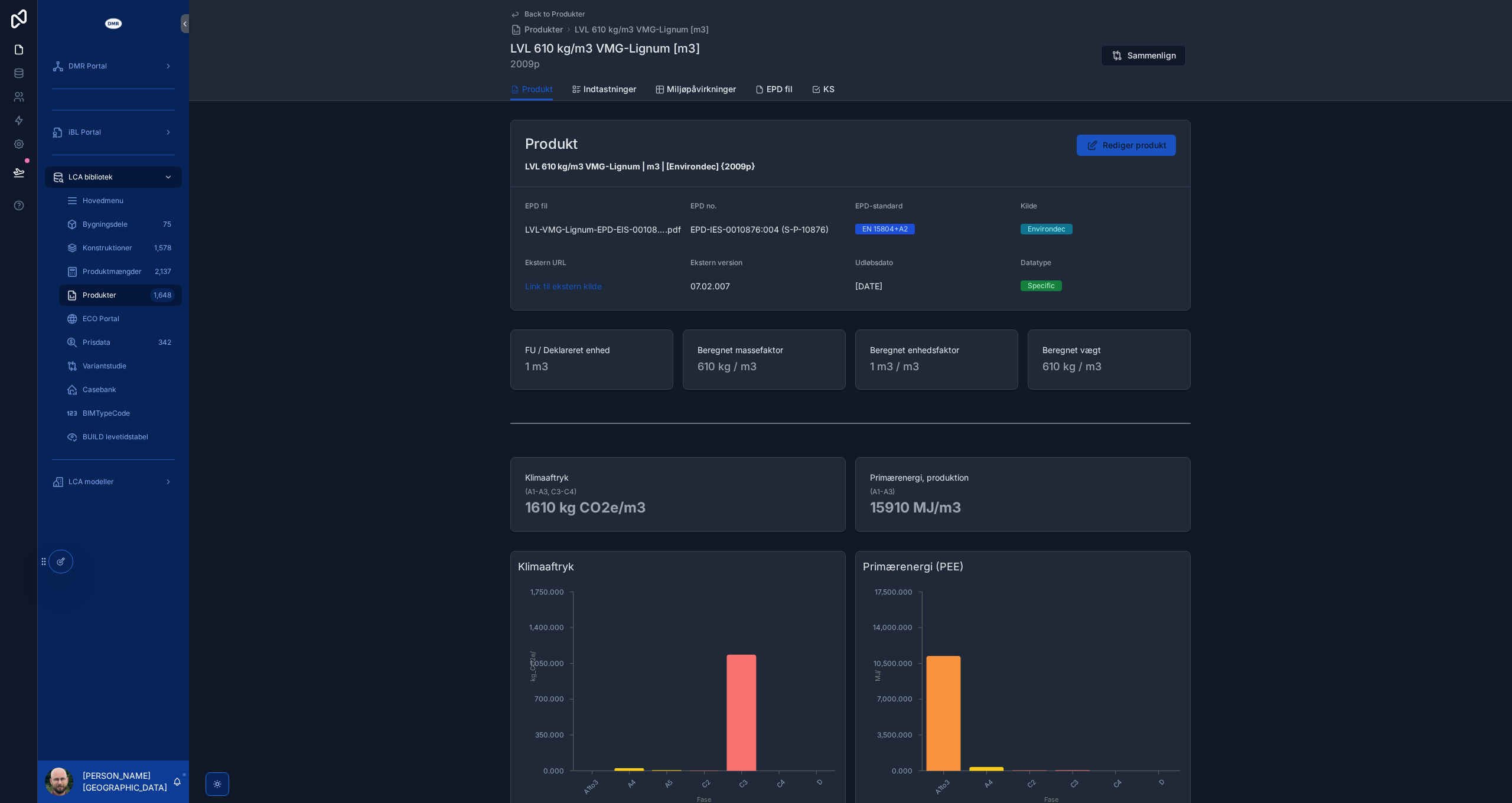
click at [553, 15] on span "Back to Produkter" at bounding box center [555, 13] width 61 height 9
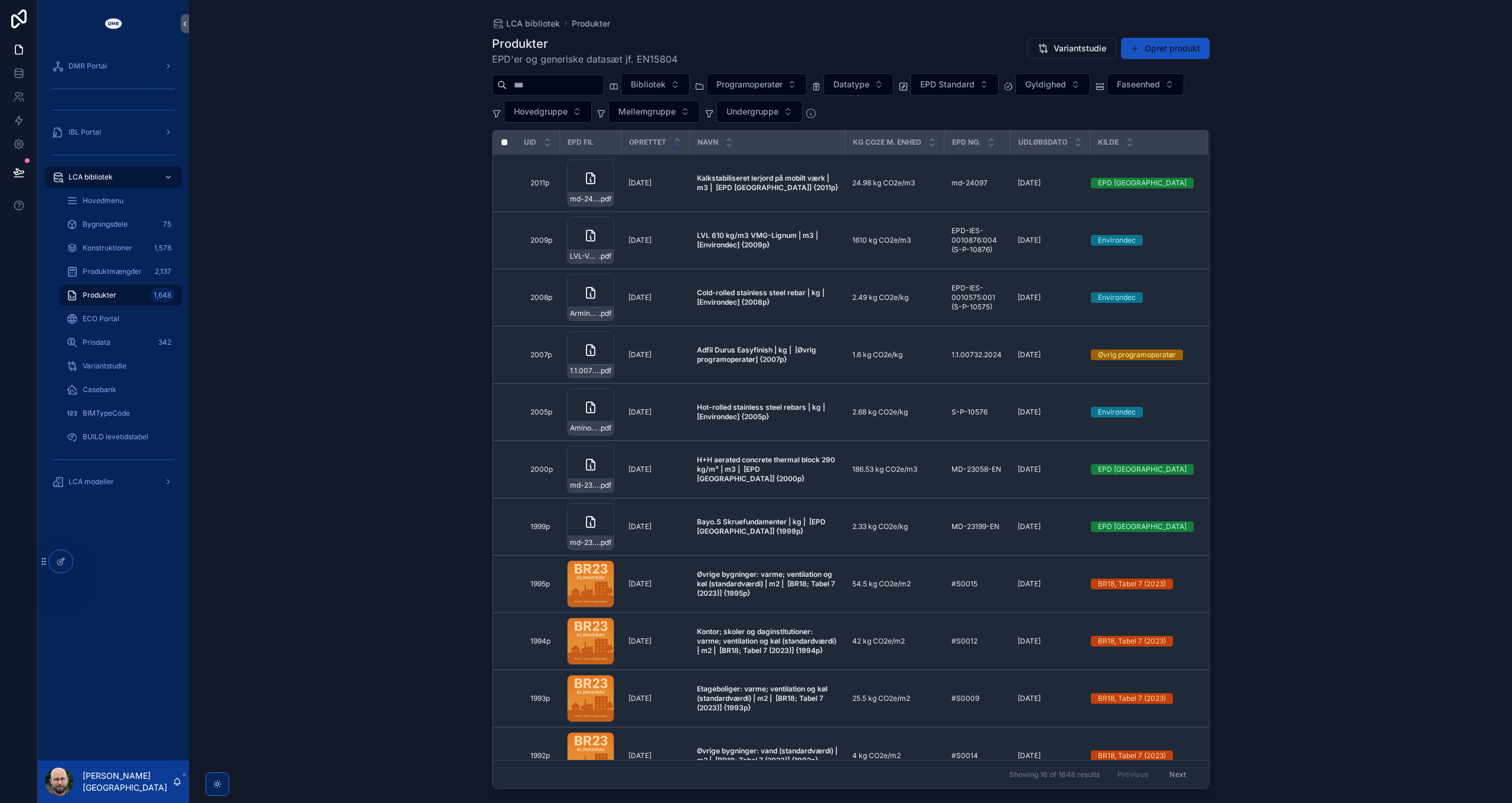
click at [1403, 329] on div "LCA bibliotek Produkter Produkter EPD'er og generiske datasæt jf. EN15804 Varia…" at bounding box center [850, 401] width 1323 height 803
